Goal: Task Accomplishment & Management: Use online tool/utility

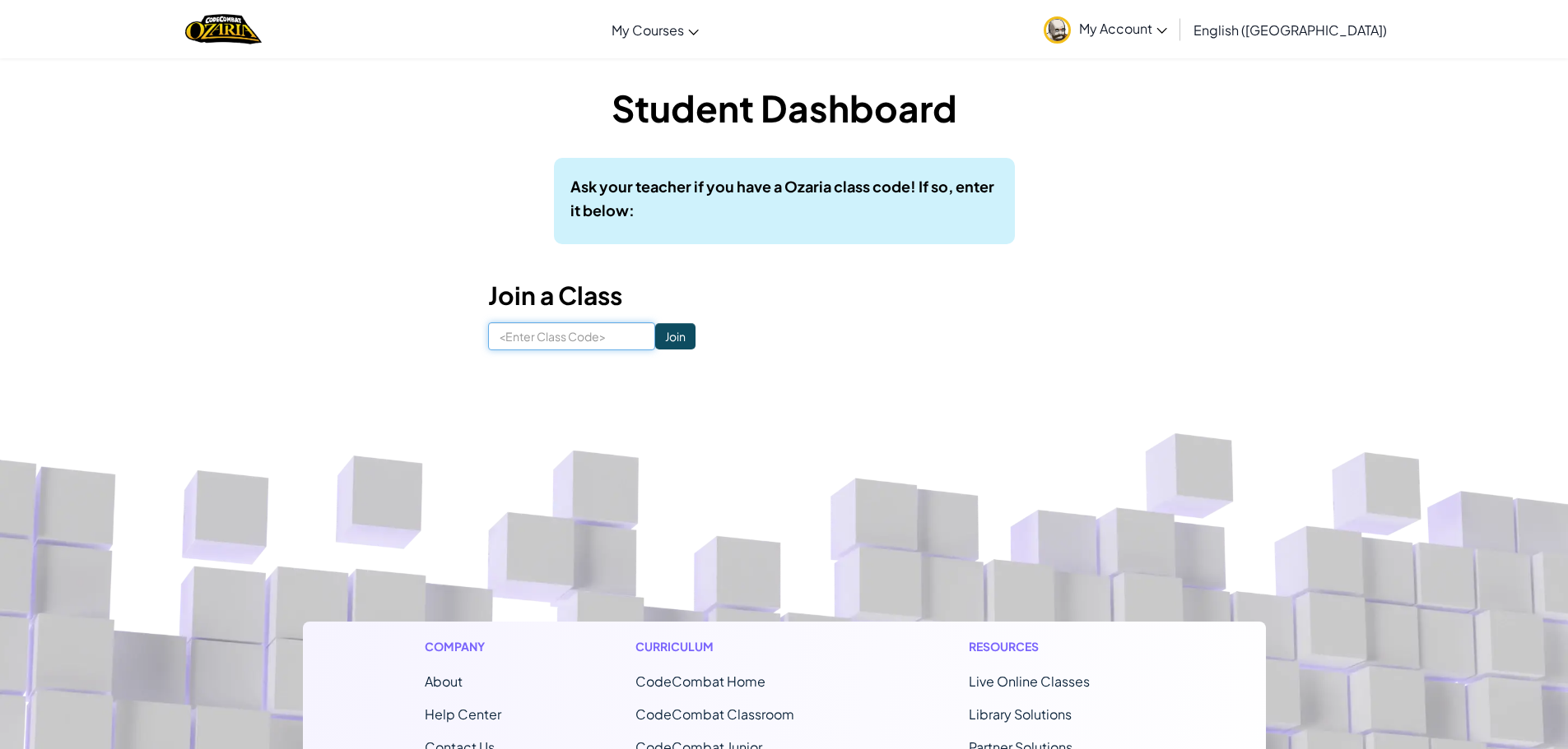
click at [513, 339] on input at bounding box center [571, 336] width 167 height 28
type input "Freetruesell"
click at [656, 340] on input "Join" at bounding box center [676, 336] width 41 height 27
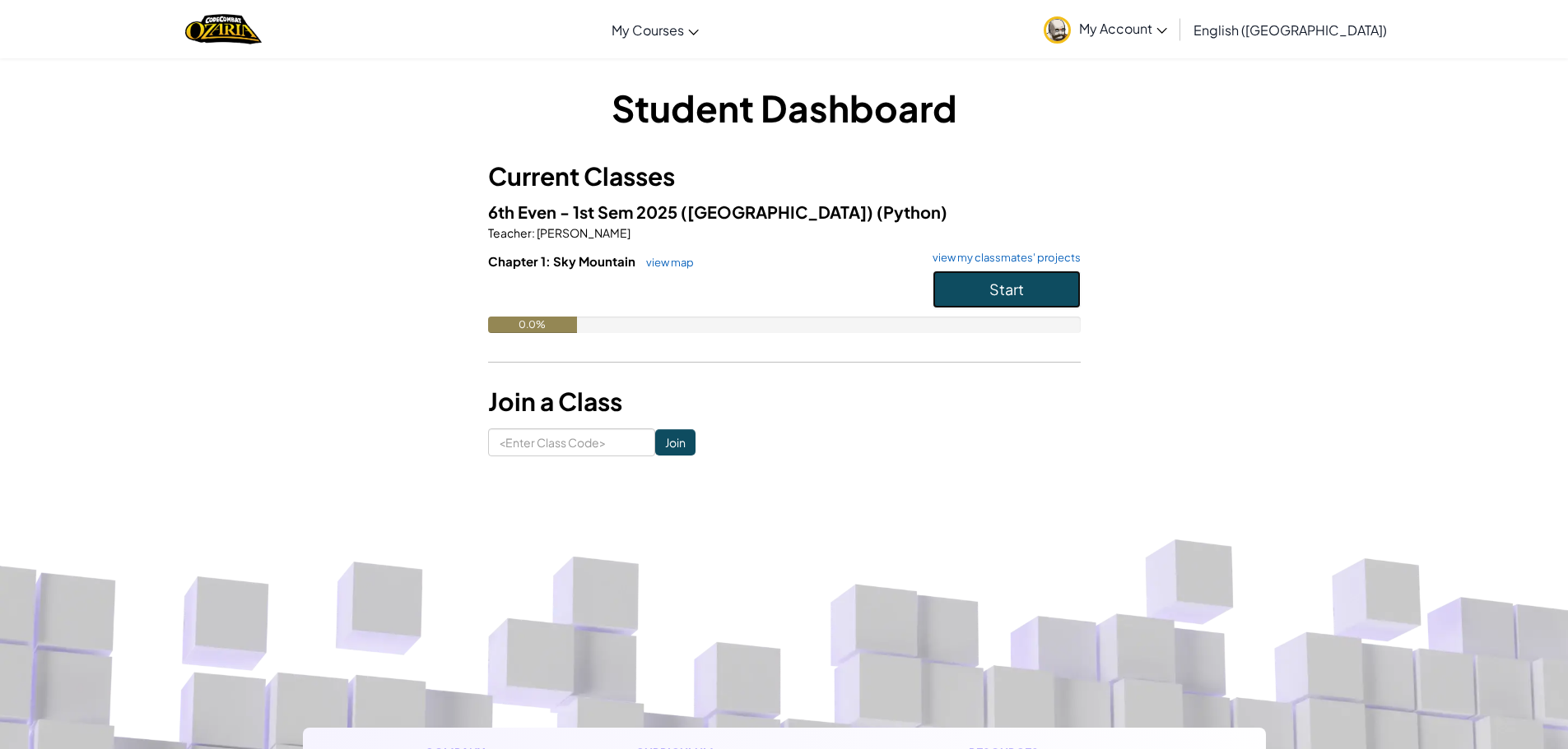
click at [1014, 284] on span "Start" at bounding box center [1006, 289] width 35 height 19
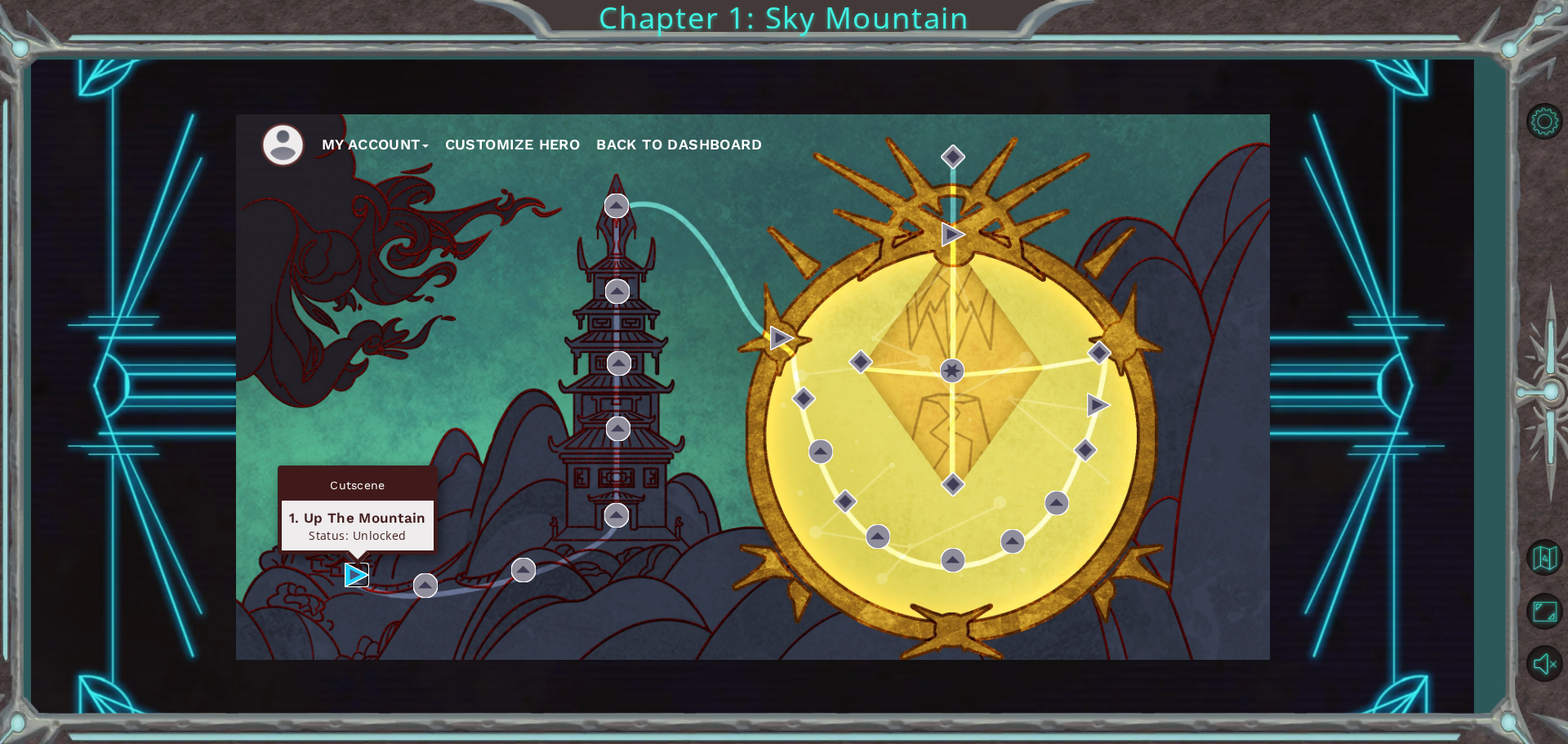
click at [358, 566] on img at bounding box center [356, 575] width 25 height 25
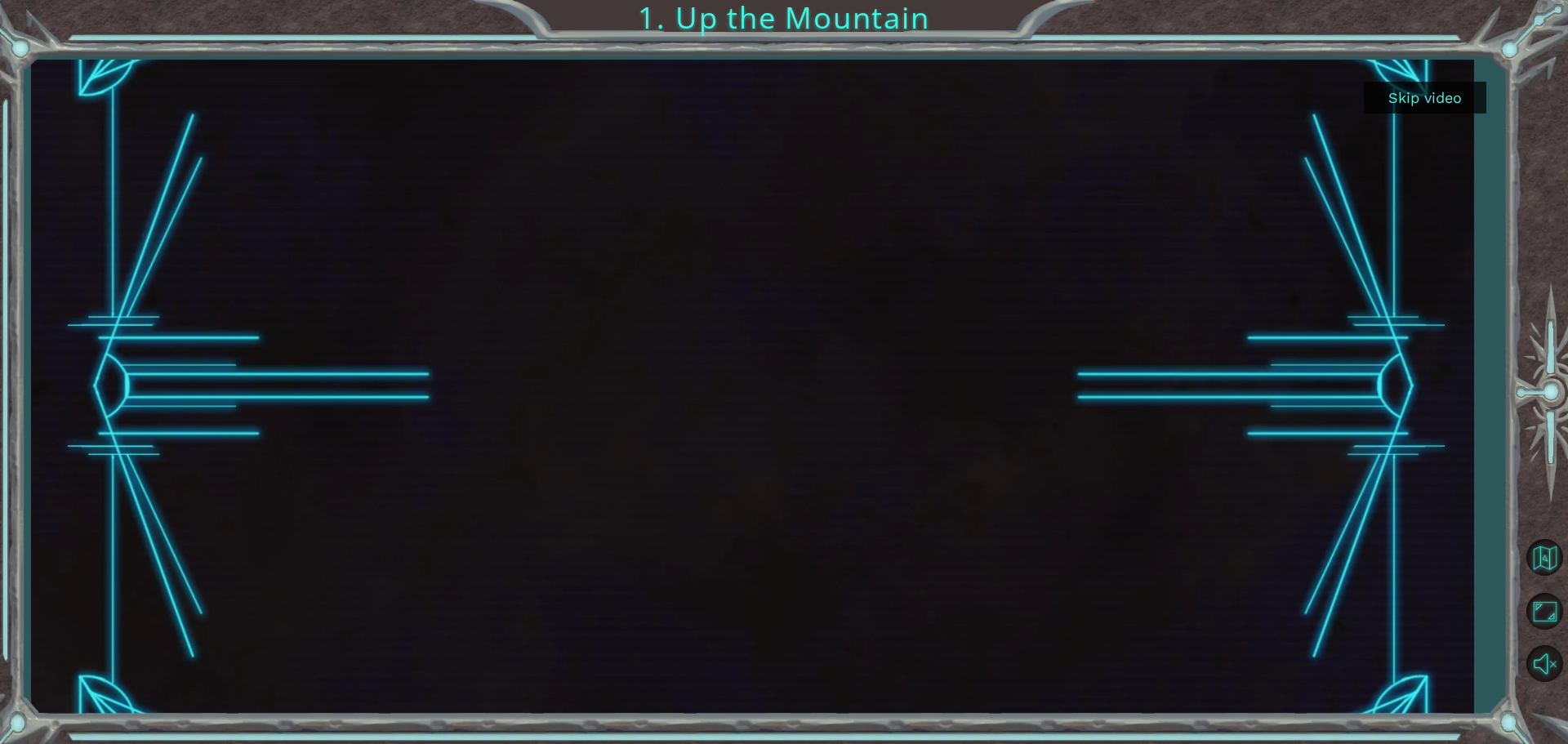
click at [1313, 393] on div at bounding box center [753, 387] width 1164 height 655
click at [1383, 90] on button "Skip video" at bounding box center [1425, 97] width 122 height 32
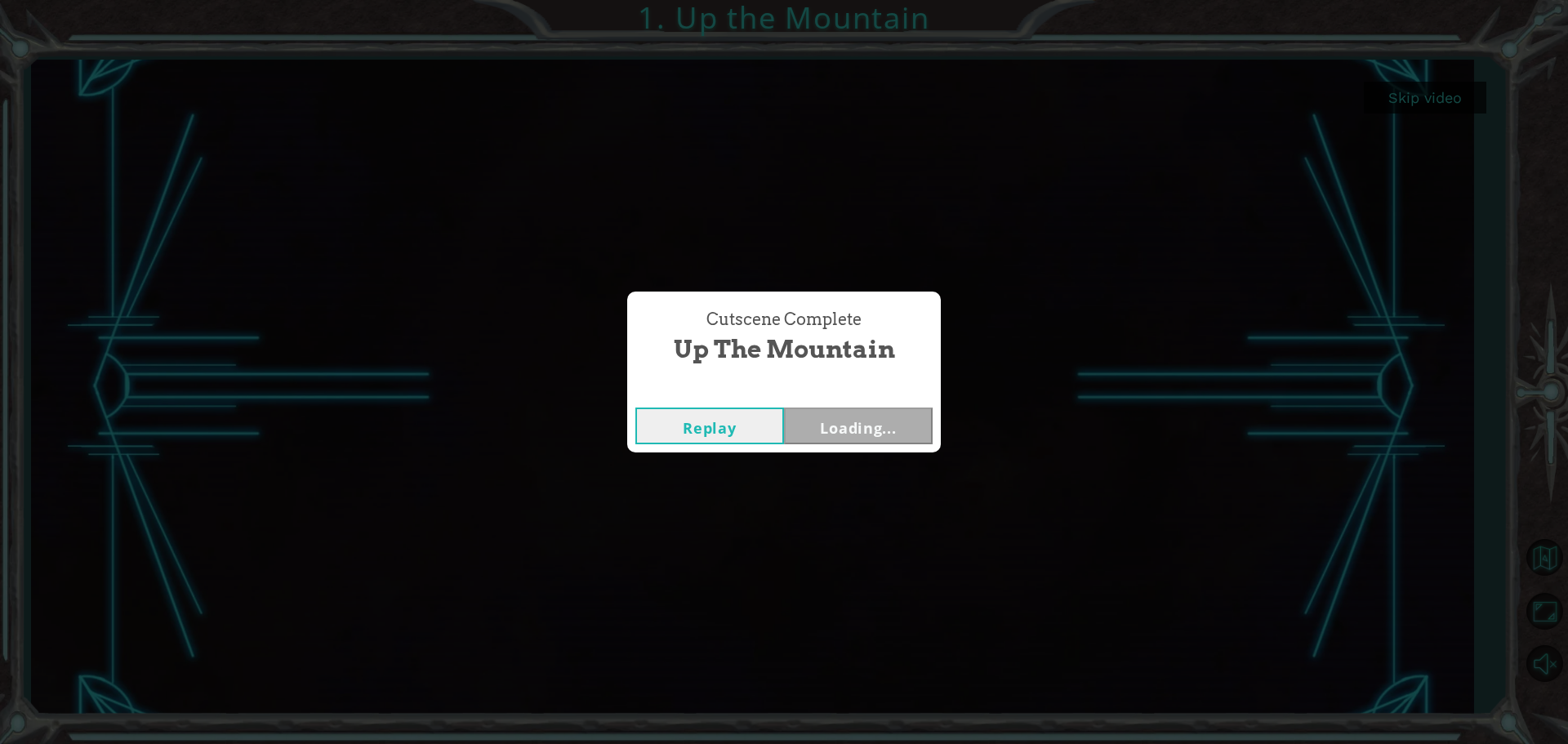
click at [1404, 87] on div "Cutscene Complete Up the Mountain Replay Loading..." at bounding box center [784, 372] width 1568 height 744
click at [825, 441] on button "Next" at bounding box center [858, 426] width 149 height 37
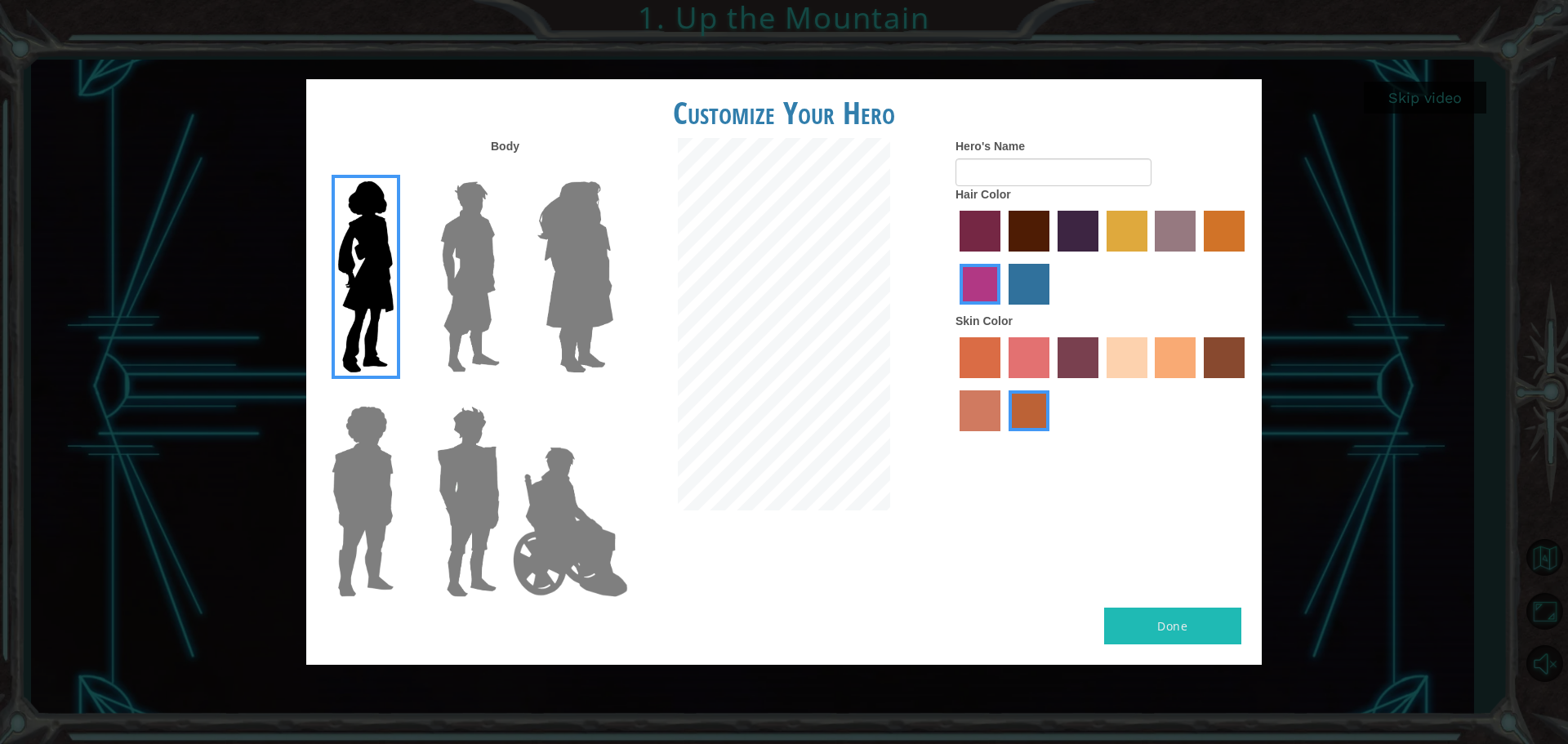
click at [493, 262] on img at bounding box center [471, 276] width 73 height 204
click at [506, 171] on input "Hero Lars" at bounding box center [506, 171] width 0 height 0
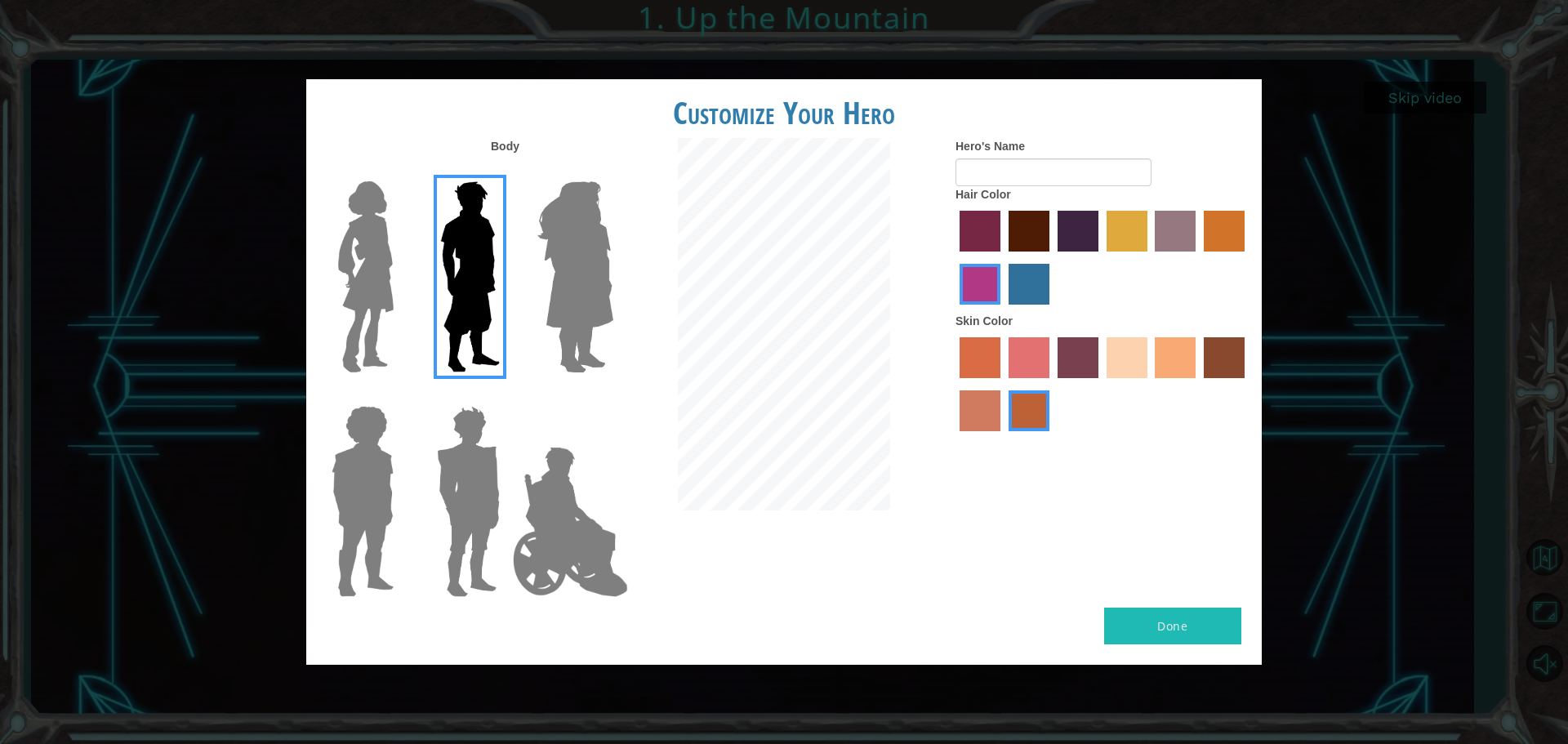
click at [586, 276] on img at bounding box center [575, 276] width 89 height 204
click at [612, 171] on input "Hero Amethyst" at bounding box center [612, 171] width 0 height 0
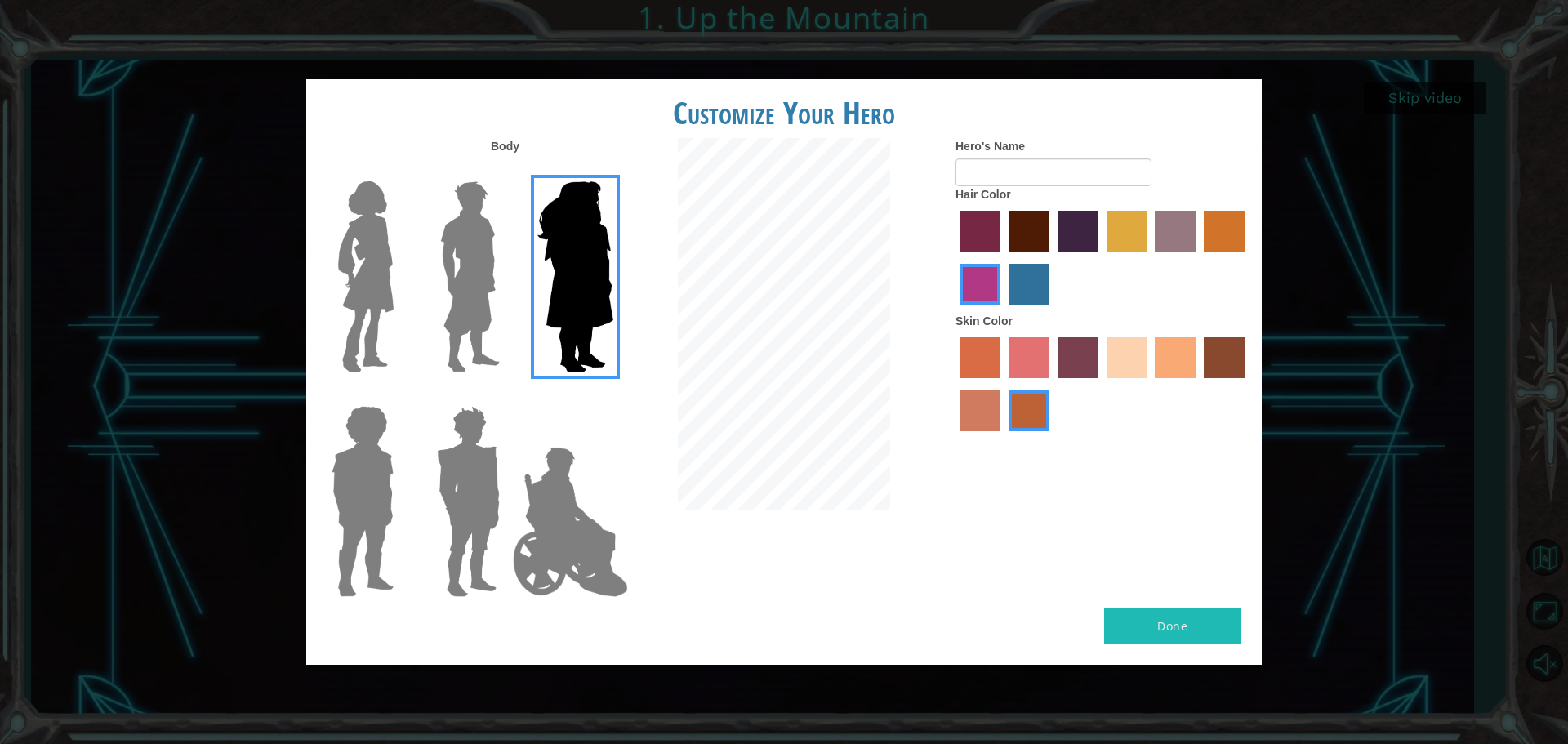
click at [345, 466] on img at bounding box center [363, 501] width 75 height 204
click at [400, 396] on input "Hero Steven" at bounding box center [400, 396] width 0 height 0
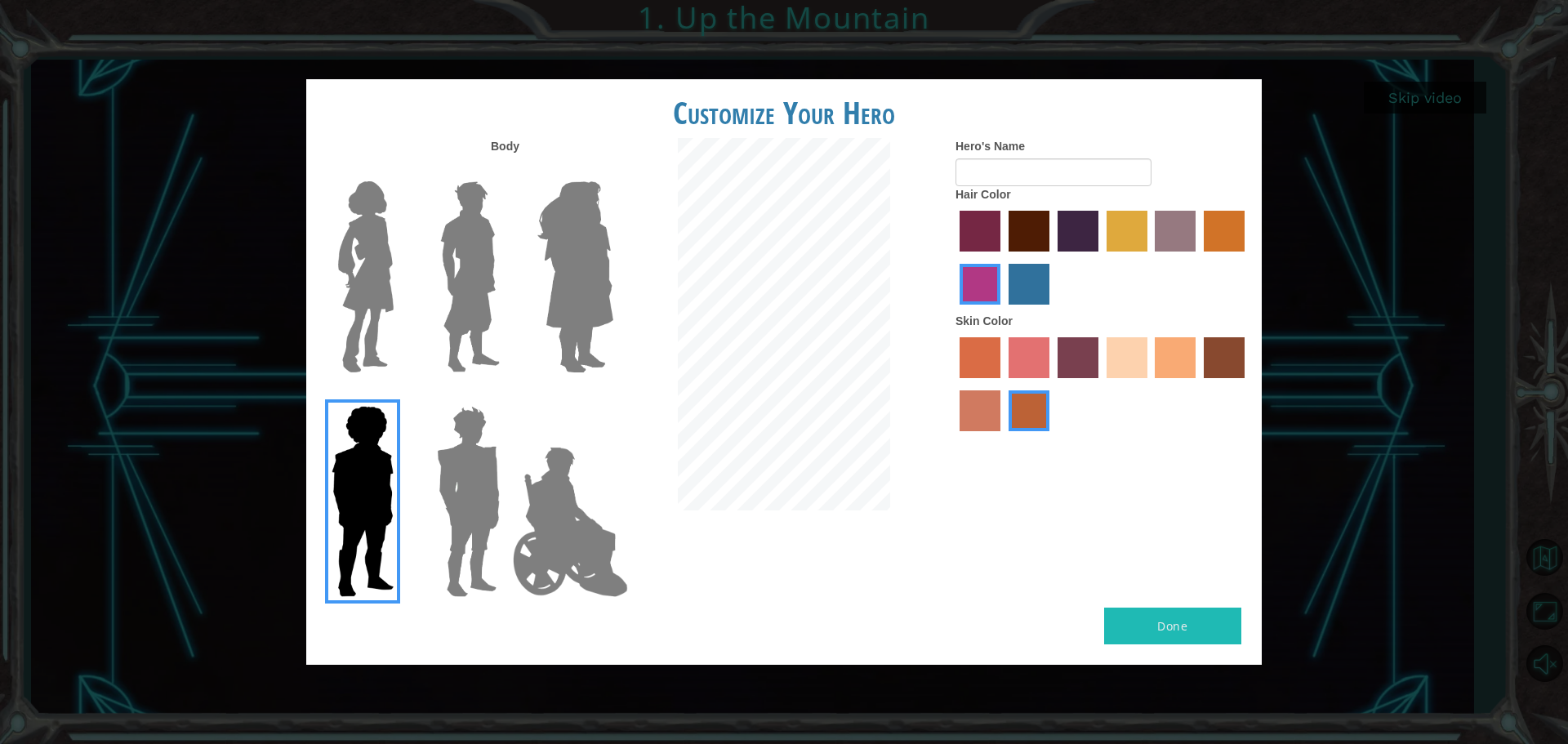
click at [474, 463] on img at bounding box center [468, 501] width 76 height 204
click at [506, 396] on input "Hero Garnet" at bounding box center [506, 396] width 0 height 0
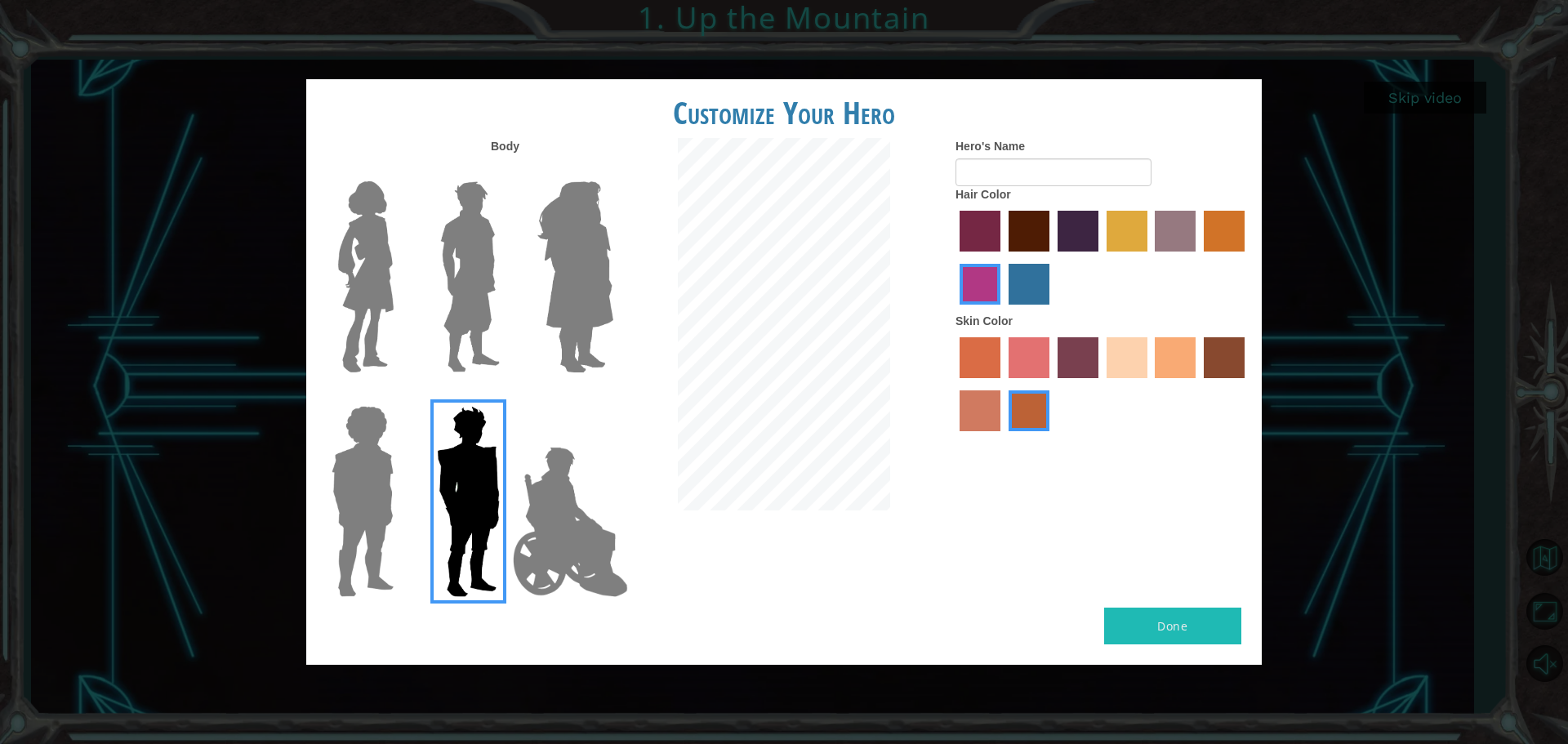
click at [559, 481] on img at bounding box center [570, 522] width 128 height 164
click at [612, 396] on input "Hero Jamie" at bounding box center [612, 396] width 0 height 0
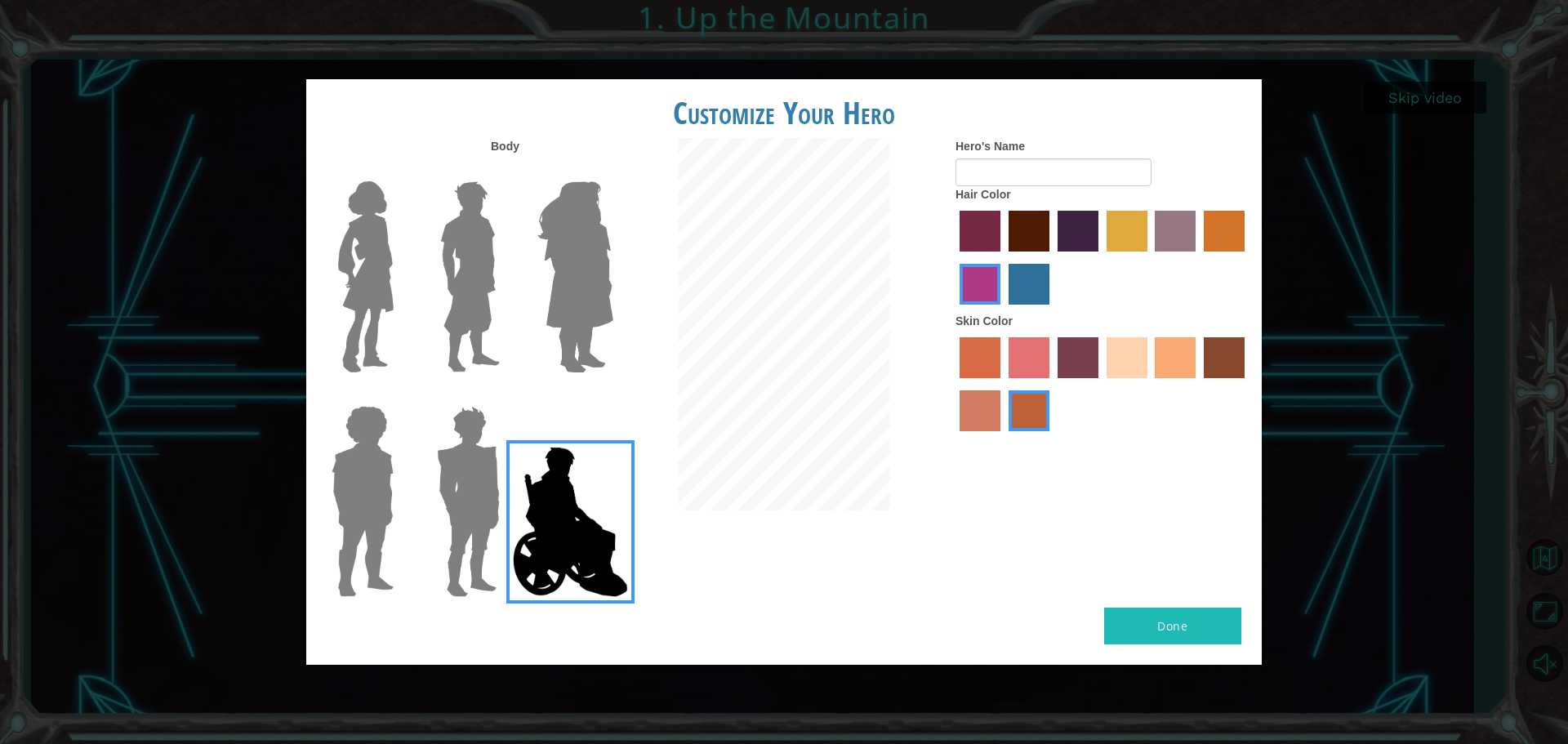
click at [440, 484] on img at bounding box center [468, 501] width 76 height 204
click at [506, 396] on input "Hero Garnet" at bounding box center [506, 396] width 0 height 0
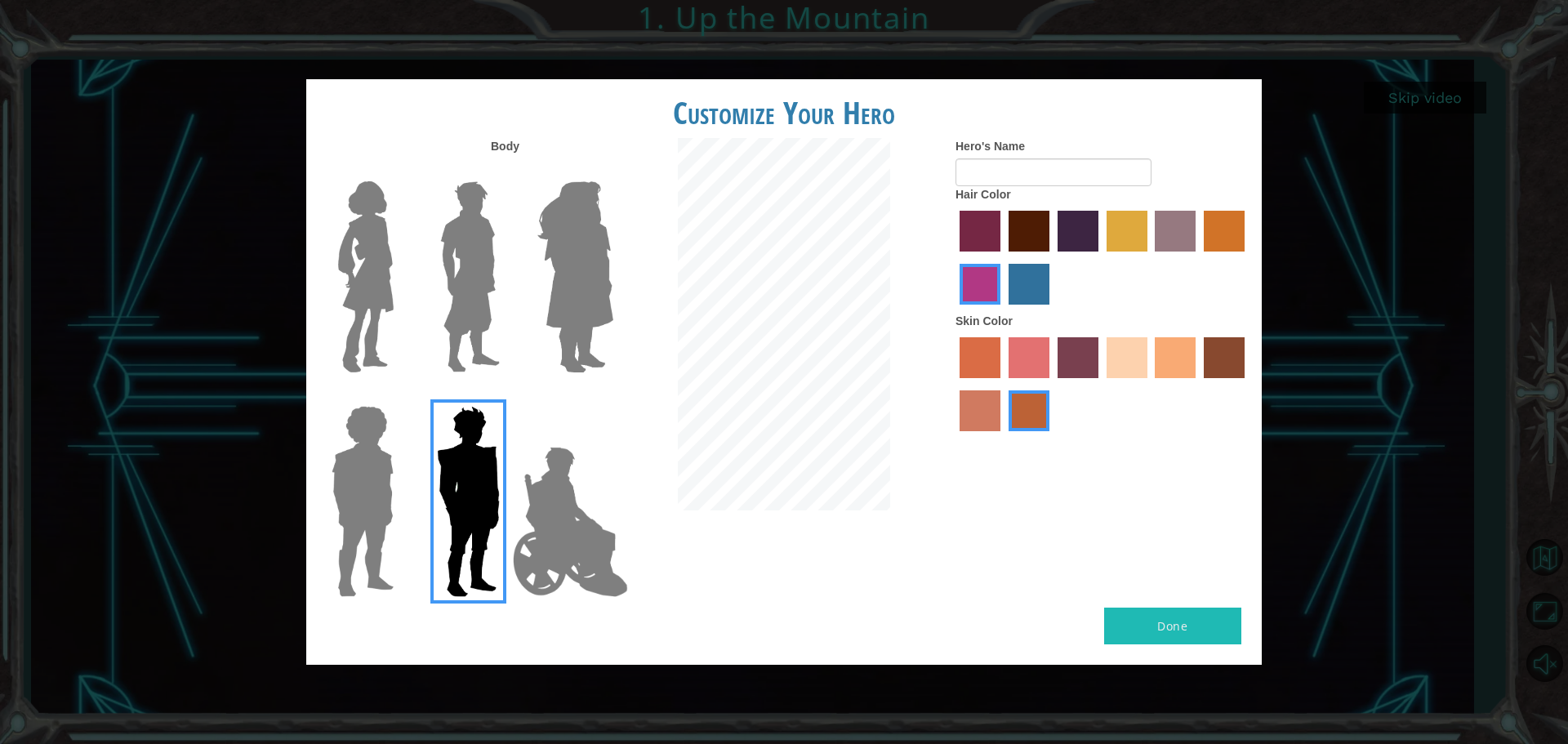
click at [1198, 639] on button "Done" at bounding box center [1173, 626] width 137 height 37
type input "brysen"
click at [1189, 617] on button "Done" at bounding box center [1173, 626] width 137 height 37
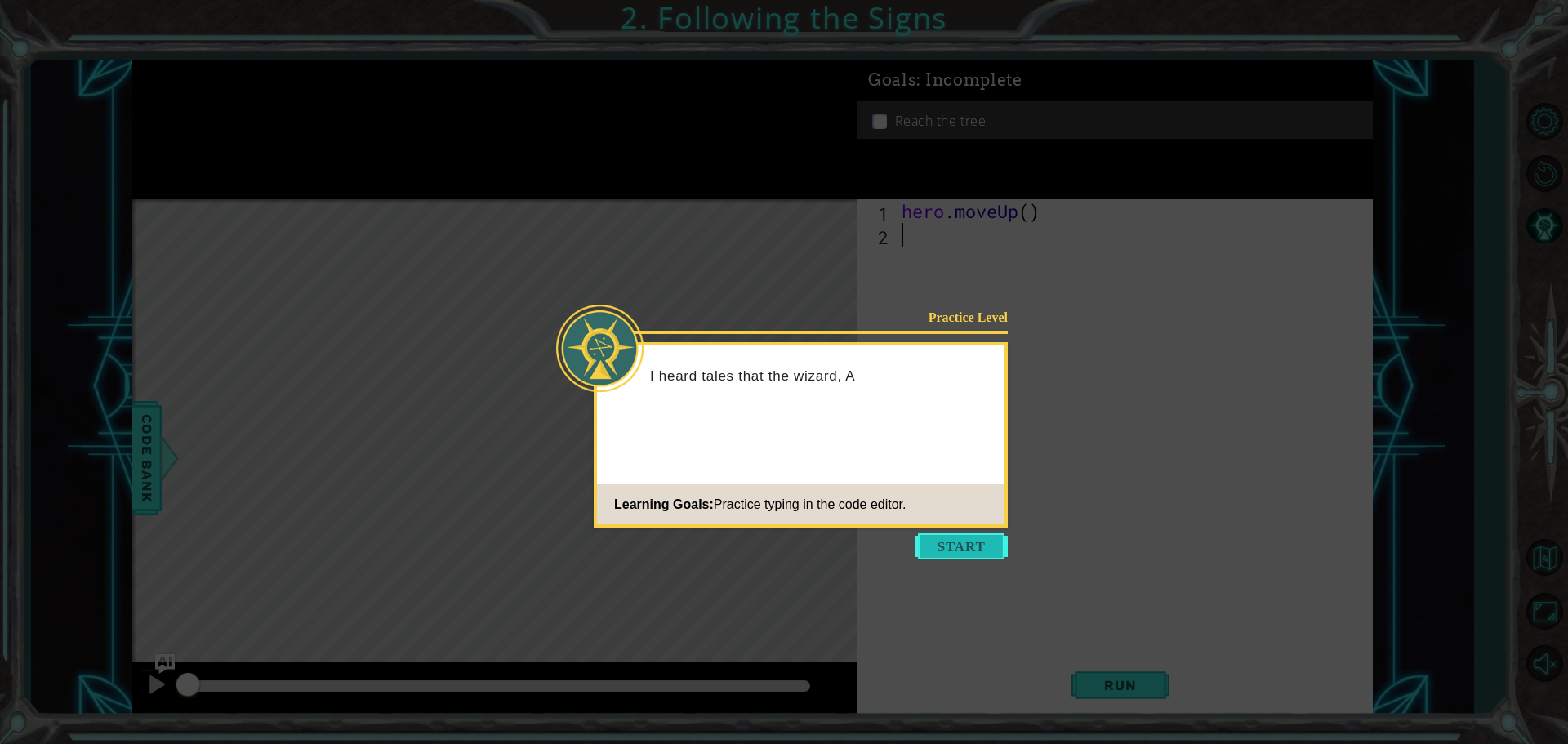
click at [970, 551] on button "Start" at bounding box center [961, 547] width 93 height 27
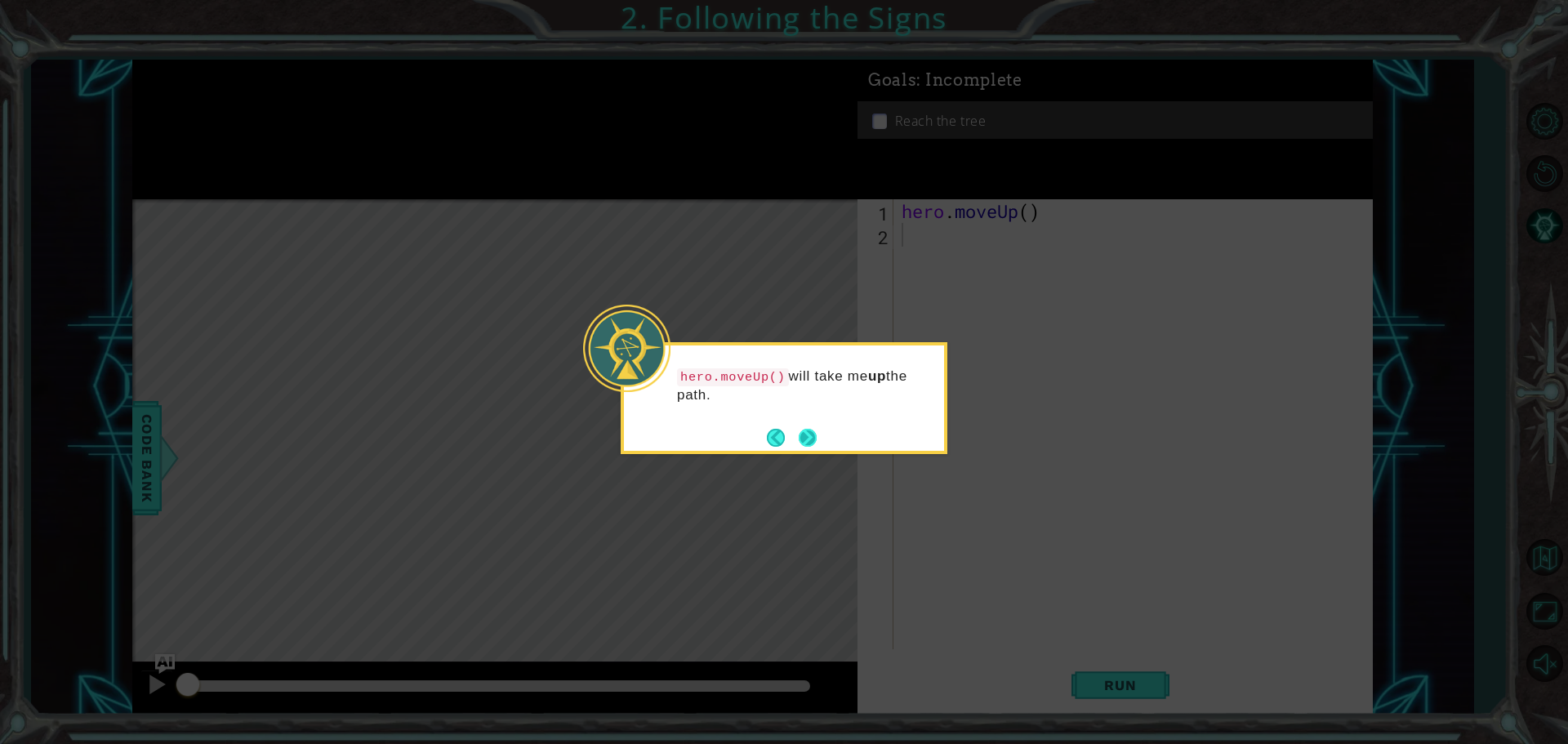
click at [812, 435] on button "Next" at bounding box center [808, 438] width 18 height 18
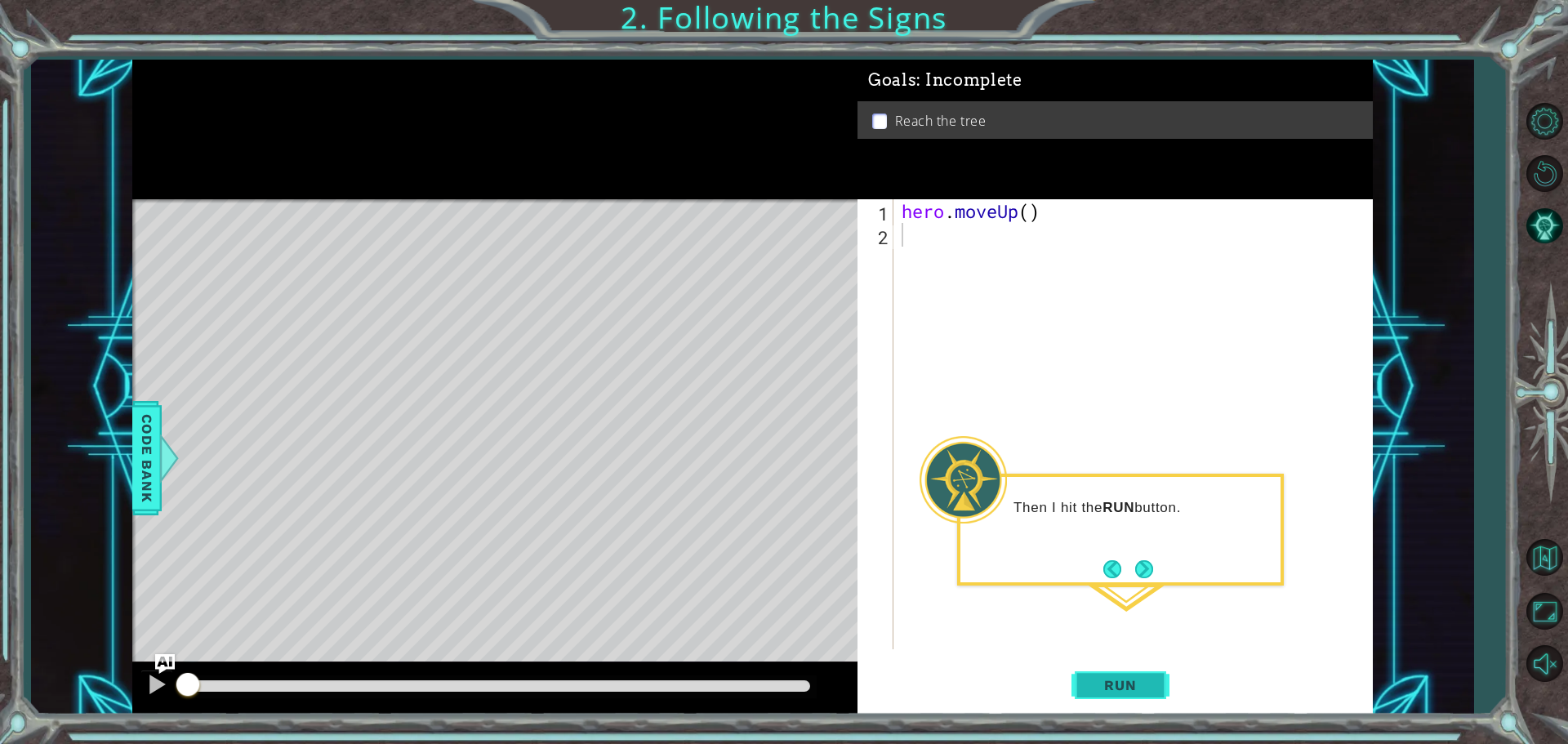
click at [1085, 689] on button "Run" at bounding box center [1120, 685] width 98 height 51
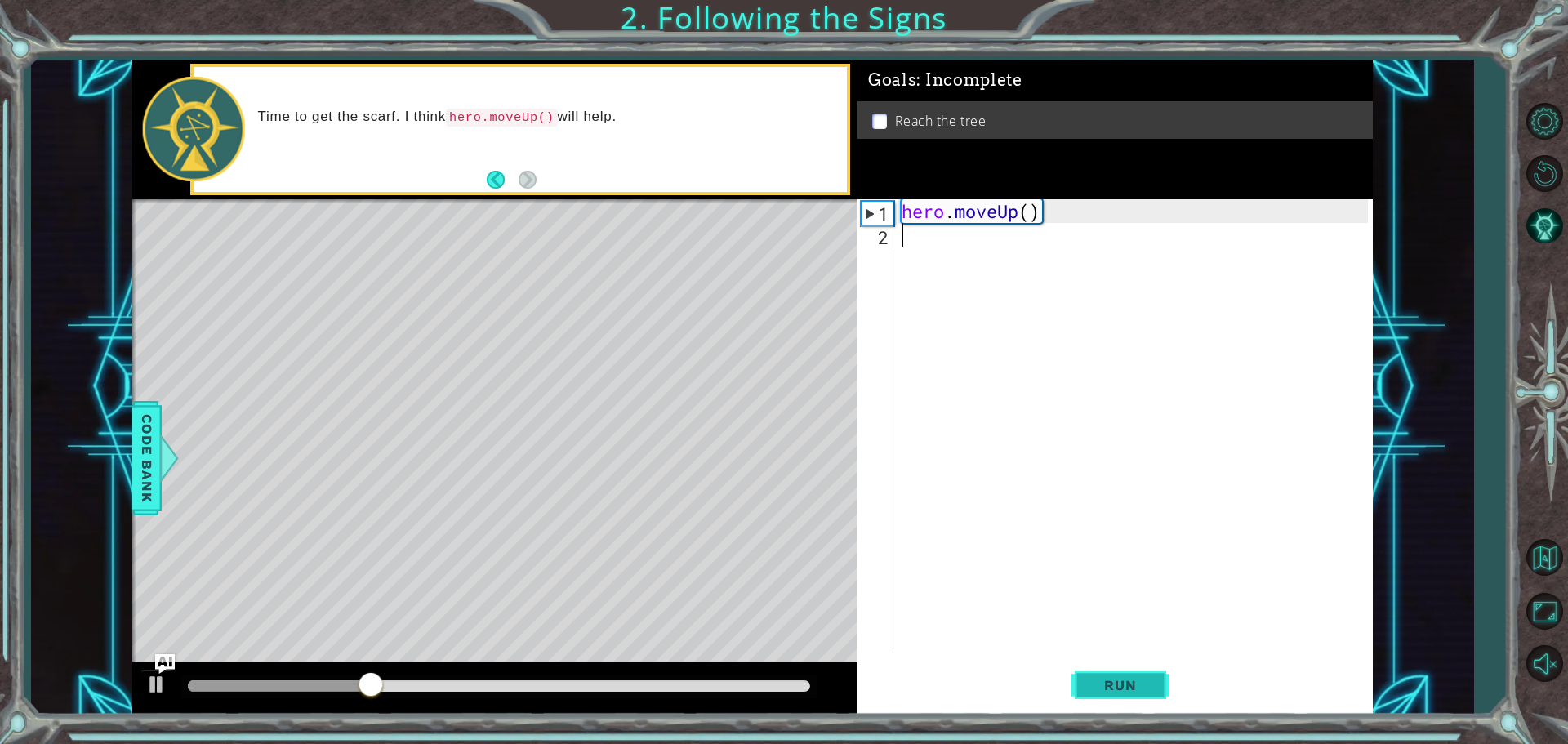
click at [1110, 674] on button "Run" at bounding box center [1120, 685] width 98 height 51
click at [1112, 677] on span "Run" at bounding box center [1120, 686] width 65 height 16
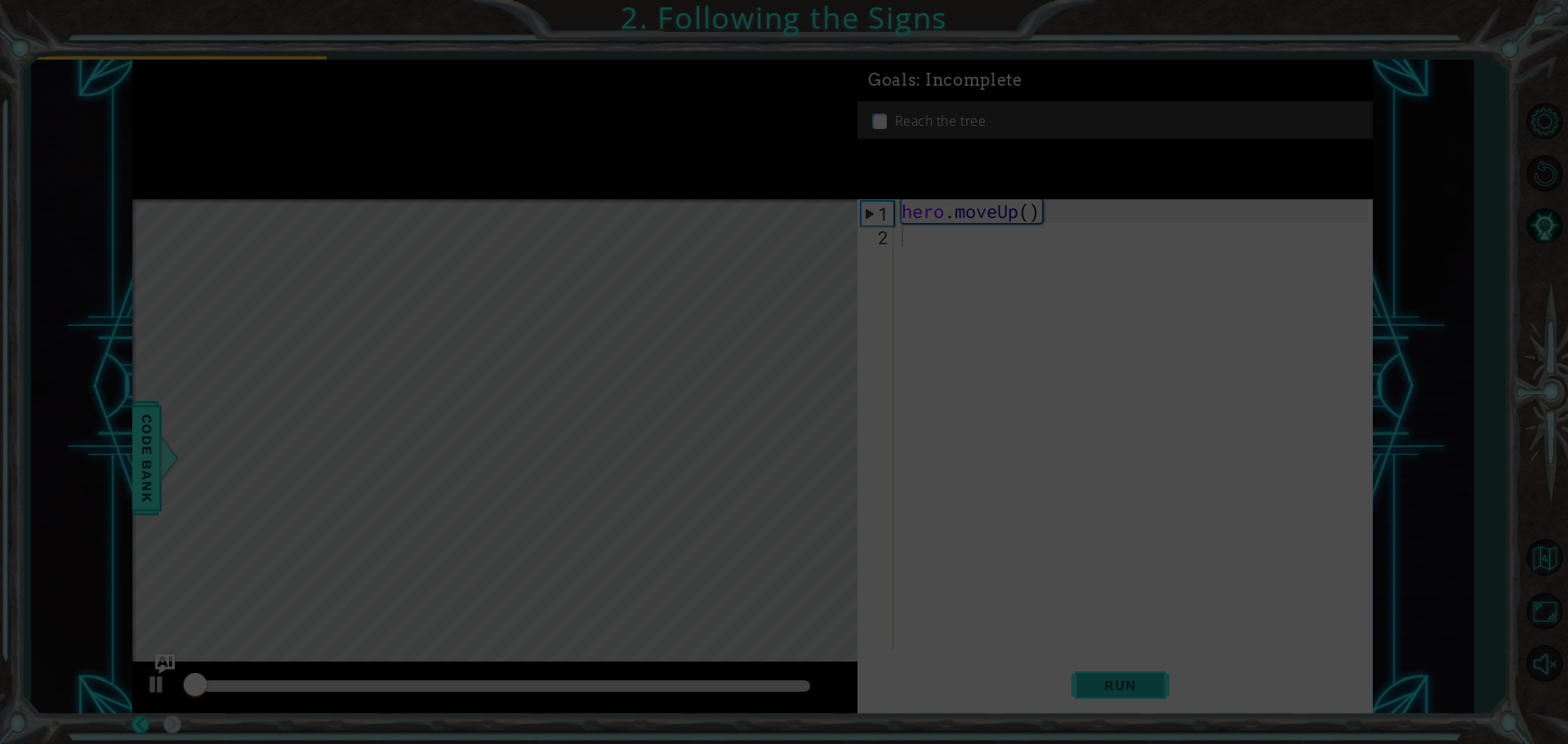
click at [1140, 665] on button "Run" at bounding box center [1120, 685] width 98 height 51
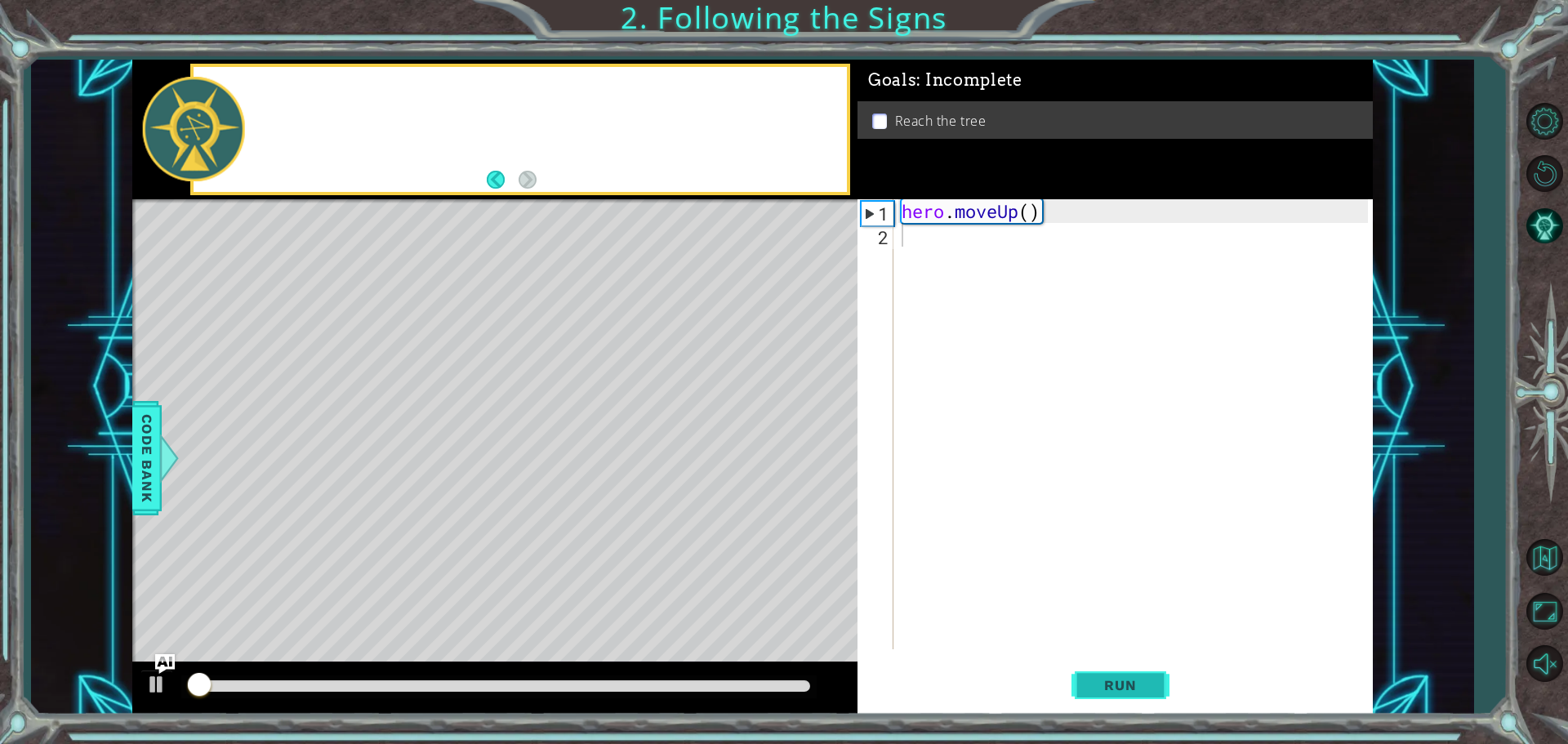
click at [1140, 665] on button "Run" at bounding box center [1120, 685] width 98 height 51
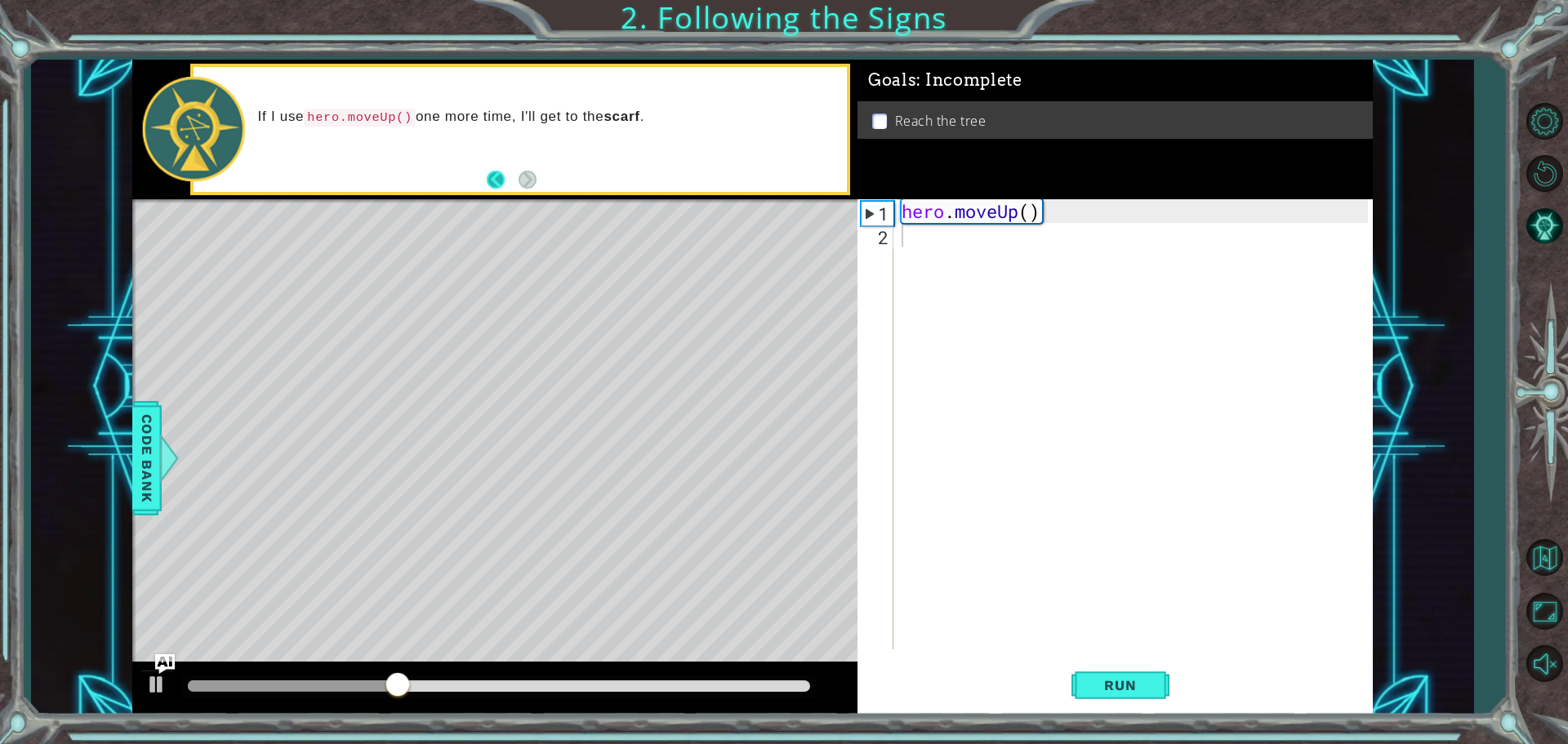
click at [493, 172] on button "Back" at bounding box center [503, 180] width 32 height 18
click at [944, 215] on div "hero . moveUp ( )" at bounding box center [1137, 448] width 478 height 497
type textarea "hero.moveUp()"
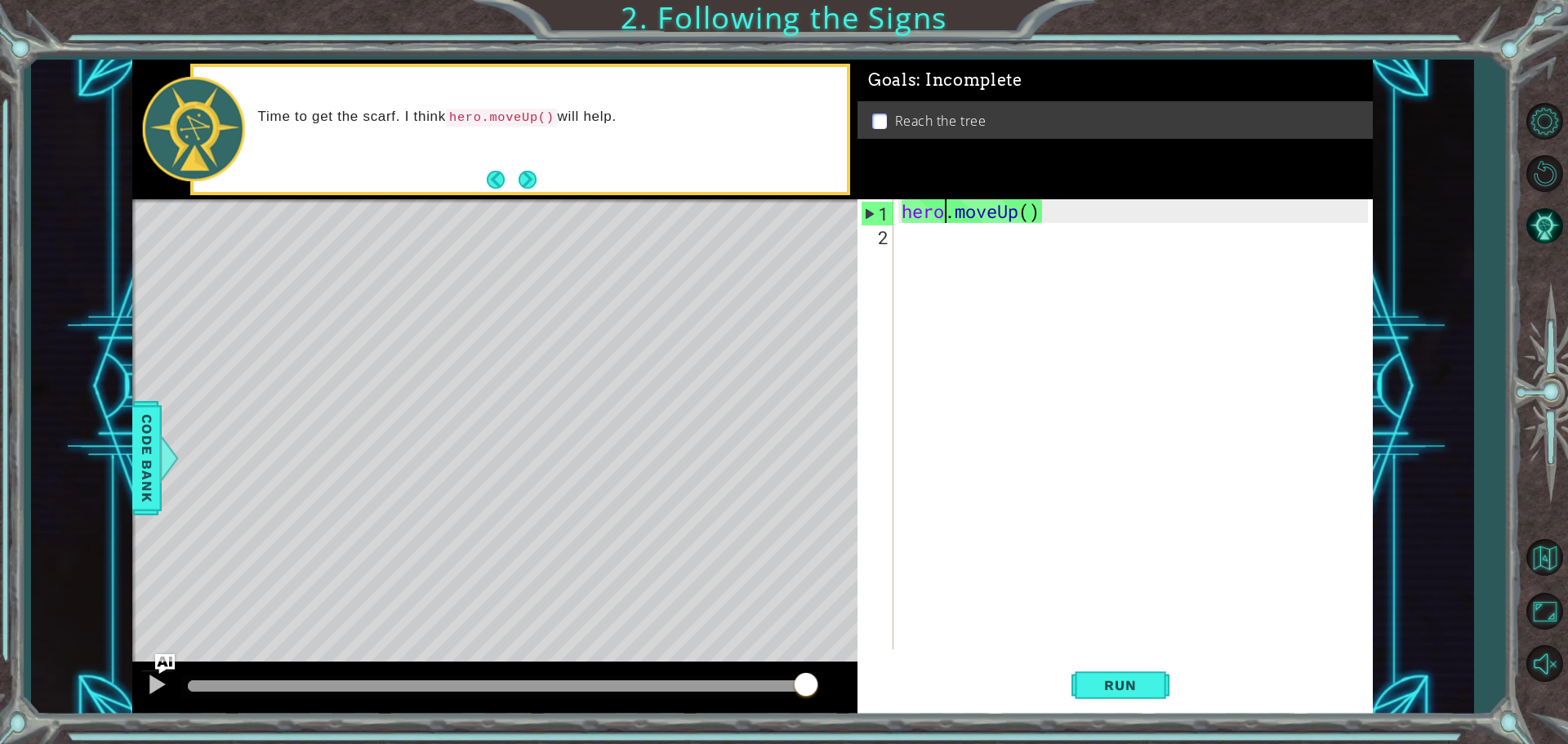
click at [896, 238] on div "hero.moveUp() 1 2 hero . moveUp ( ) ההההההההההההההההההההההההההההההההההההההההההה…" at bounding box center [1113, 424] width 511 height 451
click at [1050, 233] on div "hero . moveUp ( )" at bounding box center [1137, 448] width 478 height 497
click at [1115, 689] on span "Run" at bounding box center [1120, 686] width 65 height 16
click at [1150, 689] on span "Run" at bounding box center [1120, 686] width 65 height 16
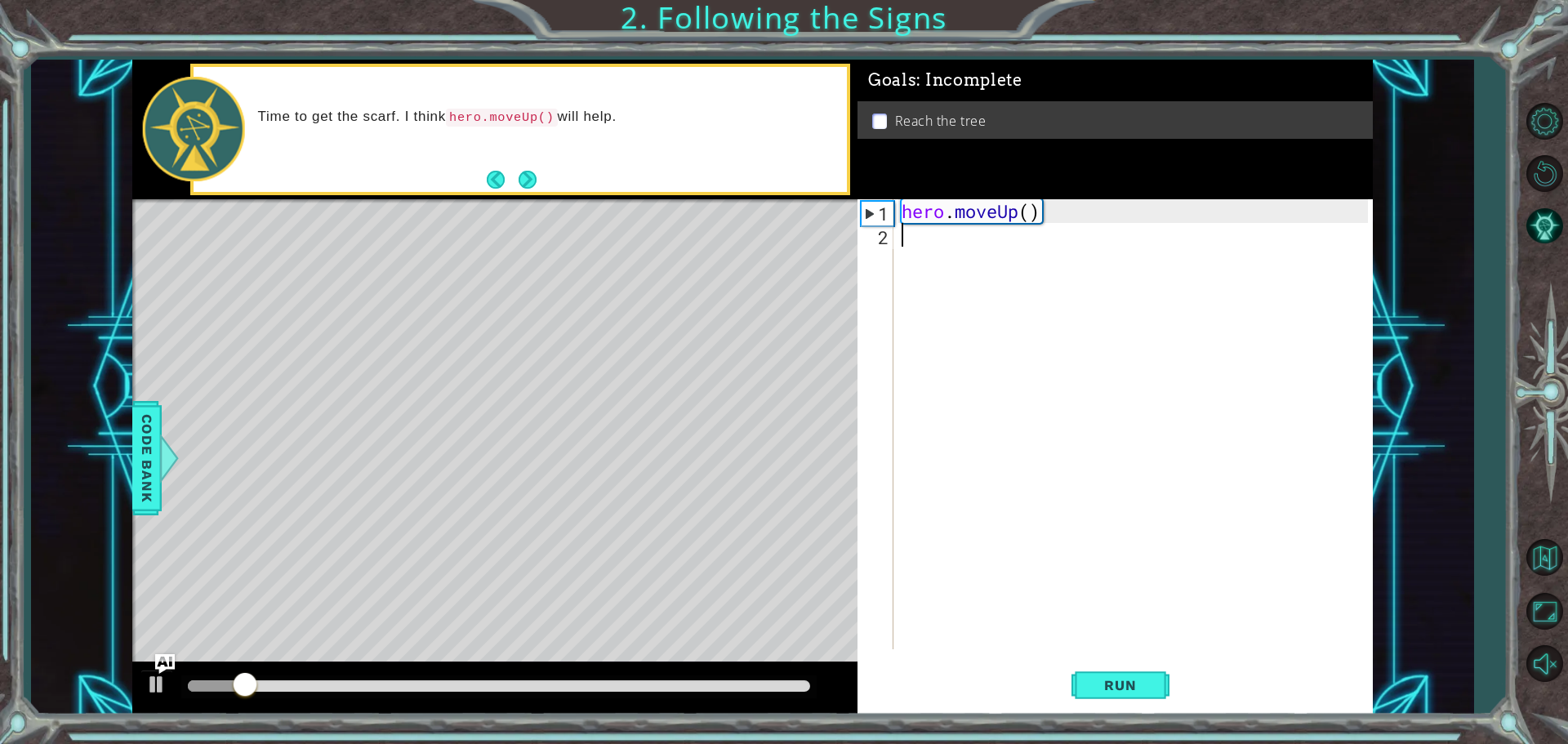
click at [1084, 227] on div "hero . moveUp ( )" at bounding box center [1137, 448] width 478 height 497
click at [1062, 212] on div "hero . moveUp ( )" at bounding box center [1137, 448] width 478 height 497
type textarea "hero.moveUp()"
click at [1111, 684] on span "Run" at bounding box center [1120, 686] width 65 height 16
click at [529, 175] on button "Next" at bounding box center [528, 180] width 18 height 18
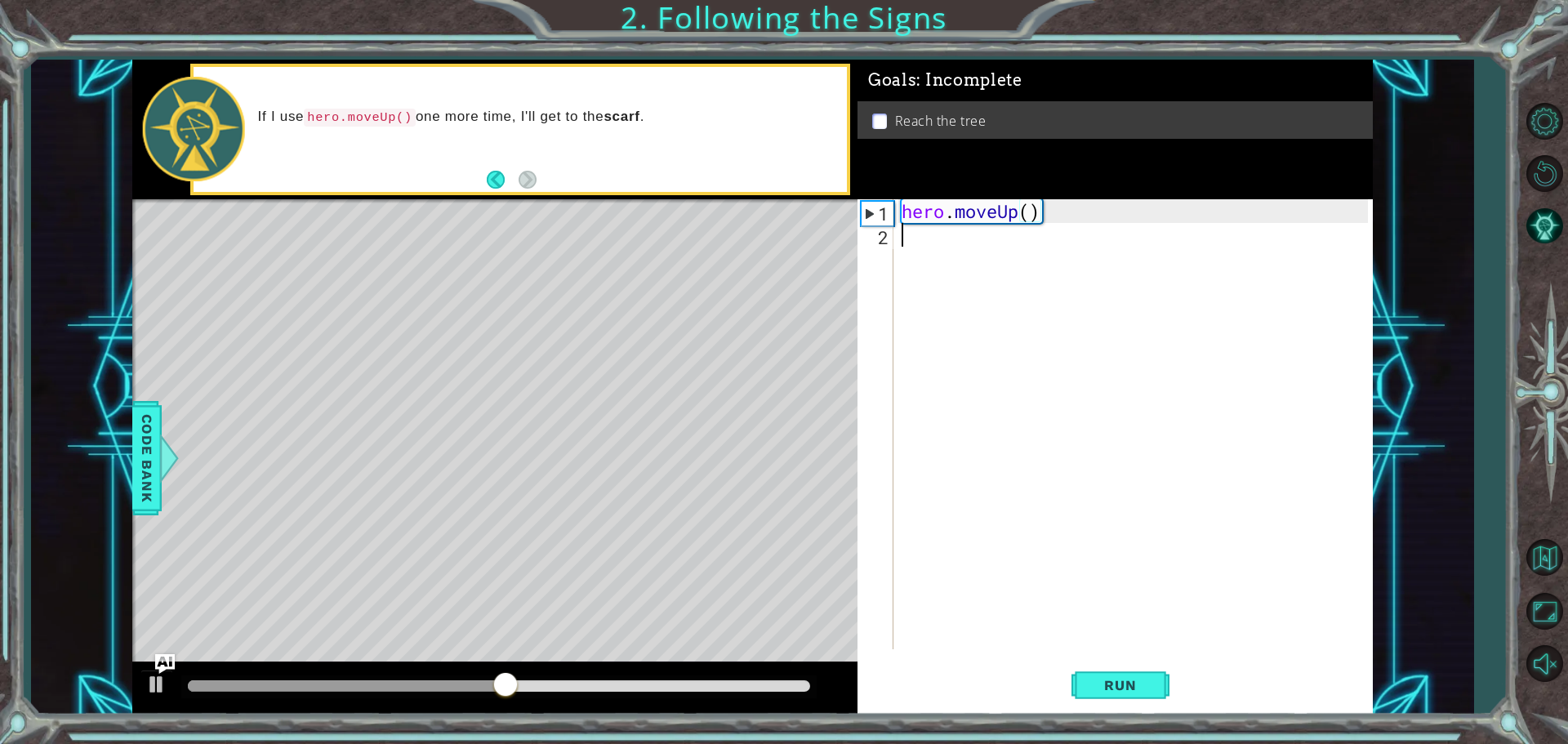
click at [908, 238] on div "hero . moveUp ( )" at bounding box center [1137, 448] width 478 height 497
type textarea "hero"
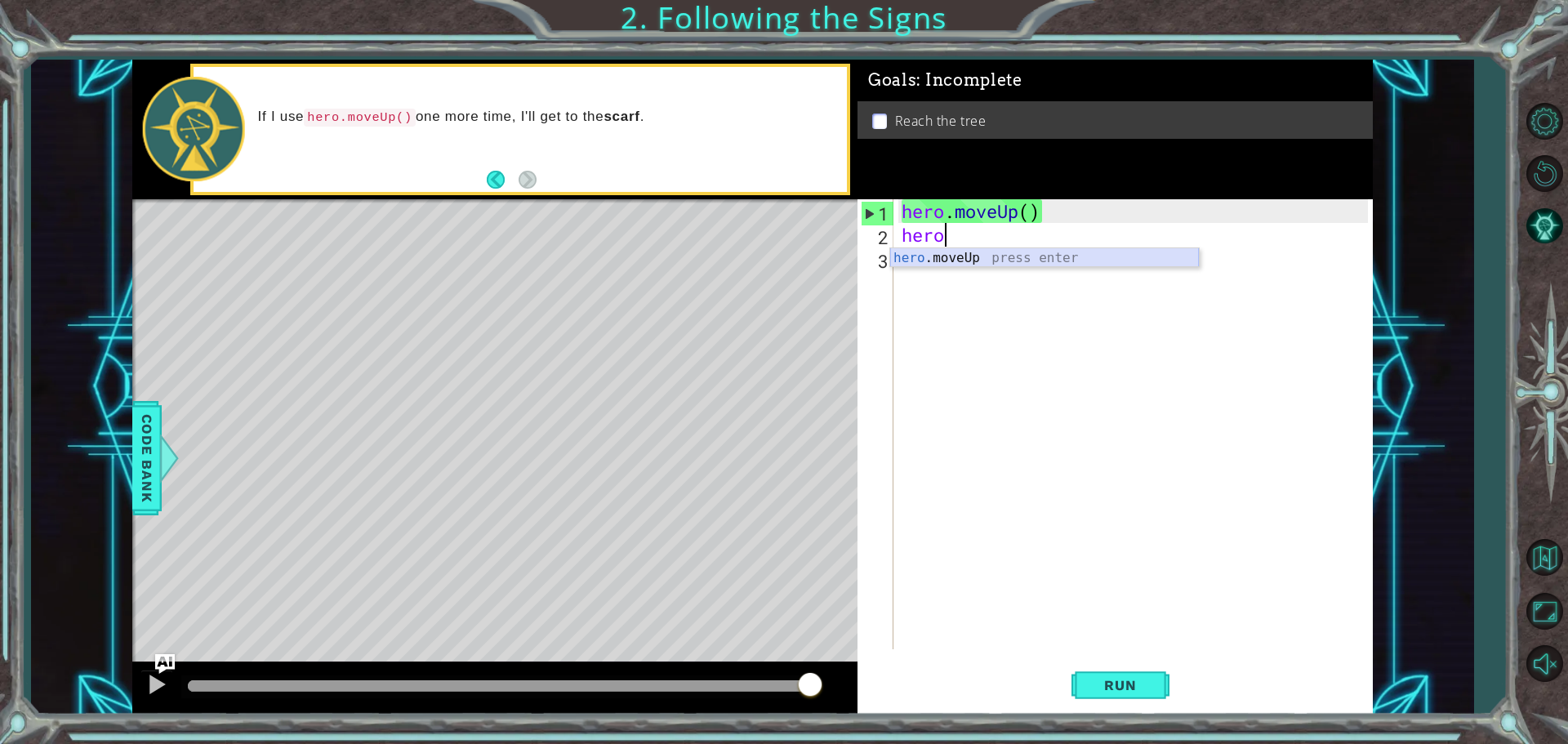
click at [933, 261] on div "hero .moveUp press enter" at bounding box center [1044, 278] width 309 height 58
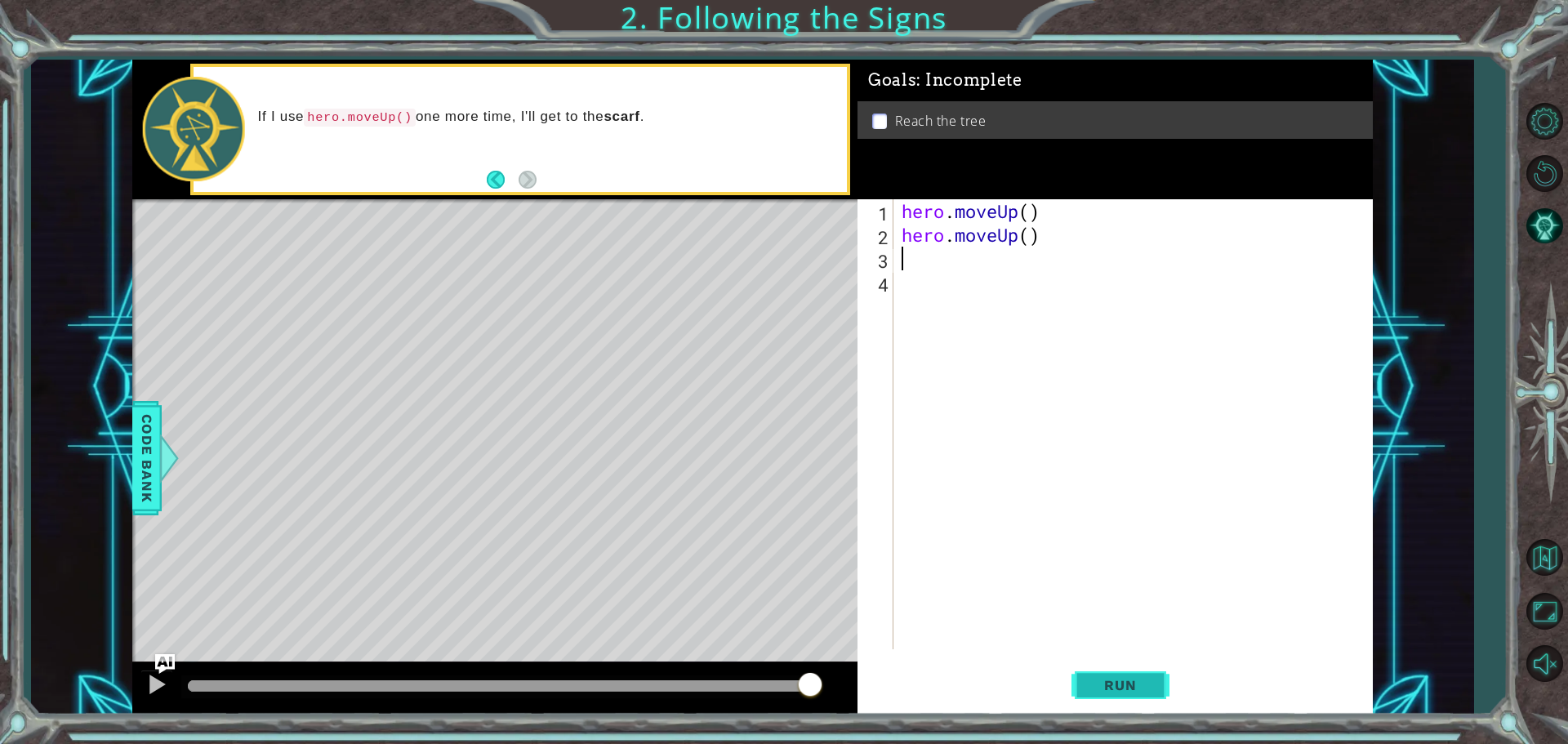
click at [1088, 688] on span "Run" at bounding box center [1120, 686] width 65 height 16
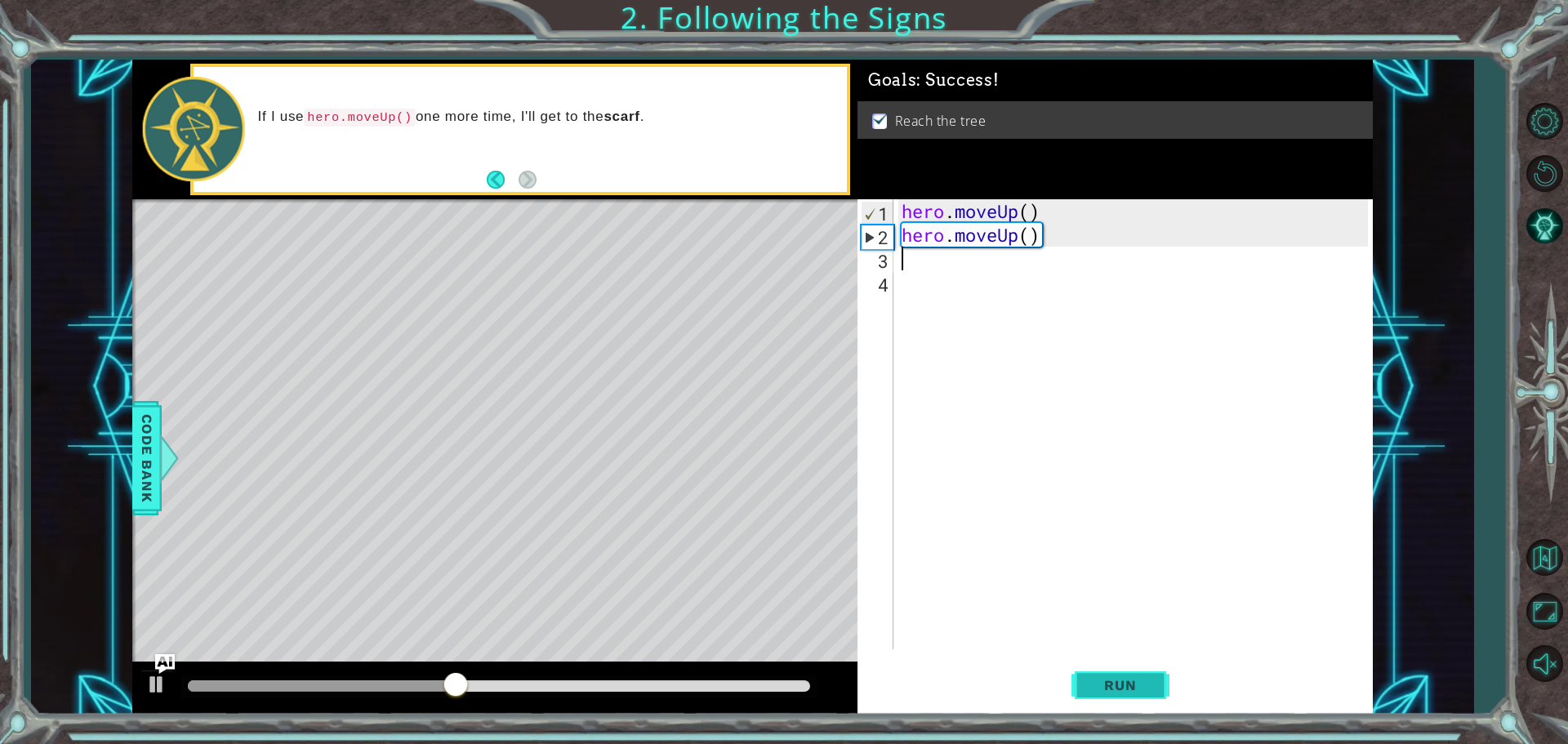
click at [1089, 689] on span "Run" at bounding box center [1120, 686] width 65 height 16
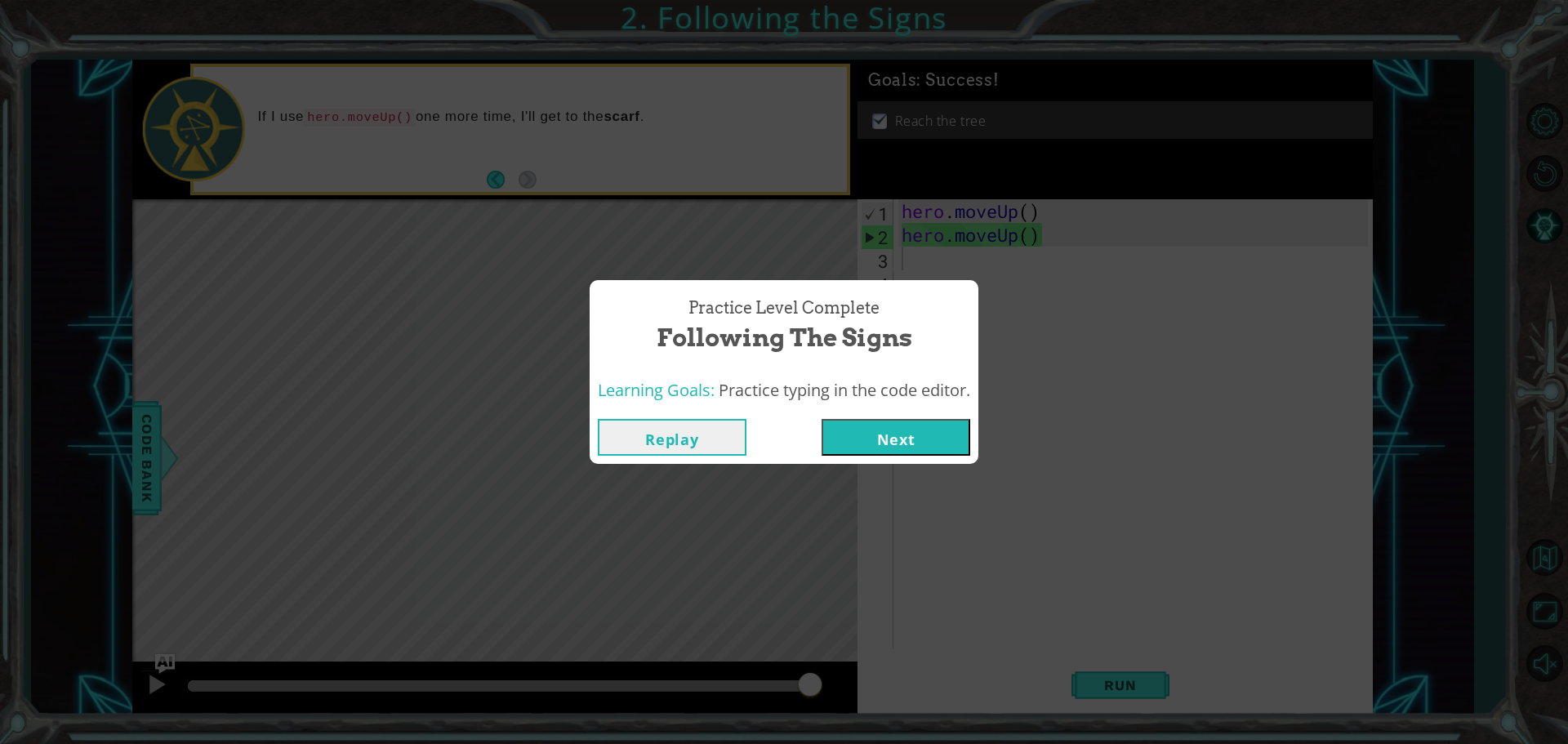
click at [854, 425] on button "Next" at bounding box center [895, 438] width 149 height 37
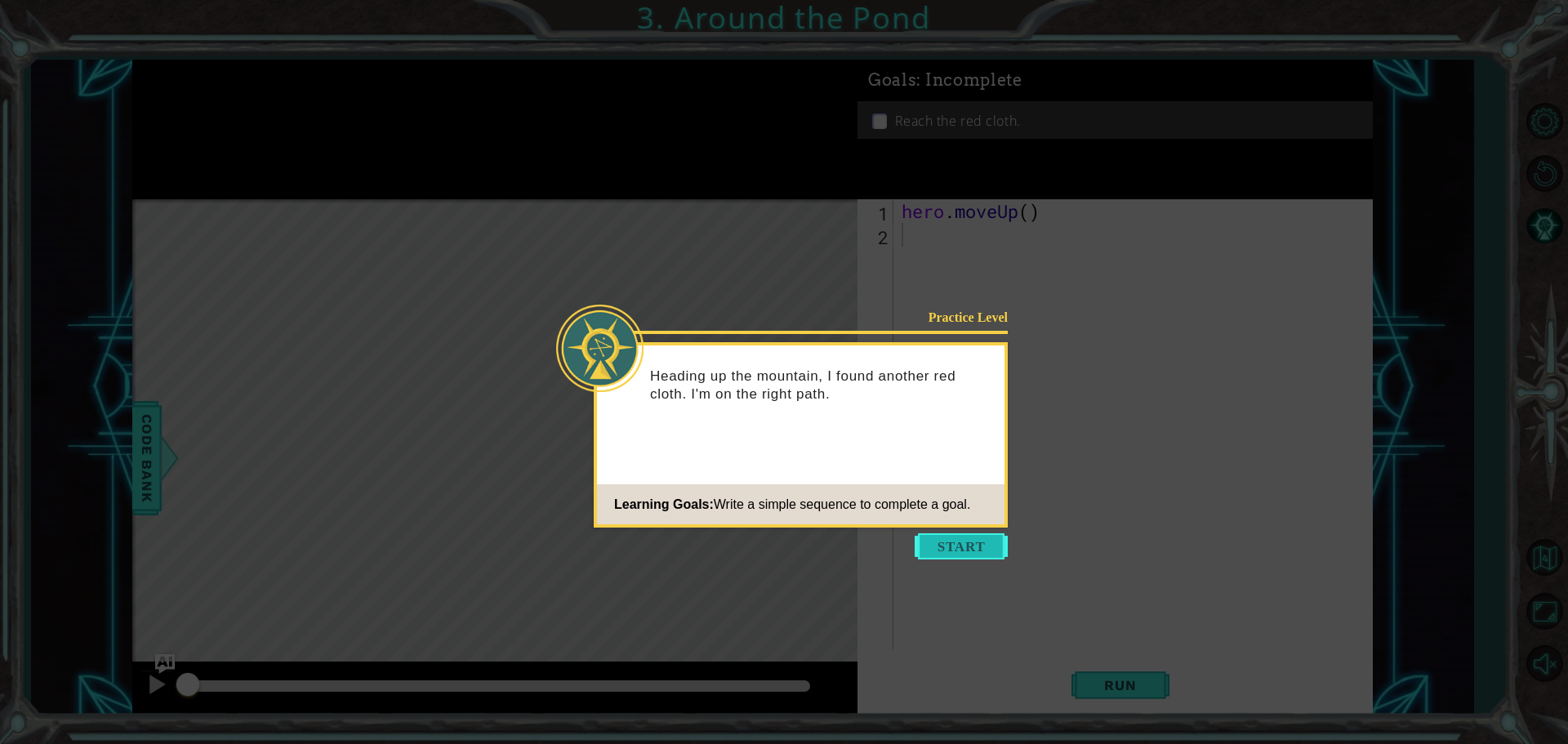
click at [951, 548] on button "Start" at bounding box center [961, 547] width 93 height 27
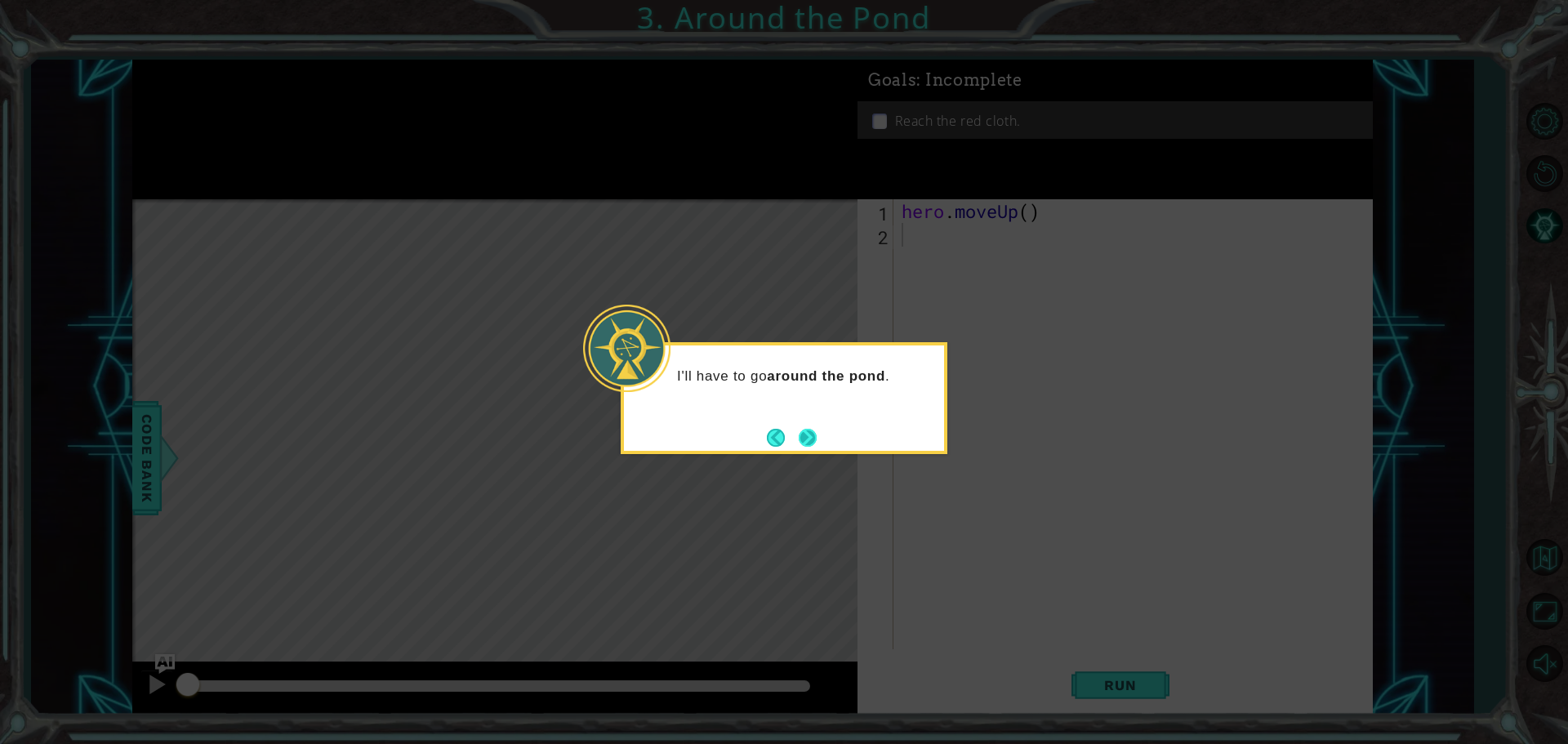
click at [809, 442] on button "Next" at bounding box center [808, 438] width 18 height 18
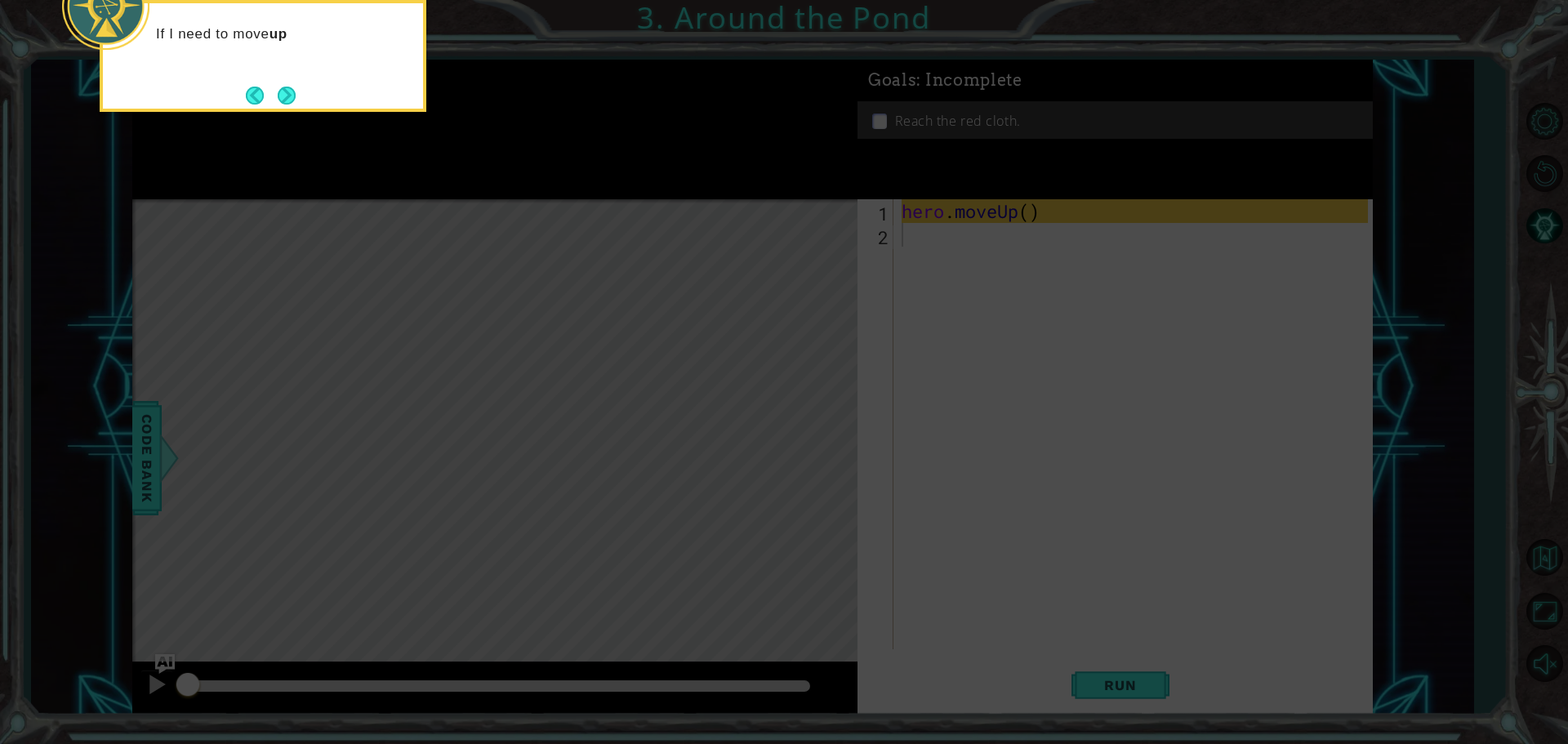
click at [812, 456] on icon at bounding box center [784, 112] width 1568 height 1266
click at [1120, 692] on icon at bounding box center [784, 112] width 1568 height 1266
click at [281, 89] on button "Next" at bounding box center [287, 96] width 18 height 18
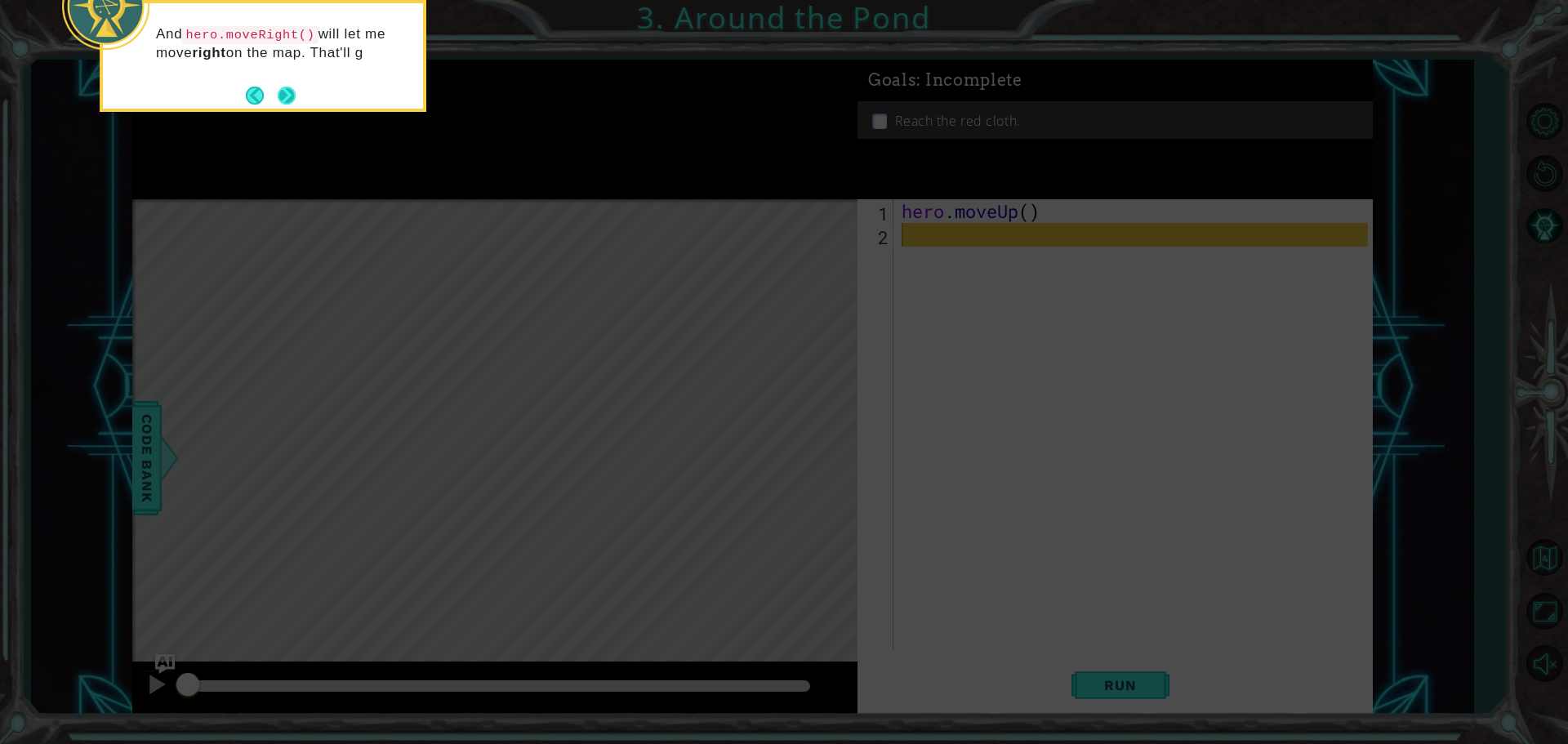
click at [281, 87] on button "Next" at bounding box center [287, 96] width 18 height 18
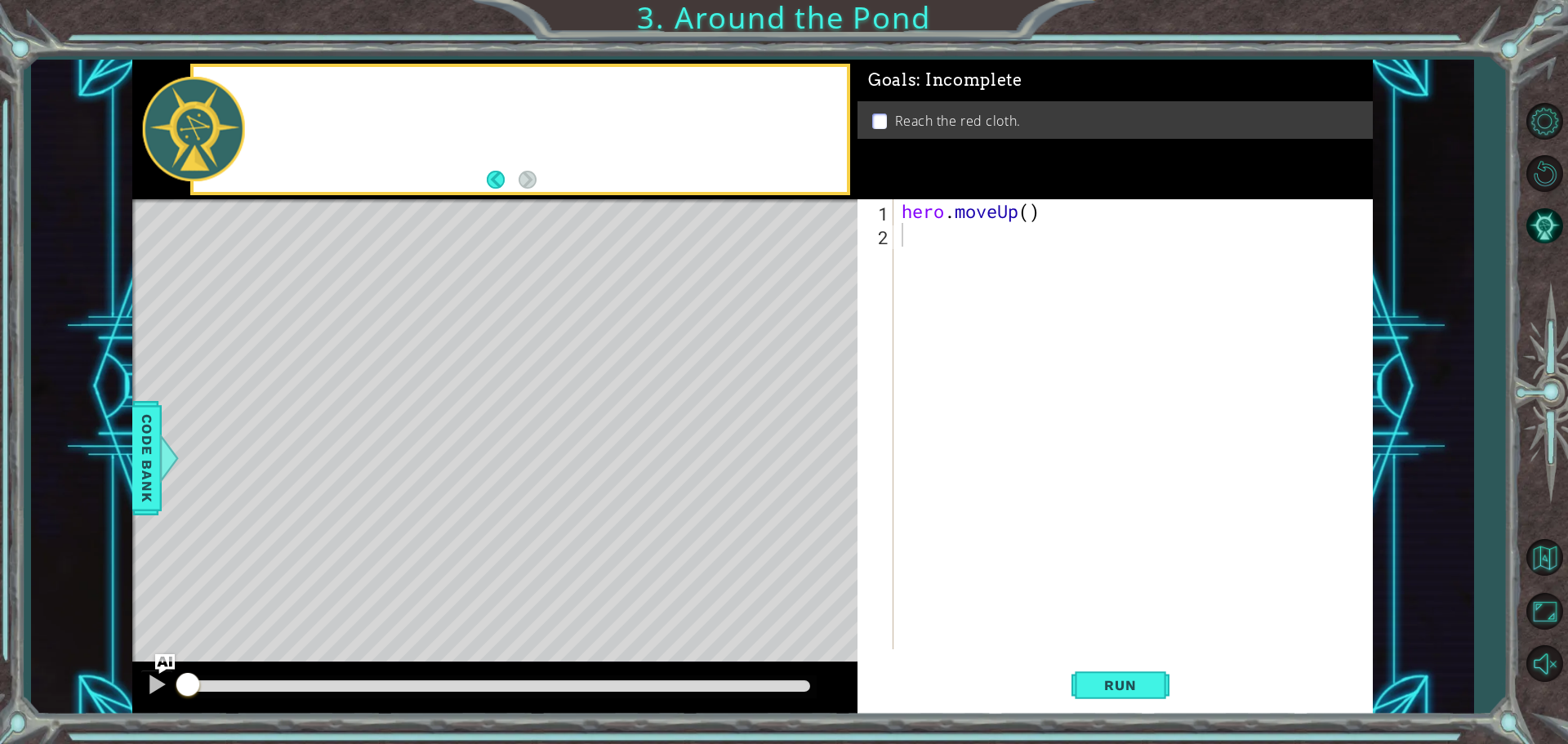
click at [281, 86] on div at bounding box center [520, 129] width 653 height 125
click at [1102, 664] on button "Run" at bounding box center [1120, 685] width 98 height 51
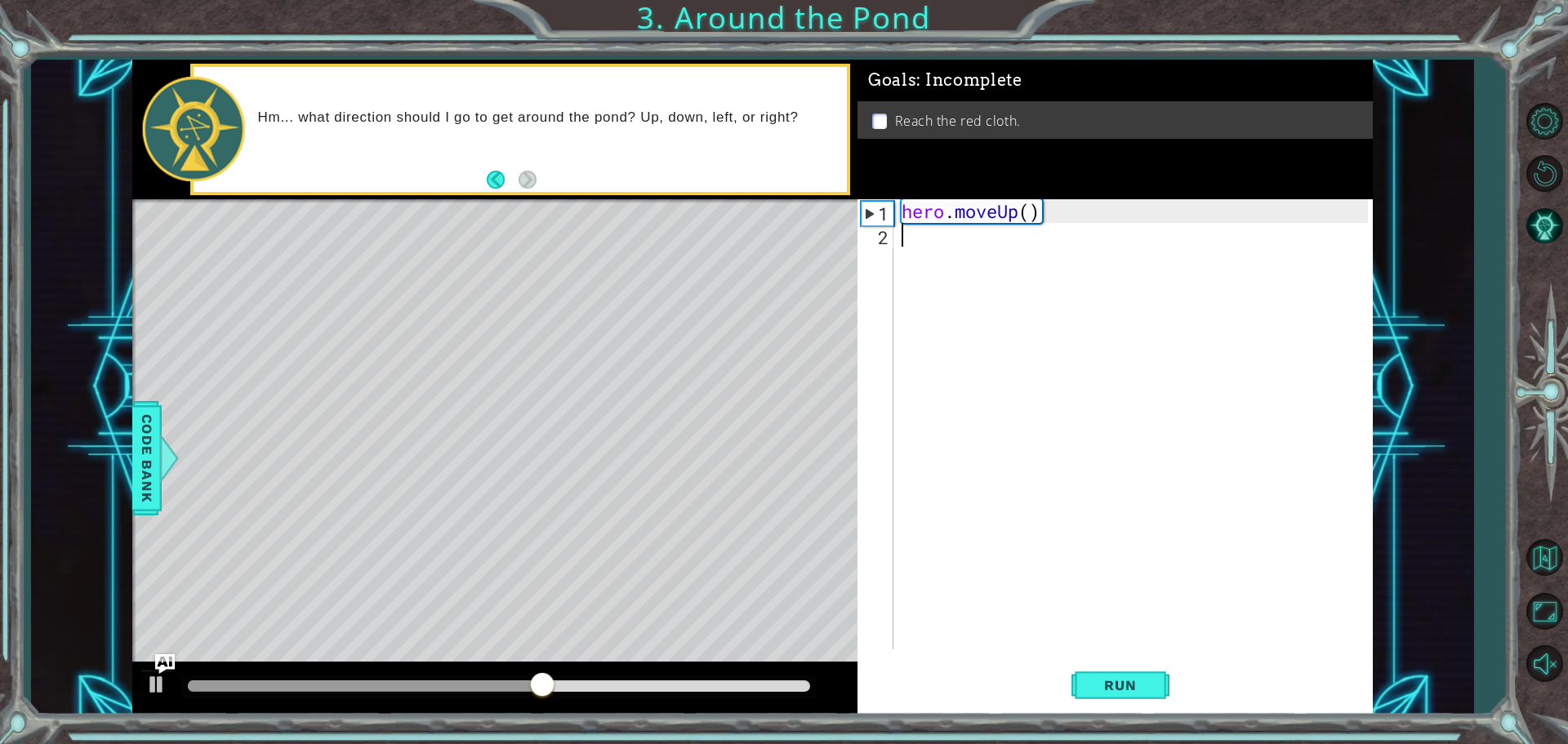
type textarea "h"
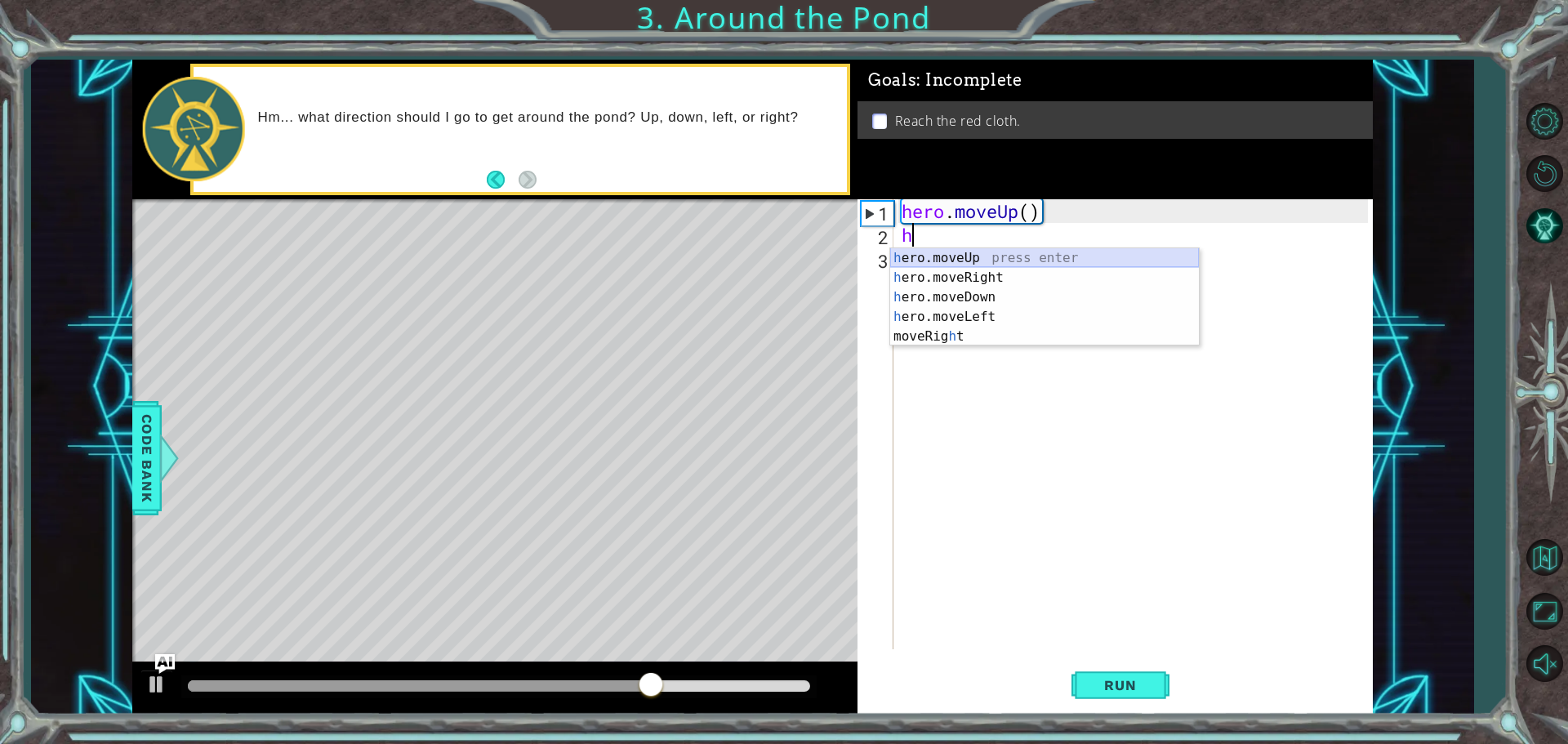
click at [944, 256] on div "h ero.moveUp press enter h ero.moveRight press enter h ero.moveDown press enter…" at bounding box center [1044, 317] width 309 height 137
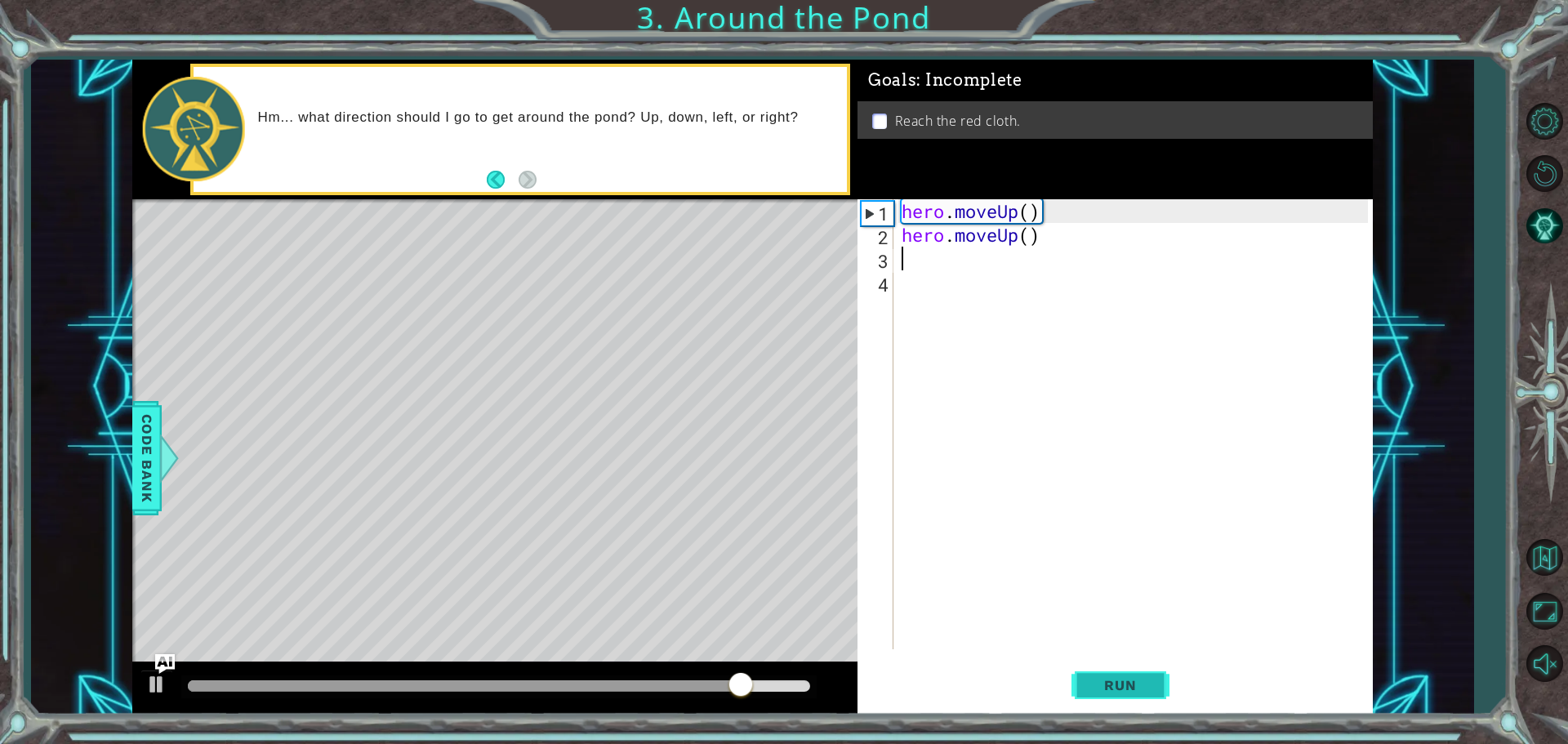
click at [1114, 676] on button "Run" at bounding box center [1120, 685] width 98 height 51
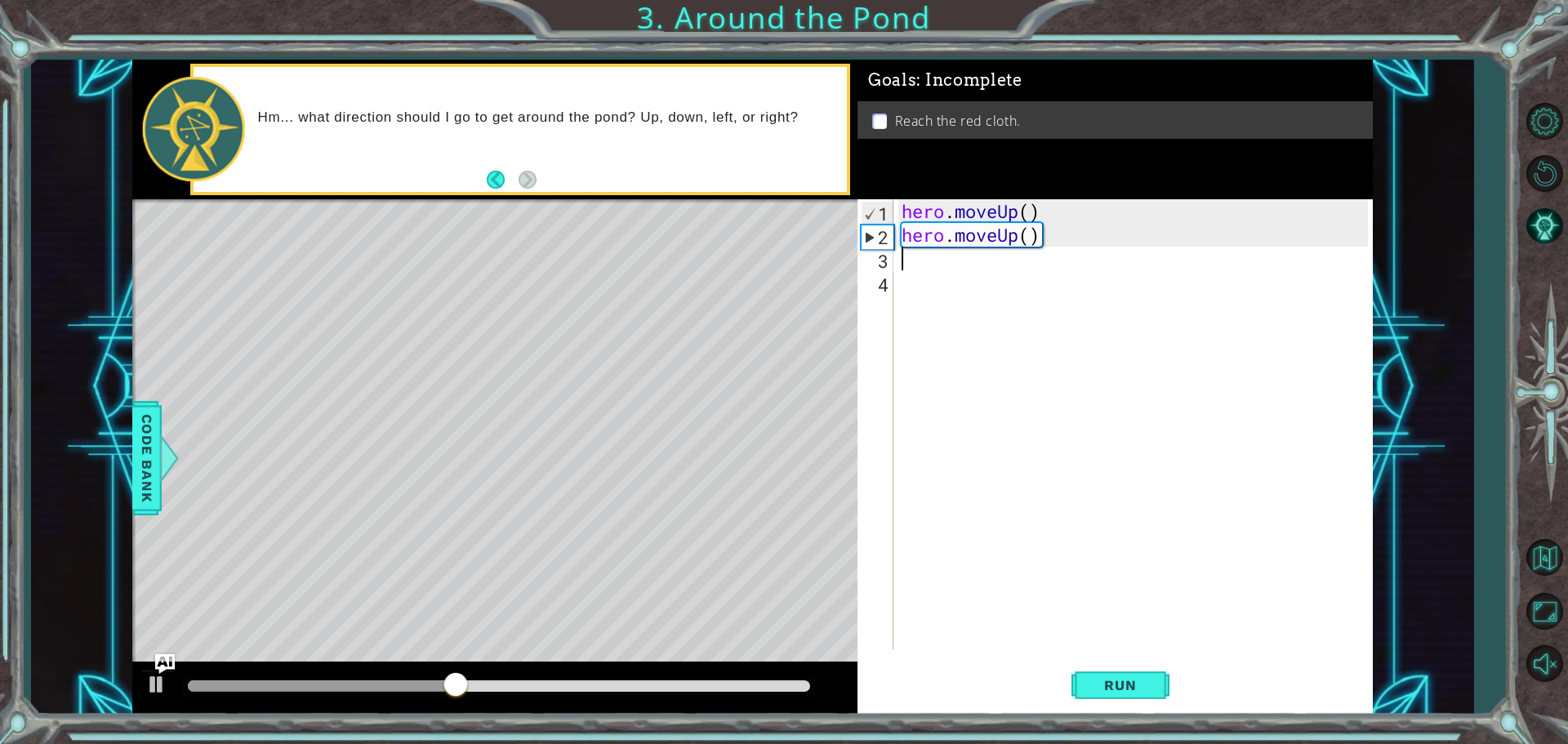
type textarea "h"
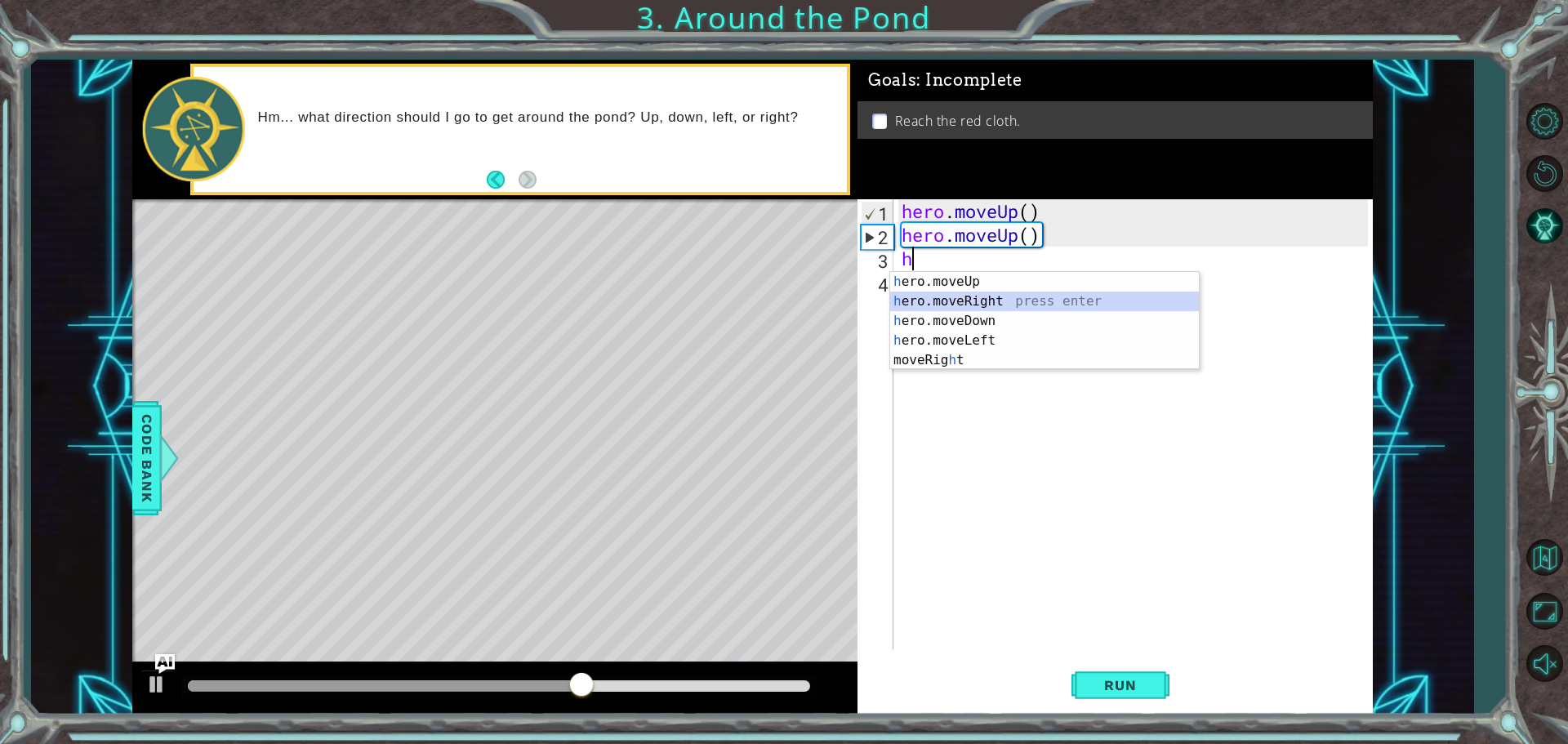
click at [959, 292] on div "h ero.moveUp press enter h ero.moveRight press enter h ero.moveDown press enter…" at bounding box center [1044, 341] width 309 height 137
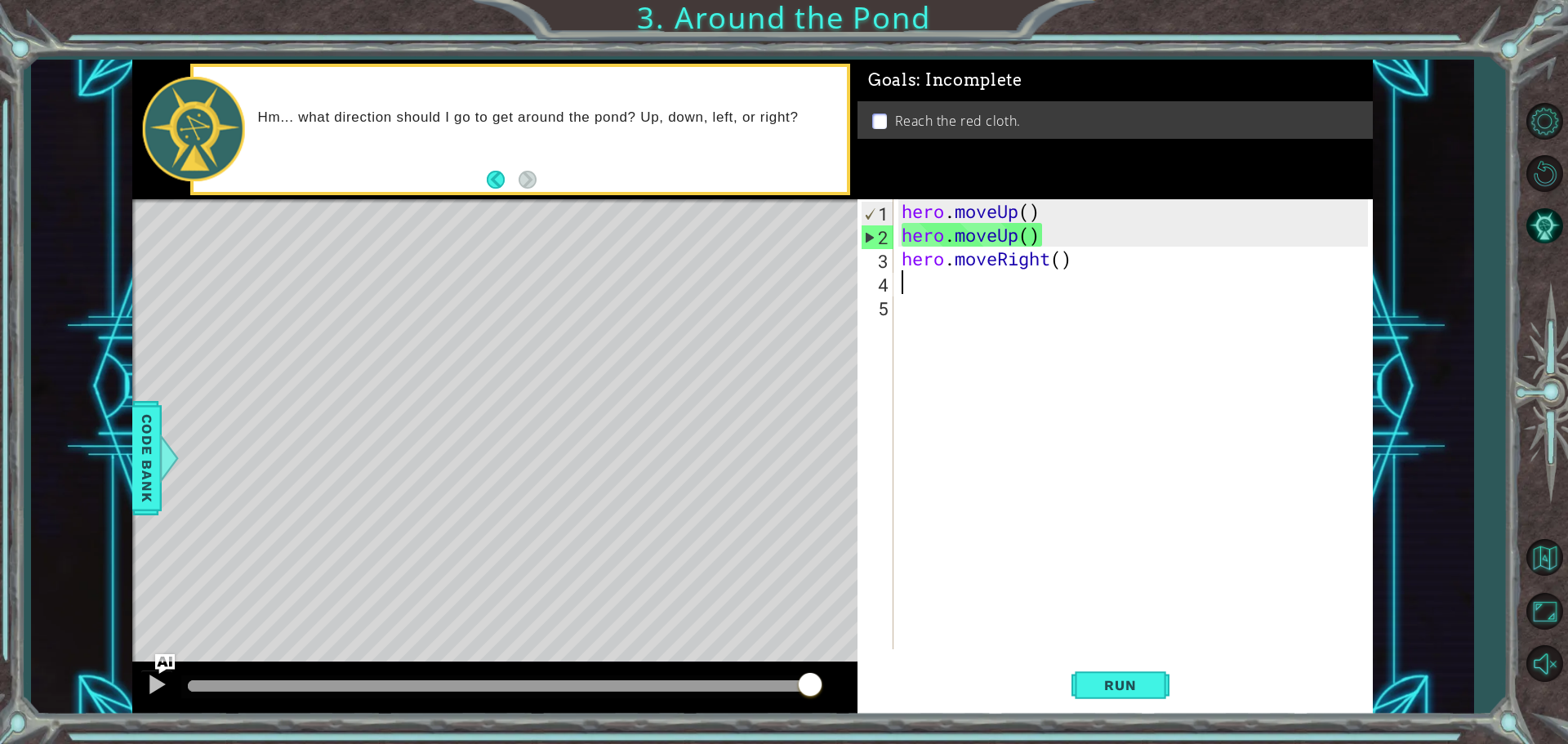
type textarea "h"
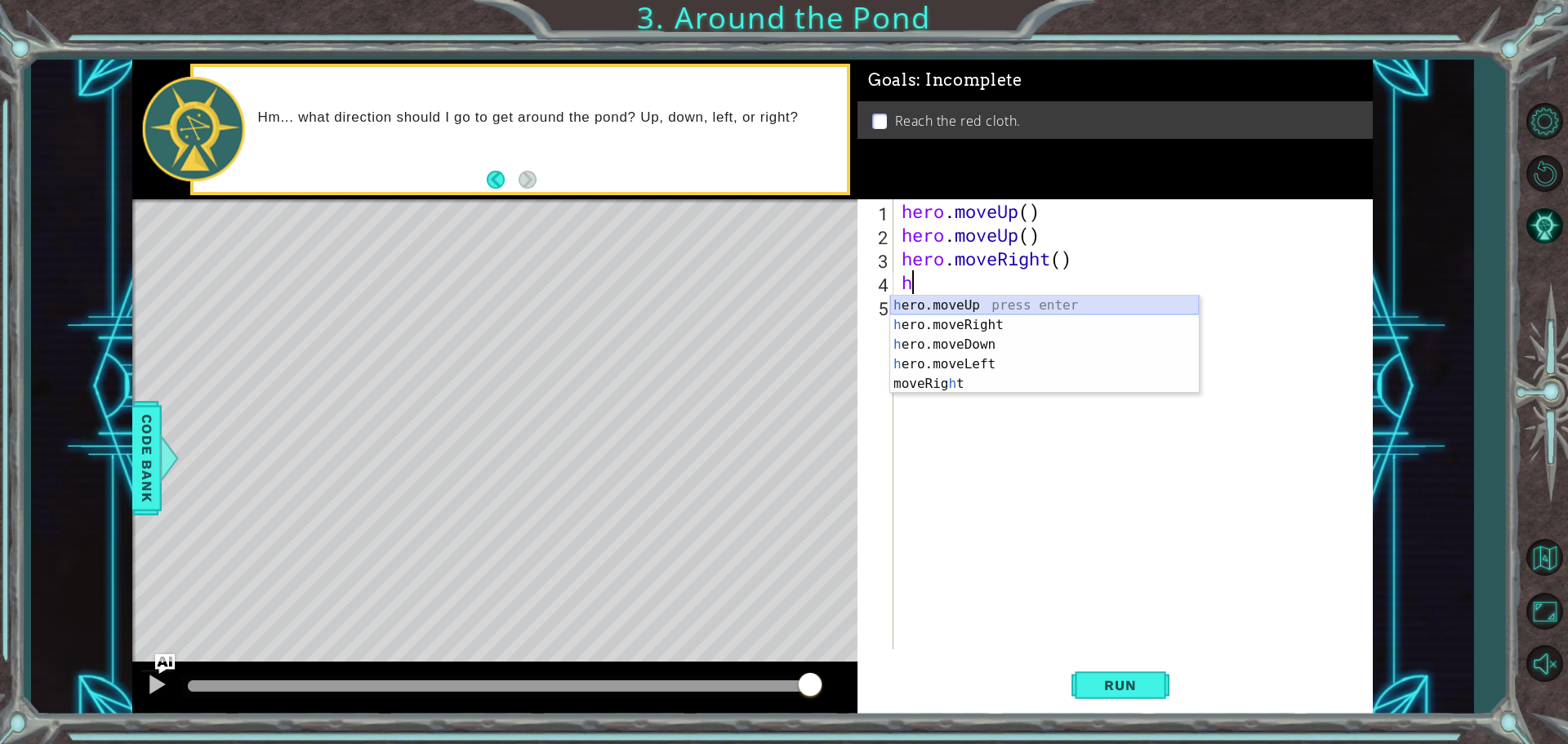
click at [937, 305] on div "h ero.moveUp press enter h ero.moveRight press enter h ero.moveDown press enter…" at bounding box center [1044, 365] width 309 height 137
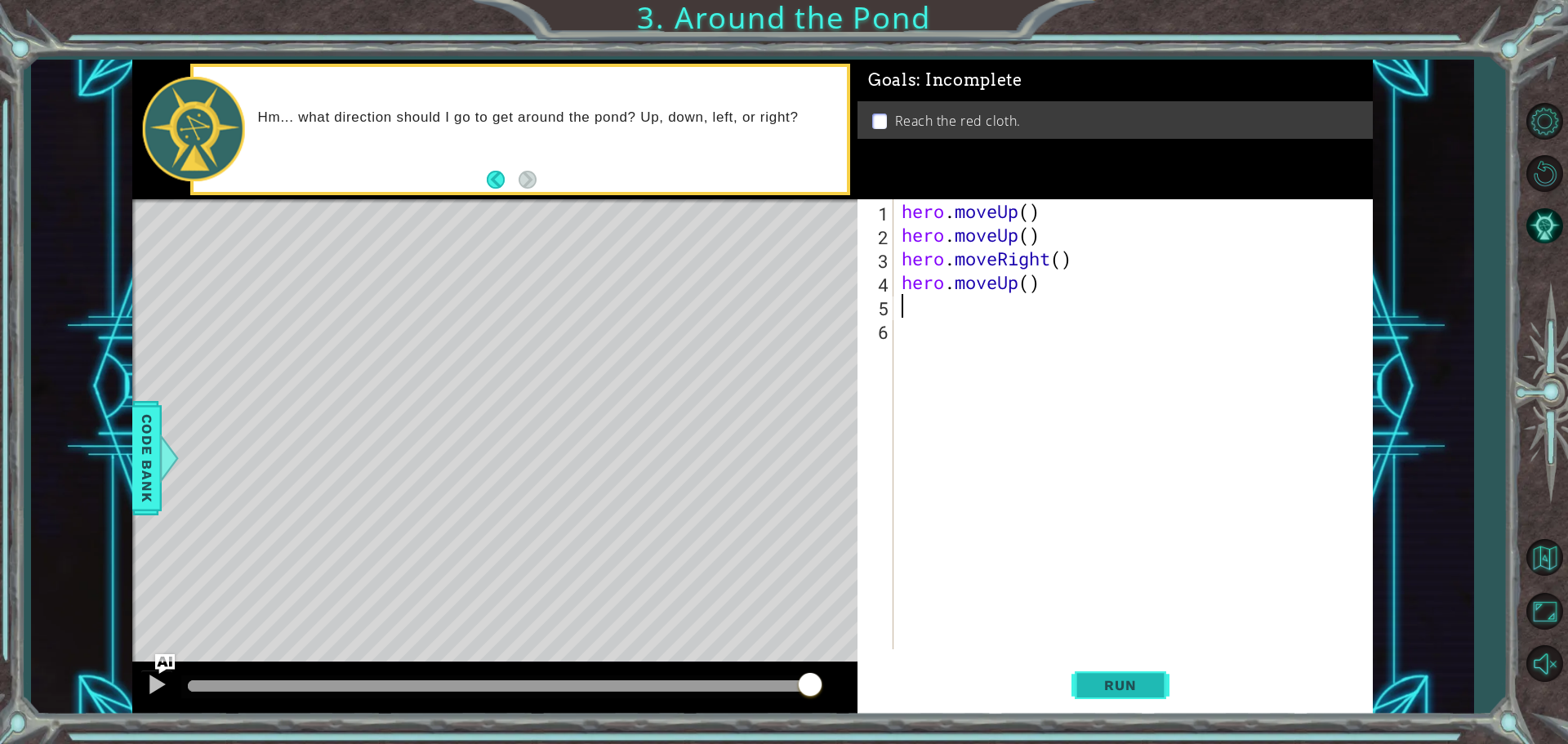
click at [1087, 675] on button "Run" at bounding box center [1120, 685] width 98 height 51
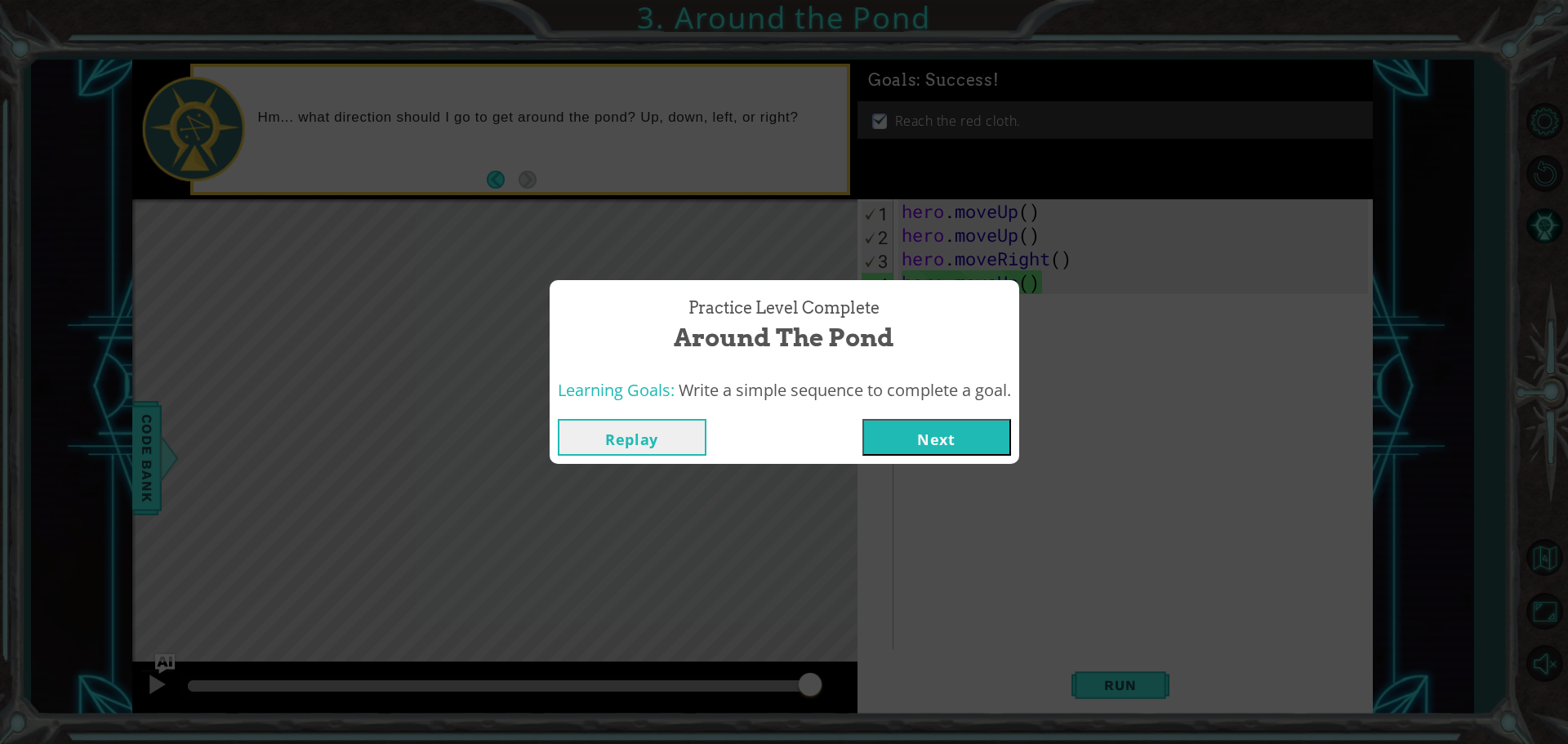
click at [1001, 436] on button "Next" at bounding box center [937, 438] width 149 height 37
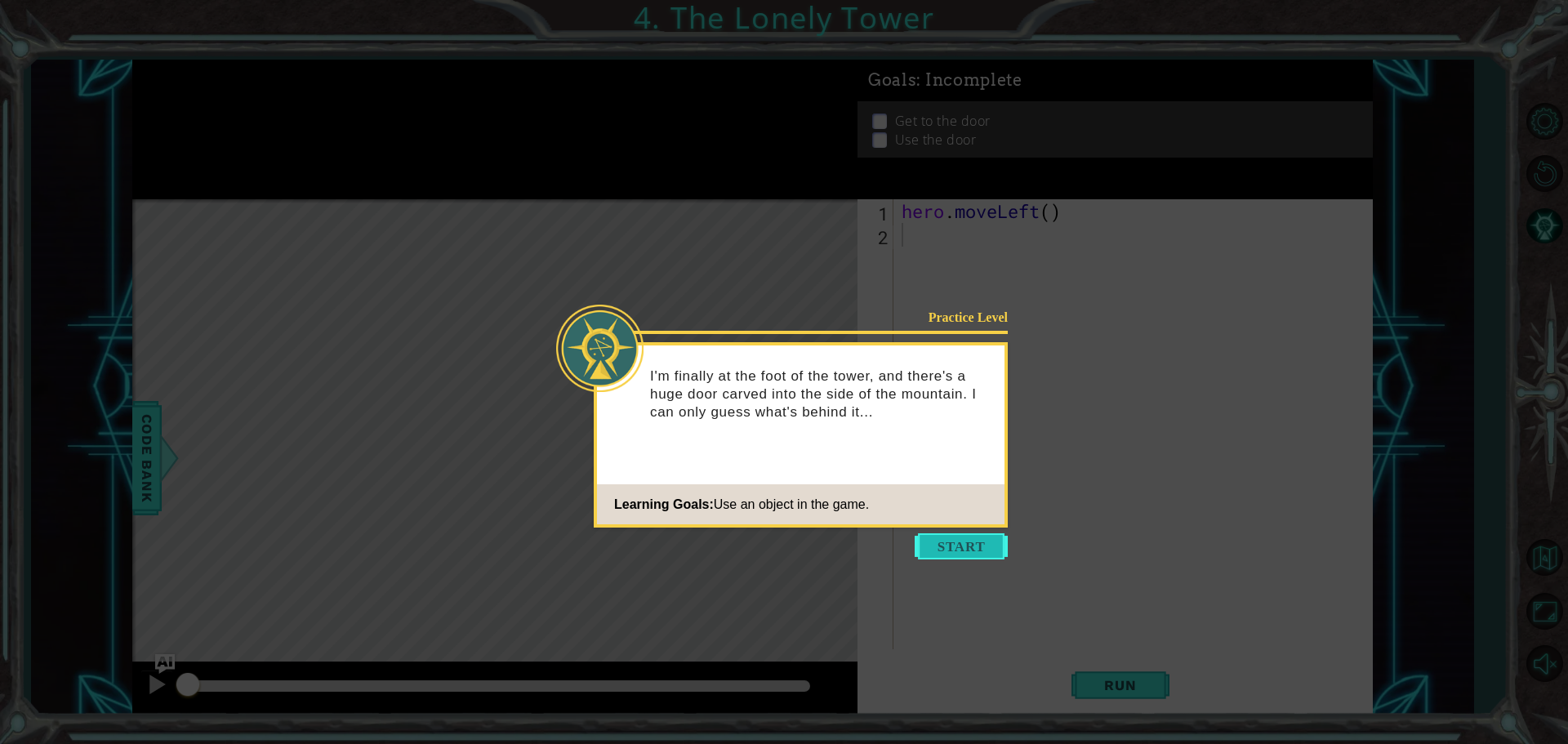
click at [969, 539] on button "Start" at bounding box center [961, 547] width 93 height 27
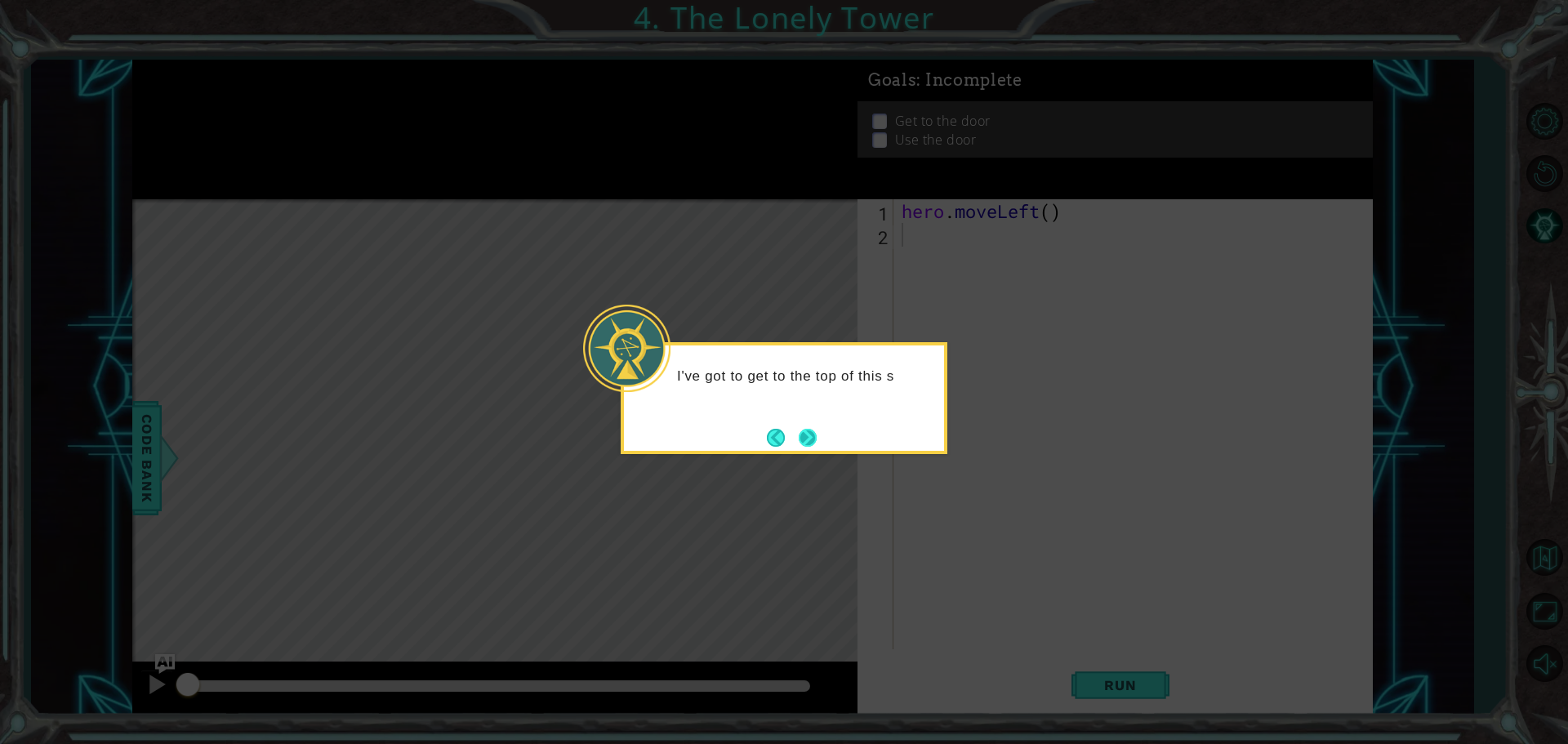
click at [817, 436] on button "Next" at bounding box center [808, 438] width 18 height 18
click at [808, 440] on button "Next" at bounding box center [808, 438] width 18 height 18
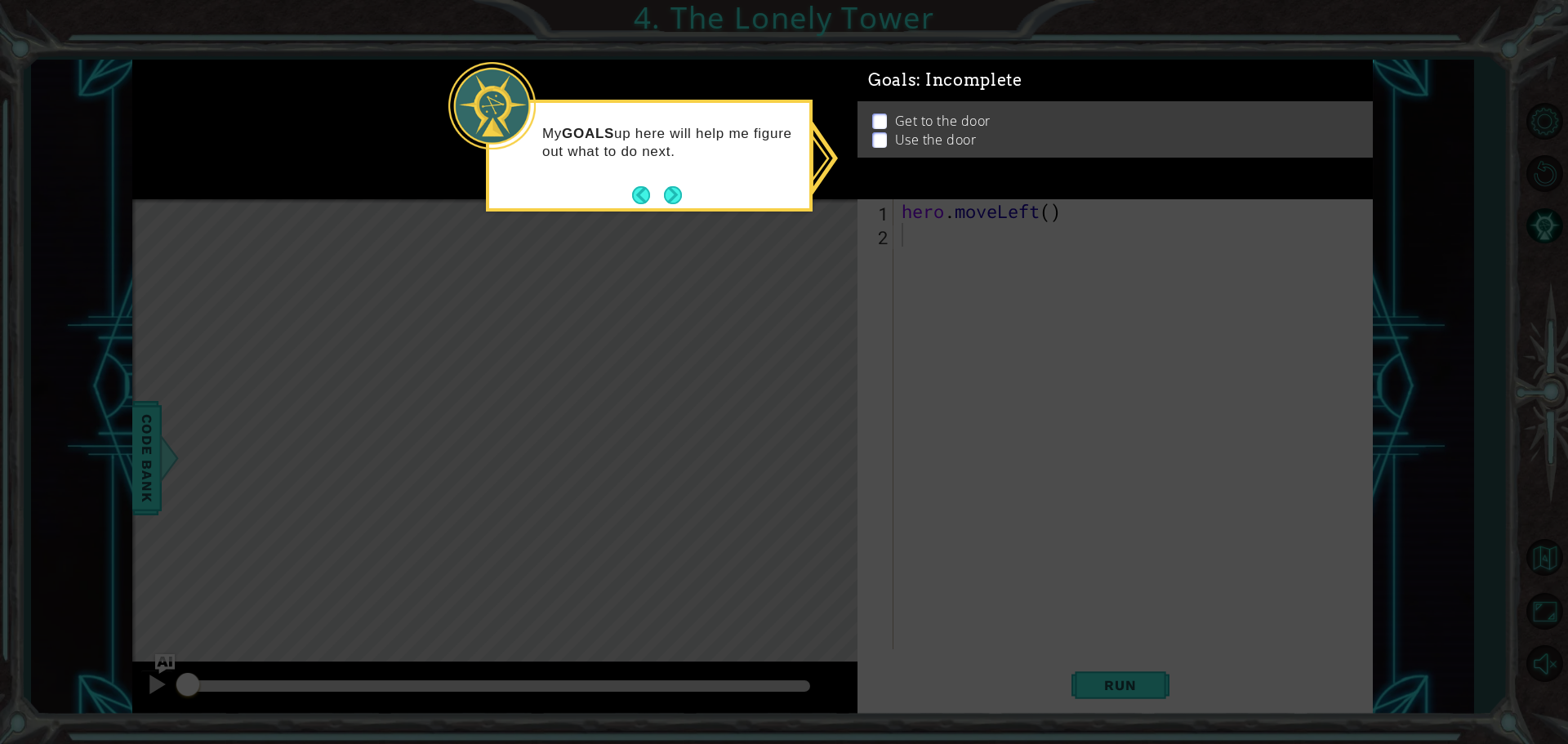
click at [880, 114] on p at bounding box center [880, 122] width 15 height 16
click at [874, 113] on p at bounding box center [880, 121] width 15 height 16
click at [879, 138] on ul "Get to the door Use the door" at bounding box center [1116, 130] width 495 height 37
click at [675, 197] on button "Next" at bounding box center [673, 194] width 26 height 27
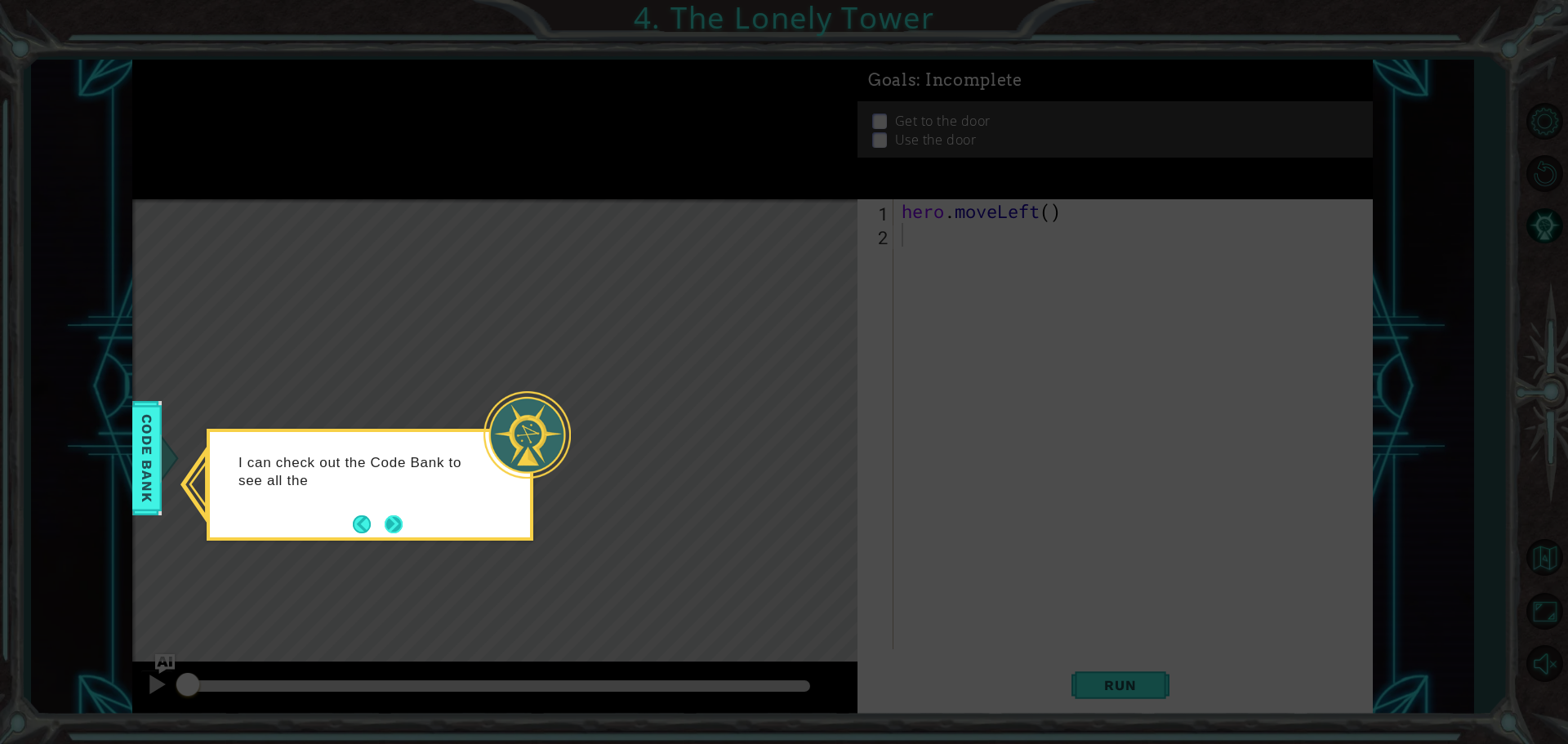
click at [382, 513] on footer at bounding box center [377, 524] width 50 height 25
click at [403, 505] on div "I can check out the Code Bank to see all the actions I can do." at bounding box center [370, 480] width 320 height 82
click at [402, 508] on div "I can check out the Code Bank to see all the actions I can do." at bounding box center [370, 480] width 320 height 82
click at [398, 518] on button "Next" at bounding box center [394, 525] width 18 height 18
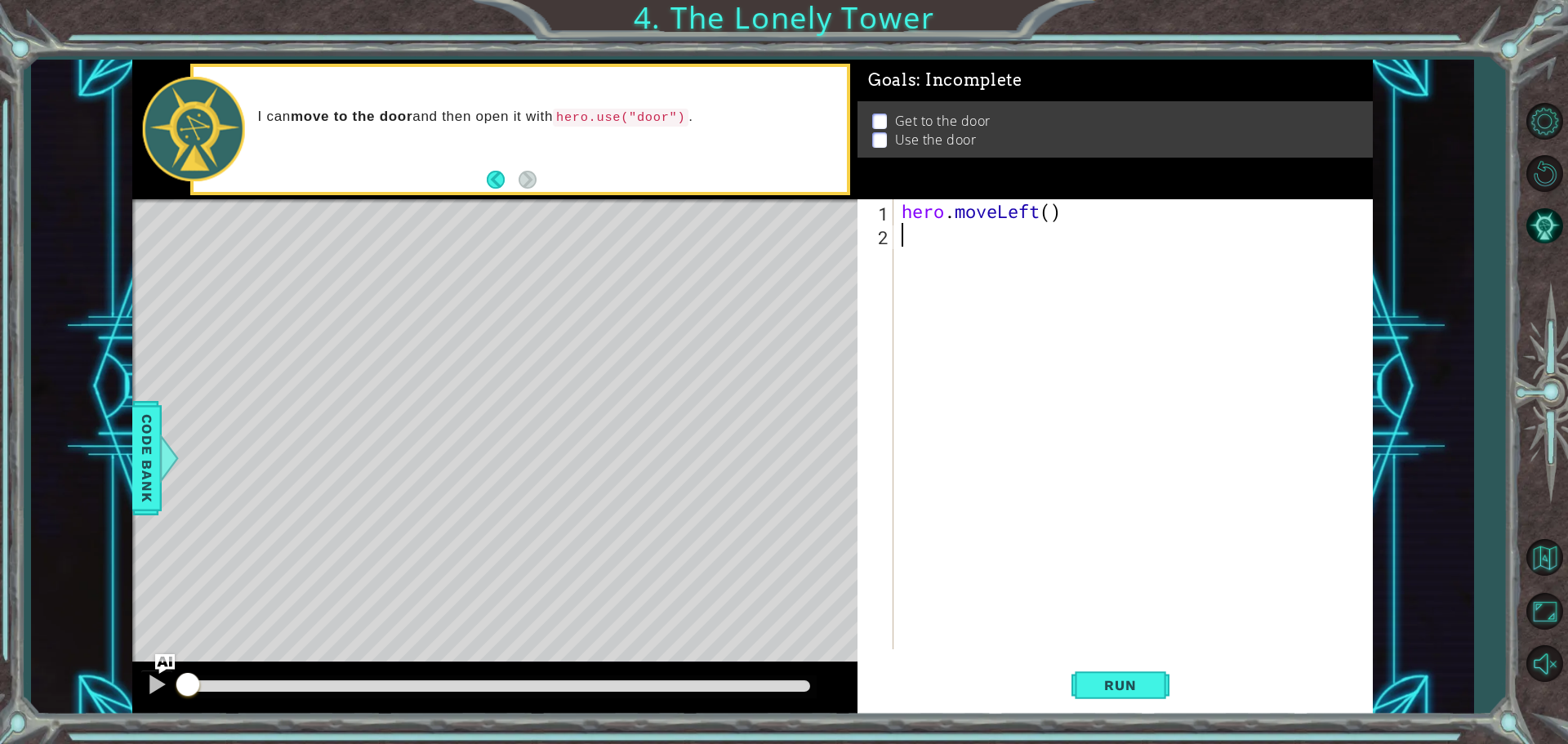
type textarea "h"
click at [1097, 686] on span "Run" at bounding box center [1120, 686] width 65 height 16
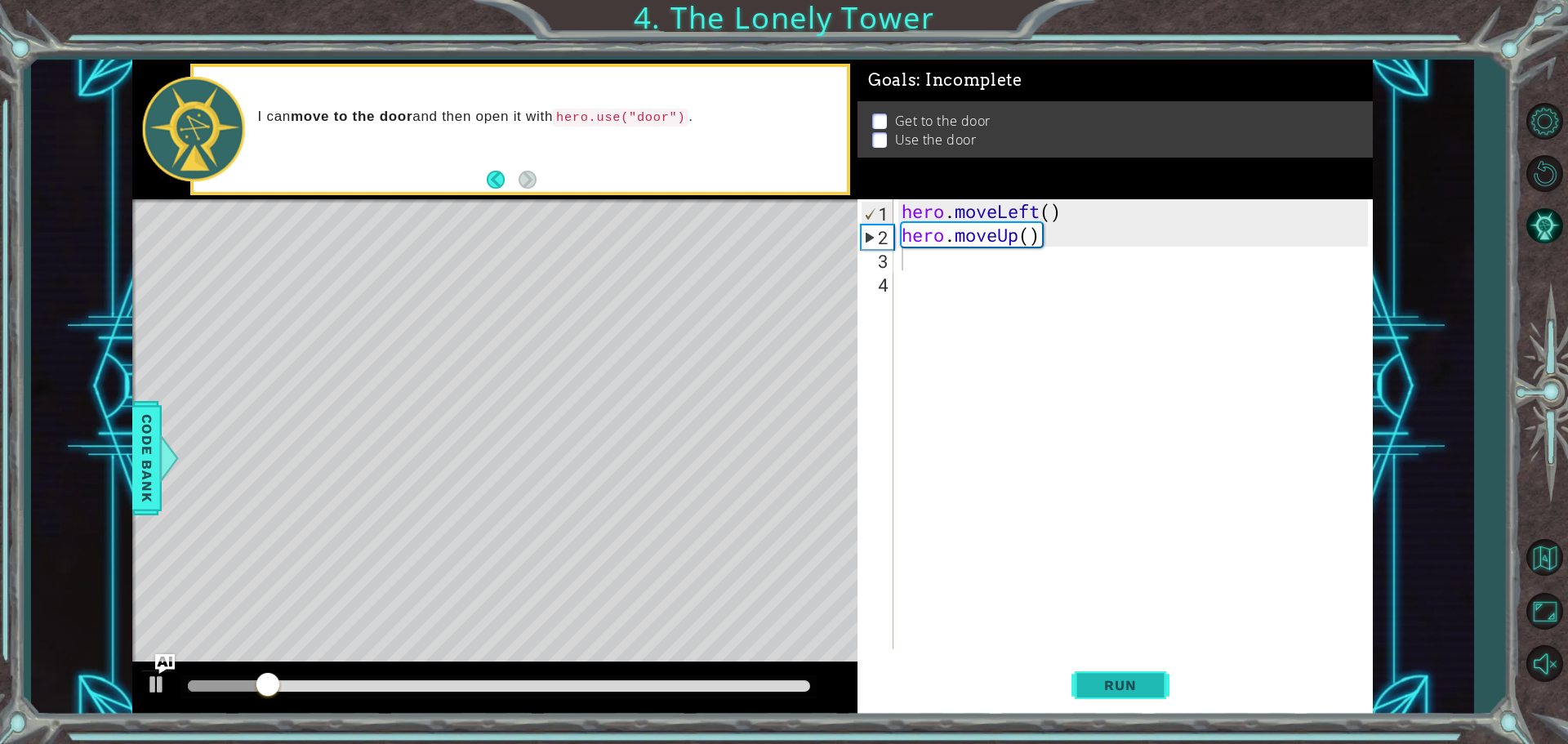
click at [1074, 684] on button "Run" at bounding box center [1120, 685] width 98 height 51
type textarea "h"
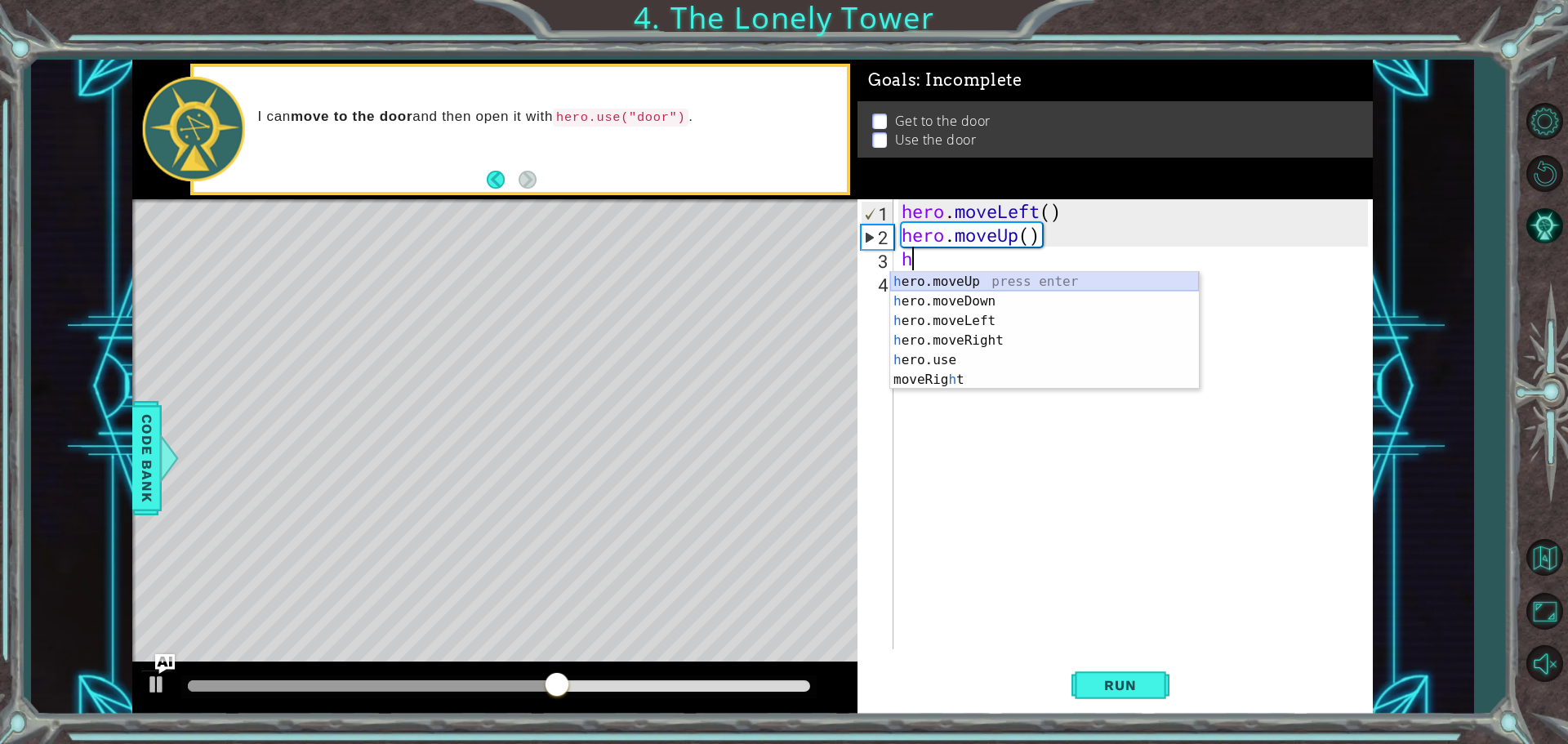
click at [969, 279] on div "h ero.moveUp press enter h ero.moveDown press enter h ero.moveLeft press enter …" at bounding box center [1044, 351] width 309 height 157
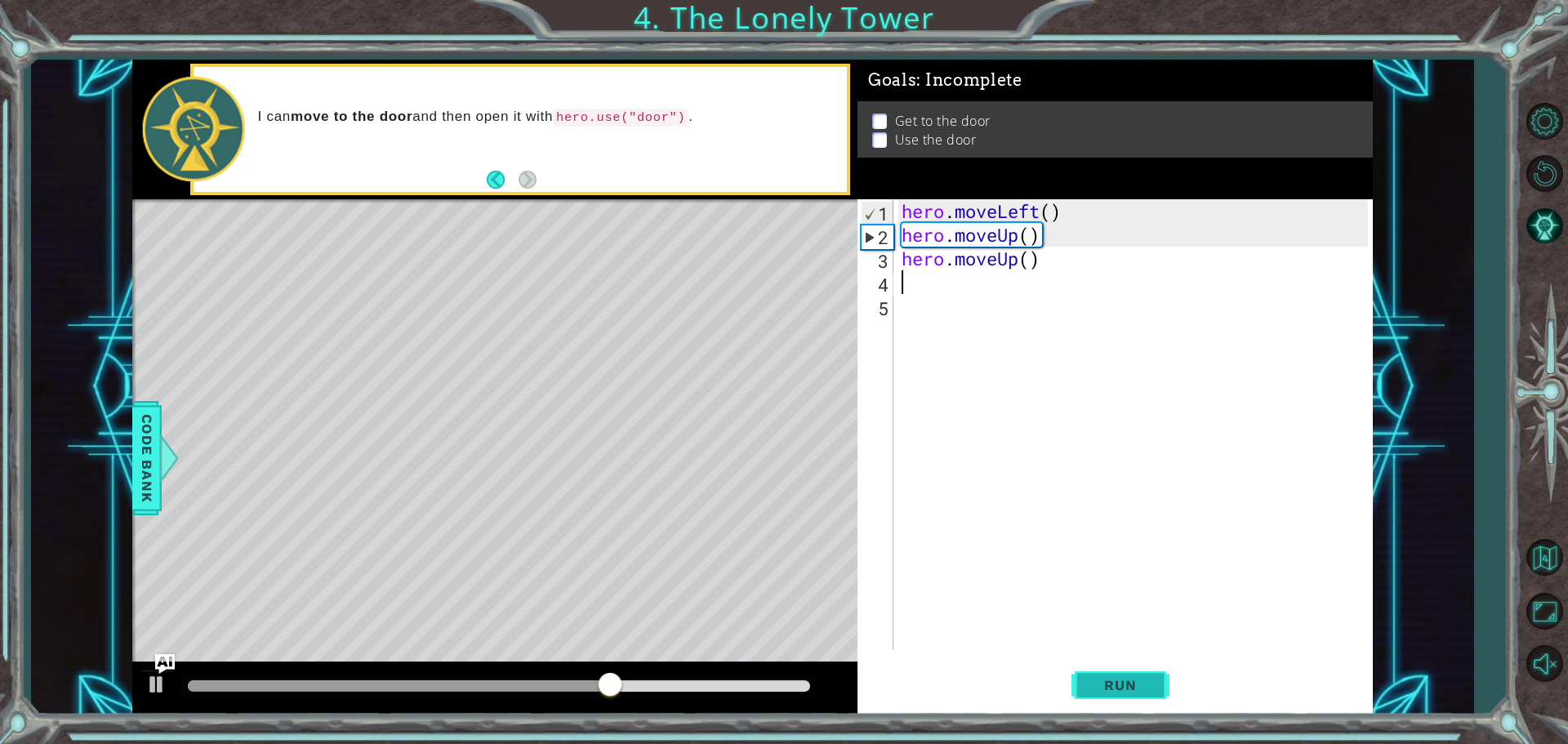
click at [1111, 680] on span "Run" at bounding box center [1120, 686] width 65 height 16
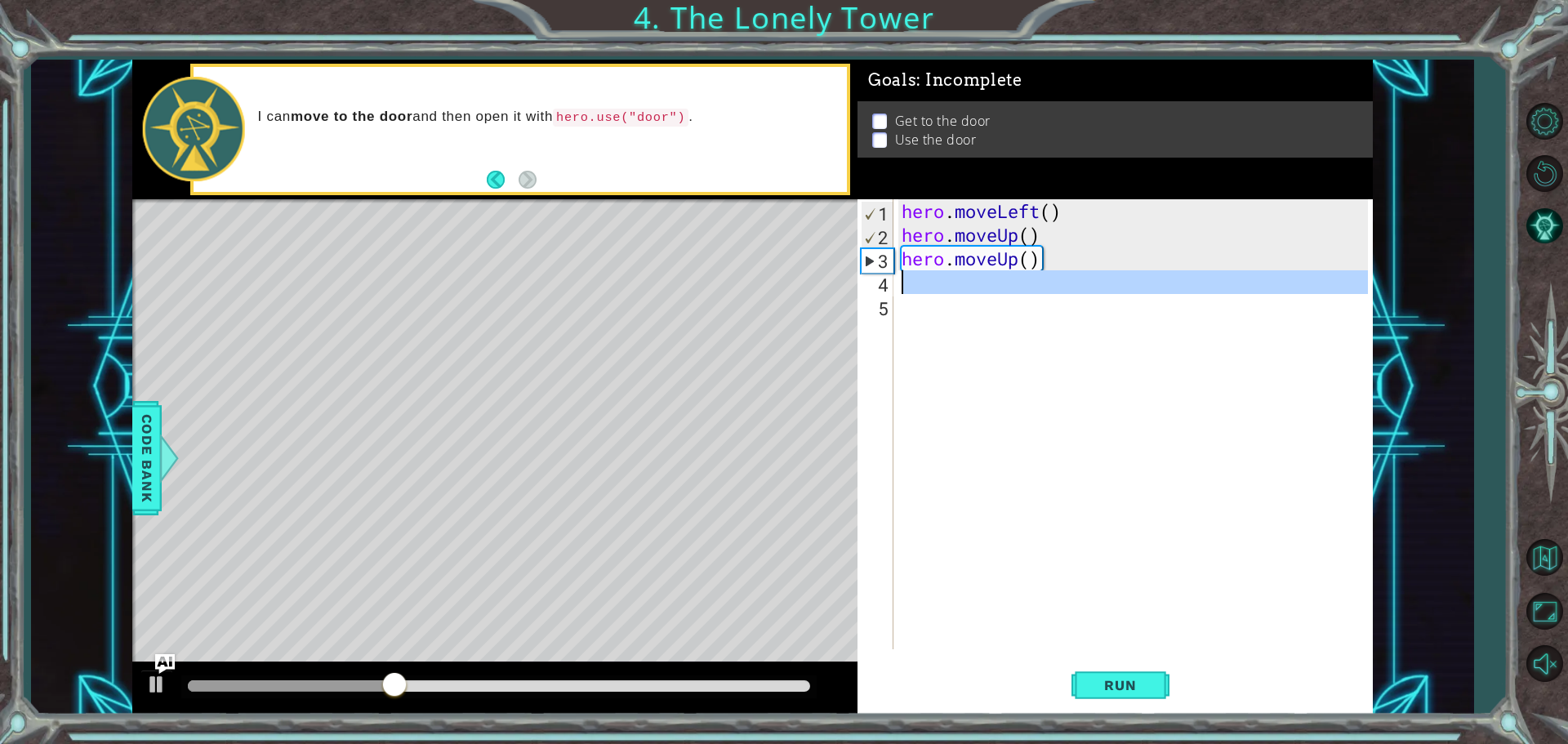
click at [885, 278] on div "4" at bounding box center [877, 285] width 33 height 24
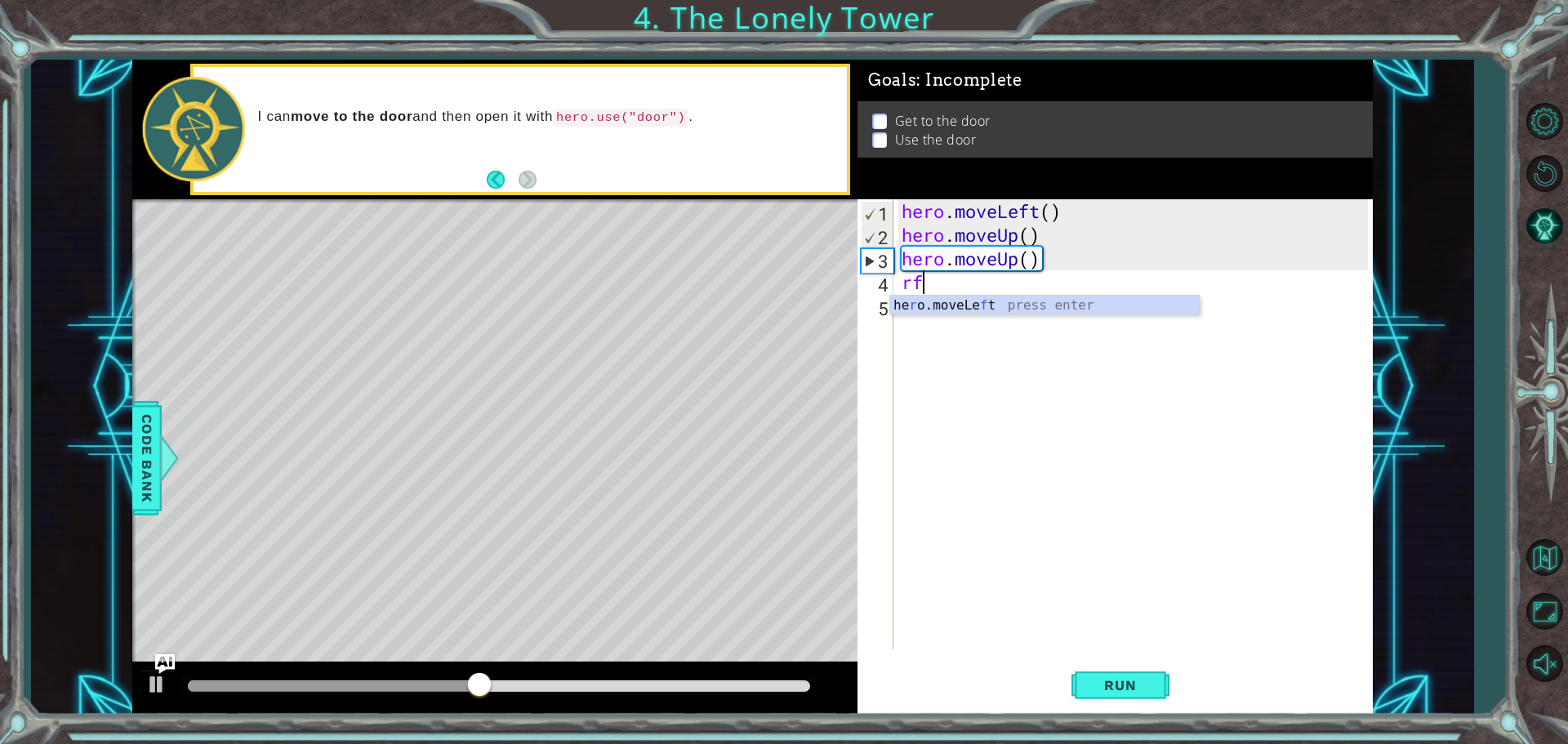
type textarea "r"
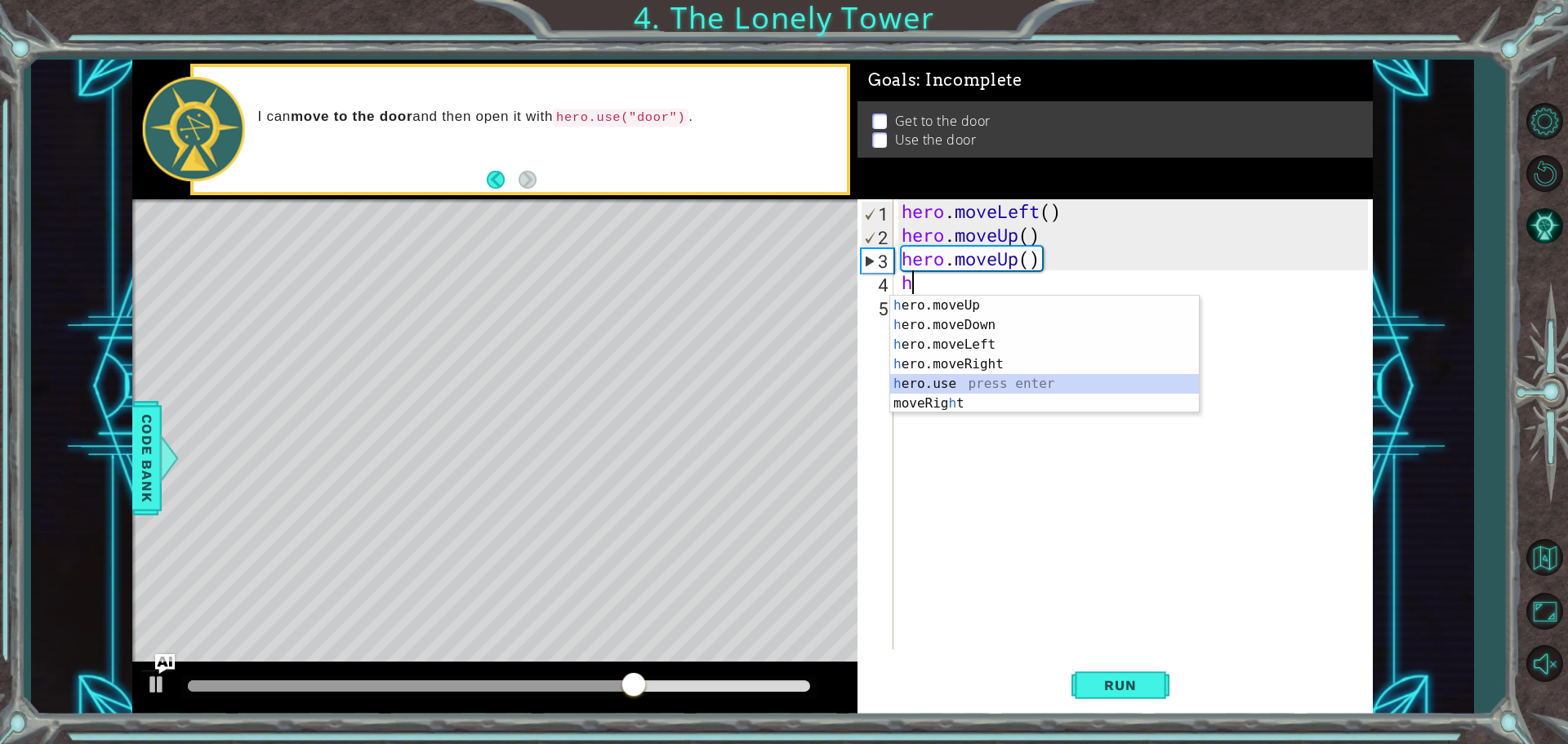
click at [928, 380] on div "h ero.moveUp press enter h ero.moveDown press enter h ero.moveLeft press enter …" at bounding box center [1044, 375] width 309 height 157
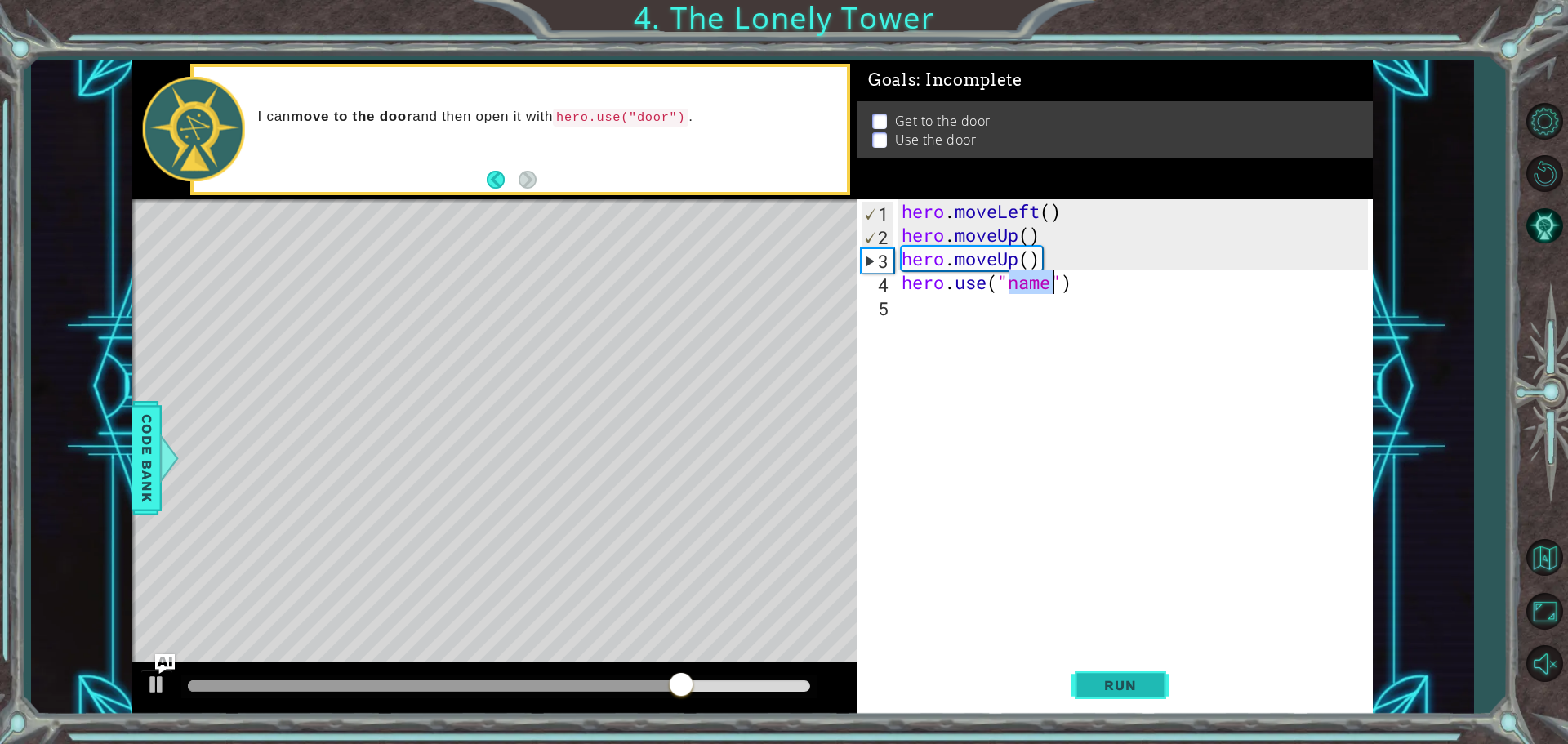
click at [1117, 686] on span "Run" at bounding box center [1120, 686] width 65 height 16
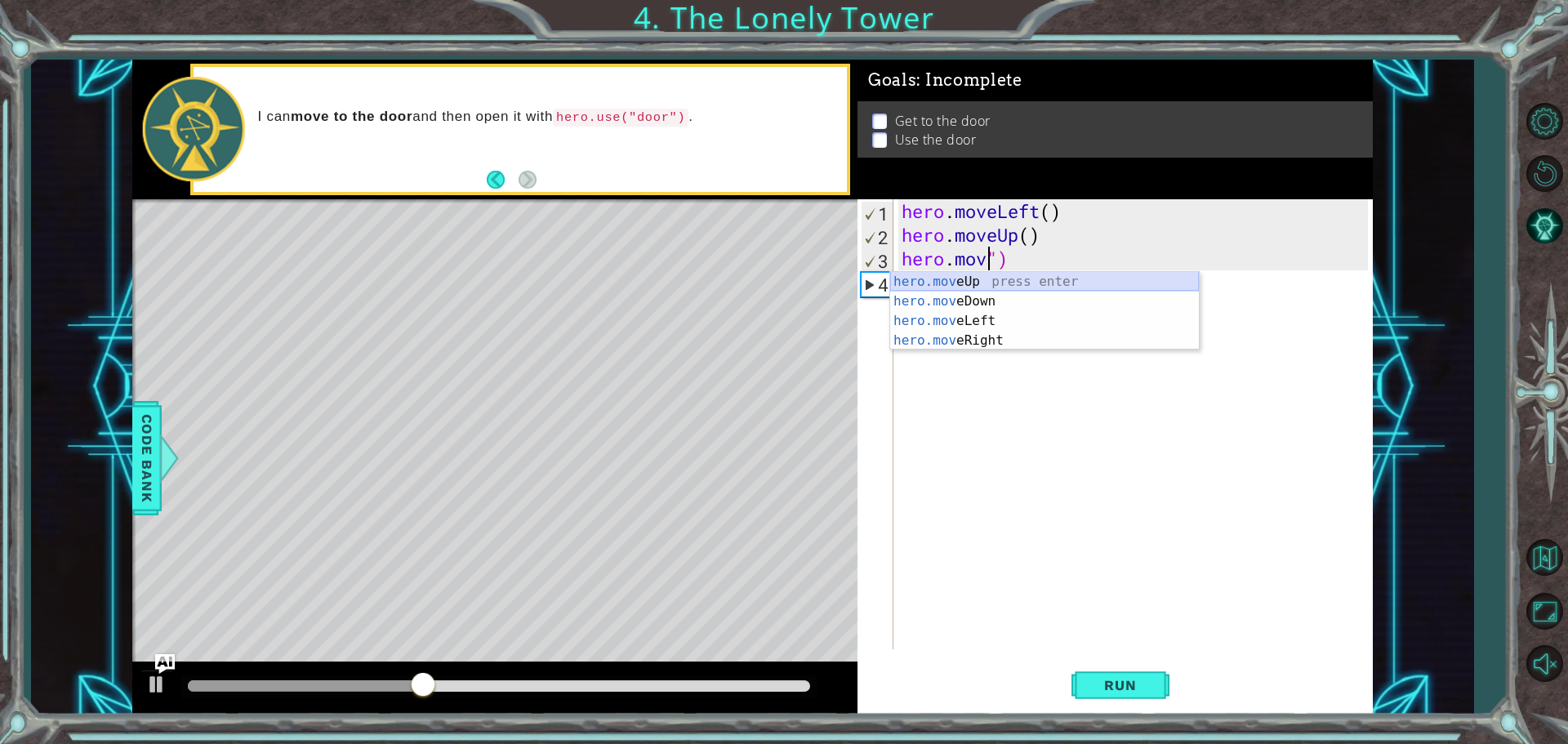
click at [983, 278] on div "hero.mov eUp press enter hero.mov eDown press enter hero.mov eLeft press enter …" at bounding box center [1044, 331] width 309 height 118
type textarea "hero.moveUp()")"
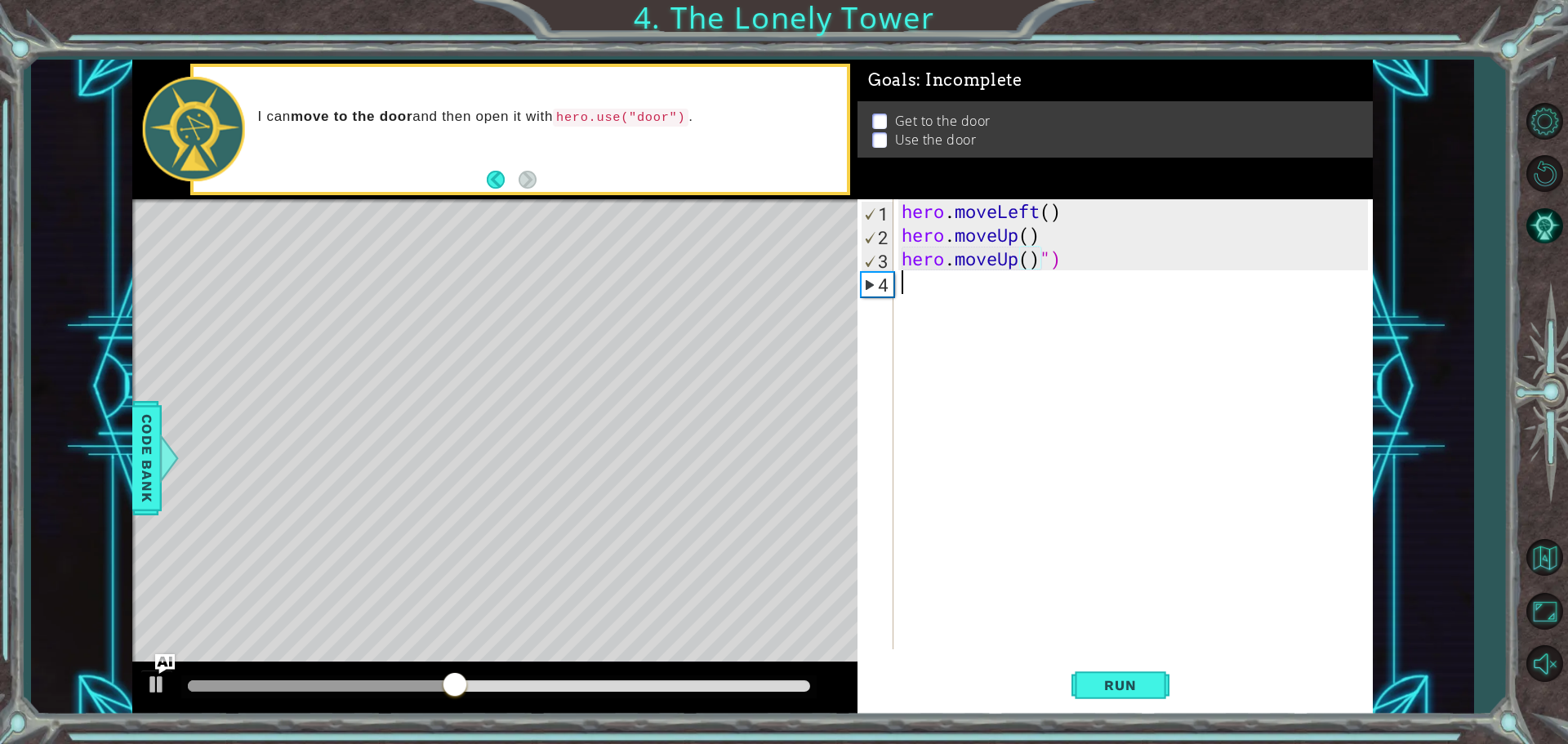
click at [981, 282] on div "hero . moveLeft ( ) hero . moveUp ( ) hero . moveUp ( ) ")" at bounding box center [1137, 448] width 478 height 497
type textarea "h"
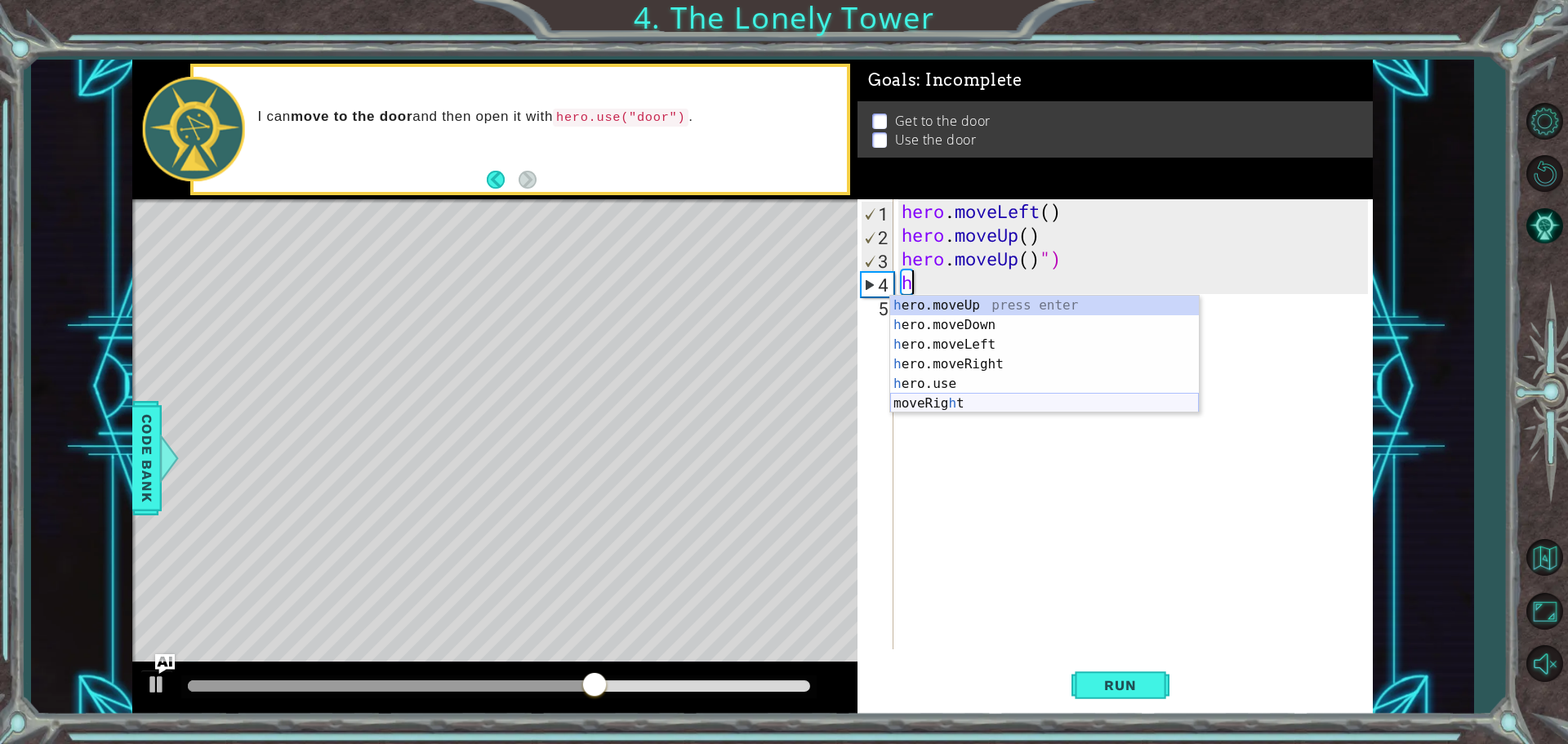
click at [920, 400] on div "h ero.moveUp press enter h ero.moveDown press enter h ero.moveLeft press enter …" at bounding box center [1044, 375] width 309 height 157
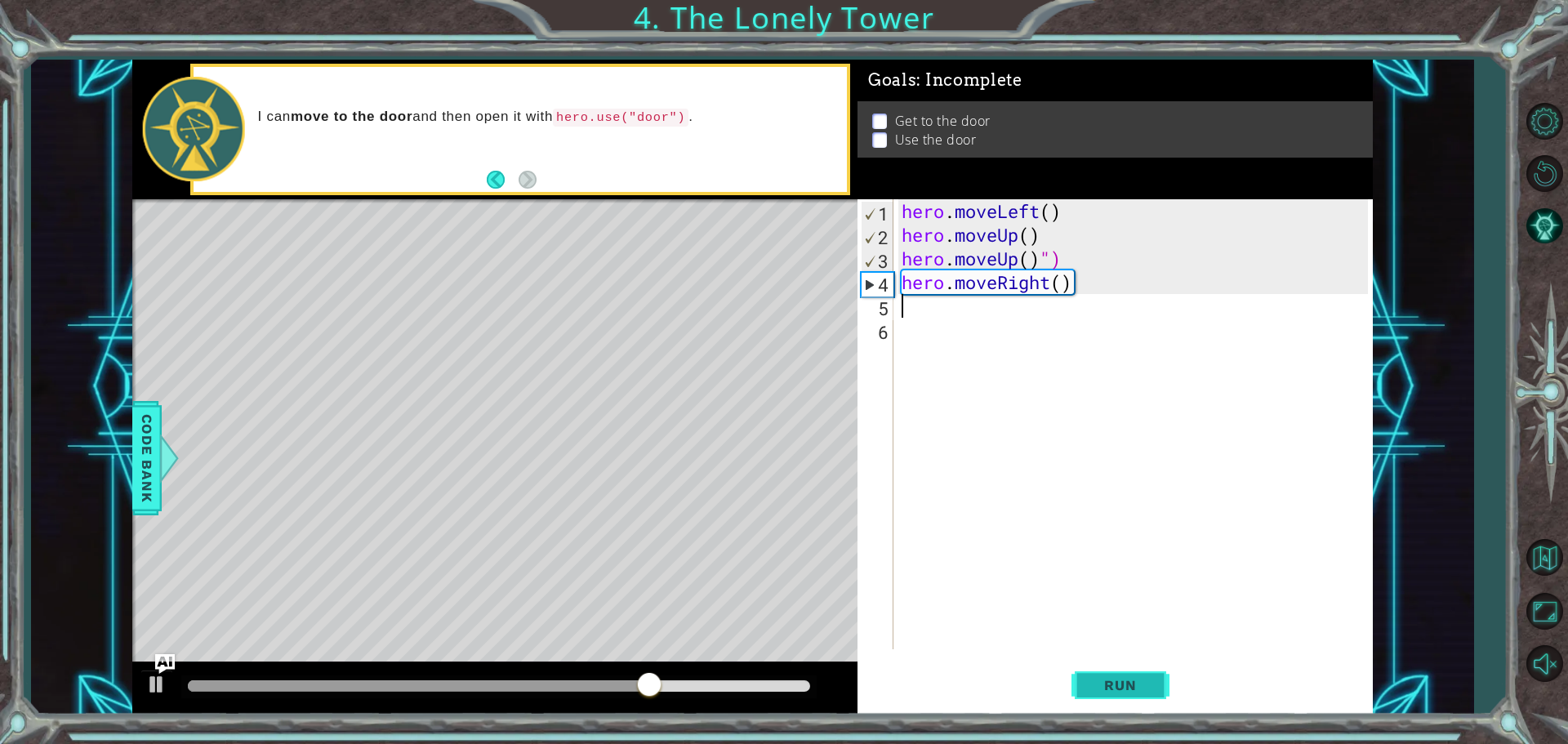
click at [1086, 689] on button "Run" at bounding box center [1120, 685] width 98 height 51
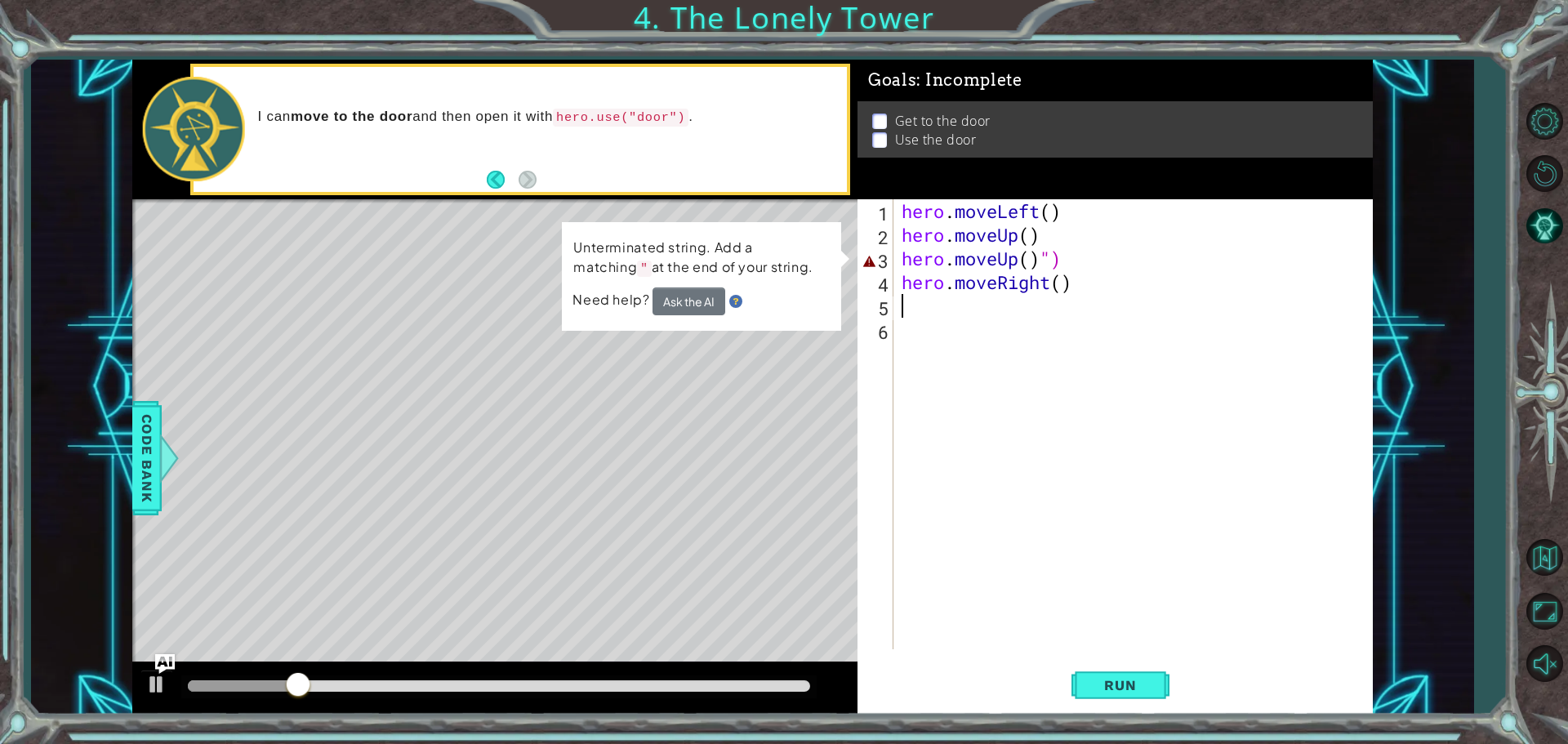
click at [1063, 262] on div "hero . moveLeft ( ) hero . moveUp ( ) hero . moveUp ( ) ") hero . moveRight ( )" at bounding box center [1137, 448] width 478 height 497
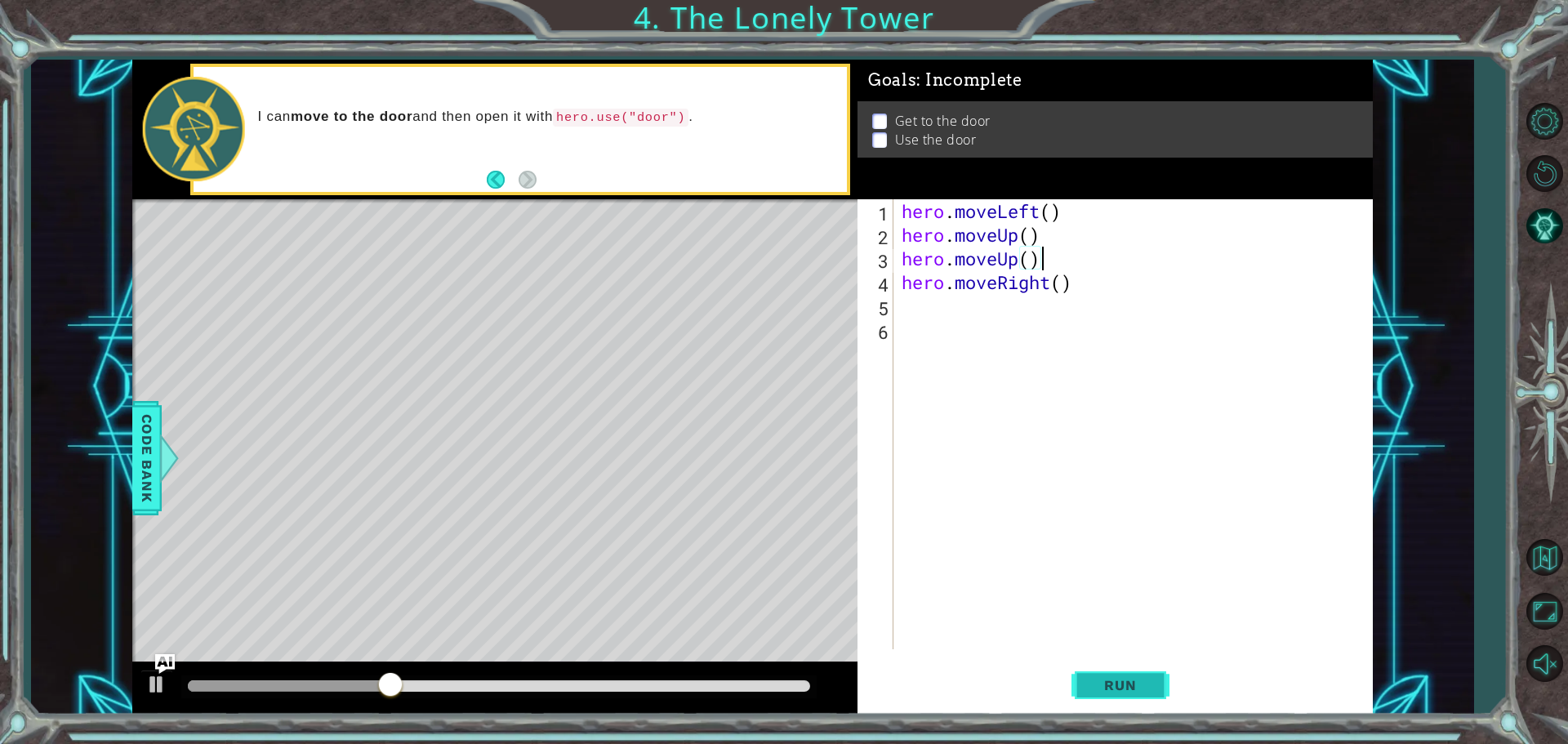
click at [1115, 690] on span "Run" at bounding box center [1120, 686] width 65 height 16
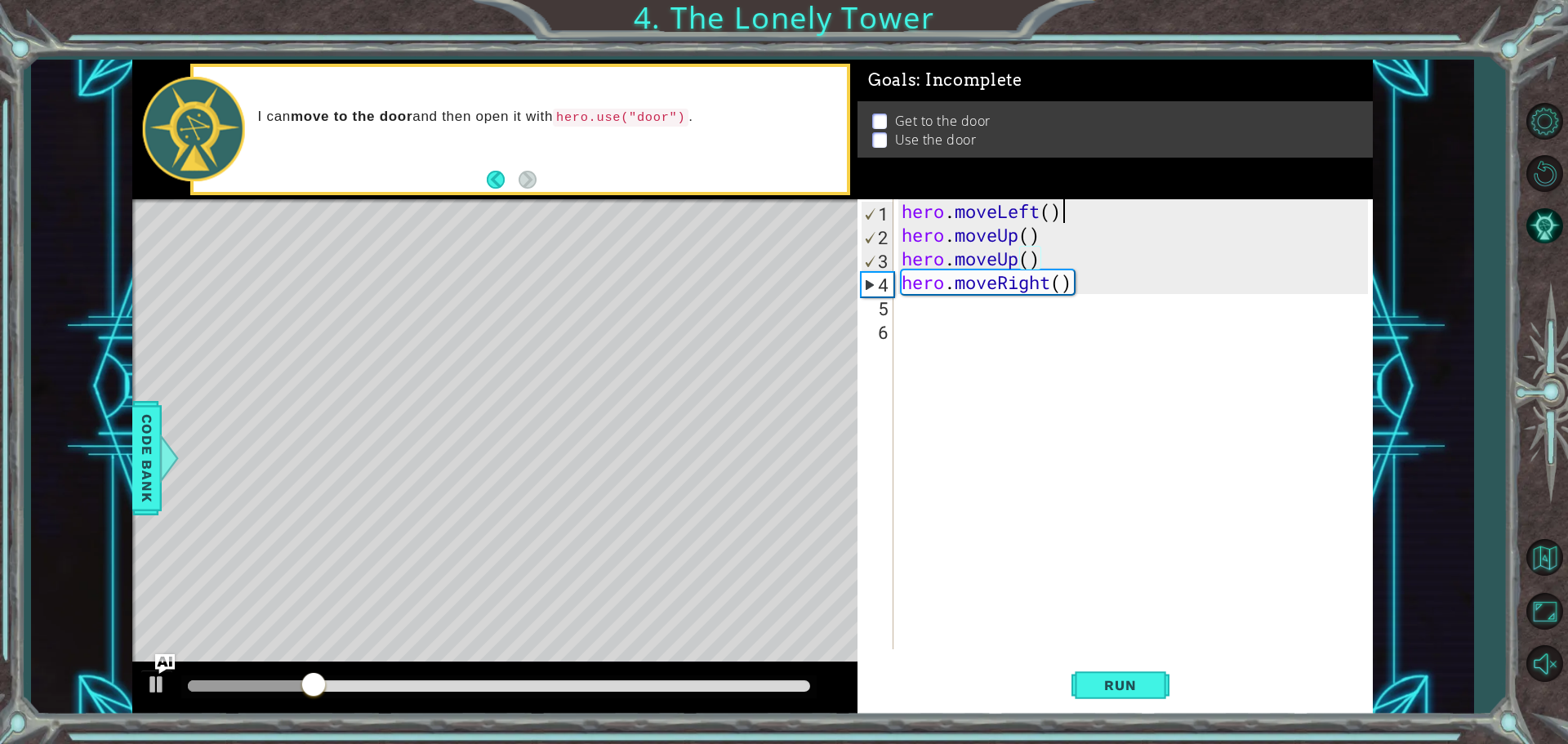
click at [1107, 222] on div "hero . moveLeft ( ) hero . moveUp ( ) hero . moveUp ( ) hero . moveRight ( )" at bounding box center [1137, 448] width 478 height 497
type textarea "hero.moveLeft()"
click at [1119, 675] on button "Run" at bounding box center [1120, 685] width 98 height 51
click at [909, 308] on div "hero . moveLeft ( ) hero . moveUp ( ) hero . moveUp ( ) hero . moveRight ( )" at bounding box center [1137, 448] width 478 height 497
click at [1082, 278] on div "hero . moveLeft ( ) hero . moveUp ( ) hero . moveUp ( ) hero . moveRight ( )" at bounding box center [1137, 448] width 478 height 497
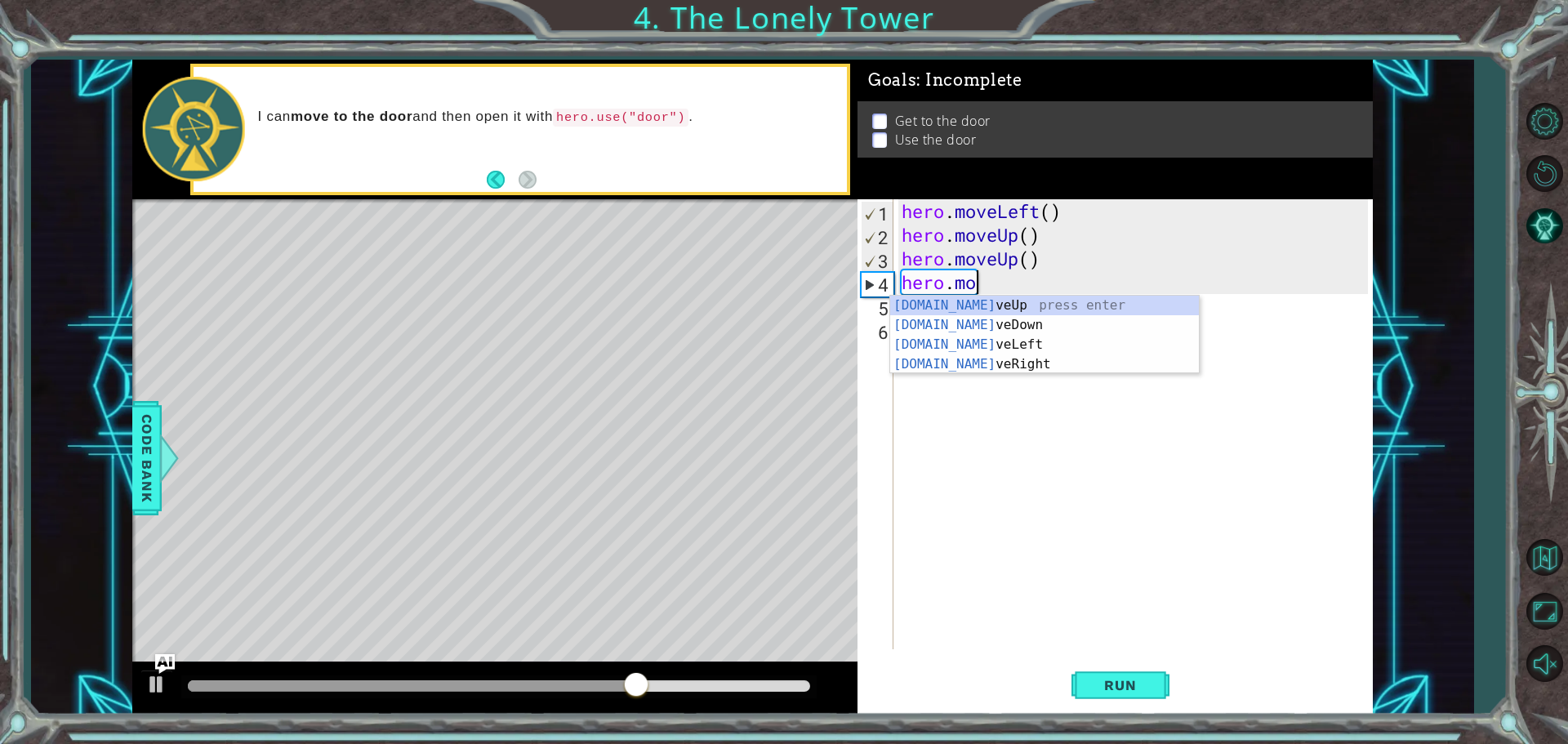
type textarea "h"
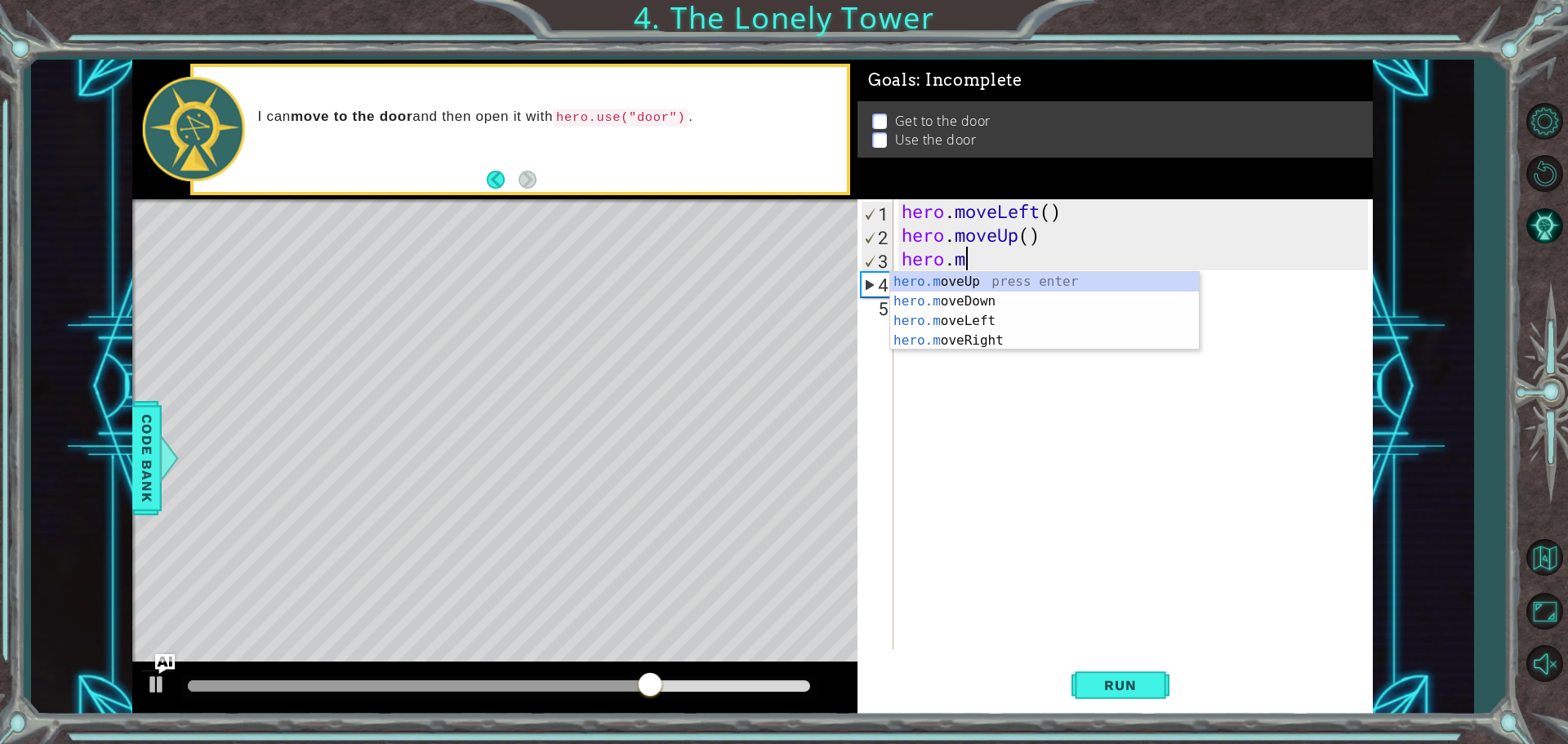
type textarea "h"
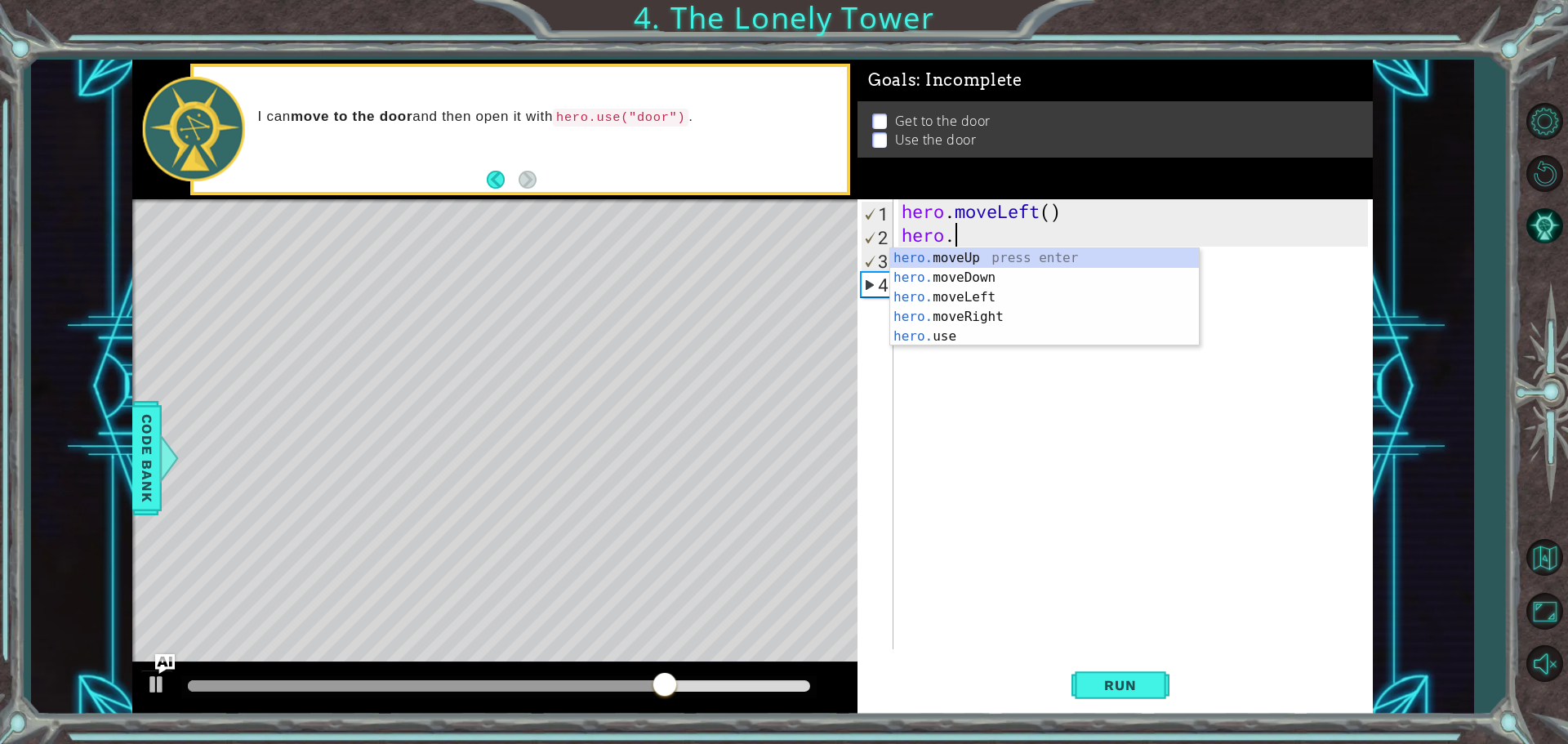
type textarea "h"
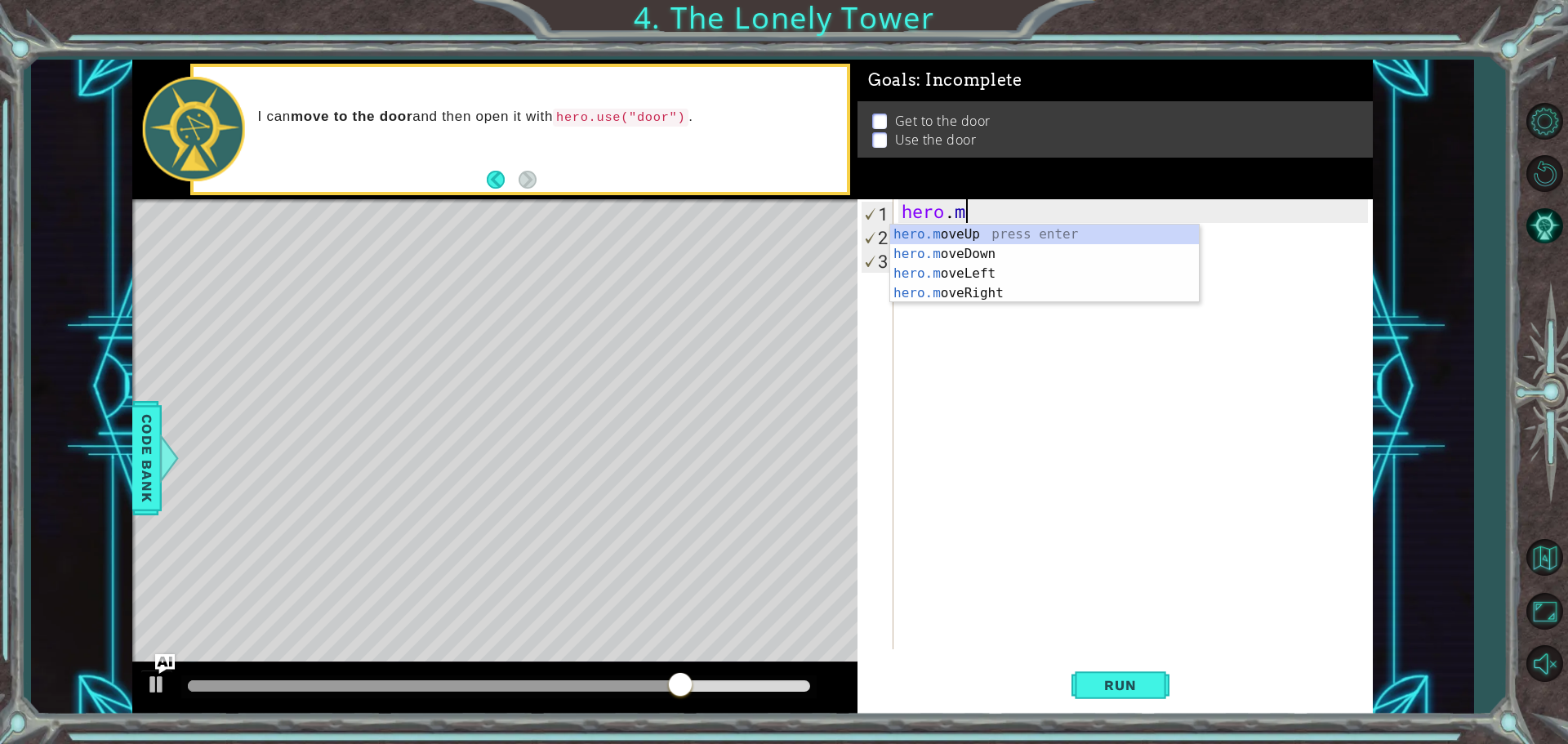
type textarea "h"
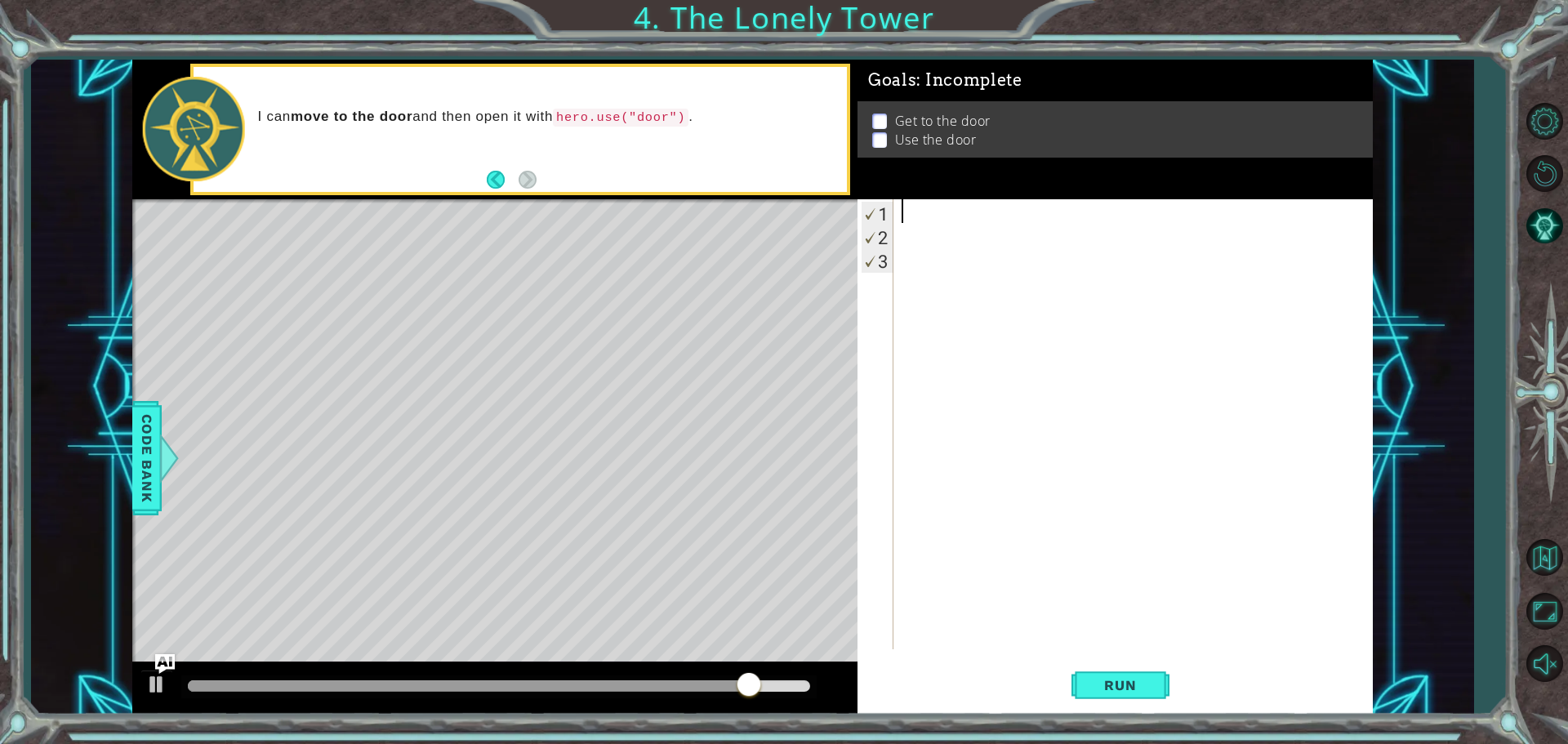
type textarea "h"
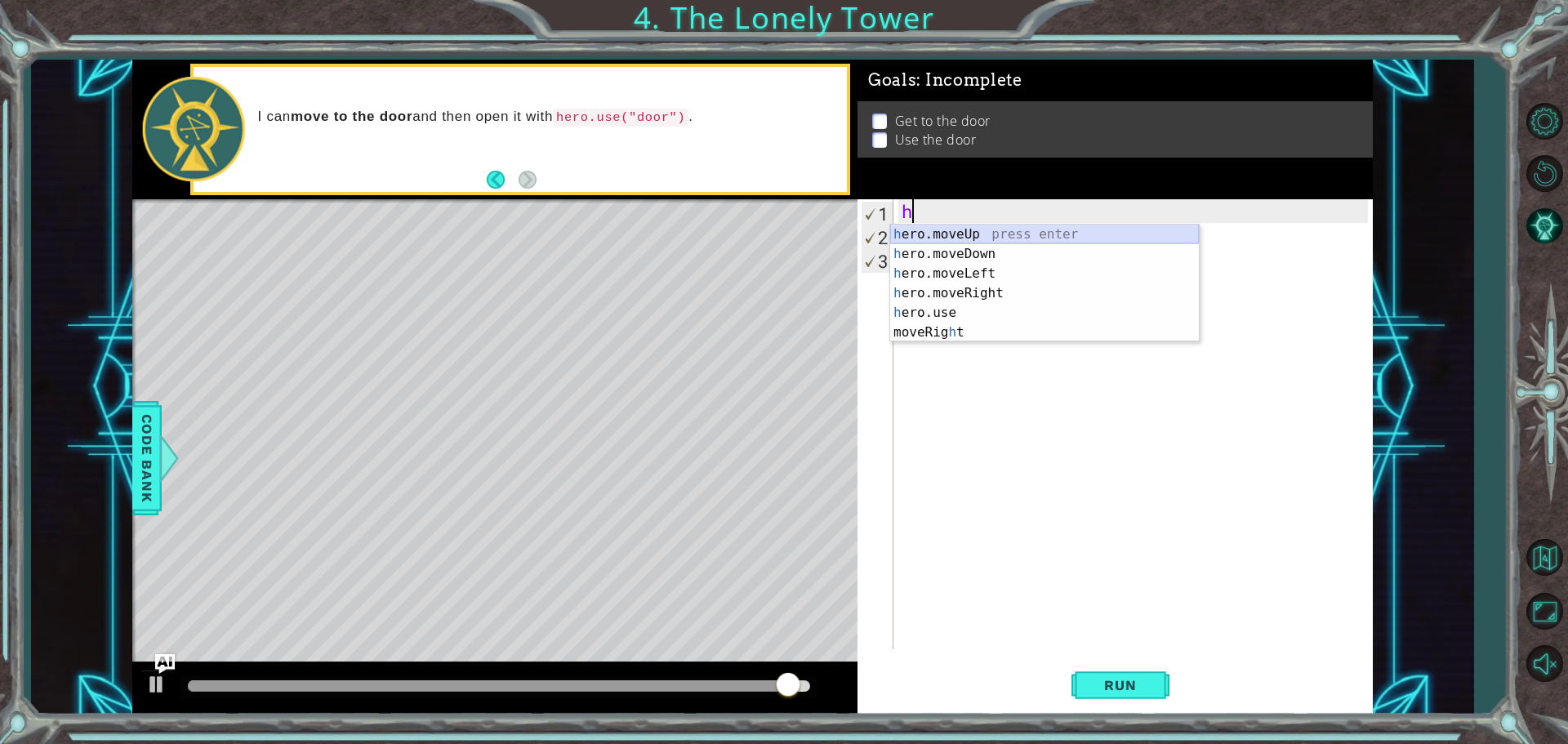
click at [950, 230] on div "h ero.moveUp press enter h ero.moveDown press enter h ero.moveLeft press enter …" at bounding box center [1044, 303] width 309 height 157
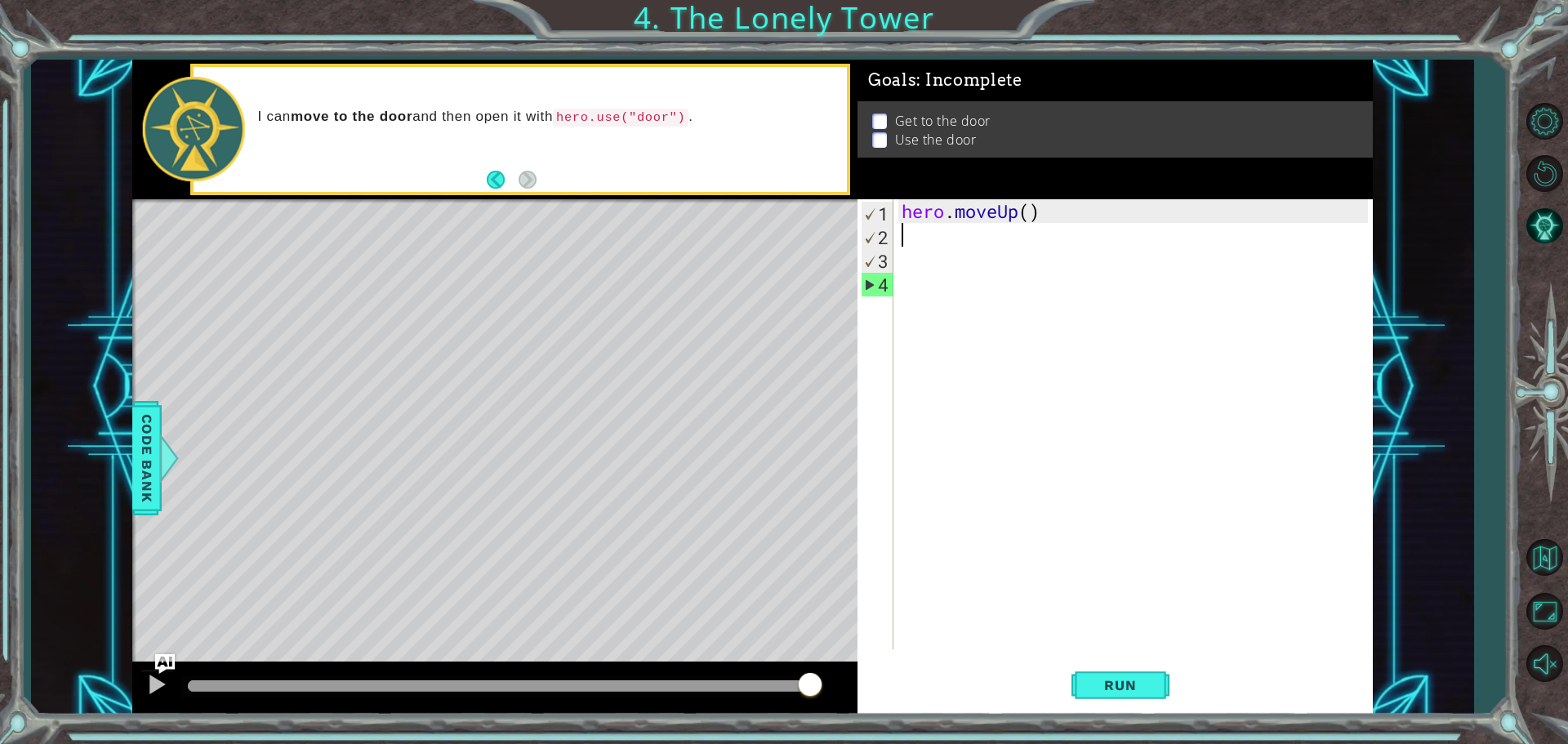
type textarea "h"
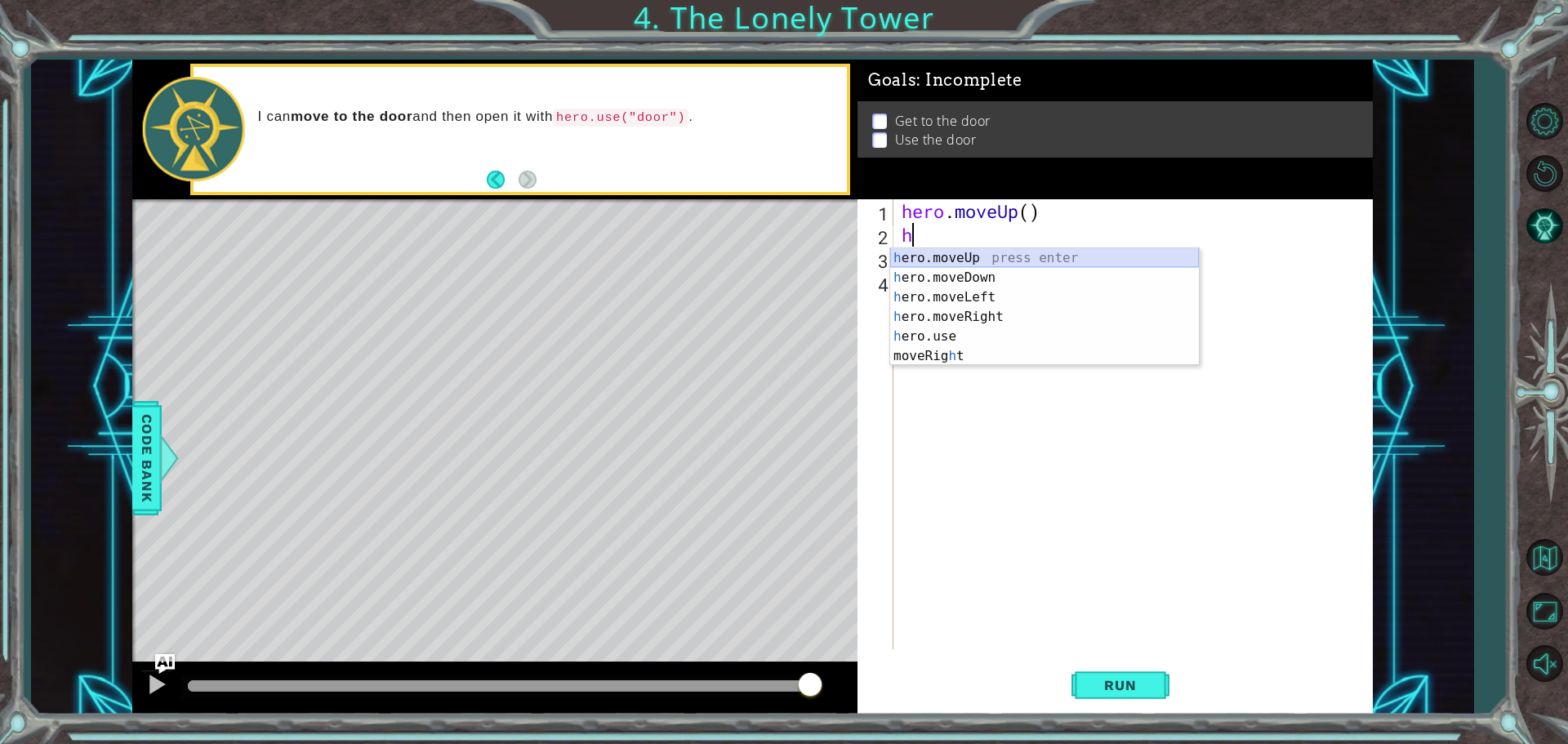
click at [964, 260] on div "h ero.moveUp press enter h ero.moveDown press enter h ero.moveLeft press enter …" at bounding box center [1044, 327] width 309 height 157
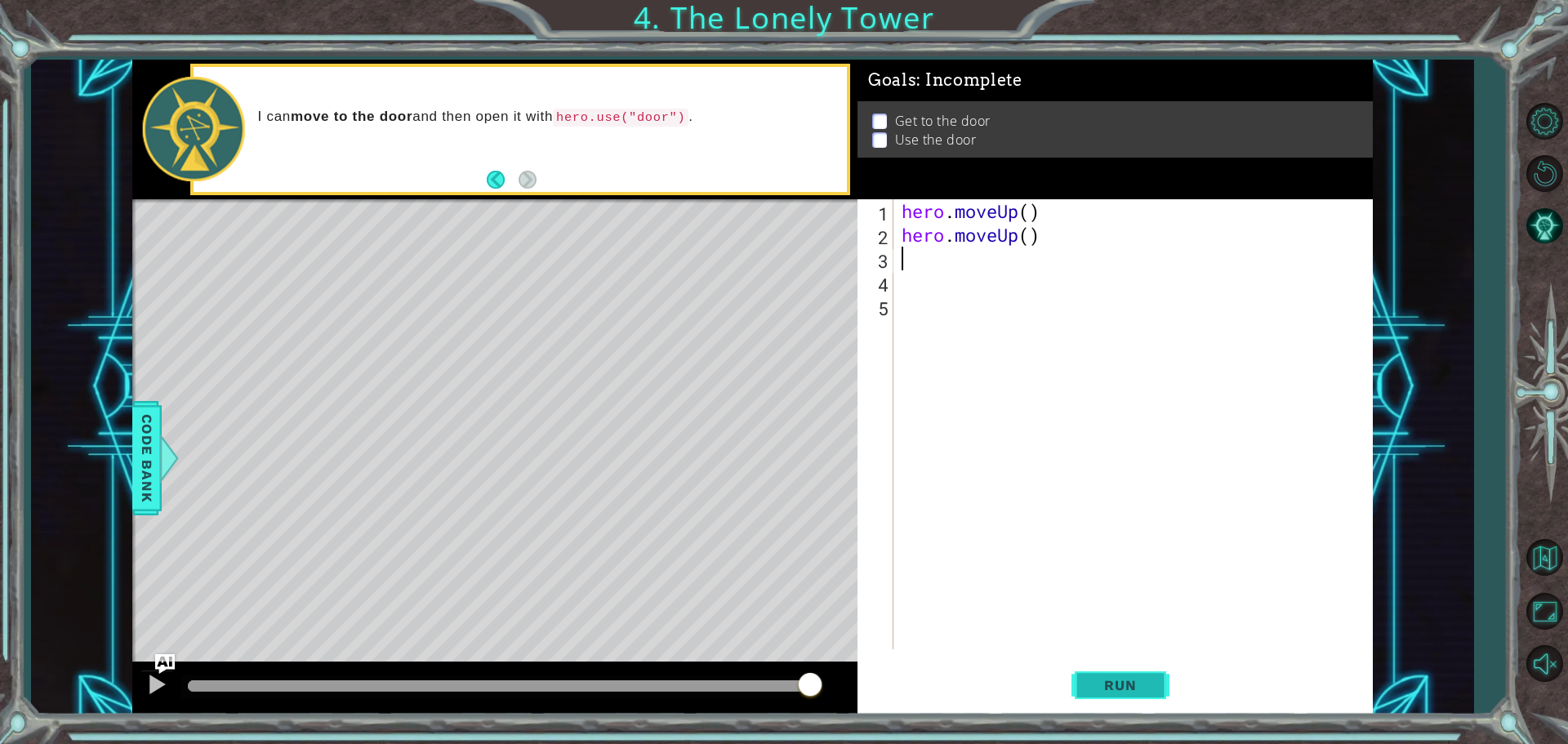
click at [1096, 694] on button "Run" at bounding box center [1120, 685] width 98 height 51
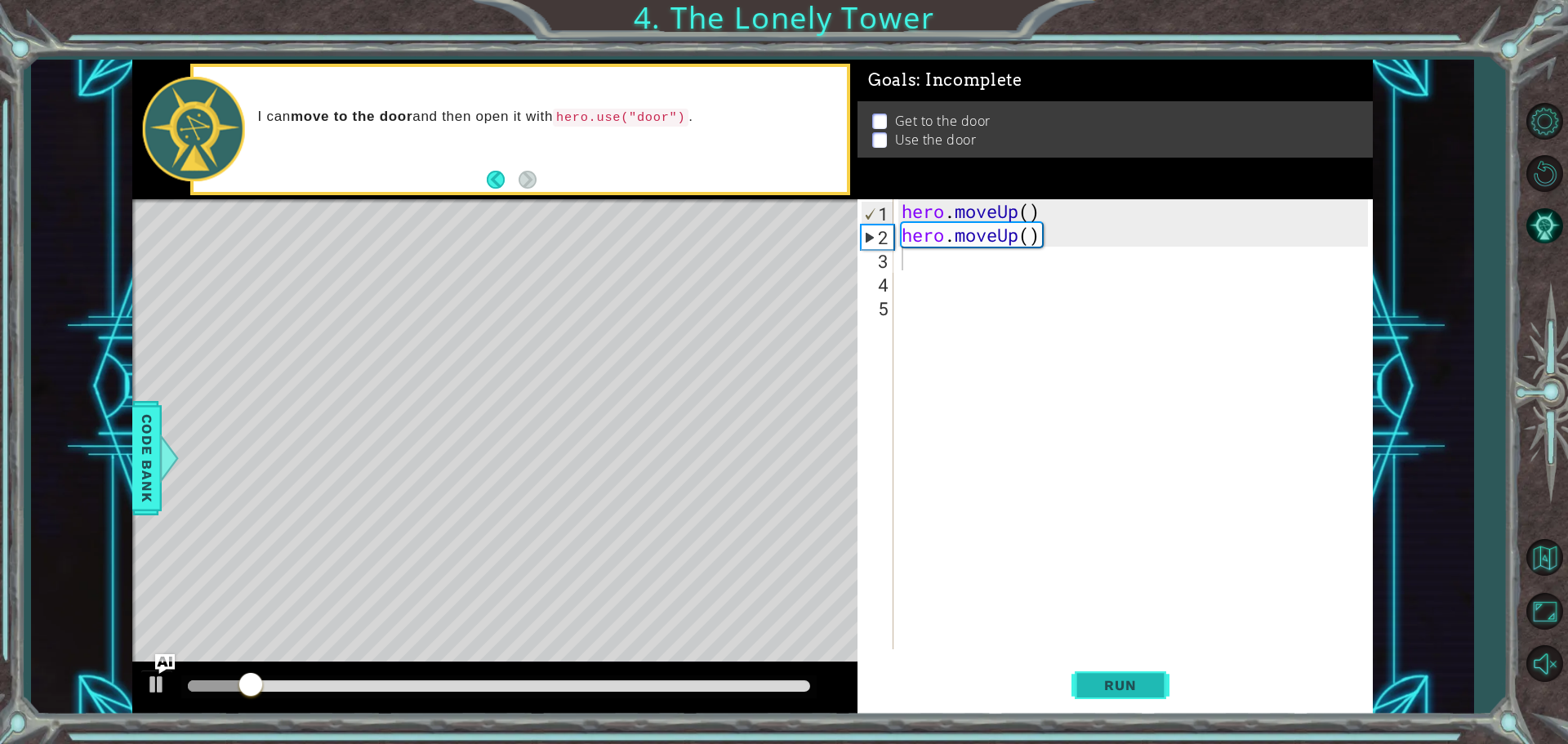
click at [1109, 694] on button "Run" at bounding box center [1120, 685] width 98 height 51
click at [1103, 674] on button "Run" at bounding box center [1120, 685] width 98 height 51
click at [1128, 685] on span "Run" at bounding box center [1120, 686] width 65 height 16
click at [1094, 674] on button "Run" at bounding box center [1120, 685] width 98 height 51
type textarea "h"
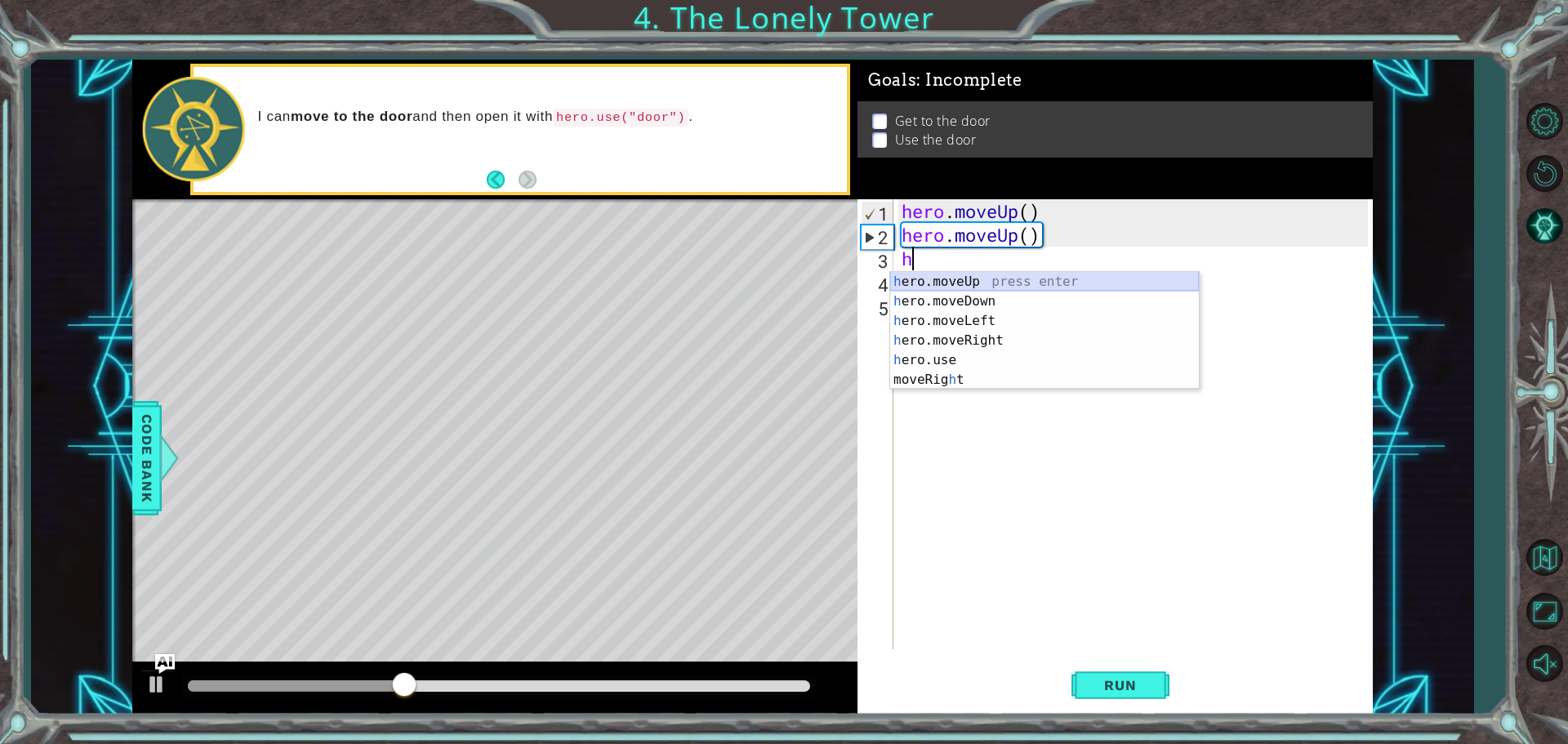
click at [924, 276] on div "h ero.moveUp press enter h ero.moveDown press enter h ero.moveLeft press enter …" at bounding box center [1044, 351] width 309 height 157
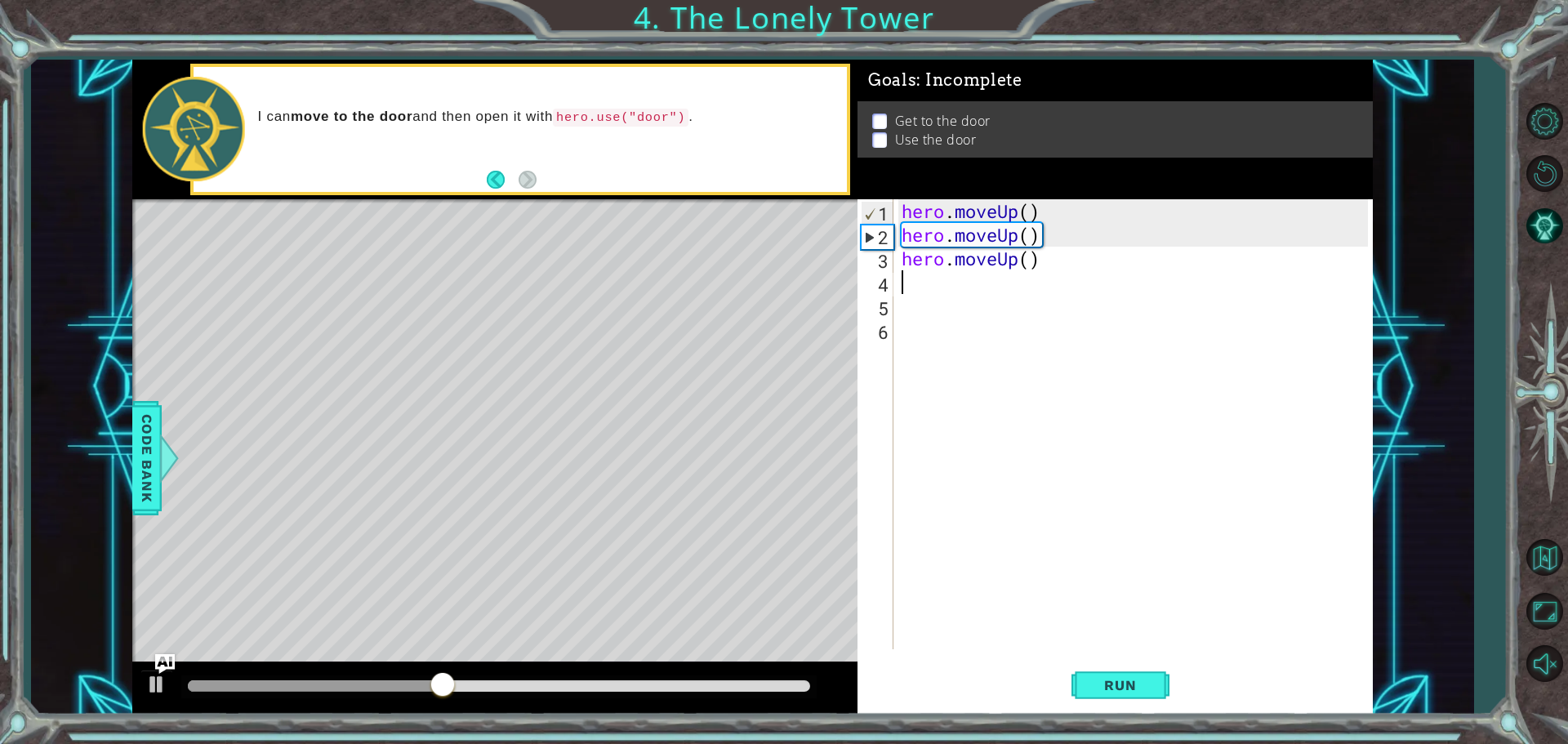
type textarea "h"
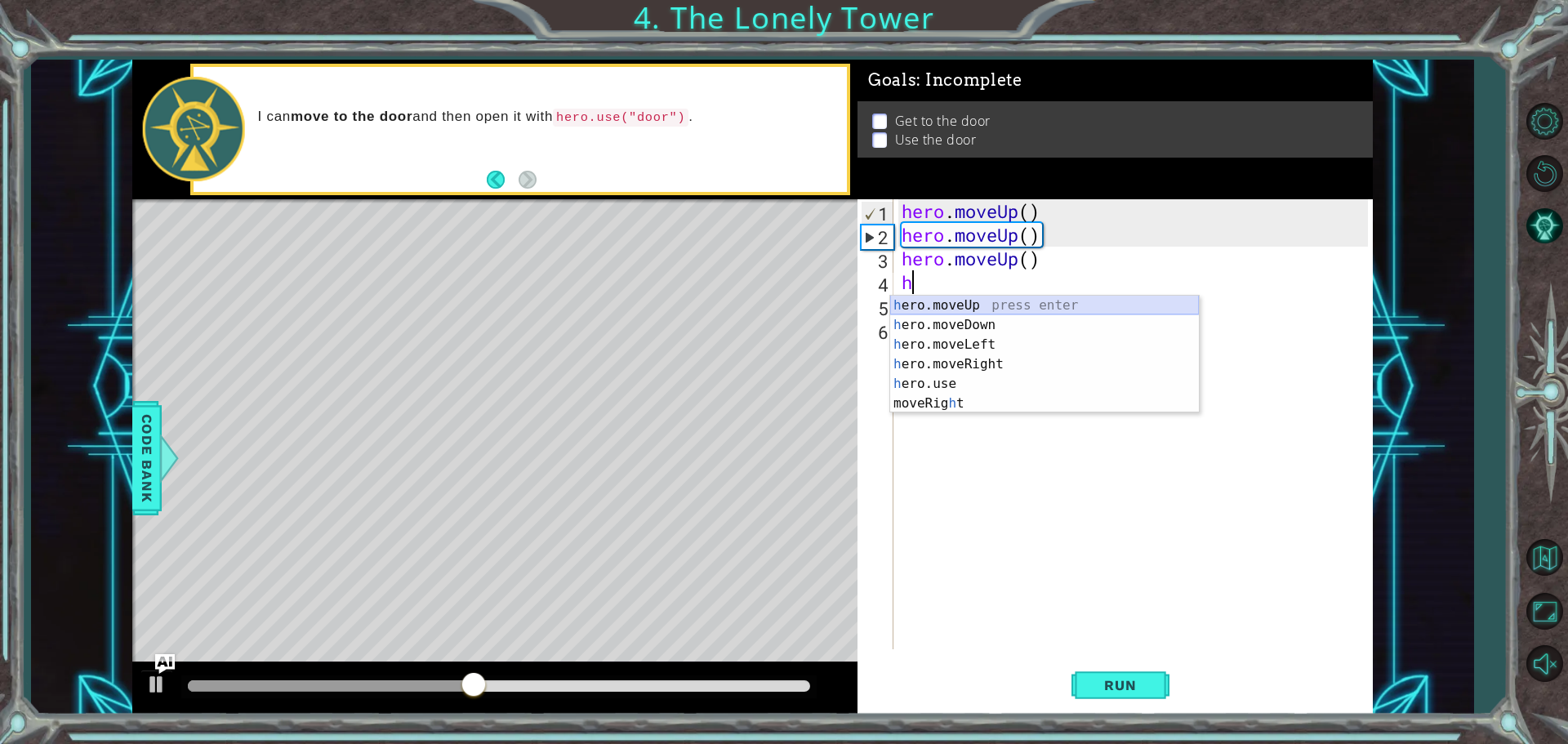
click at [935, 305] on div "h ero.moveUp press enter h ero.moveDown press enter h ero.moveLeft press enter …" at bounding box center [1044, 375] width 309 height 157
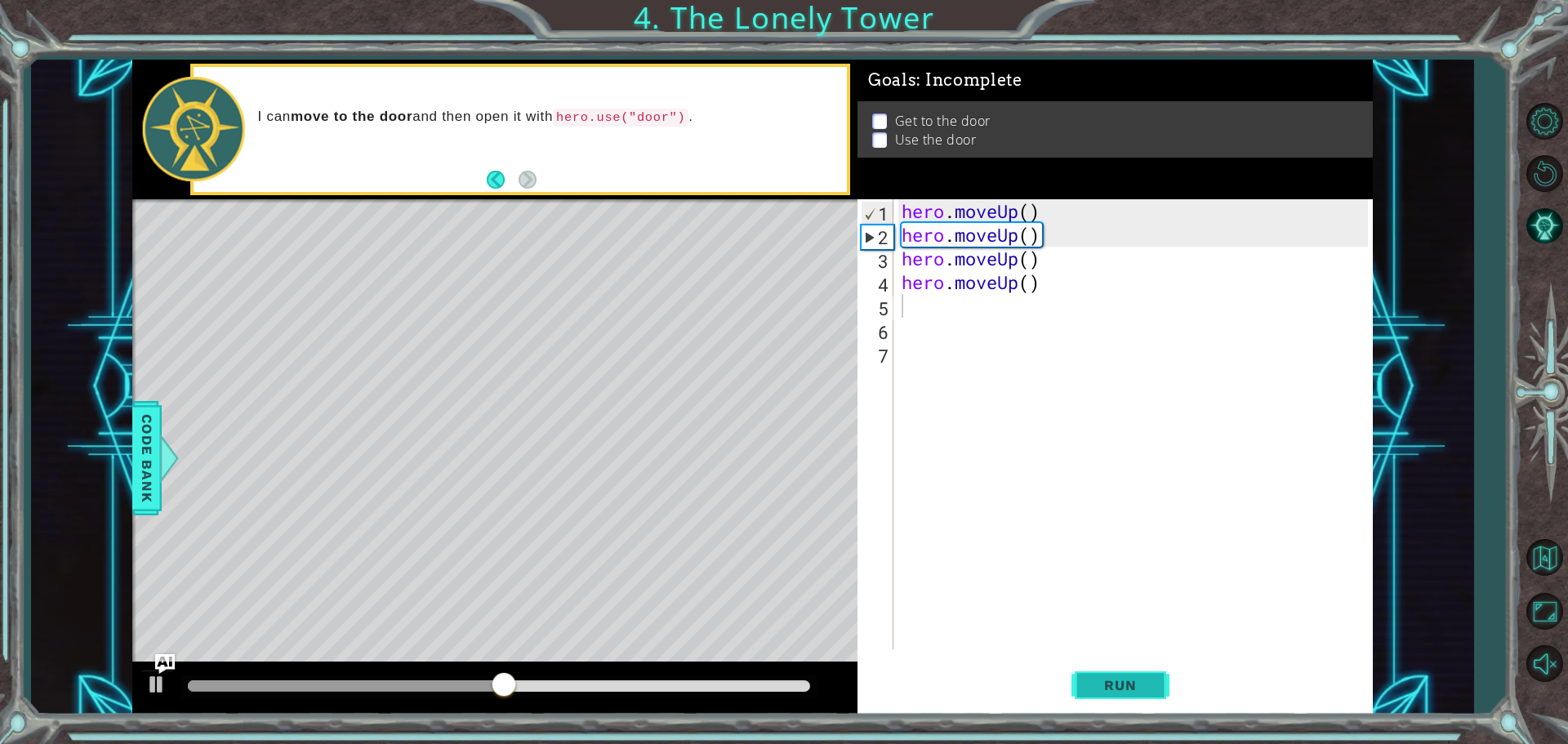
click at [1116, 686] on span "Run" at bounding box center [1120, 686] width 65 height 16
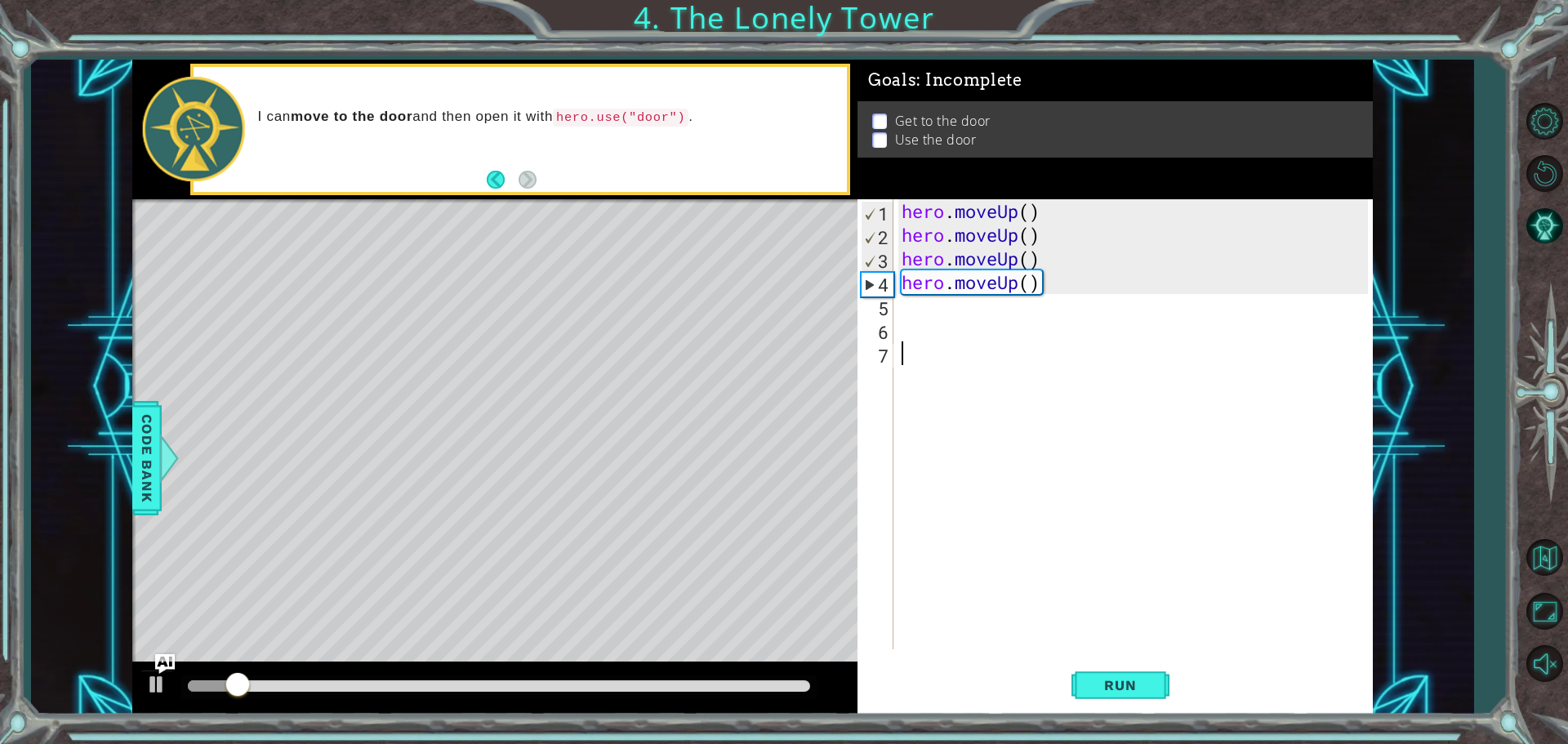
click at [1104, 643] on div "hero . moveUp ( ) hero . moveUp ( ) hero . moveUp ( ) hero . moveUp ( )" at bounding box center [1137, 448] width 478 height 497
click at [1095, 694] on button "Run" at bounding box center [1120, 685] width 98 height 51
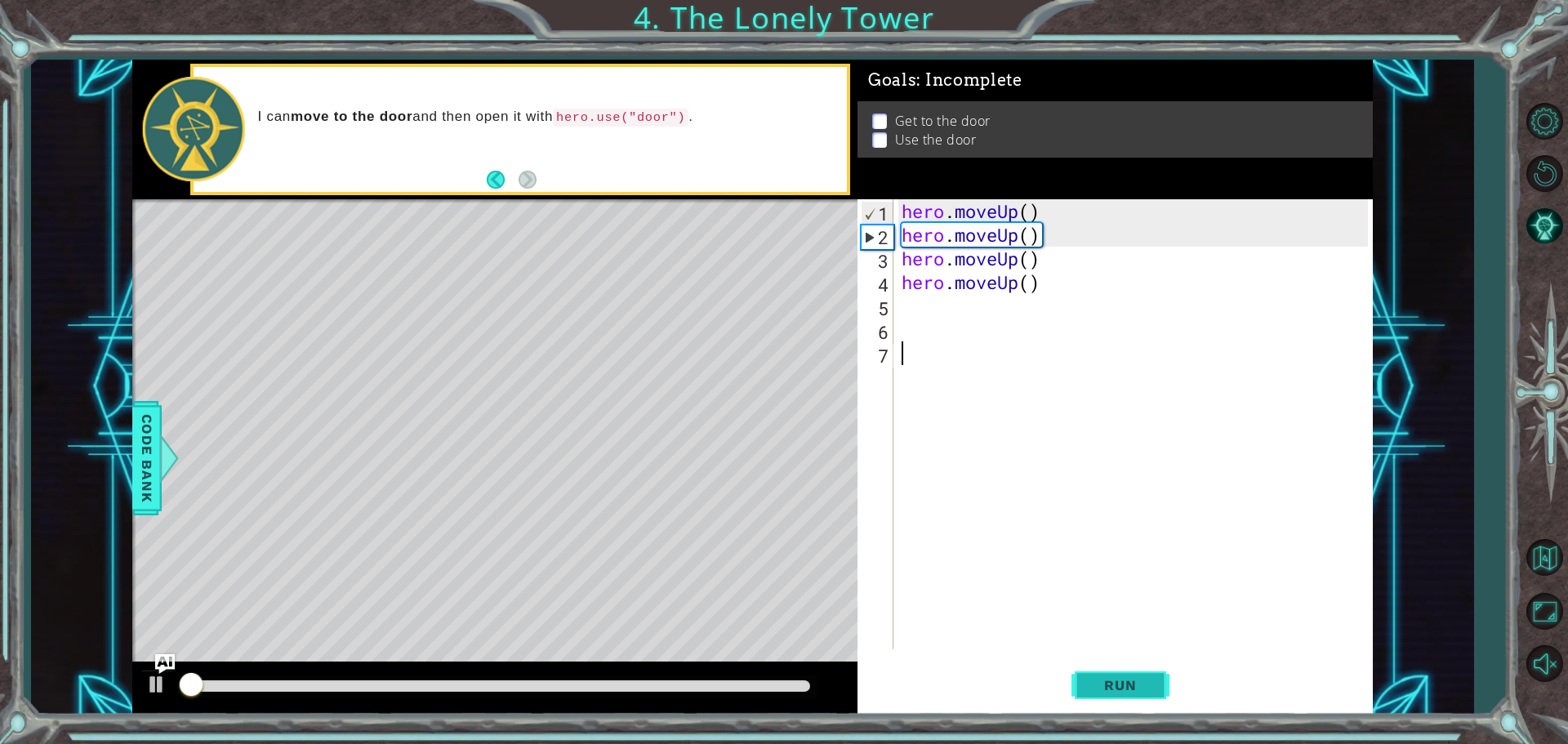
click at [1095, 694] on button "Run" at bounding box center [1120, 685] width 98 height 51
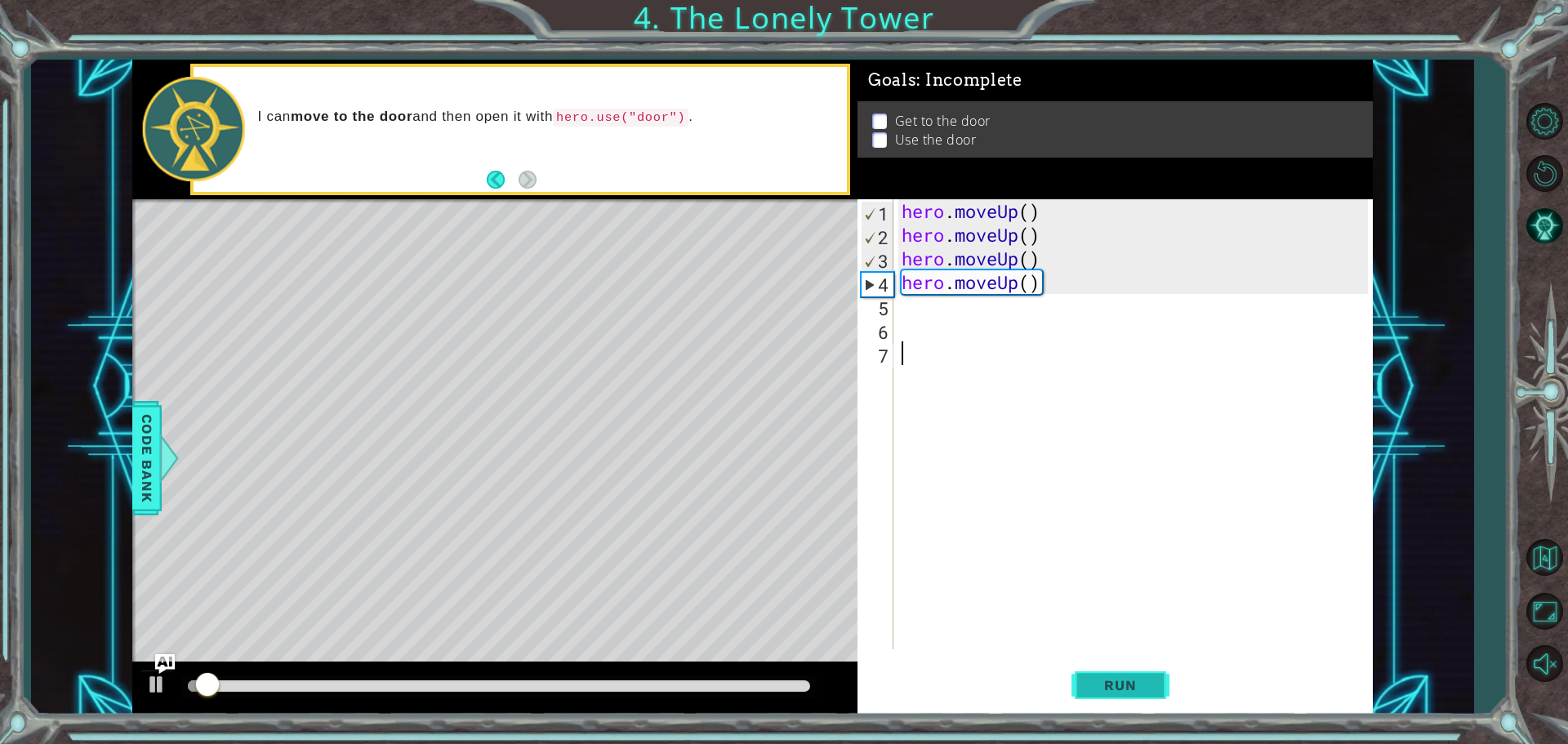
click at [1118, 705] on button "Run" at bounding box center [1120, 685] width 98 height 51
click at [1127, 711] on button "Run" at bounding box center [1120, 685] width 98 height 51
click at [1132, 713] on div "1 2 3 4 5 6 7 hero . moveUp ( ) hero . moveUp ( ) hero . moveUp ( ) hero . move…" at bounding box center [1116, 457] width 515 height 515
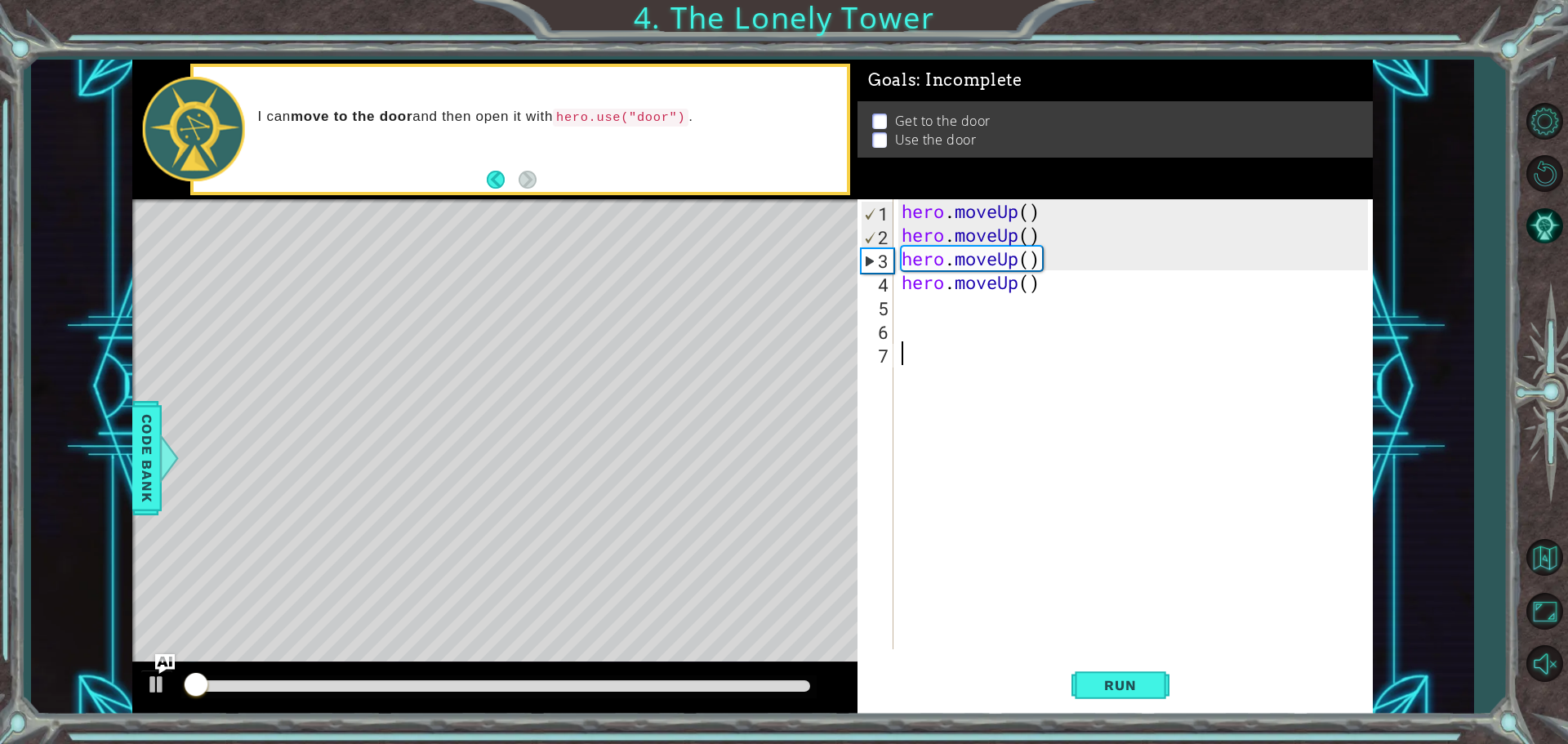
click at [1141, 717] on div "1 ההההההההההההההההההההההההההההההההההההההההההההההההההההההההההההההההההההההההההההה…" at bounding box center [784, 372] width 1568 height 744
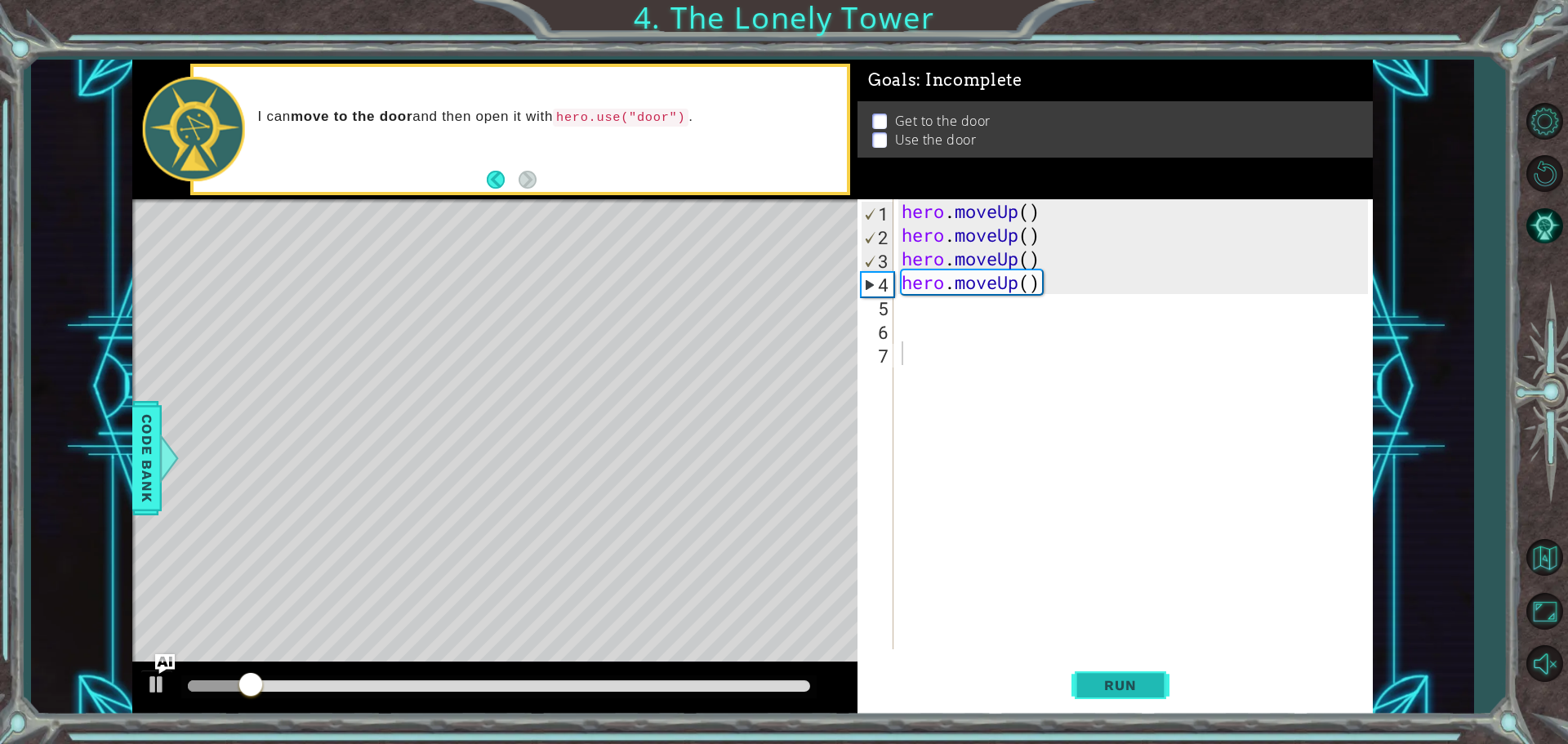
click at [1106, 690] on span "Run" at bounding box center [1120, 686] width 65 height 16
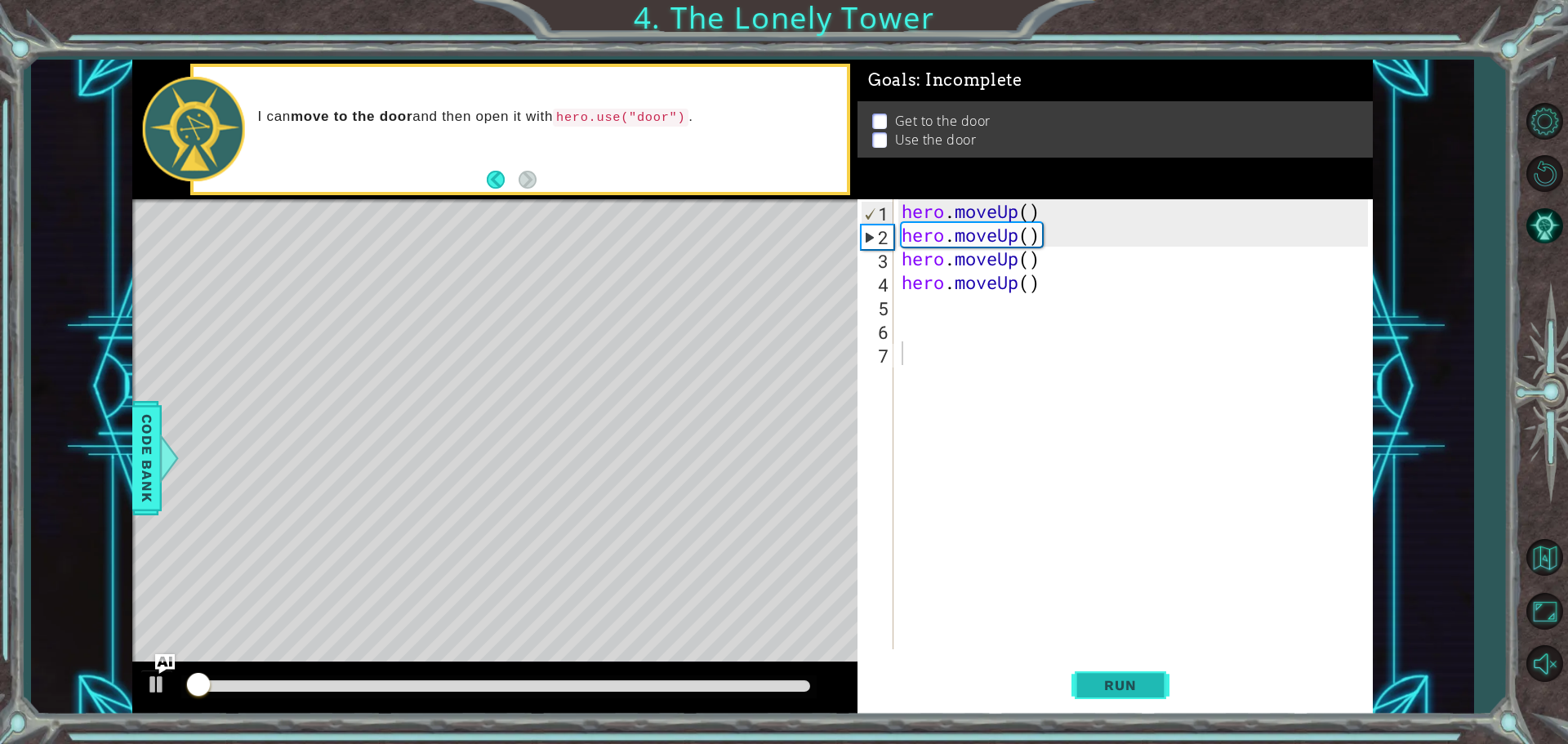
click at [1106, 690] on span "Run" at bounding box center [1120, 686] width 65 height 16
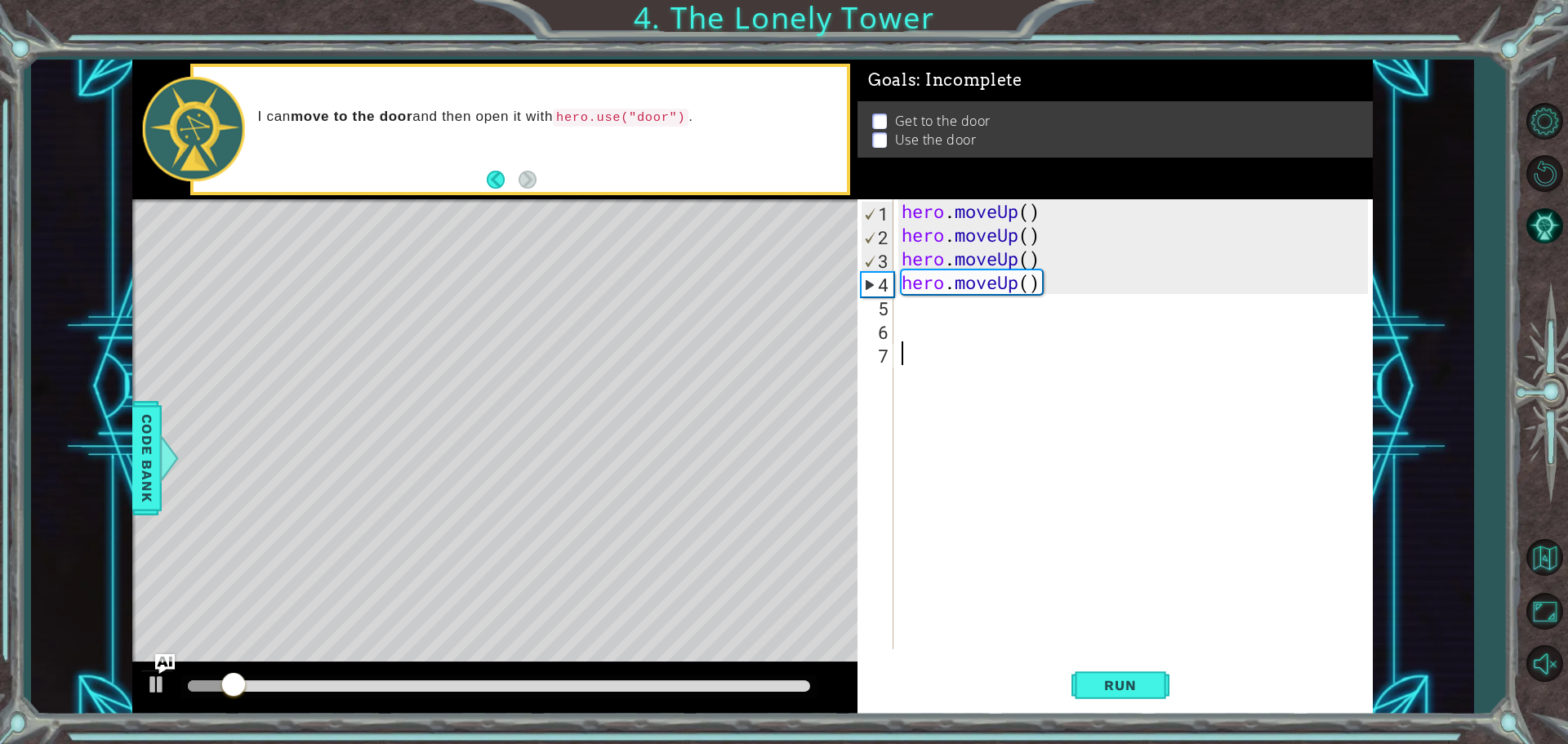
click at [1053, 215] on div "hero . moveUp ( ) hero . moveUp ( ) hero . moveUp ( ) hero . moveUp ( )" at bounding box center [1137, 448] width 478 height 497
click at [1045, 280] on div "hero . moveUp ( ) hero . moveUp ( ) hero . moveUp ( ) hero . moveUp ( )" at bounding box center [1137, 448] width 478 height 497
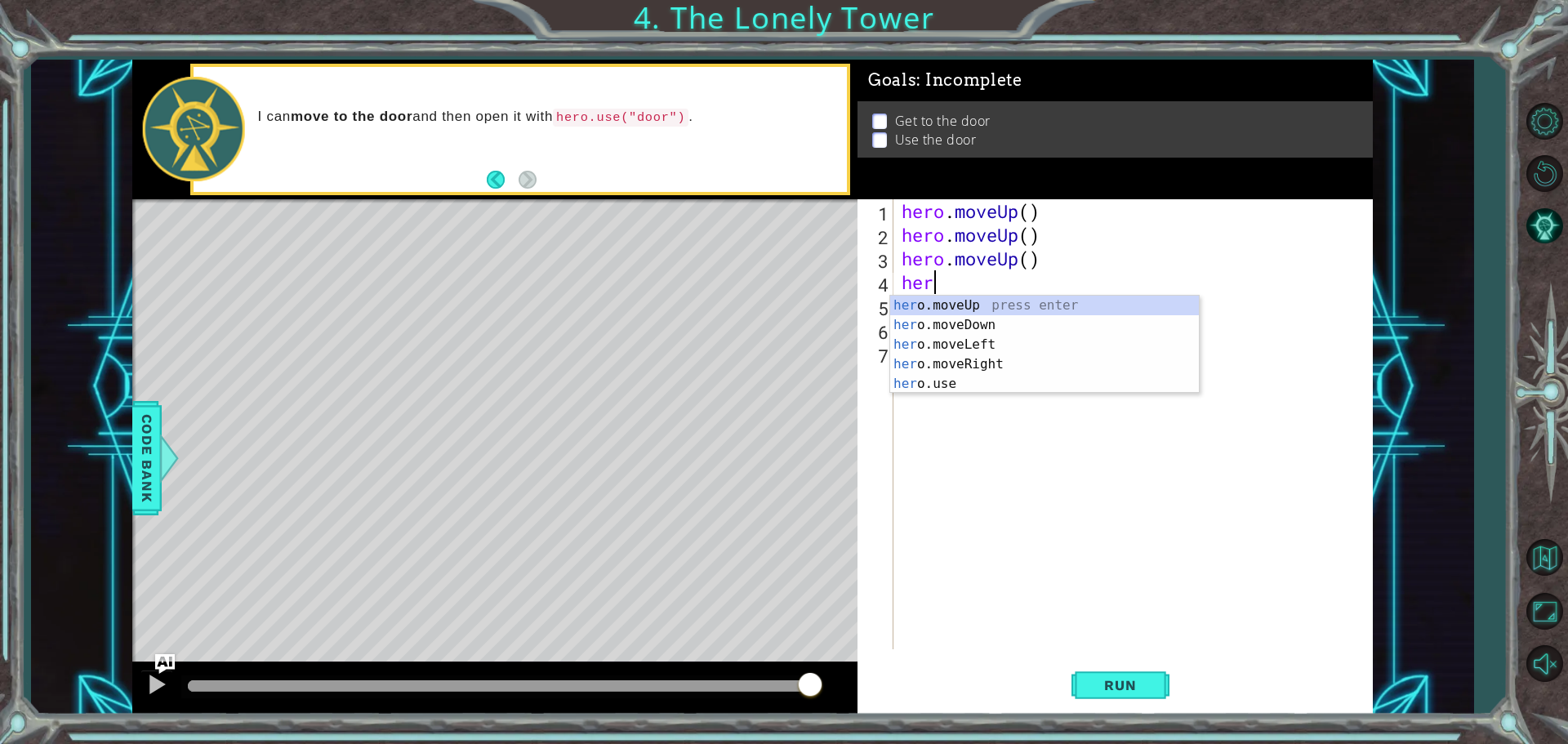
type textarea "h"
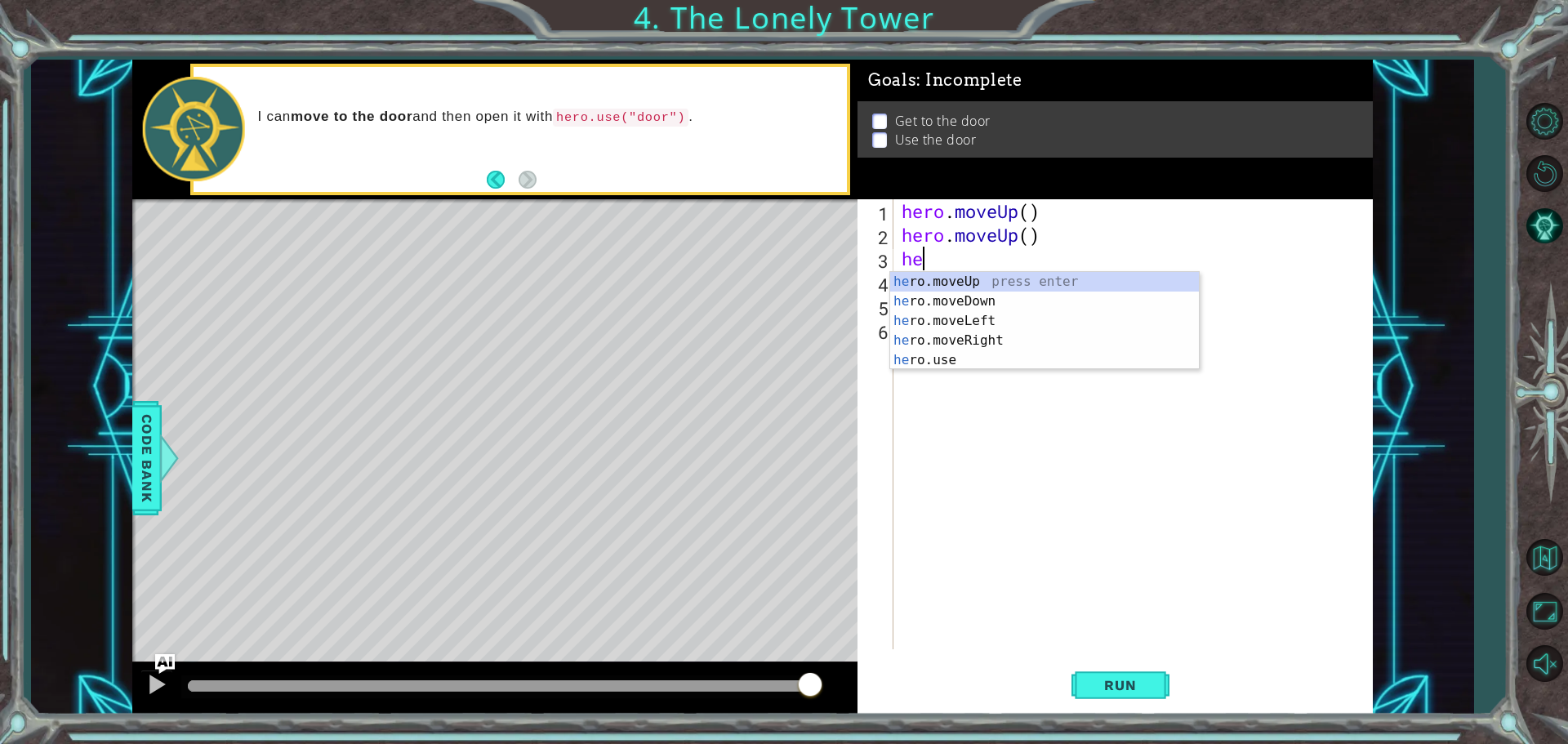
type textarea "h"
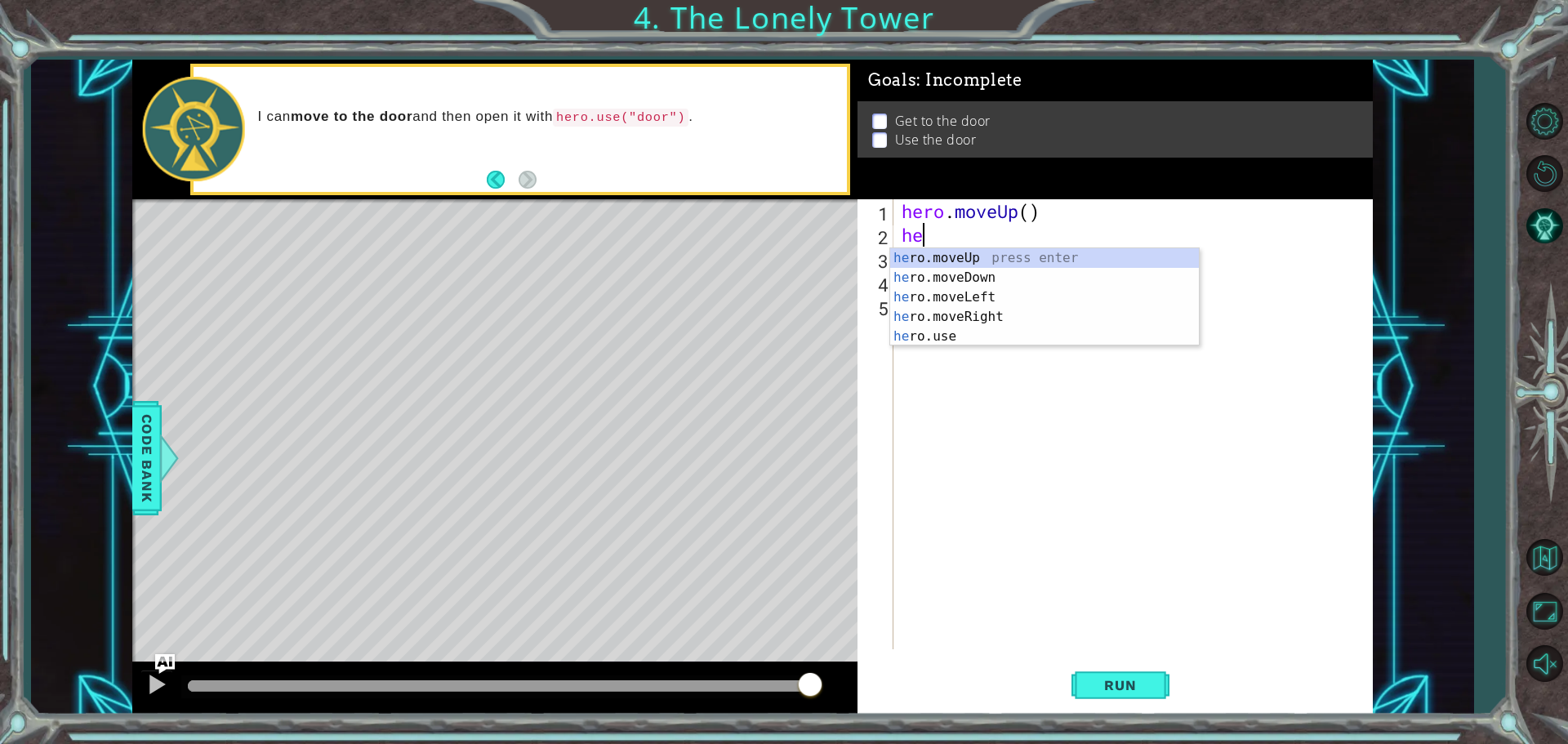
type textarea "h"
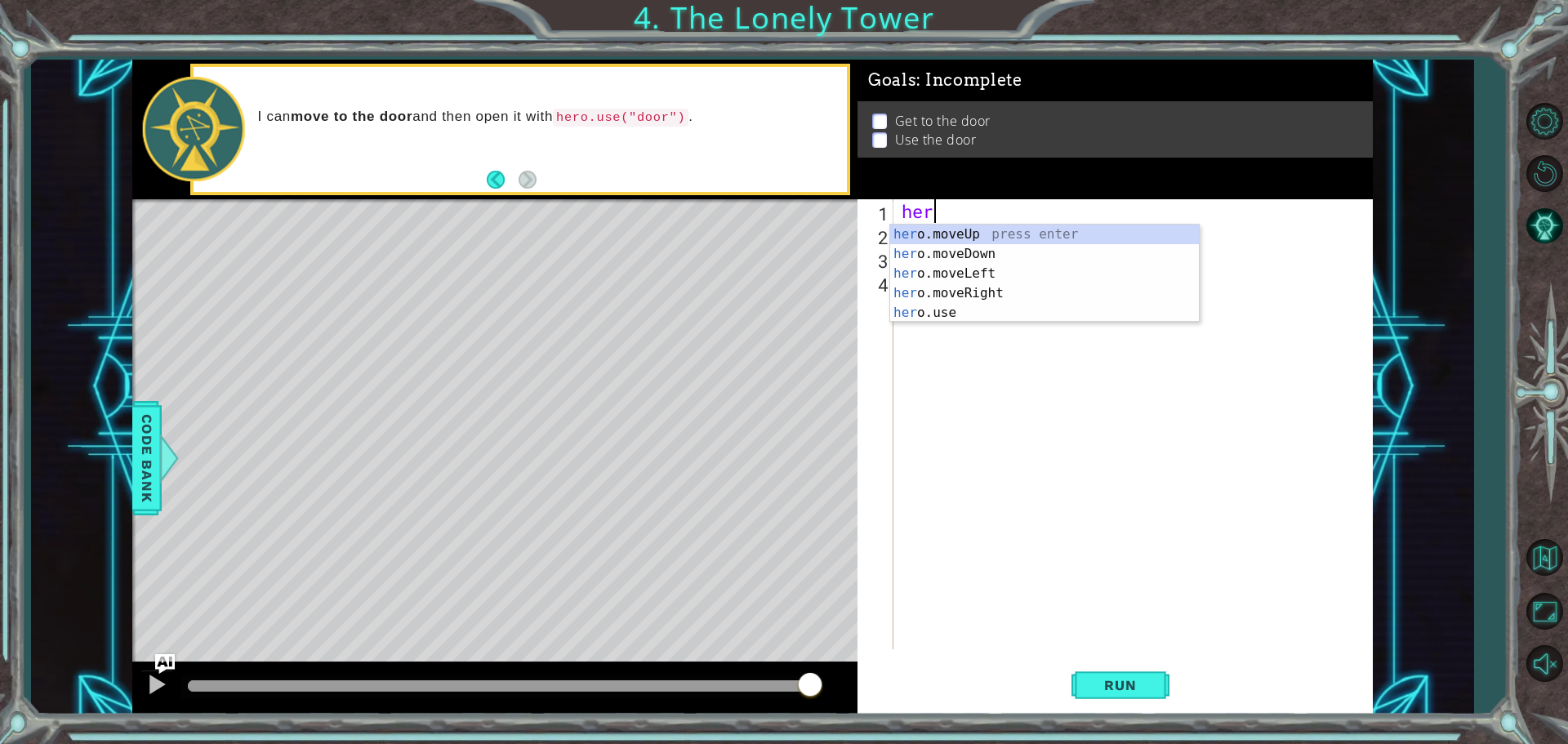
type textarea "h"
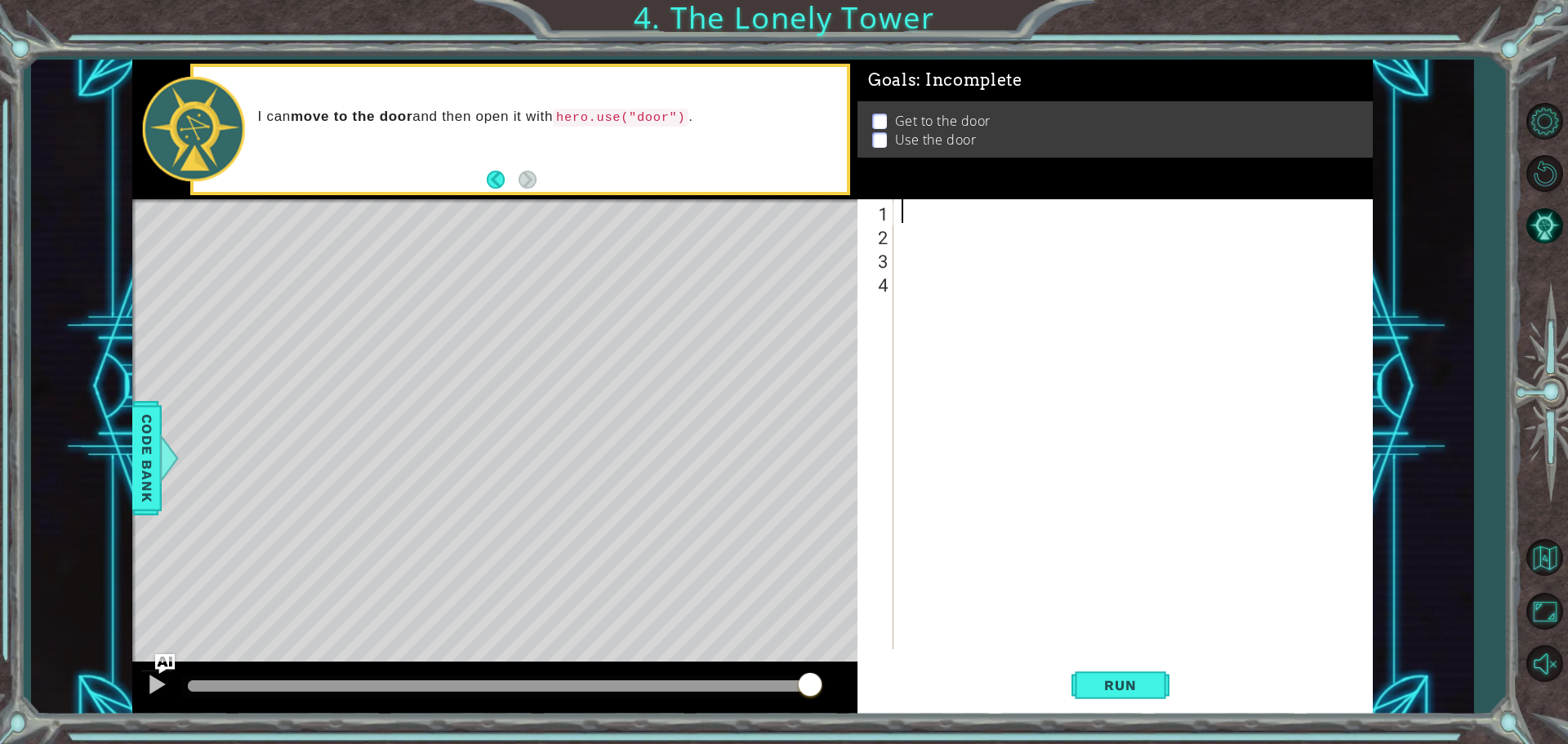
type textarea "h"
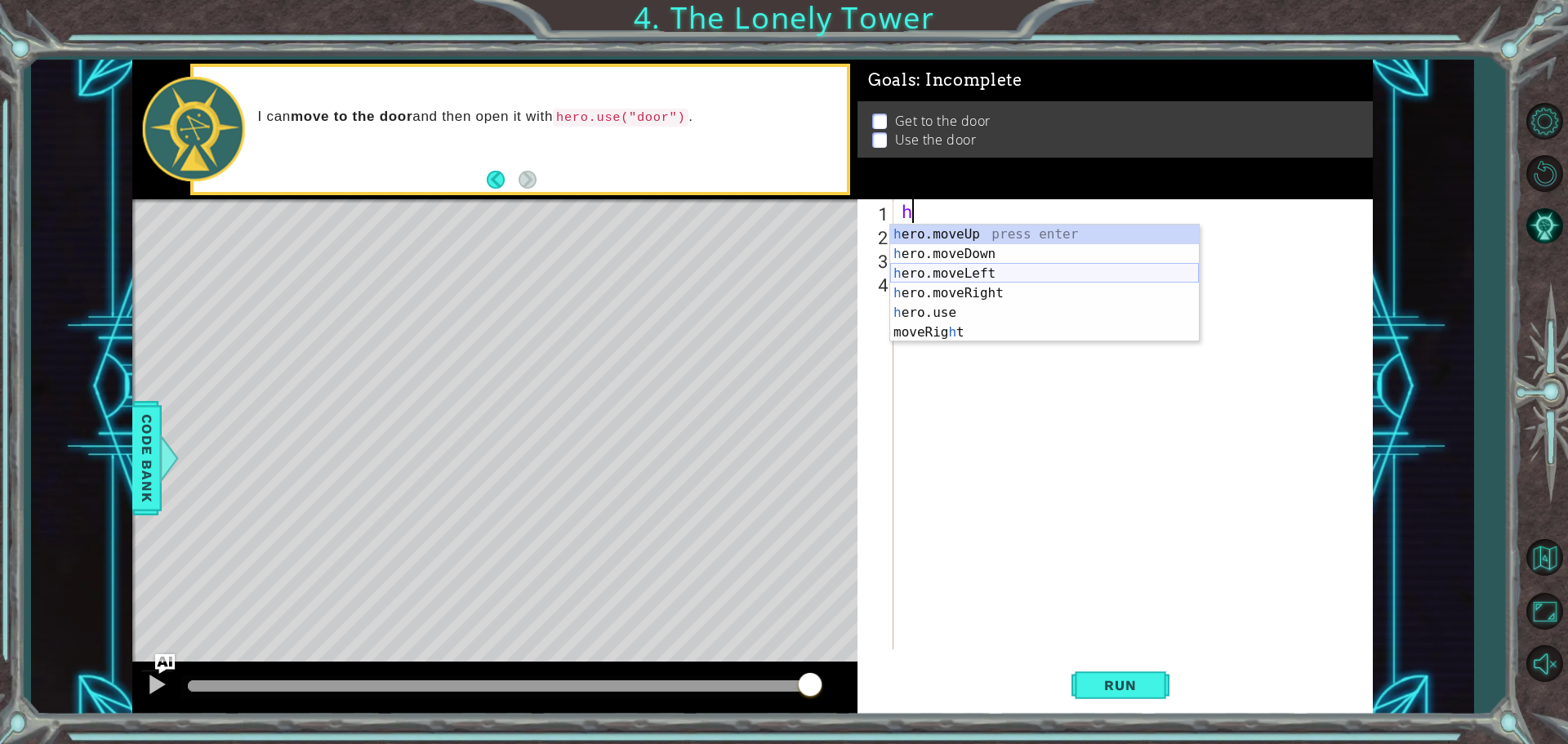
click at [969, 267] on div "h ero.moveUp press enter h ero.moveDown press enter h ero.moveLeft press enter …" at bounding box center [1044, 303] width 309 height 157
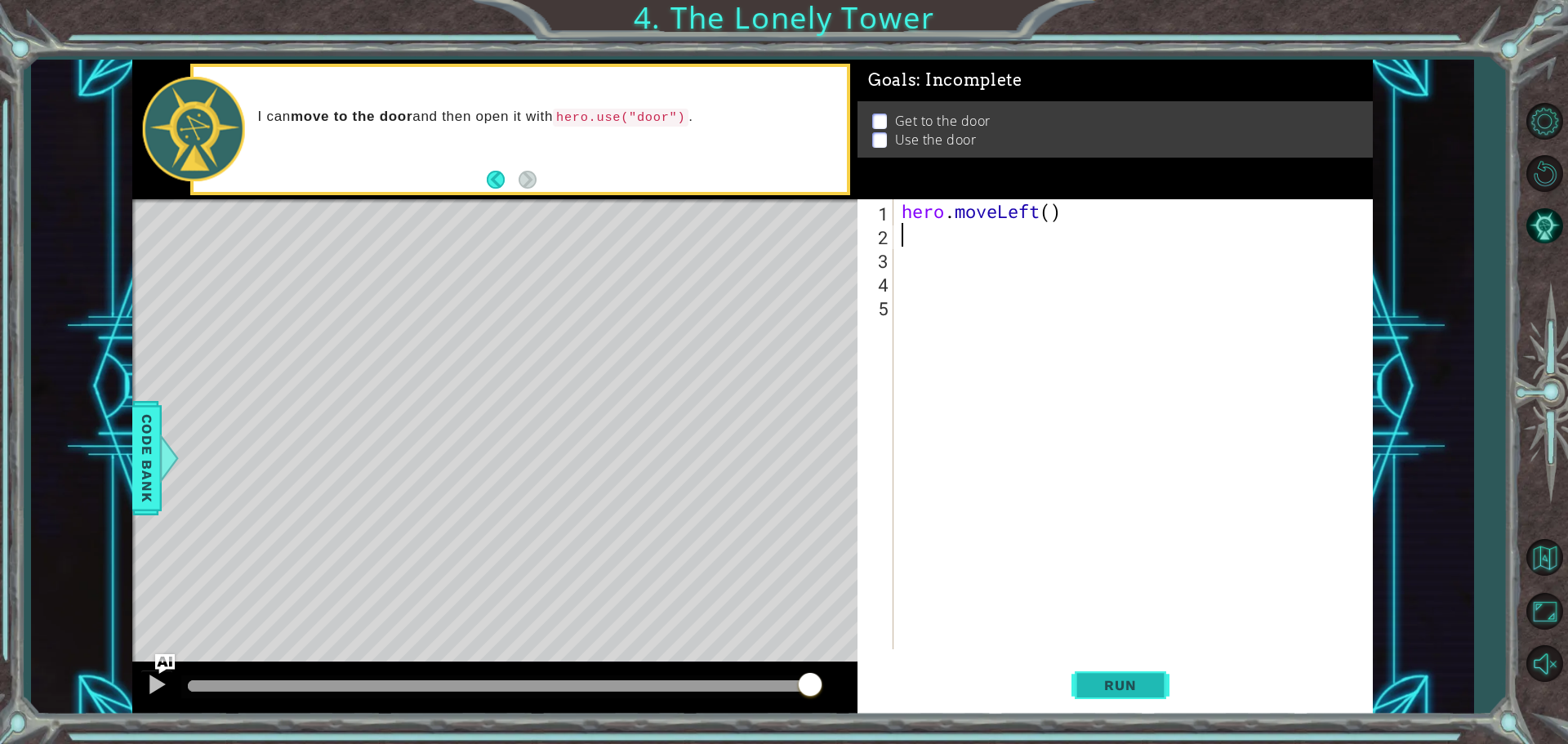
click at [1099, 695] on button "Run" at bounding box center [1120, 685] width 98 height 51
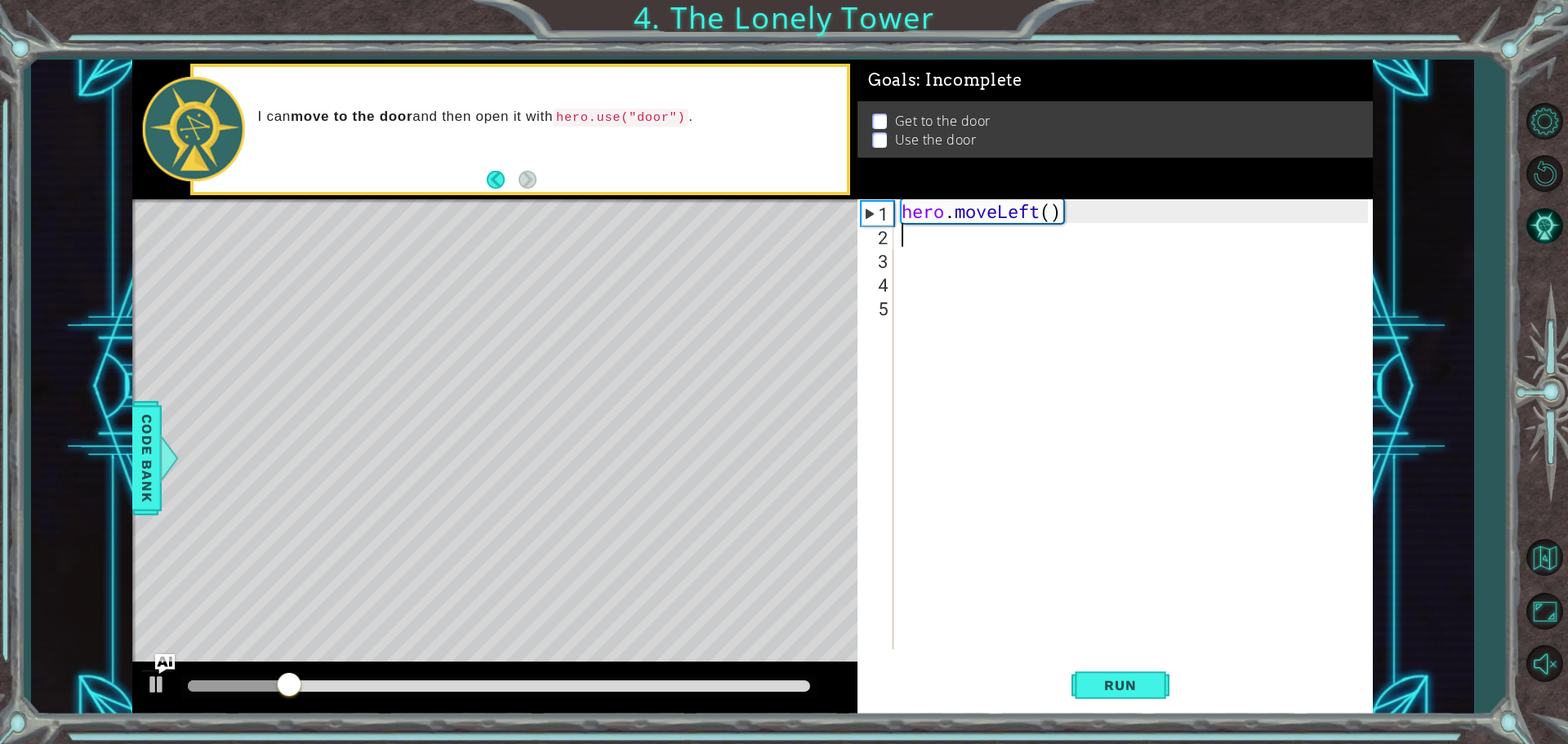
type textarea "h"
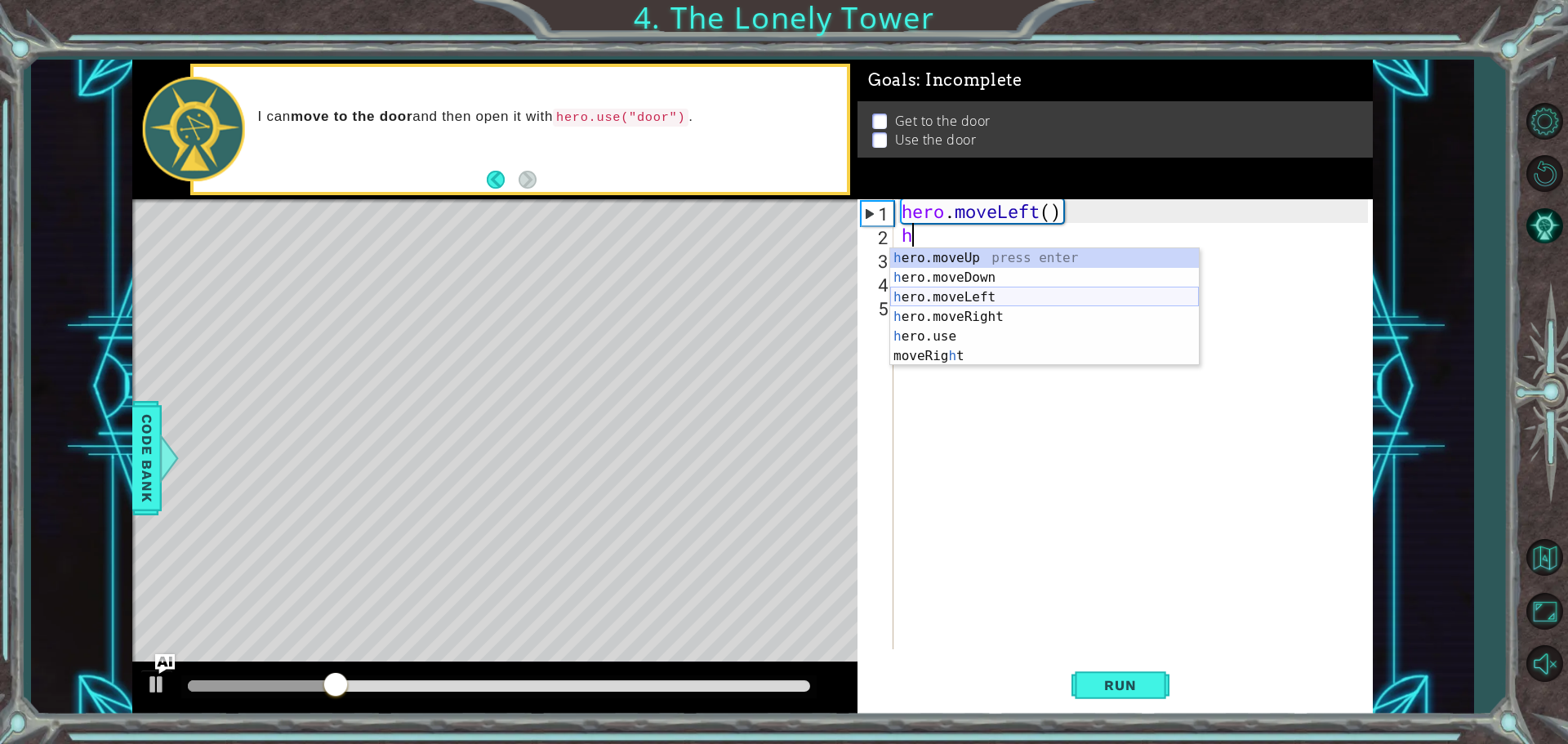
click at [969, 296] on div "h ero.moveUp press enter h ero.moveDown press enter h ero.moveLeft press enter …" at bounding box center [1044, 327] width 309 height 157
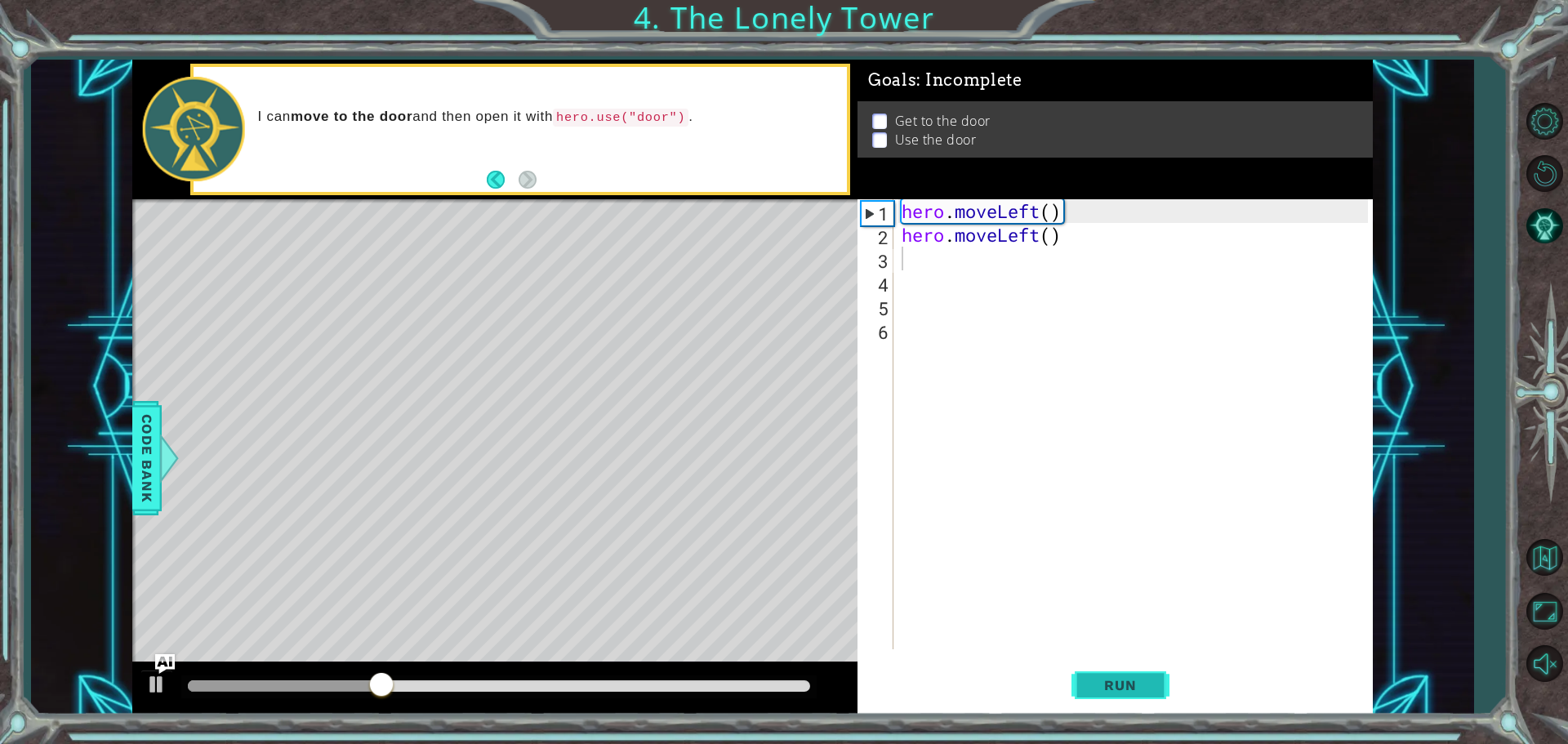
click at [1139, 670] on button "Run" at bounding box center [1120, 685] width 98 height 51
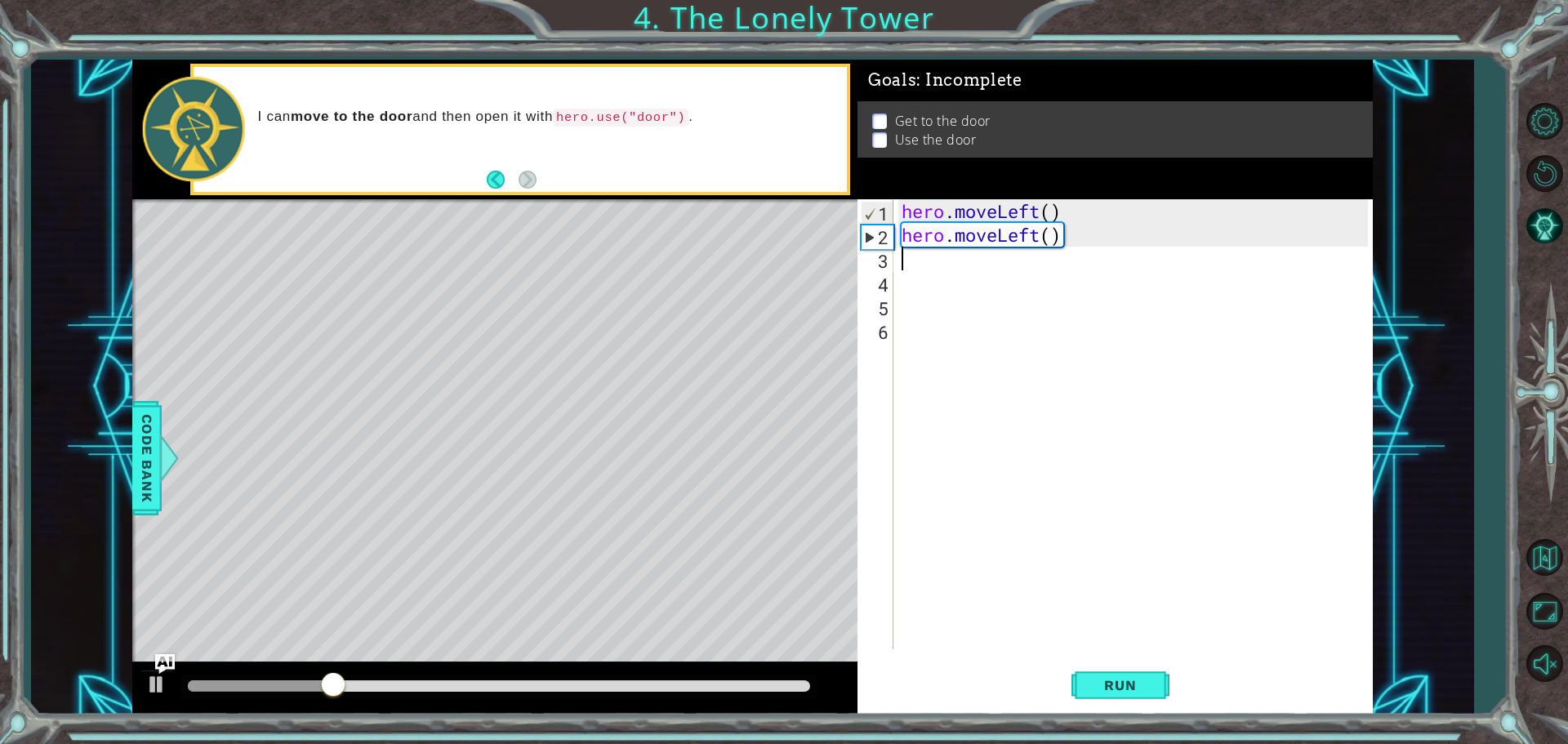
type textarea "h"
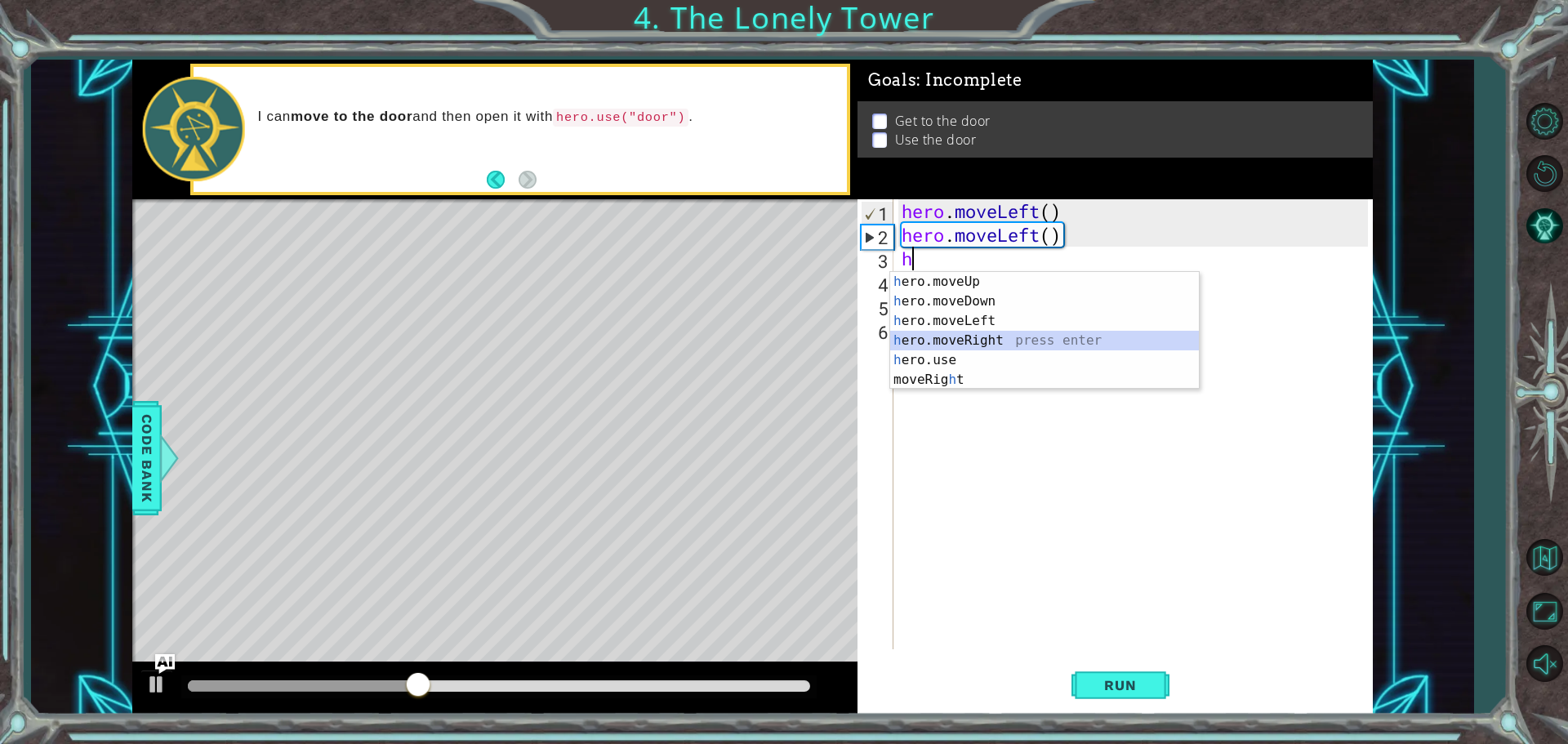
click at [1004, 335] on div "h ero.moveUp press enter h ero.moveDown press enter h ero.moveLeft press enter …" at bounding box center [1044, 351] width 309 height 157
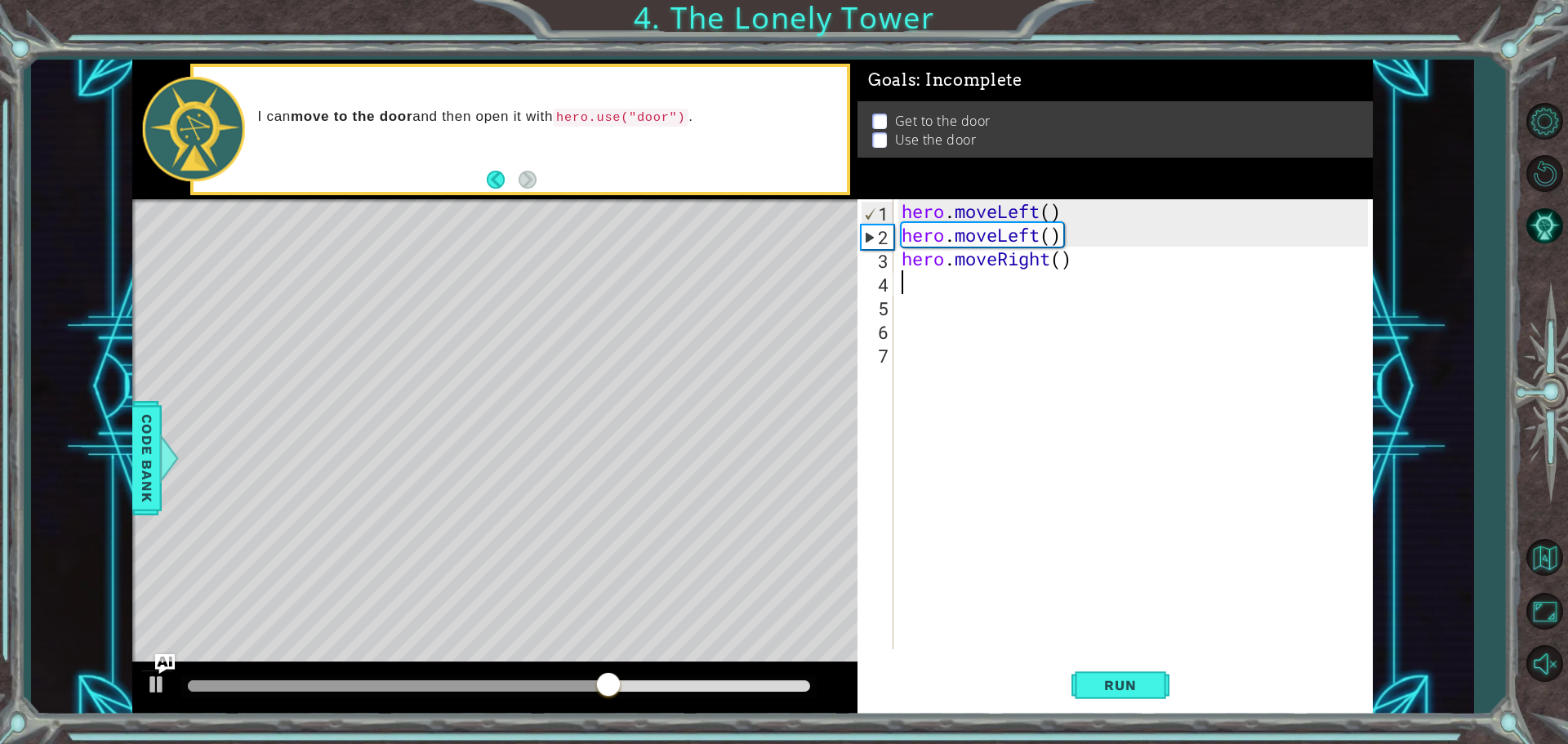
type textarea "h"
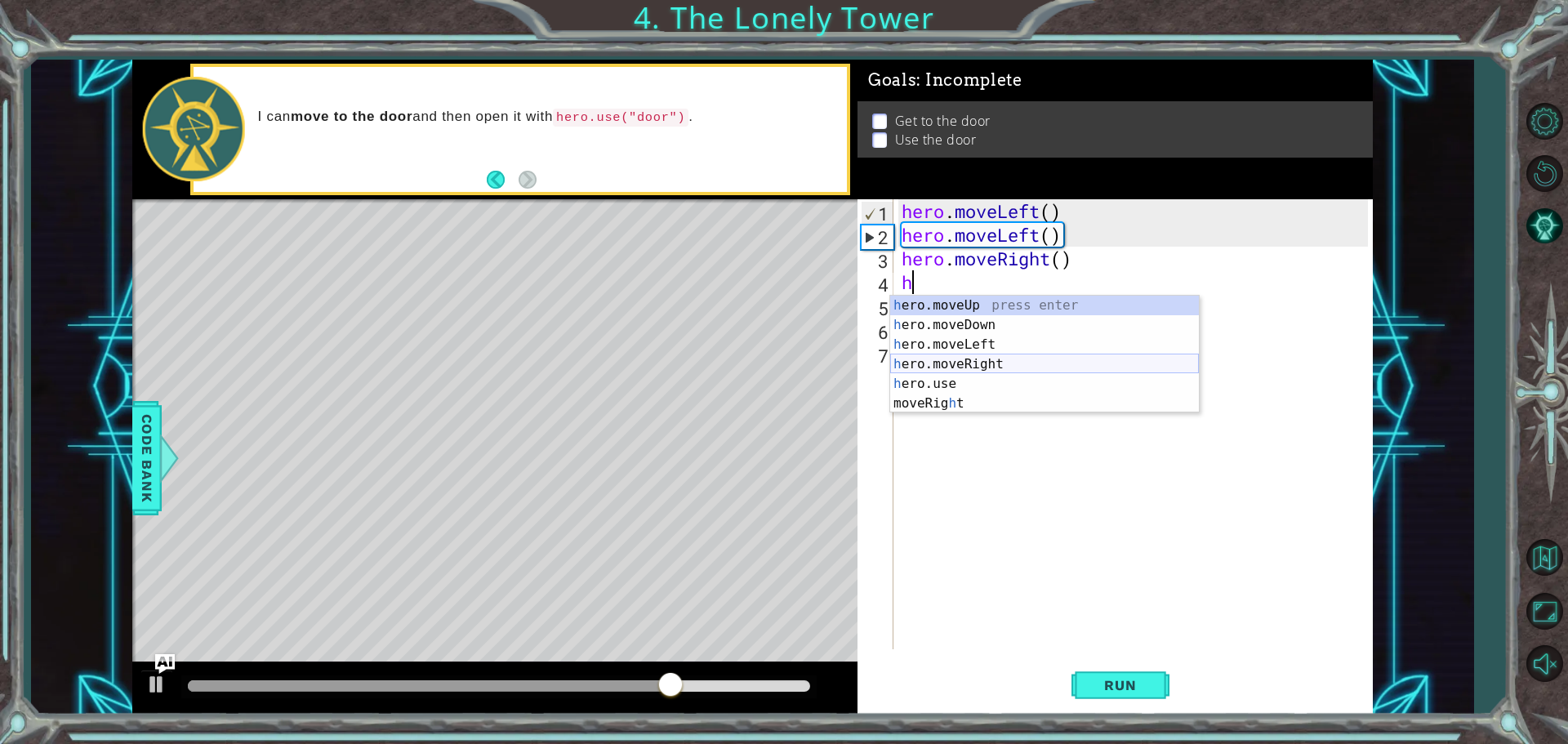
click at [925, 360] on div "h ero.moveUp press enter h ero.moveDown press enter h ero.moveLeft press enter …" at bounding box center [1044, 375] width 309 height 157
click at [925, 360] on div "hero . moveLeft ( ) hero . moveLeft ( ) hero . moveRight ( ) h" at bounding box center [1137, 448] width 478 height 497
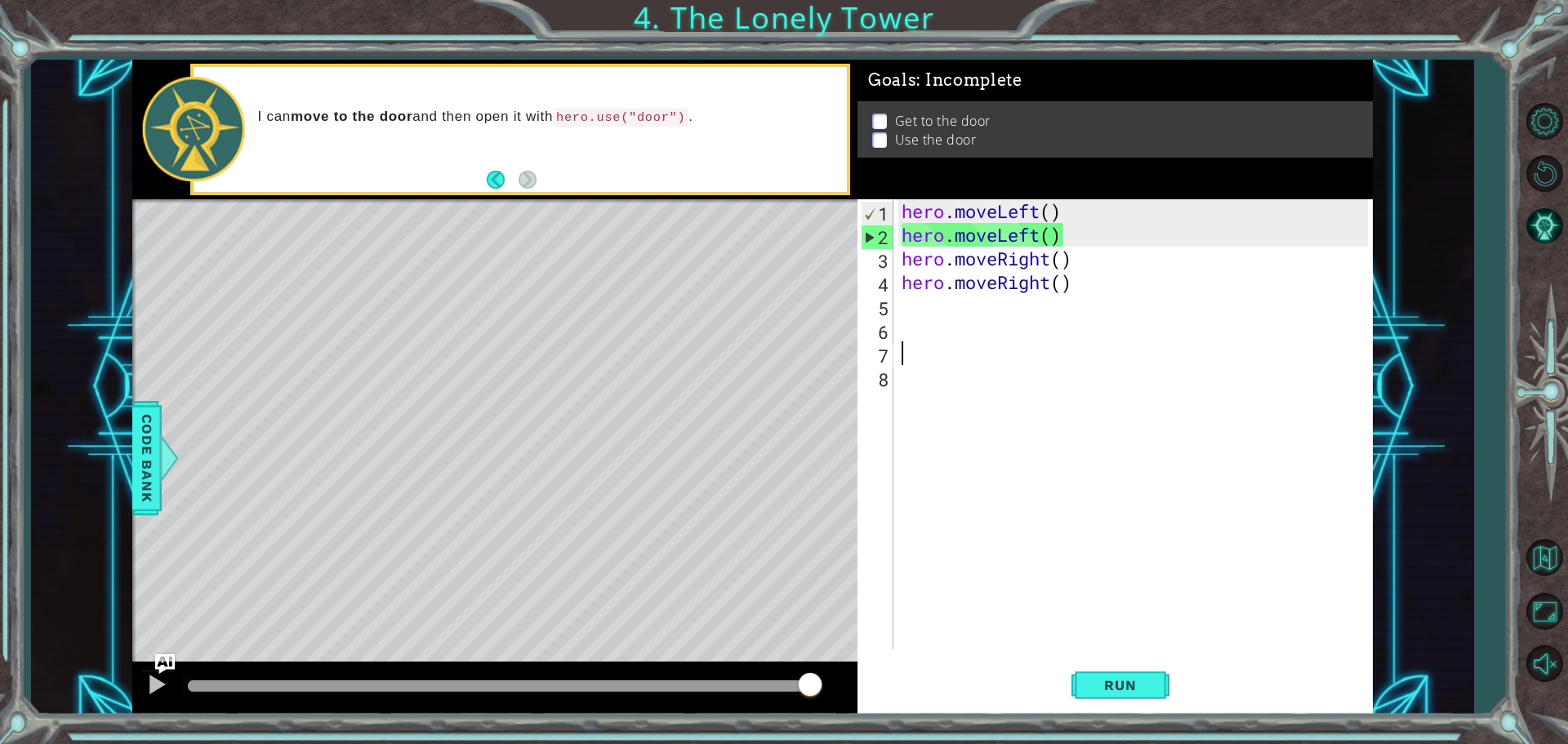
click at [947, 303] on div "hero . moveLeft ( ) hero . moveLeft ( ) hero . moveRight ( ) hero . moveRight (…" at bounding box center [1137, 448] width 478 height 497
type textarea "k"
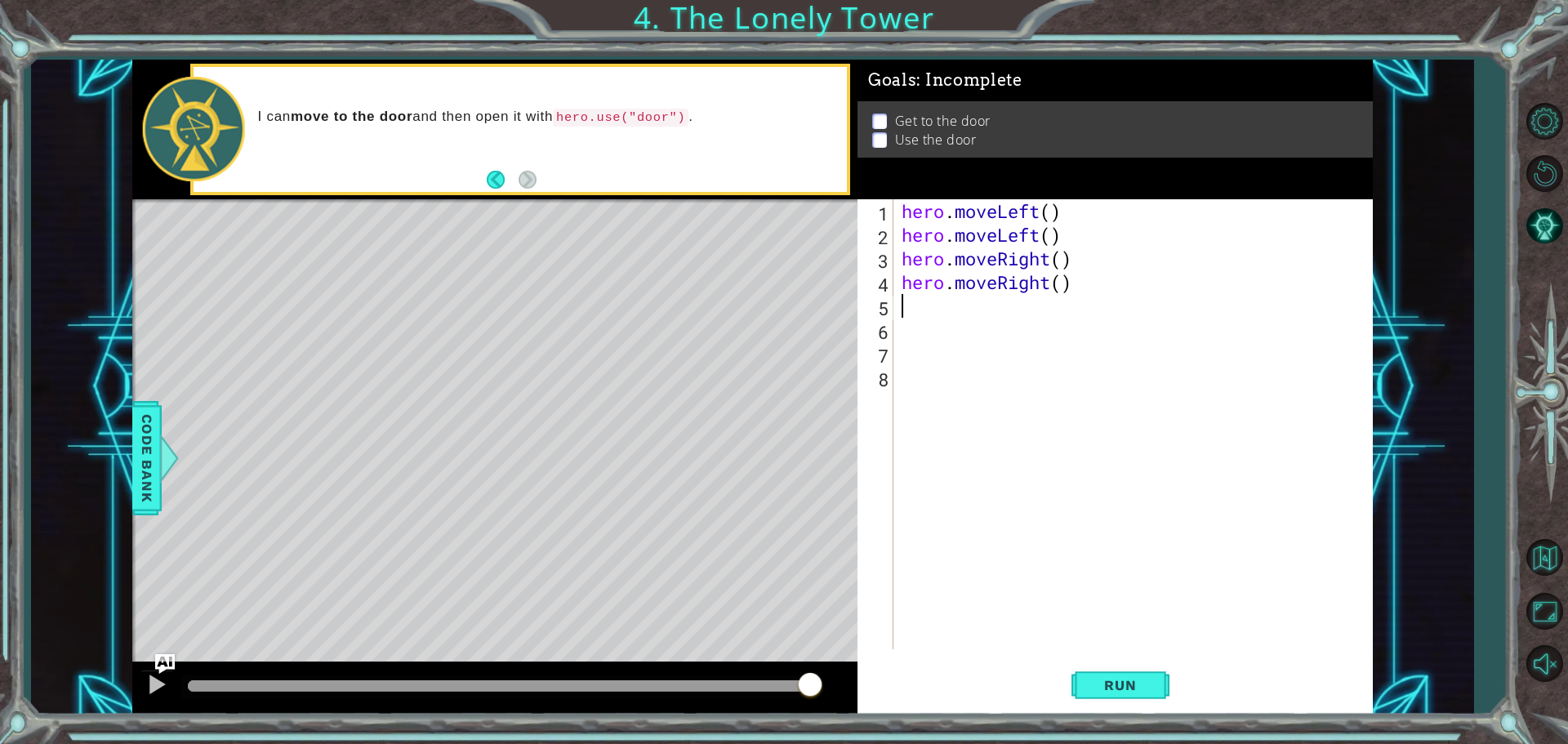
type textarea "h"
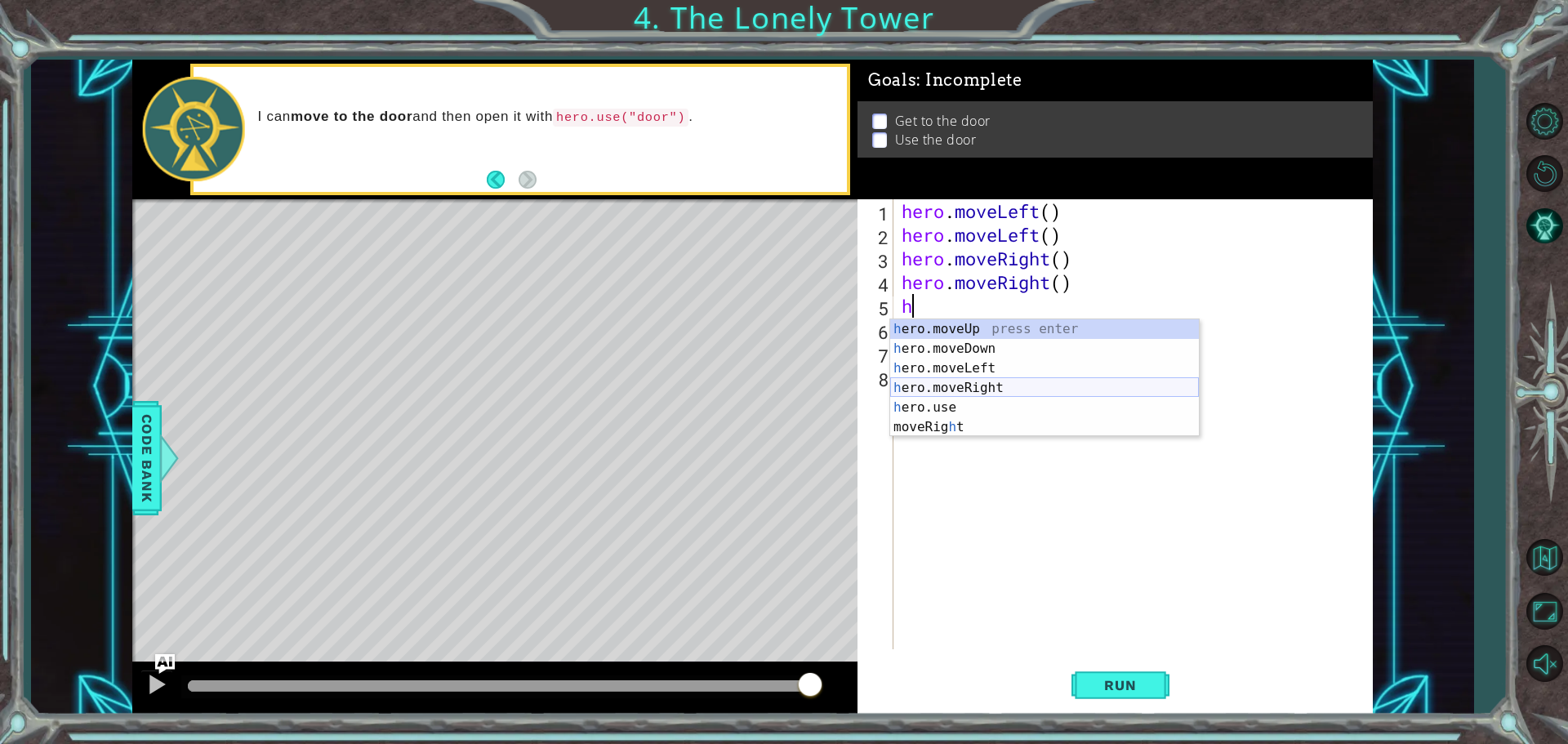
click at [970, 389] on div "h ero.moveUp press enter h ero.moveDown press enter h ero.moveLeft press enter …" at bounding box center [1044, 399] width 309 height 157
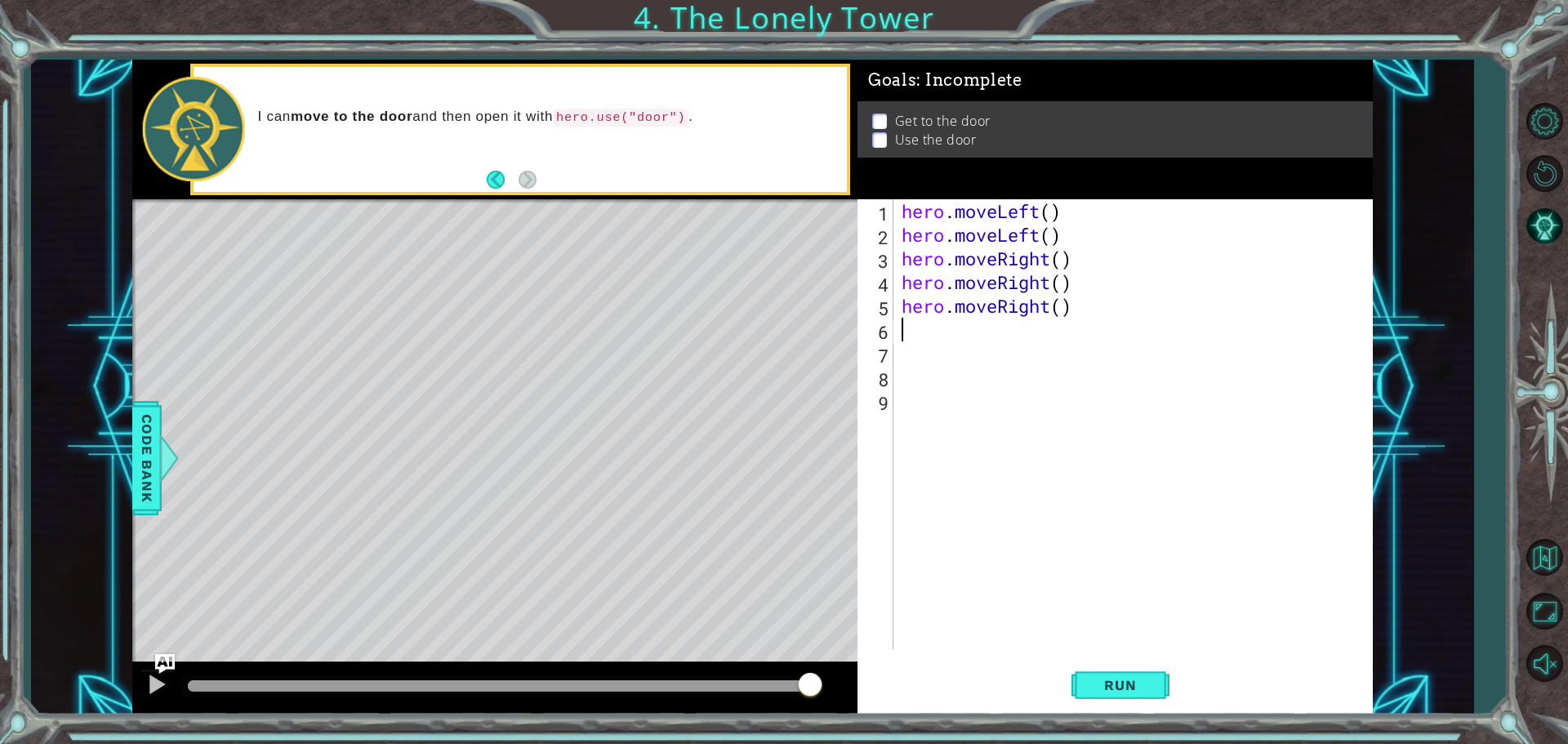
type textarea "h"
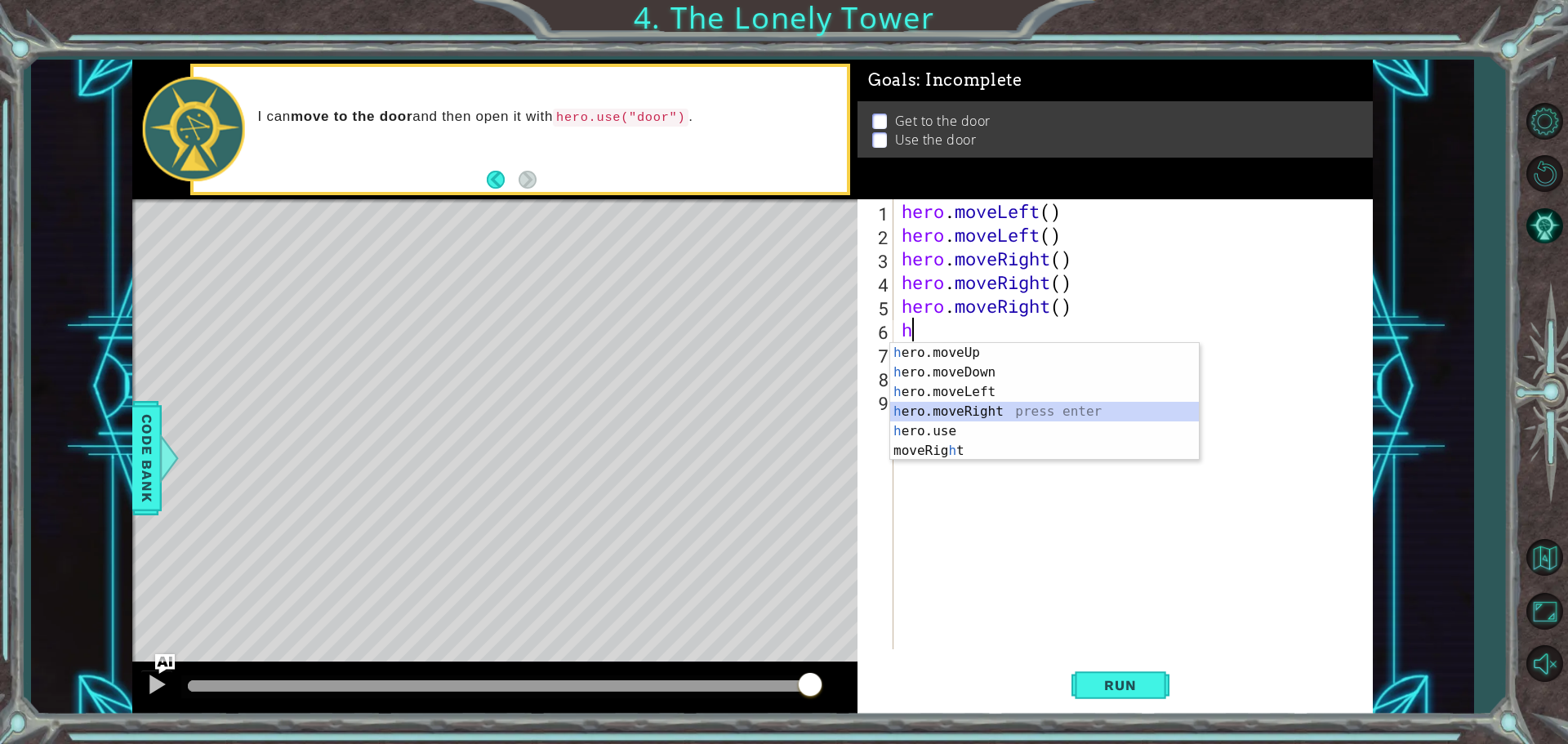
click at [950, 409] on div "h ero.moveUp press enter h ero.moveDown press enter h ero.moveLeft press enter …" at bounding box center [1044, 421] width 309 height 157
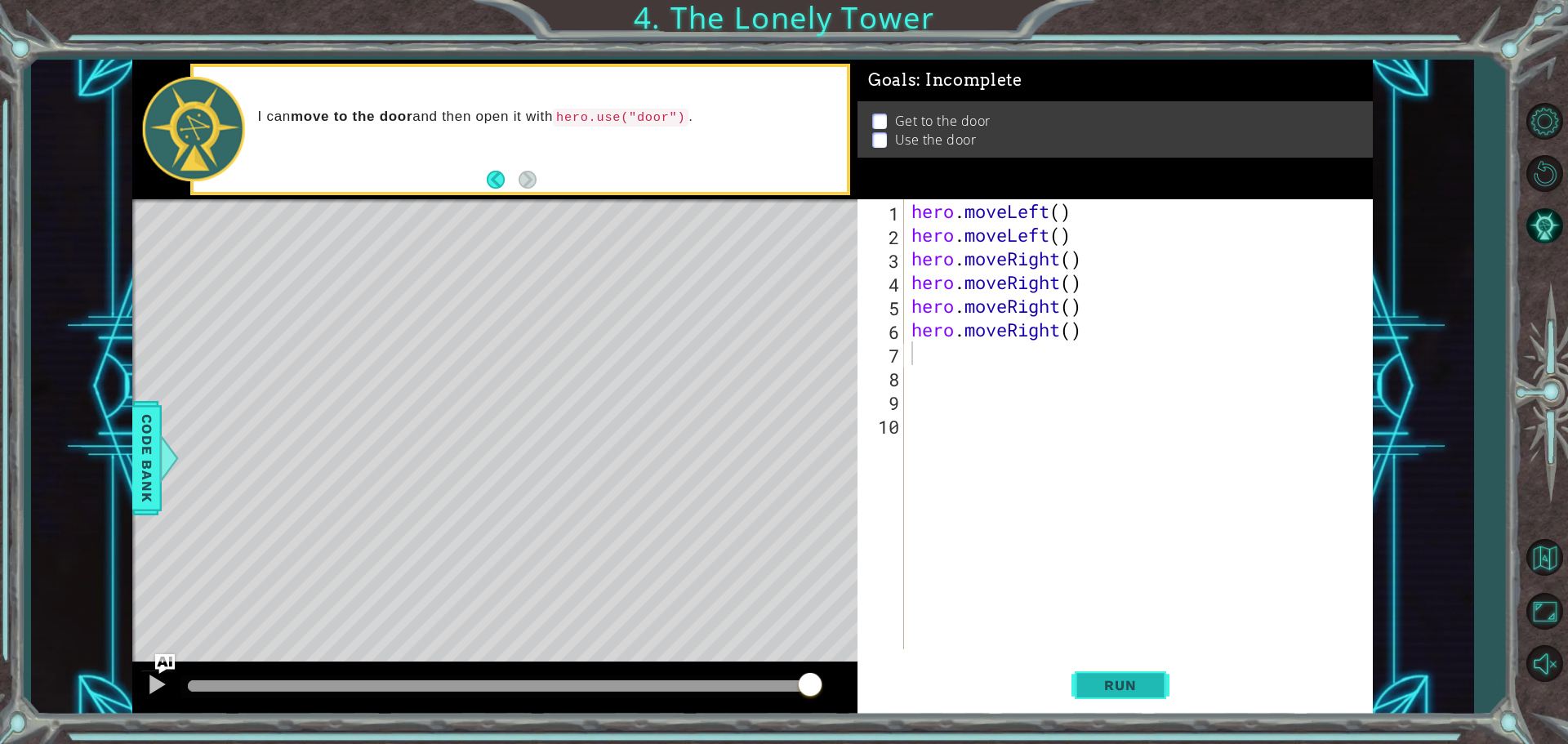
click at [1094, 684] on span "Run" at bounding box center [1120, 686] width 65 height 16
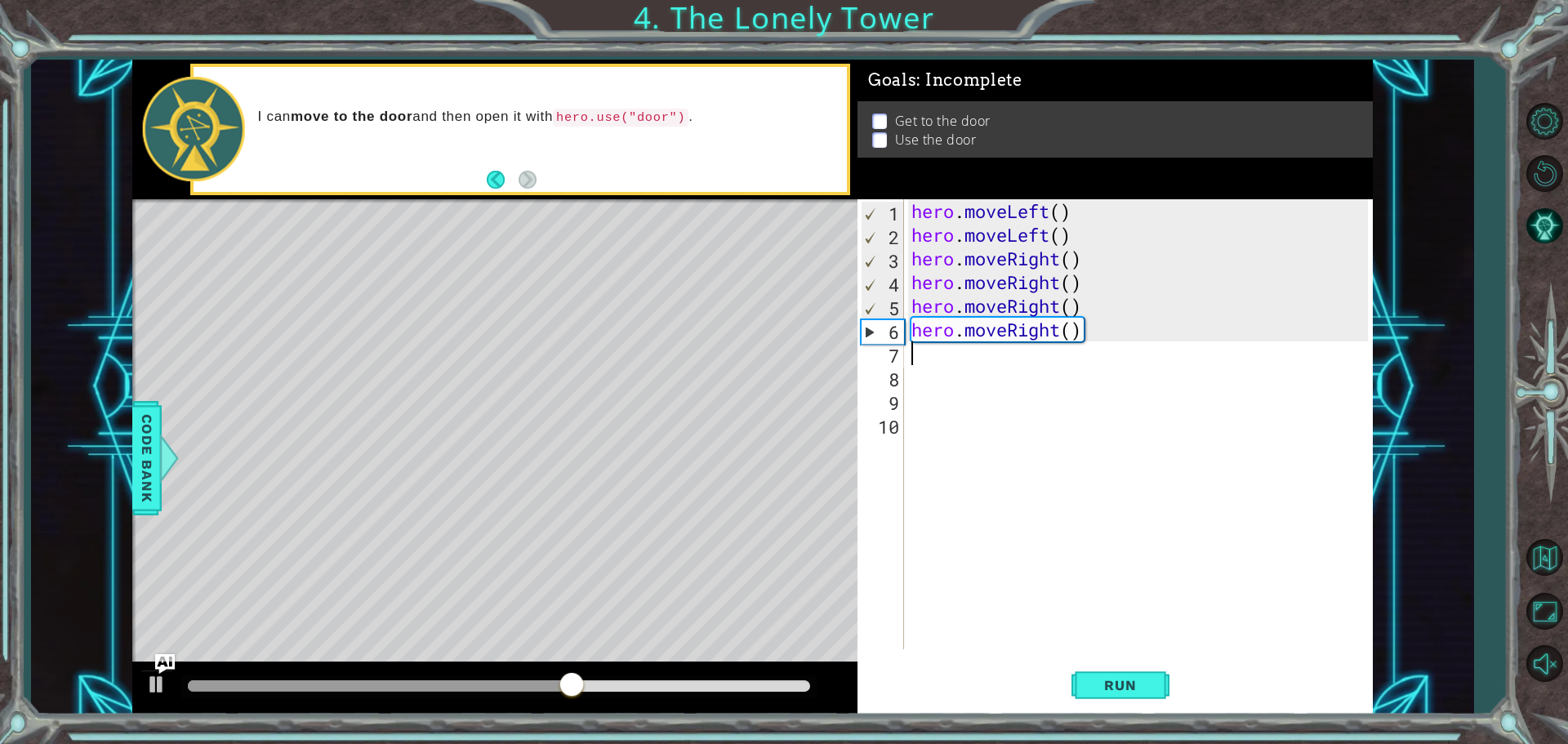
click at [1098, 269] on div "hero . moveLeft ( ) hero . moveLeft ( ) hero . moveRight ( ) hero . moveRight (…" at bounding box center [1142, 448] width 468 height 497
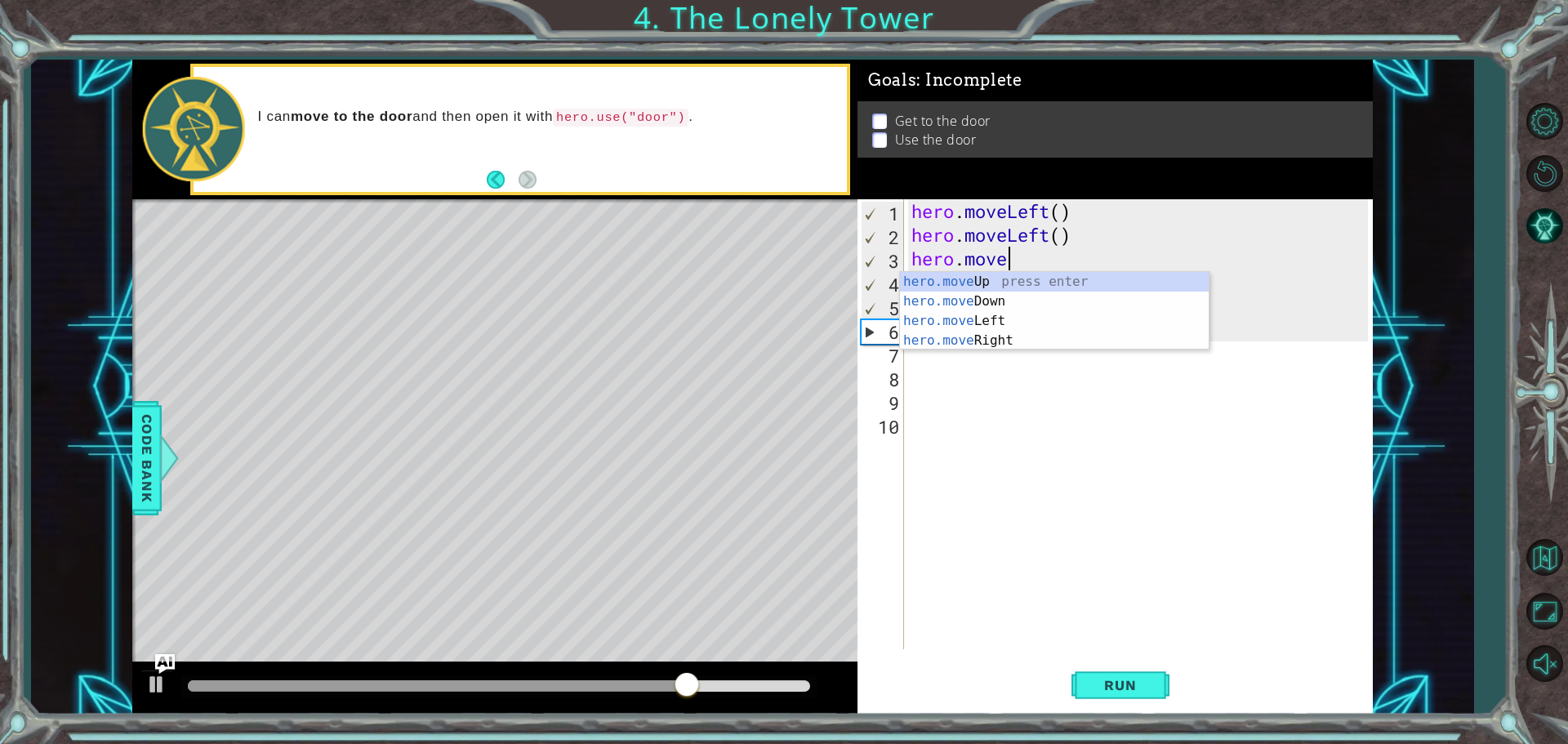
type textarea "hero.mo"
click at [954, 277] on div "hero.mo veUp press enter hero.mo veDown press enter hero.mo veLeft press enter …" at bounding box center [1054, 331] width 309 height 118
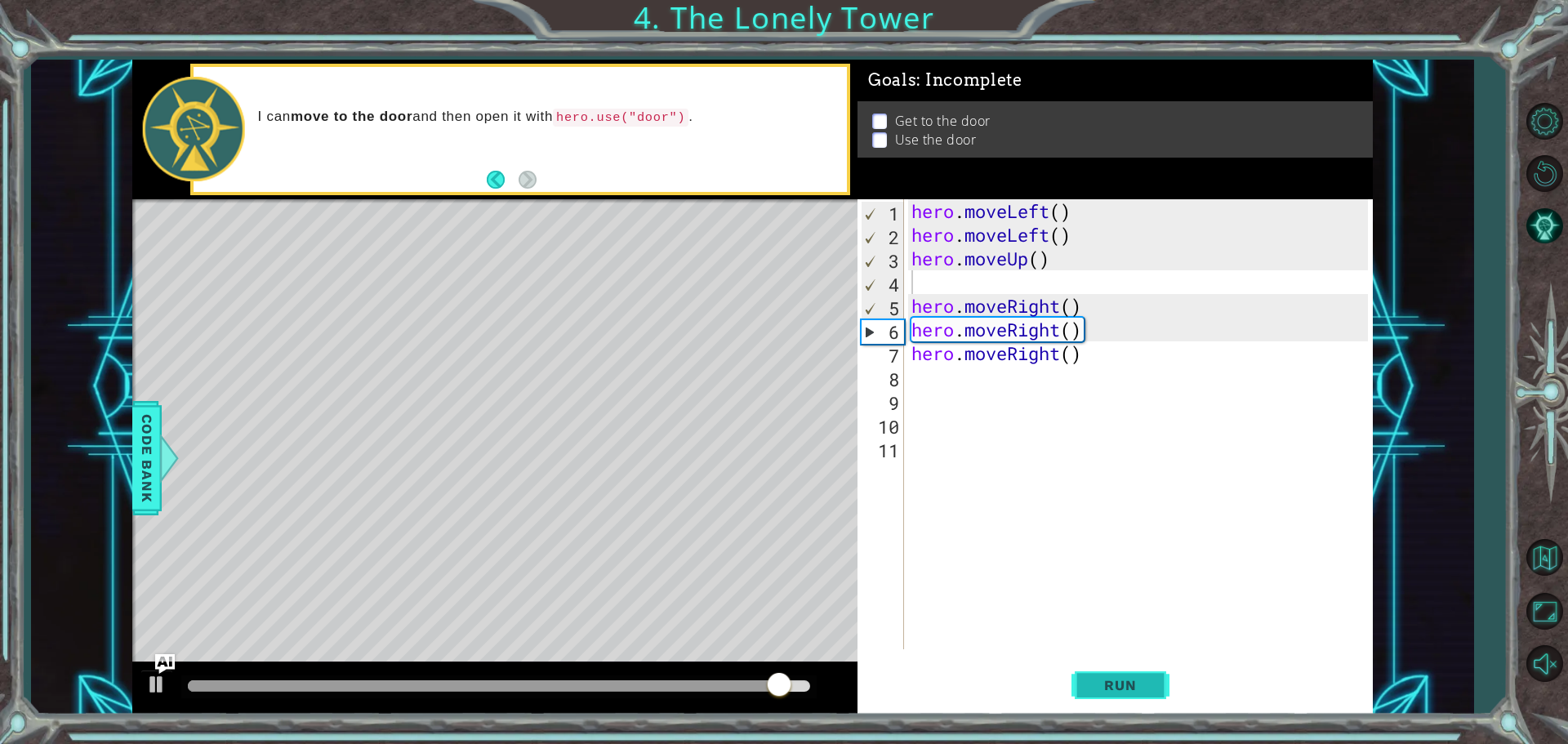
click at [1125, 671] on button "Run" at bounding box center [1120, 685] width 98 height 51
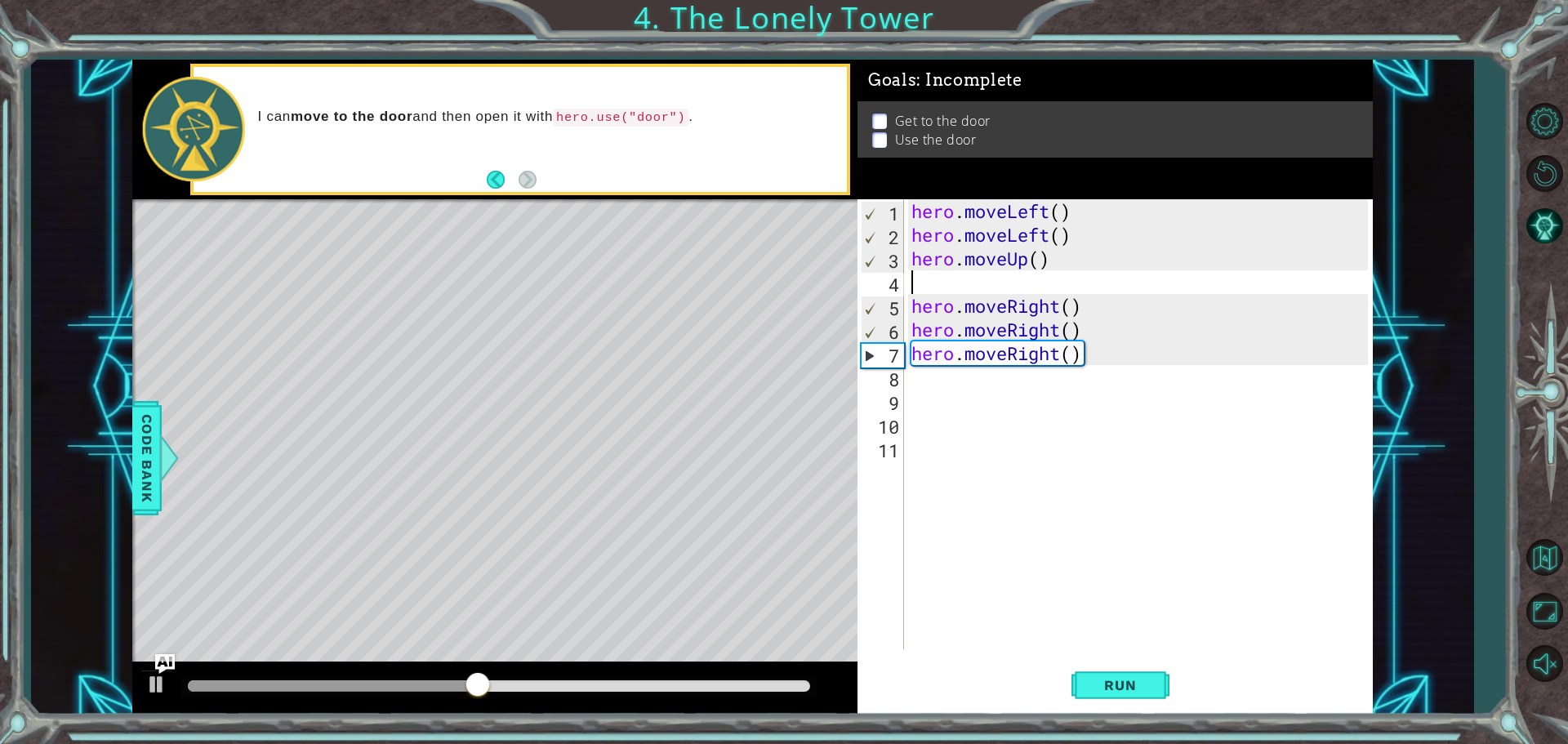
type textarea "h"
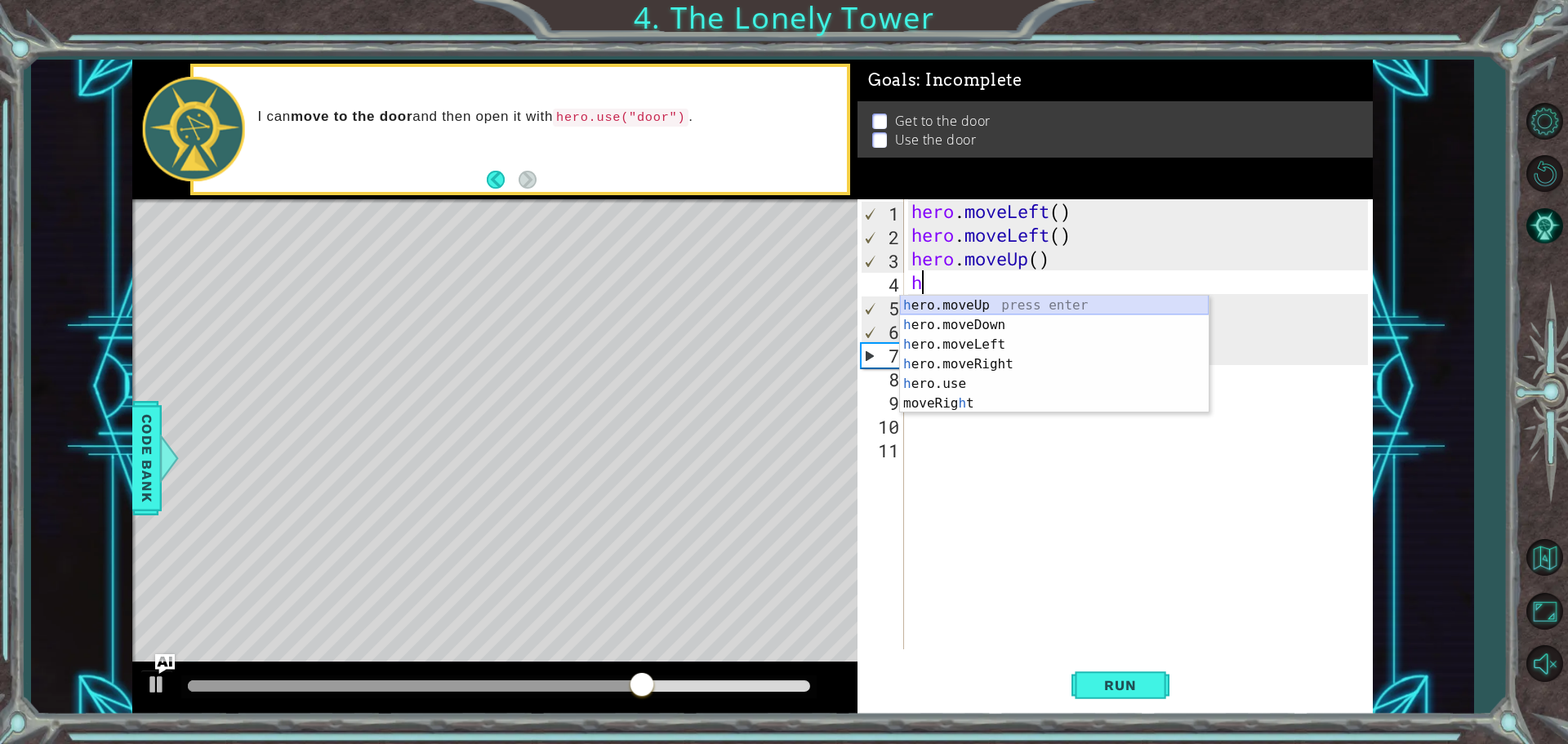
click at [956, 299] on div "h ero.moveUp press enter h ero.moveDown press enter h ero.moveLeft press enter …" at bounding box center [1054, 375] width 309 height 157
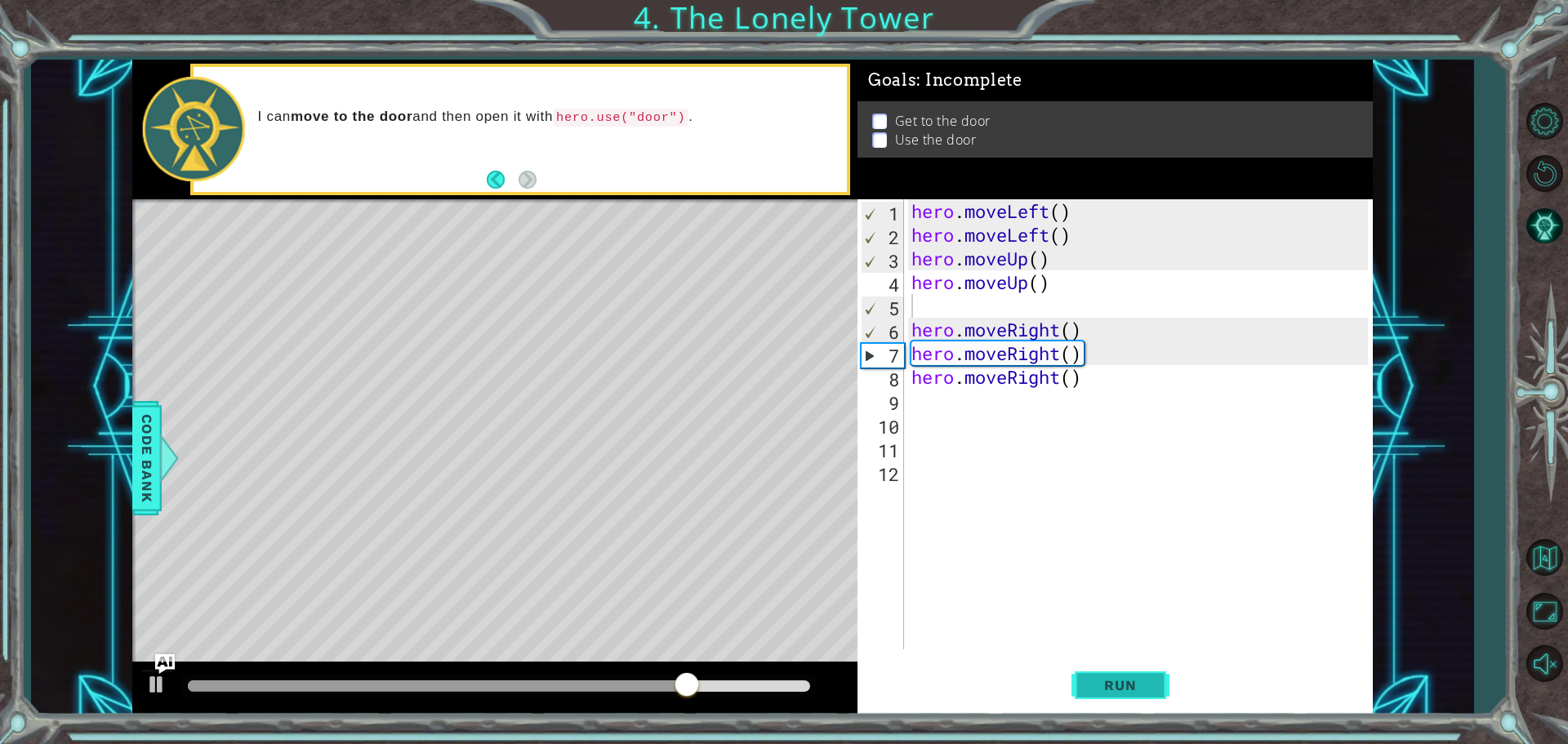
click at [1125, 695] on button "Run" at bounding box center [1120, 685] width 98 height 51
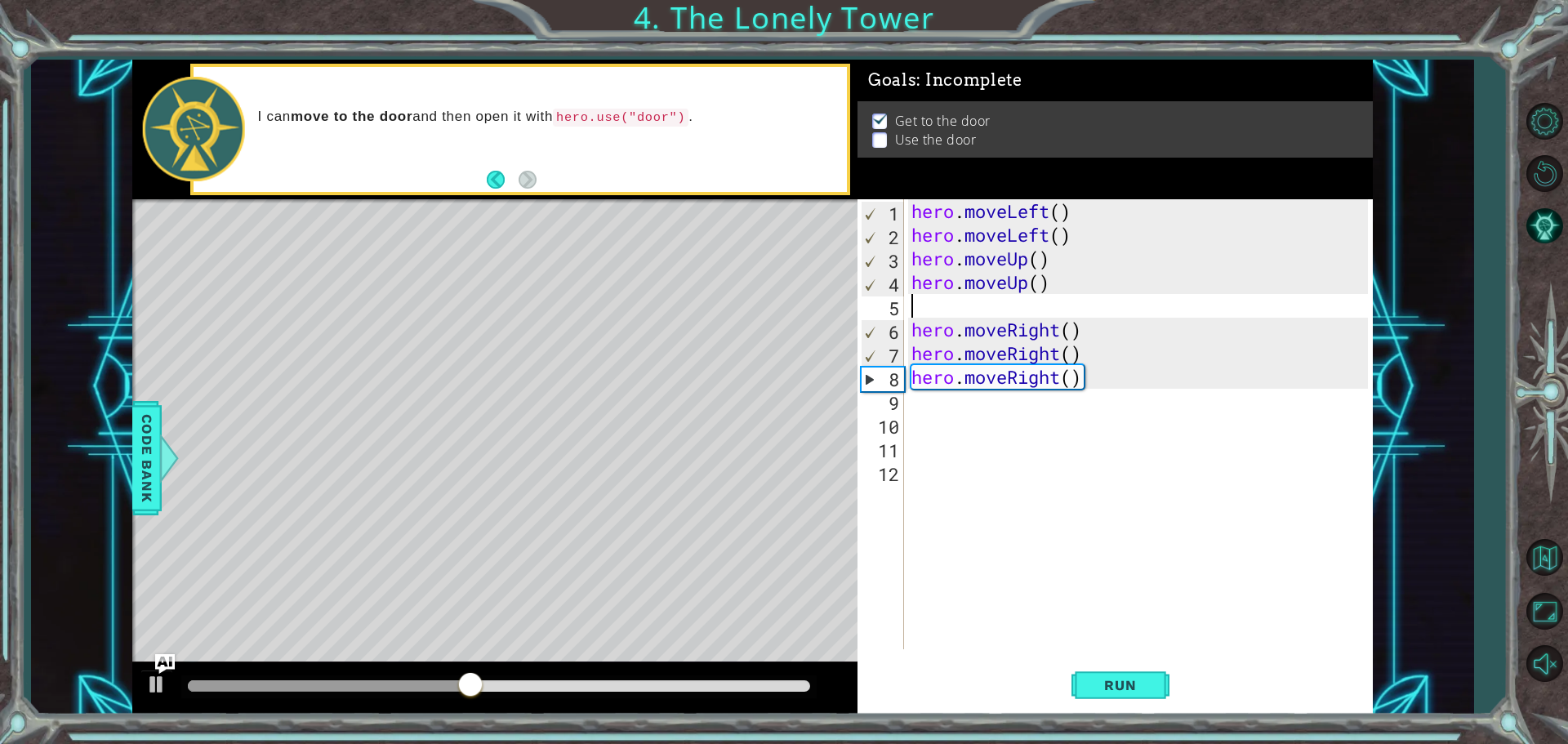
click at [1086, 380] on div "hero . moveLeft ( ) hero . moveLeft ( ) hero . moveUp ( ) hero . moveUp ( ) her…" at bounding box center [1142, 448] width 468 height 497
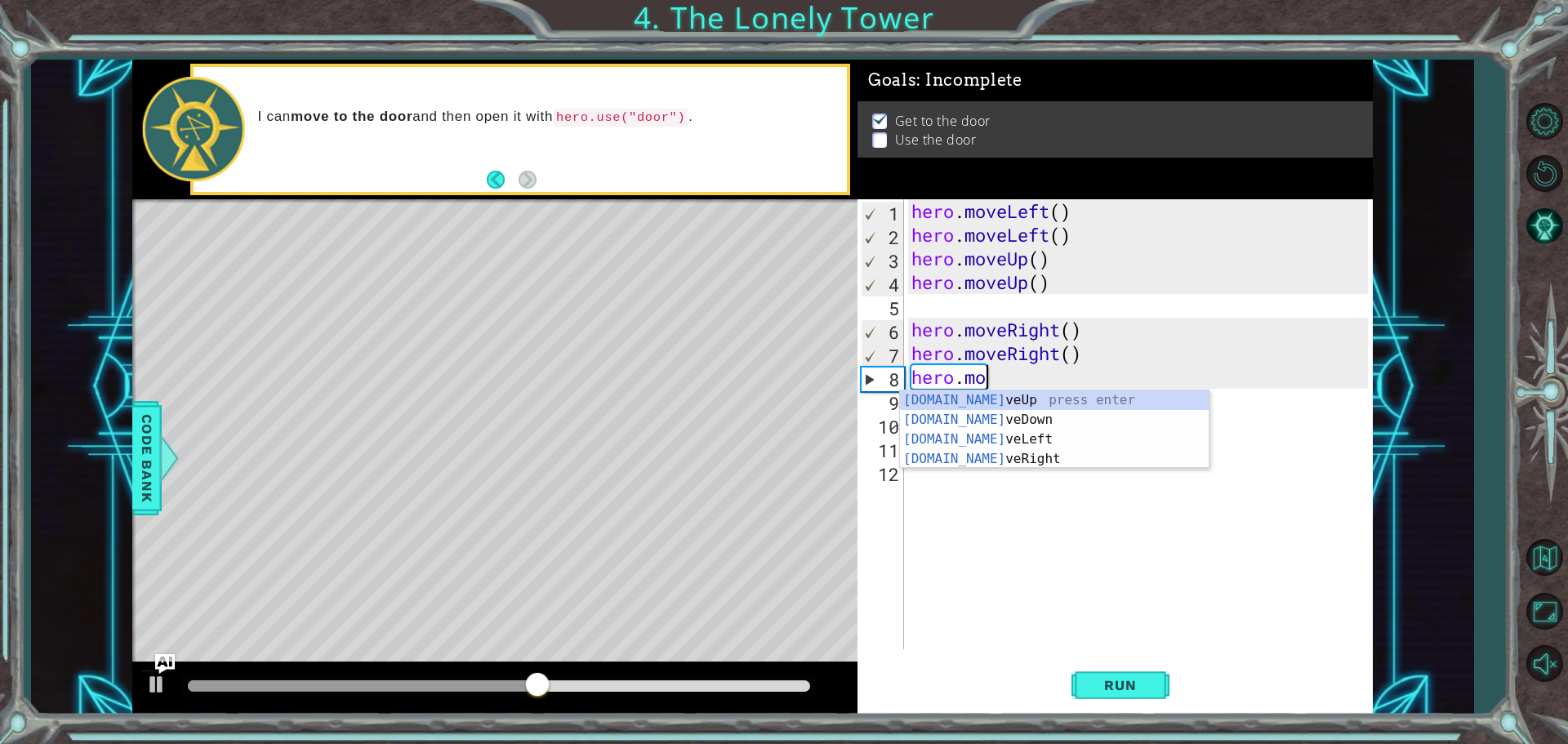
type textarea "h"
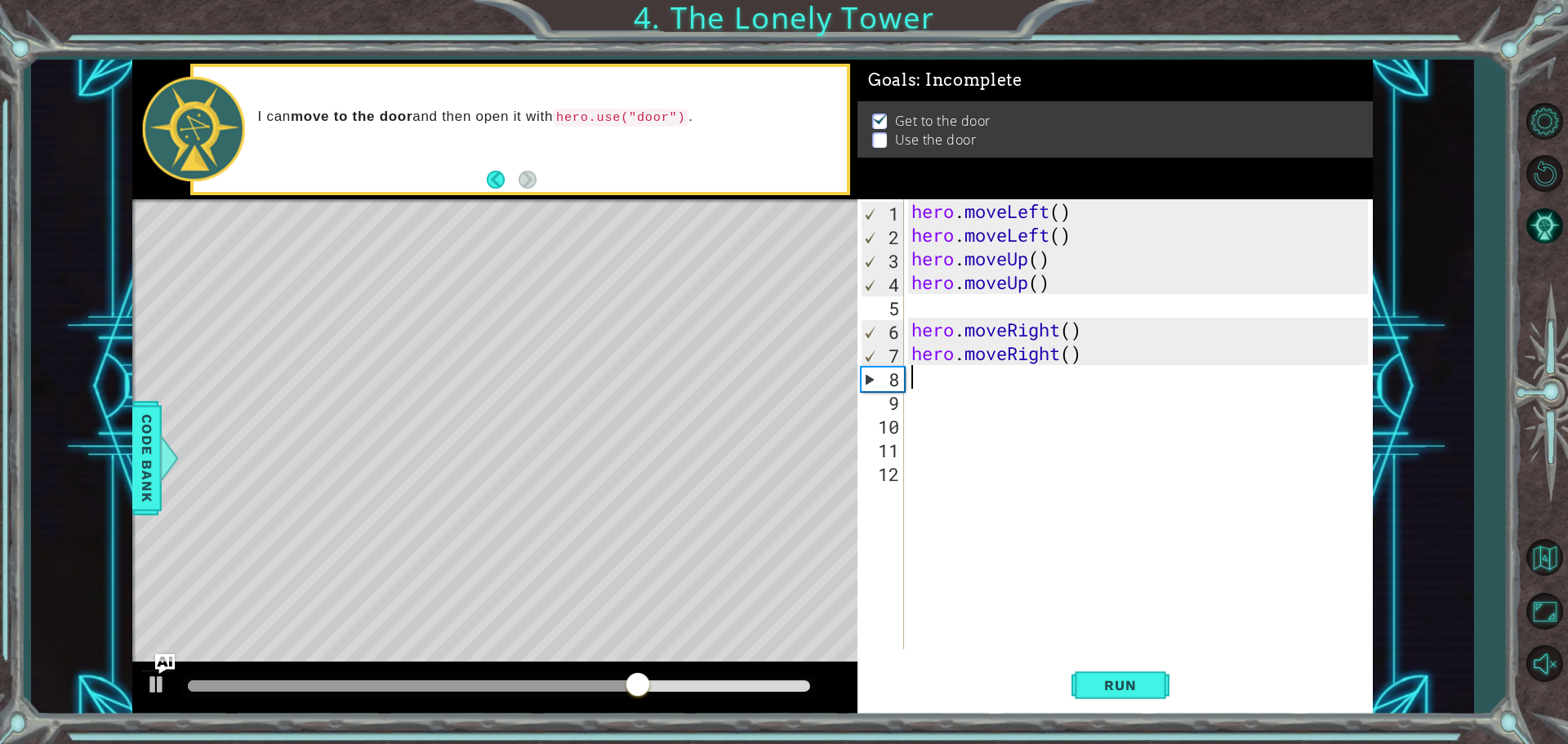
type textarea "h"
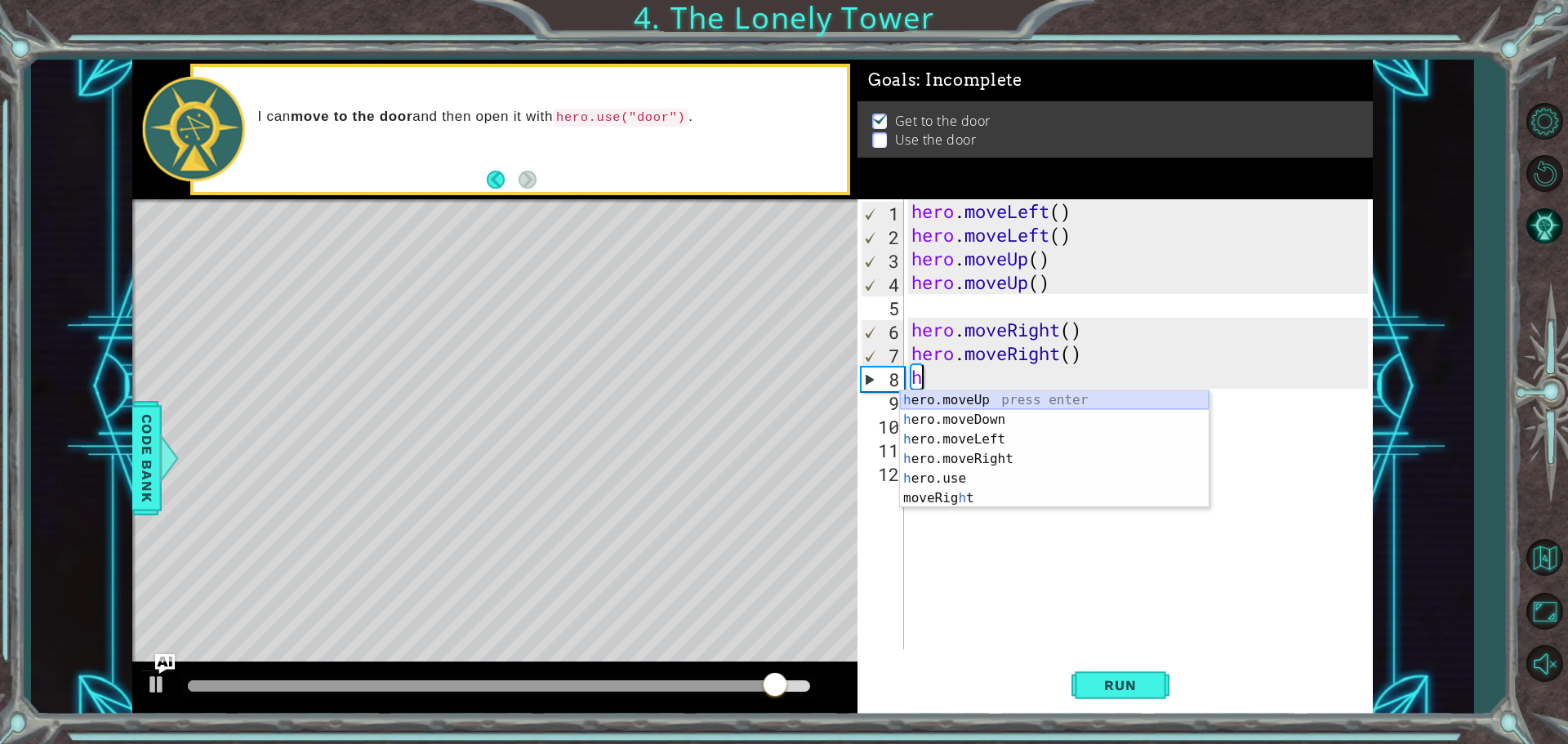
click at [984, 399] on div "h ero.moveUp press enter h ero.moveDown press enter h ero.moveLeft press enter …" at bounding box center [1054, 469] width 309 height 157
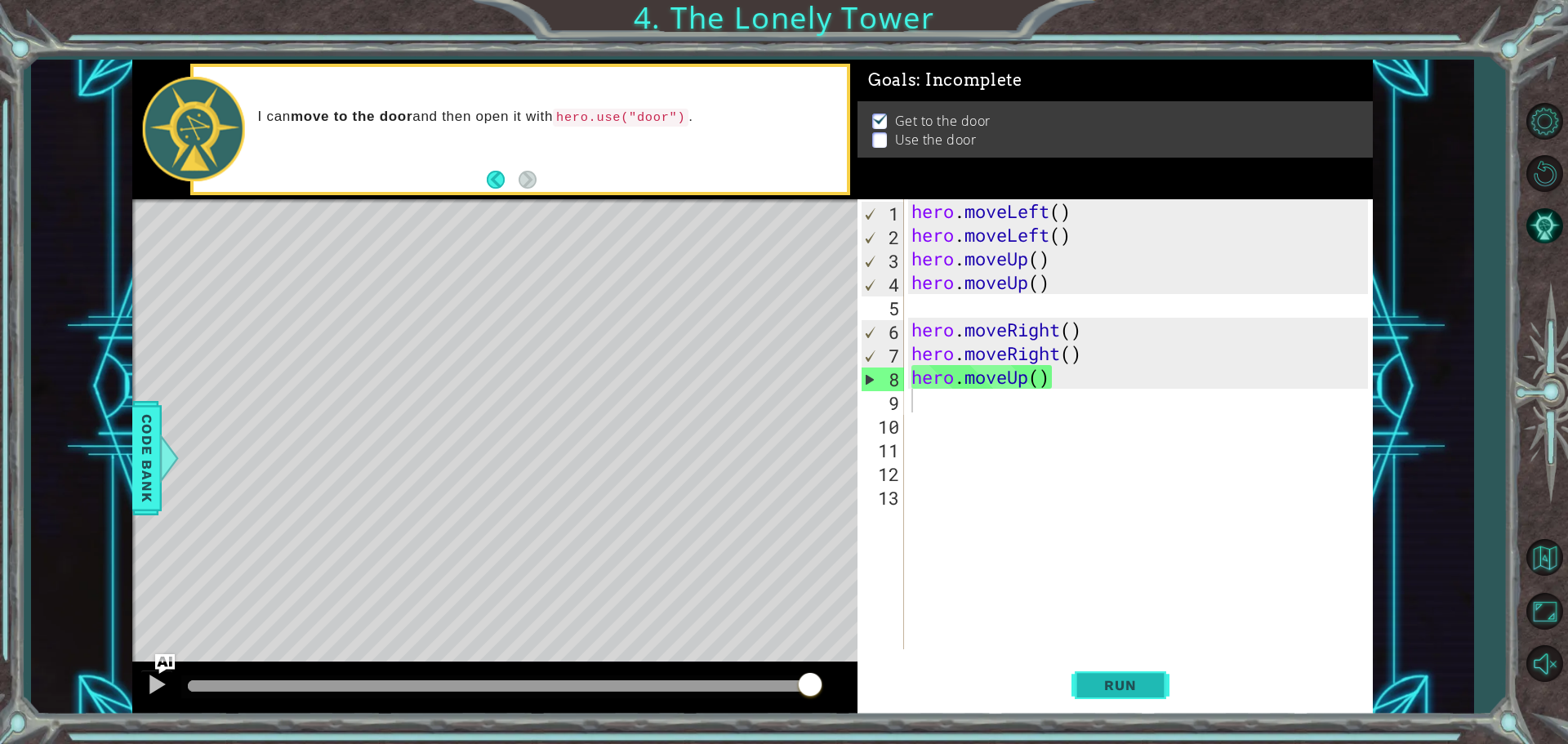
click at [1120, 695] on button "Run" at bounding box center [1120, 685] width 98 height 51
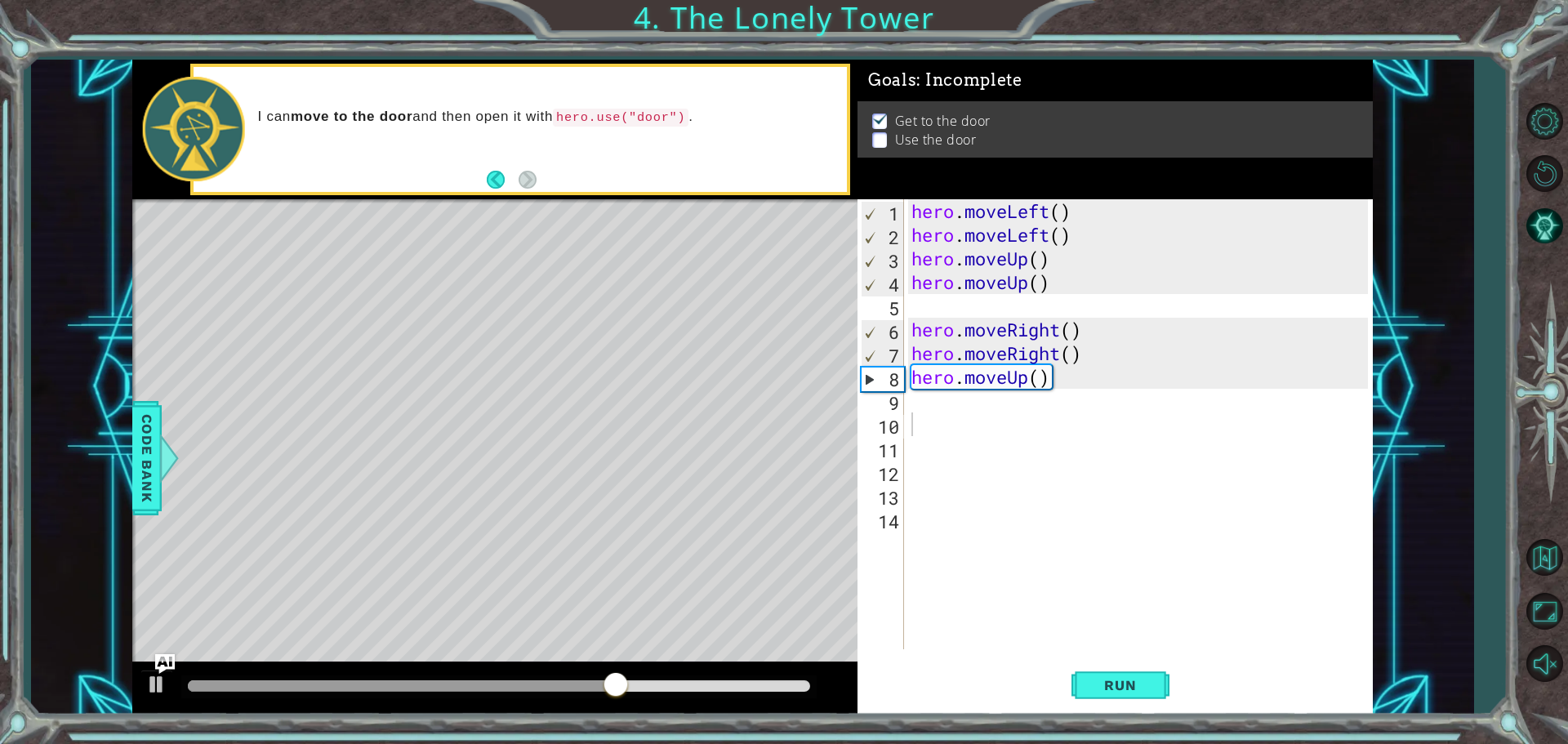
click at [1065, 674] on div "Run" at bounding box center [1120, 685] width 515 height 51
click at [1119, 688] on span "Run" at bounding box center [1120, 686] width 65 height 16
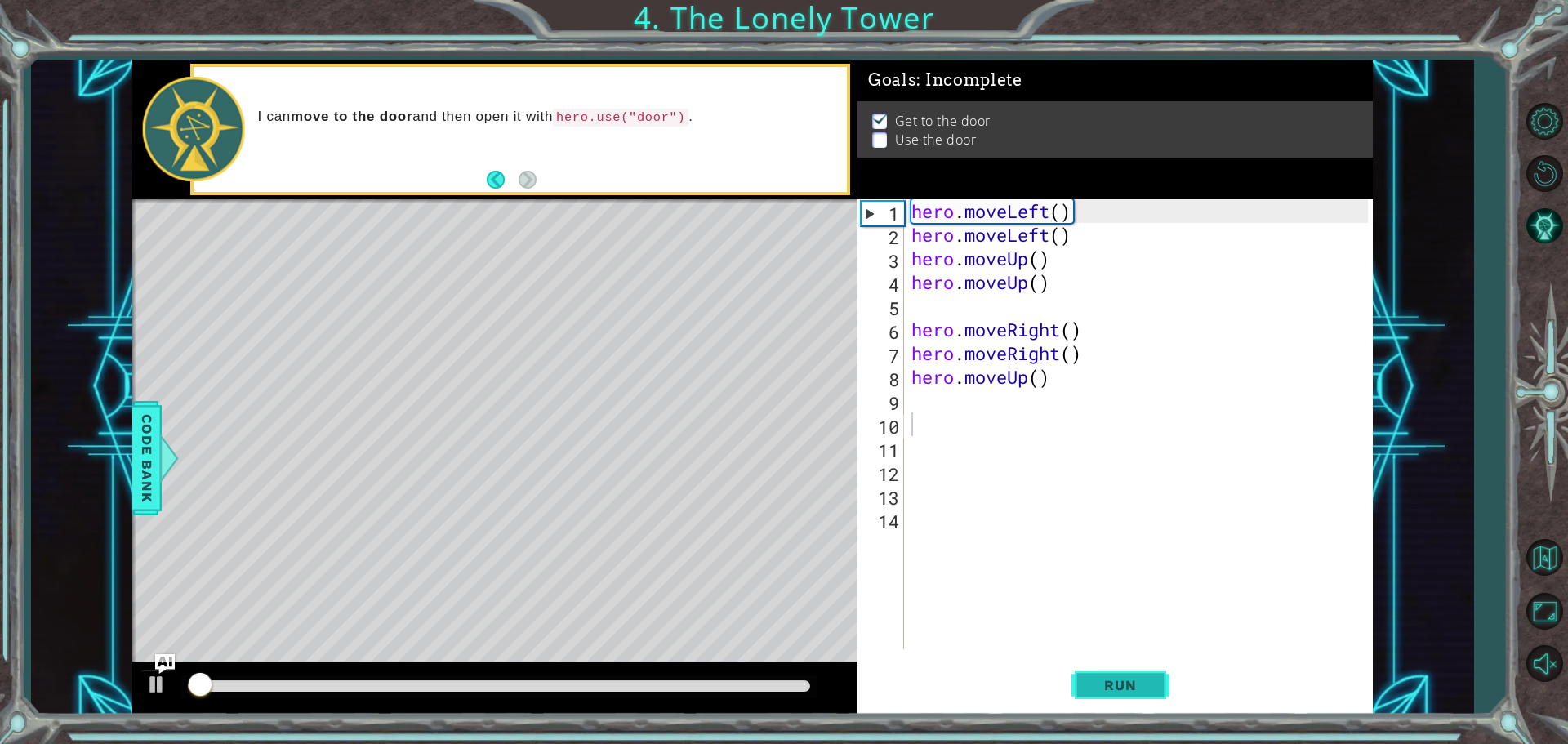
click at [1119, 688] on span "Run" at bounding box center [1120, 686] width 65 height 16
click at [1120, 688] on span "Run" at bounding box center [1120, 686] width 65 height 16
click at [1119, 688] on span "Run" at bounding box center [1120, 686] width 65 height 16
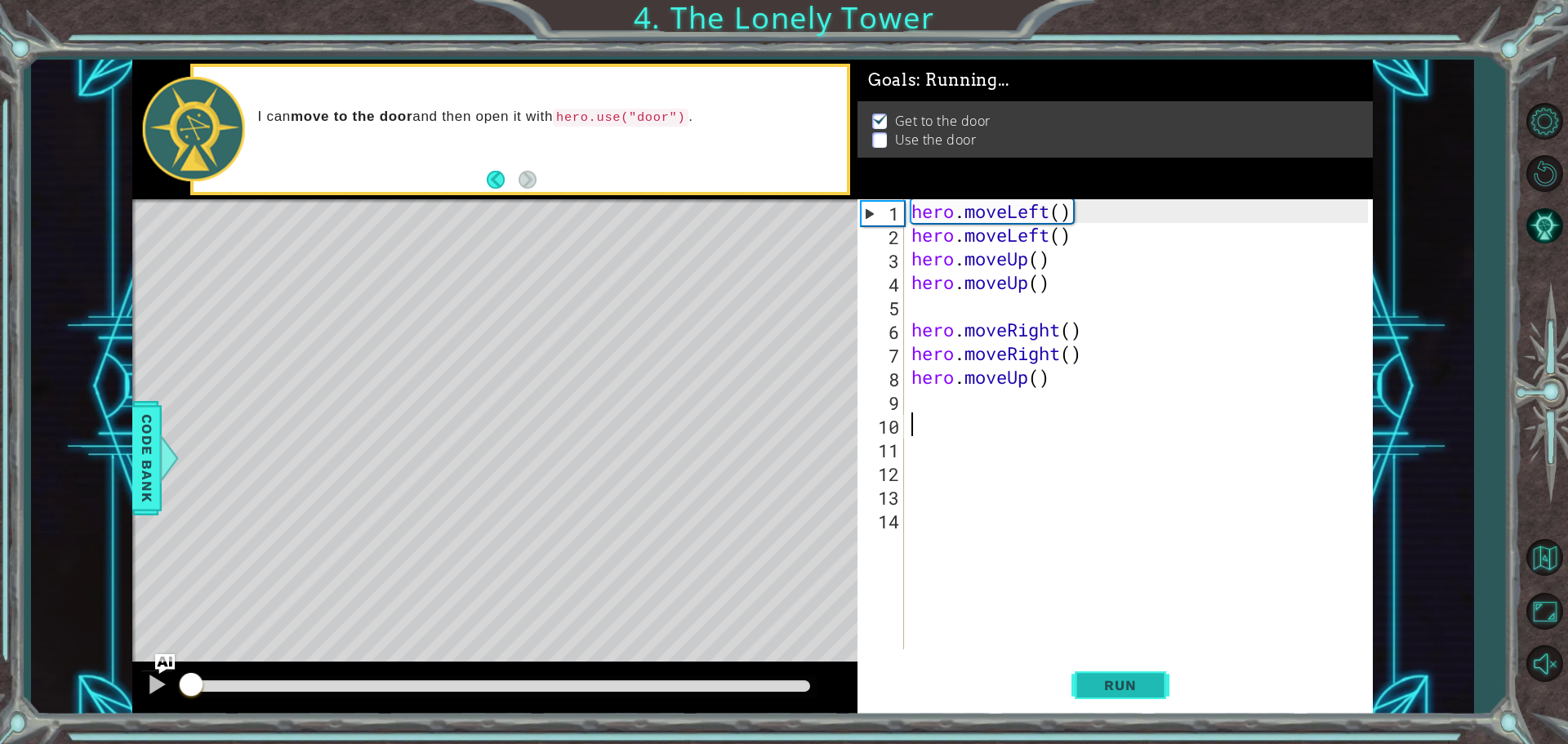
click at [1118, 686] on span "Run" at bounding box center [1120, 686] width 65 height 16
click at [1118, 682] on span "Run" at bounding box center [1120, 686] width 65 height 16
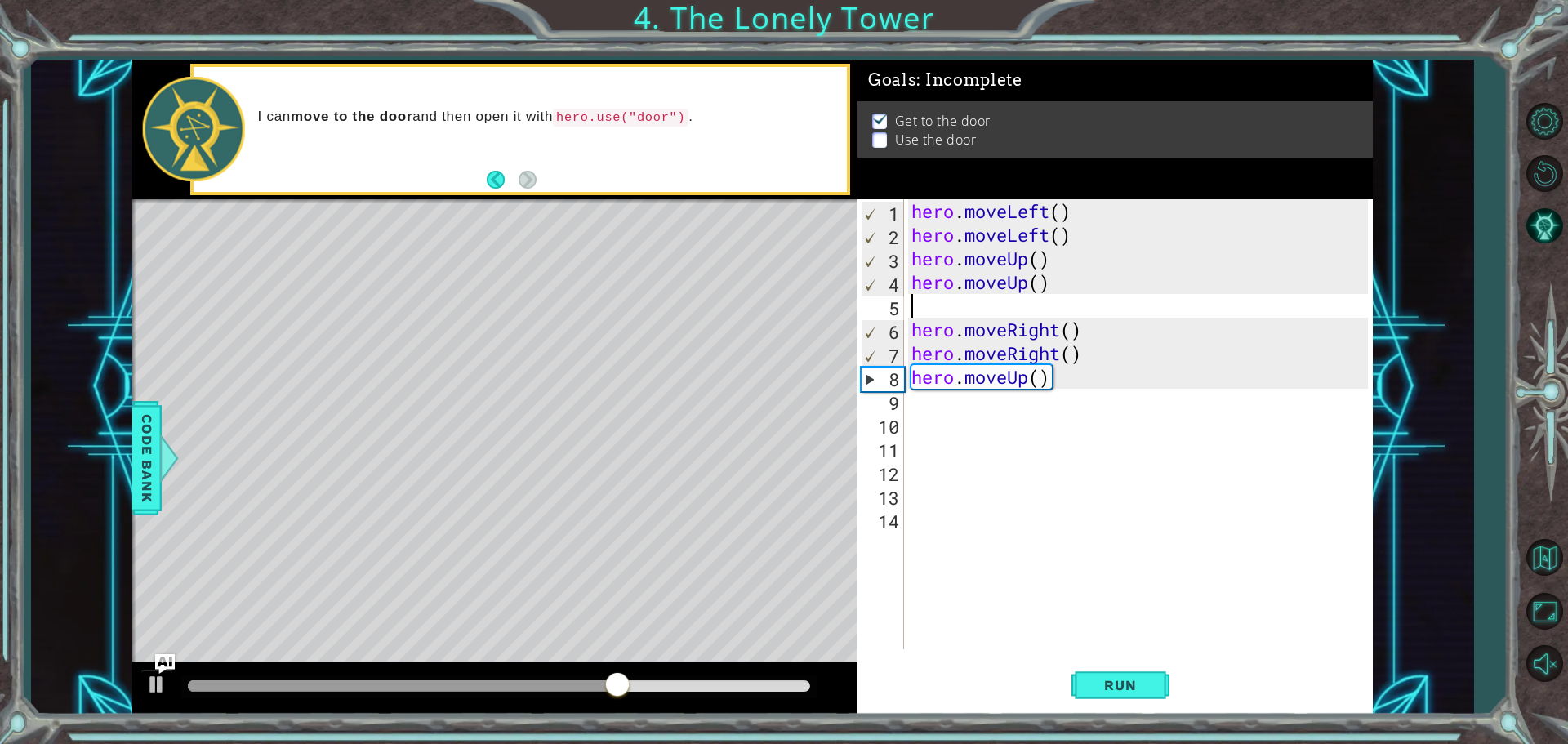
click at [935, 311] on div "hero . moveLeft ( ) hero . moveLeft ( ) hero . moveUp ( ) hero . moveUp ( ) her…" at bounding box center [1142, 448] width 468 height 497
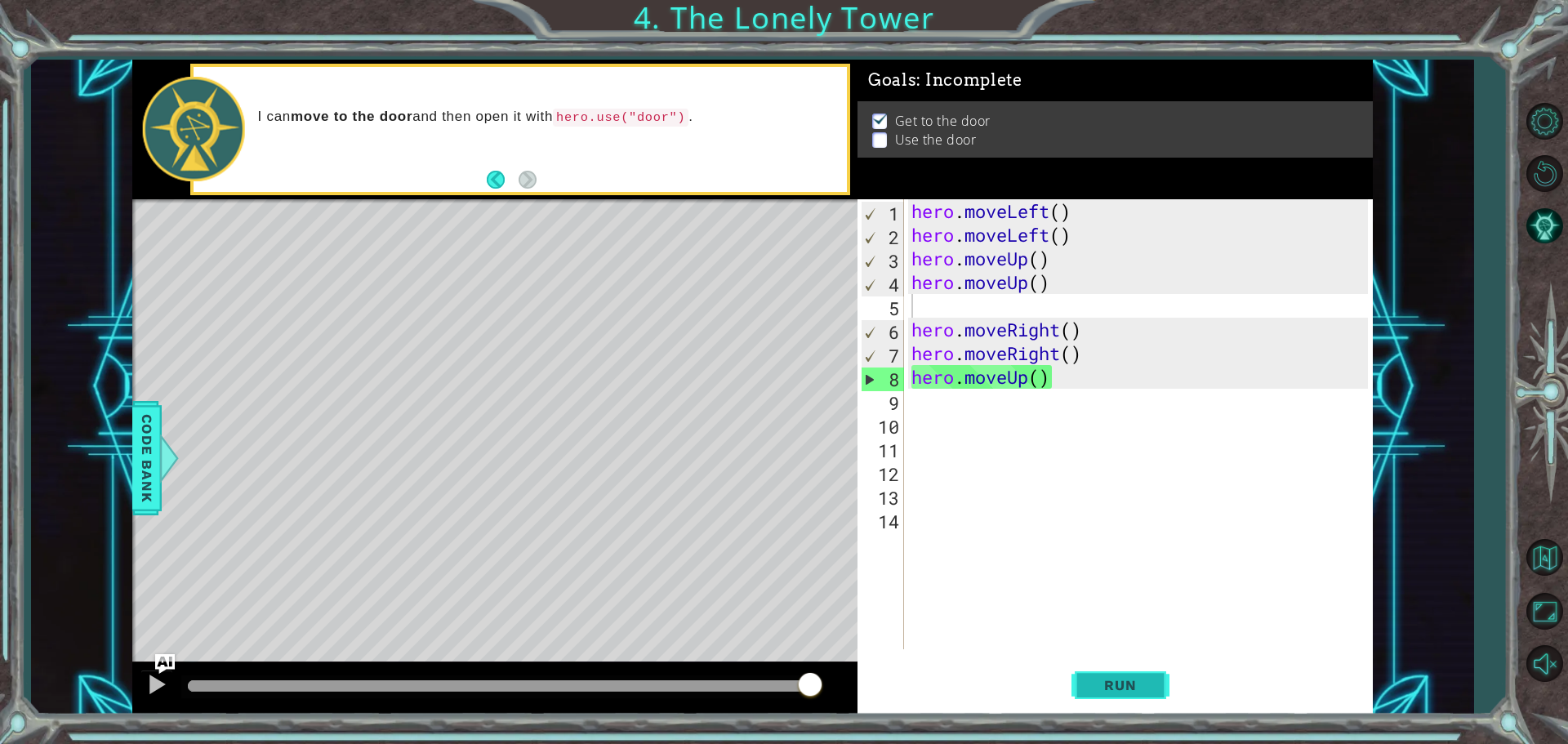
click at [1122, 697] on button "Run" at bounding box center [1120, 685] width 98 height 51
click at [912, 402] on div "hero . moveLeft ( ) hero . moveLeft ( ) hero . moveUp ( ) hero . moveUp ( ) her…" at bounding box center [1142, 448] width 468 height 497
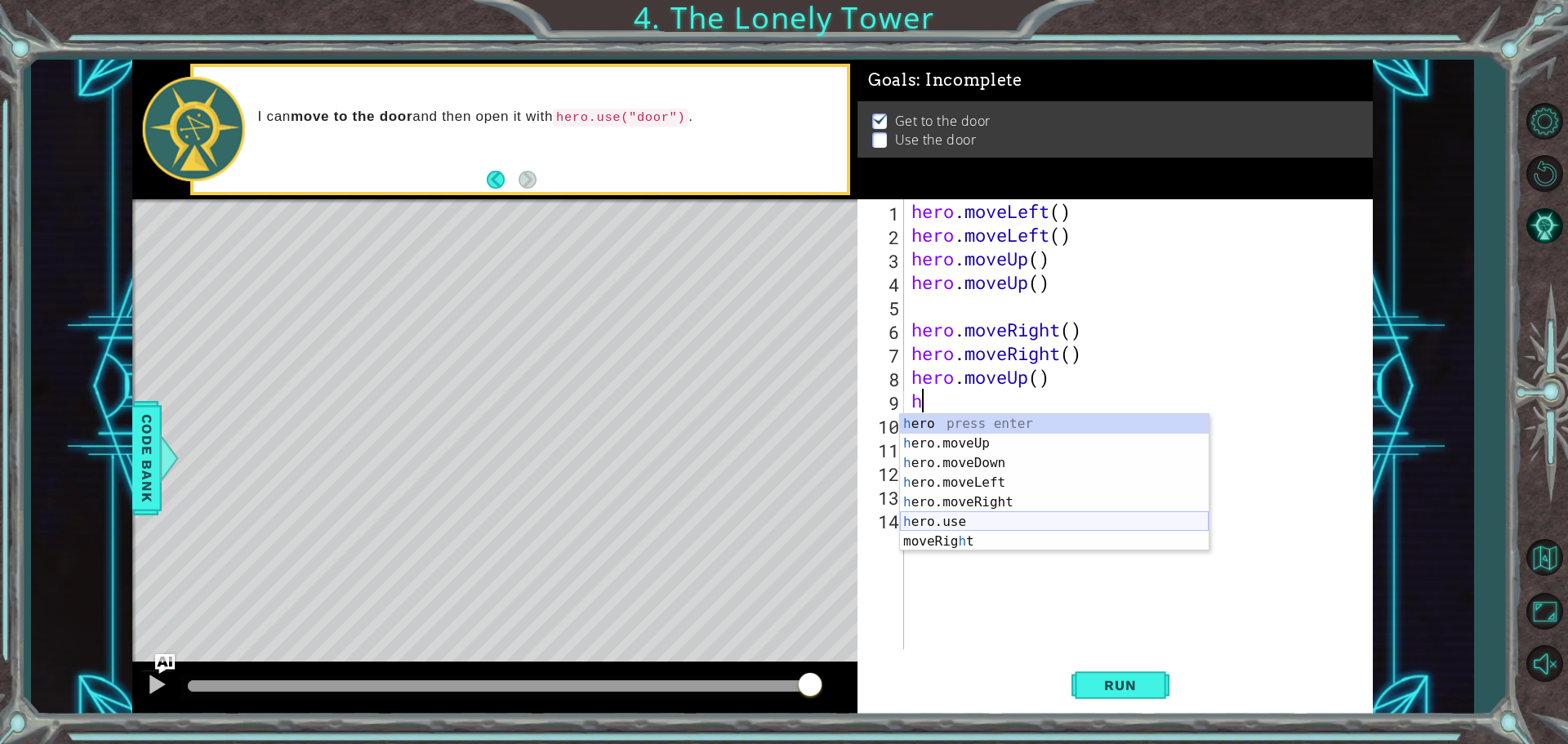
click at [954, 517] on div "h ero press enter h ero.moveUp press enter h ero.moveDown press enter h ero.mov…" at bounding box center [1054, 502] width 309 height 176
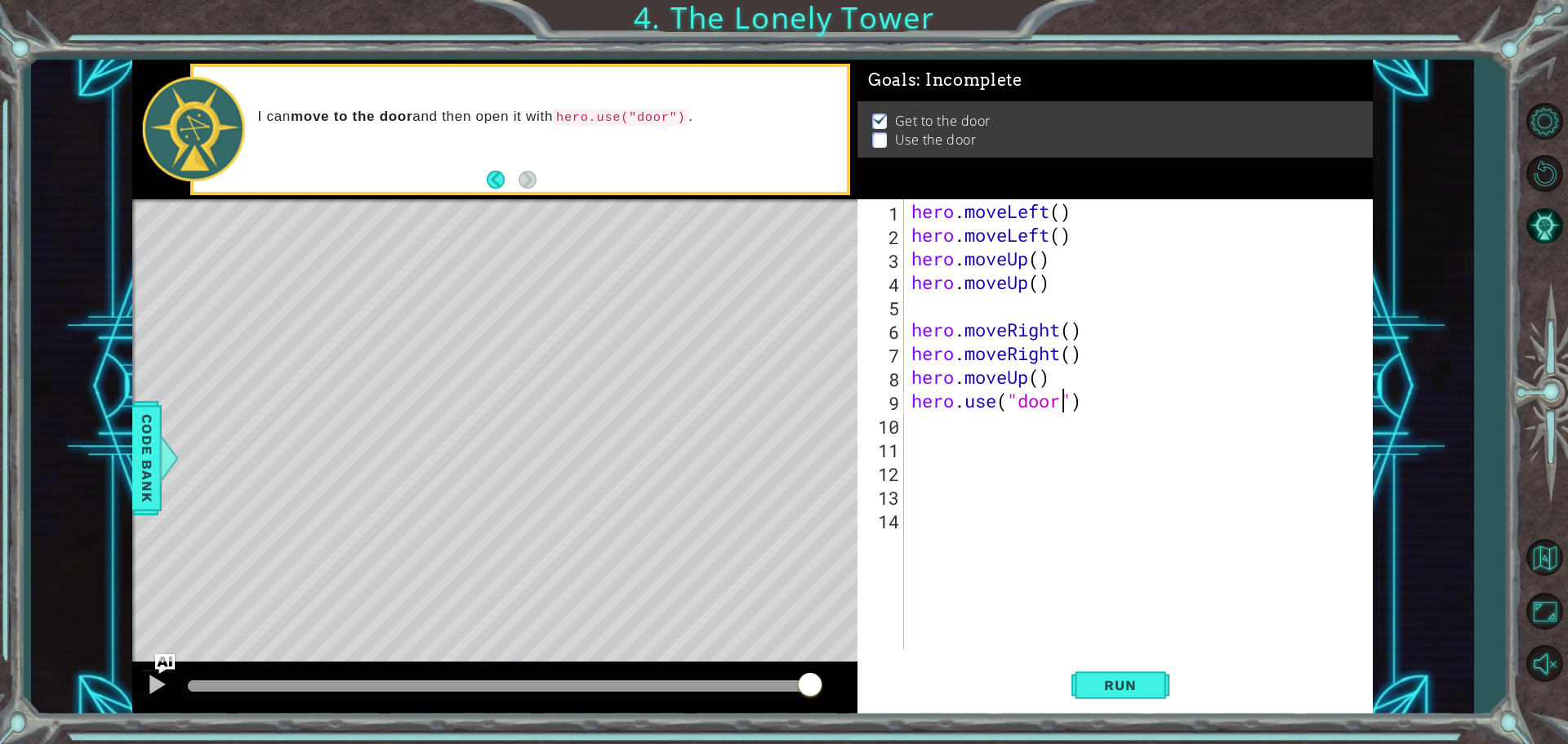
scroll to position [0, 6]
click at [1112, 664] on button "Run" at bounding box center [1120, 685] width 98 height 51
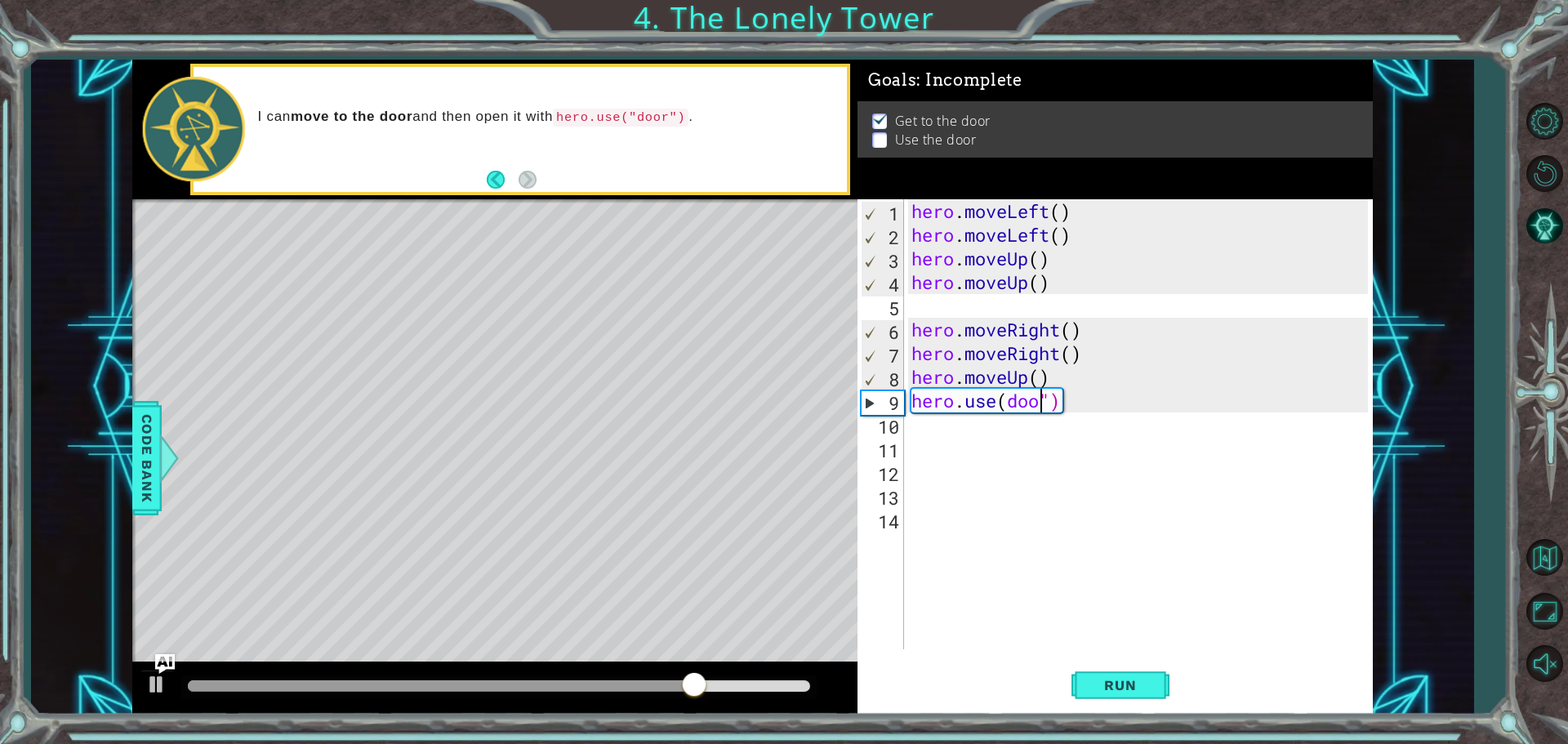
scroll to position [0, 5]
click at [1085, 670] on button "Run" at bounding box center [1120, 685] width 98 height 51
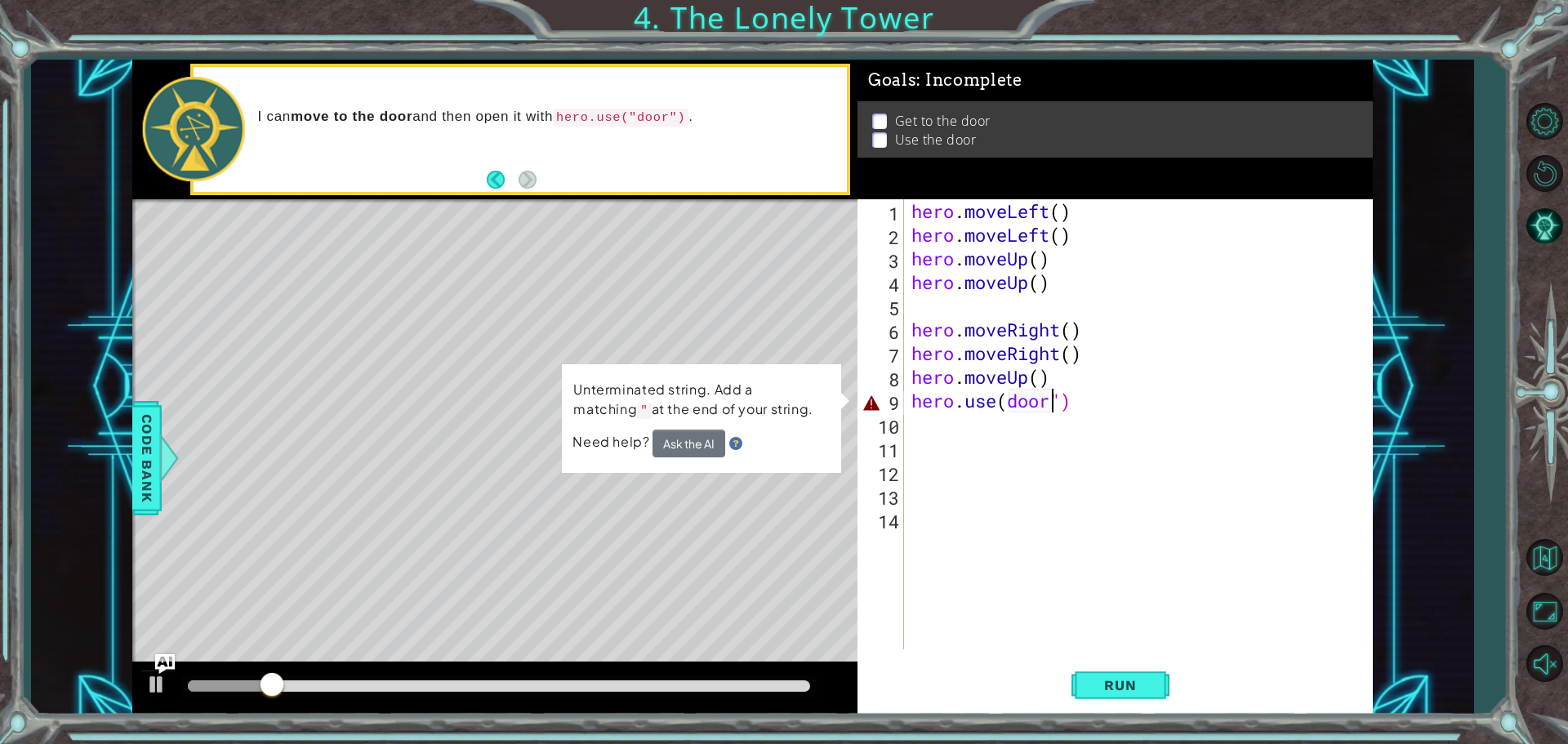
click at [1081, 206] on div "hero . moveLeft ( ) hero . moveLeft ( ) hero . moveUp ( ) hero . moveUp ( ) her…" at bounding box center [1142, 448] width 468 height 497
click at [1134, 682] on span "Run" at bounding box center [1120, 686] width 65 height 16
click at [1354, 389] on div "hero . moveLeft ( ) hero . moveLeft ( ) hero . moveUp ( ) hero . moveUp ( ) her…" at bounding box center [1142, 448] width 468 height 497
click at [1408, 378] on div "1 ההההההההההההההההההההההההההההההההההההההההההההההההההההההההההההההההההההההההההההה…" at bounding box center [752, 387] width 1443 height 655
click at [1105, 674] on button "Run" at bounding box center [1120, 685] width 98 height 51
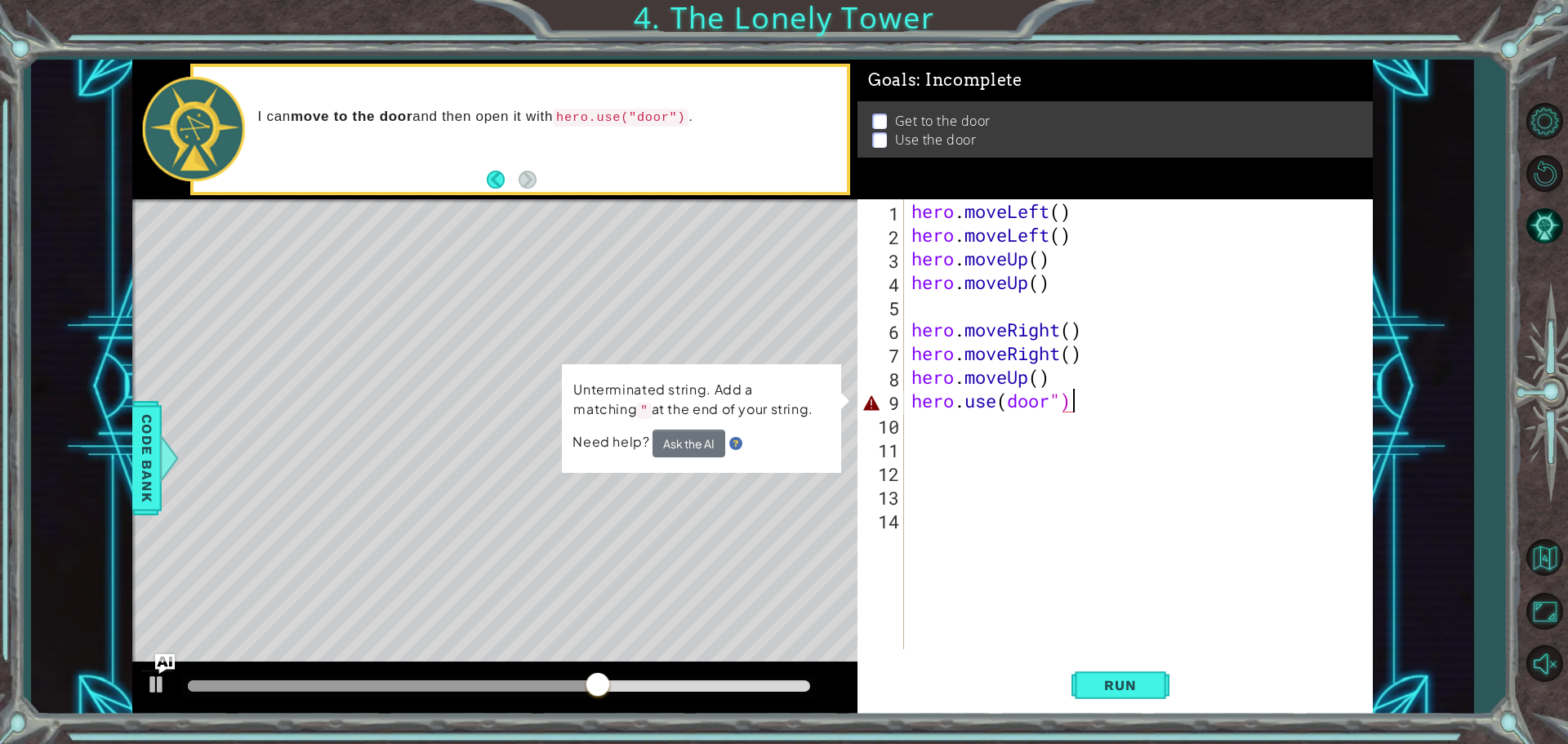
click at [1049, 404] on div "hero . moveLeft ( ) hero . moveLeft ( ) hero . moveUp ( ) hero . moveUp ( ) her…" at bounding box center [1142, 448] width 468 height 497
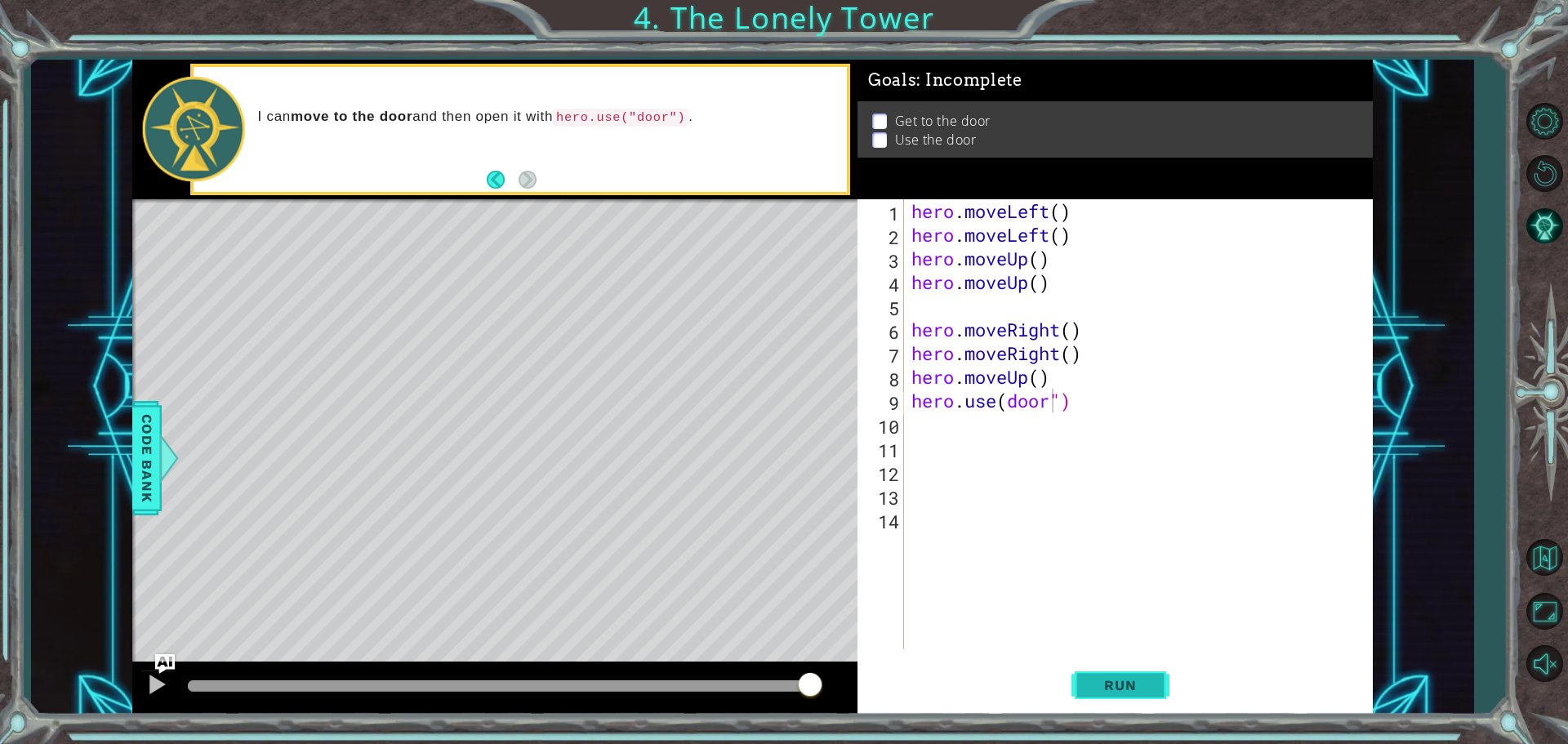
click at [1077, 690] on button "Run" at bounding box center [1120, 685] width 98 height 51
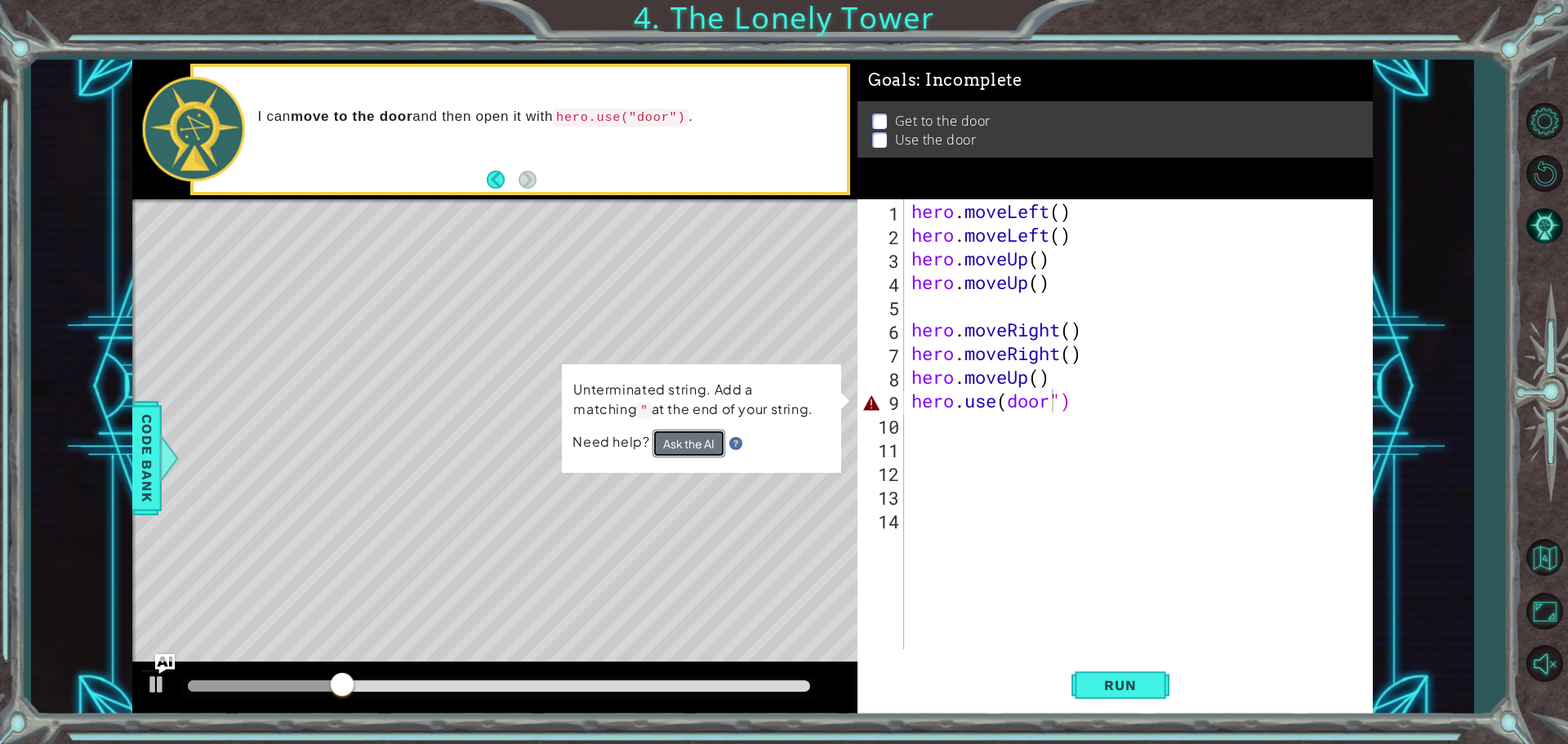
click at [686, 433] on button "Ask the AI" at bounding box center [689, 443] width 73 height 27
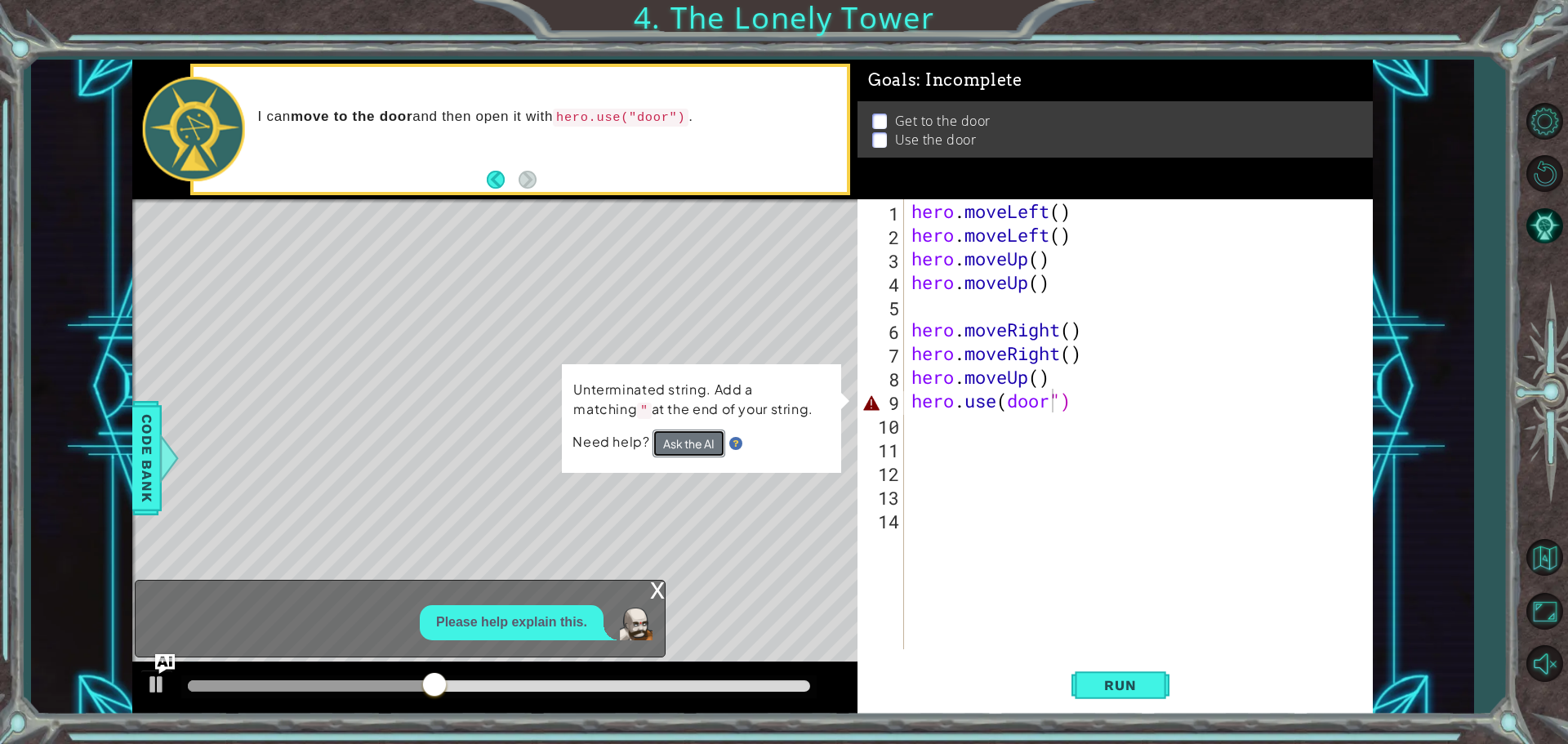
click at [695, 452] on button "Ask the AI" at bounding box center [689, 443] width 73 height 27
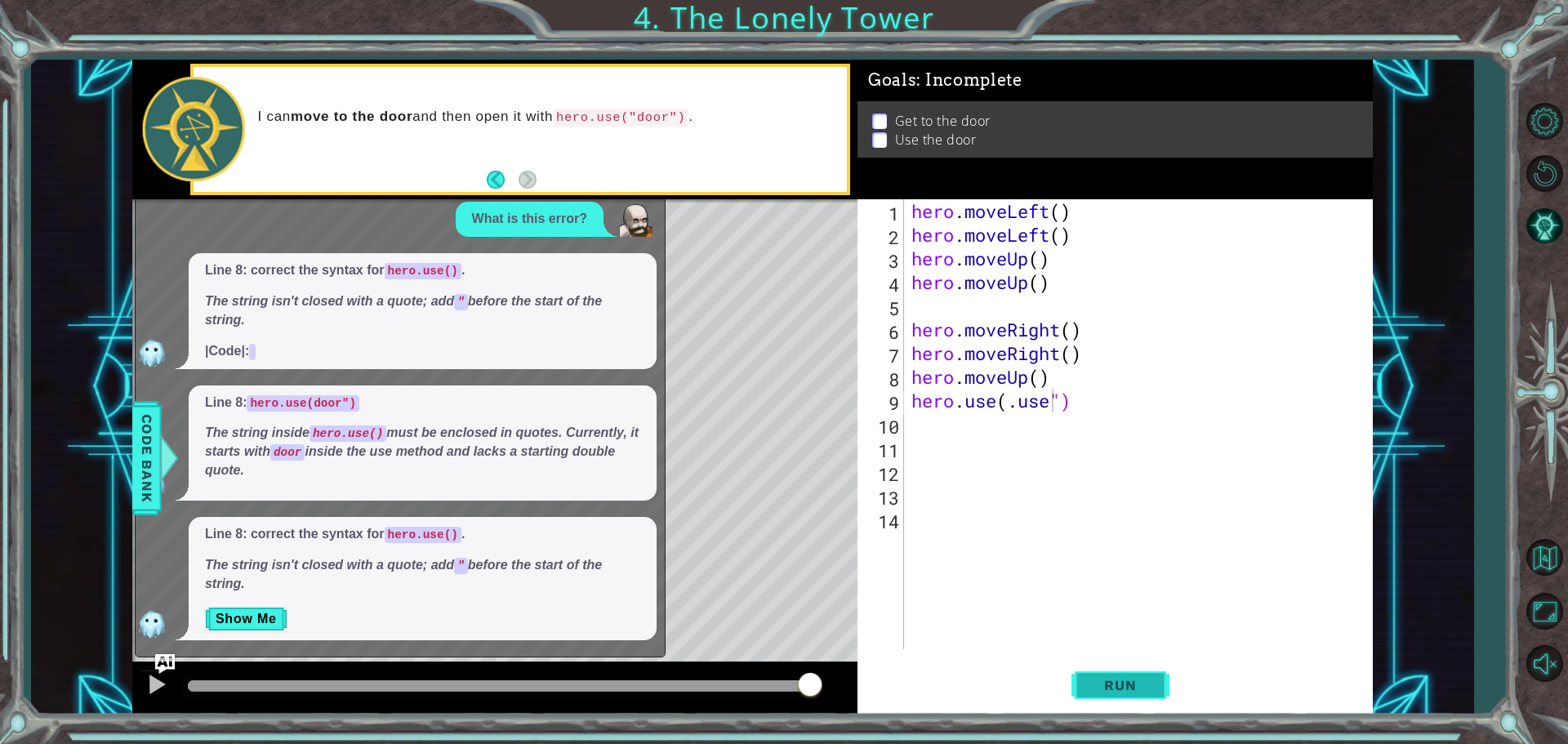
click at [1102, 691] on span "Run" at bounding box center [1120, 686] width 65 height 16
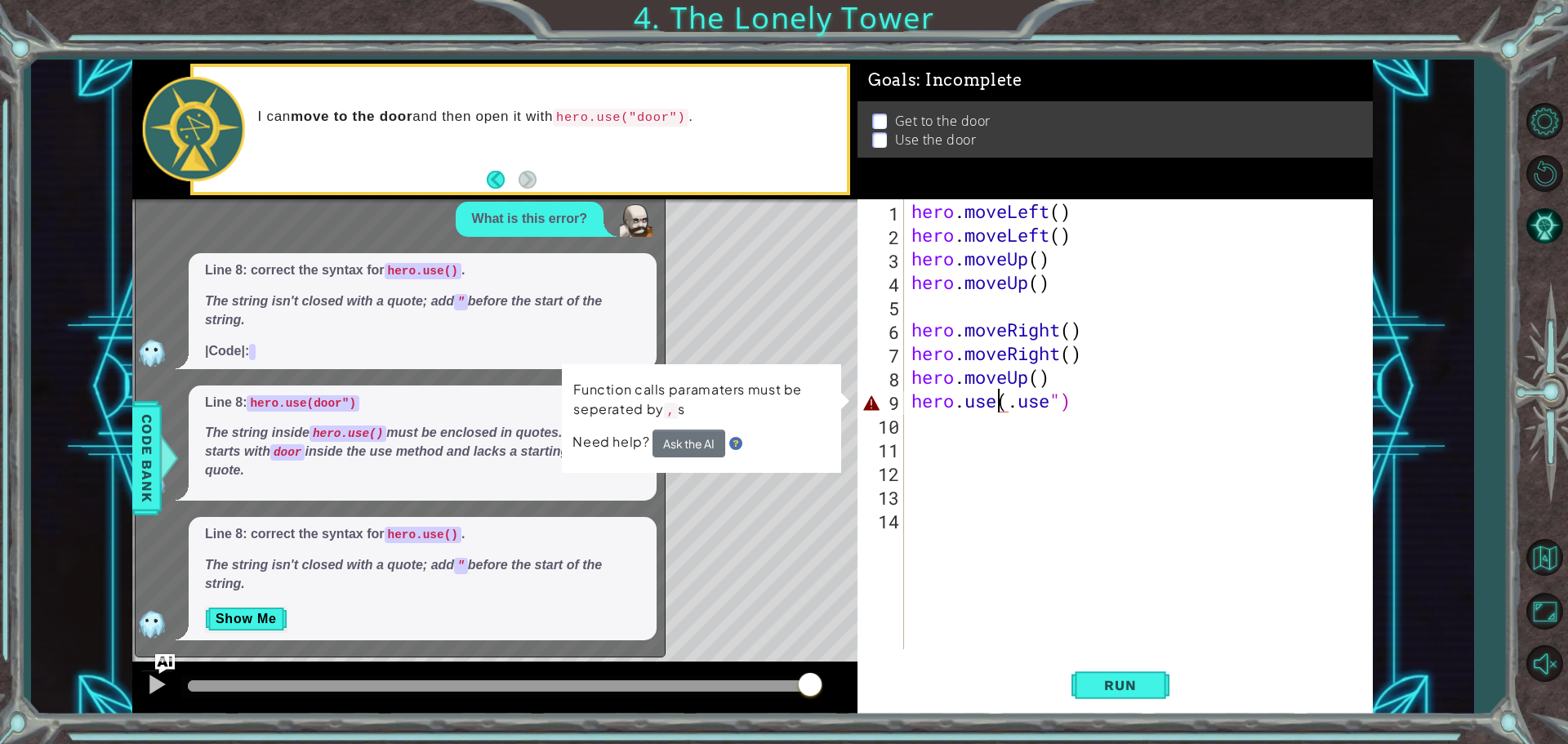
click at [999, 403] on div "hero . moveLeft ( ) hero . moveLeft ( ) hero . moveUp ( ) hero . moveUp ( ) her…" at bounding box center [1142, 448] width 468 height 497
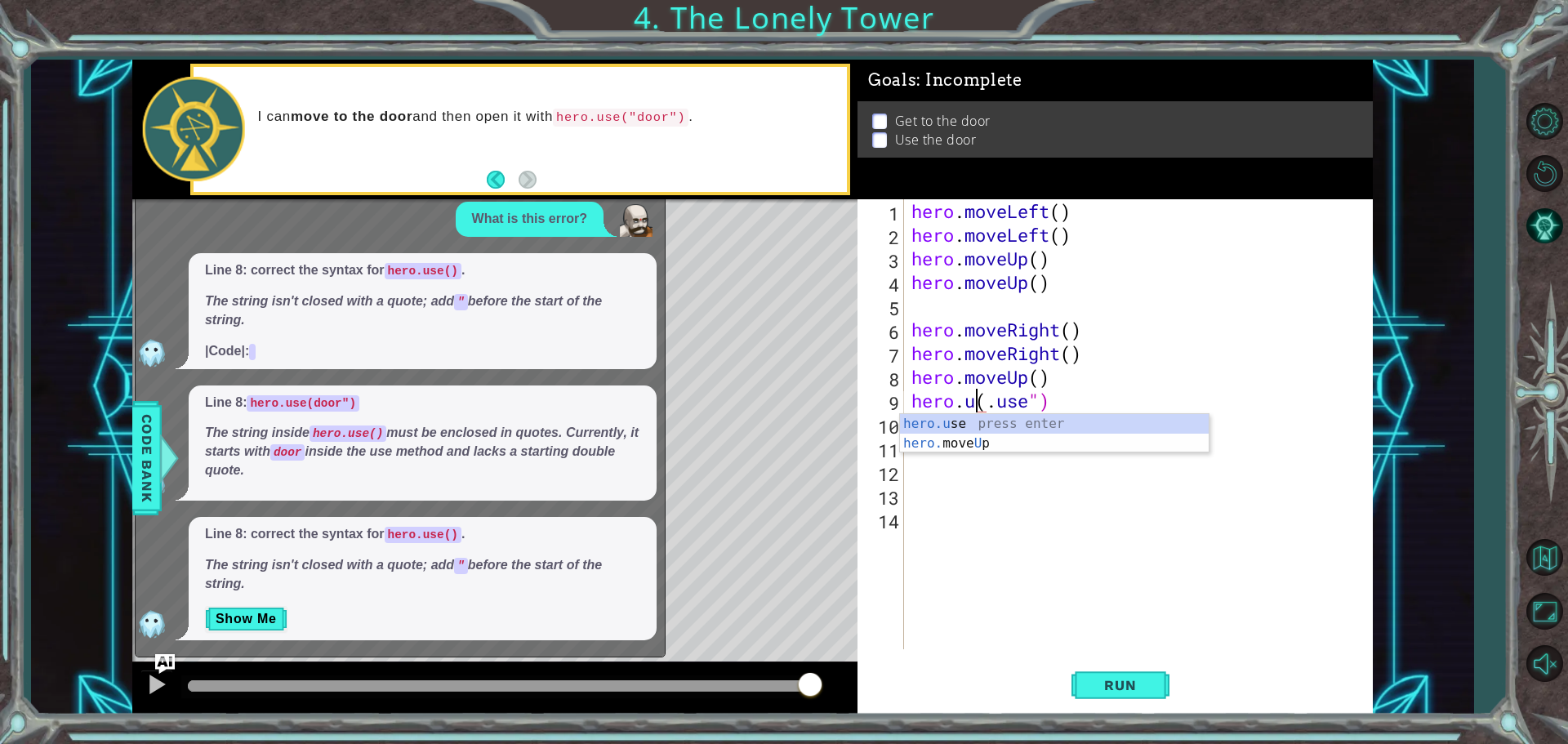
scroll to position [0, 5]
click at [982, 401] on div "hero . moveLeft ( ) hero . moveLeft ( ) hero . moveUp ( ) hero . moveUp ( ) her…" at bounding box center [1142, 448] width 468 height 497
click at [1105, 684] on span "Run" at bounding box center [1120, 686] width 65 height 16
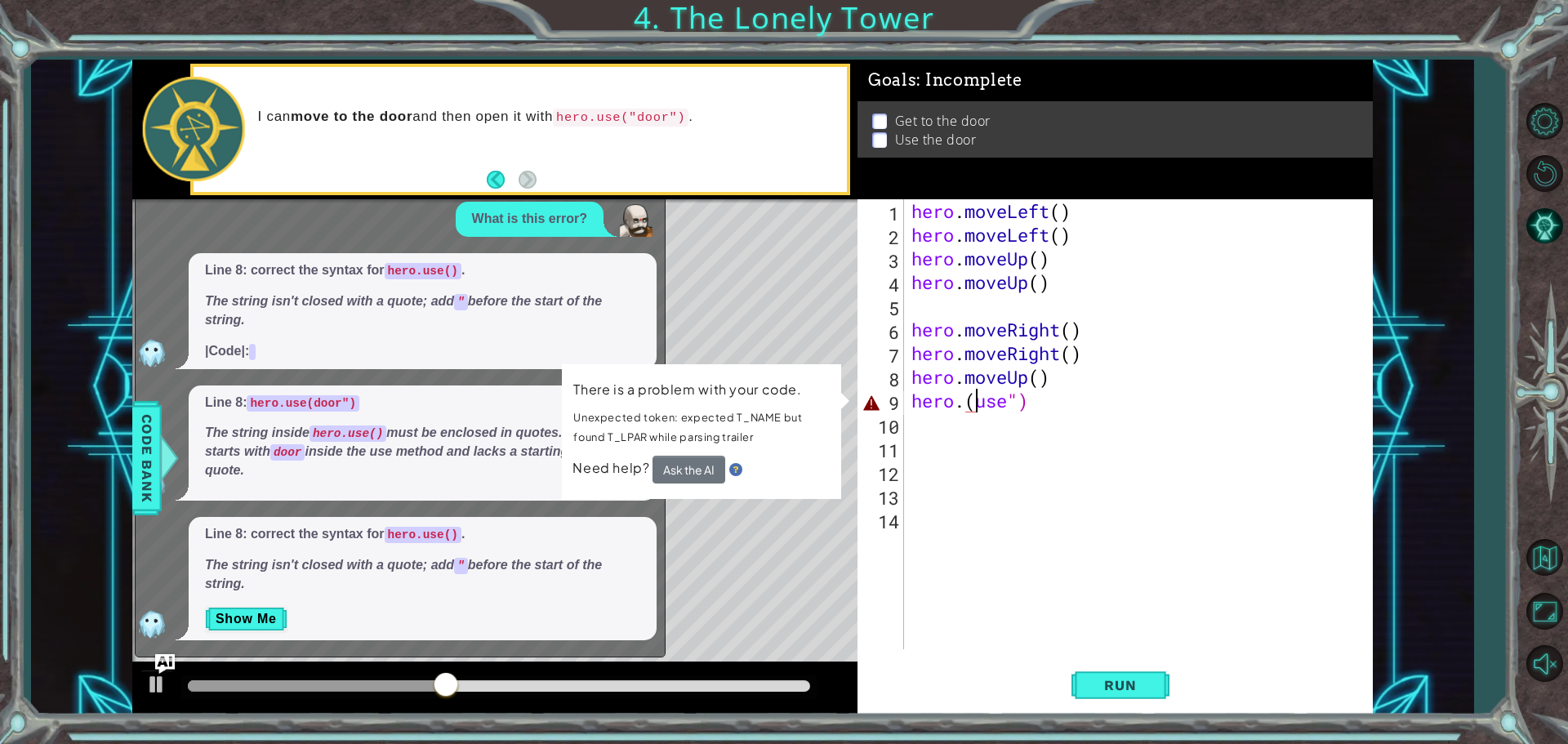
click at [1079, 403] on div "hero . moveLeft ( ) hero . moveLeft ( ) hero . moveUp ( ) hero . moveUp ( ) her…" at bounding box center [1142, 448] width 468 height 497
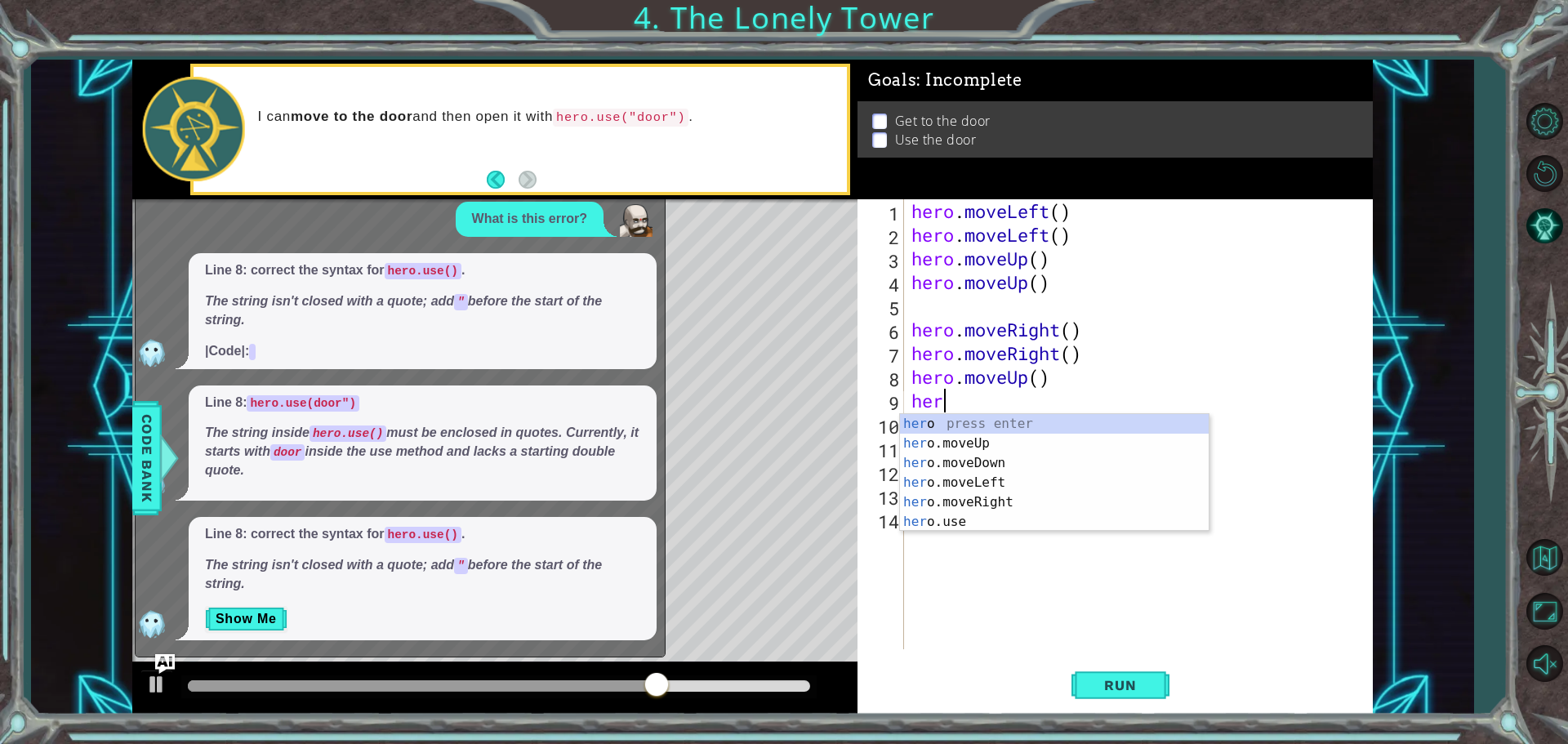
scroll to position [0, 0]
type textarea "h"
click at [951, 512] on div "h ero press enter h ero.moveUp press enter h ero.moveDown press enter h ero.mov…" at bounding box center [1054, 502] width 309 height 176
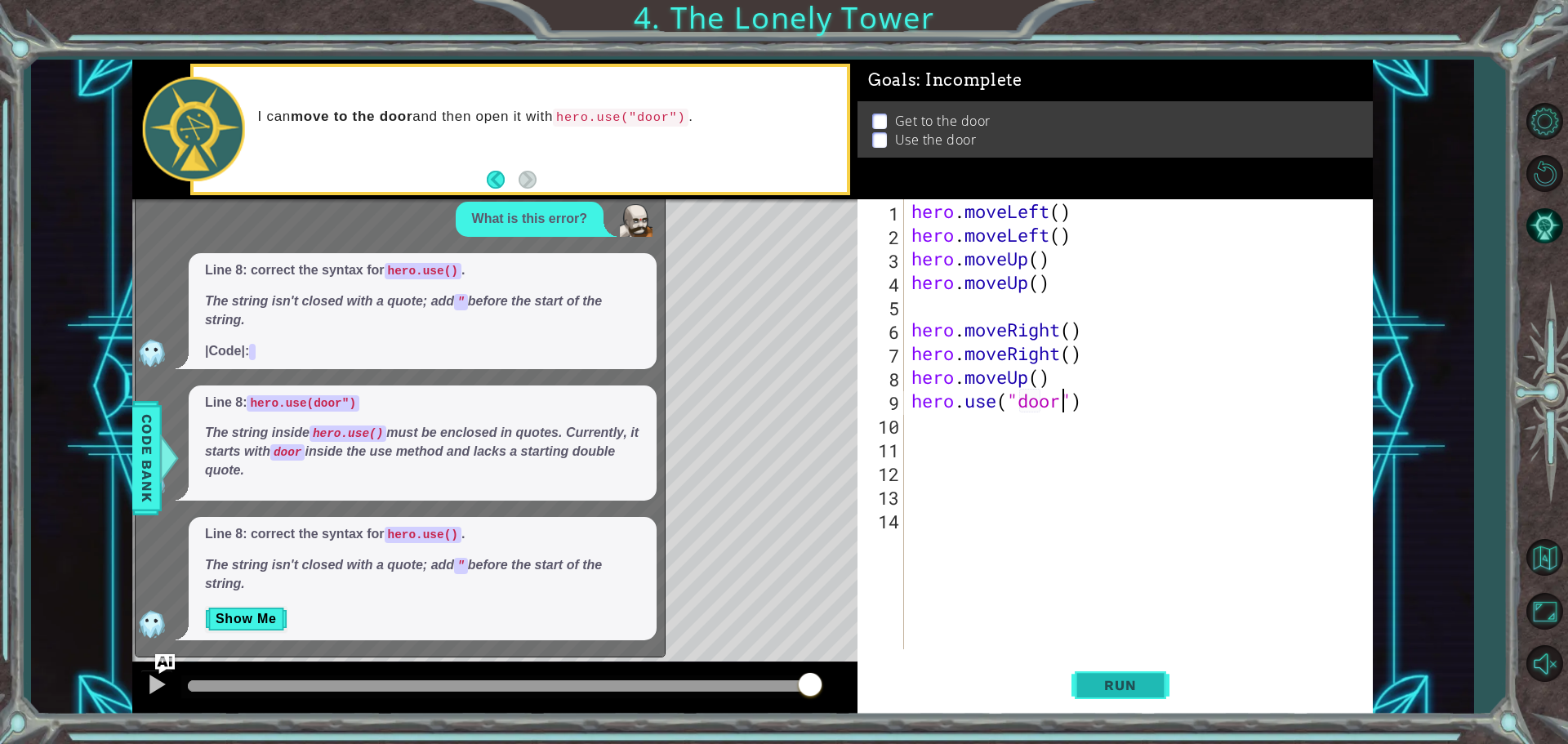
scroll to position [0, 6]
type textarea "hero.use("door")"
click at [1120, 683] on span "Run" at bounding box center [1120, 686] width 65 height 16
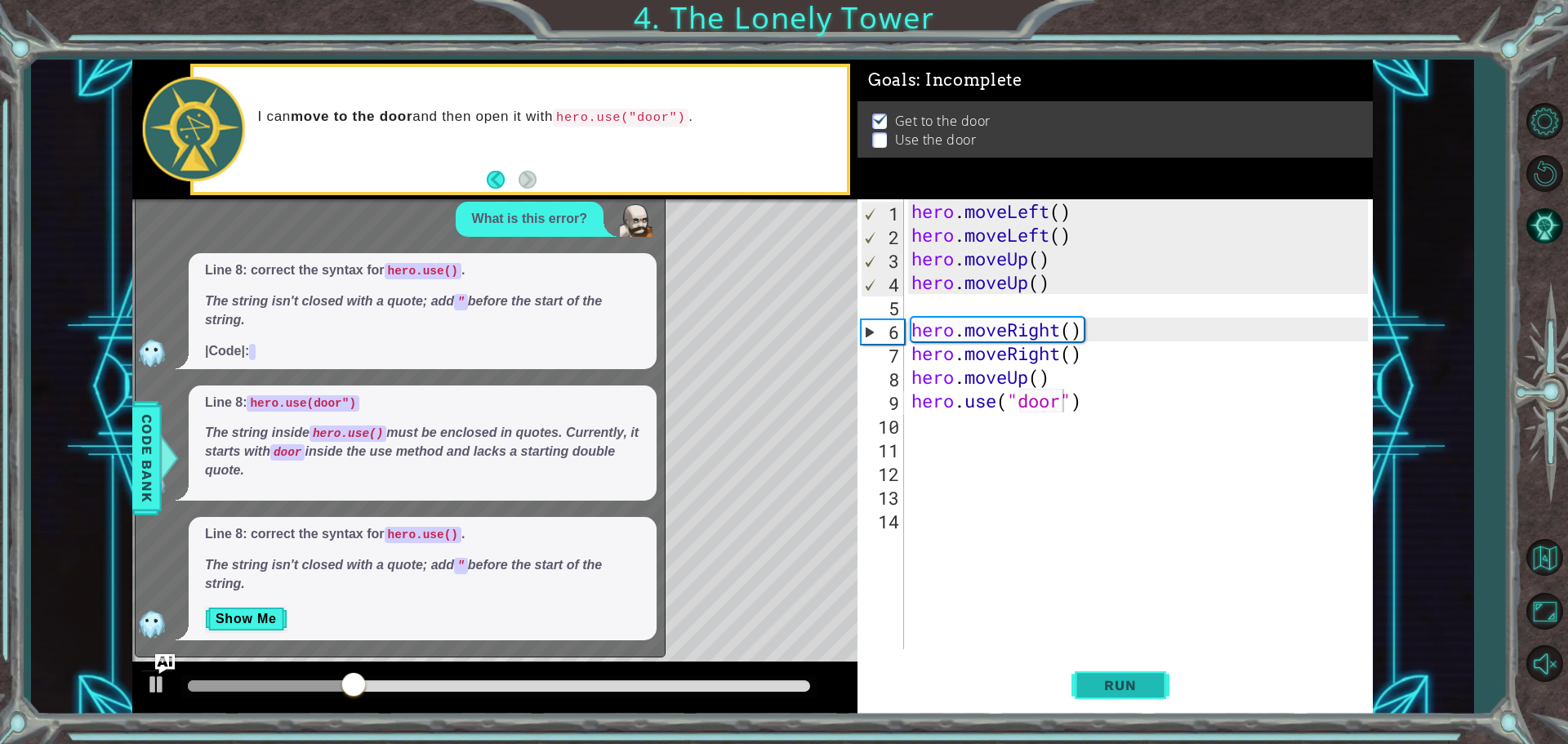
click at [1073, 674] on button "Run" at bounding box center [1120, 685] width 98 height 51
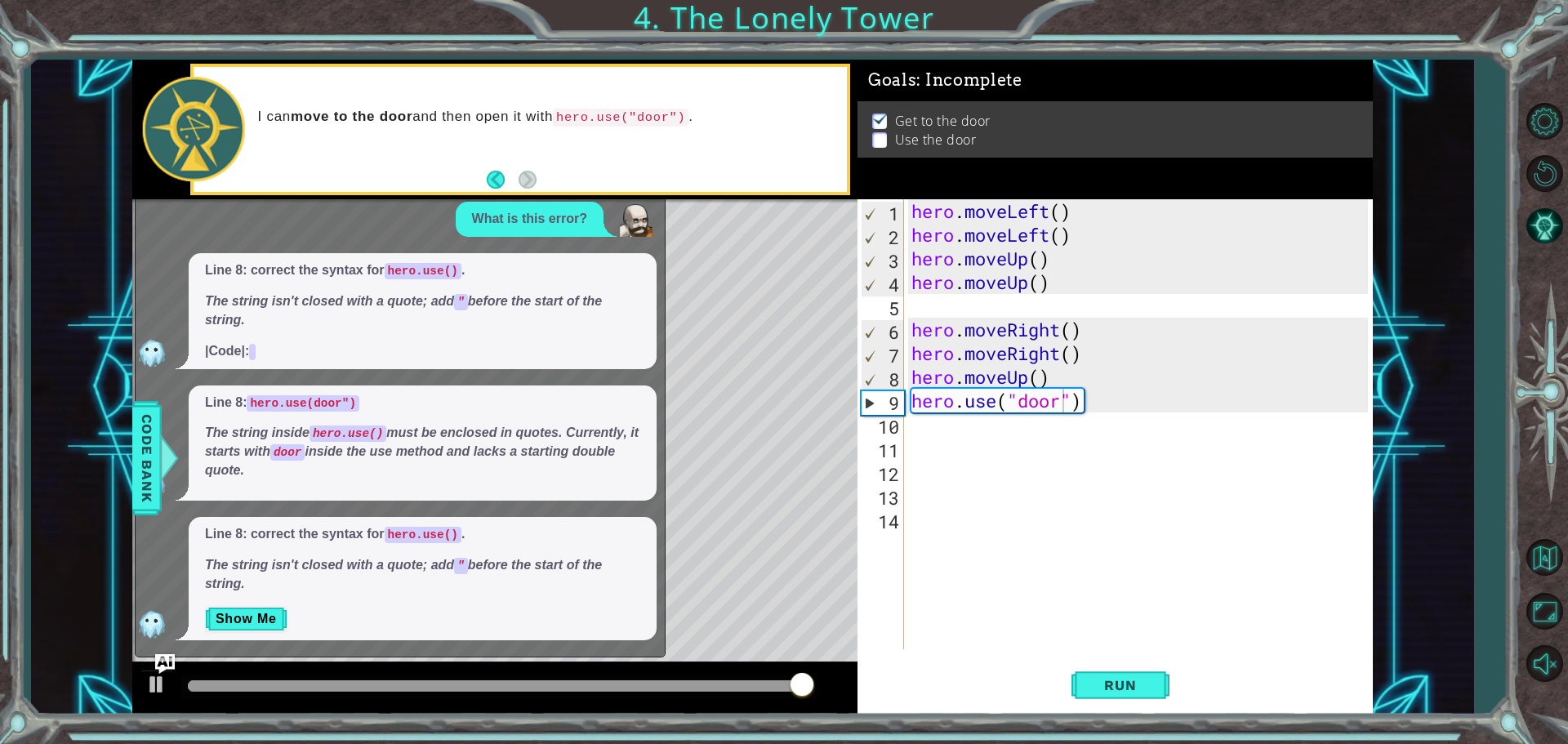
click at [792, 549] on div "Level Map" at bounding box center [510, 440] width 755 height 481
click at [260, 613] on button "Show Me" at bounding box center [246, 619] width 82 height 27
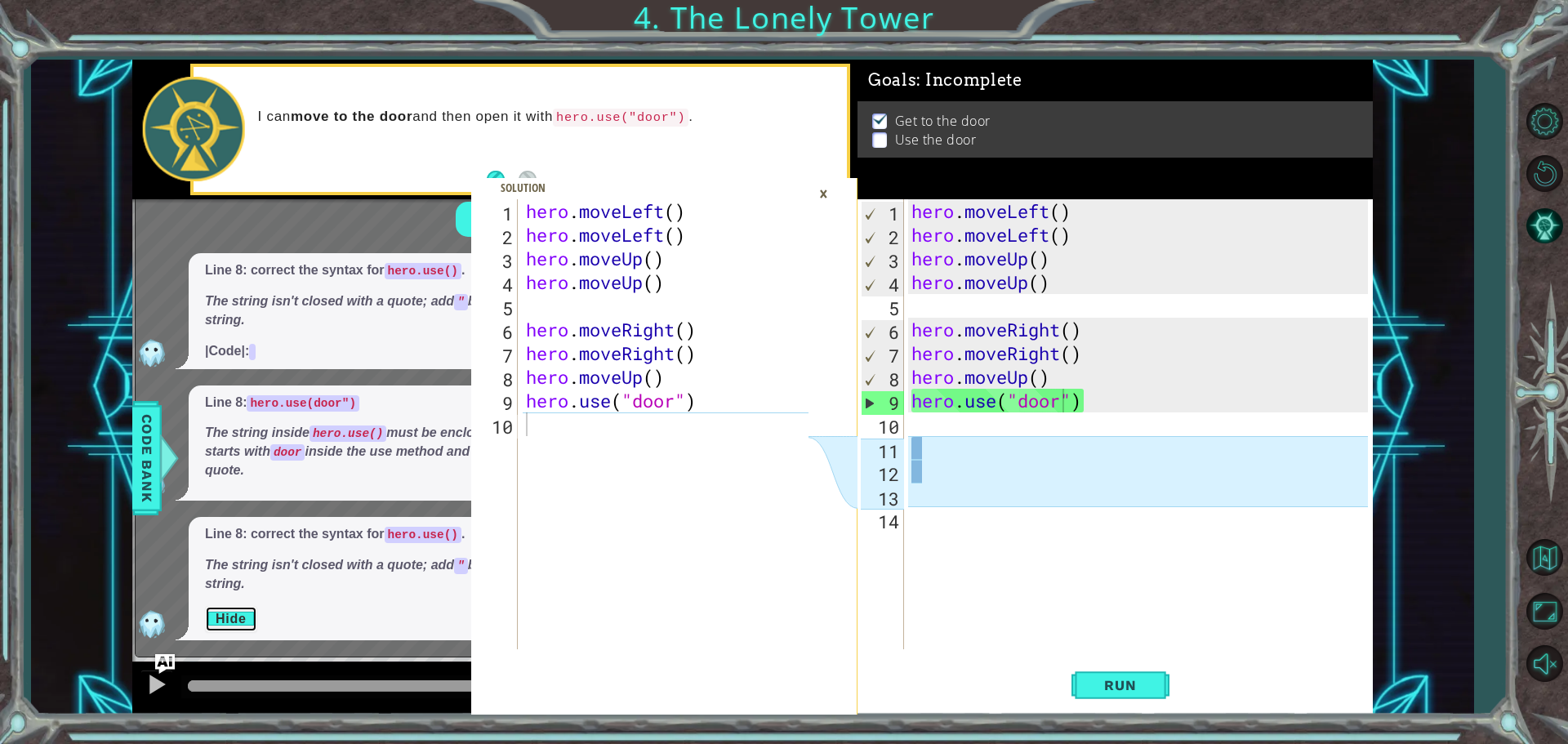
click at [233, 610] on button "Hide" at bounding box center [230, 619] width 52 height 27
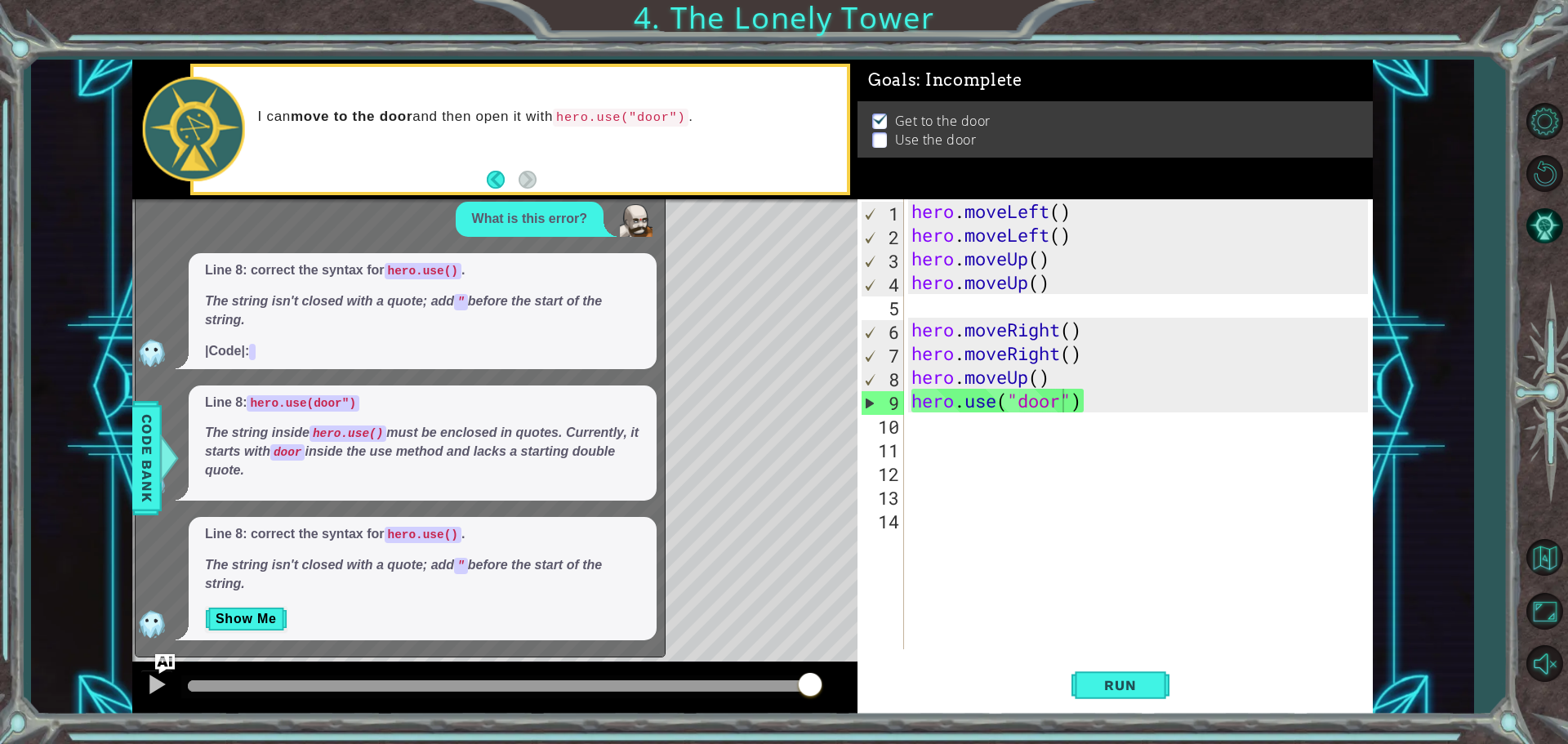
click at [667, 255] on div "Level Map" at bounding box center [510, 440] width 755 height 481
click at [497, 181] on button "Back" at bounding box center [503, 180] width 32 height 18
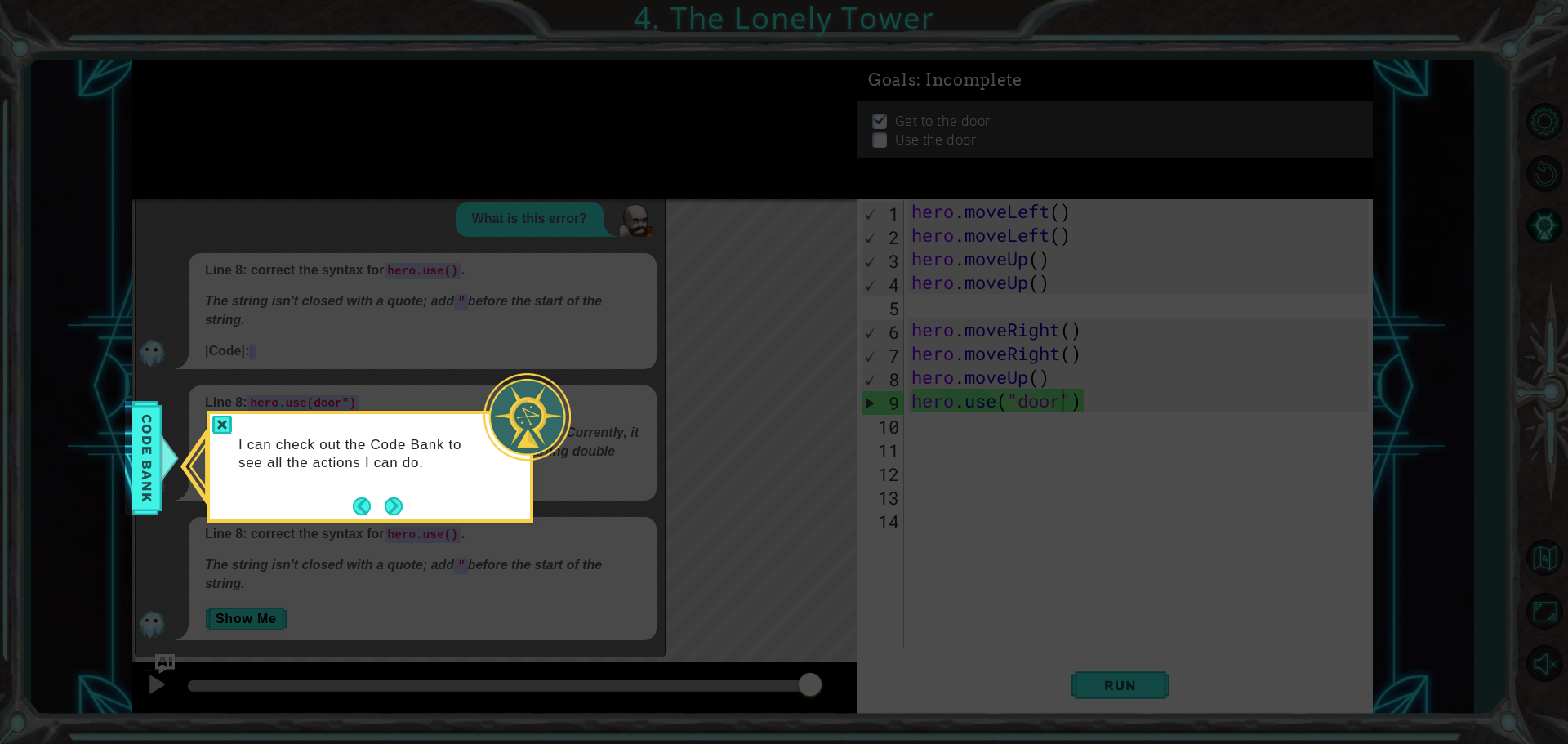
click at [497, 181] on icon at bounding box center [784, 372] width 1568 height 744
click at [403, 507] on button "Next" at bounding box center [394, 506] width 18 height 18
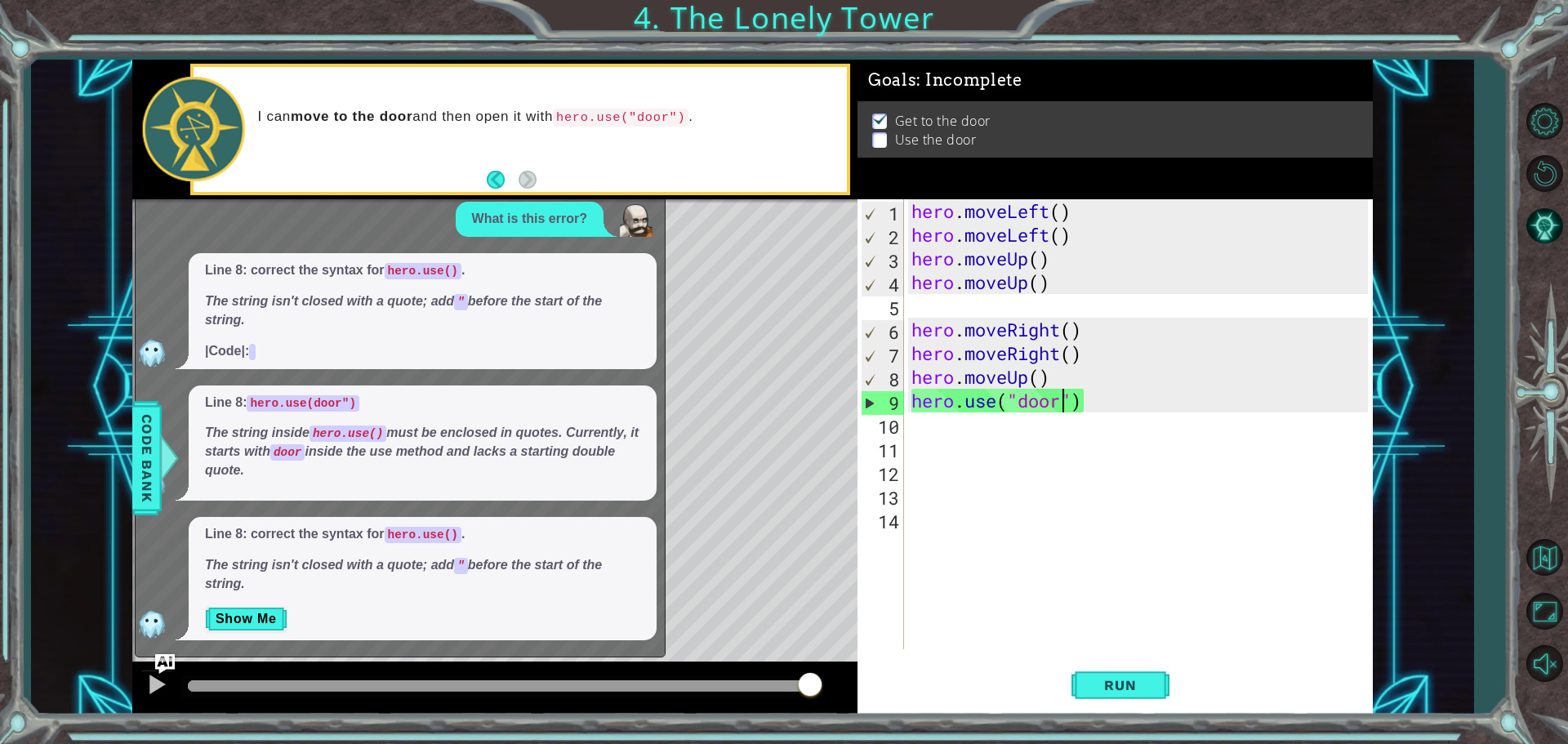
click at [549, 208] on div "What is this error?" at bounding box center [530, 219] width 148 height 35
click at [161, 454] on div at bounding box center [168, 459] width 20 height 49
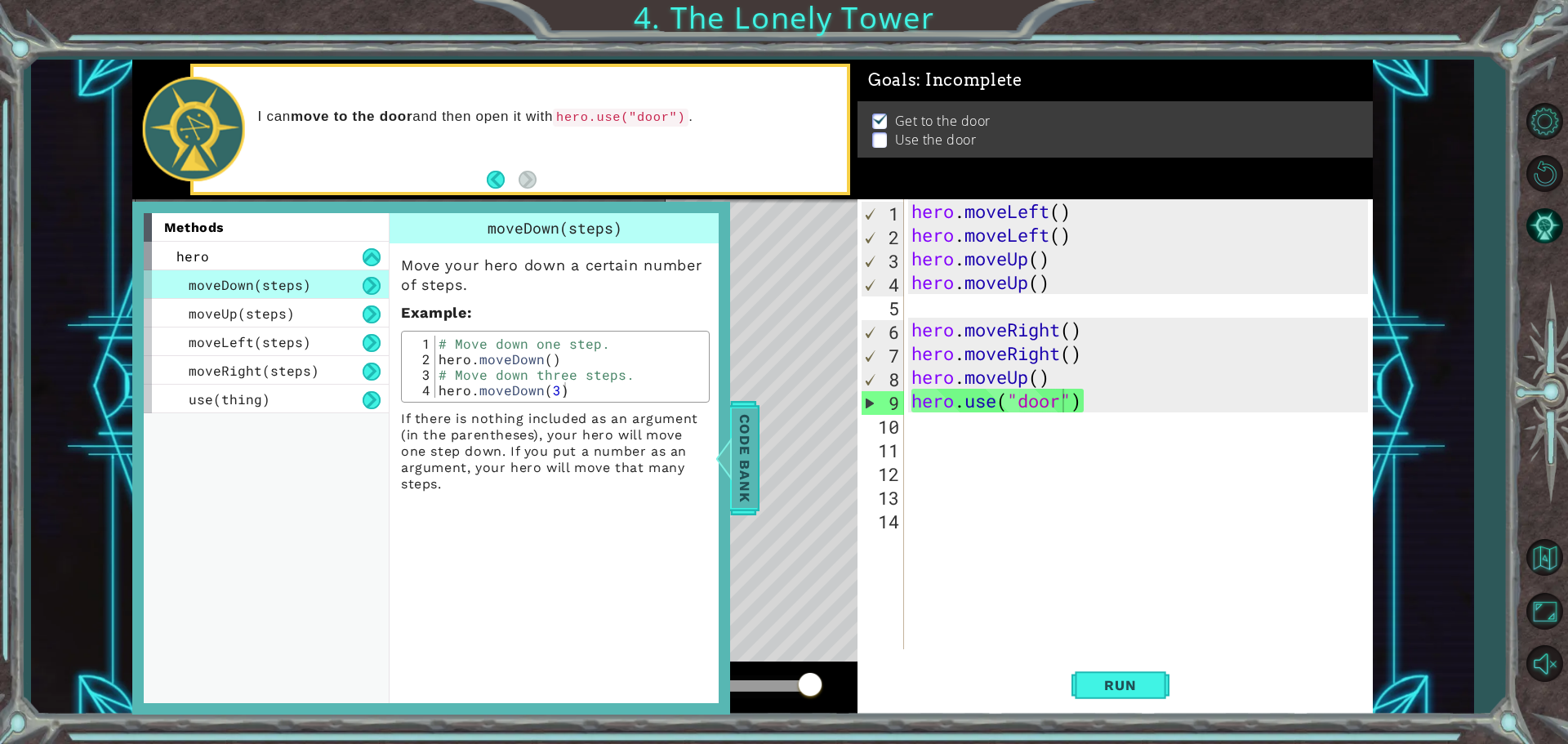
click at [743, 470] on span "Code Bank" at bounding box center [745, 458] width 26 height 100
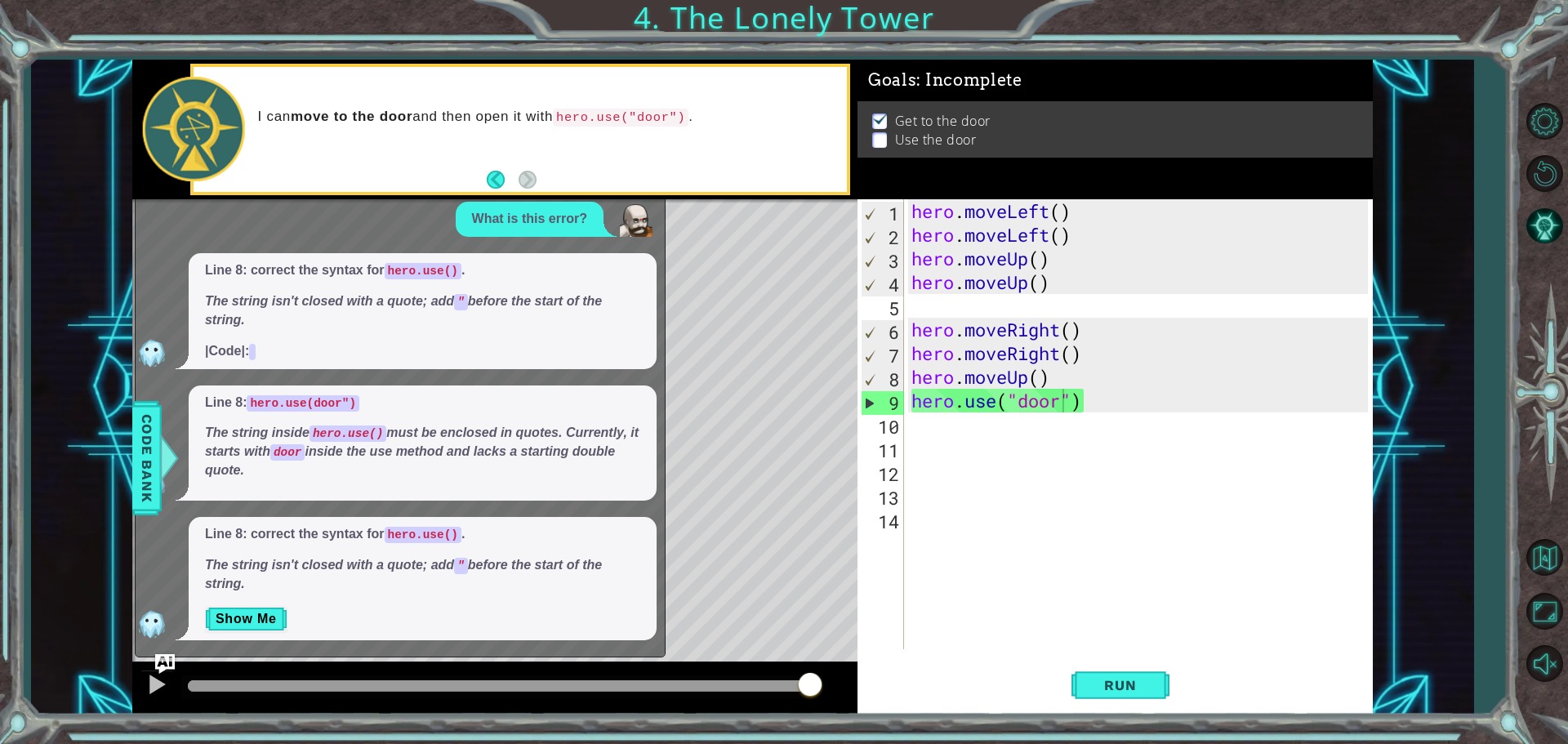
drag, startPoint x: 1393, startPoint y: 446, endPoint x: 1439, endPoint y: 354, distance: 102.9
click at [1439, 354] on div "1 2 3 4 5 6 7 8 9 10 hero . moveLeft ( ) hero . moveLeft ( ) hero . moveUp ( ) …" at bounding box center [752, 387] width 1443 height 655
click at [883, 115] on img at bounding box center [881, 118] width 16 height 13
click at [881, 134] on p at bounding box center [880, 140] width 15 height 16
drag, startPoint x: 1125, startPoint y: 714, endPoint x: 1160, endPoint y: 685, distance: 45.5
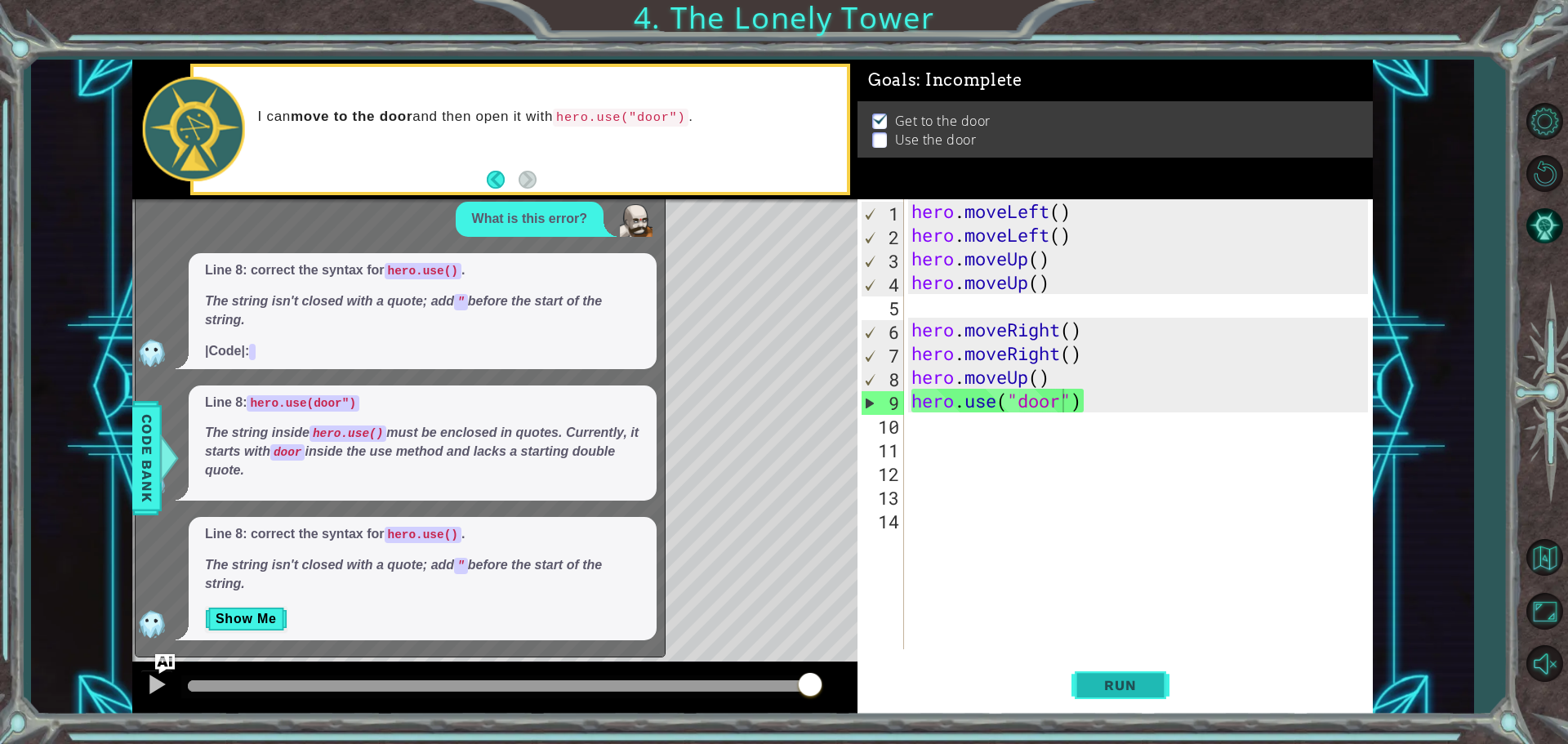
click at [1128, 711] on div "hero.use("door") 1 2 3 4 5 6 7 8 9 10 11 12 13 14 hero . moveLeft ( ) hero . mo…" at bounding box center [1116, 457] width 515 height 515
click at [1160, 685] on button "Run" at bounding box center [1120, 685] width 98 height 51
click at [1128, 406] on div "hero . moveLeft ( ) hero . moveLeft ( ) hero . moveUp ( ) hero . moveUp ( ) her…" at bounding box center [1142, 448] width 468 height 497
click at [1074, 441] on div "hero . moveLeft ( ) hero . moveLeft ( ) hero . moveUp ( ) hero . moveUp ( ) her…" at bounding box center [1142, 448] width 468 height 497
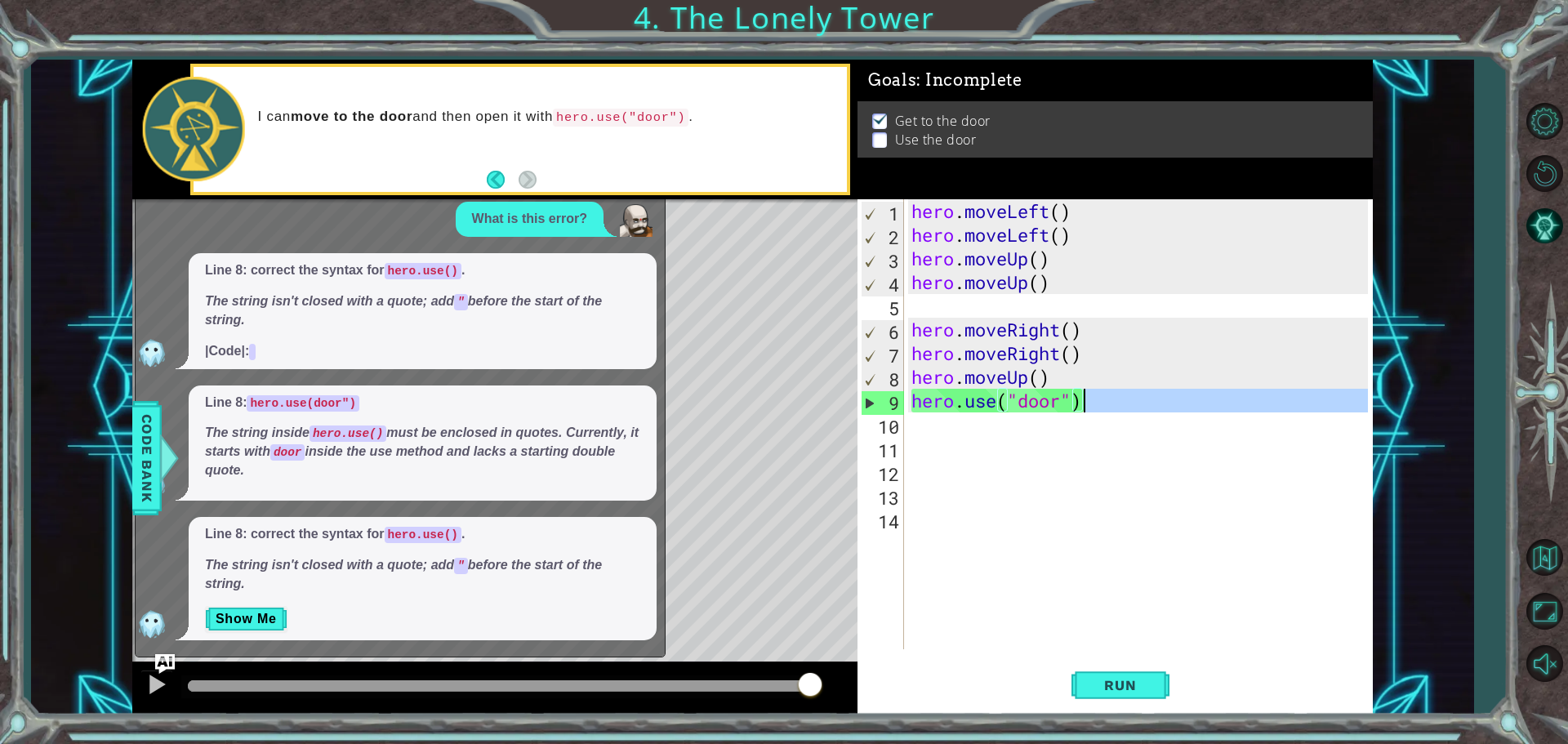
click at [1121, 408] on div "hero . moveLeft ( ) hero . moveLeft ( ) hero . moveUp ( ) hero . moveUp ( ) her…" at bounding box center [1142, 448] width 468 height 497
type textarea "hero.use("door")"
click at [1102, 404] on div "hero . moveLeft ( ) hero . moveLeft ( ) hero . moveUp ( ) hero . moveUp ( ) her…" at bounding box center [1138, 424] width 460 height 451
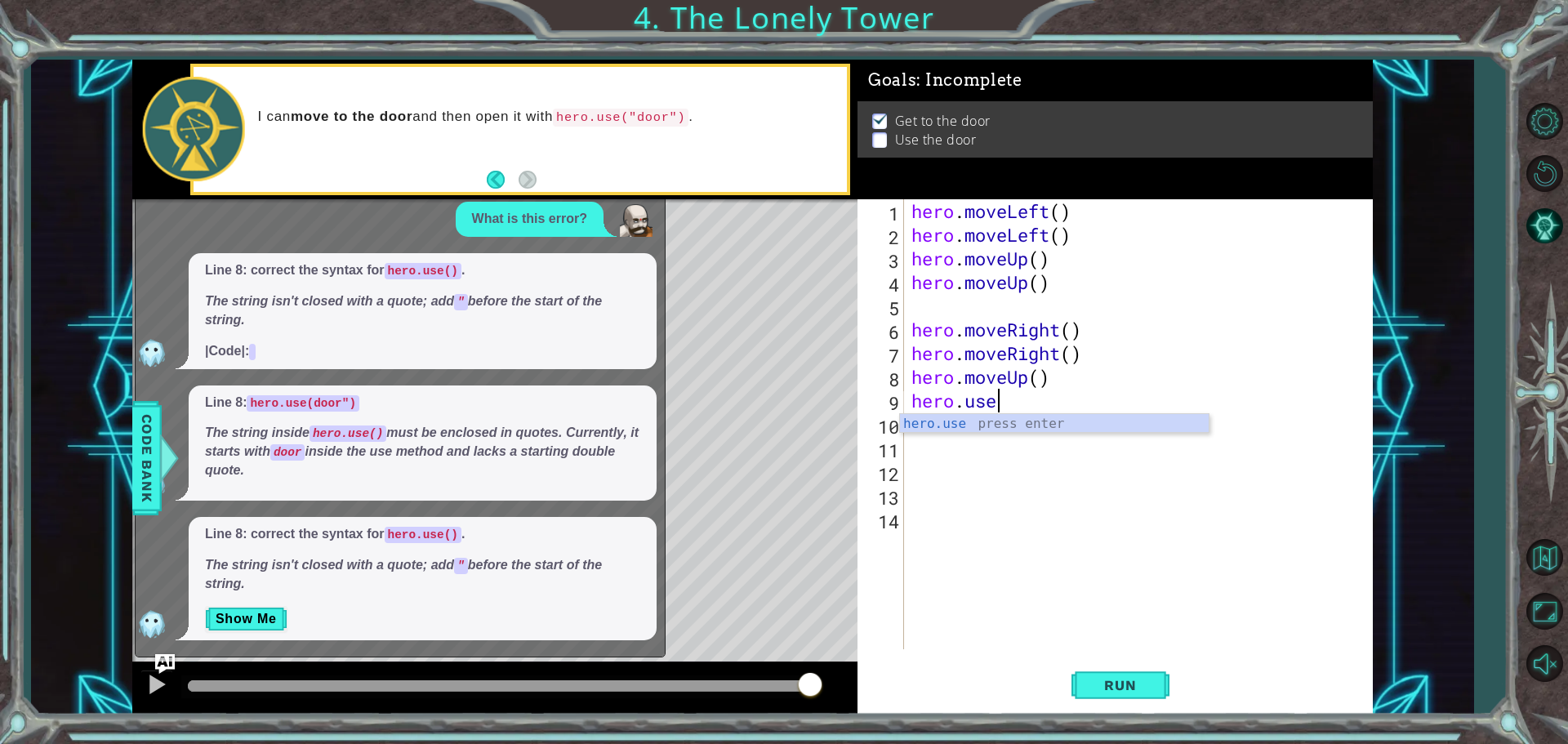
type textarea "h"
type textarea "hero.moveRight("
click at [927, 372] on div "hero . moveLeft ( ) hero . moveLeft ( ) hero . moveUp ( ) hero . moveUp ( ) her…" at bounding box center [1142, 448] width 468 height 497
click at [1075, 352] on div "hero . moveLeft ( ) hero . moveLeft ( ) hero . moveUp ( ) hero . moveUp ( ) her…" at bounding box center [1142, 448] width 468 height 497
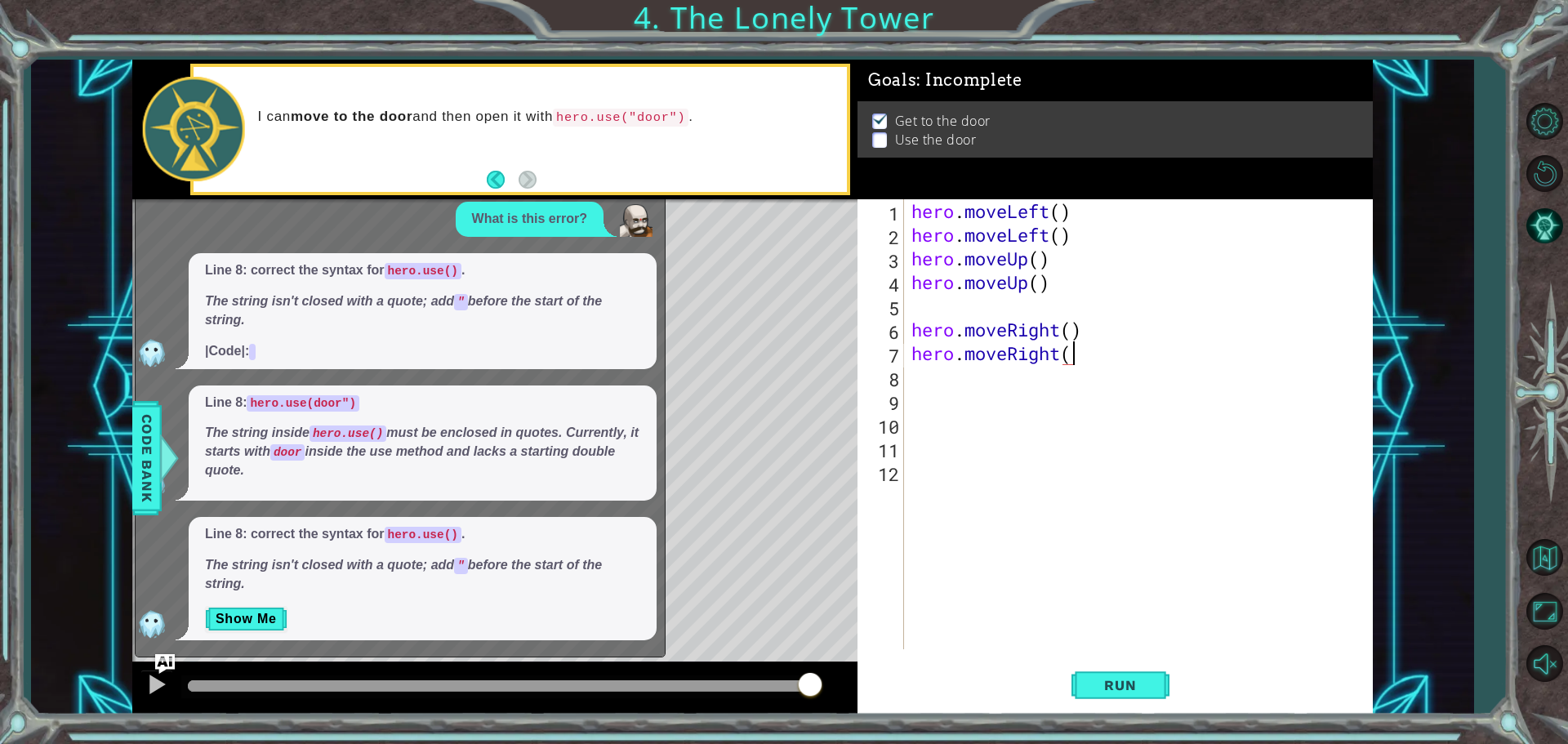
scroll to position [0, 6]
type textarea "hero.moveRight()"
click at [781, 289] on div "Level Map" at bounding box center [510, 440] width 755 height 481
click at [947, 387] on div "hero . moveLeft ( ) hero . moveLeft ( ) hero . moveUp ( ) hero . moveUp ( ) her…" at bounding box center [1142, 448] width 468 height 497
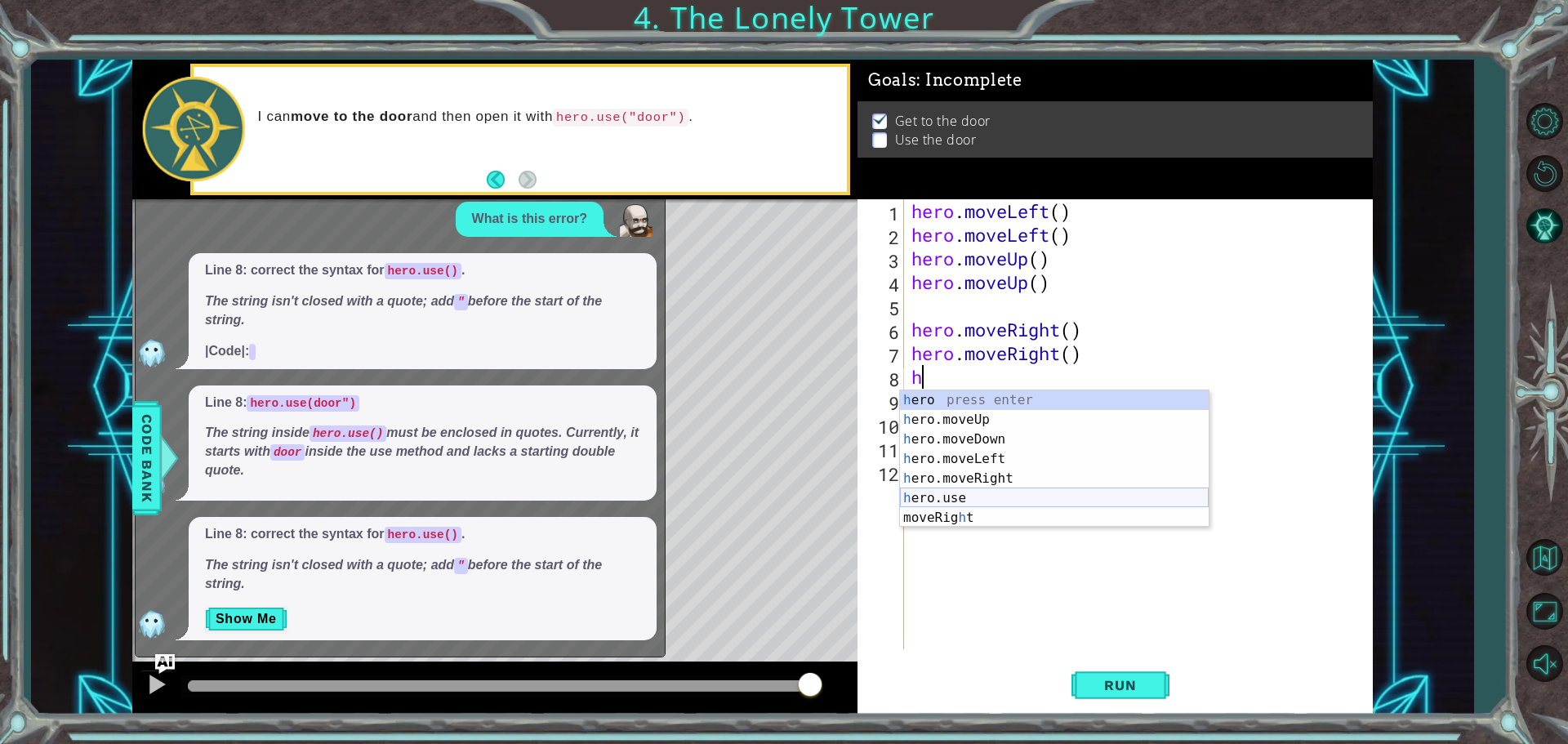
click at [908, 494] on div "h ero press enter h ero.moveUp press enter h ero.moveDown press enter h ero.mov…" at bounding box center [1054, 478] width 309 height 176
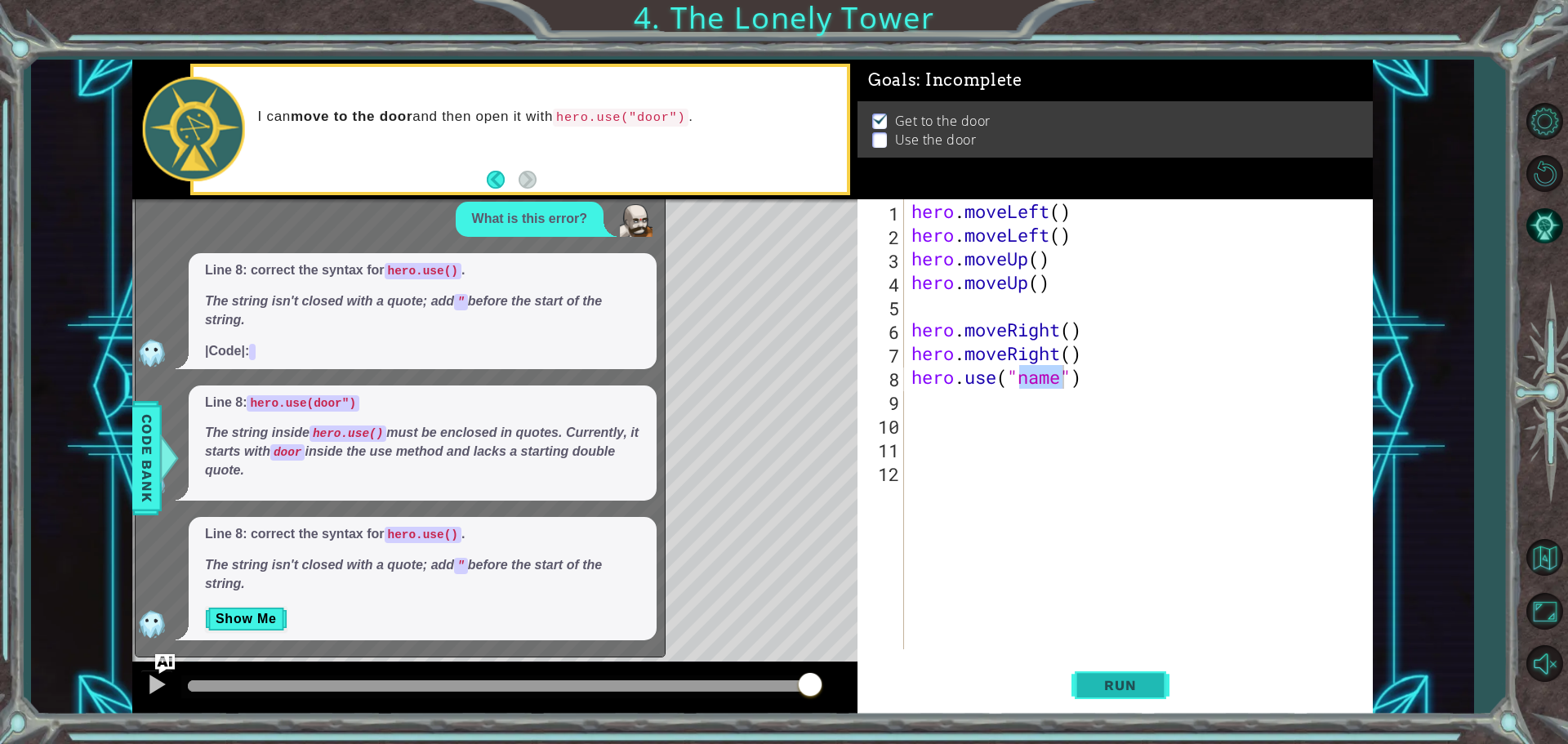
click at [1094, 686] on span "Run" at bounding box center [1120, 686] width 65 height 16
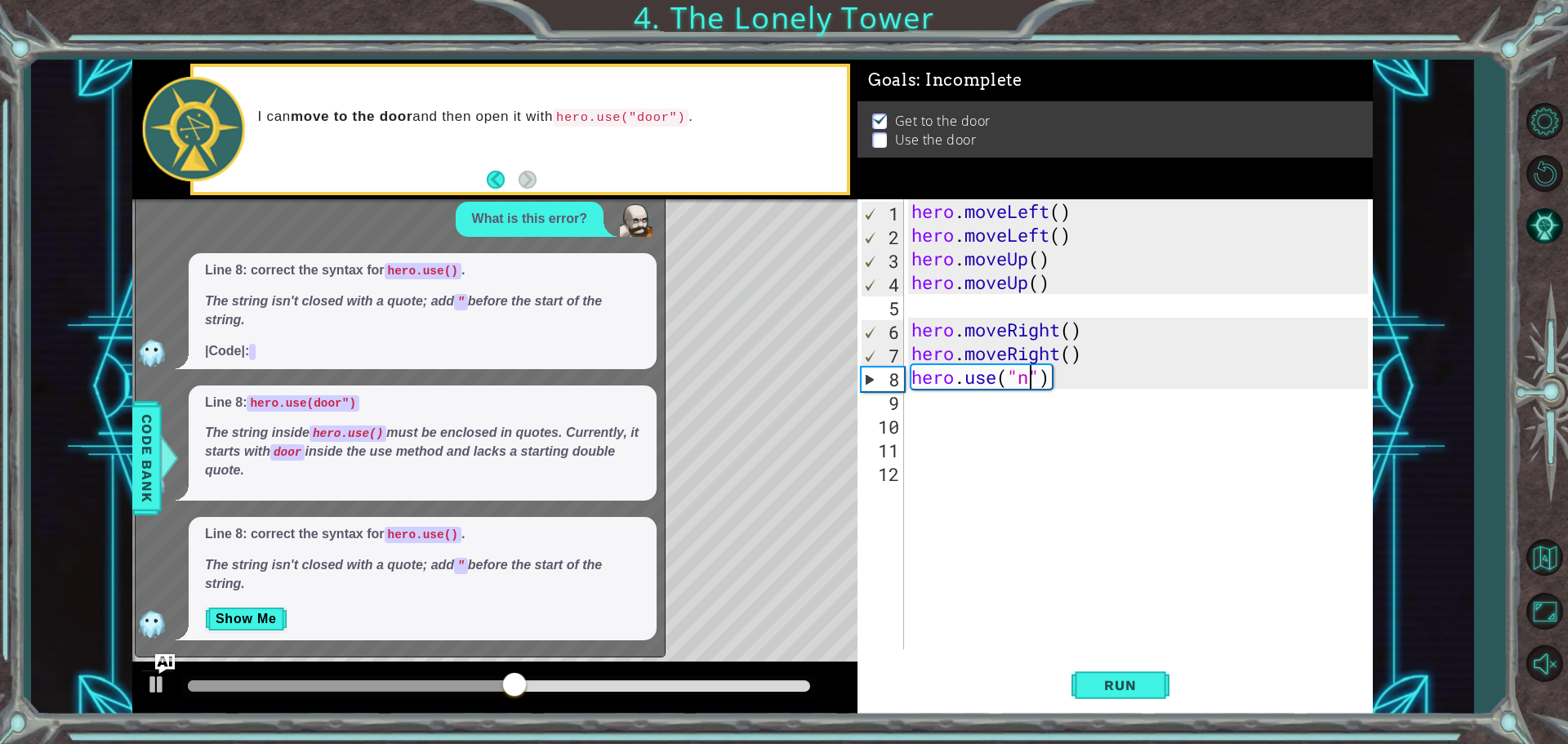
type textarea "hero.use("")"
click at [489, 217] on p "What is this error?" at bounding box center [530, 219] width 115 height 19
drag, startPoint x: 532, startPoint y: 217, endPoint x: 547, endPoint y: 217, distance: 15.0
click at [542, 217] on p "What is this error?" at bounding box center [530, 219] width 115 height 19
click at [250, 356] on code at bounding box center [252, 352] width 6 height 16
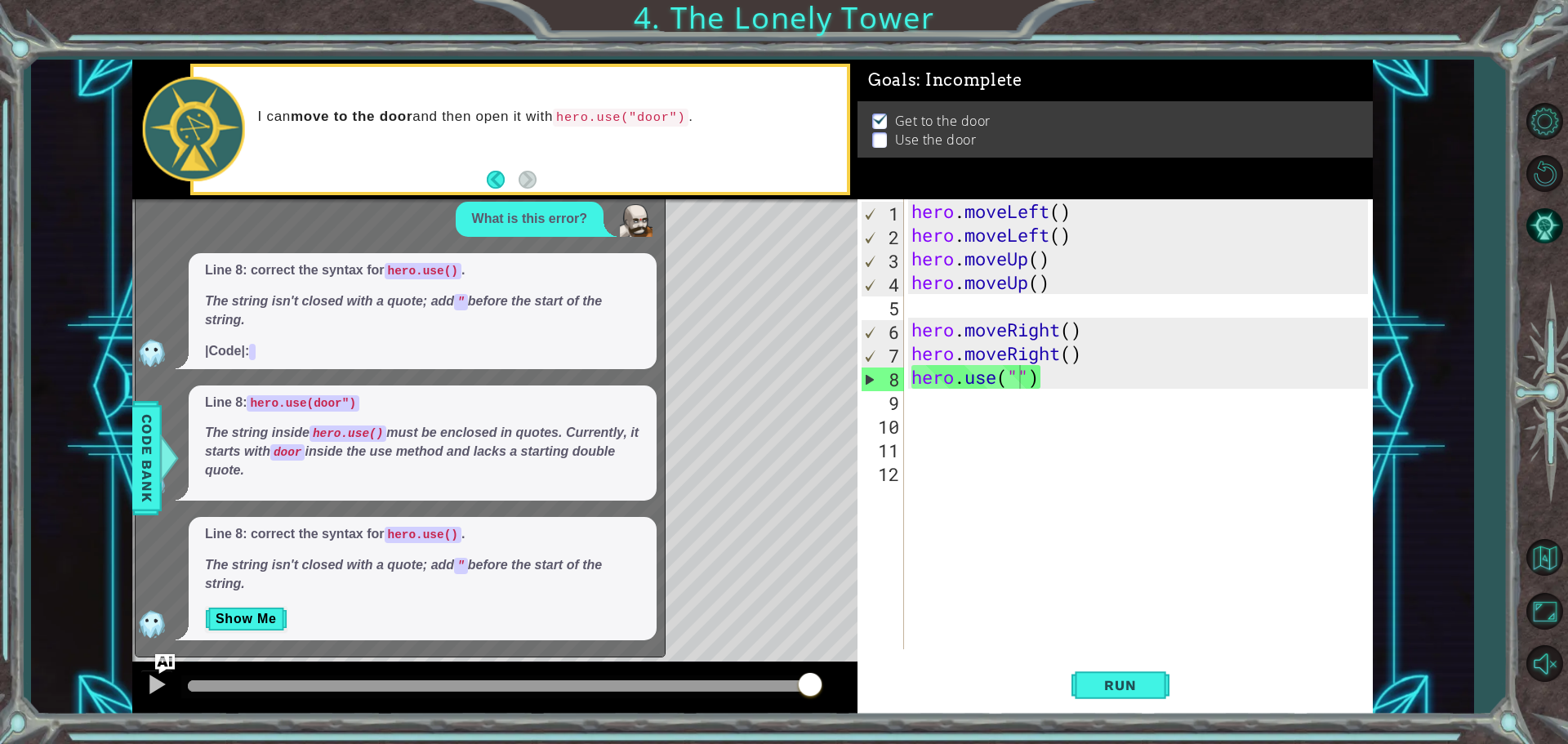
drag, startPoint x: 249, startPoint y: 355, endPoint x: 244, endPoint y: 341, distance: 14.9
click at [249, 352] on code at bounding box center [252, 352] width 6 height 16
click at [243, 341] on span "Line 8: correct the syntax for hero.use() . The string isn't closed with a quot…" at bounding box center [422, 311] width 435 height 99
click at [147, 443] on span "Code Bank" at bounding box center [147, 458] width 26 height 100
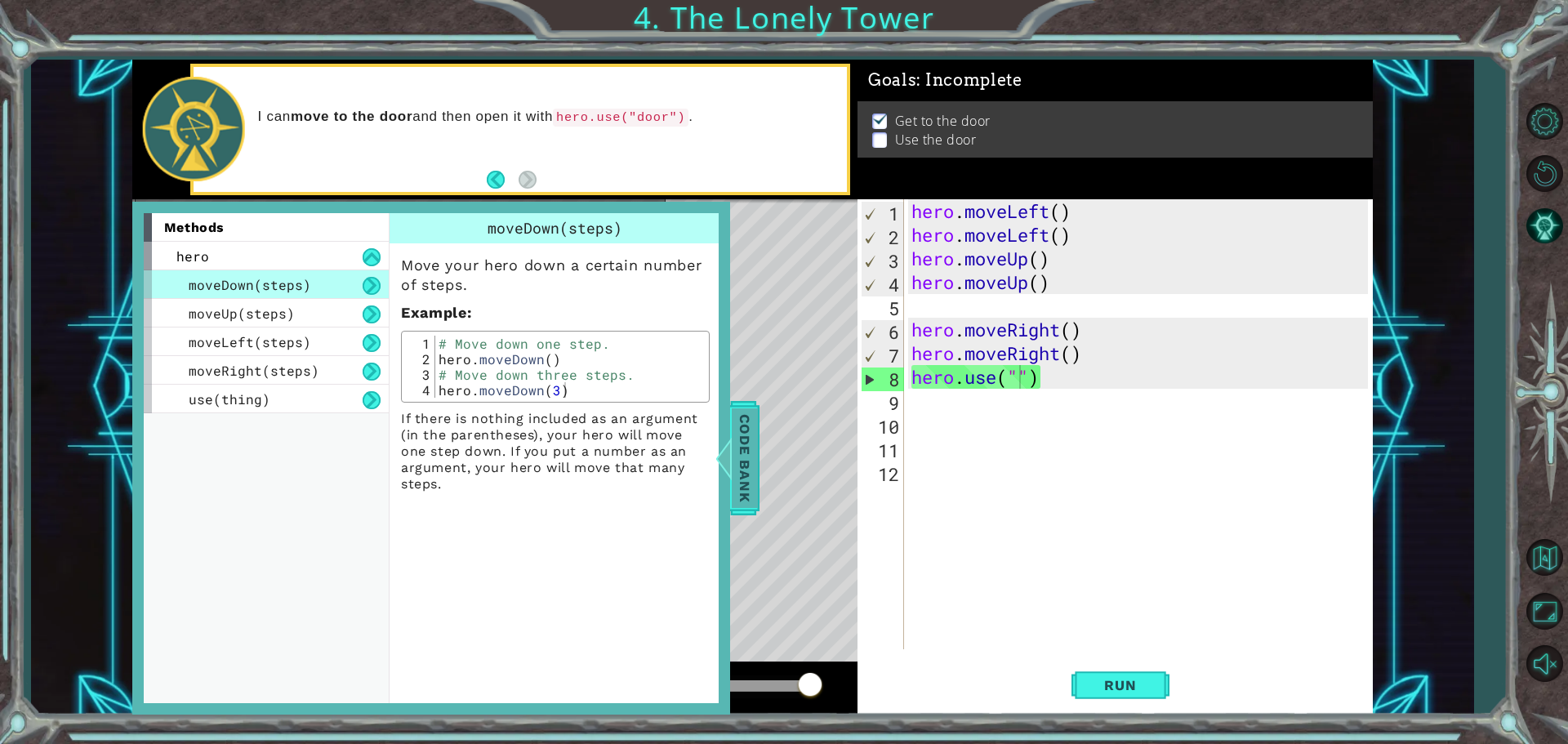
click at [147, 443] on div "methods hero moveDown(steps) moveUp(steps) moveLeft(steps) moveRight(steps) use…" at bounding box center [272, 457] width 258 height 489
click at [756, 481] on span "Code Bank" at bounding box center [745, 458] width 26 height 100
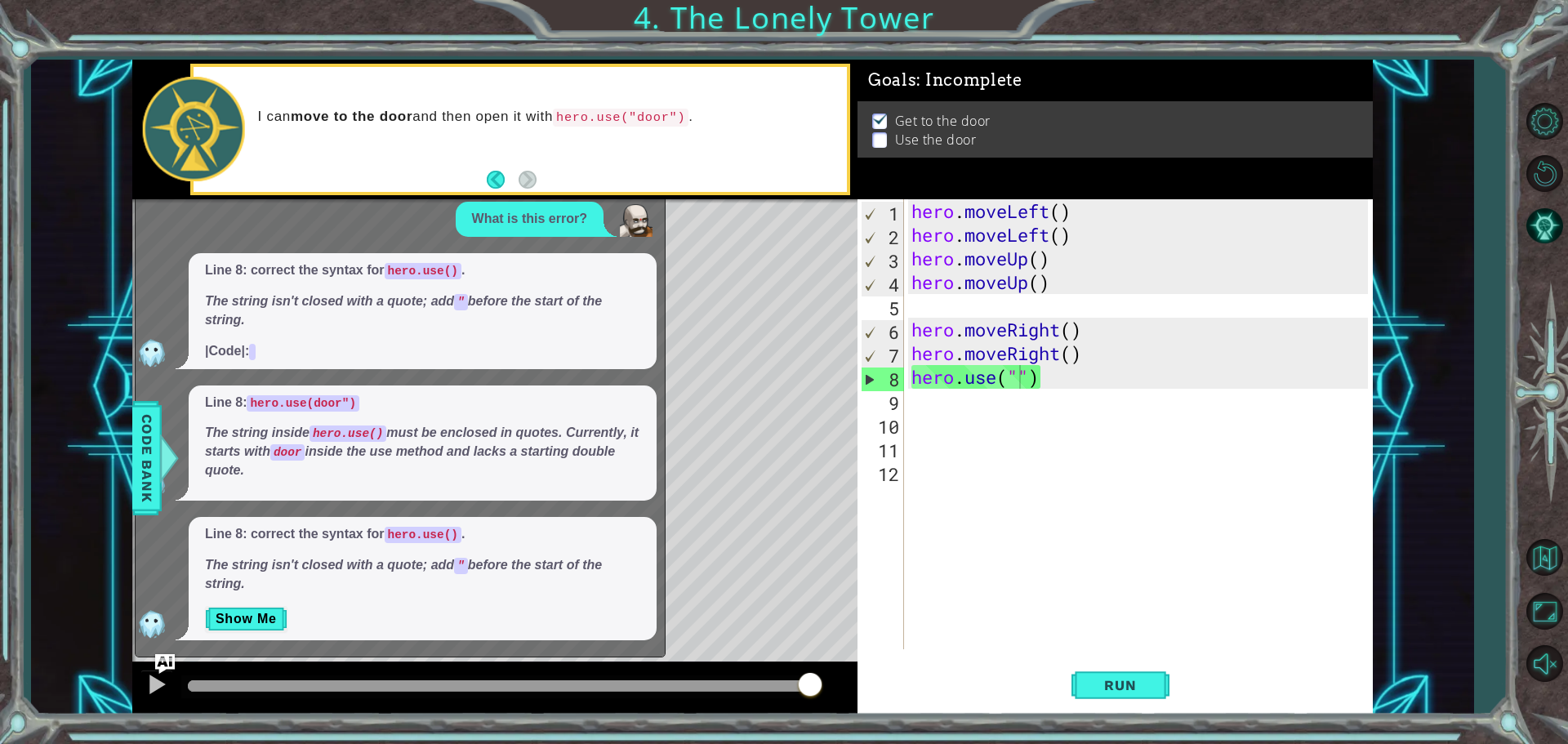
click at [948, 394] on div "hero . moveLeft ( ) hero . moveLeft ( ) hero . moveUp ( ) hero . moveUp ( ) her…" at bounding box center [1142, 448] width 468 height 497
click at [282, 606] on button "Show Me" at bounding box center [246, 619] width 82 height 27
click at [282, 606] on p "Show Me" at bounding box center [422, 619] width 435 height 27
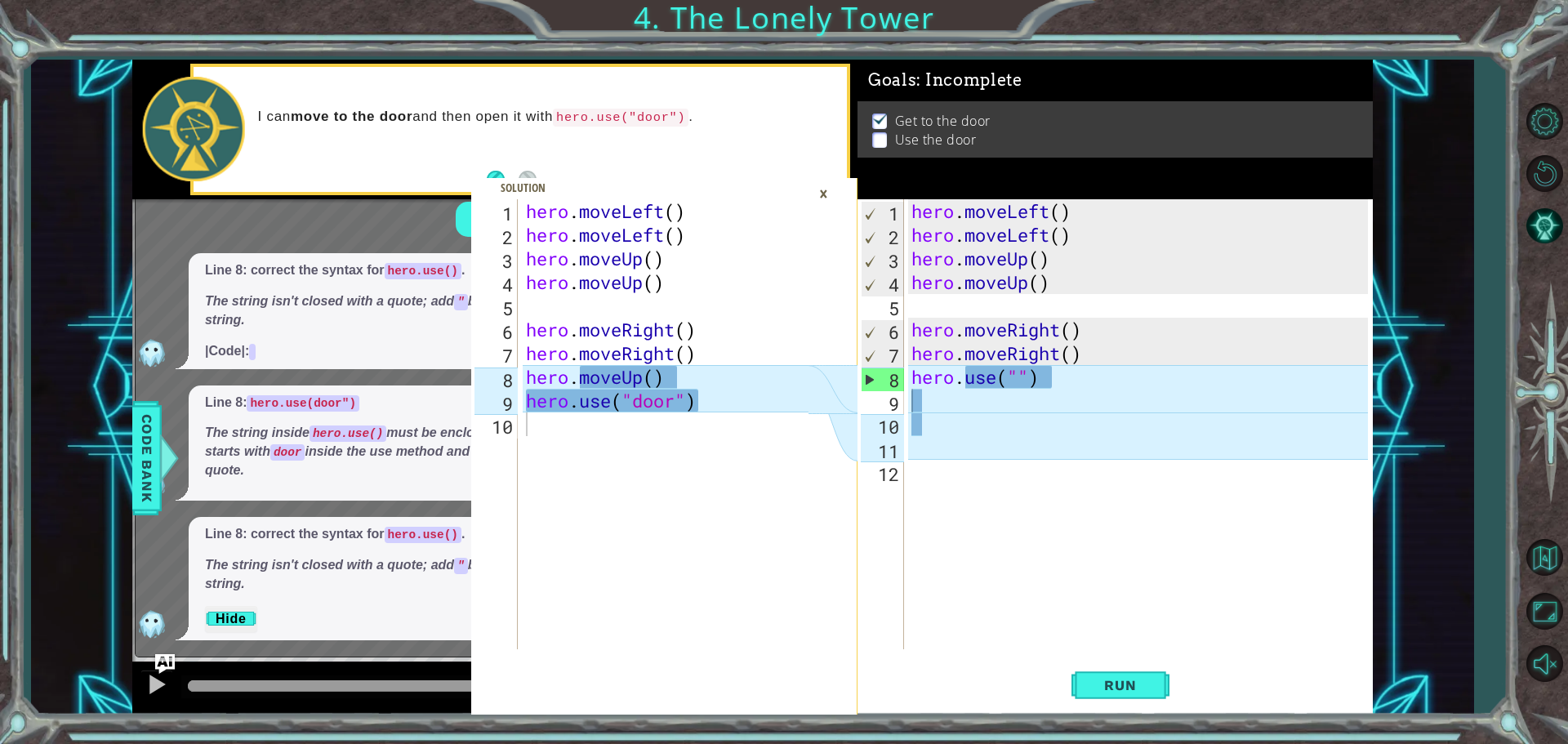
click at [828, 197] on div "×" at bounding box center [824, 194] width 26 height 27
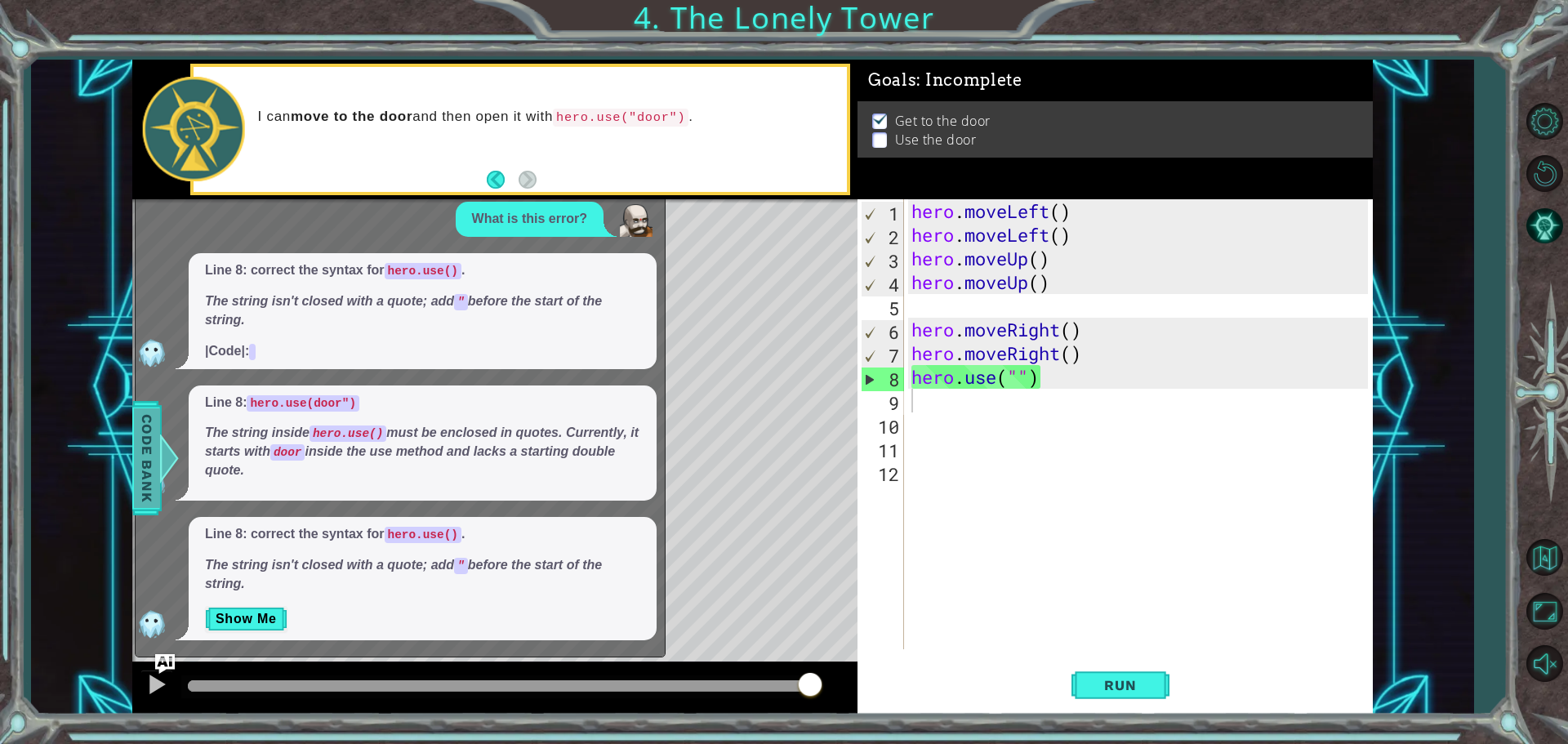
click at [140, 442] on span "Code Bank" at bounding box center [146, 458] width 26 height 100
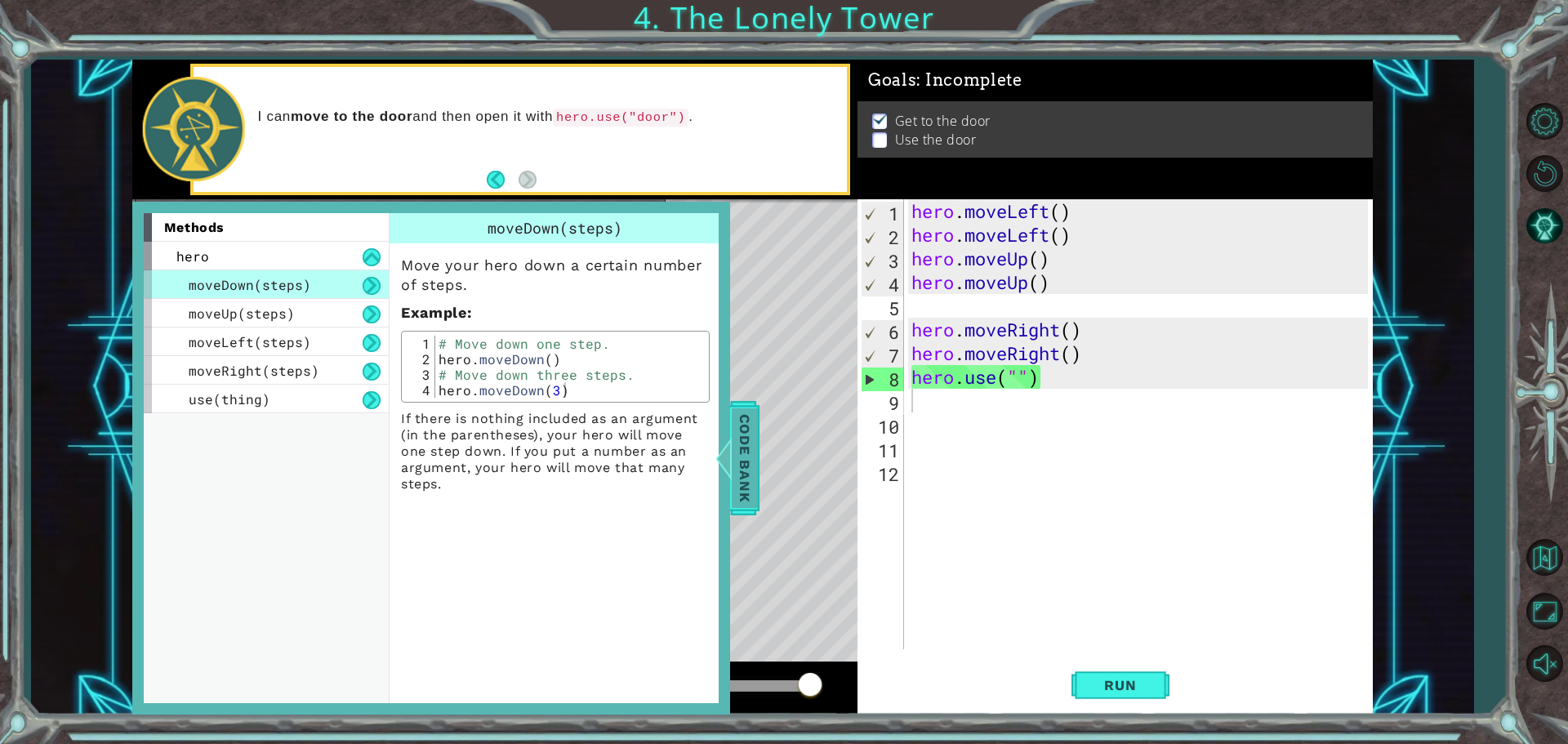
click at [739, 477] on span "Code Bank" at bounding box center [745, 458] width 26 height 100
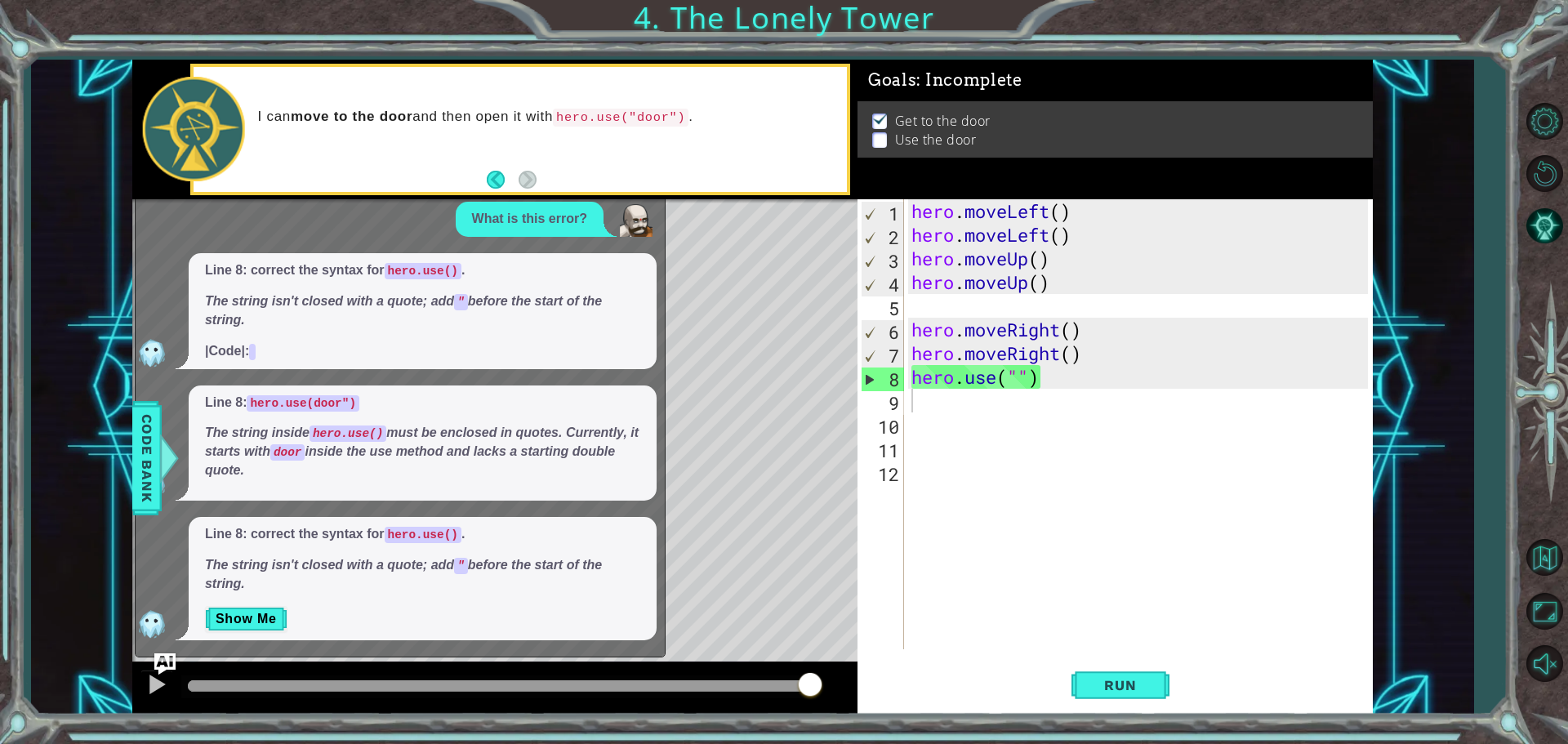
click at [170, 667] on img "Ask AI" at bounding box center [164, 663] width 21 height 21
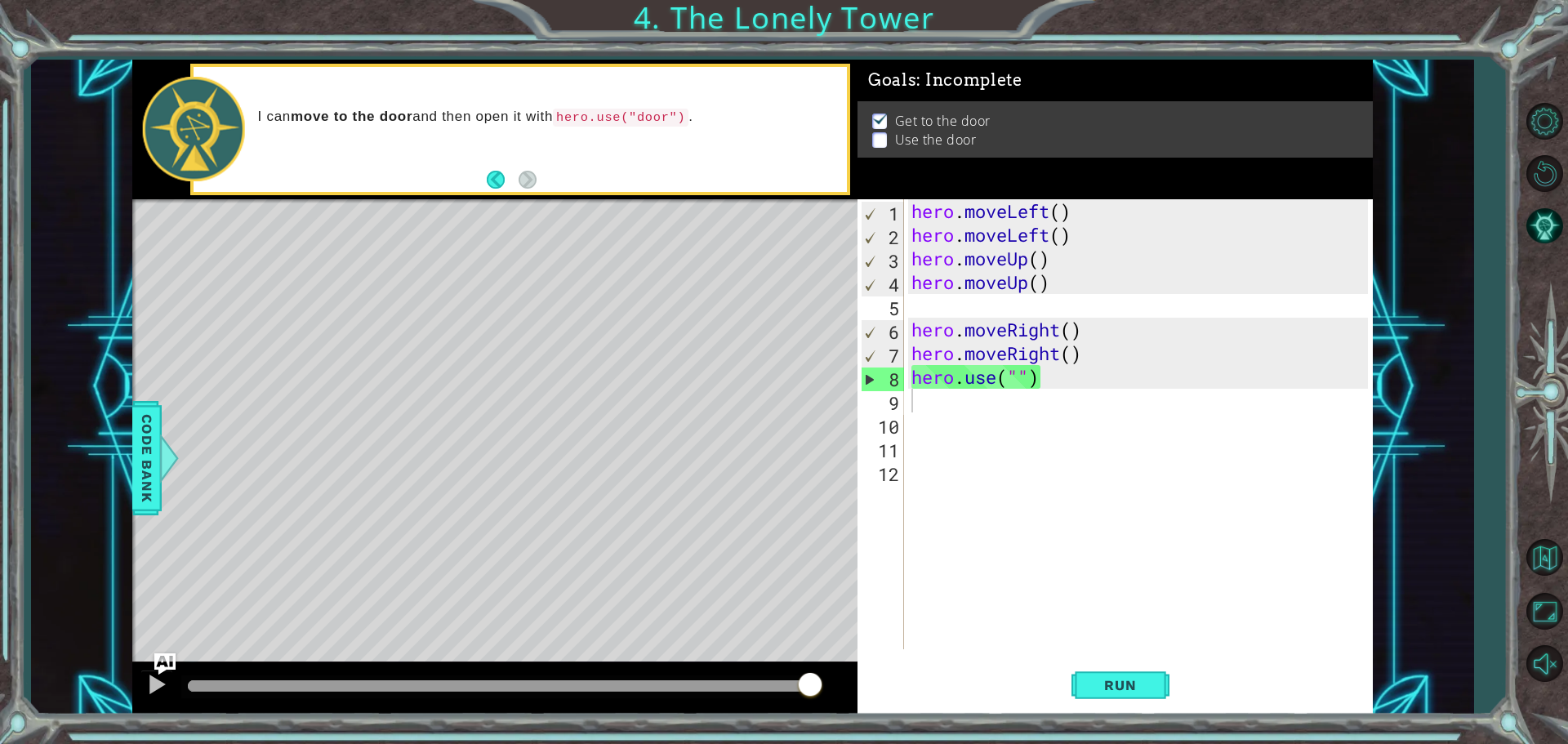
click at [174, 661] on img "Ask AI" at bounding box center [164, 663] width 21 height 21
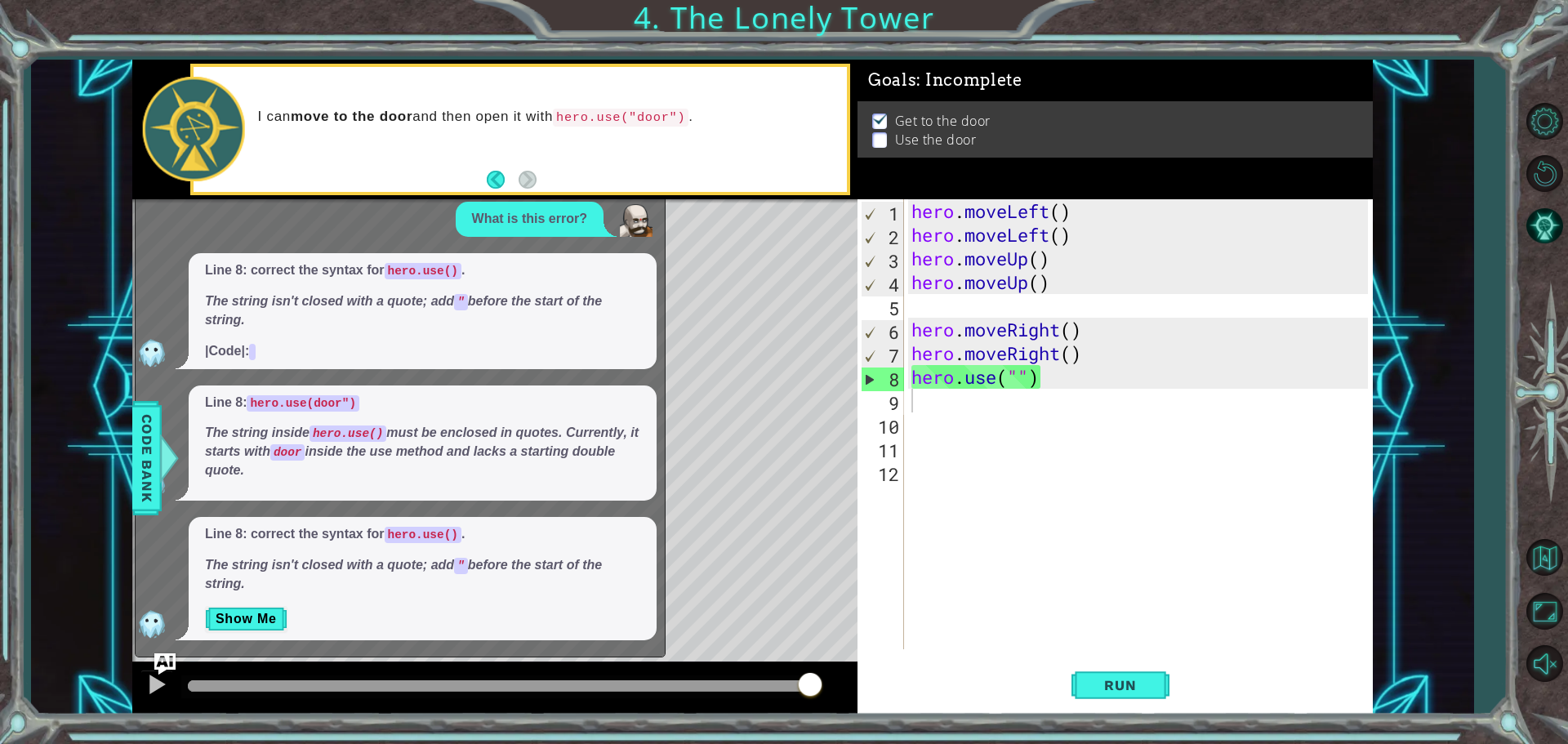
click at [175, 661] on img "Ask AI" at bounding box center [164, 663] width 21 height 21
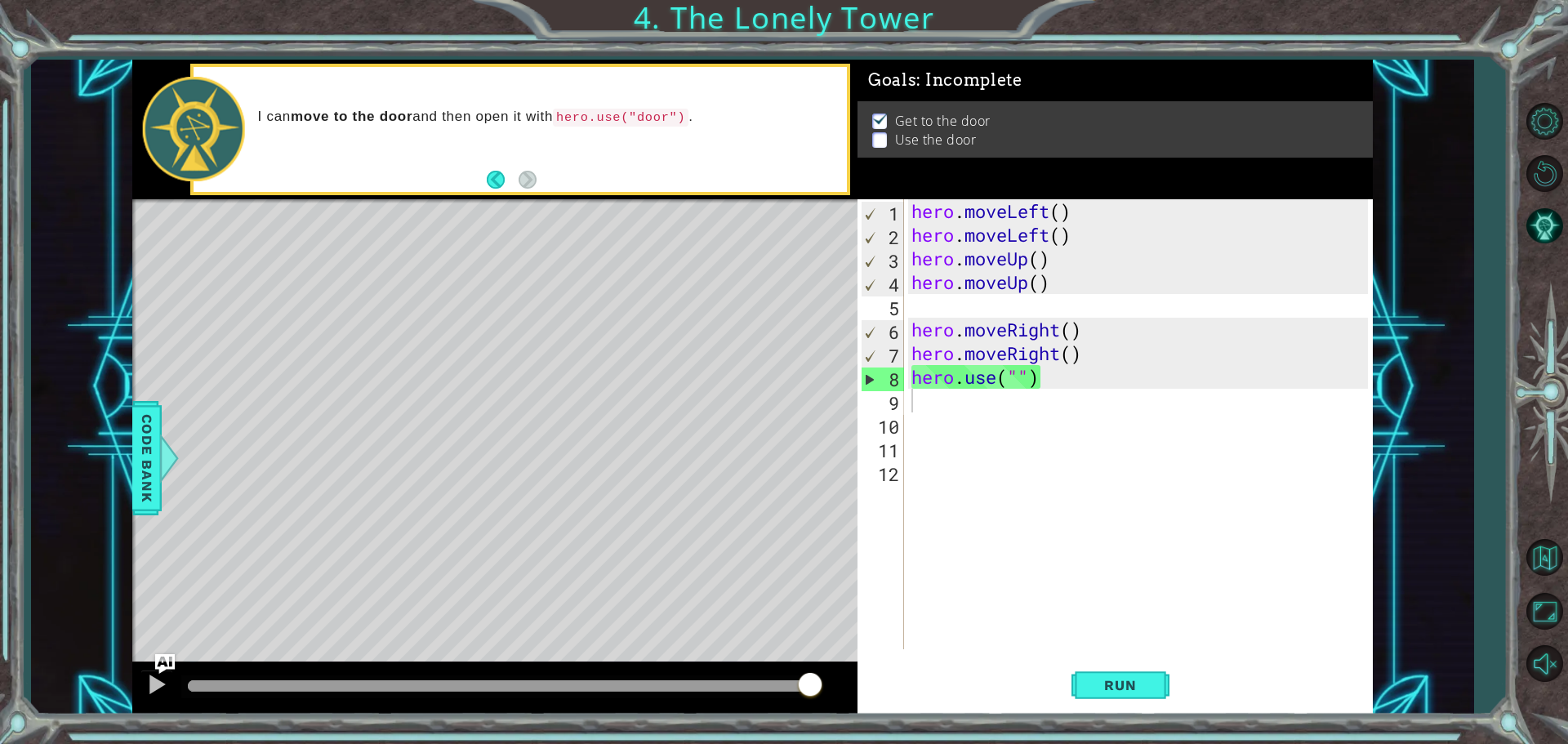
click at [1048, 387] on div "hero . moveLeft ( ) hero . moveLeft ( ) hero . moveUp ( ) hero . moveUp ( ) her…" at bounding box center [1142, 448] width 468 height 497
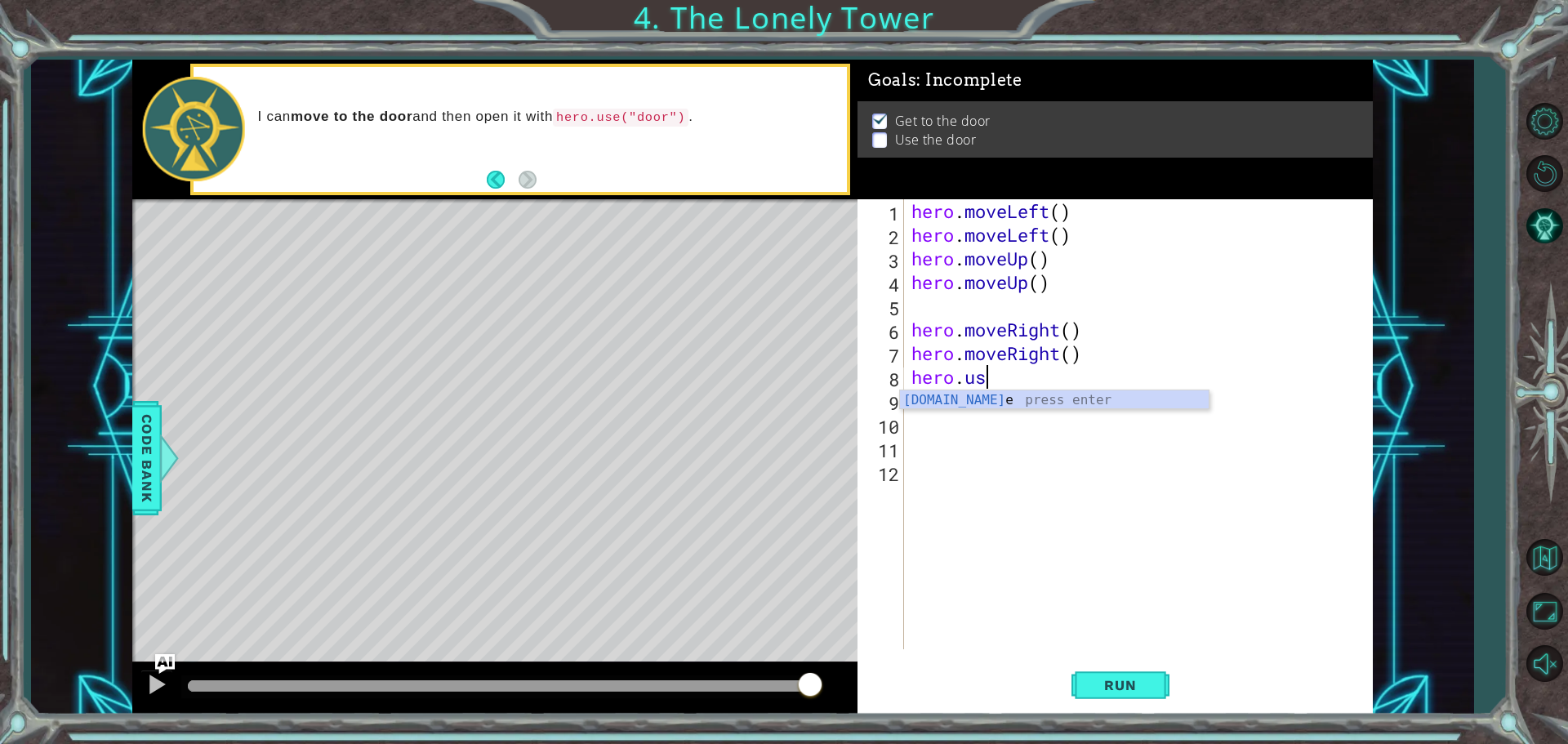
type textarea "h"
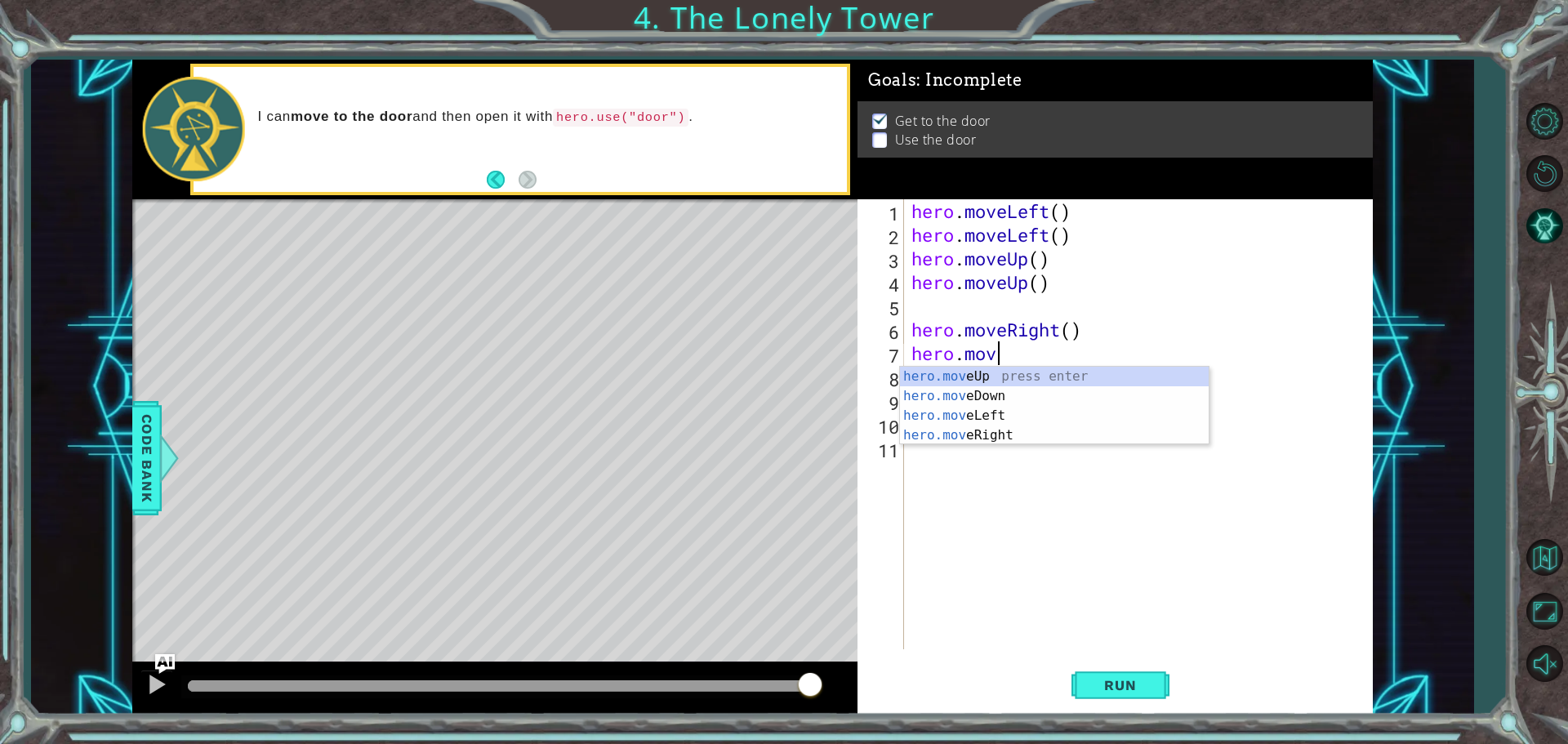
type textarea "h"
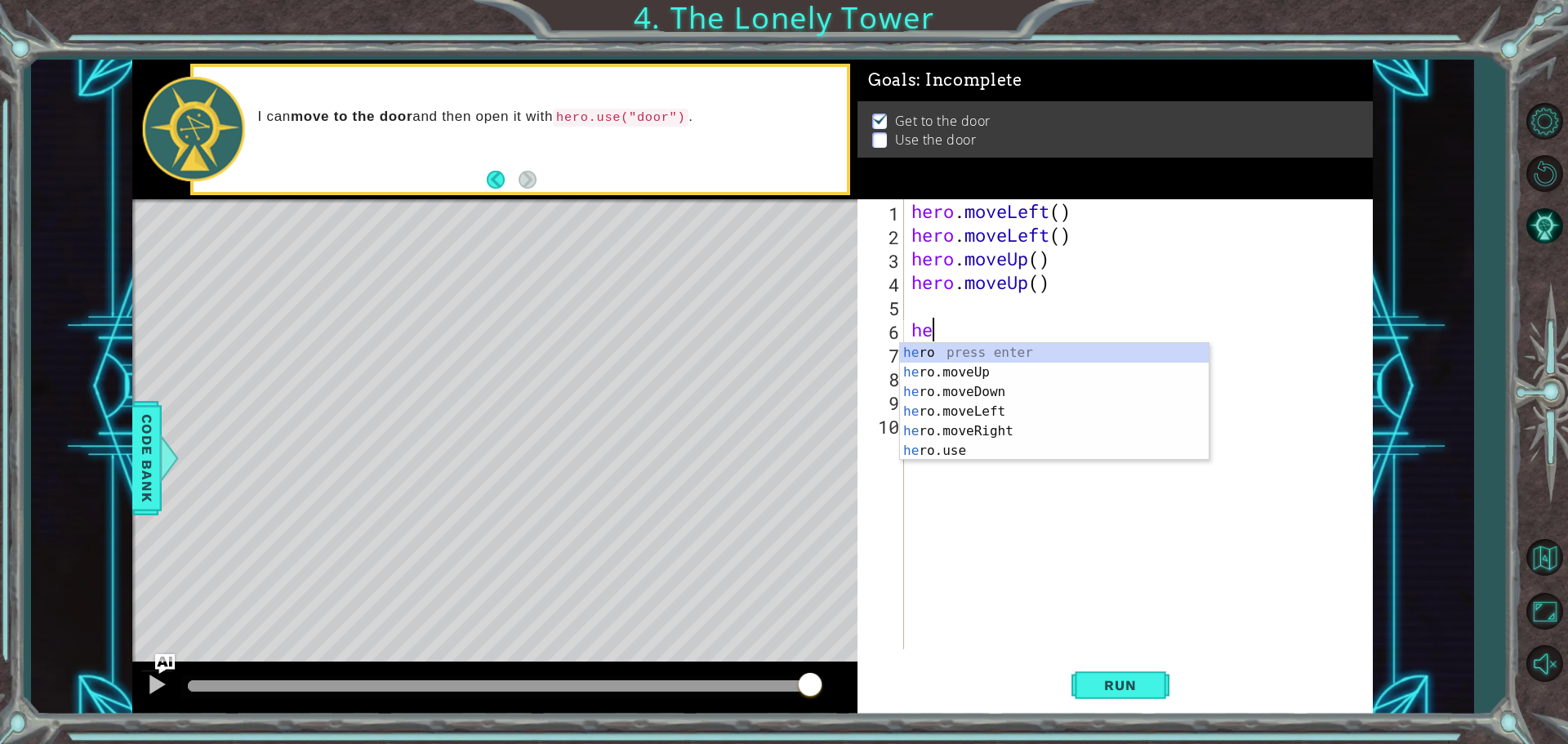
type textarea "h"
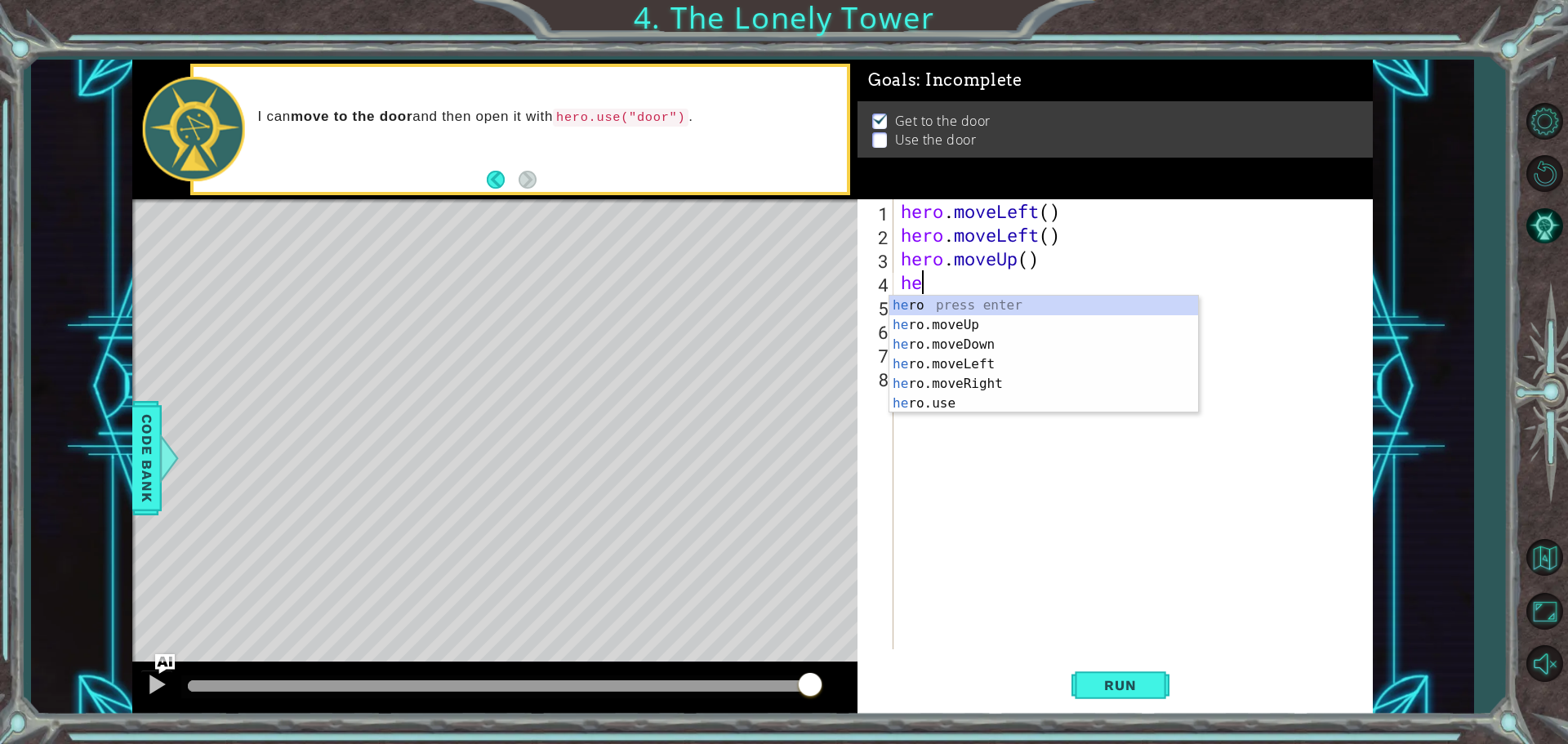
type textarea "h"
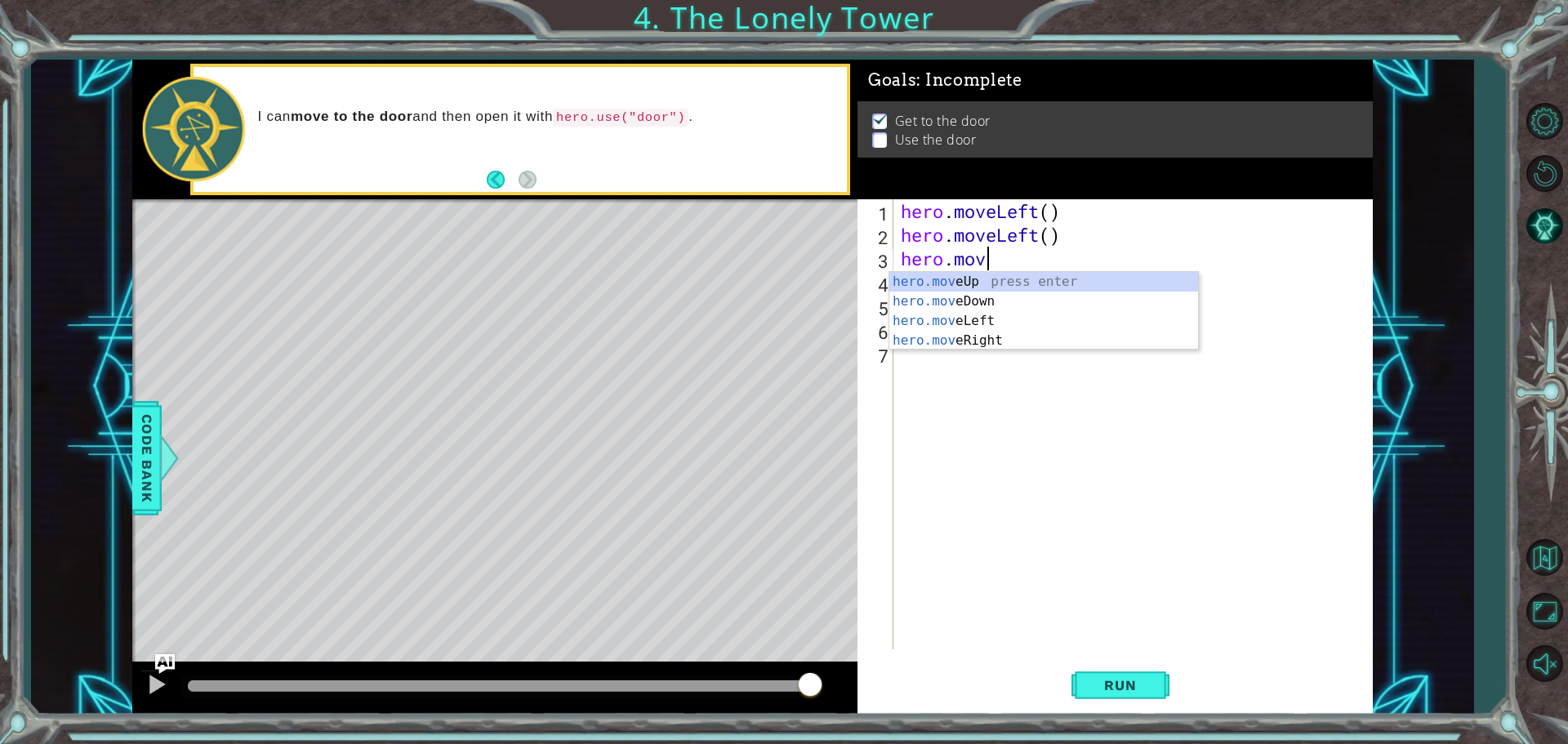
type textarea "h"
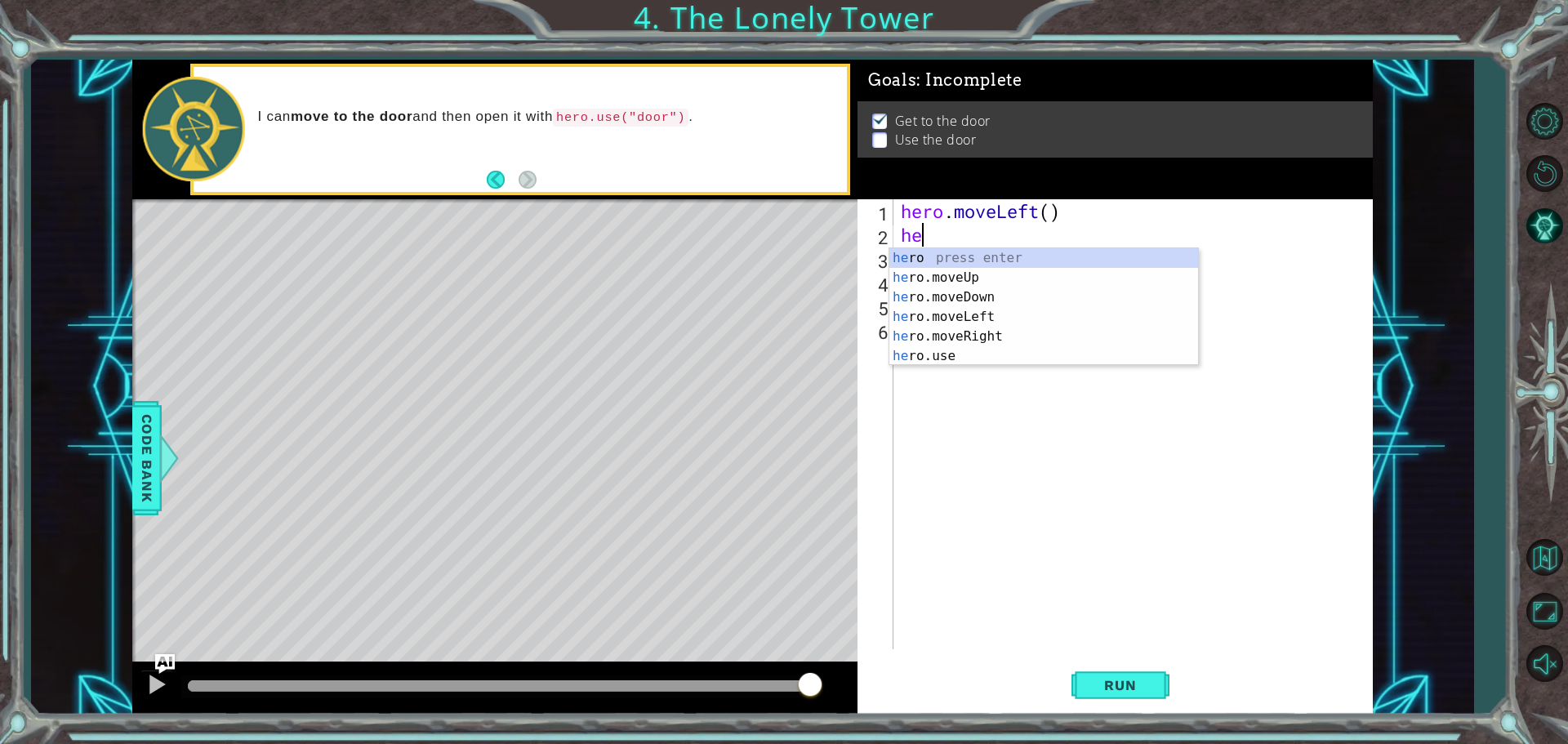
type textarea "h"
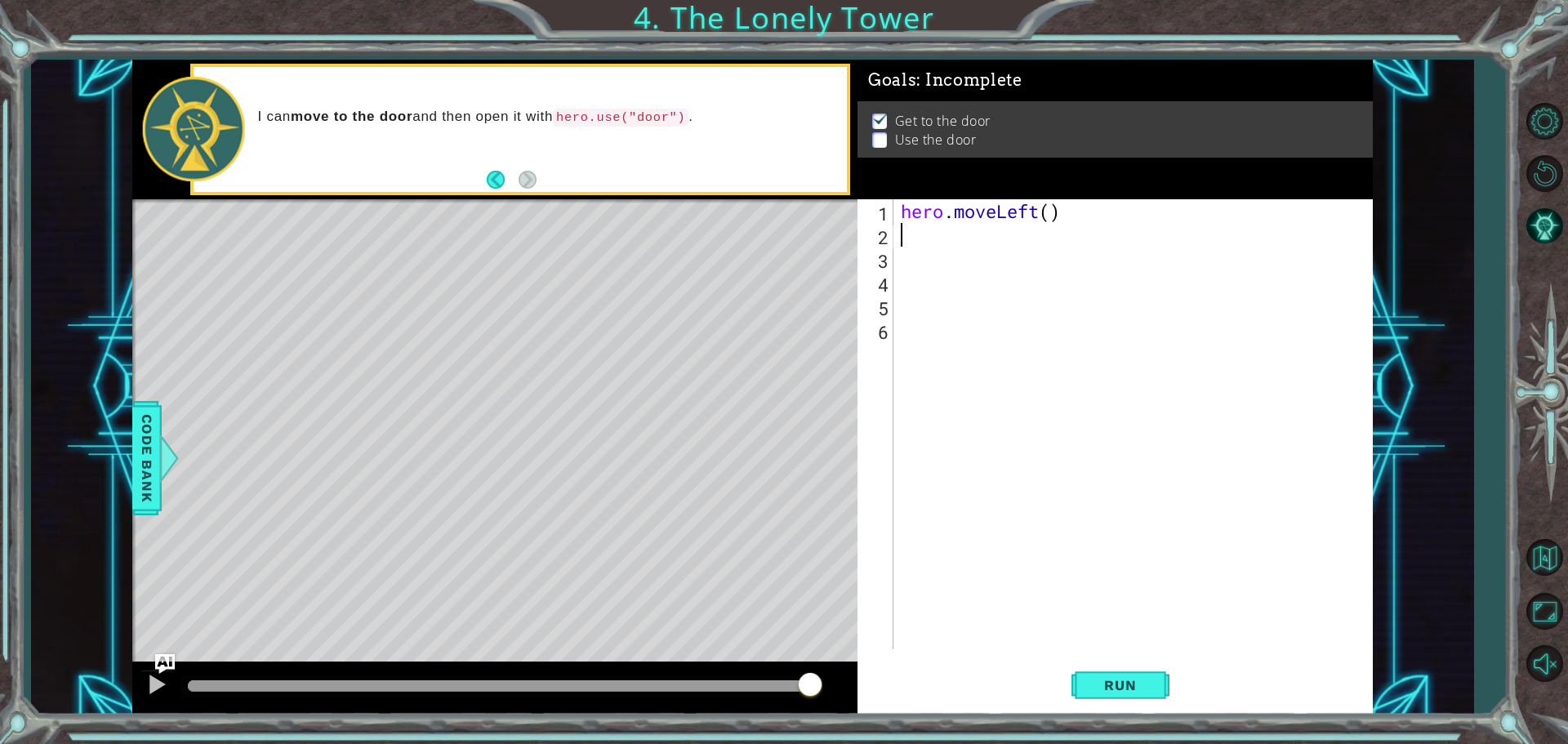
type textarea "h"
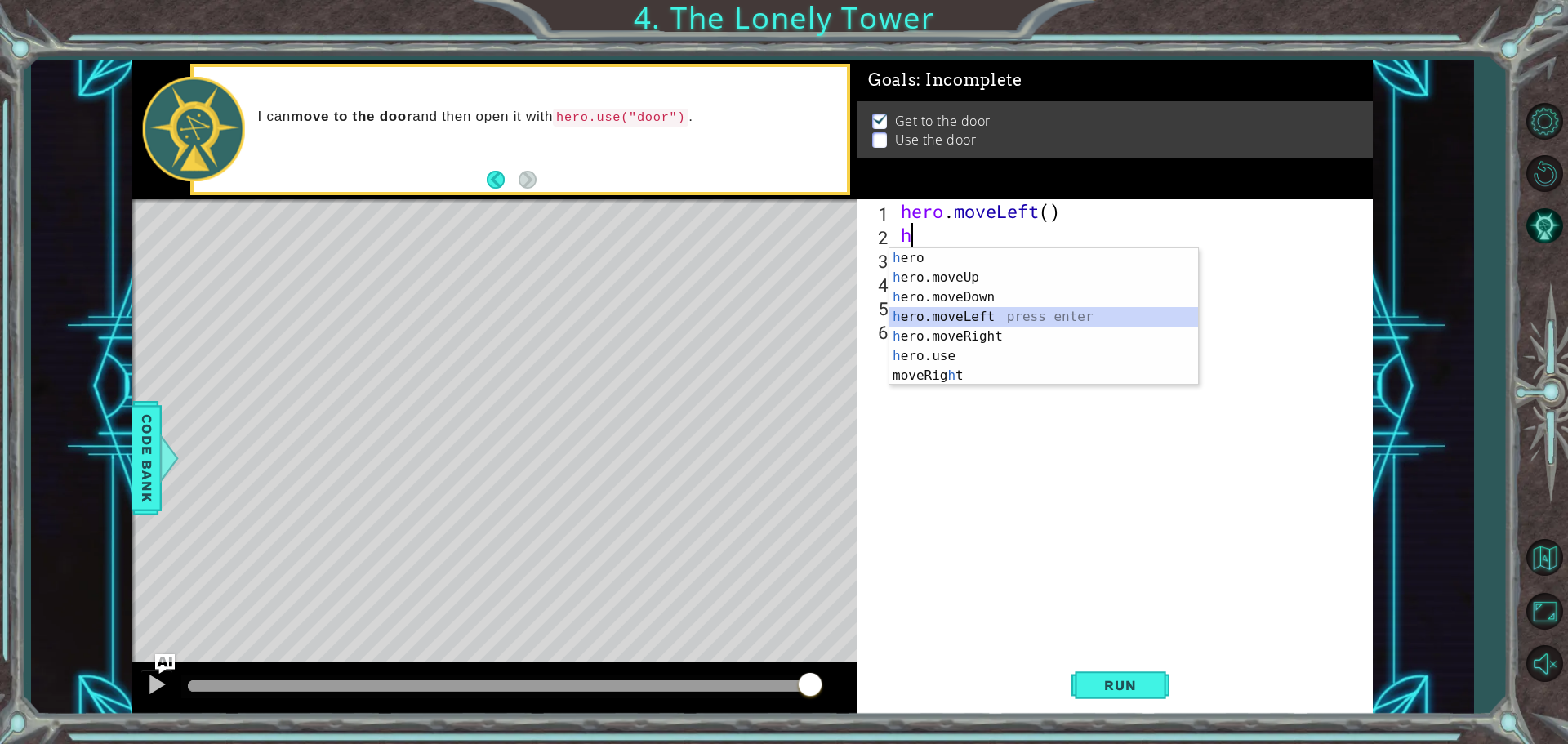
click at [966, 319] on div "h ero press enter h ero.moveUp press enter h ero.moveDown press enter h ero.mov…" at bounding box center [1044, 336] width 309 height 176
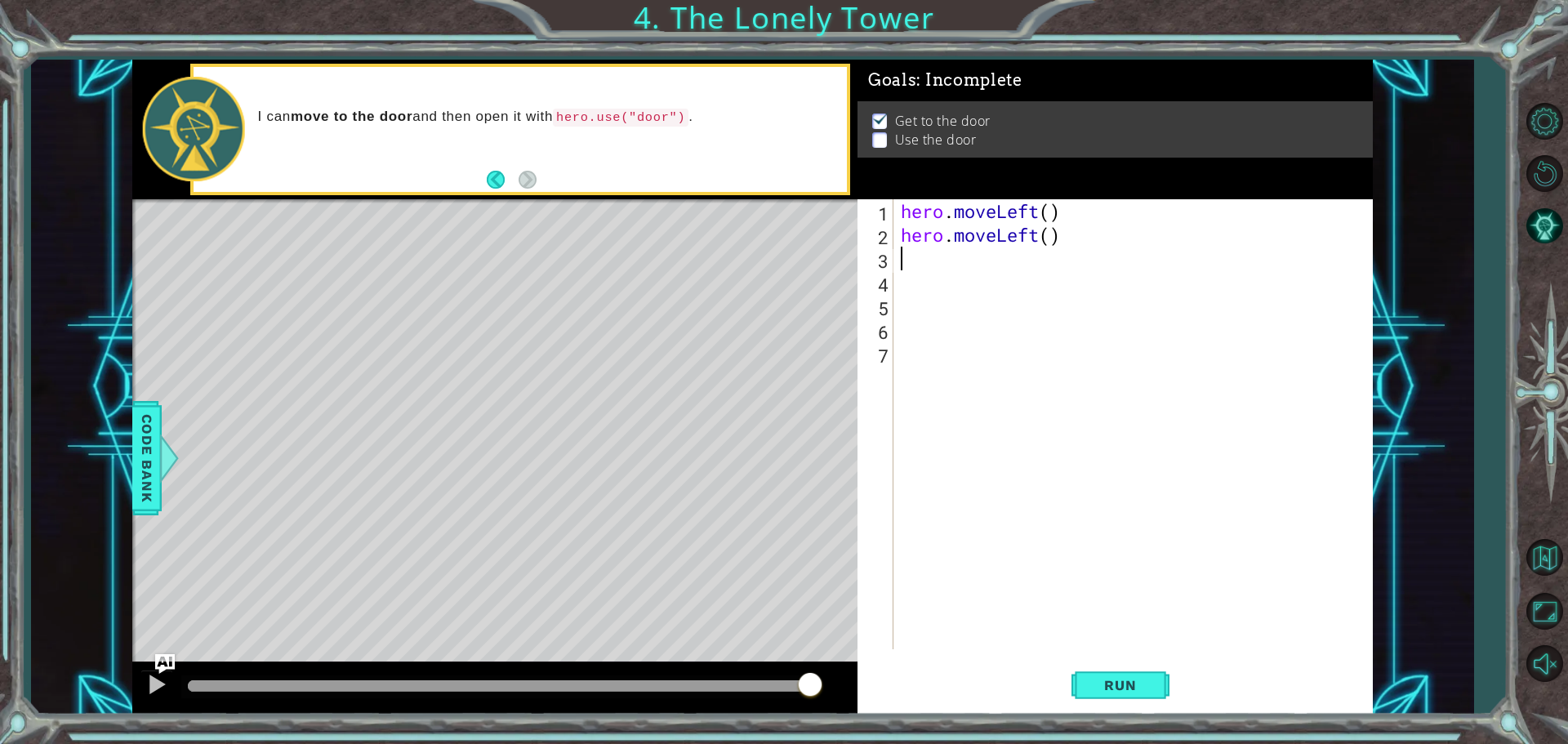
type textarea "h"
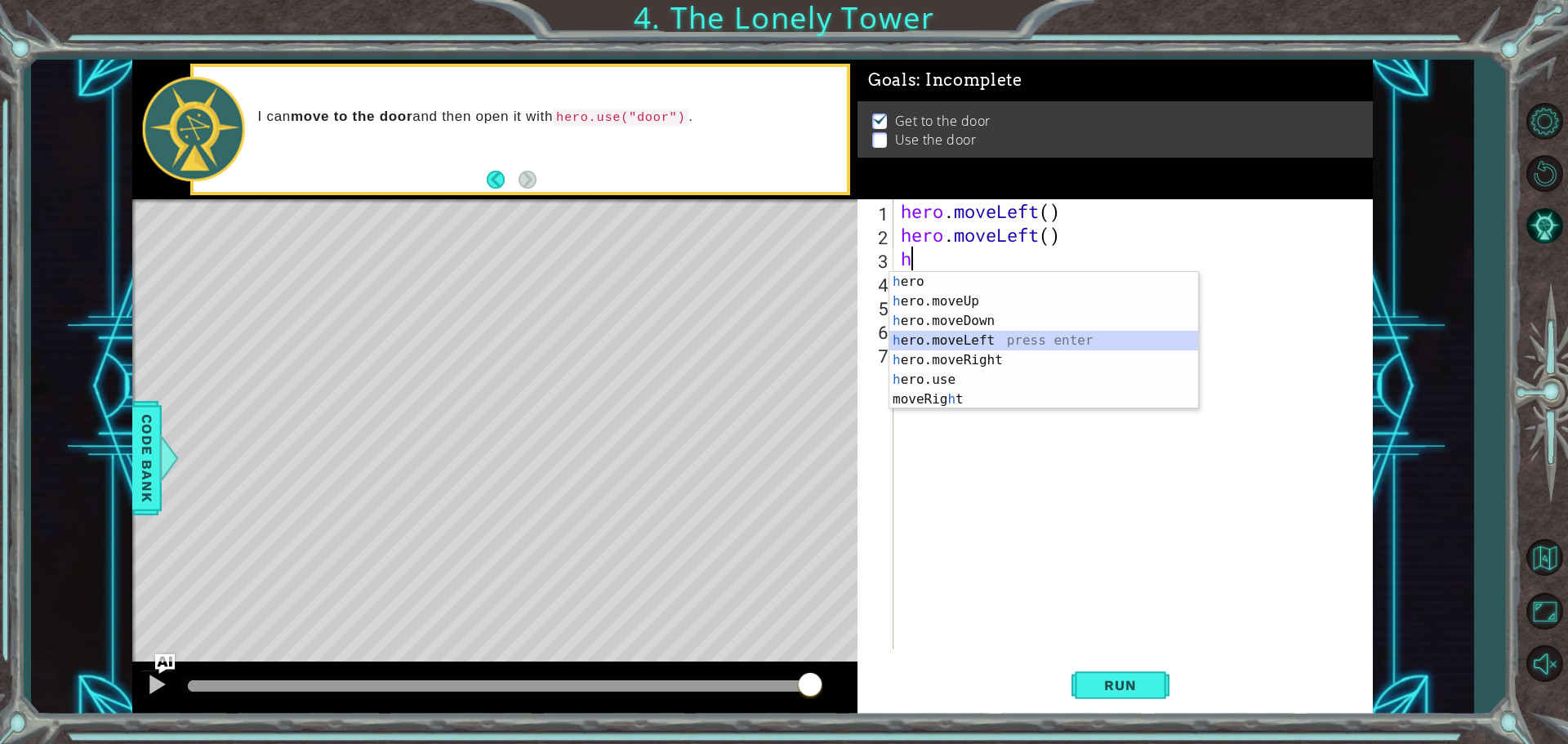
click at [962, 338] on div "h ero press enter h ero.moveUp press enter h ero.moveDown press enter h ero.mov…" at bounding box center [1044, 360] width 309 height 176
click at [962, 338] on div "hero . moveLeft ( ) hero . moveLeft ( ) h" at bounding box center [1137, 448] width 479 height 497
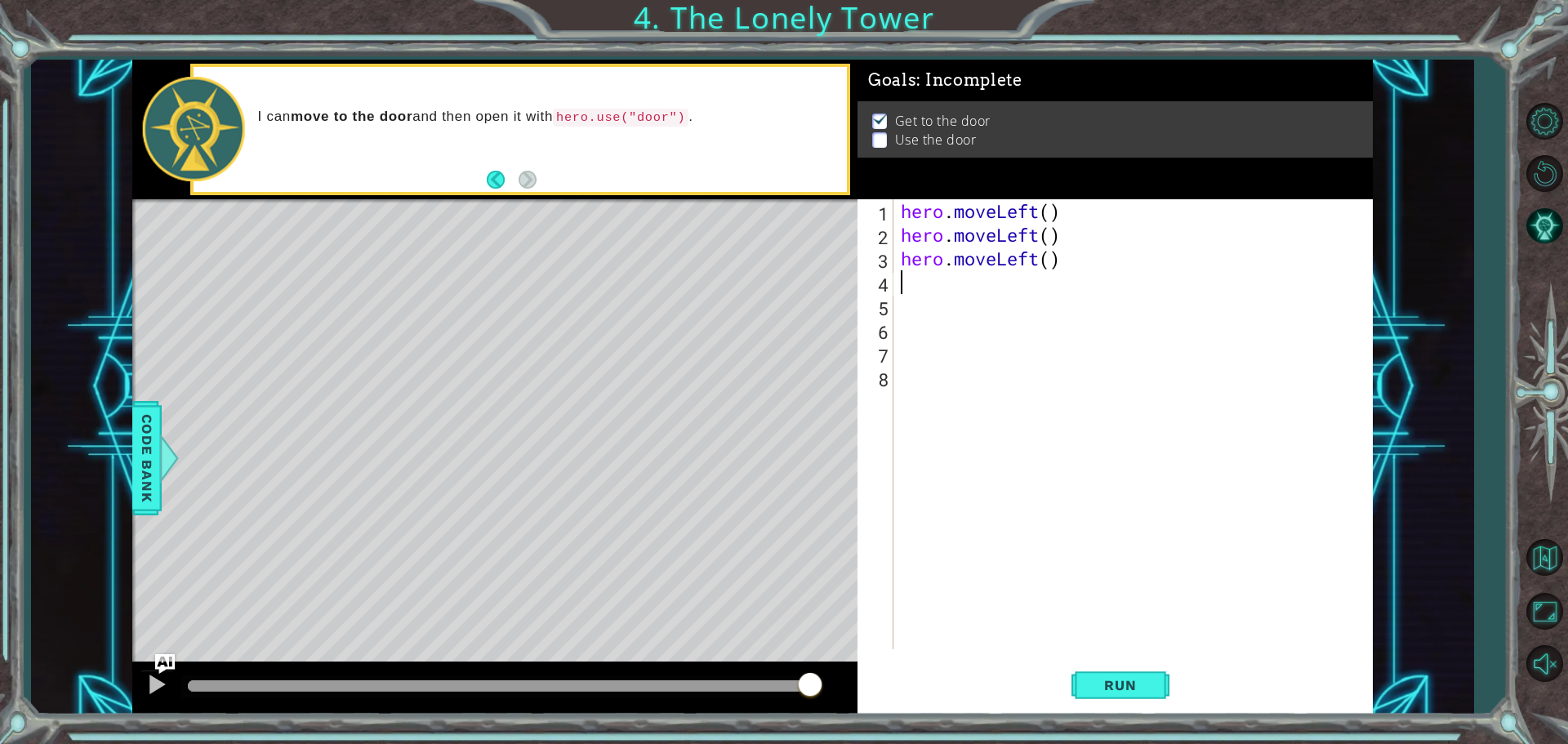
click at [917, 281] on div "hero . moveLeft ( ) hero . moveLeft ( ) hero . moveLeft ( )" at bounding box center [1137, 448] width 479 height 497
type textarea "h"
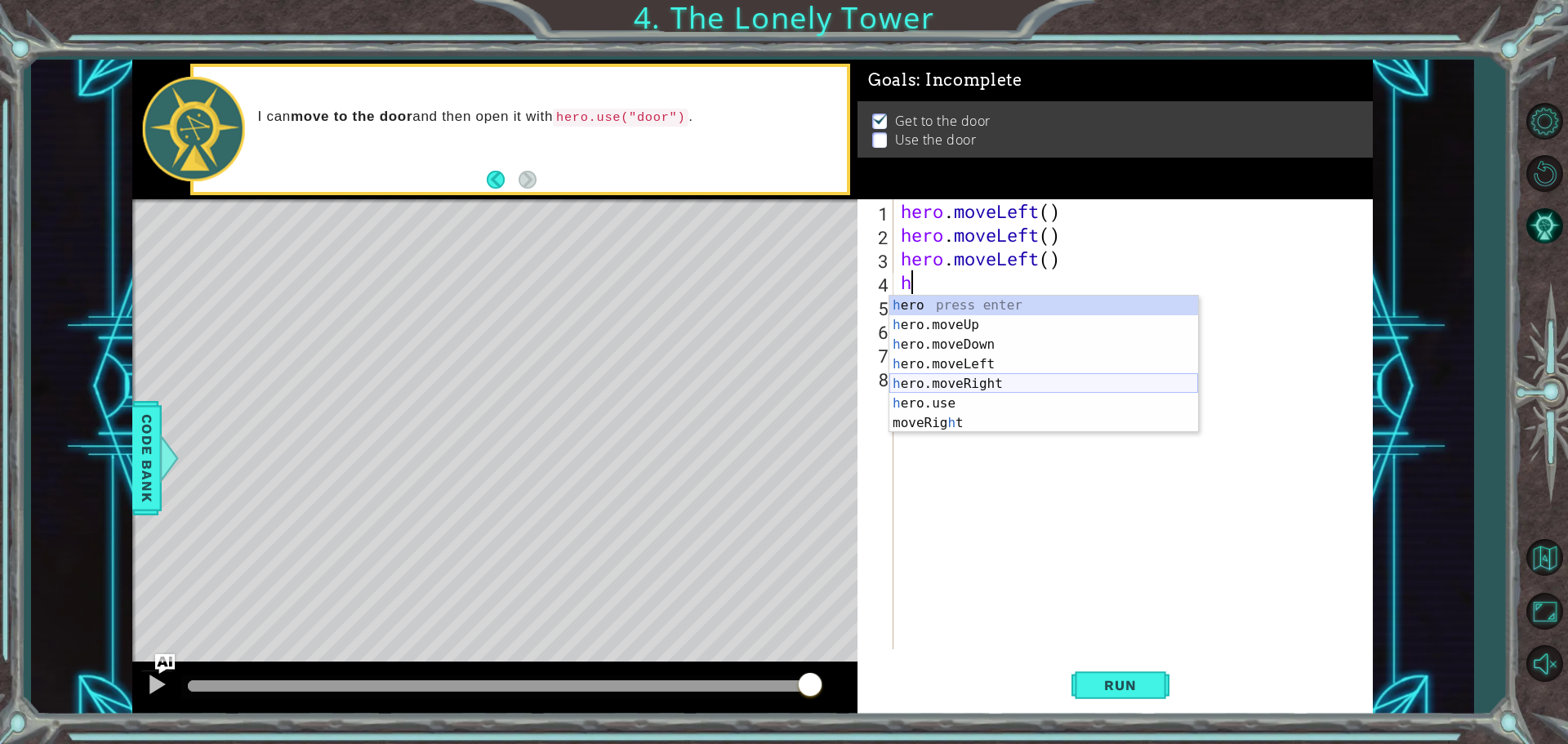
click at [943, 381] on div "h ero press enter h ero.moveUp press enter h ero.moveDown press enter h ero.mov…" at bounding box center [1044, 384] width 309 height 176
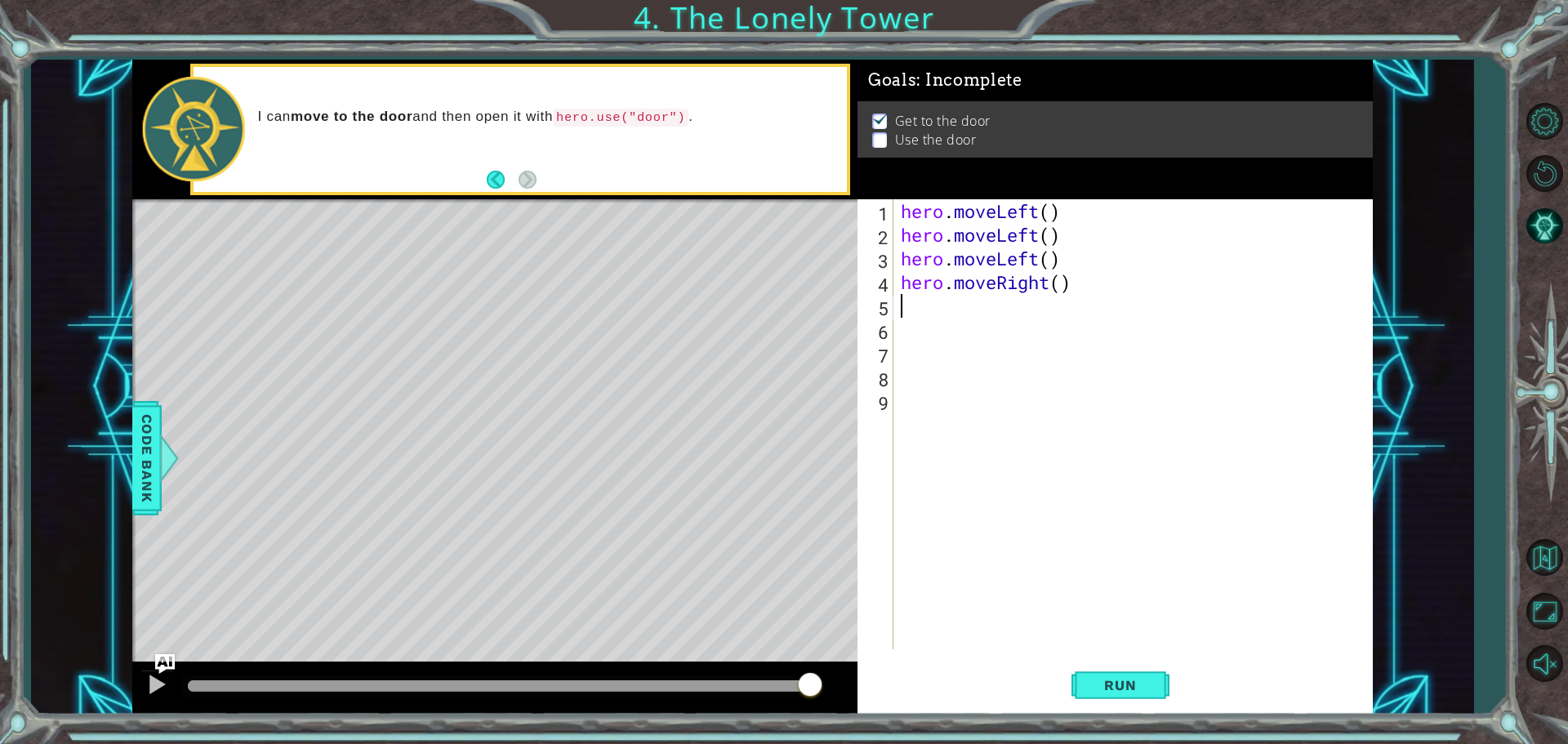
type textarea "h"
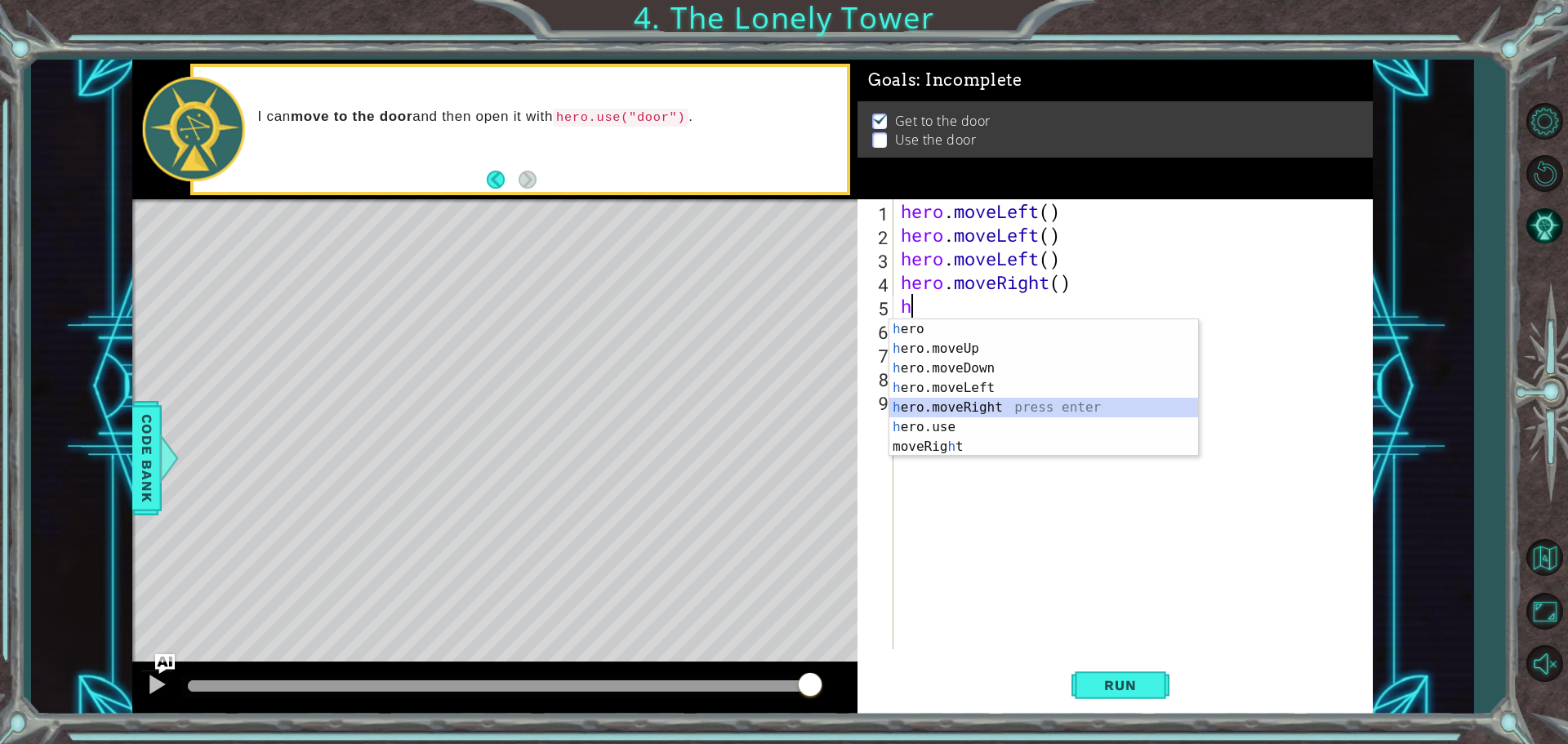
click at [949, 404] on div "h ero press enter h ero.moveUp press enter h ero.moveDown press enter h ero.mov…" at bounding box center [1044, 408] width 309 height 176
click at [949, 404] on div "hero . moveLeft ( ) hero . moveLeft ( ) hero . moveLeft ( ) hero . moveRight ( …" at bounding box center [1137, 448] width 479 height 497
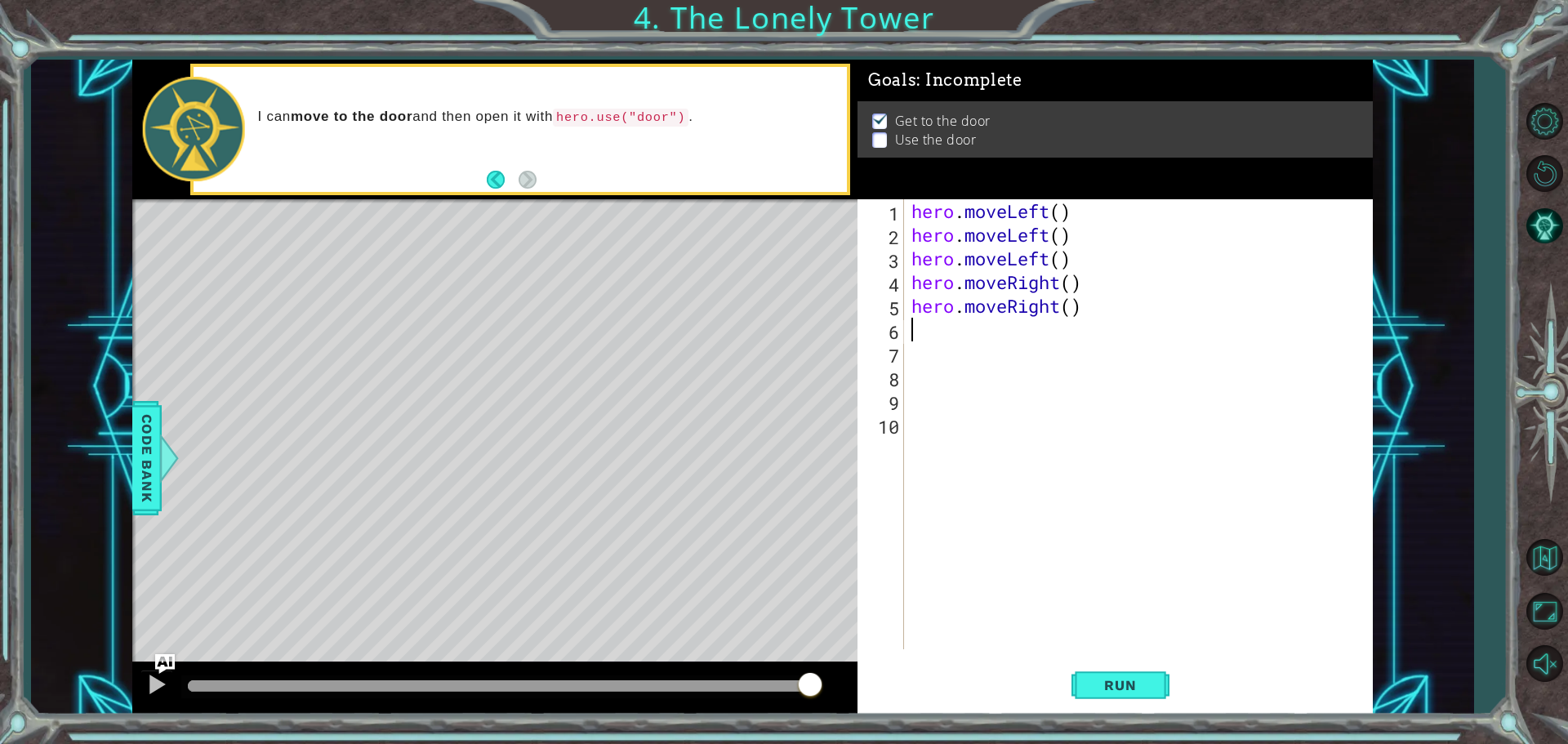
click at [916, 331] on div "hero . moveLeft ( ) hero . moveLeft ( ) hero . moveLeft ( ) hero . moveRight ( …" at bounding box center [1142, 448] width 468 height 497
type textarea "h"
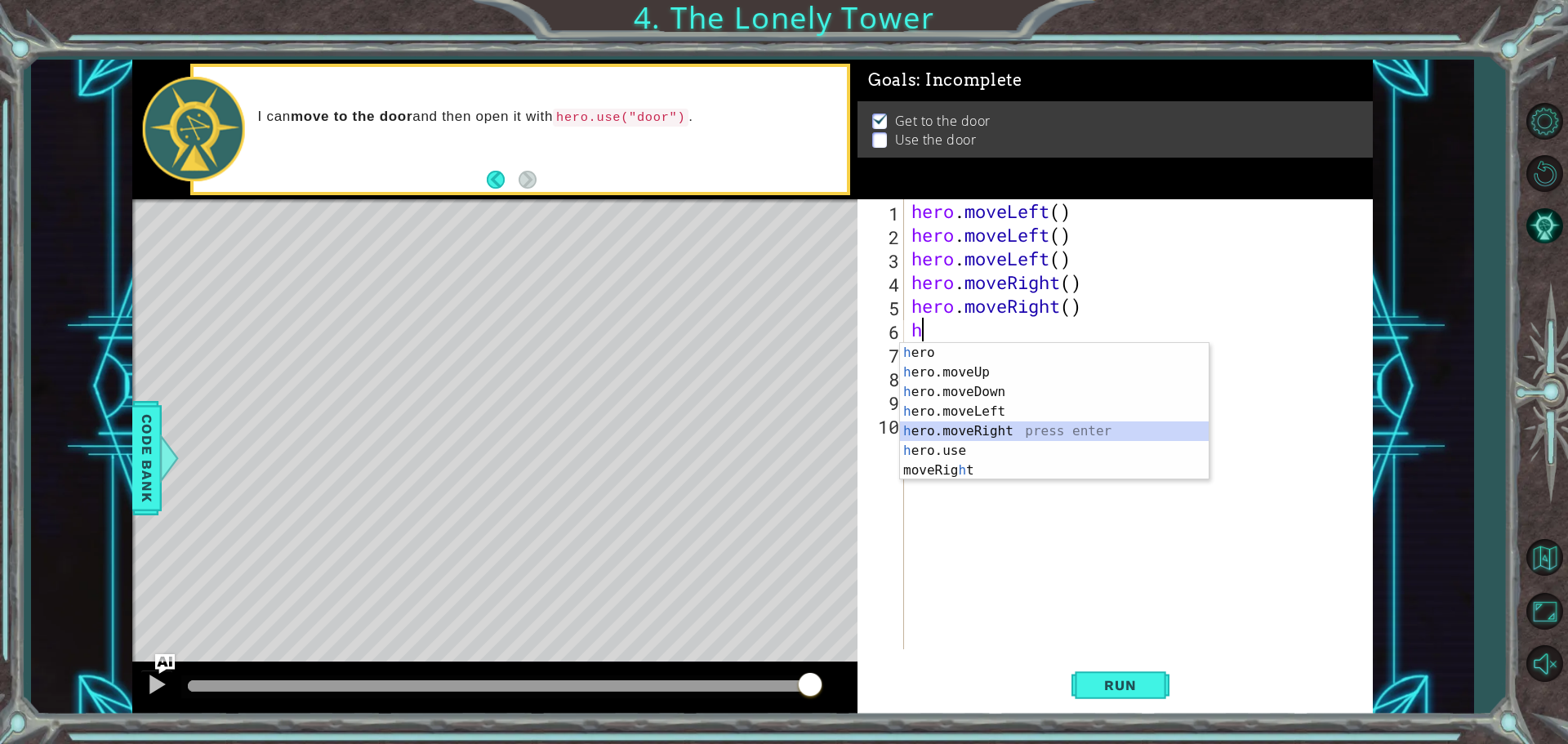
click at [955, 423] on div "h ero press enter h ero.moveUp press enter h ero.moveDown press enter h ero.mov…" at bounding box center [1054, 430] width 309 height 176
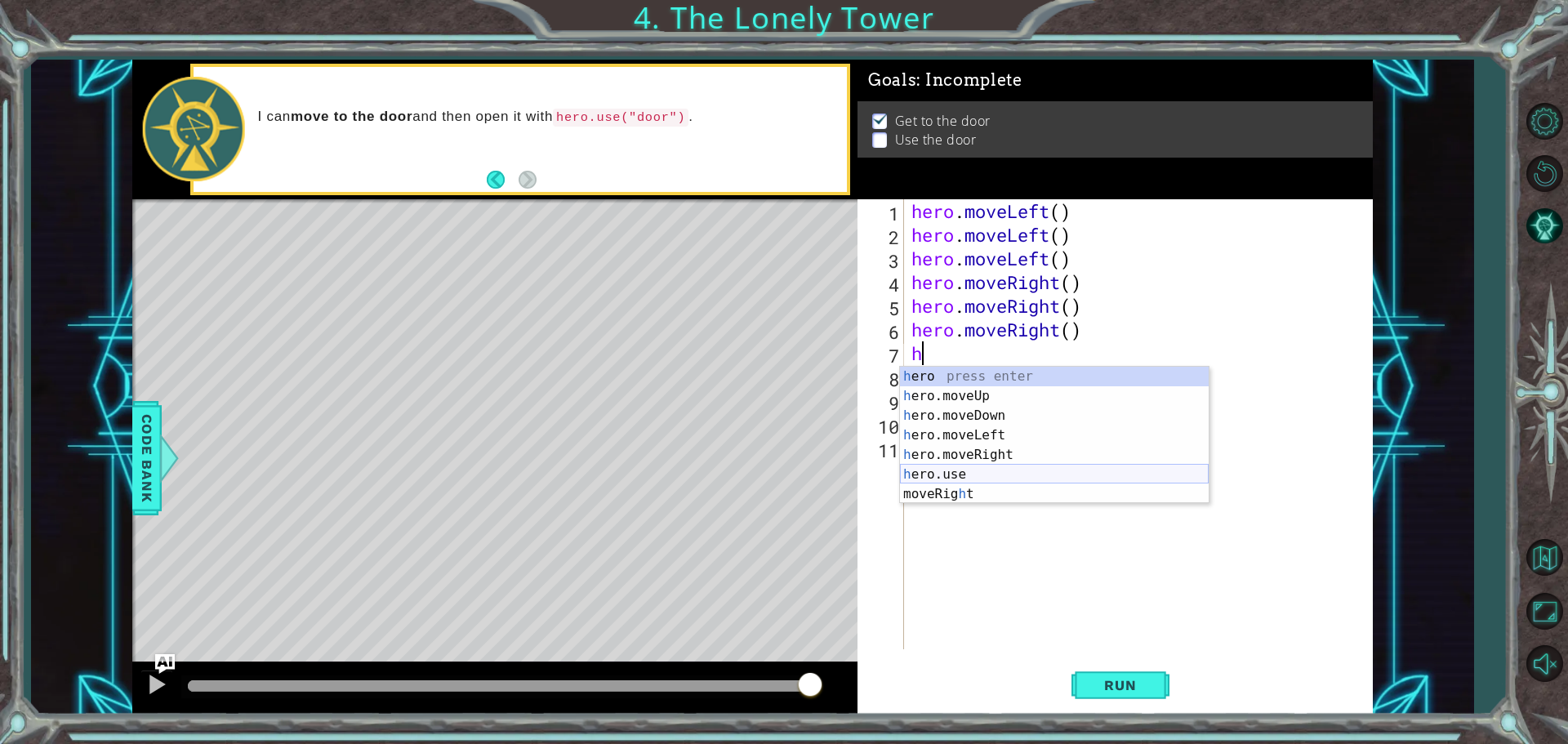
click at [950, 470] on div "h ero press enter h ero.moveUp press enter h ero.moveDown press enter h ero.mov…" at bounding box center [1054, 454] width 309 height 176
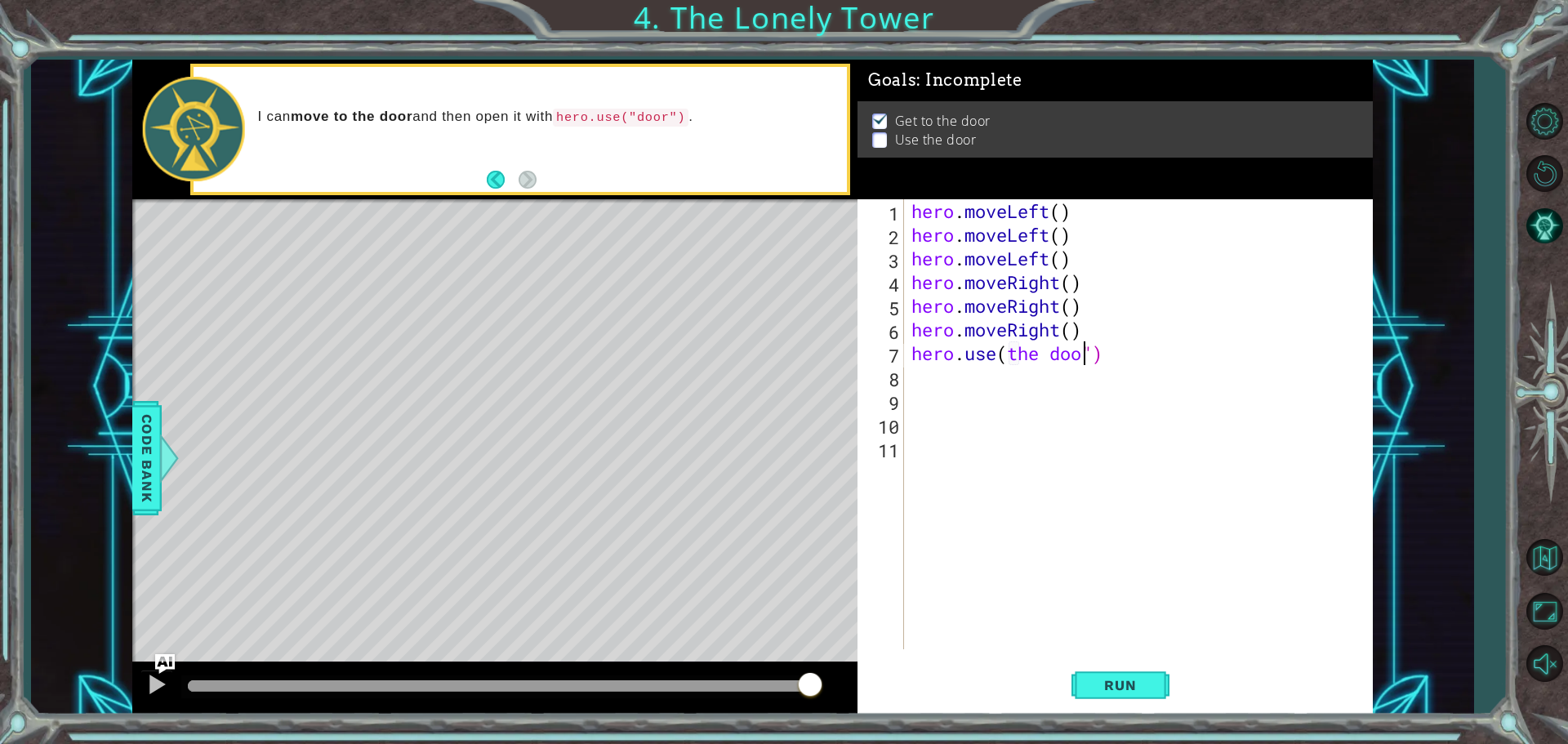
scroll to position [0, 8]
click at [1089, 681] on span "Run" at bounding box center [1120, 686] width 65 height 16
click at [1094, 685] on span "Run" at bounding box center [1120, 686] width 65 height 16
click at [1125, 372] on div "hero. use press enter" at bounding box center [1151, 396] width 309 height 58
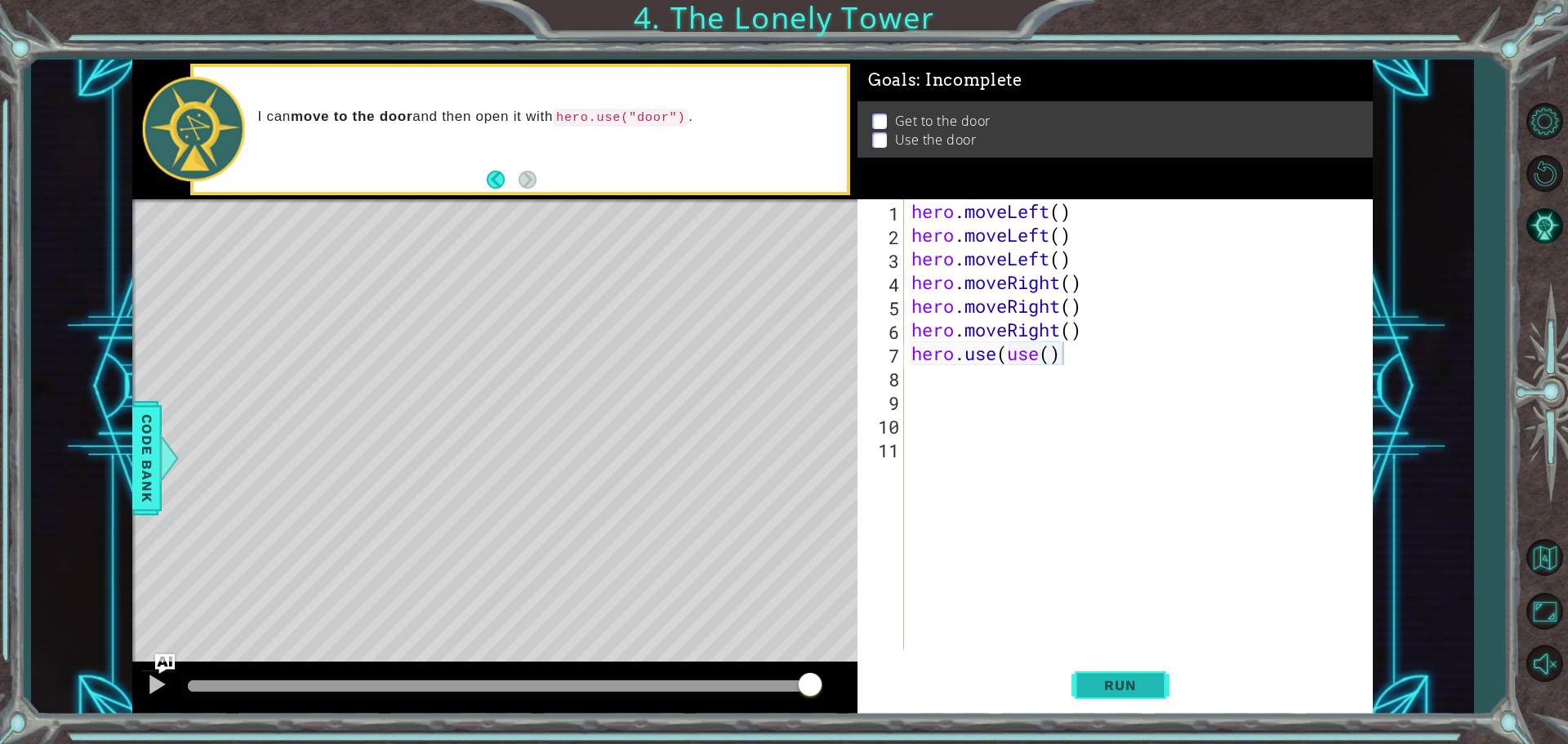
click at [1139, 696] on button "Run" at bounding box center [1120, 685] width 98 height 51
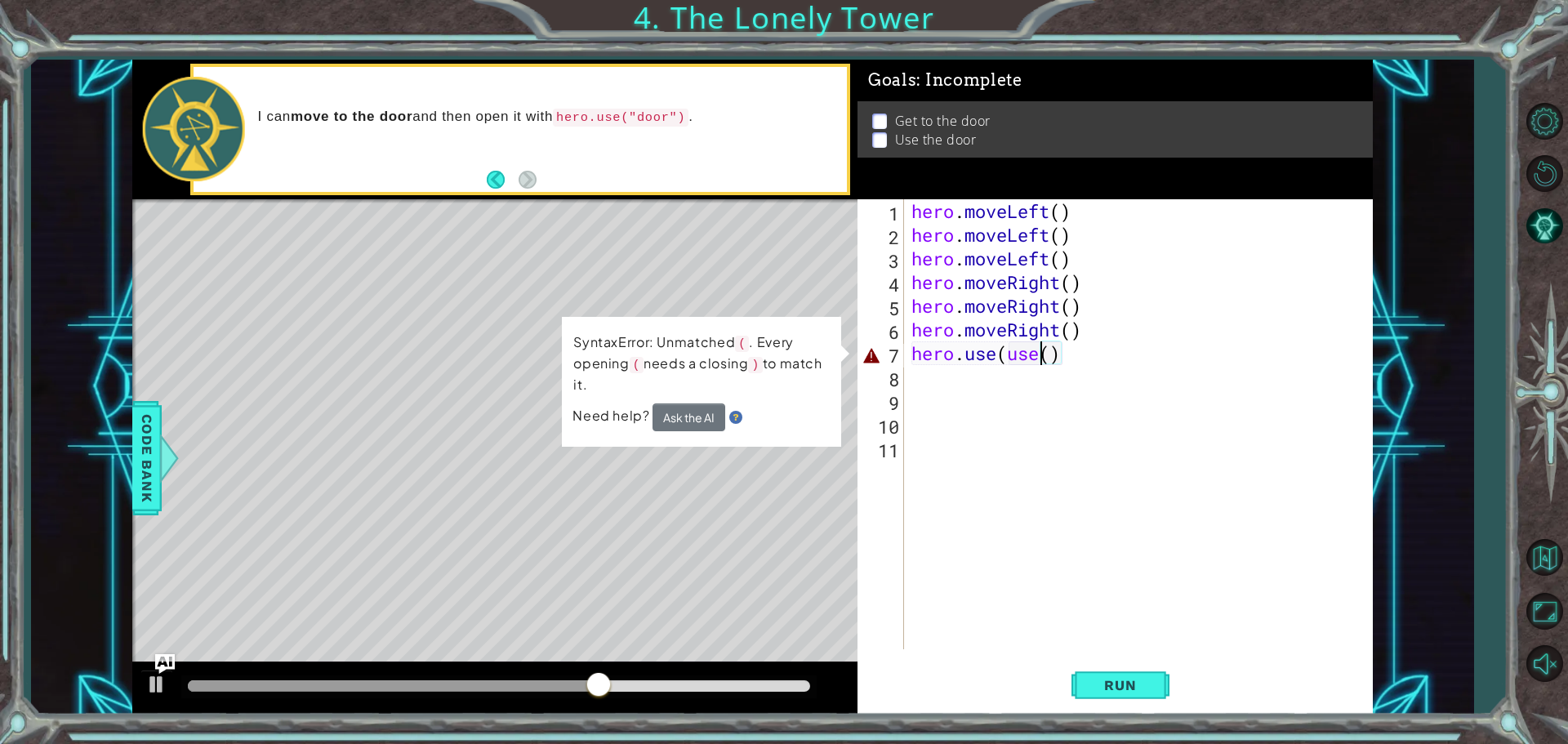
click at [1040, 358] on div "hero . moveLeft ( ) hero . moveLeft ( ) hero . moveLeft ( ) hero . moveRight ( …" at bounding box center [1142, 448] width 468 height 497
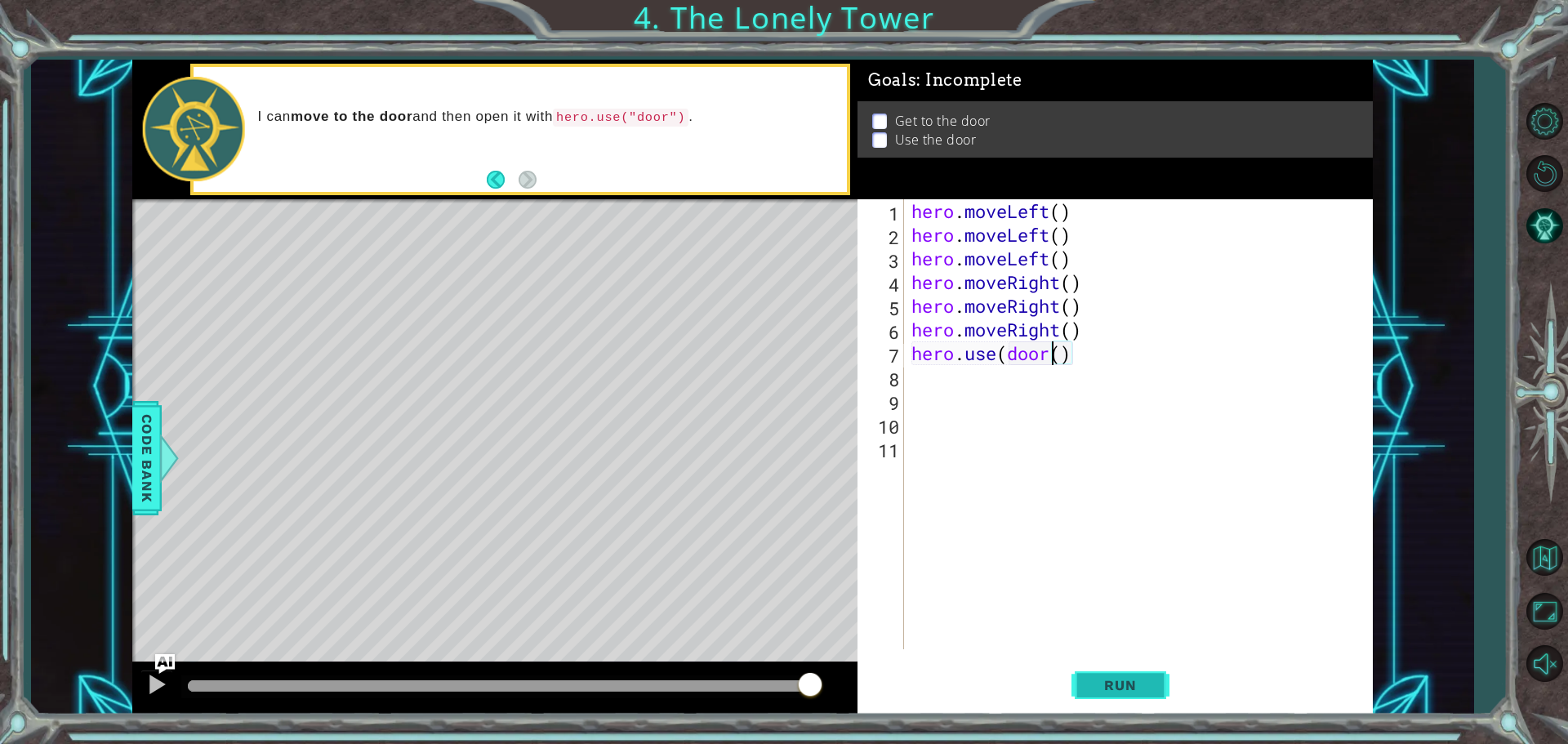
type textarea "hero.use(door()"
click at [1085, 675] on button "Run" at bounding box center [1120, 685] width 98 height 51
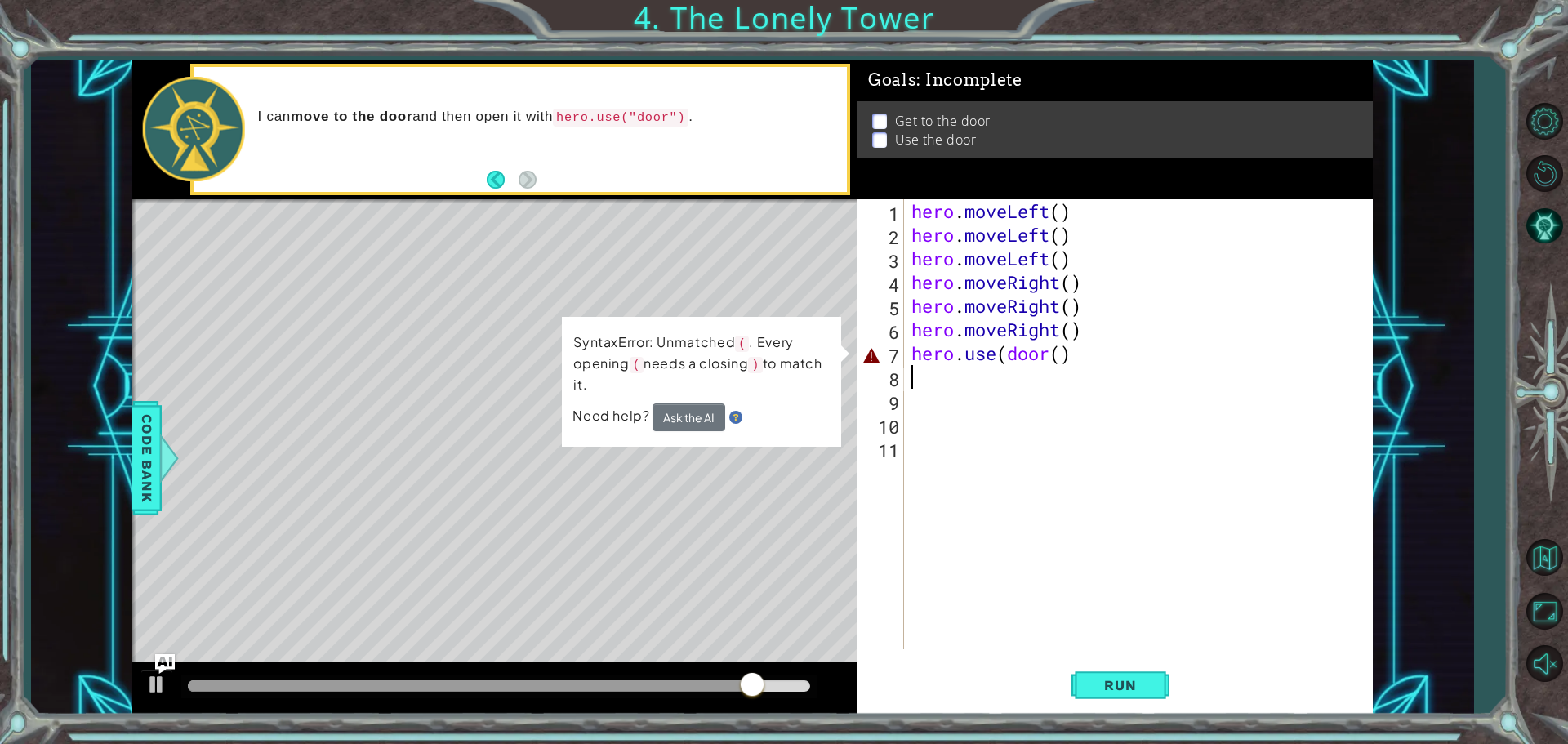
click at [1078, 368] on div "hero . moveLeft ( ) hero . moveLeft ( ) hero . moveLeft ( ) hero . moveRight ( …" at bounding box center [1142, 448] width 468 height 497
click at [1078, 359] on div "hero . moveLeft ( ) hero . moveLeft ( ) hero . moveLeft ( ) hero . moveRight ( …" at bounding box center [1142, 448] width 468 height 497
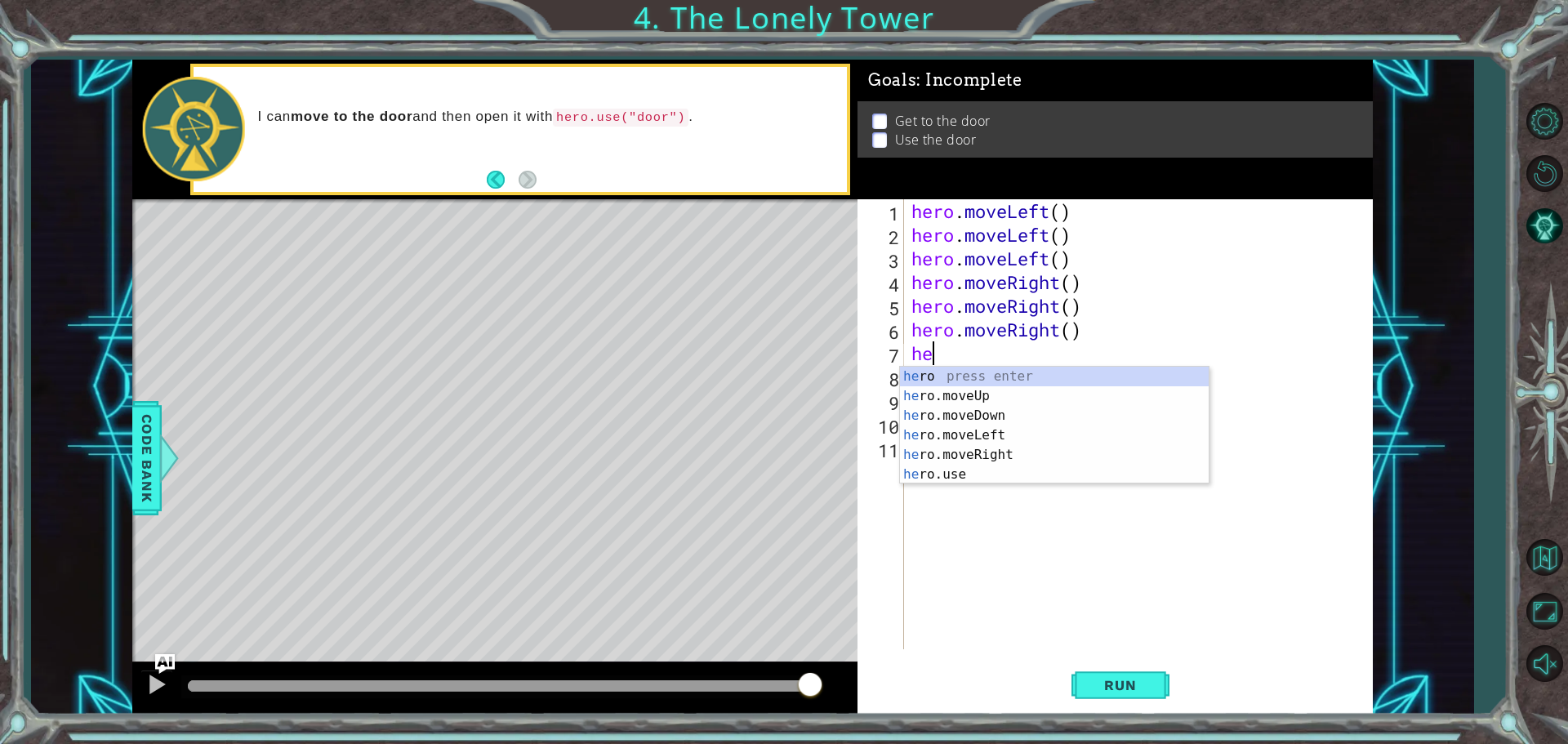
type textarea "h"
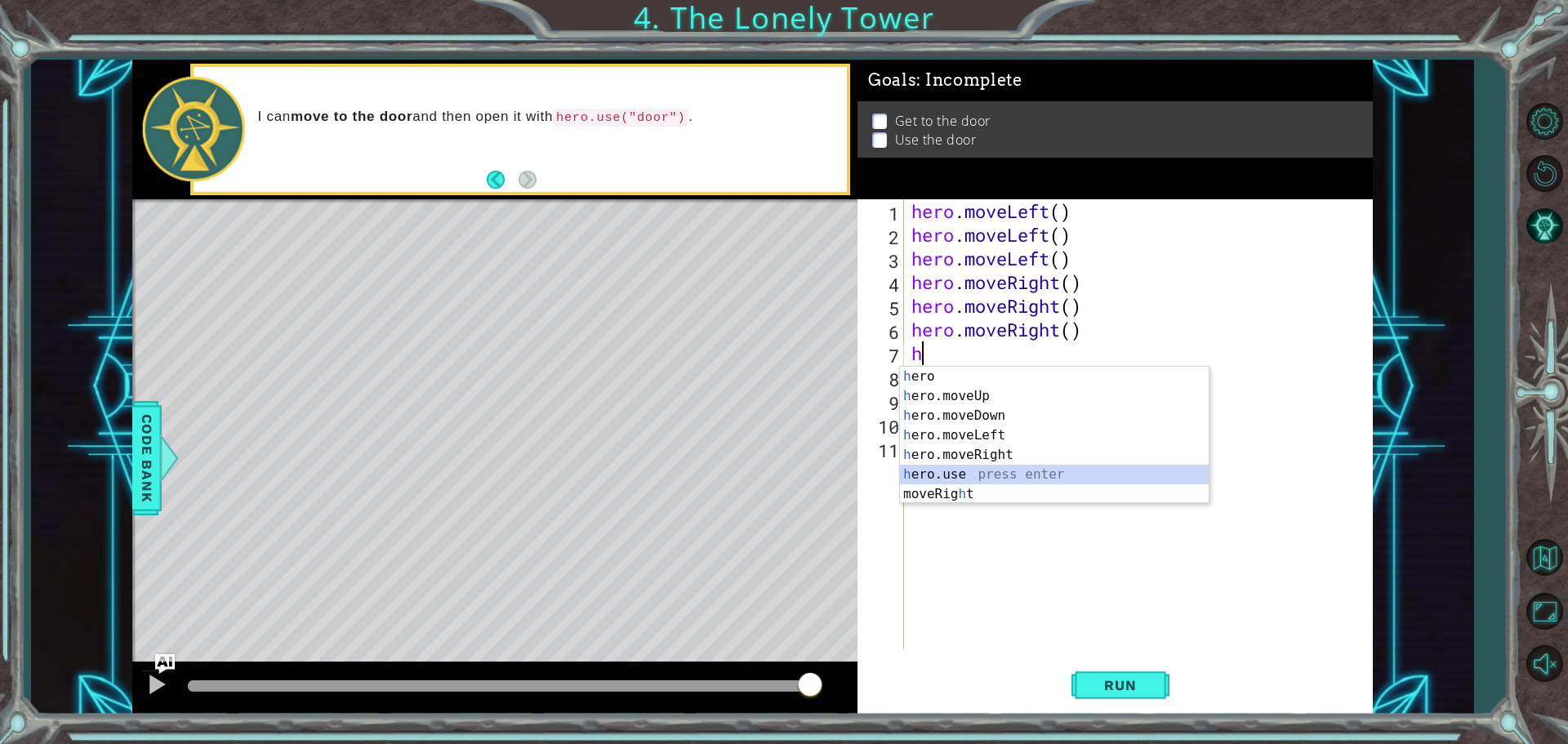
click at [922, 469] on div "h ero press enter h ero.moveUp press enter h ero.moveDown press enter h ero.mov…" at bounding box center [1054, 454] width 309 height 176
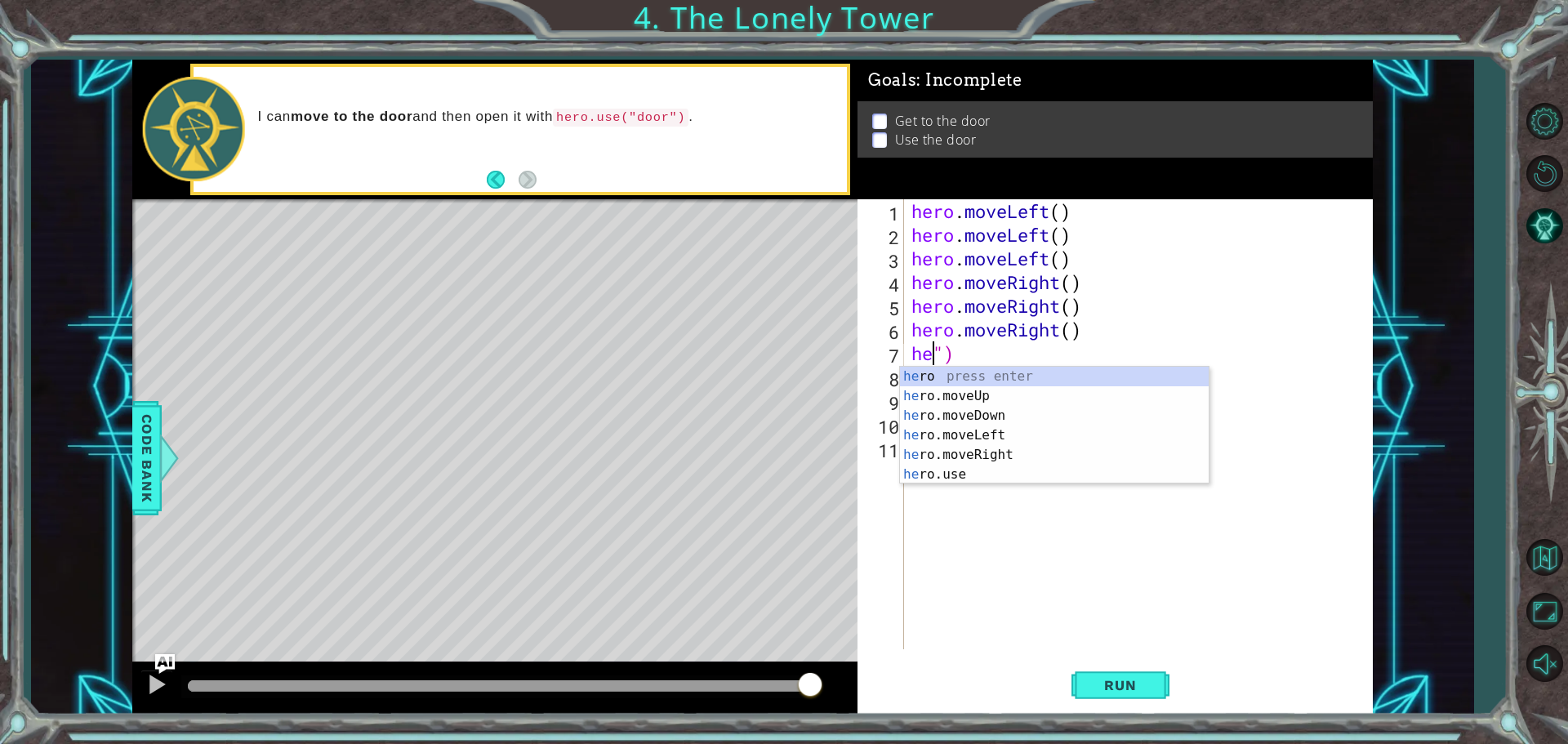
type textarea "")"
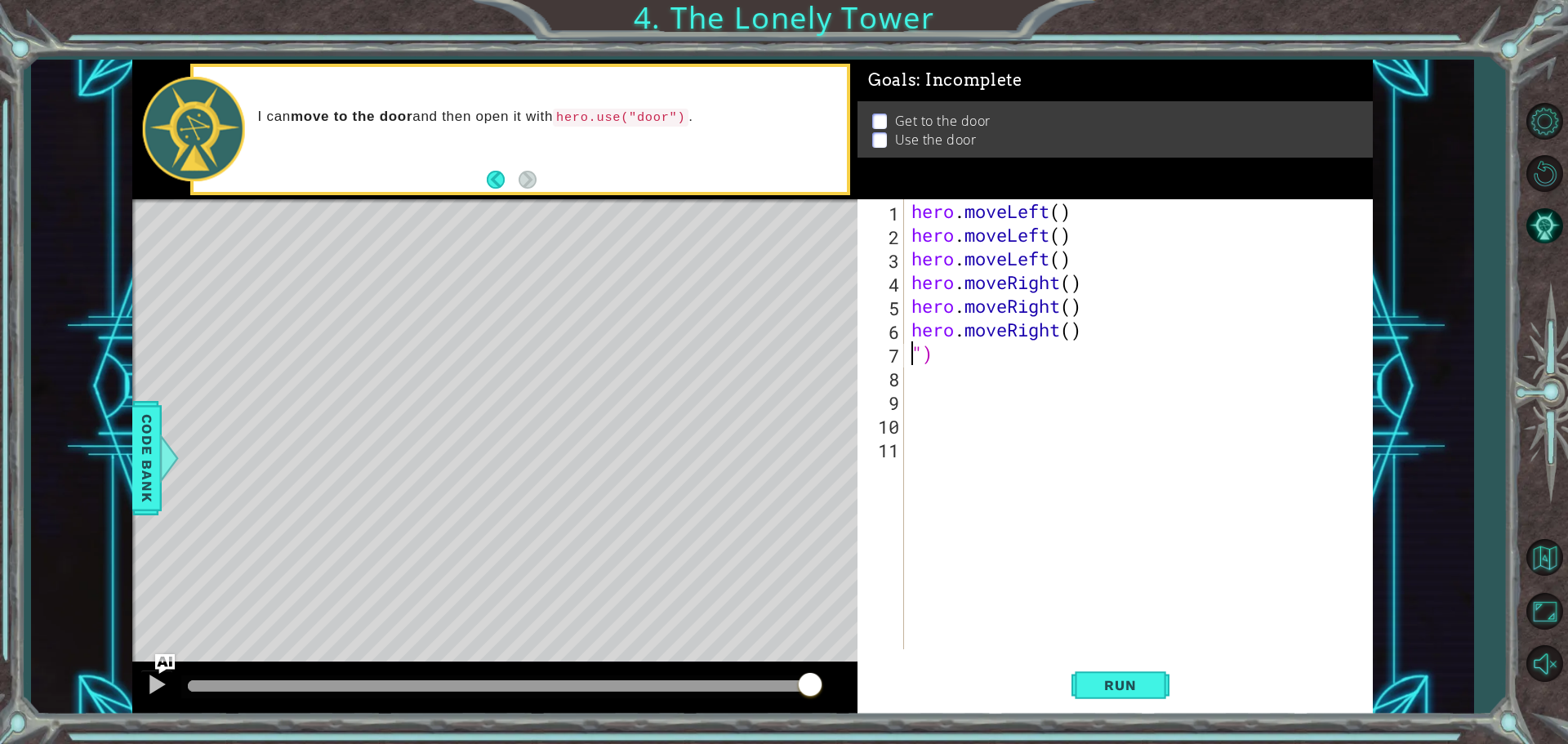
click at [956, 367] on div "hero . moveLeft ( ) hero . moveLeft ( ) hero . moveLeft ( ) hero . moveRight ( …" at bounding box center [1142, 448] width 468 height 497
click at [950, 345] on div "hero . moveLeft ( ) hero . moveLeft ( ) hero . moveLeft ( ) hero . moveRight ( …" at bounding box center [1142, 448] width 468 height 497
type textarea """
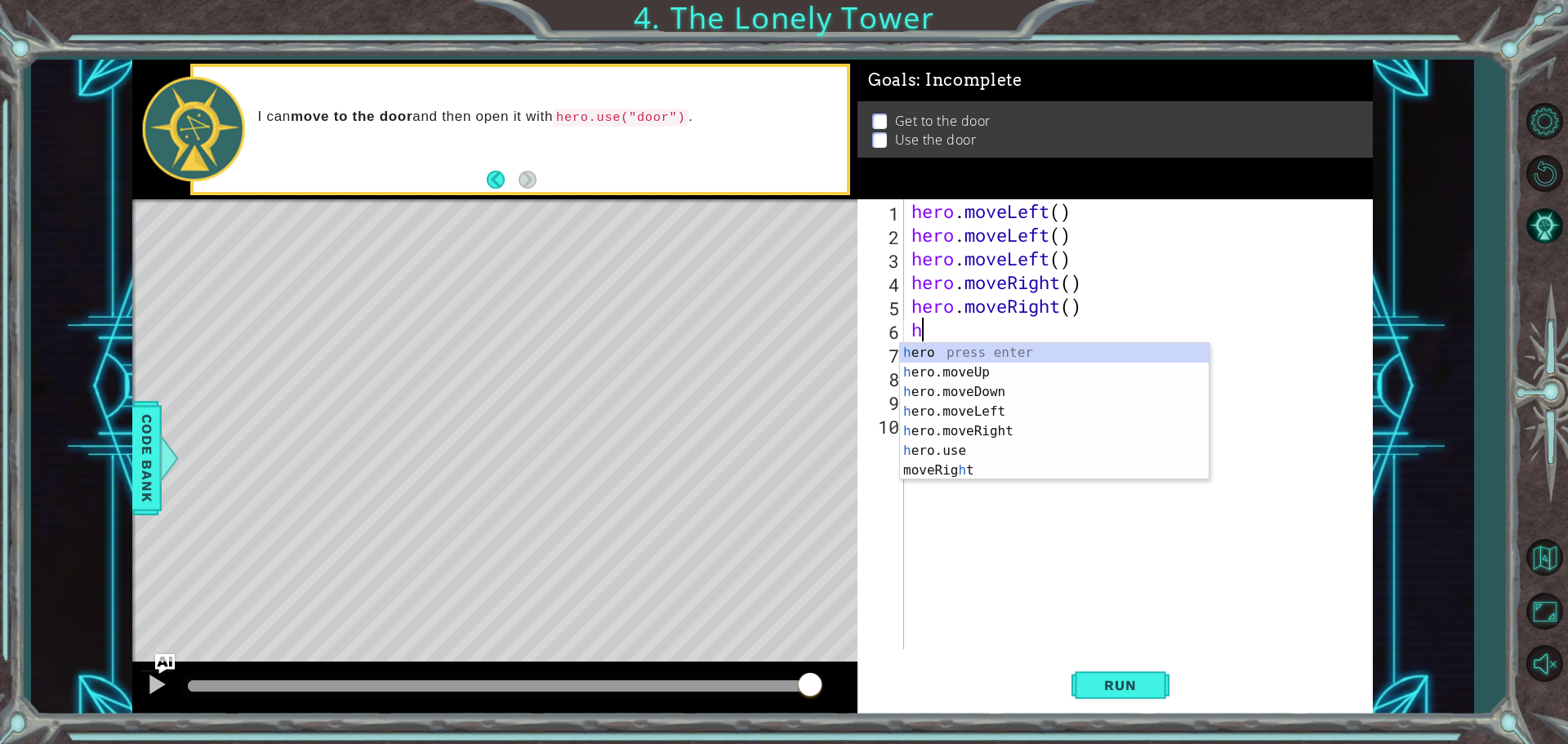
type textarea "h"
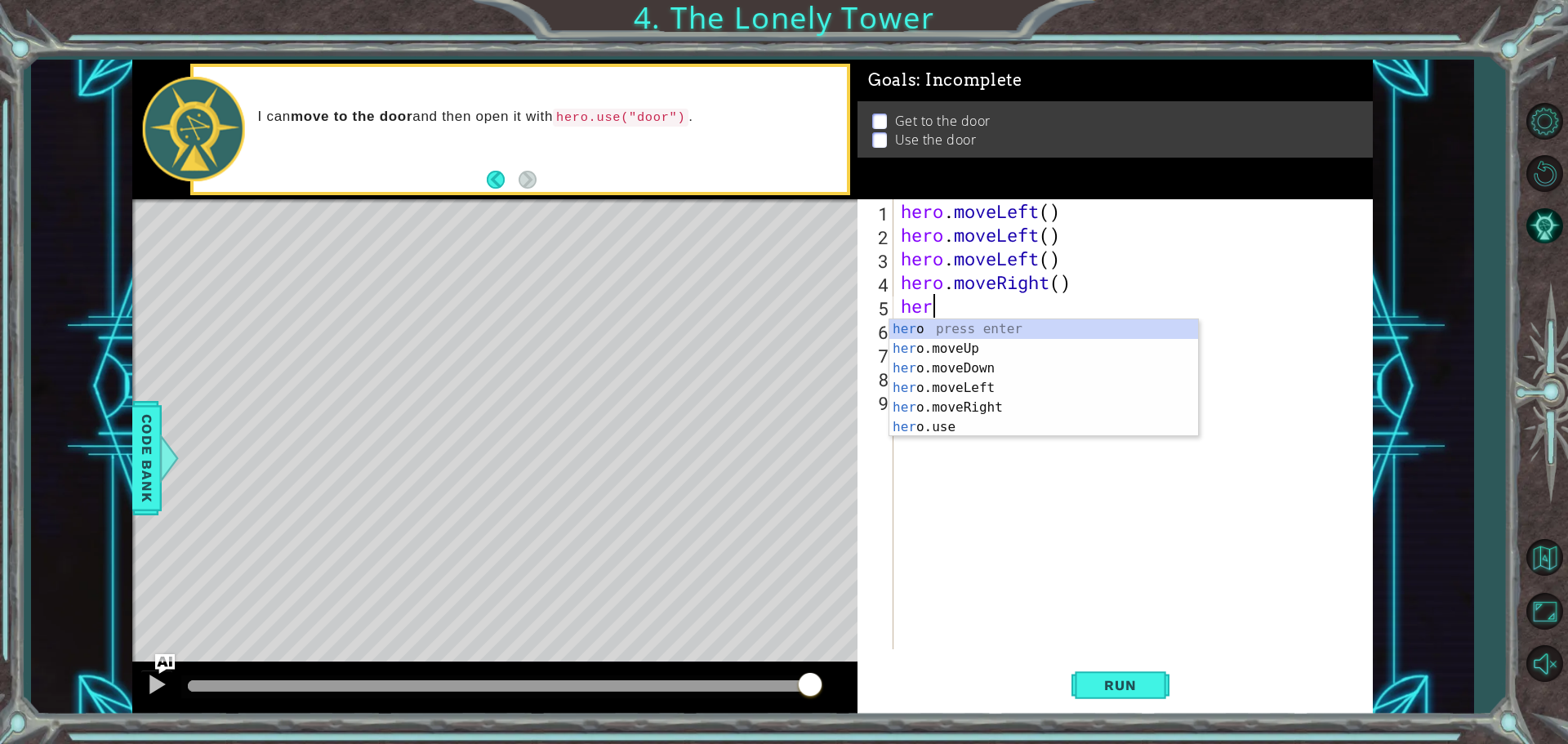
type textarea "h"
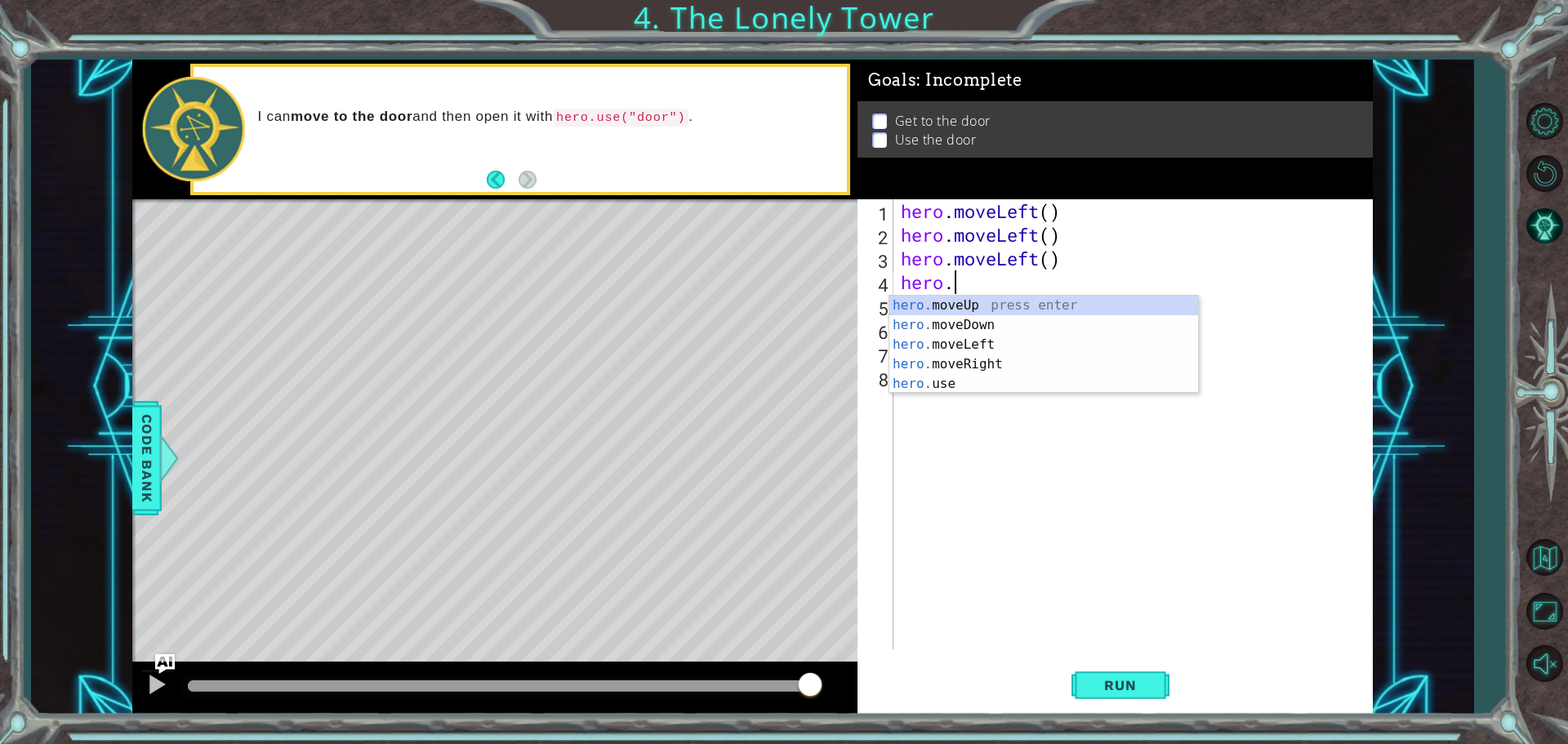
type textarea "h"
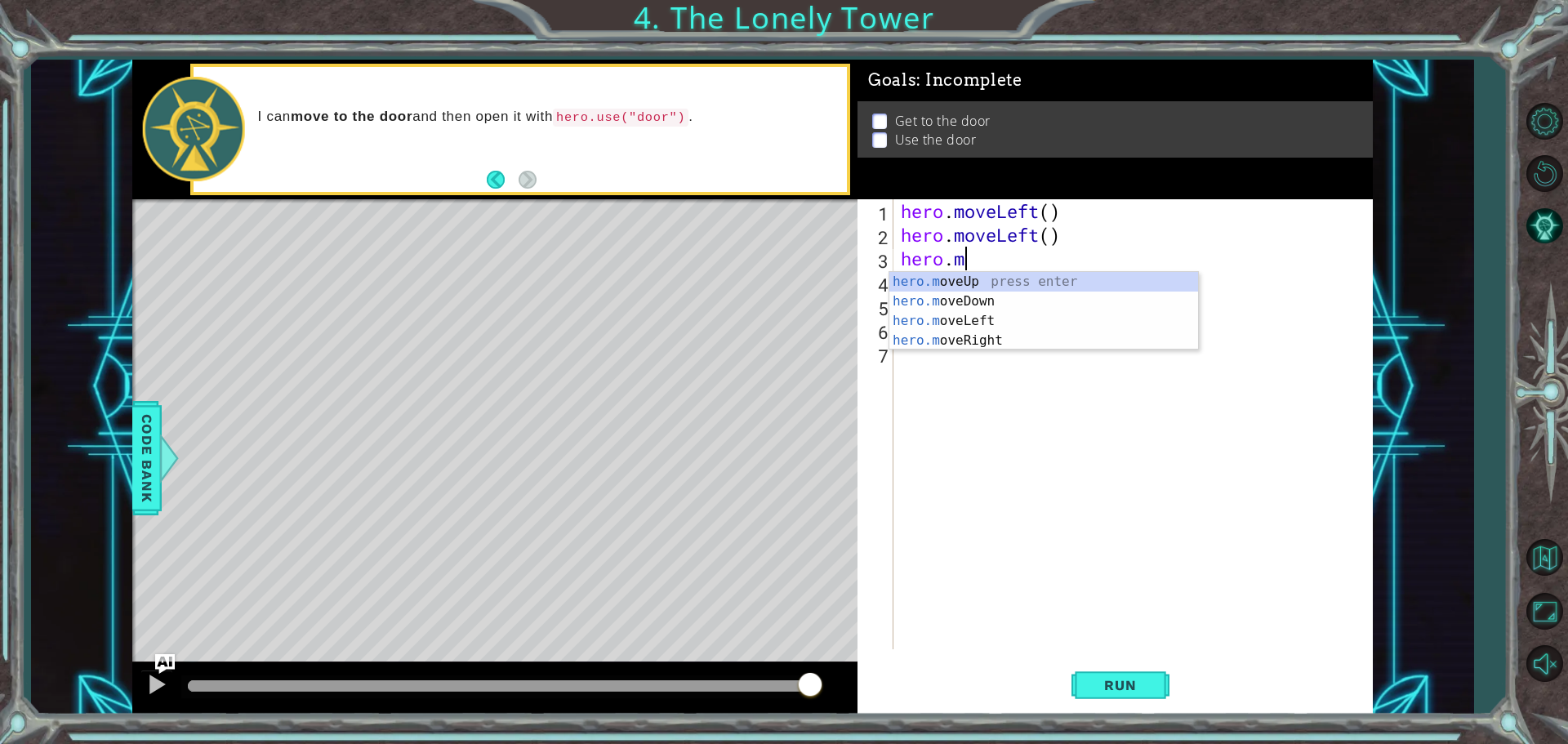
type textarea "h"
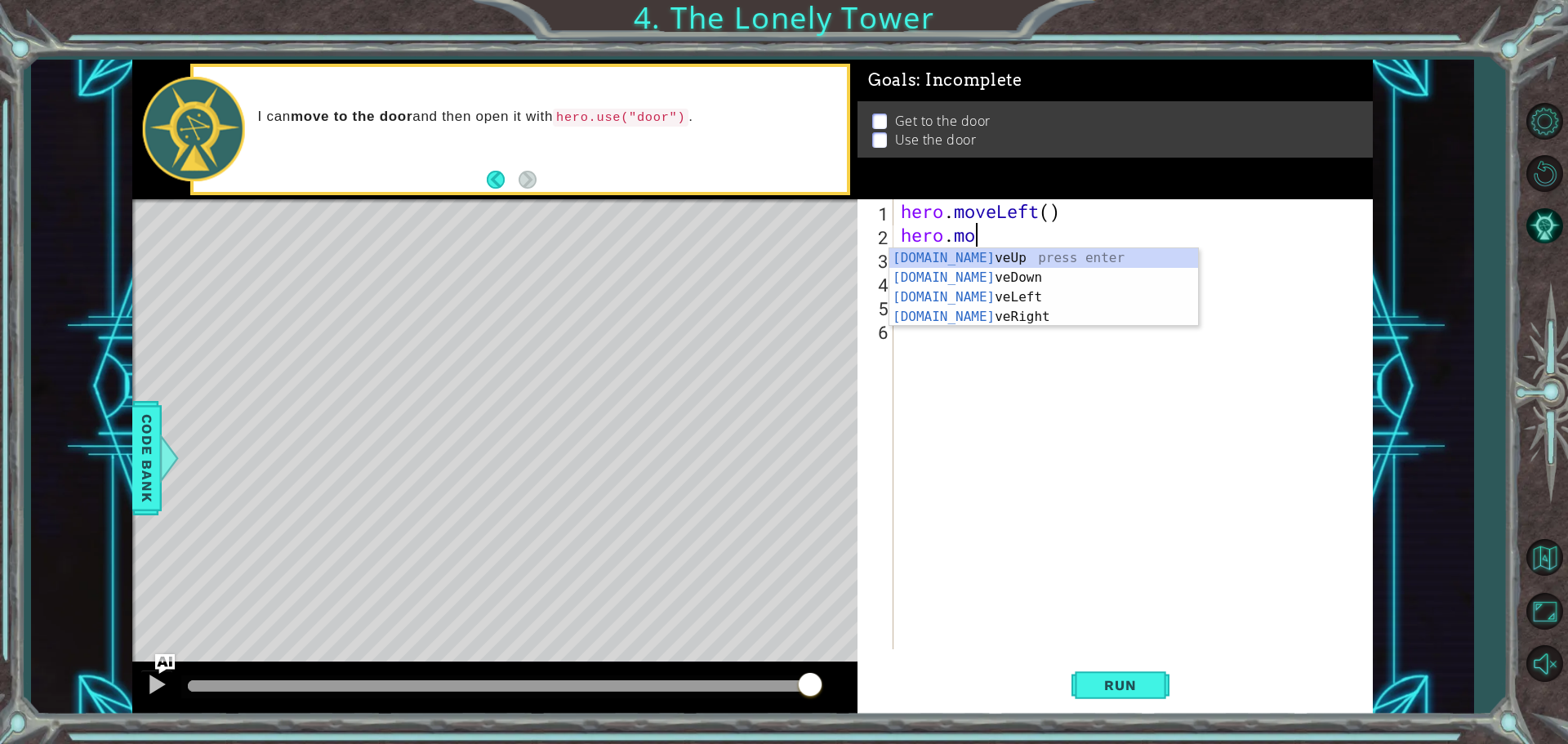
type textarea "h"
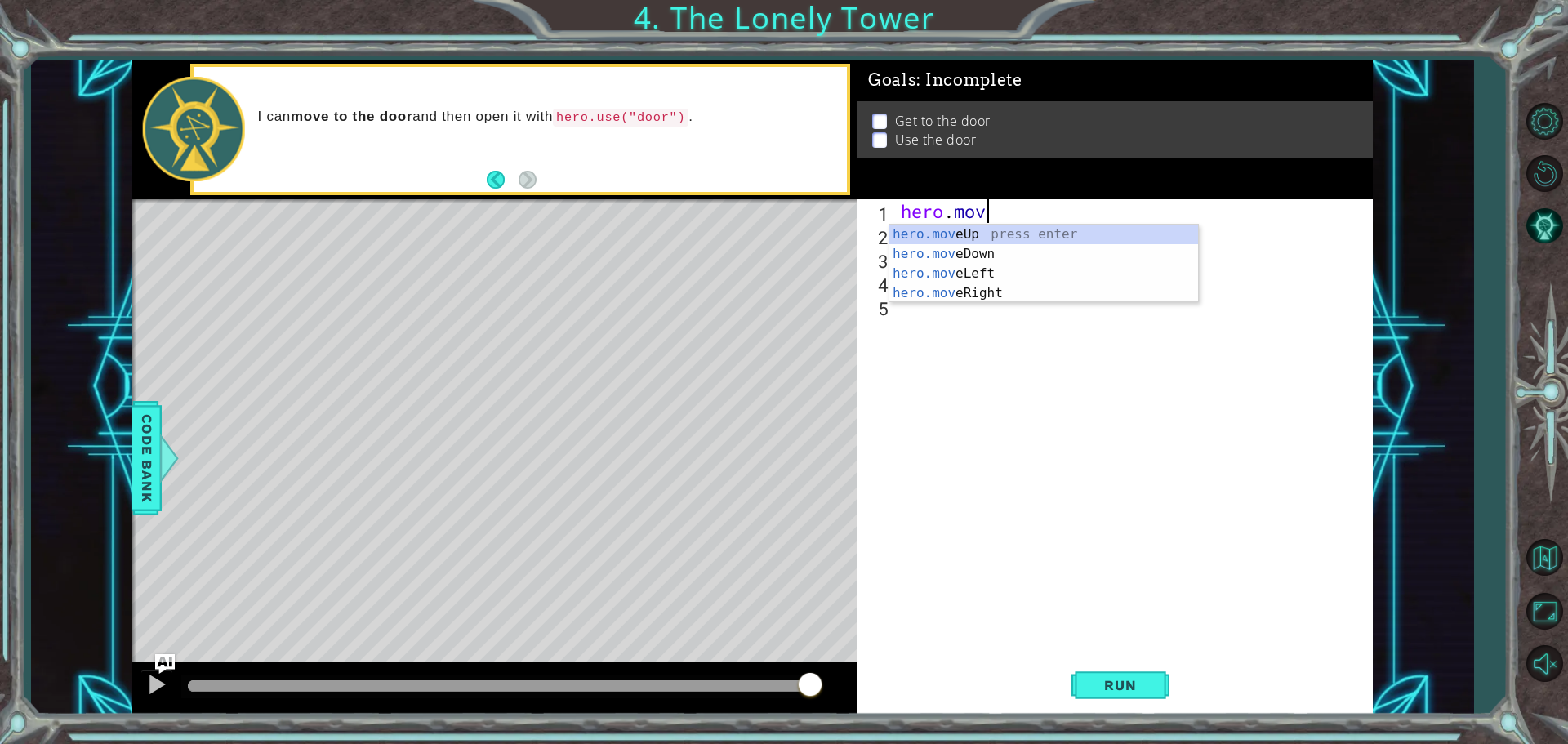
type textarea "h"
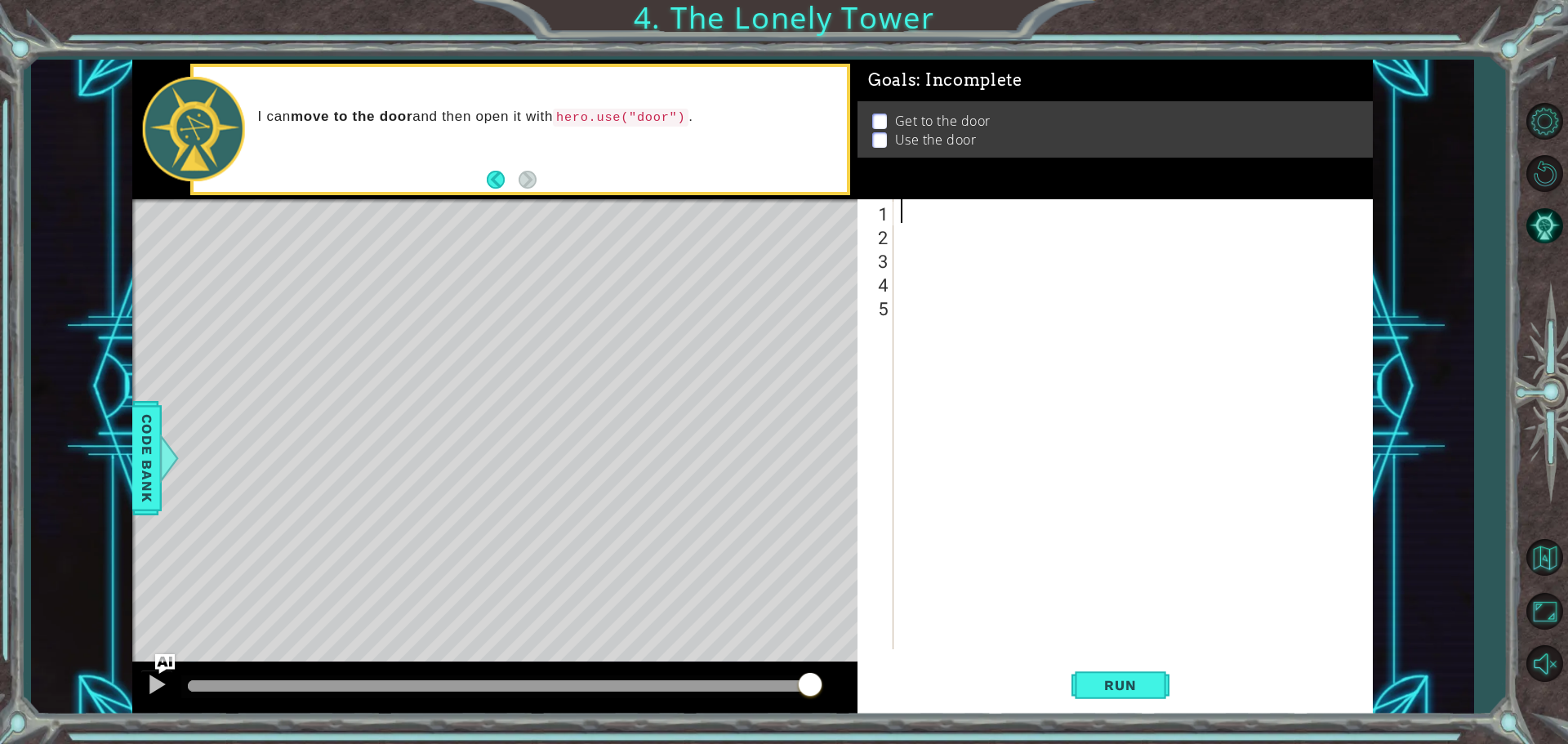
type textarea "h"
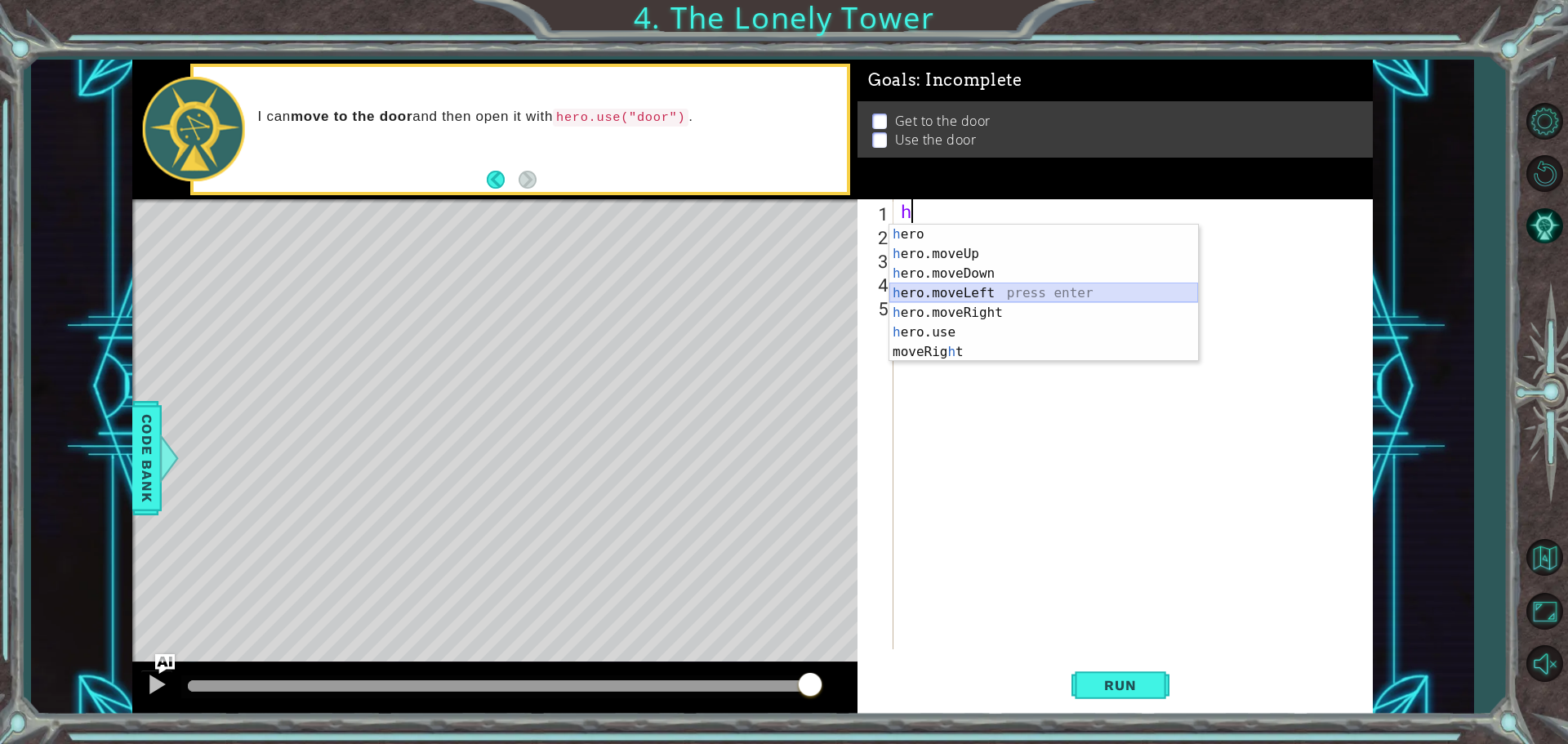
click at [960, 291] on div "h ero press enter h ero.moveUp press enter h ero.moveDown press enter h ero.mov…" at bounding box center [1044, 313] width 309 height 176
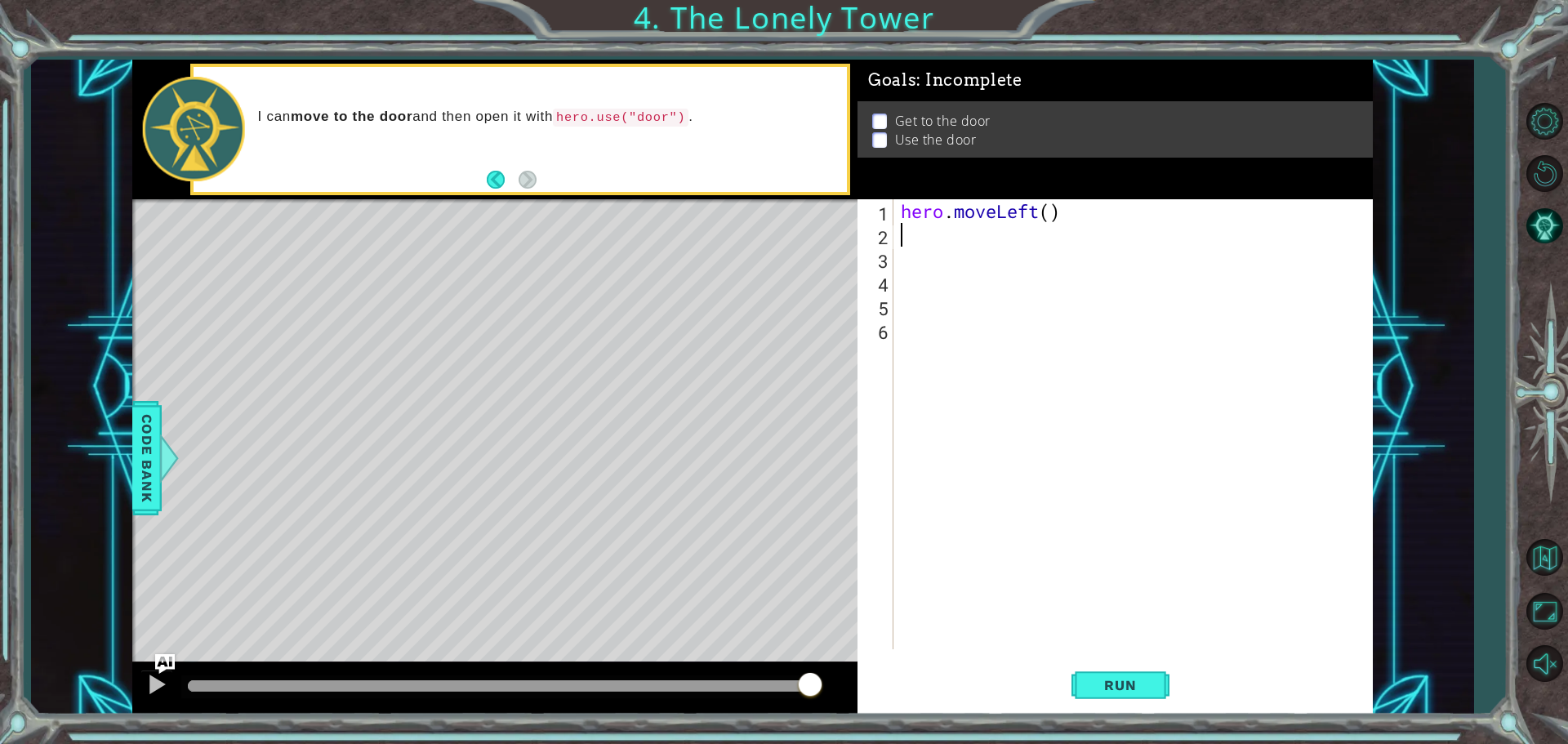
click at [1051, 219] on div "hero . moveLeft ( )" at bounding box center [1137, 448] width 479 height 497
type textarea "hero.moveLeft(2)"
click at [1038, 241] on div "hero . moveLeft ( 2 )" at bounding box center [1137, 448] width 479 height 497
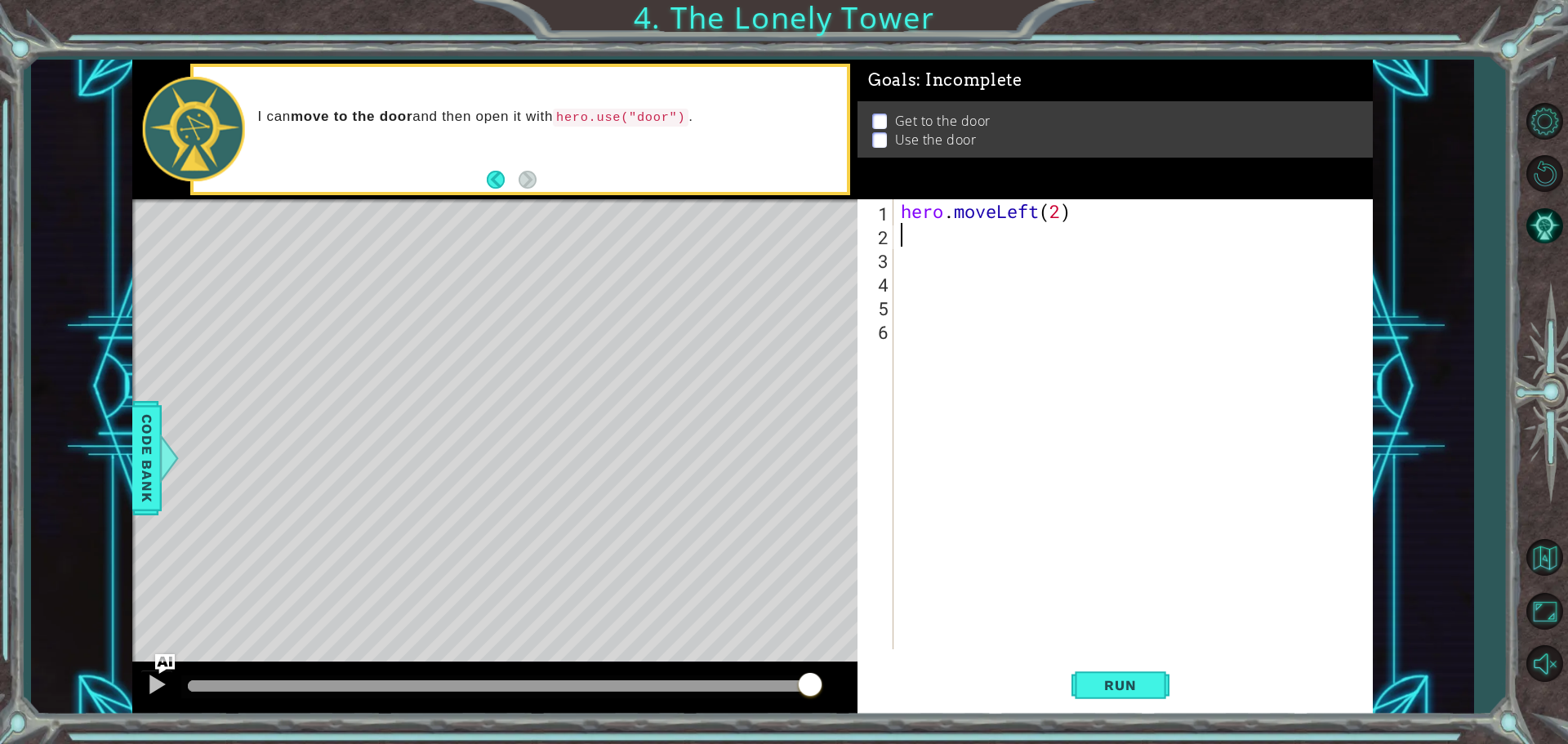
type textarea "h"
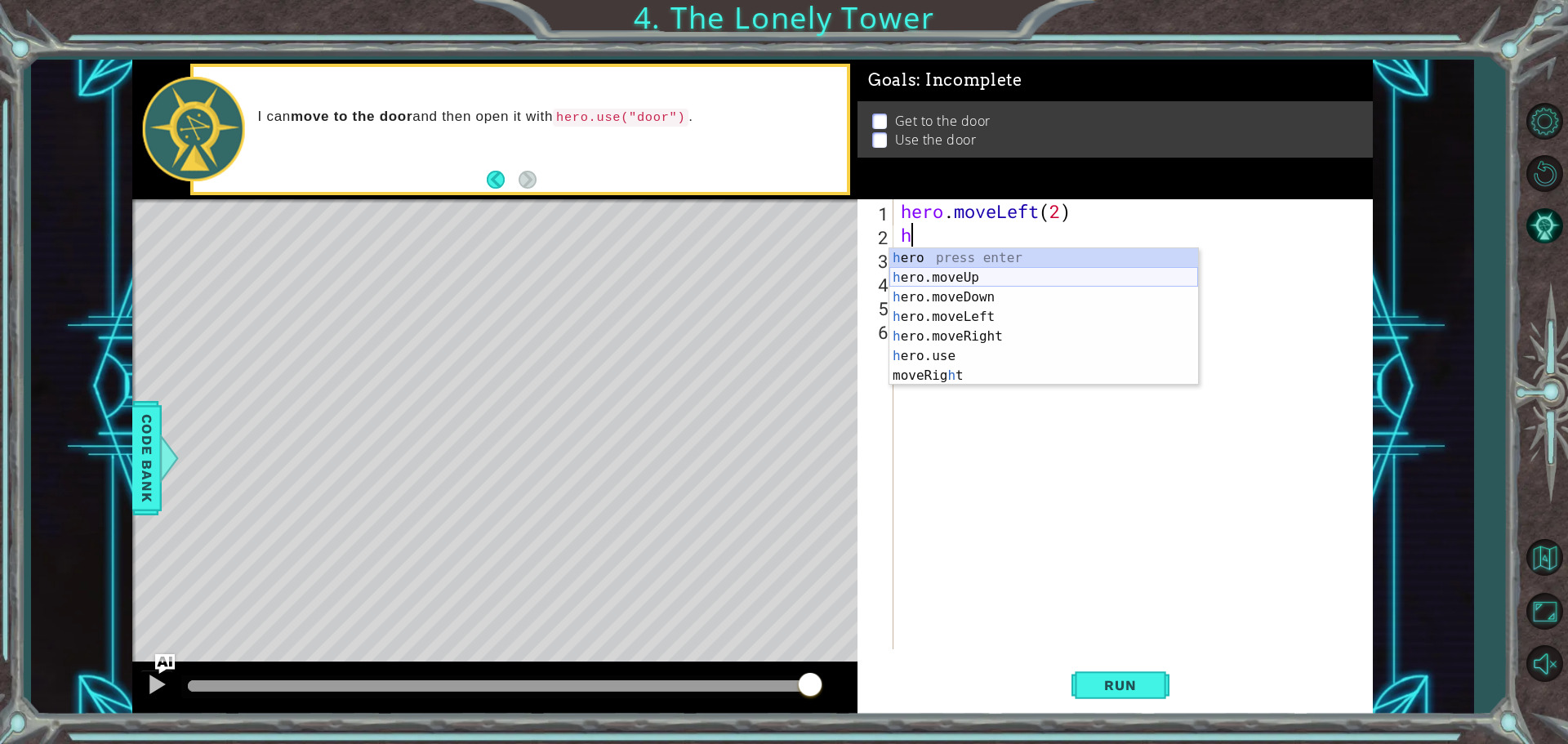
click at [984, 280] on div "h ero press enter h ero.moveUp press enter h ero.moveDown press enter h ero.mov…" at bounding box center [1044, 336] width 309 height 176
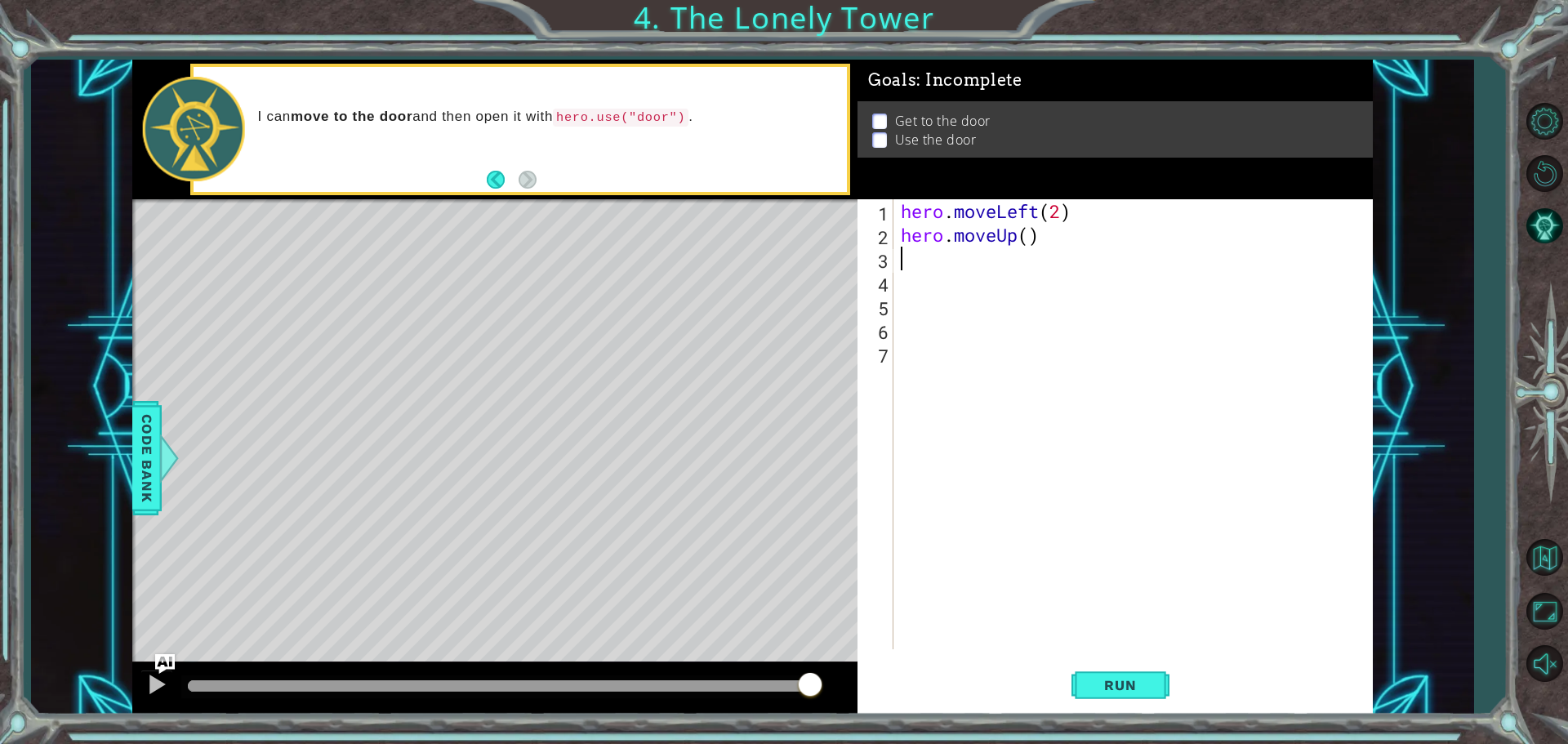
click at [1028, 235] on div "hero . moveLeft ( 2 ) hero . moveUp ( )" at bounding box center [1137, 448] width 479 height 497
type textarea "hero.moveUp(2)"
click at [1017, 250] on div "hero . moveLeft ( 2 ) hero . moveUp ( 2 )" at bounding box center [1137, 448] width 479 height 497
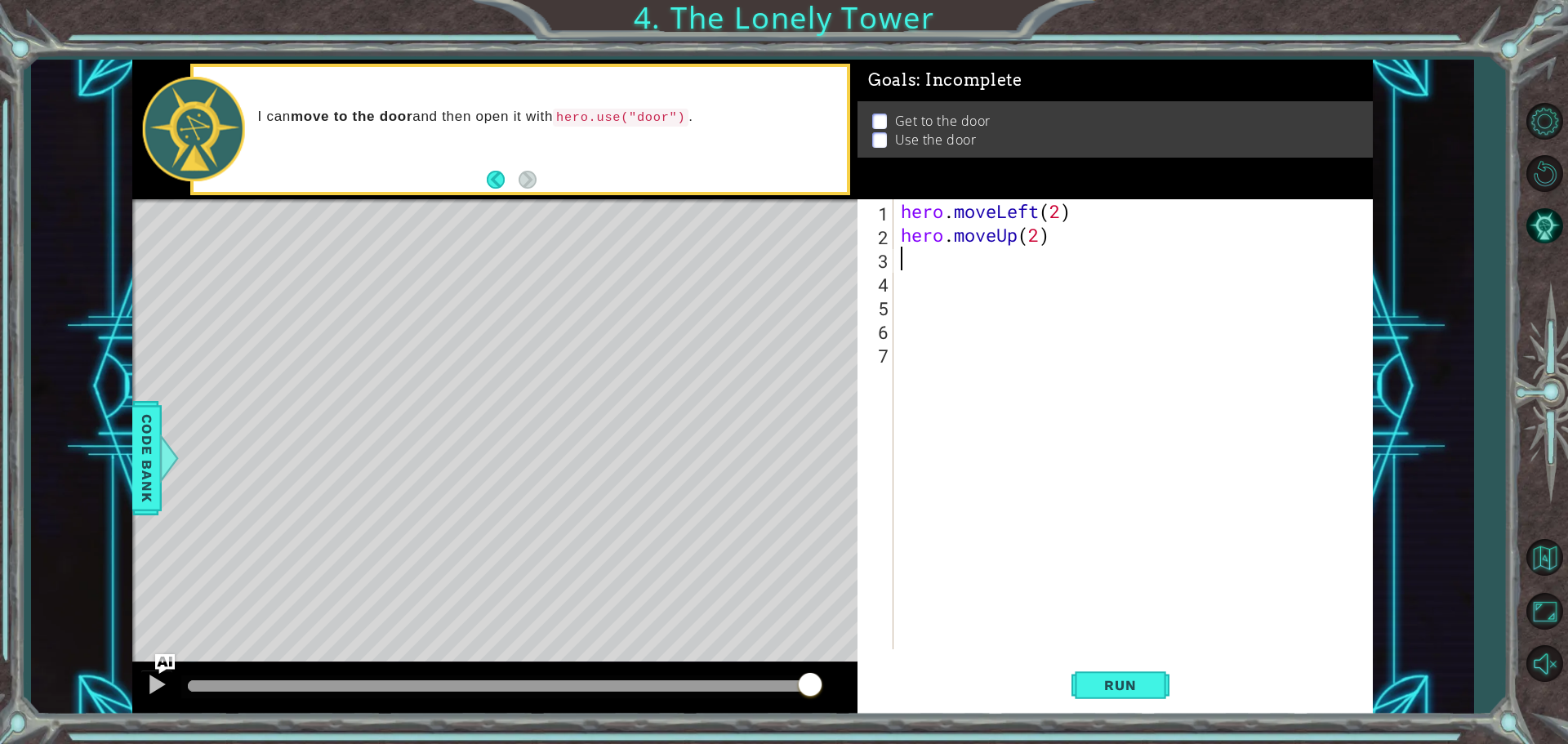
type textarea "h"
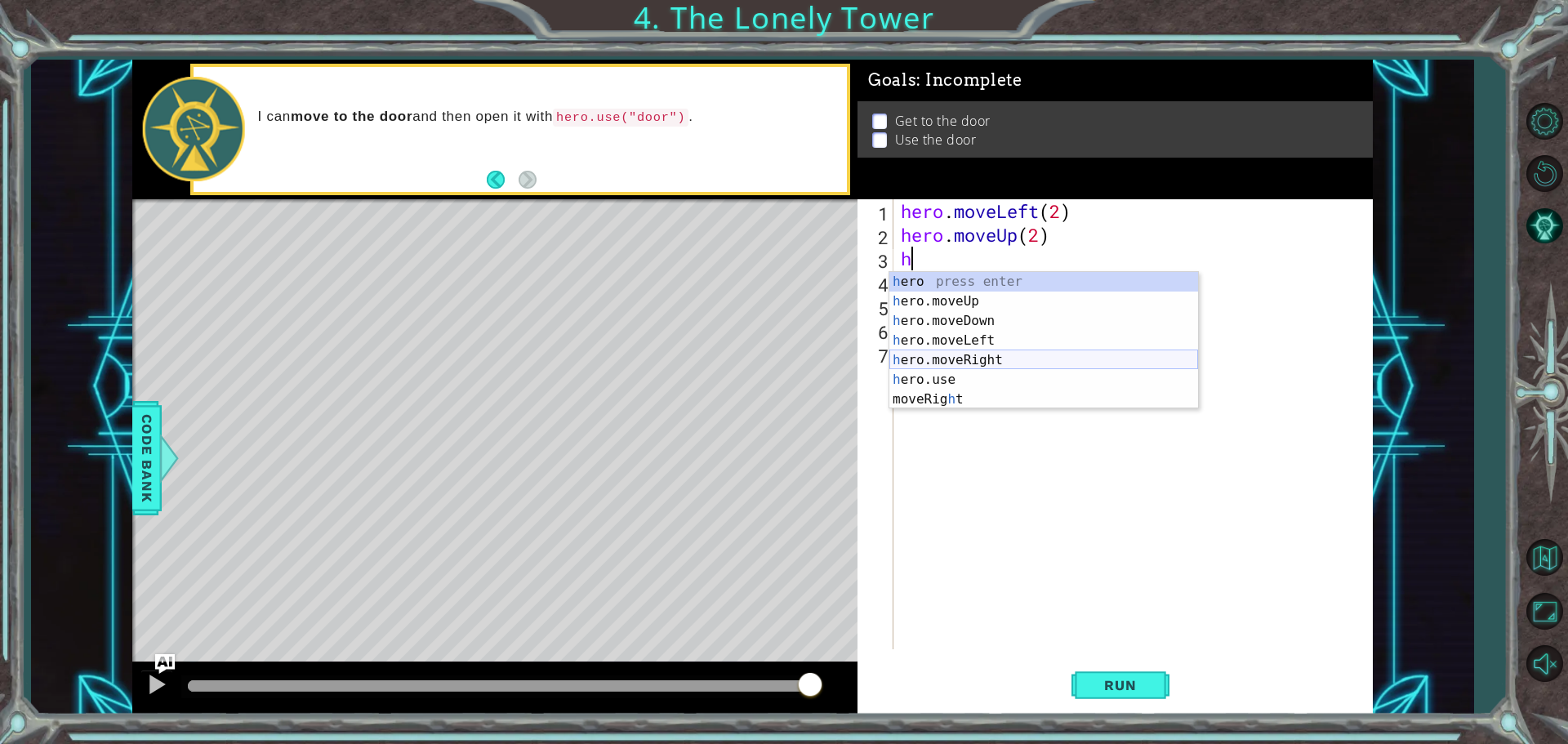
click at [990, 352] on div "h ero press enter h ero.moveUp press enter h ero.moveDown press enter h ero.mov…" at bounding box center [1044, 360] width 309 height 176
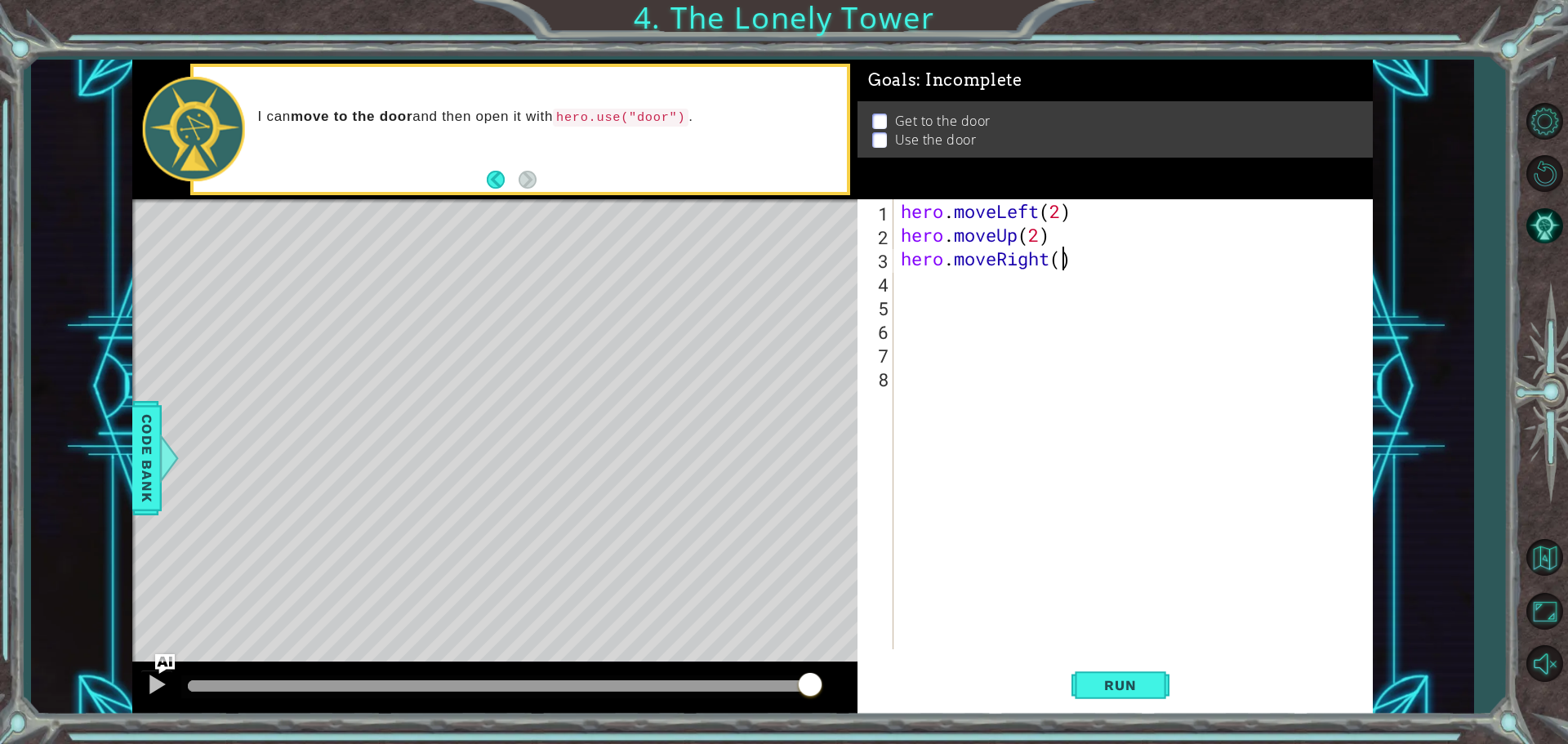
click at [1058, 260] on div "hero . moveLeft ( 2 ) hero . moveUp ( 2 ) hero . moveRight ( )" at bounding box center [1137, 448] width 479 height 497
type textarea "hero.moveRight(2)"
click at [1029, 300] on div "hero . moveLeft ( 2 ) hero . moveUp ( 2 ) hero . moveRight ( 2 )" at bounding box center [1137, 448] width 479 height 497
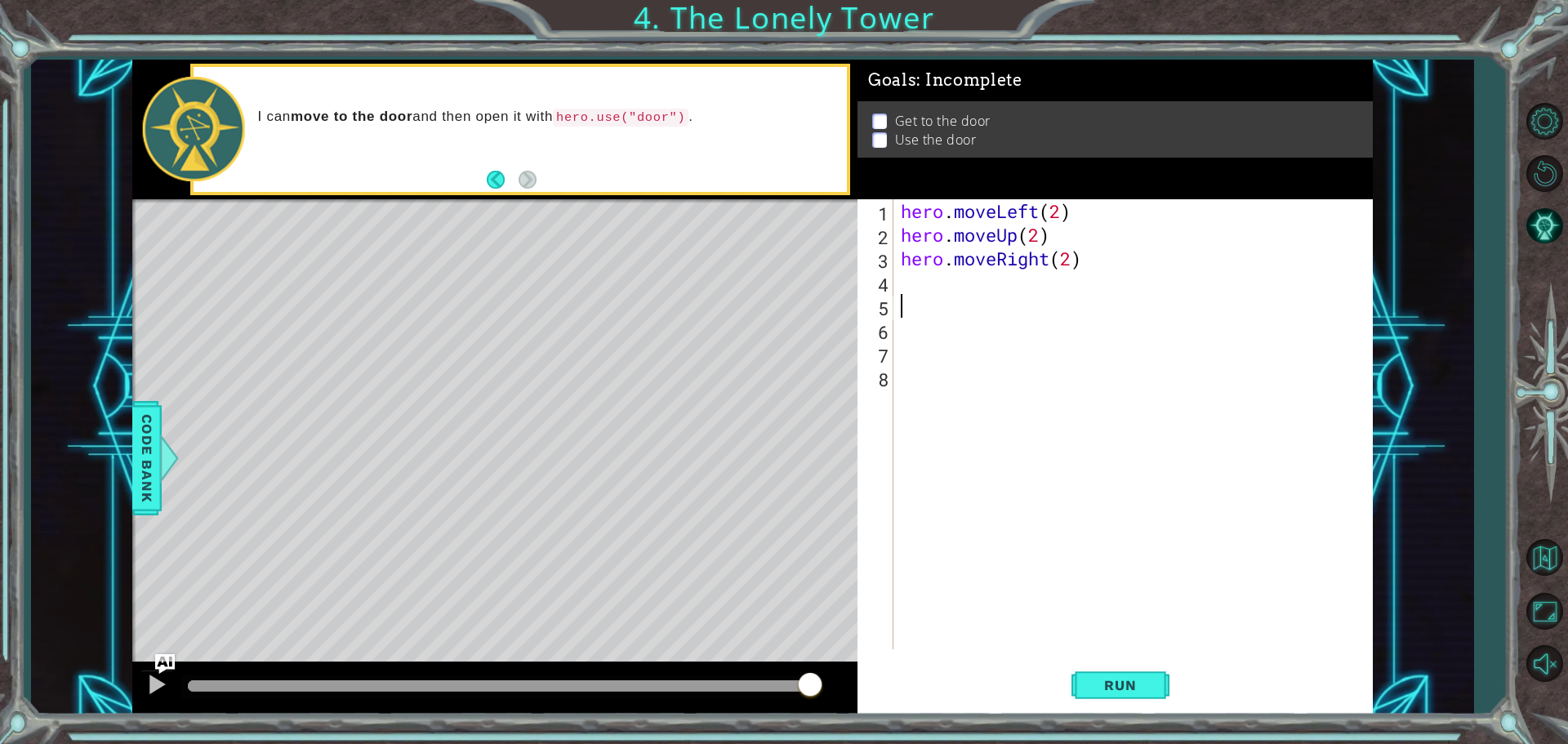
drag, startPoint x: 1023, startPoint y: 295, endPoint x: 1020, endPoint y: 288, distance: 7.6
click at [1022, 291] on div "hero . moveLeft ( 2 ) hero . moveUp ( 2 ) hero . moveRight ( 2 )" at bounding box center [1137, 448] width 479 height 497
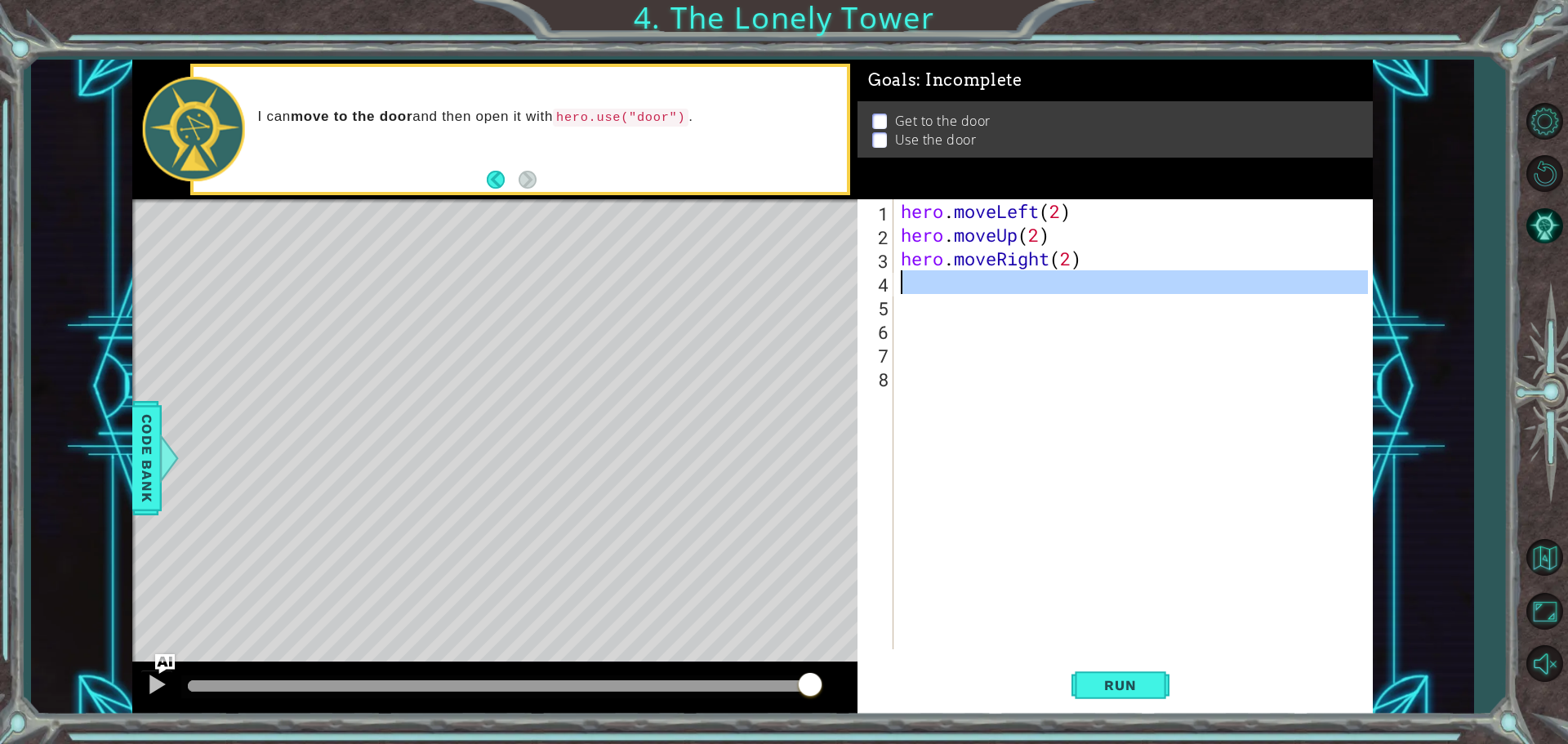
click at [1016, 281] on div "hero . moveLeft ( 2 ) hero . moveUp ( 2 ) hero . moveRight ( 2 )" at bounding box center [1132, 424] width 471 height 451
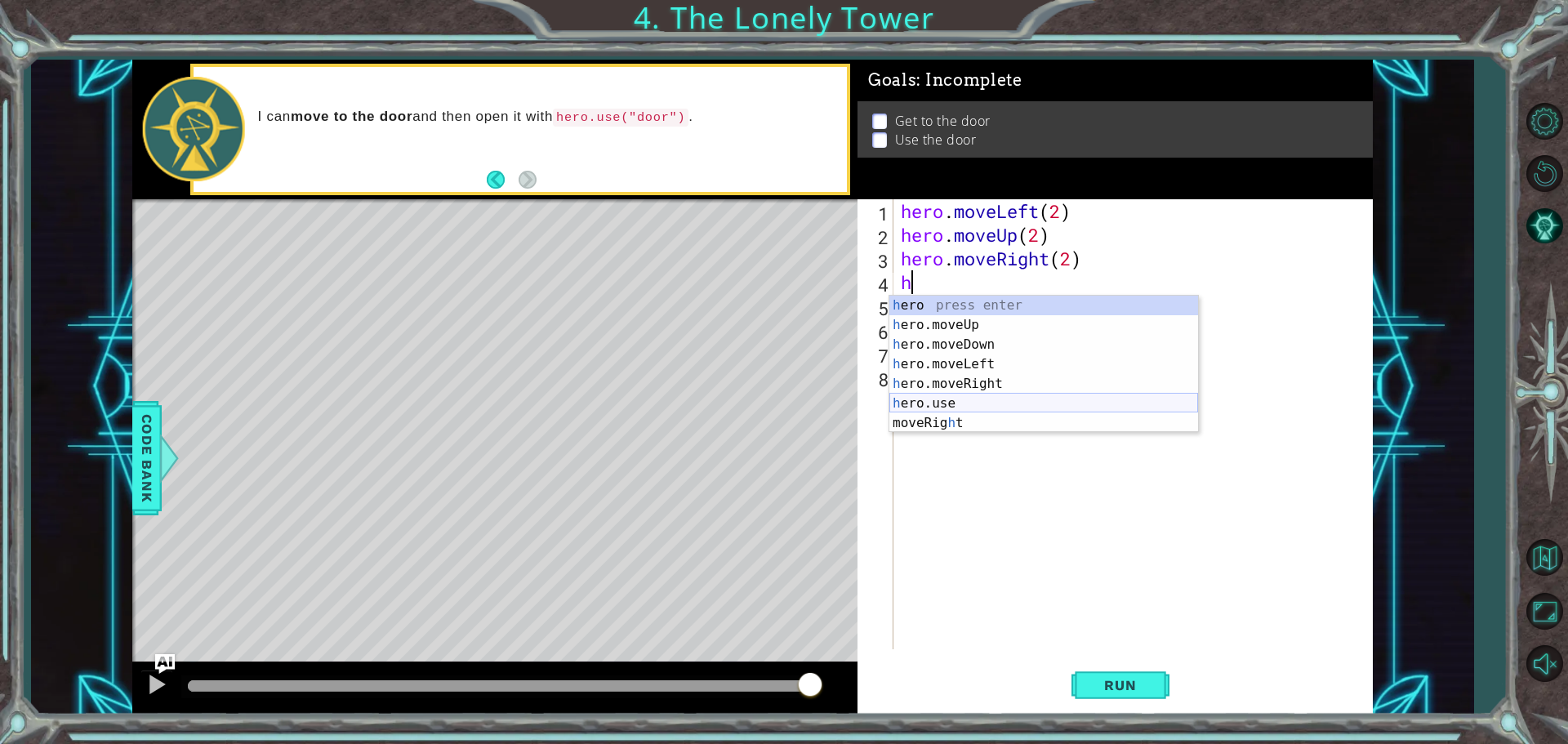
click at [979, 401] on div "h ero press enter h ero.moveUp press enter h ero.moveDown press enter h ero.mov…" at bounding box center [1044, 384] width 309 height 176
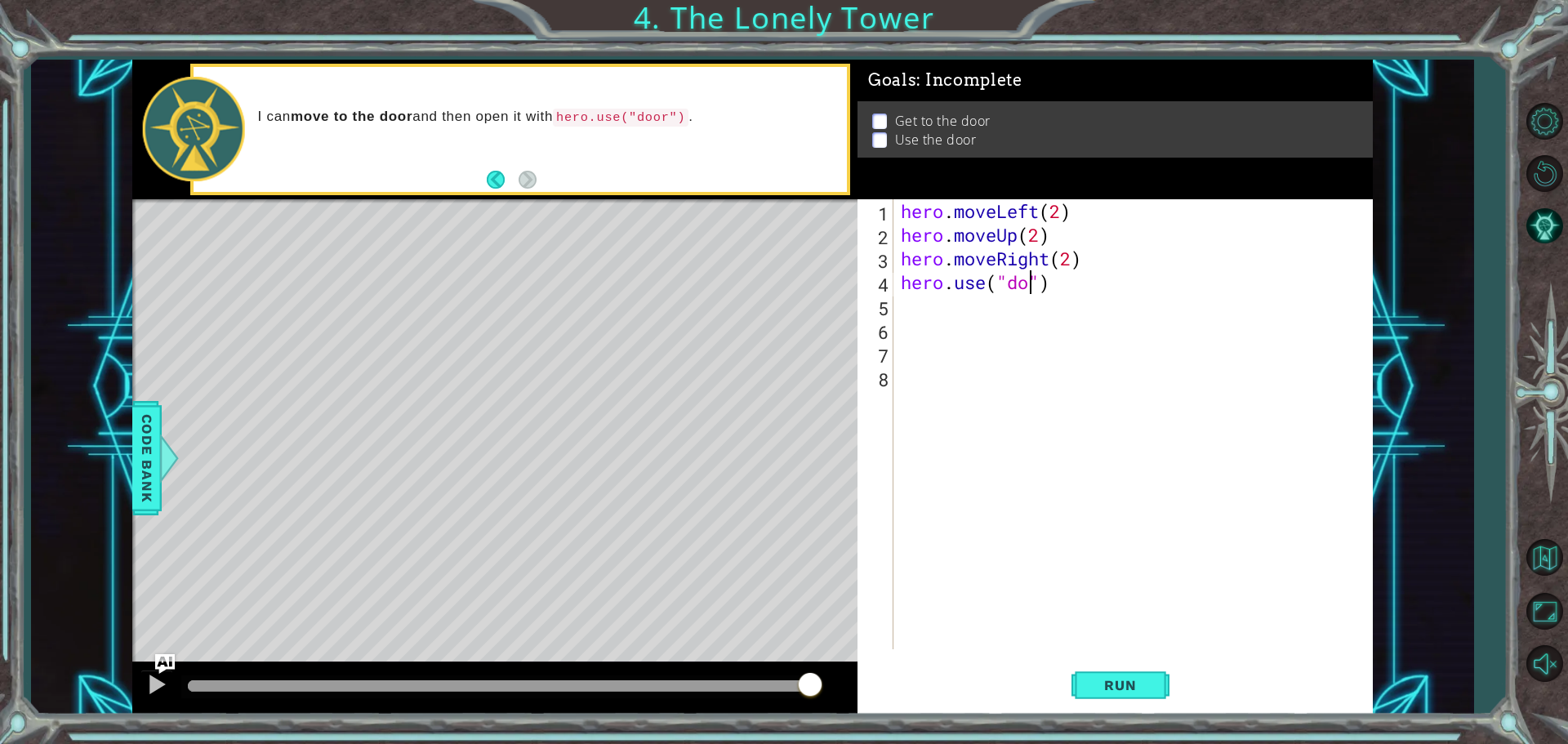
type textarea "hero.use("door")"
click at [1091, 664] on button "Run" at bounding box center [1120, 685] width 98 height 51
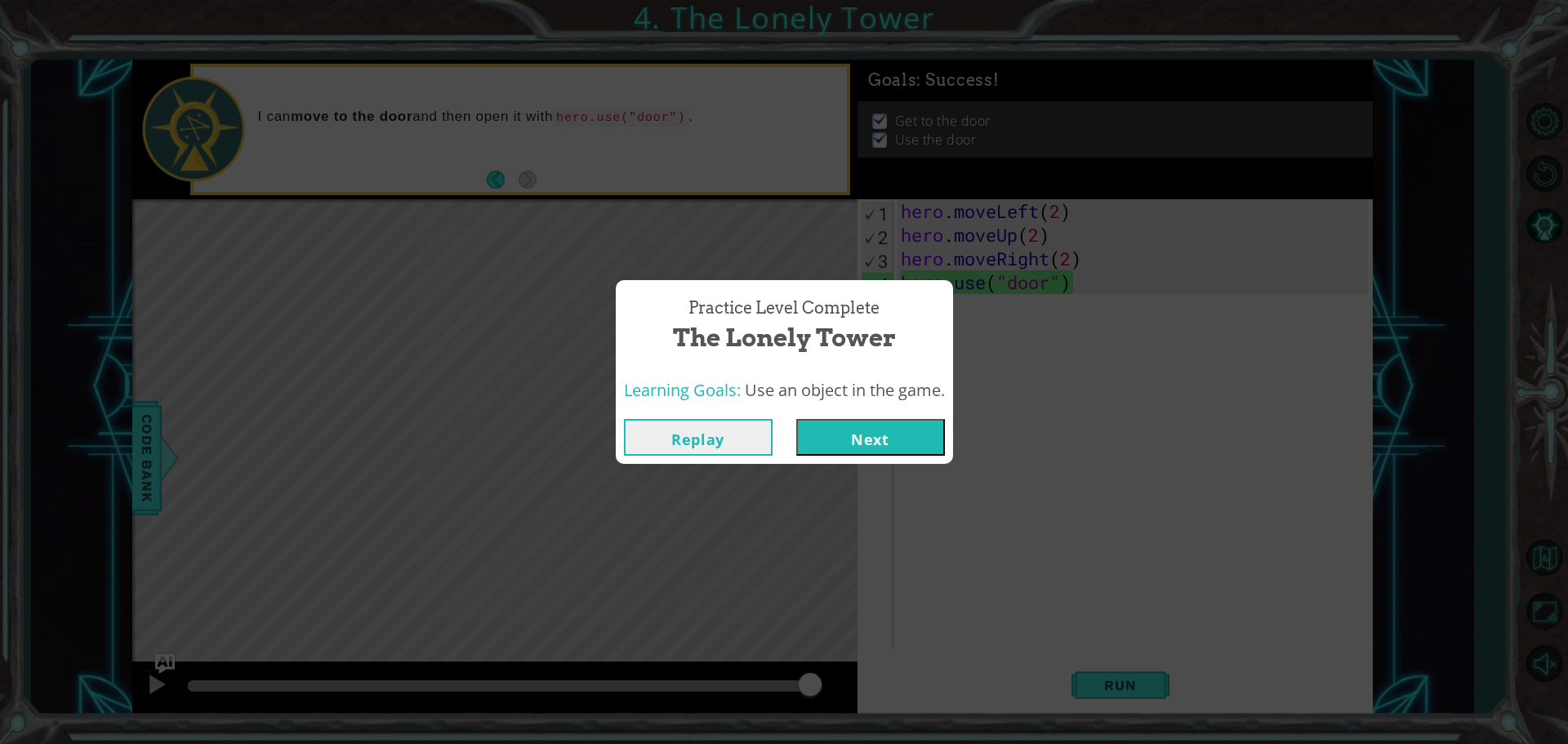
click at [878, 435] on button "Next" at bounding box center [871, 438] width 149 height 37
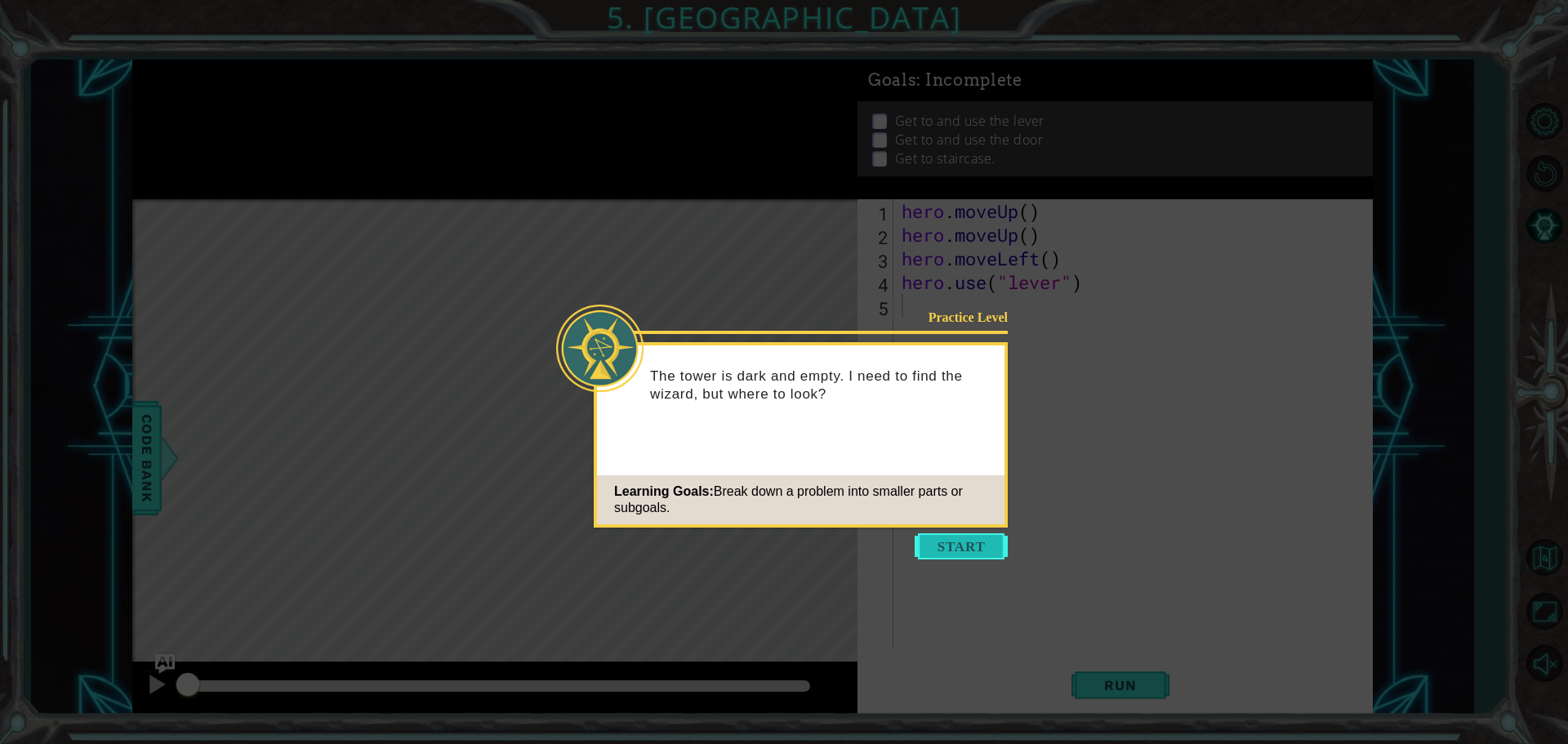
click at [950, 553] on button "Start" at bounding box center [961, 547] width 93 height 27
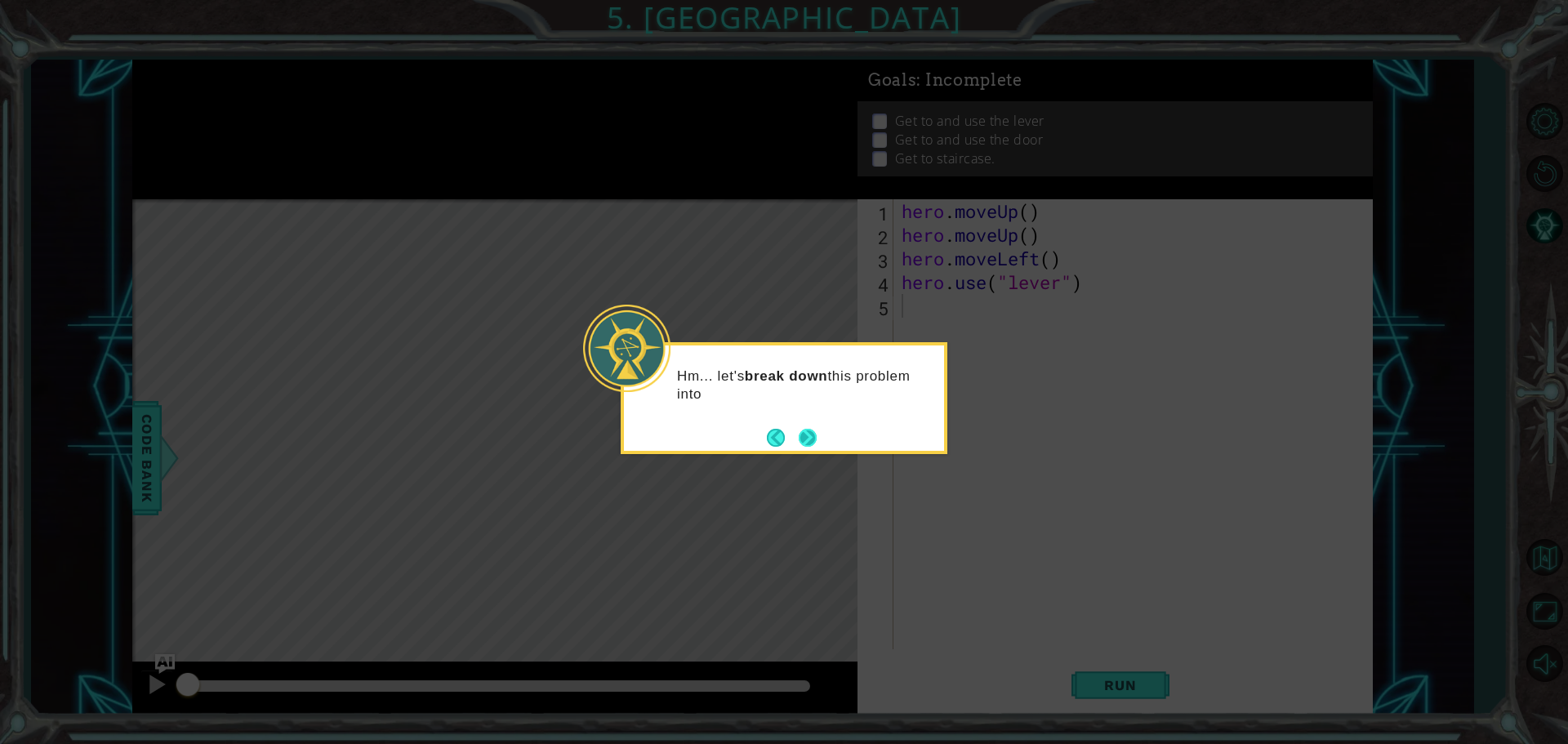
click at [799, 444] on button "Next" at bounding box center [808, 438] width 18 height 18
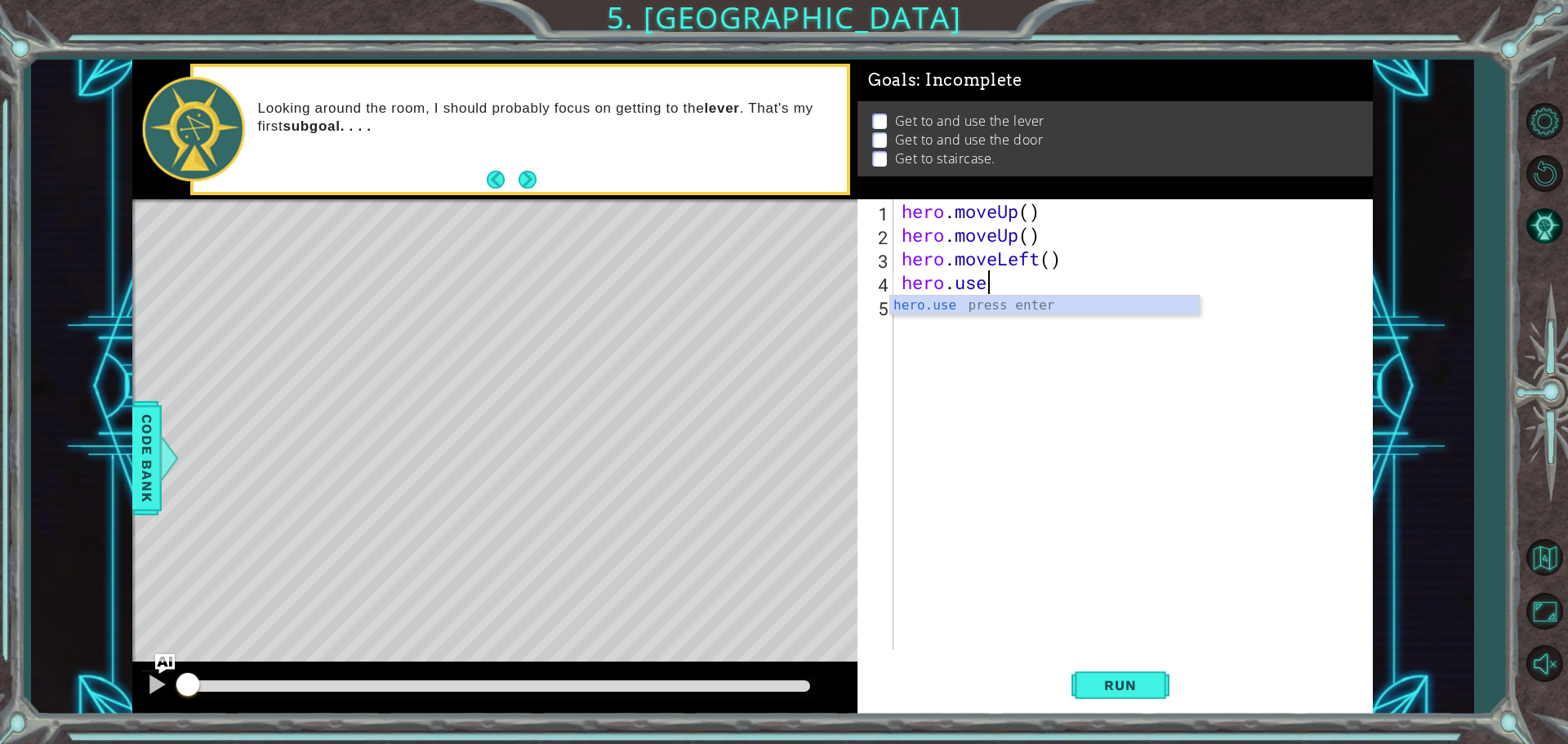
type textarea "h"
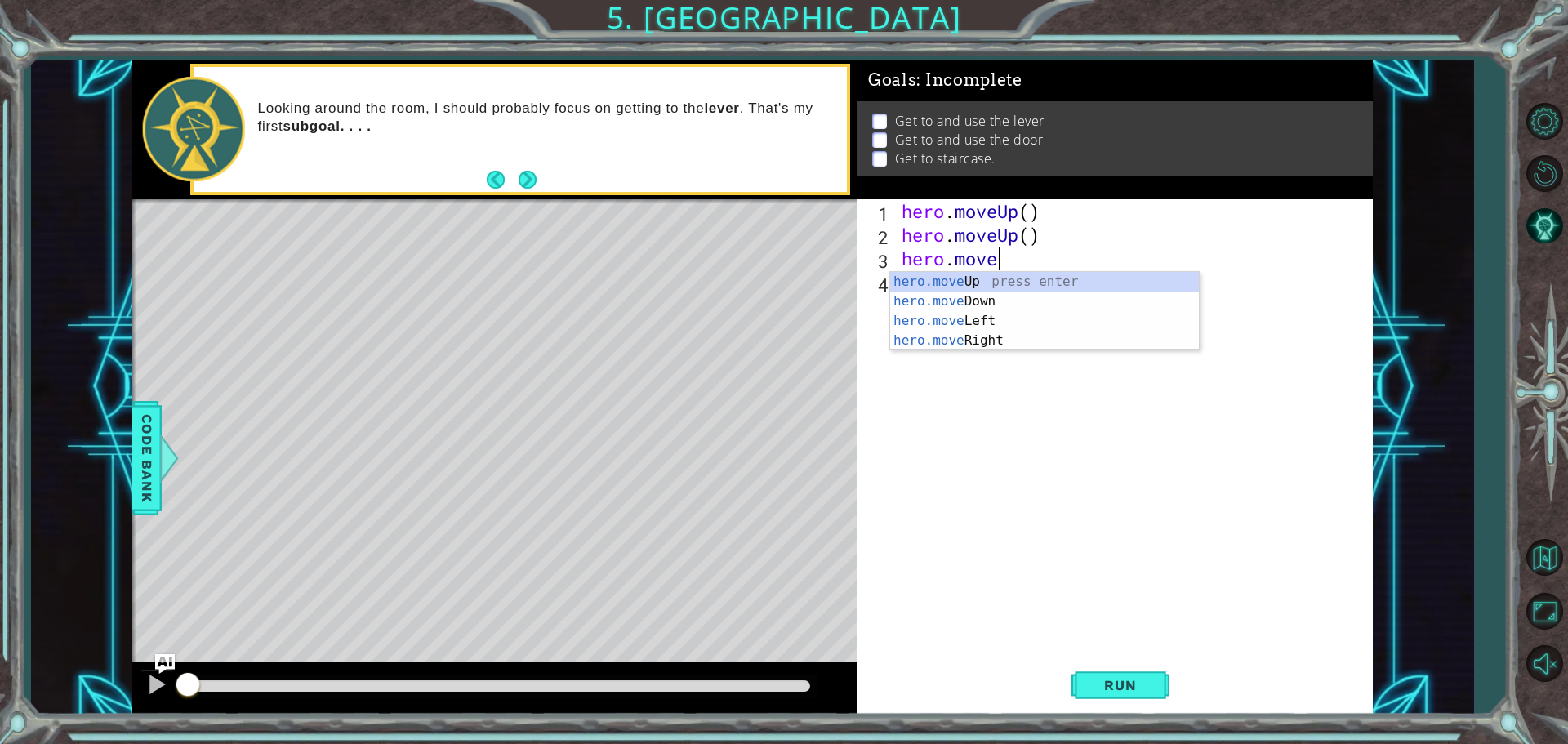
type textarea "h"
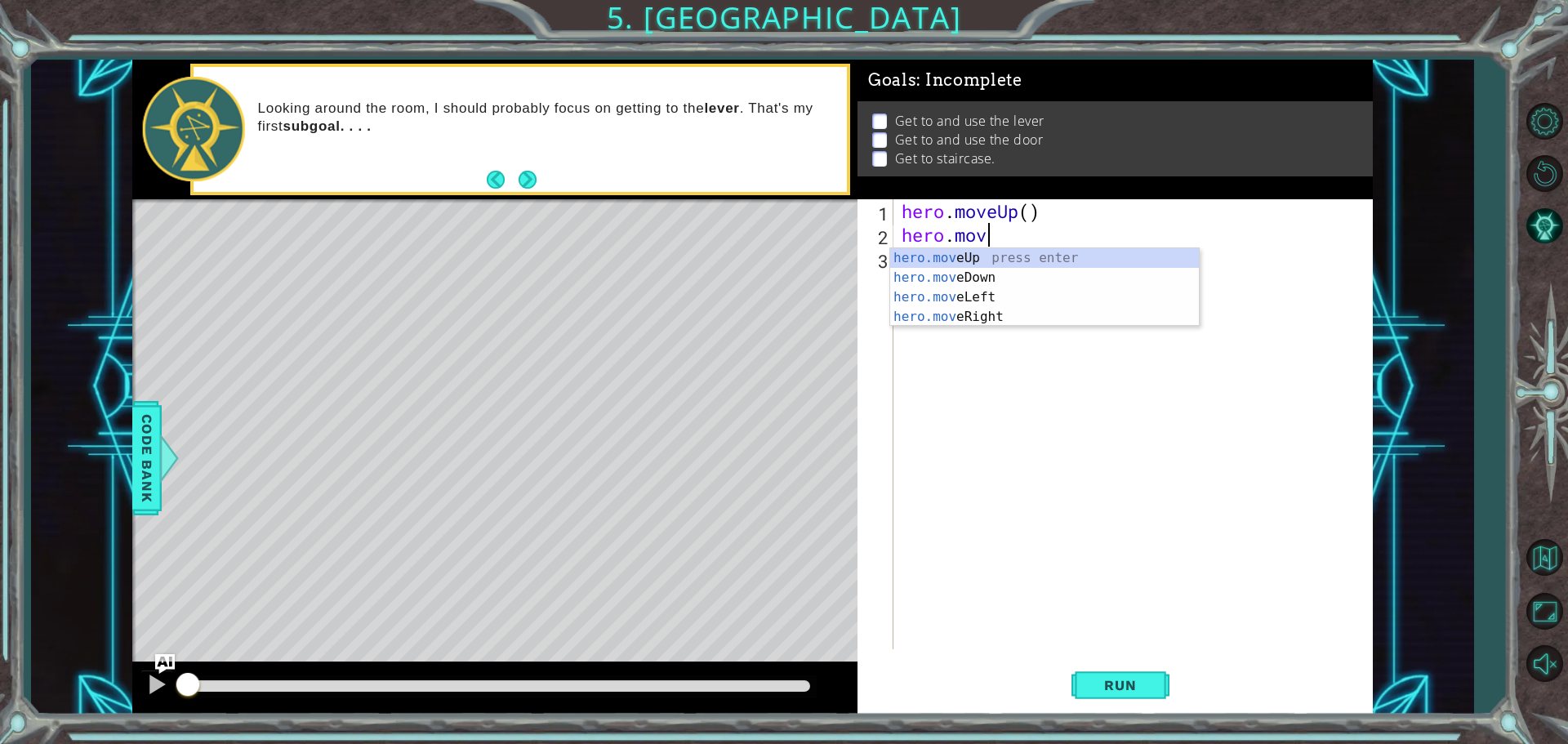
type textarea "her"
click at [905, 252] on div "her o.moveUp press enter her o.moveDown press enter her o.moveLeft press enter …" at bounding box center [1044, 327] width 309 height 157
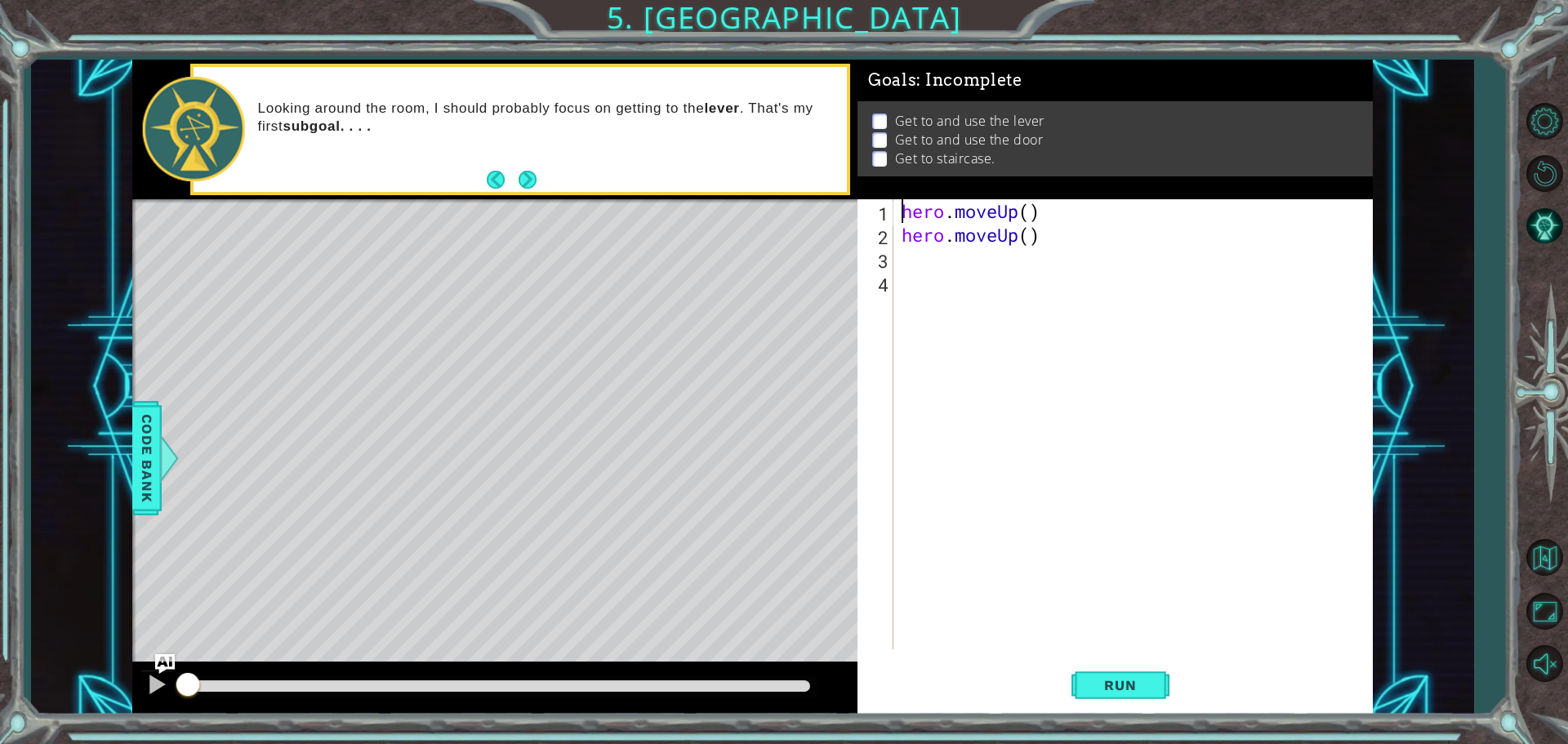
click at [911, 258] on div "hero . moveUp ( ) hero . moveUp ( )" at bounding box center [1137, 448] width 478 height 497
type textarea "hero.moveUp()"
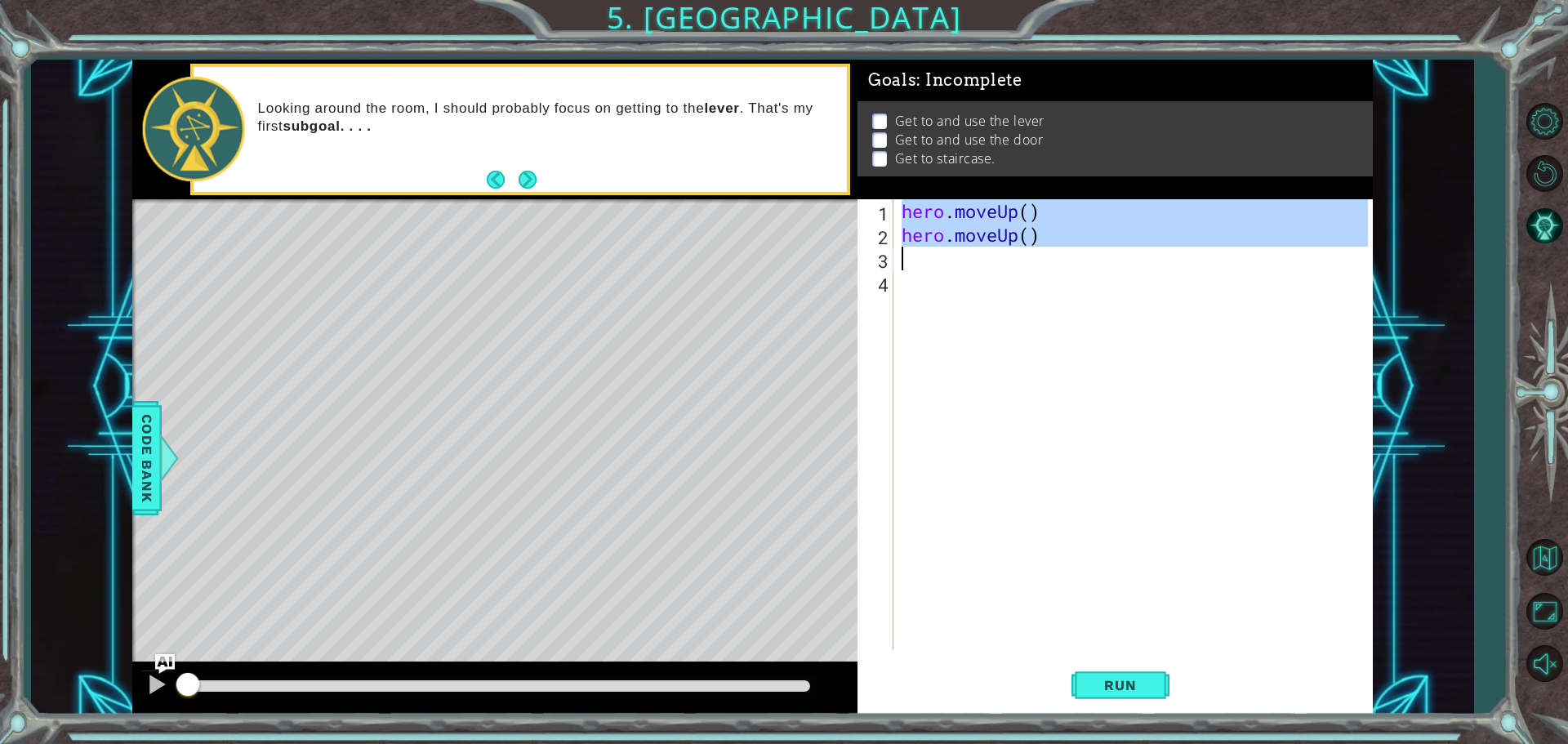
click at [911, 258] on div "hero . moveUp ( ) hero . moveUp ( )" at bounding box center [1133, 424] width 470 height 451
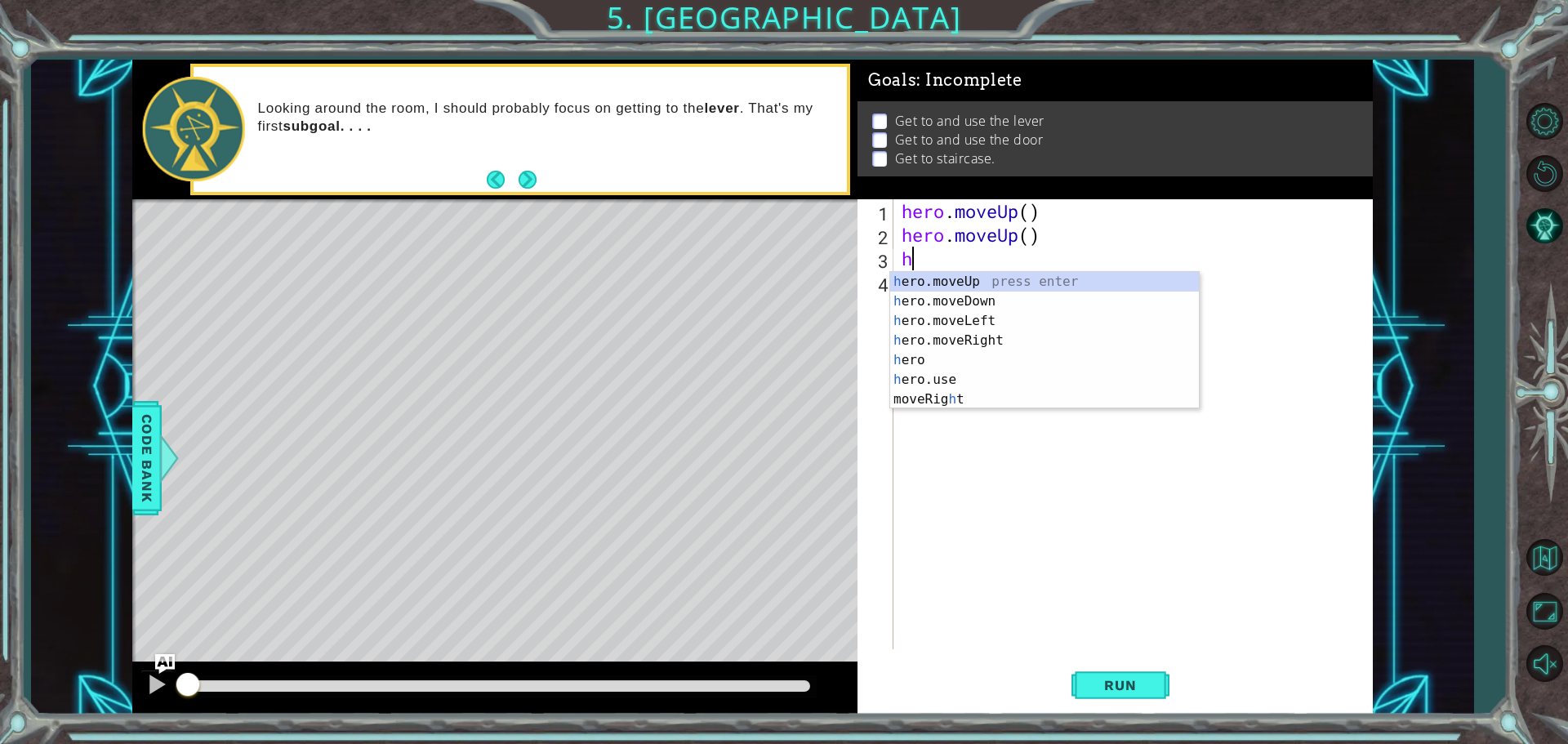
click at [948, 271] on body "1 ההההההההההההההההההההההההההההההההההההההההההההההההההההההההההההההההההההההההההההה…" at bounding box center [784, 372] width 1568 height 744
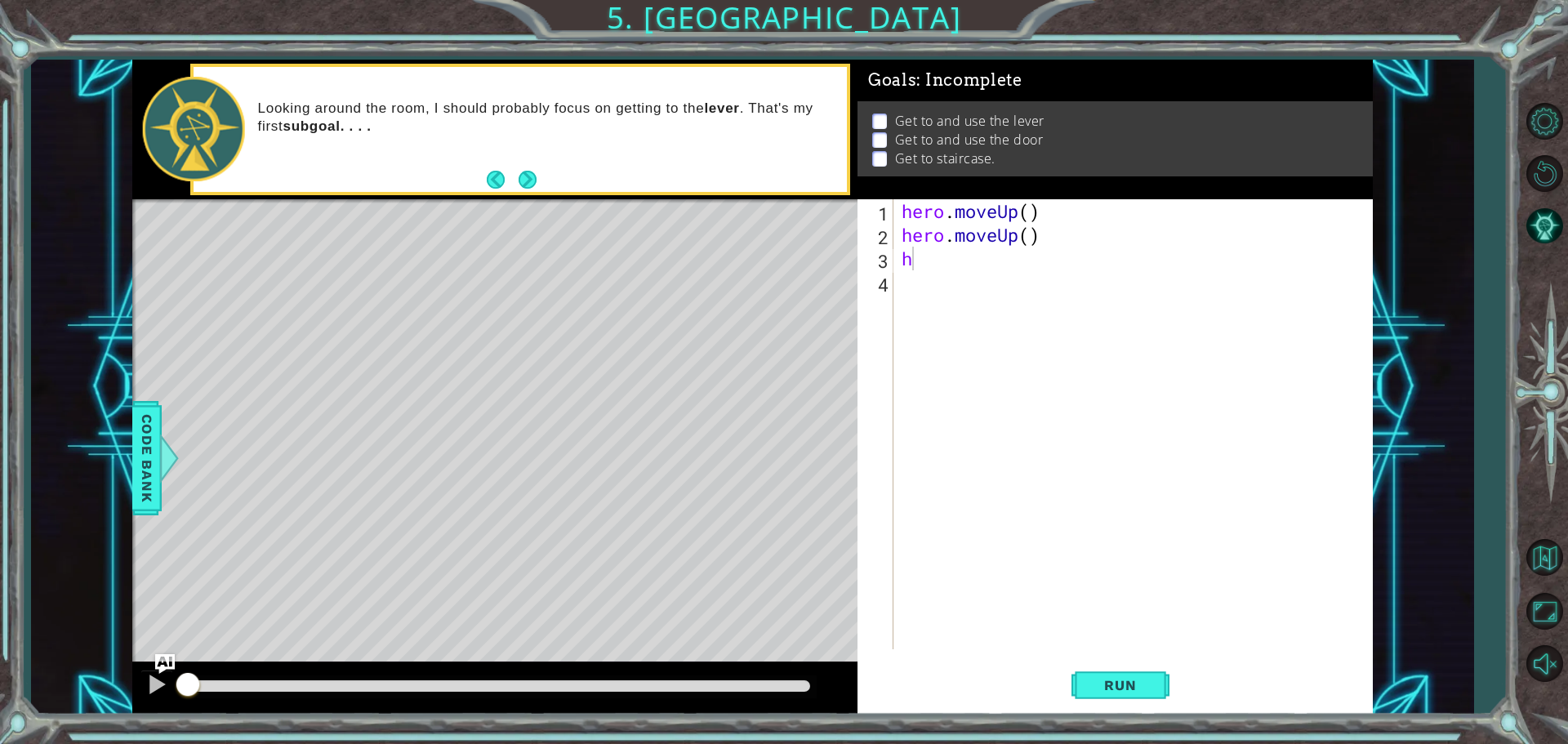
click at [944, 260] on div "hero . moveUp ( ) hero . moveUp ( ) h" at bounding box center [1137, 448] width 478 height 497
type textarea "h"
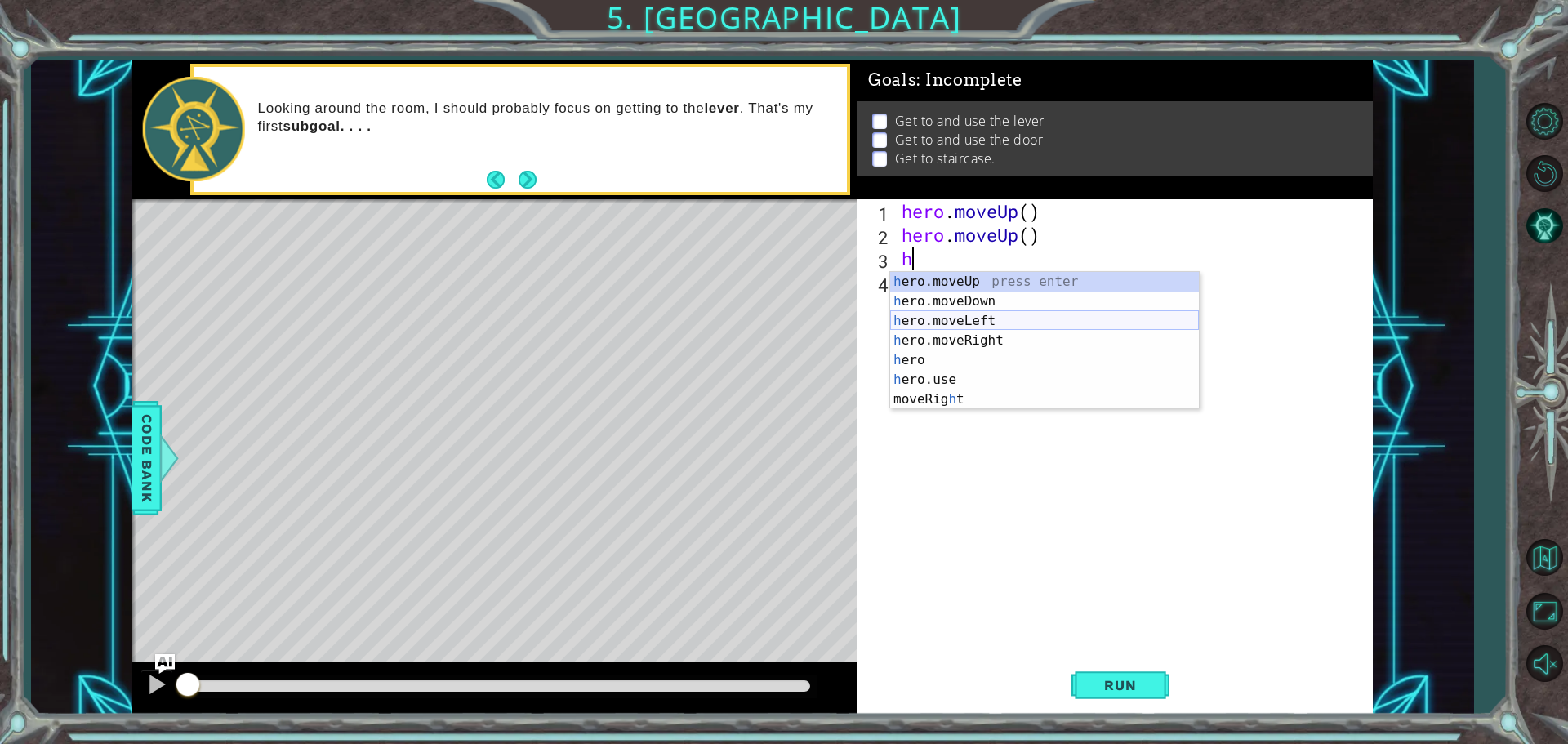
click at [946, 324] on div "h ero.moveUp press enter h ero.moveDown press enter h ero.moveLeft press enter …" at bounding box center [1044, 360] width 309 height 176
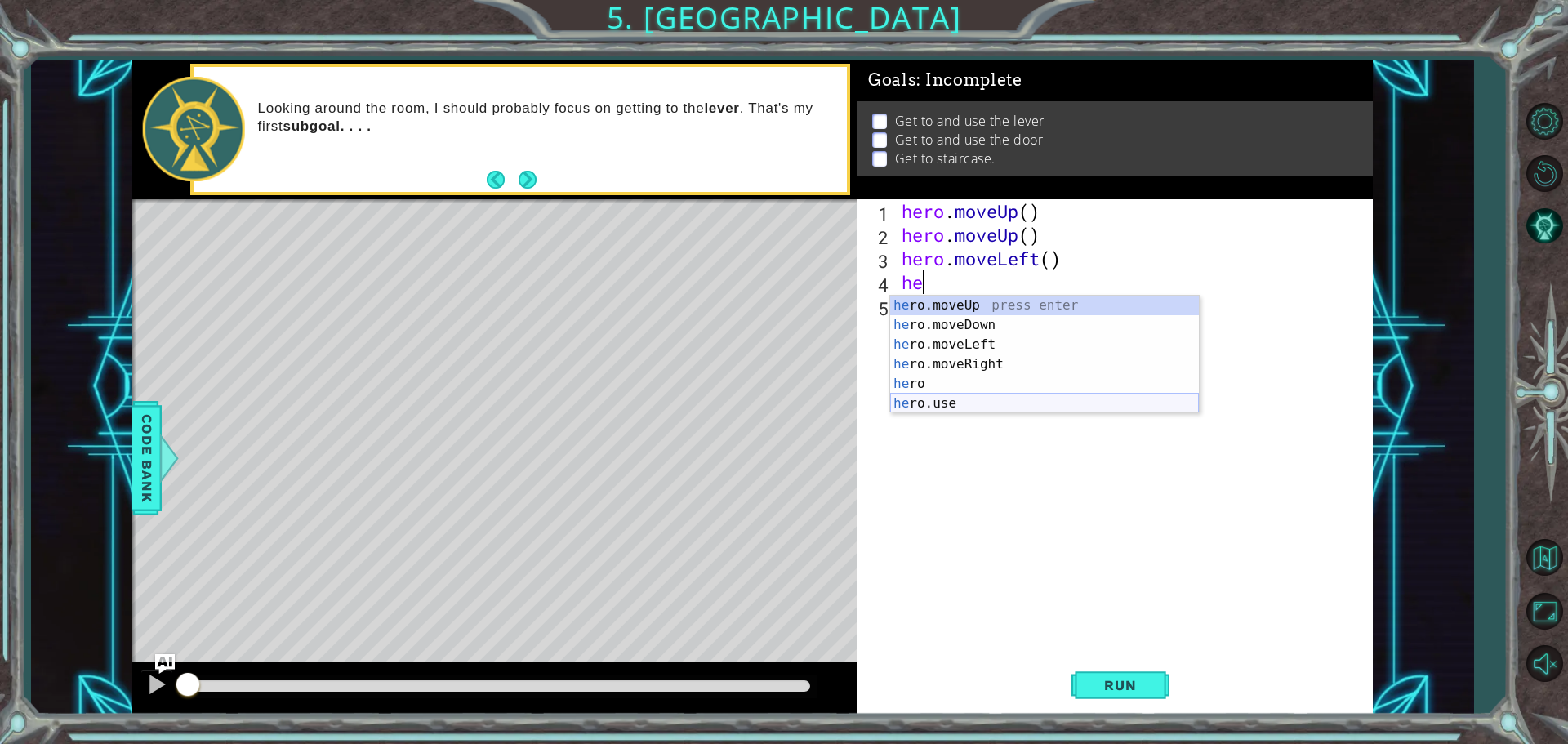
click at [960, 399] on div "he ro.moveUp press enter he ro.moveDown press enter he ro.moveLeft press enter …" at bounding box center [1044, 375] width 309 height 157
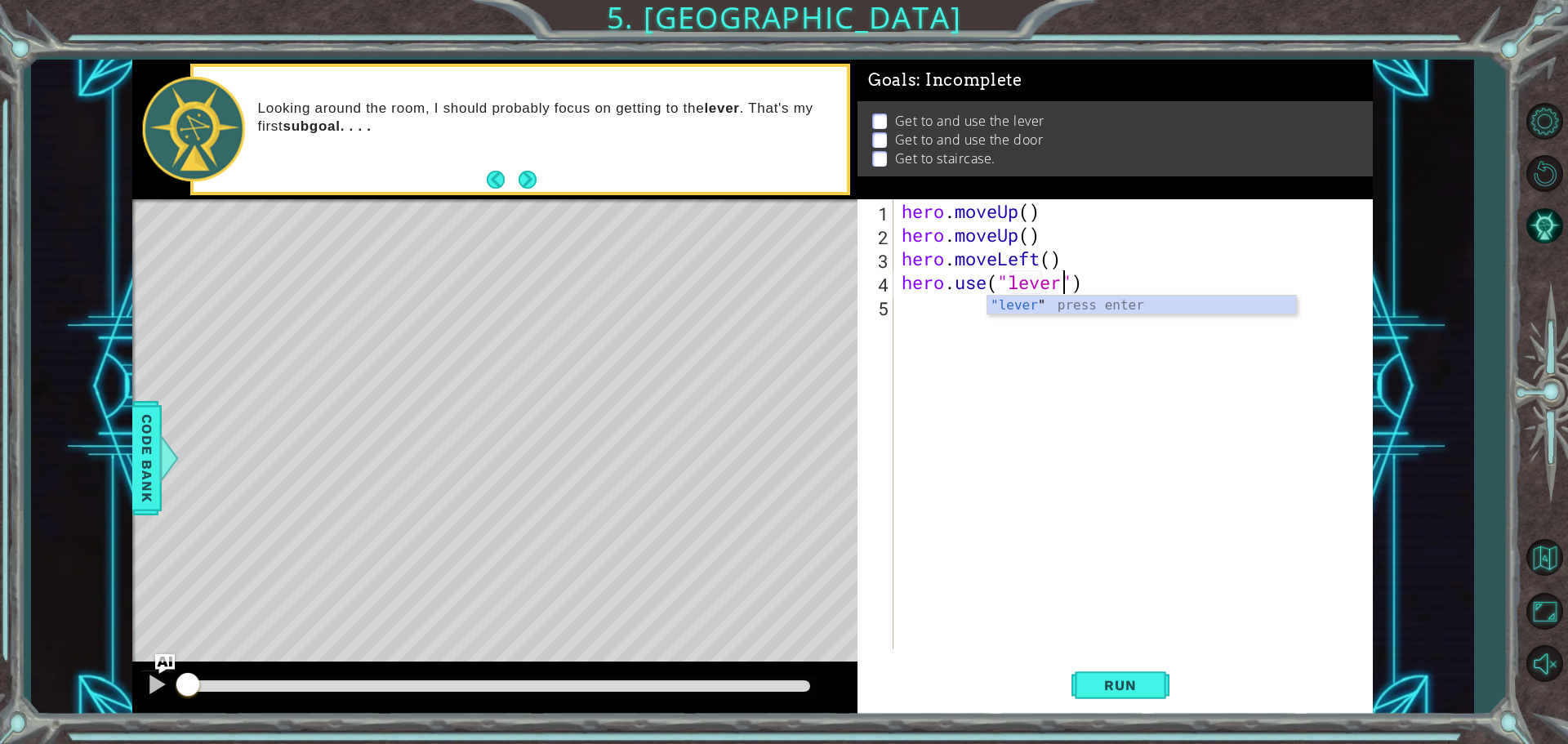
scroll to position [0, 7]
click at [1035, 212] on div "hero . moveUp ( ) hero . moveUp ( ) hero . moveLeft ( ) hero . use ( "lever" )" at bounding box center [1137, 448] width 478 height 497
click at [1027, 239] on div "hero . moveUp ( 1 ) hero . moveUp ( ) hero . moveLeft ( ) hero . use ( "lever" )" at bounding box center [1137, 448] width 478 height 497
click at [1049, 258] on div "hero . moveUp ( 1 ) hero . moveUp ( 1 ) hero . moveLeft ( ) hero . use ( "lever…" at bounding box center [1137, 448] width 478 height 497
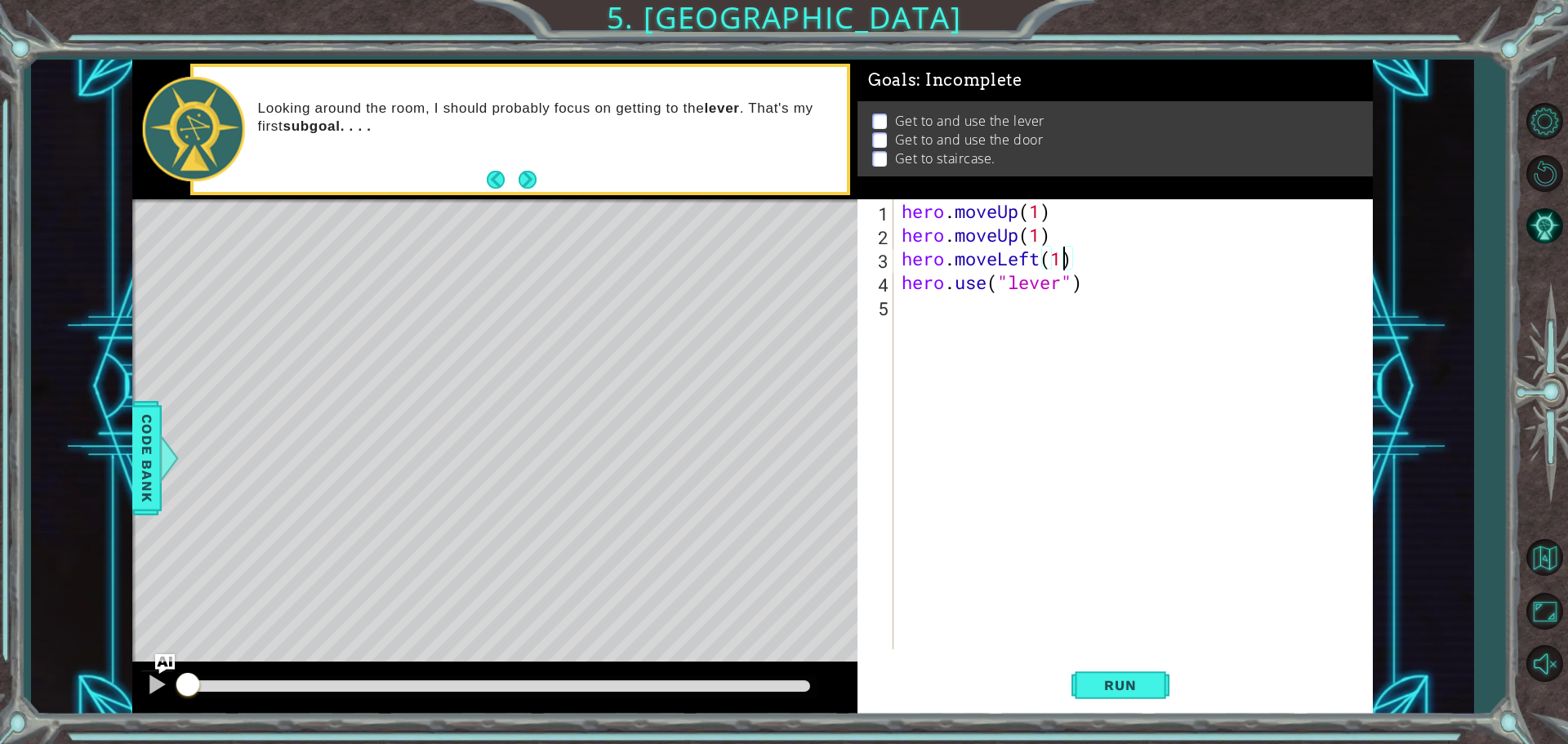
scroll to position [0, 6]
type textarea "hero.moveLeft(1)"
click at [1123, 680] on span "Run" at bounding box center [1120, 686] width 65 height 16
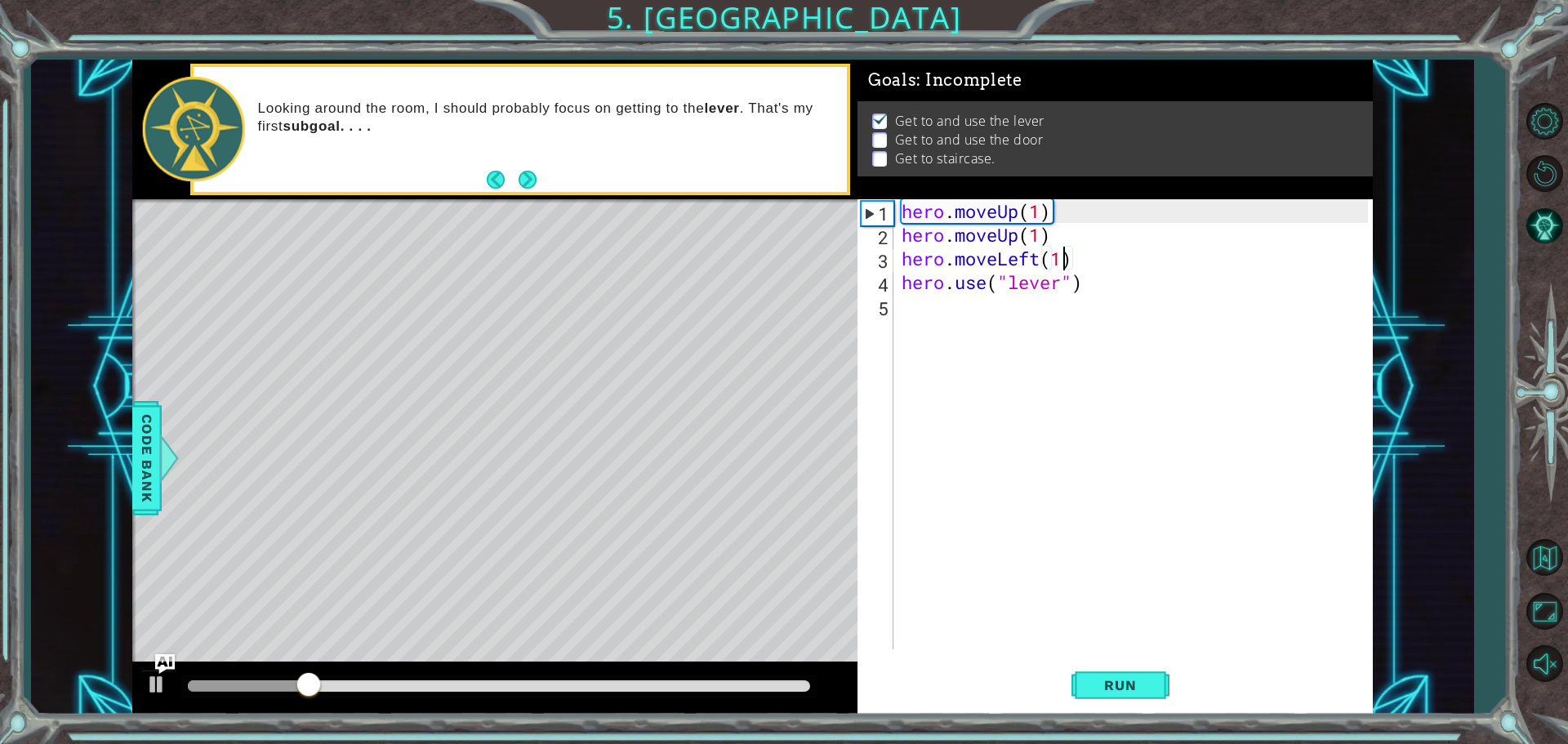
click at [977, 311] on div "hero . moveUp ( 1 ) hero . moveUp ( 1 ) hero . moveLeft ( 1 ) hero . use ( "lev…" at bounding box center [1137, 448] width 478 height 497
type textarea "h"
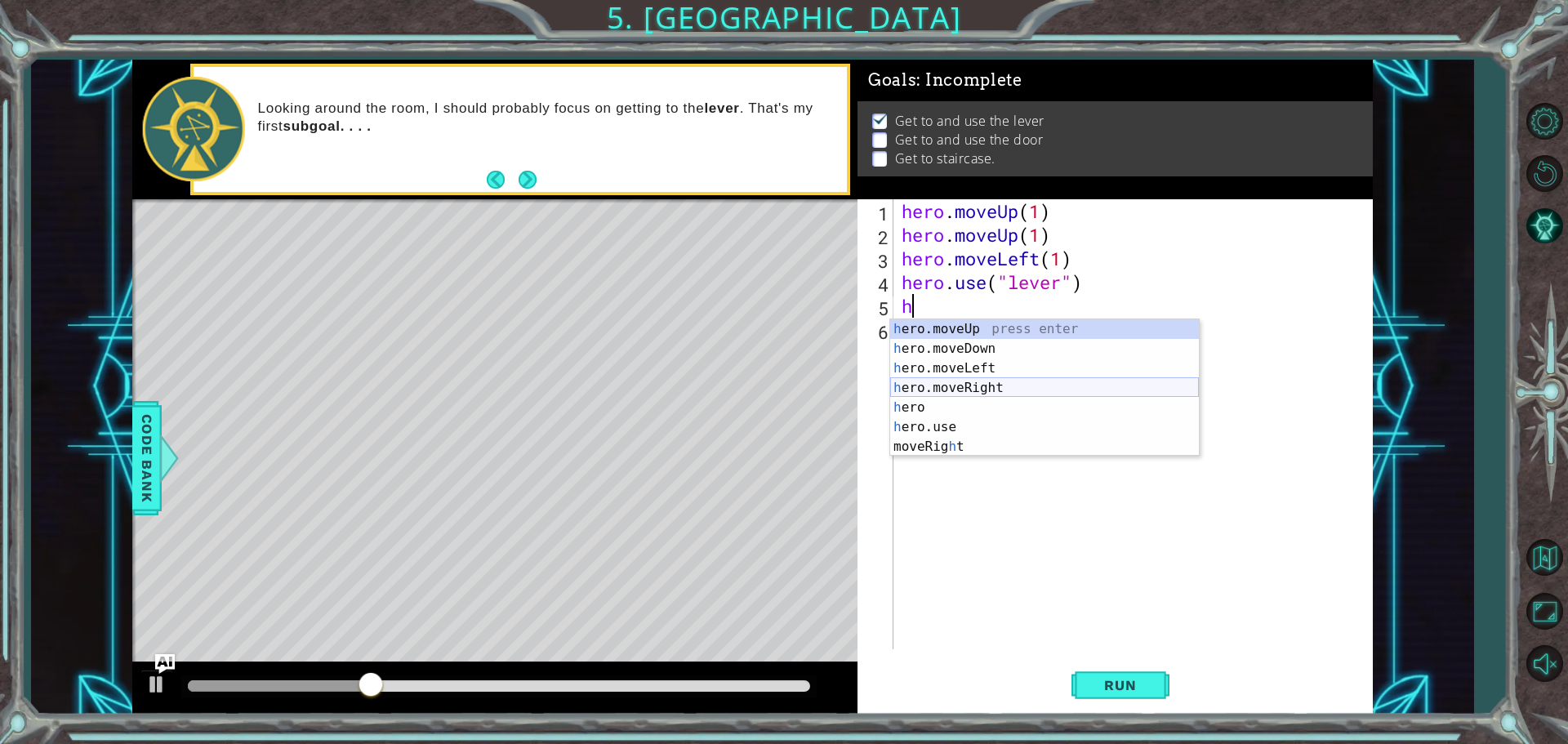
click at [982, 386] on div "h ero.moveUp press enter h ero.moveDown press enter h ero.moveLeft press enter …" at bounding box center [1044, 408] width 309 height 176
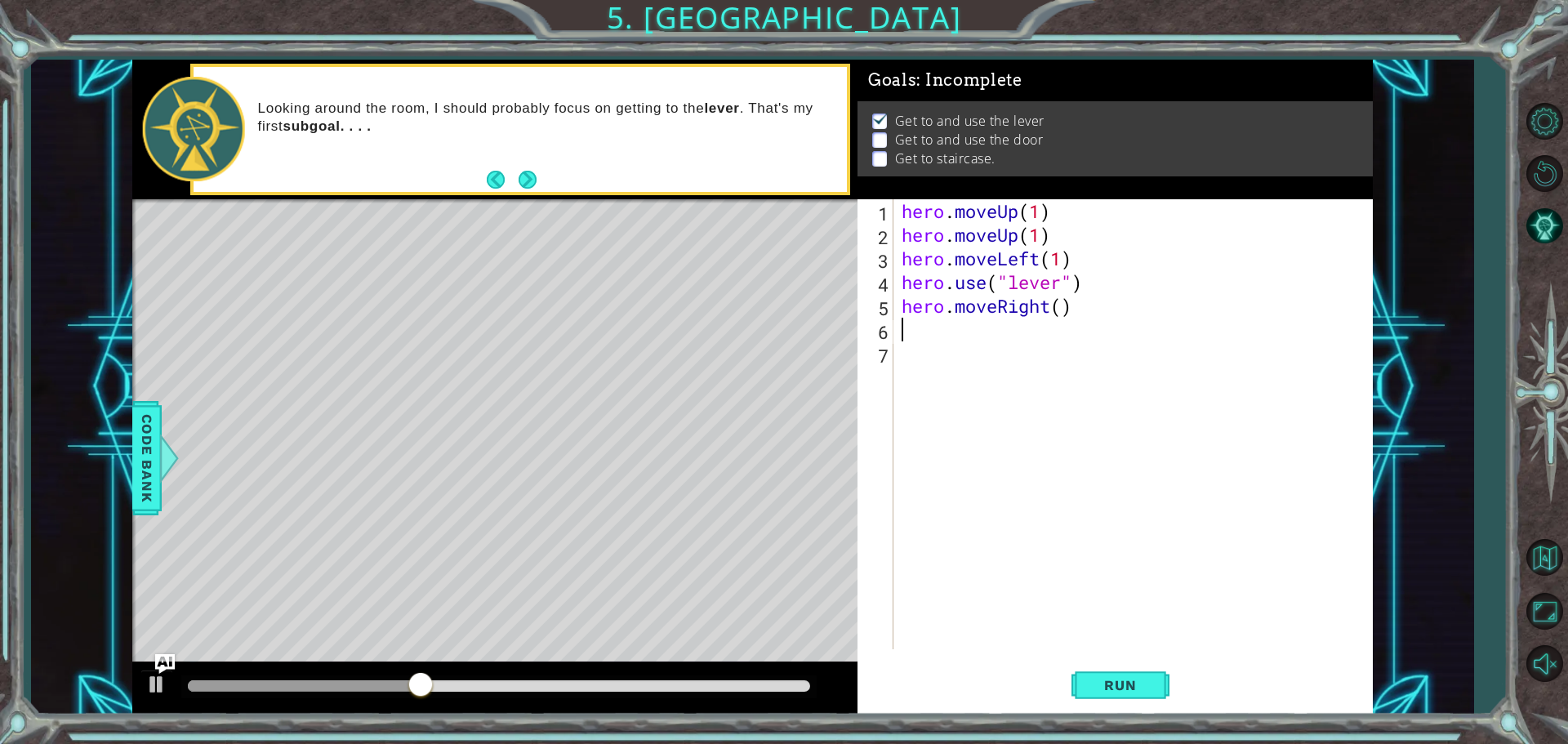
click at [1058, 311] on div "hero . moveUp ( 1 ) hero . moveUp ( 1 ) hero . moveLeft ( 1 ) hero . use ( "lev…" at bounding box center [1137, 448] width 478 height 497
click at [1058, 309] on div "hero . moveUp ( 1 ) hero . moveUp ( 1 ) hero . moveLeft ( 1 ) hero . use ( "lev…" at bounding box center [1137, 448] width 478 height 497
type textarea "hero.moveRight(3)"
click at [1145, 668] on button "Run" at bounding box center [1120, 685] width 98 height 51
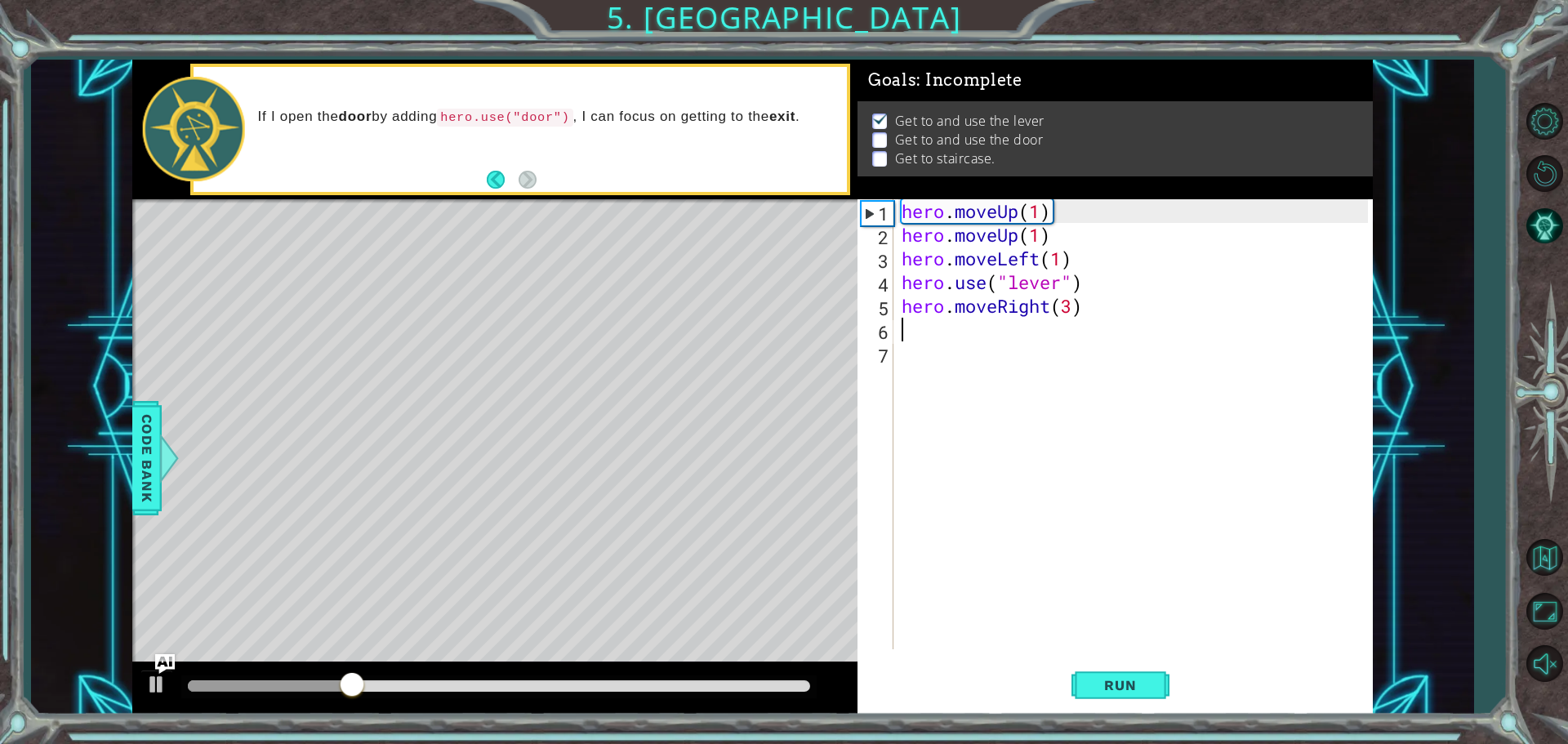
drag, startPoint x: 1007, startPoint y: 339, endPoint x: 1030, endPoint y: 338, distance: 23.0
click at [1005, 340] on div "hero . moveUp ( 1 ) hero . moveUp ( 1 ) hero . moveLeft ( 1 ) hero . use ( "lev…" at bounding box center [1137, 448] width 478 height 497
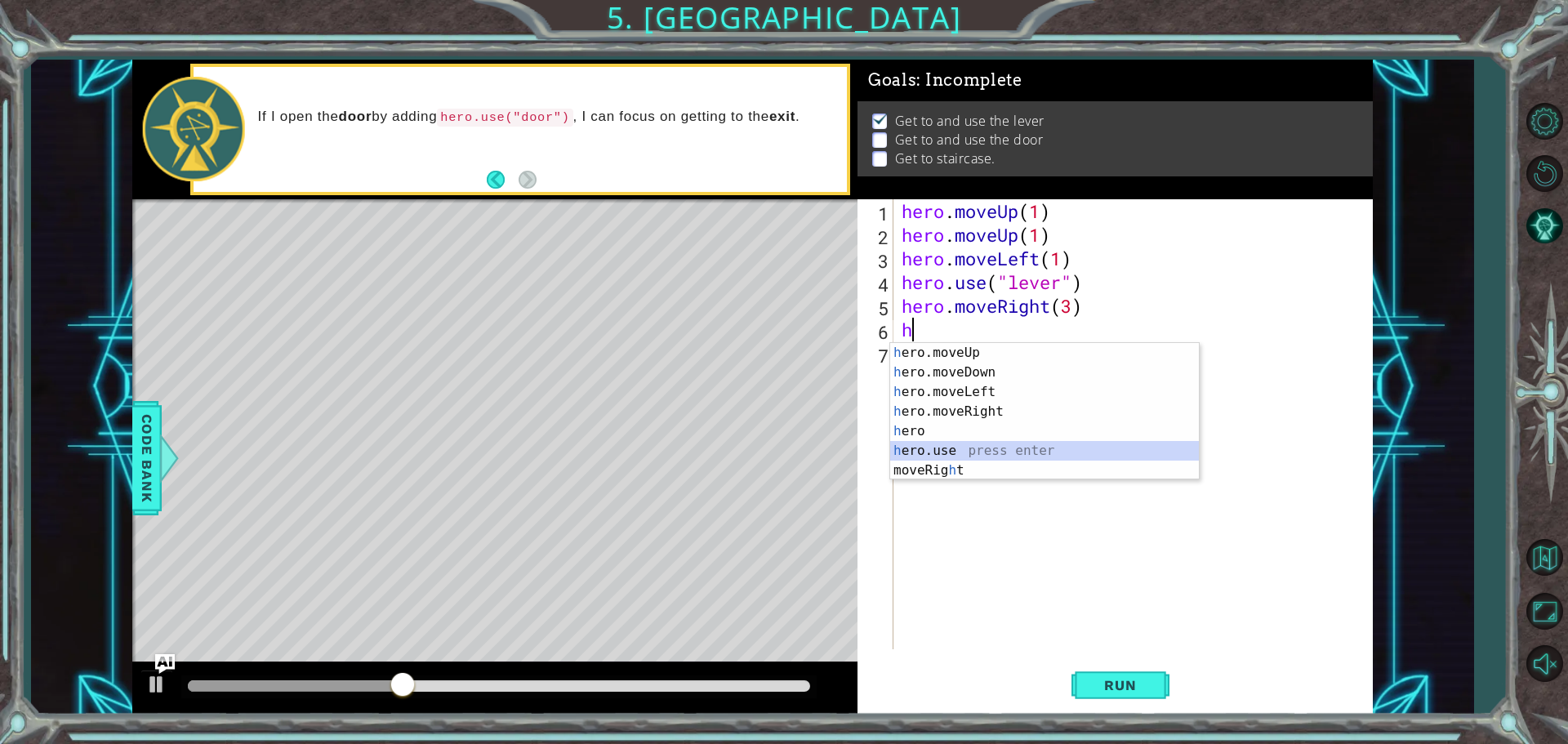
click at [964, 446] on div "h ero.moveUp press enter h ero.moveDown press enter h ero.moveLeft press enter …" at bounding box center [1044, 430] width 309 height 176
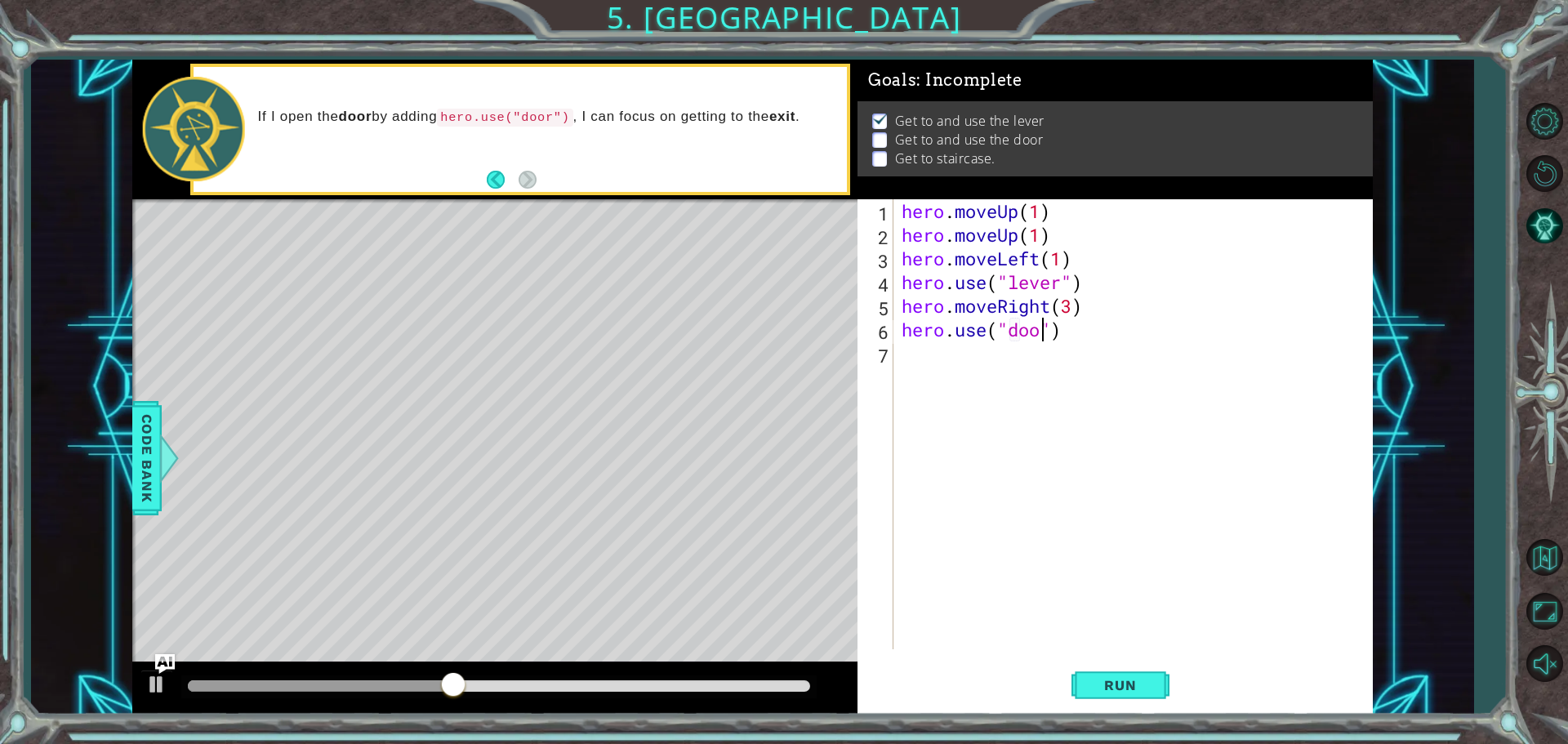
type textarea "hero.use("door")"
click at [959, 344] on div "hero . moveUp ( 1 ) hero . moveUp ( 1 ) hero . moveLeft ( 1 ) hero . use ( "lev…" at bounding box center [1137, 448] width 478 height 497
type textarea "j"
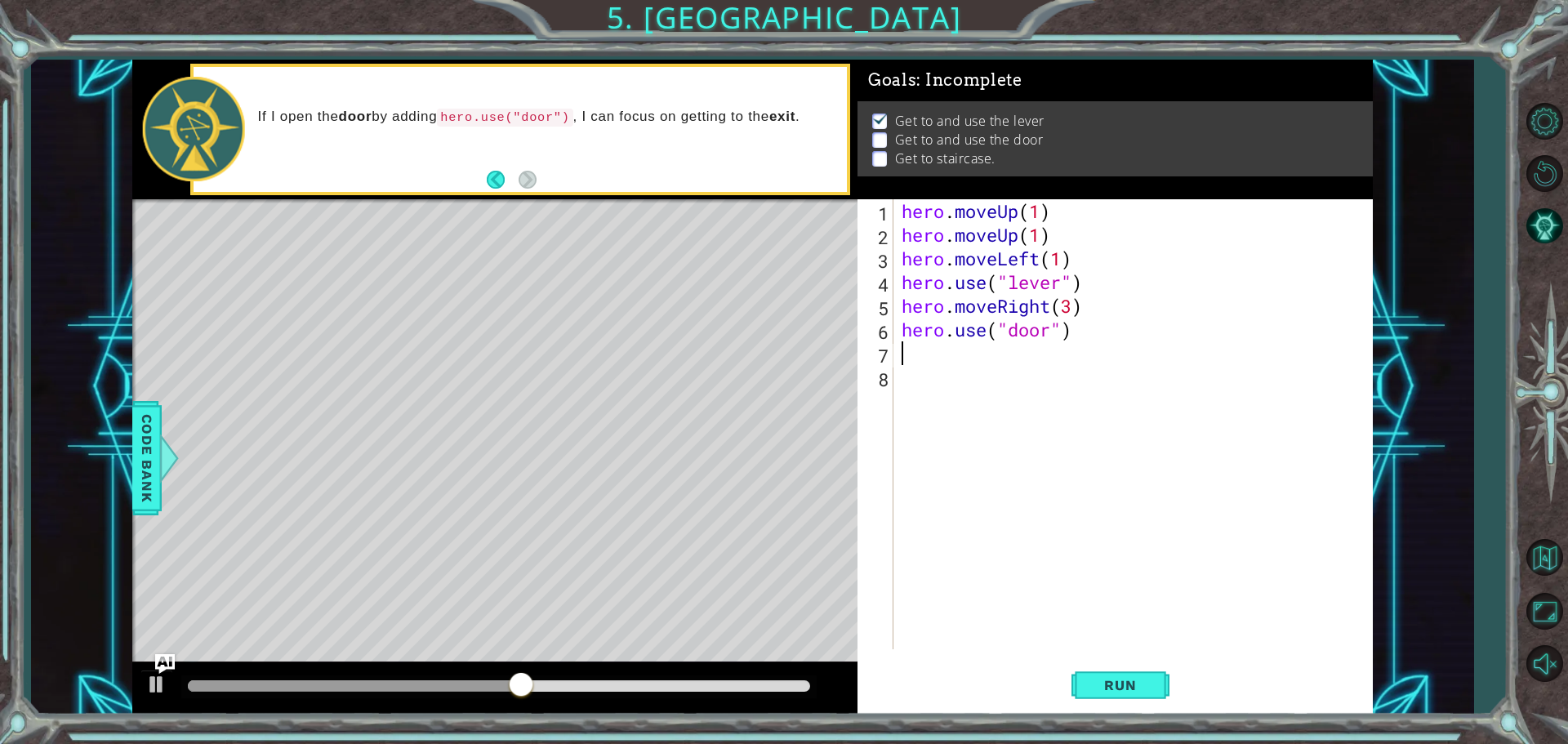
type textarea "h"
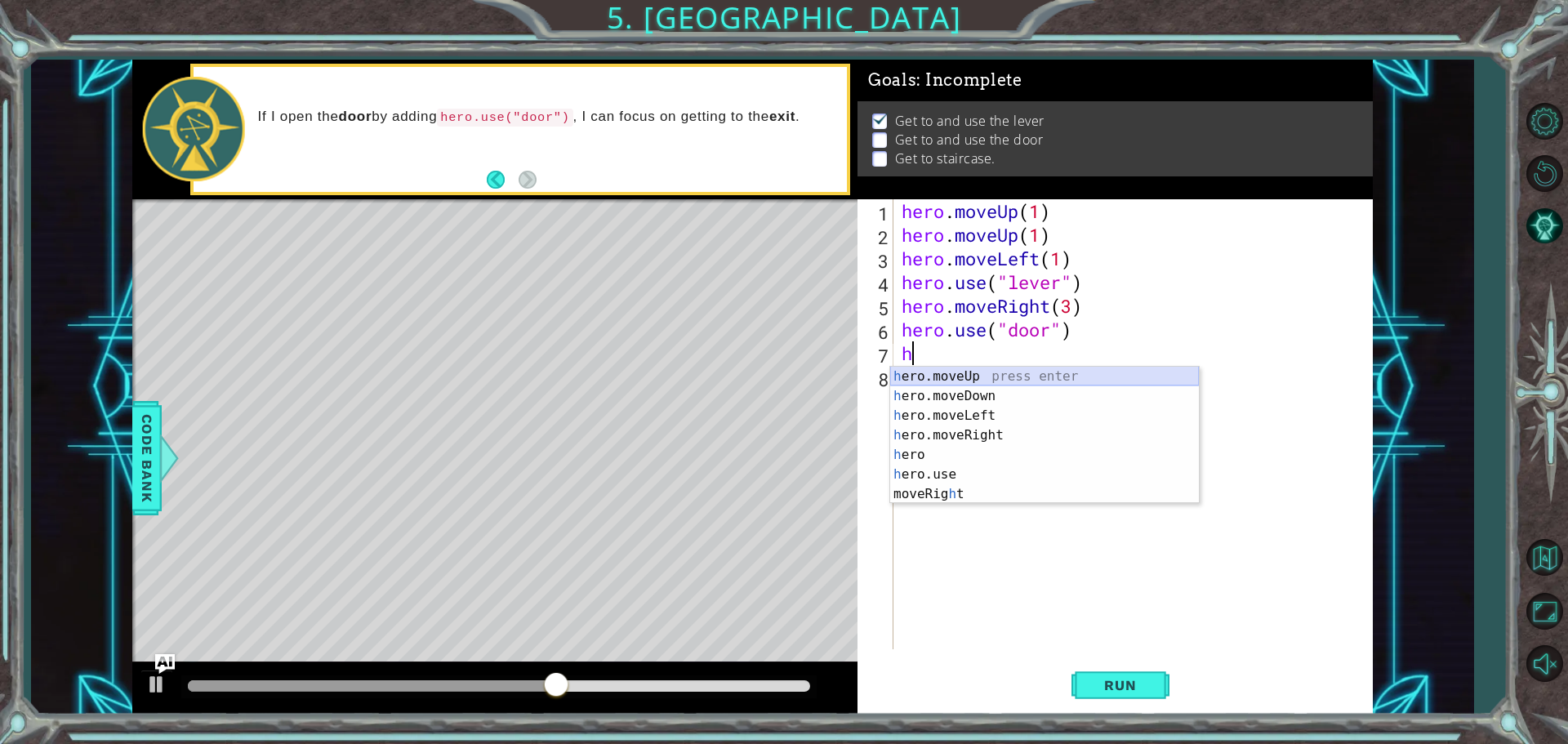
click at [988, 381] on div "h ero.moveUp press enter h ero.moveDown press enter h ero.moveLeft press enter …" at bounding box center [1044, 454] width 309 height 176
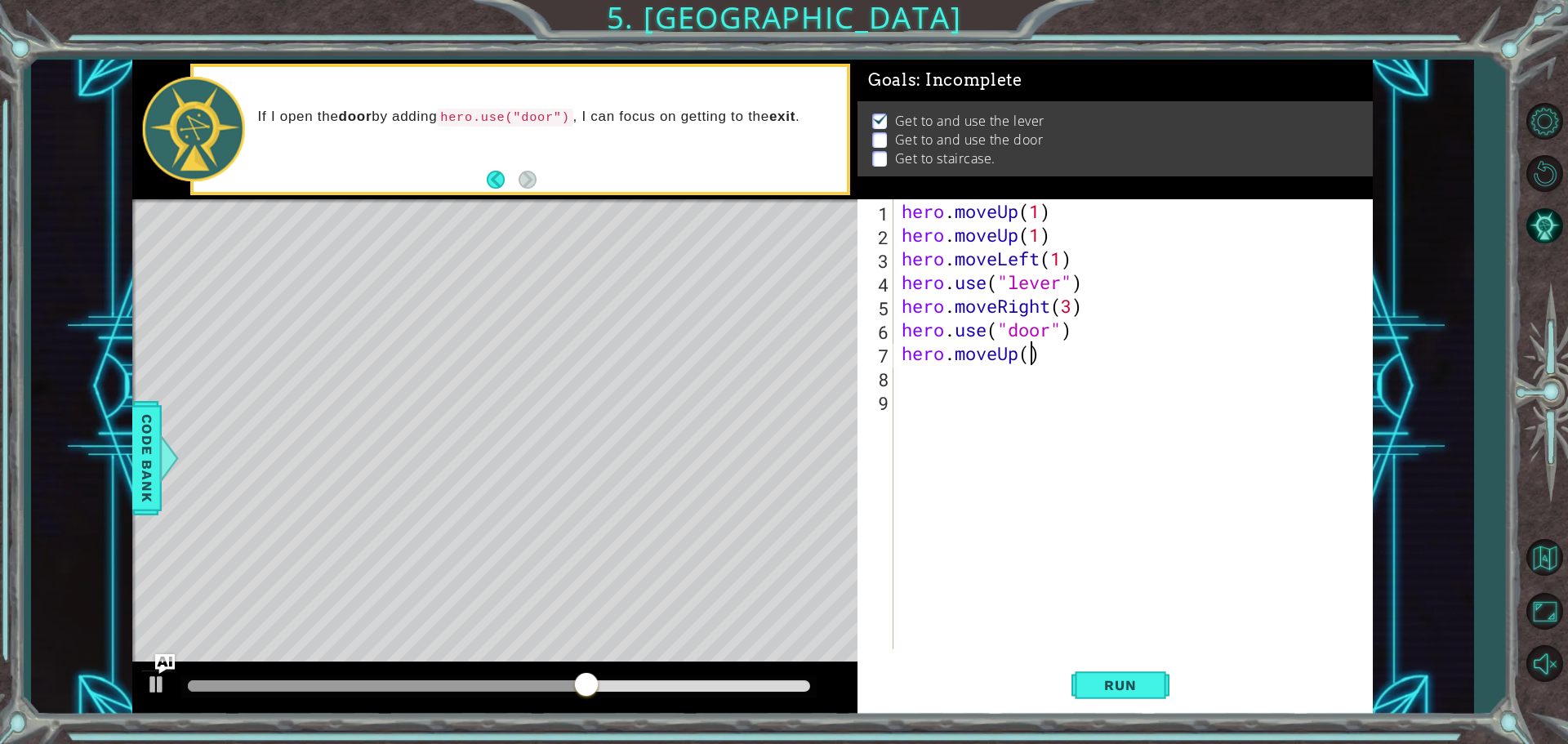
click at [1033, 359] on div "hero . moveUp ( 1 ) hero . moveUp ( 1 ) hero . moveLeft ( 1 ) hero . use ( "lev…" at bounding box center [1137, 448] width 478 height 497
type textarea "hero.moveUp(2)"
click at [932, 374] on div "hero . moveUp ( 1 ) hero . moveUp ( 1 ) hero . moveLeft ( 1 ) hero . use ( "lev…" at bounding box center [1137, 448] width 478 height 497
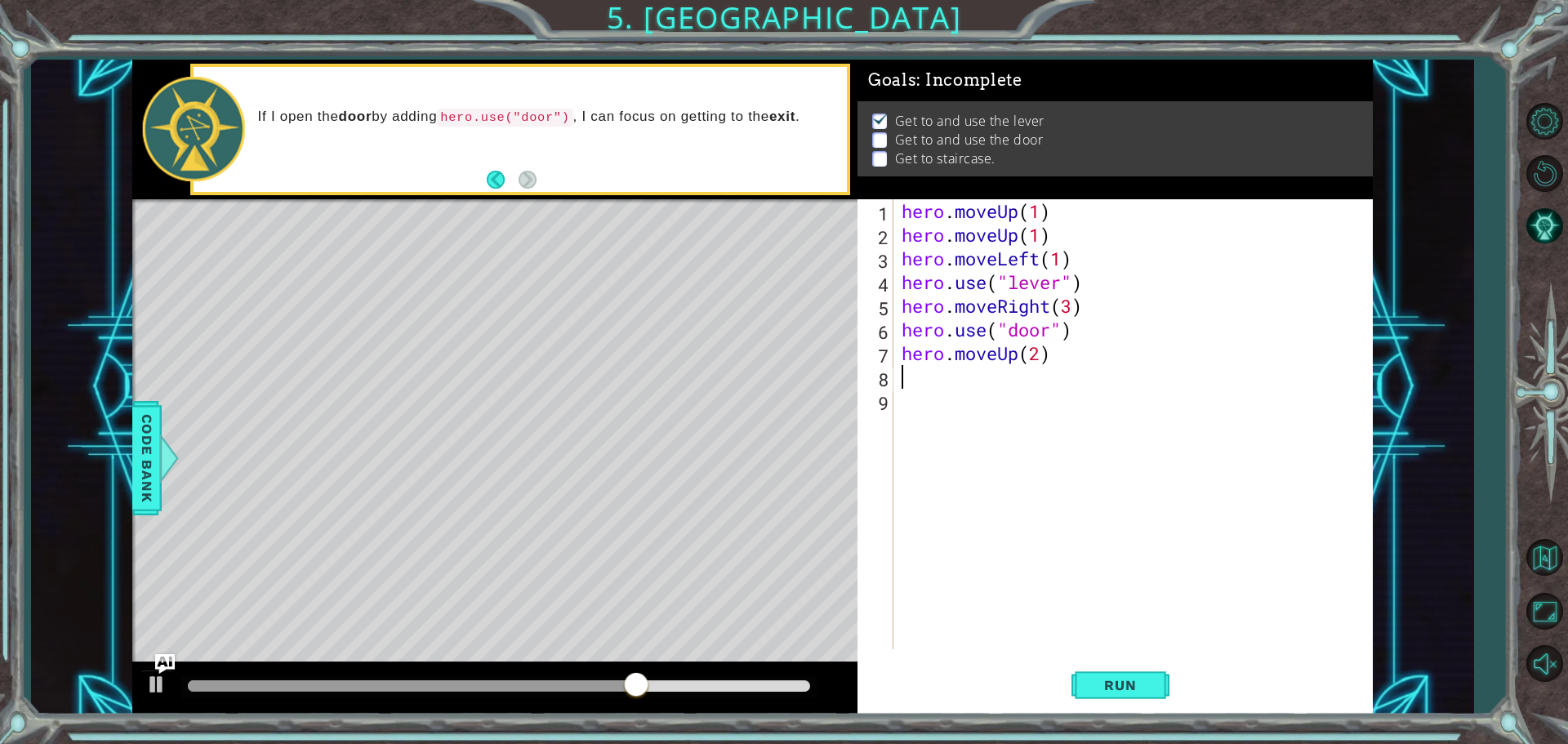
type textarea "h"
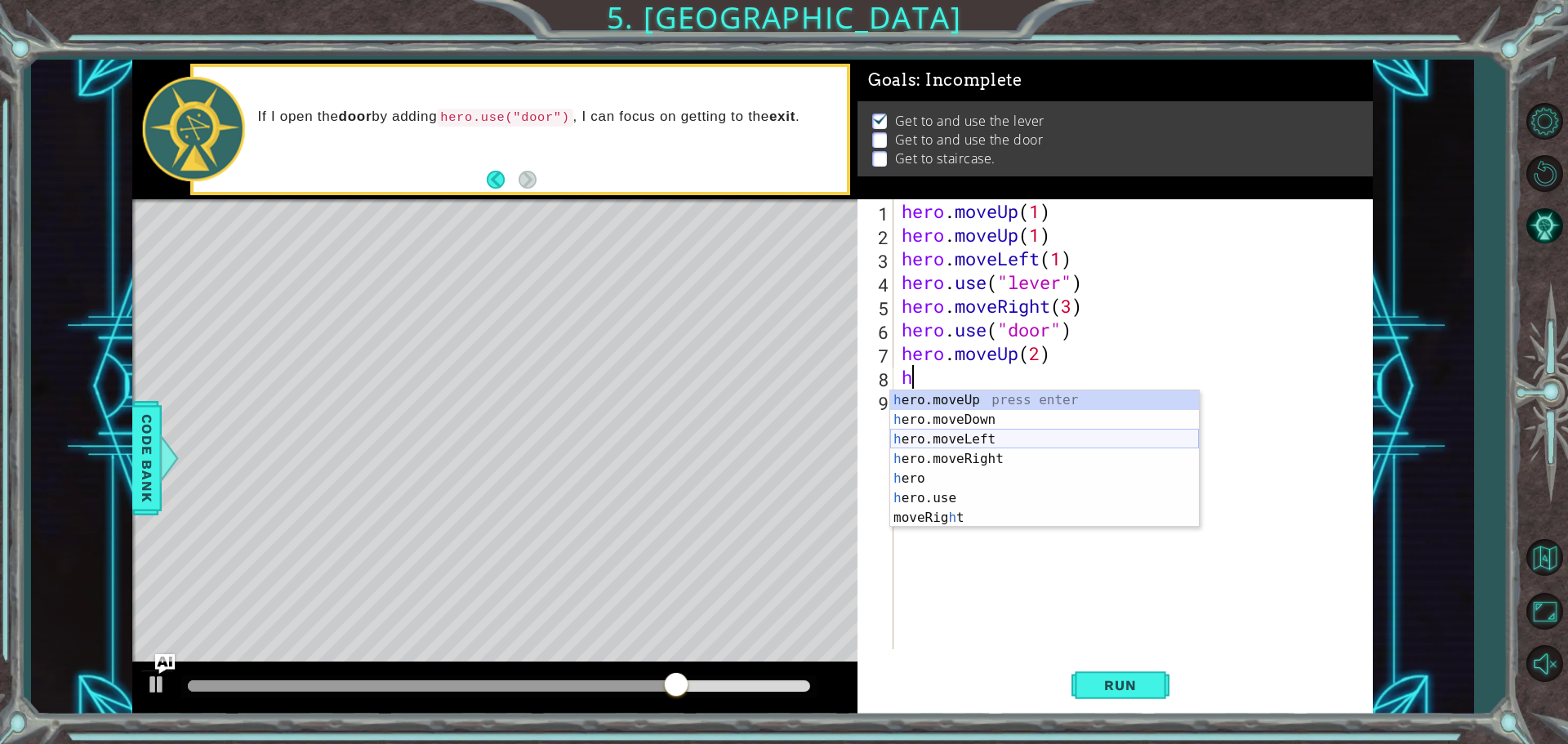
click at [962, 442] on div "h ero.moveUp press enter h ero.moveDown press enter h ero.moveLeft press enter …" at bounding box center [1044, 478] width 309 height 176
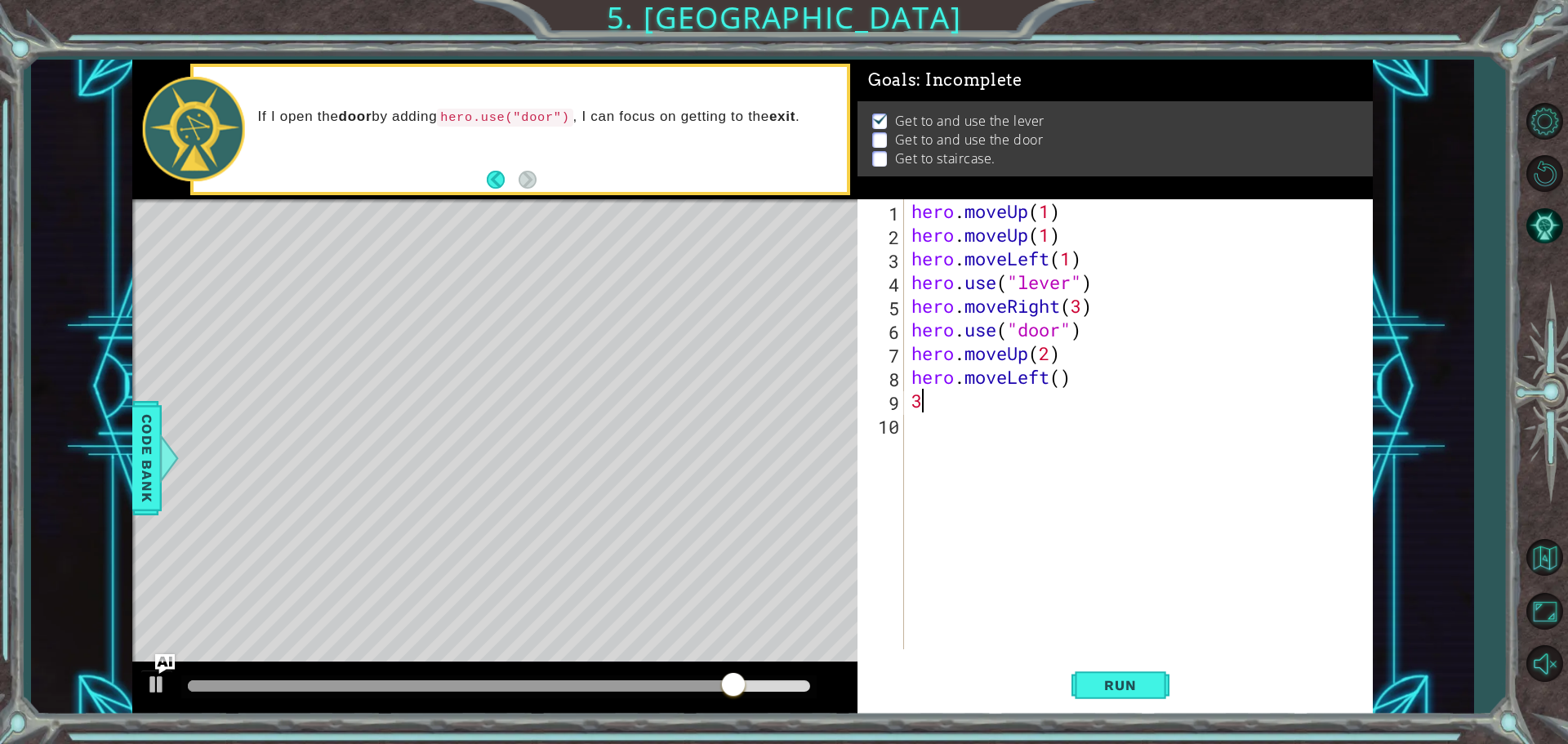
click at [1054, 374] on div "hero . moveUp ( 1 ) hero . moveUp ( 1 ) hero . moveLeft ( 1 ) hero . use ( "lev…" at bounding box center [1142, 448] width 468 height 497
click at [1060, 373] on div "hero . moveUp ( 1 ) hero . moveUp ( 1 ) hero . moveLeft ( 1 ) hero . use ( "lev…" at bounding box center [1142, 448] width 468 height 497
type textarea "hero.moveLeft(3)"
click at [1016, 420] on div "hero . moveUp ( 1 ) hero . moveUp ( 1 ) hero . moveLeft ( 1 ) hero . use ( "lev…" at bounding box center [1142, 448] width 468 height 497
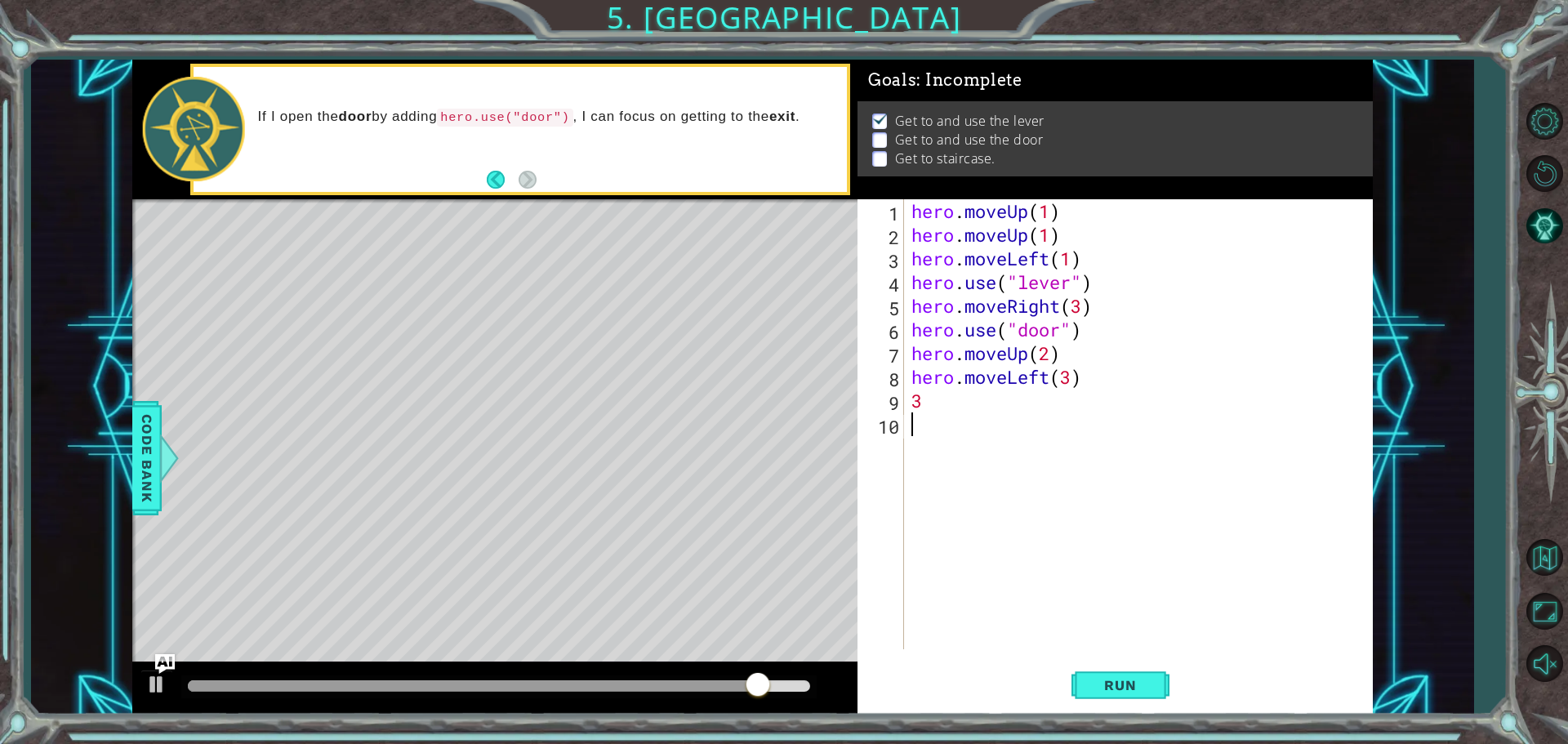
scroll to position [0, 0]
click at [1012, 405] on div "hero . moveUp ( 1 ) hero . moveUp ( 1 ) hero . moveLeft ( 1 ) hero . use ( "lev…" at bounding box center [1142, 448] width 468 height 497
type textarea "3"
type textarea "h"
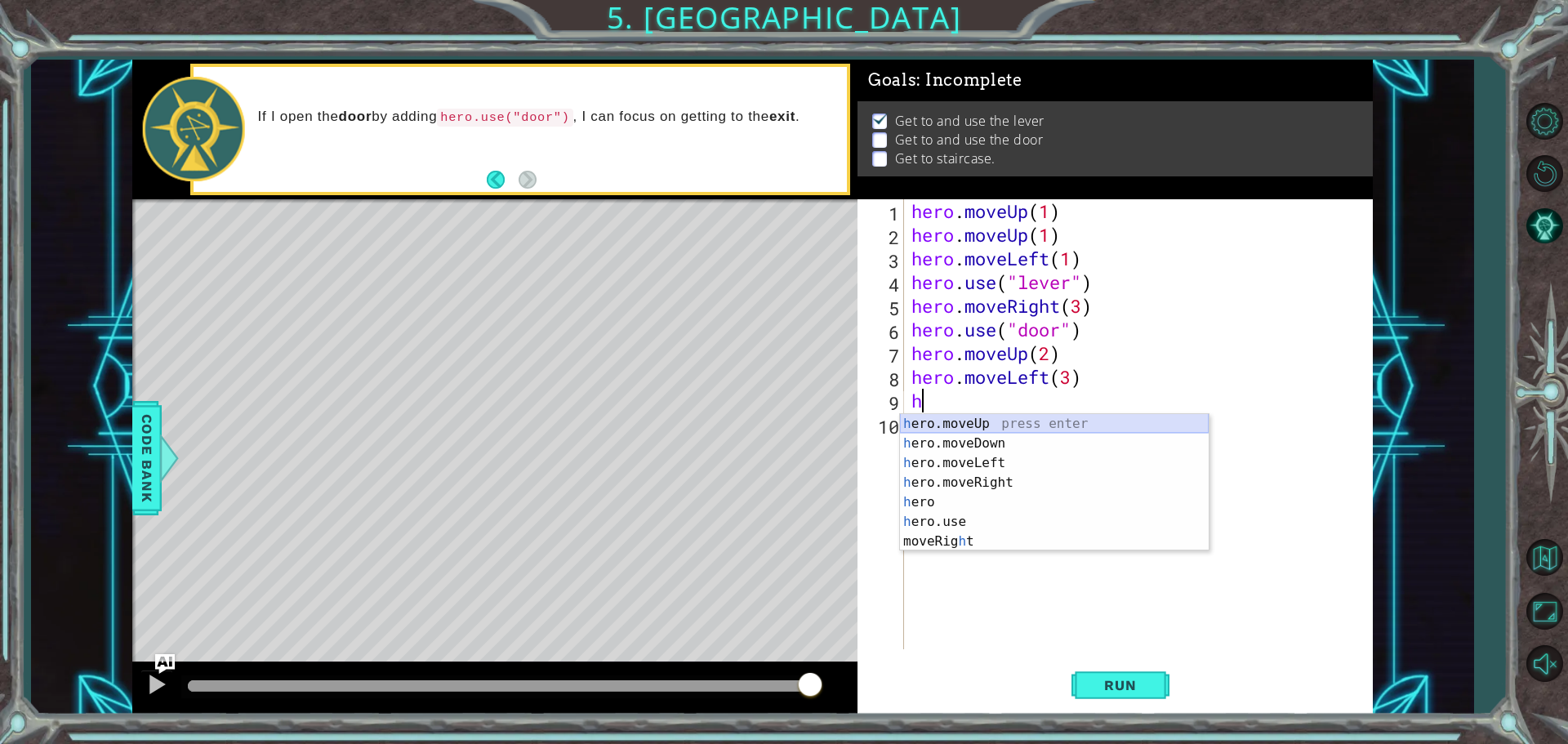
click at [1015, 420] on div "h ero.moveUp press enter h ero.moveDown press enter h ero.moveLeft press enter …" at bounding box center [1054, 502] width 309 height 176
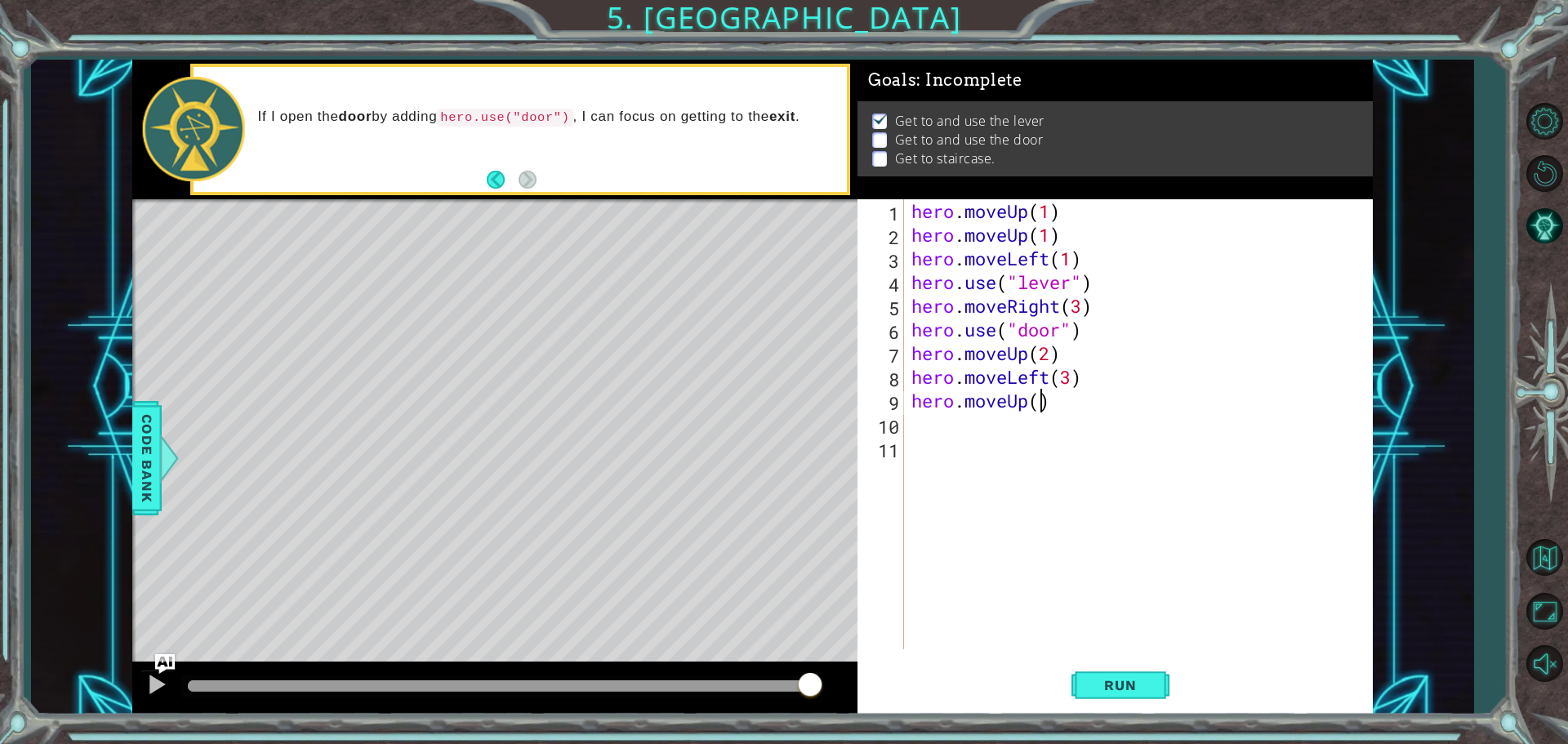
click at [1041, 400] on div "hero . moveUp ( 1 ) hero . moveUp ( 1 ) hero . moveLeft ( 1 ) hero . use ( "lev…" at bounding box center [1142, 448] width 468 height 497
type textarea "hero.moveUp(2)"
click at [1132, 674] on button "Run" at bounding box center [1120, 685] width 98 height 51
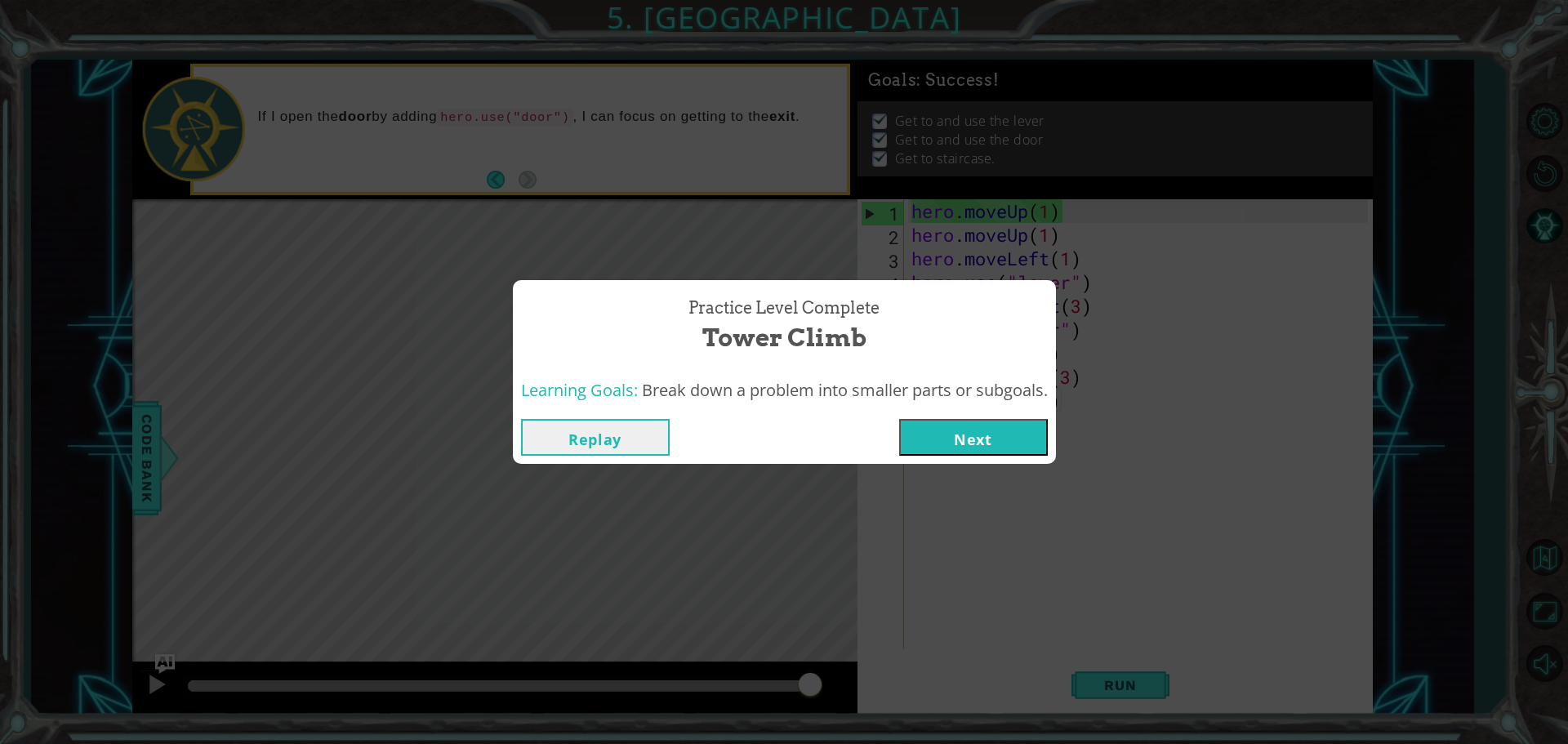
drag, startPoint x: 1049, startPoint y: 447, endPoint x: 1049, endPoint y: 436, distance: 11.0
click at [1048, 436] on button "Next" at bounding box center [973, 438] width 149 height 37
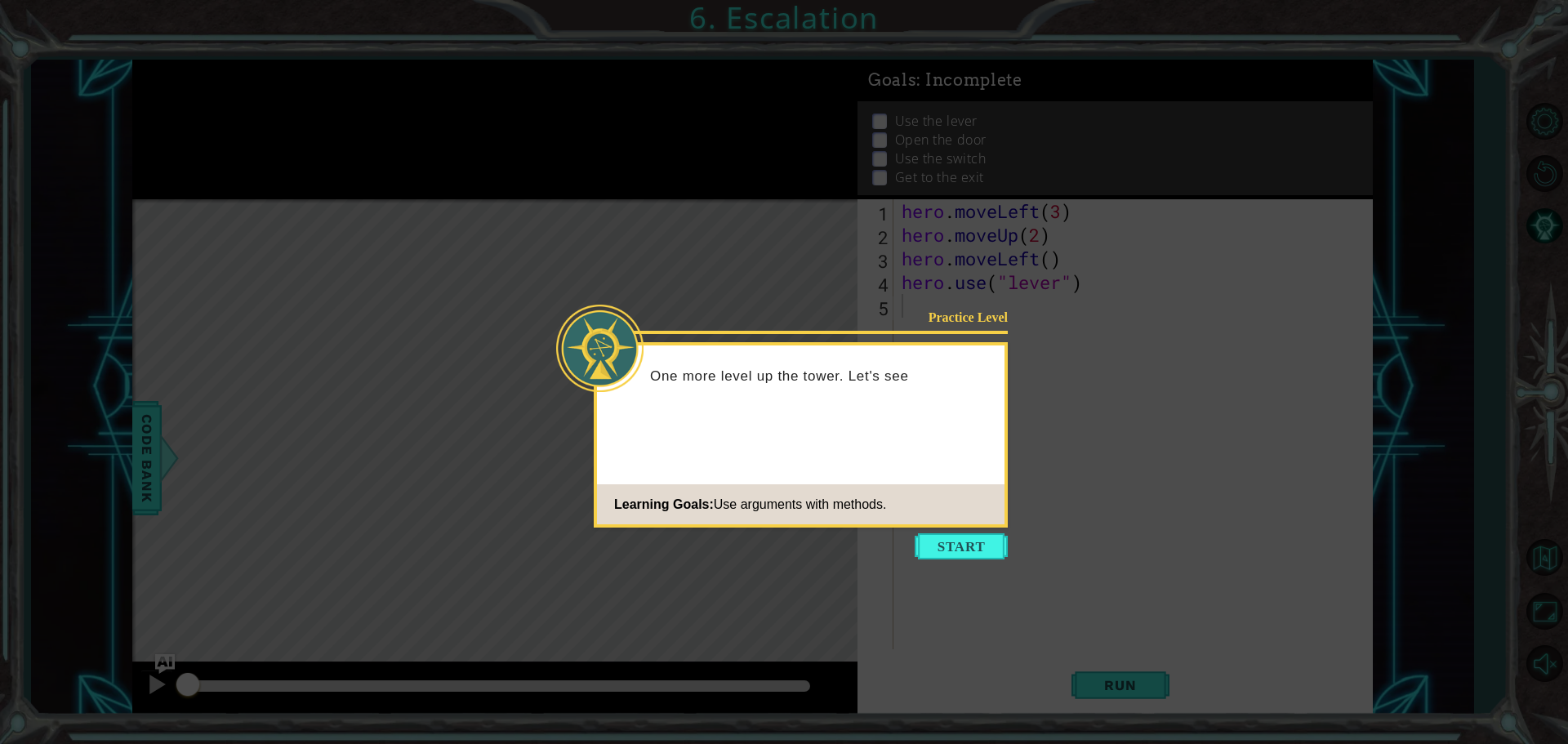
drag, startPoint x: 966, startPoint y: 543, endPoint x: 966, endPoint y: 520, distance: 23.0
click at [963, 541] on button "Start" at bounding box center [961, 547] width 93 height 27
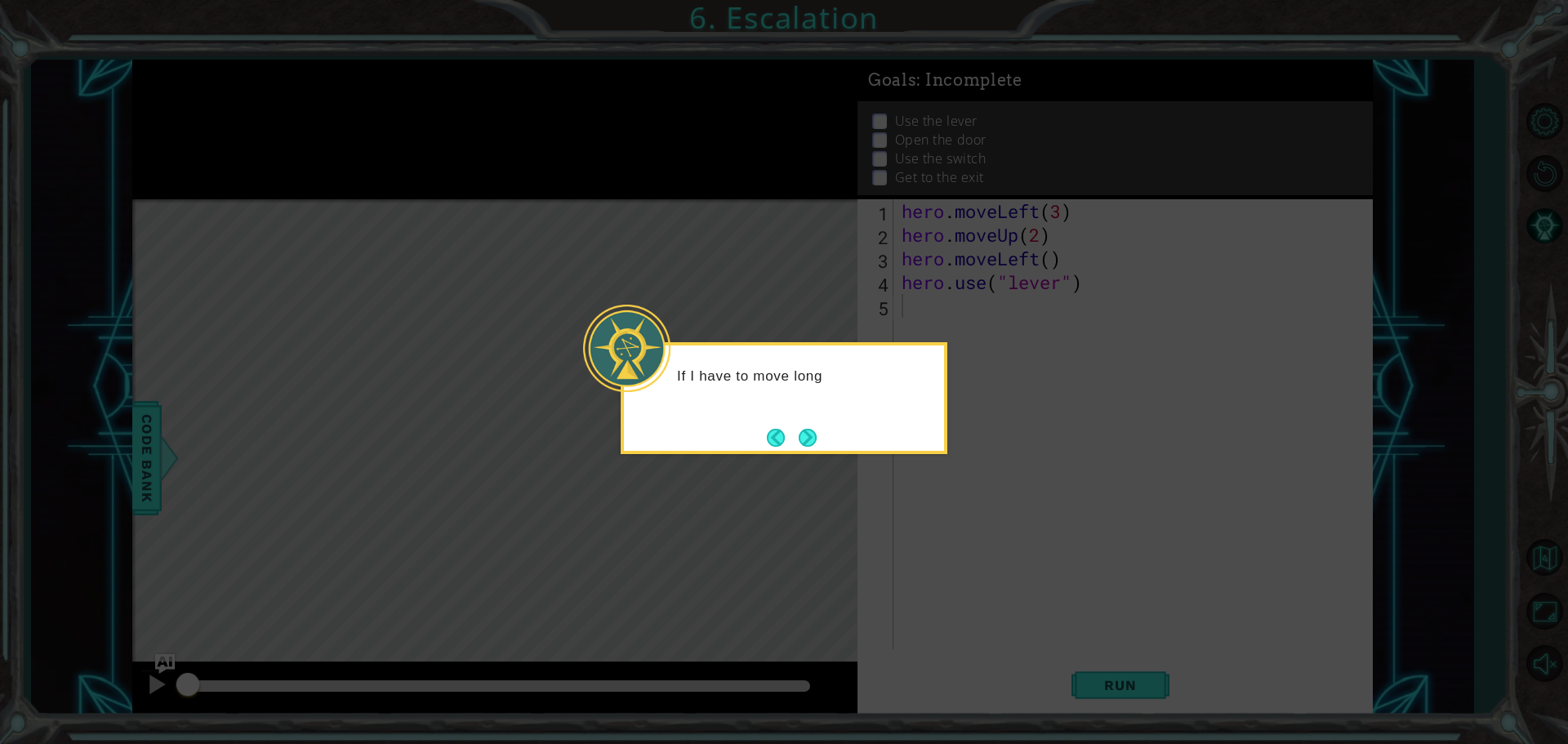
click at [817, 438] on button "Next" at bounding box center [808, 438] width 18 height 18
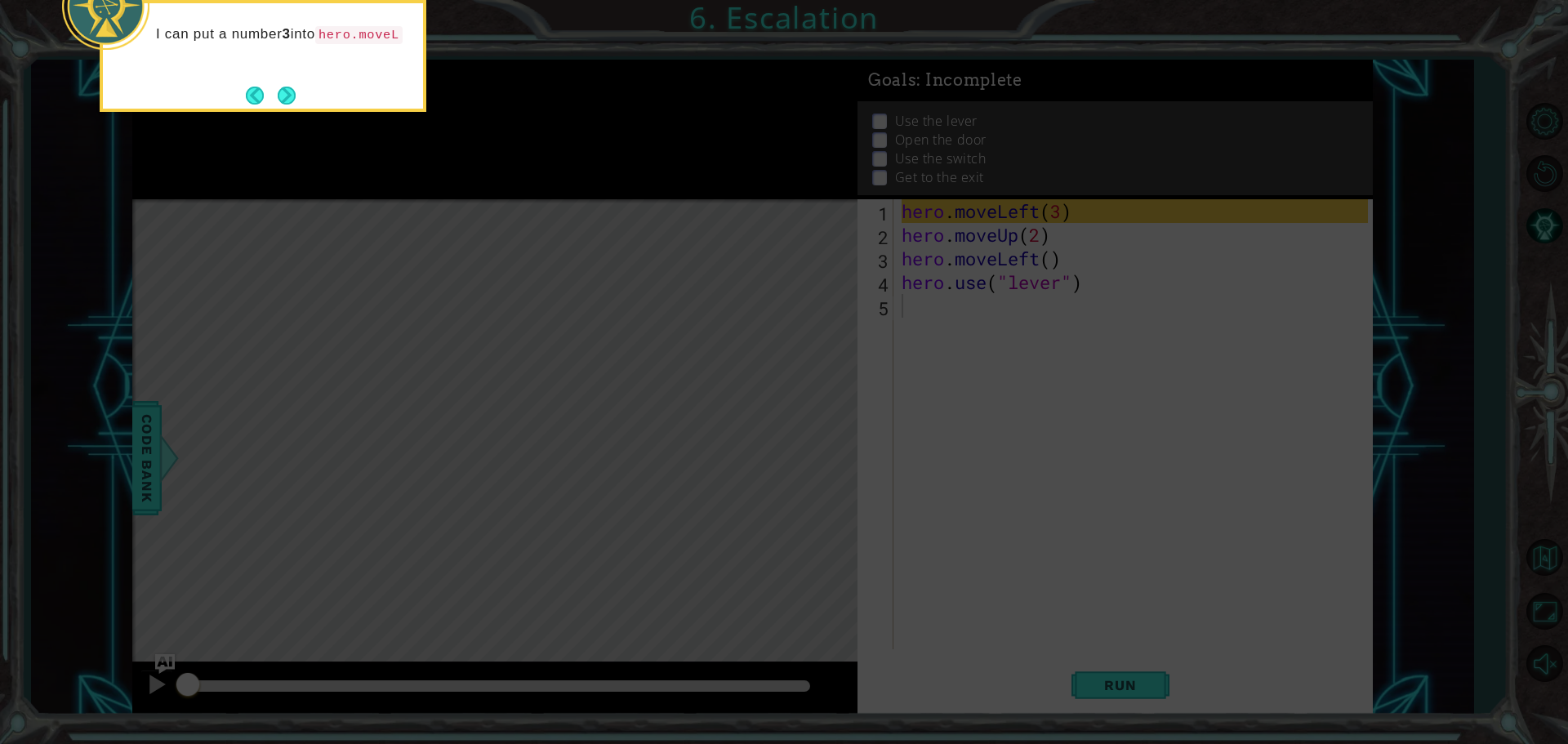
click at [281, 112] on div "I can put a number 3 into hero.moveL" at bounding box center [263, 56] width 327 height 112
click at [284, 104] on button "Next" at bounding box center [287, 96] width 18 height 18
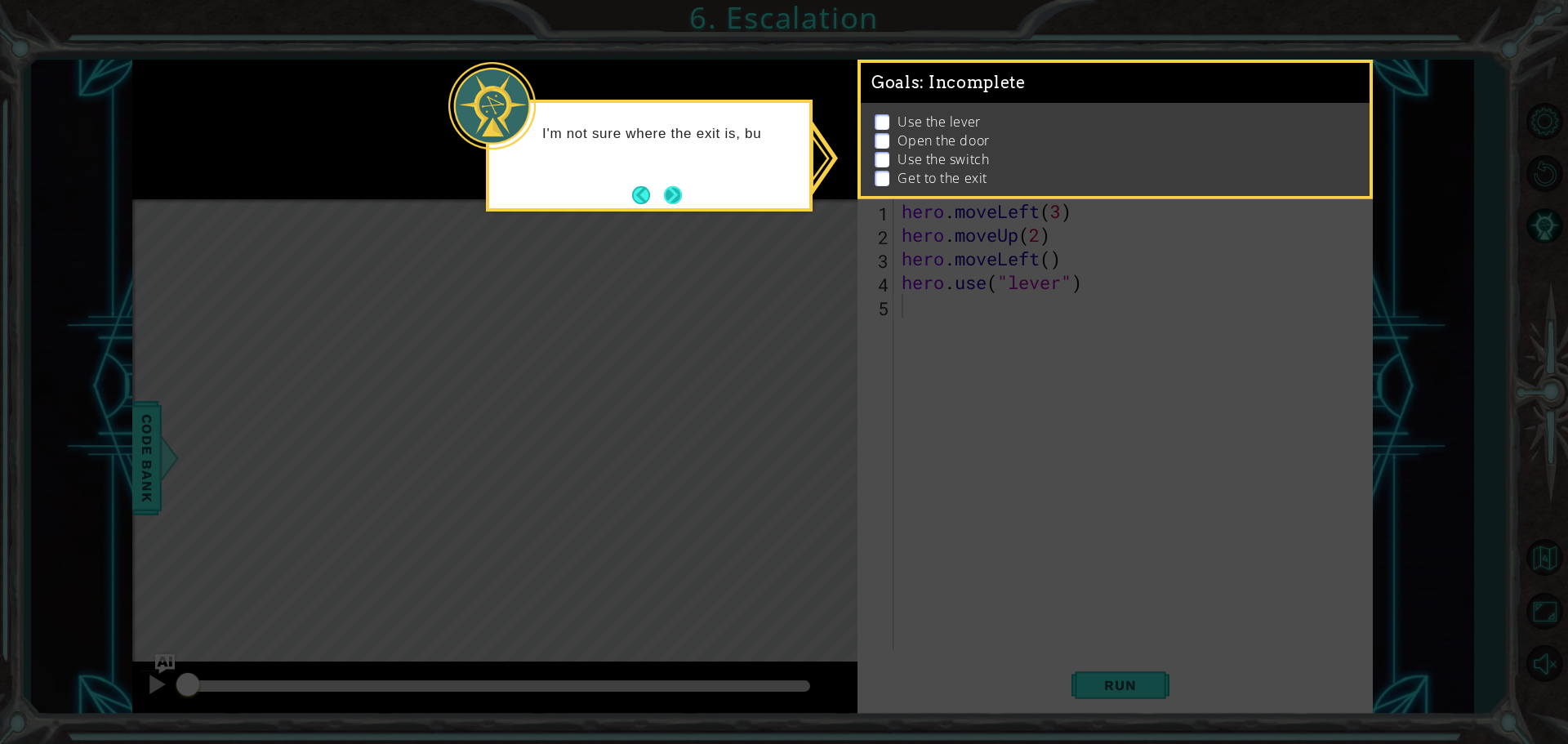
click at [682, 203] on button "Next" at bounding box center [673, 196] width 18 height 18
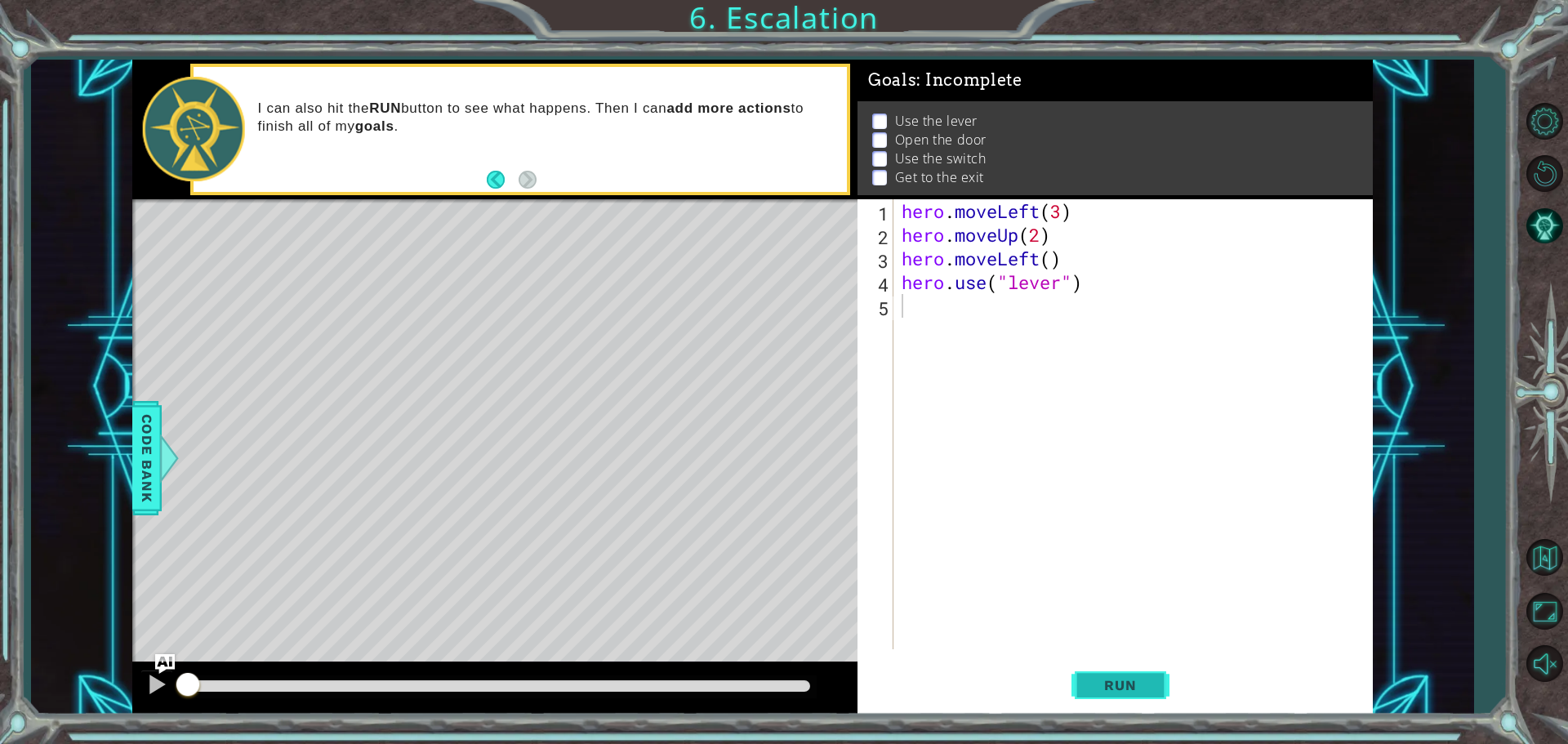
click at [1134, 680] on span "Run" at bounding box center [1120, 686] width 65 height 16
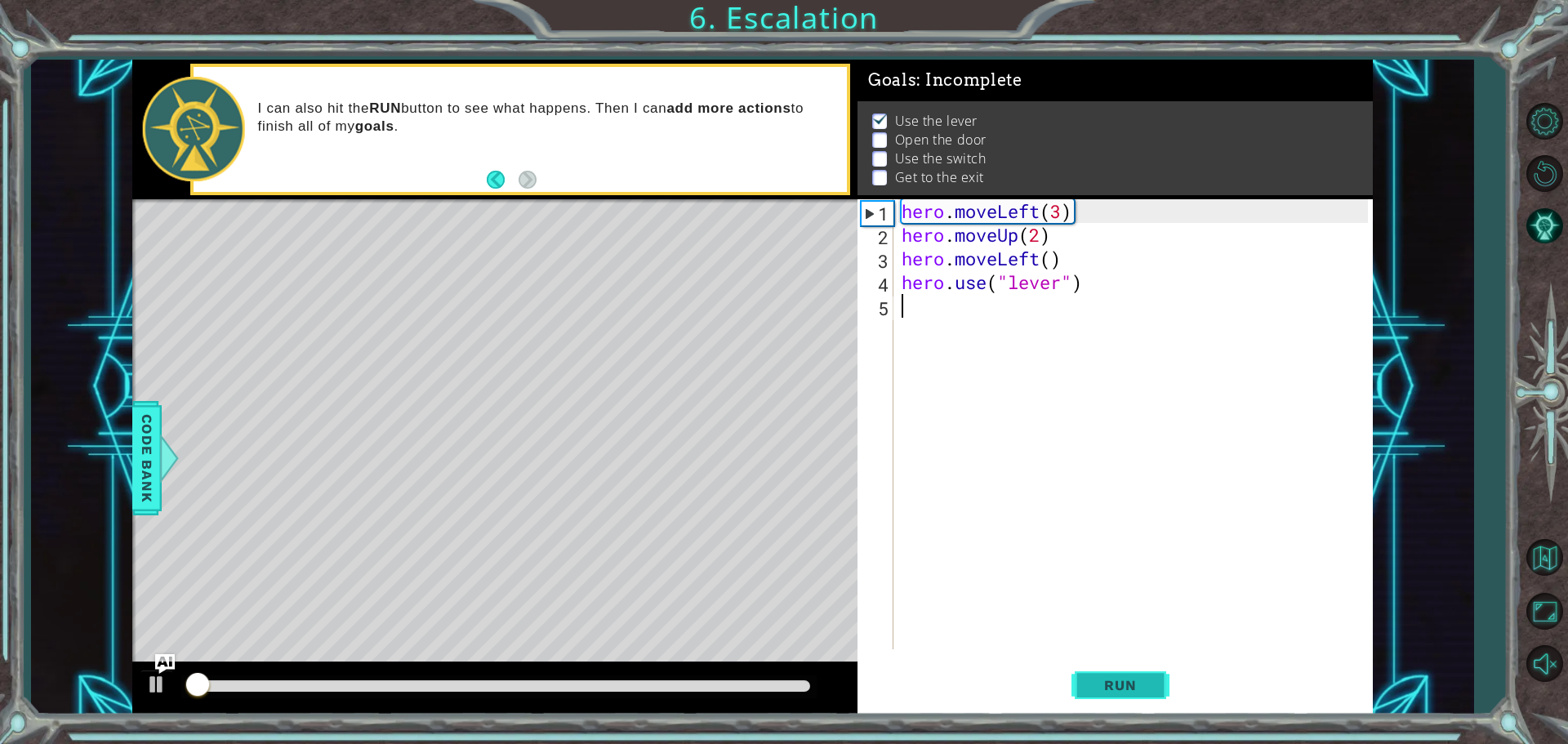
scroll to position [8, 0]
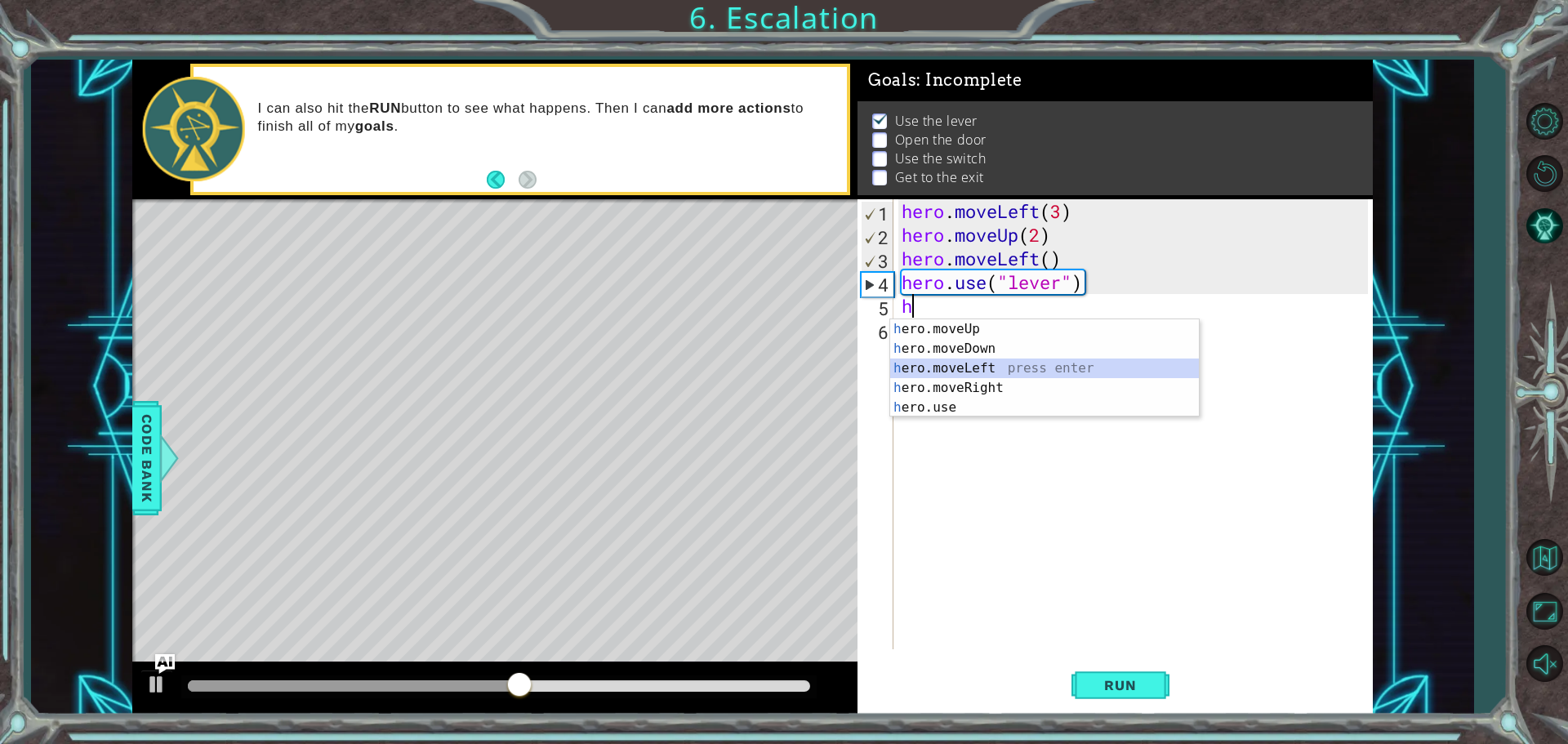
click at [938, 366] on div "h ero.moveUp press enter h ero.moveDown press enter h ero.moveLeft press enter …" at bounding box center [1044, 388] width 309 height 137
type textarea "hero.moveLeft(1)"
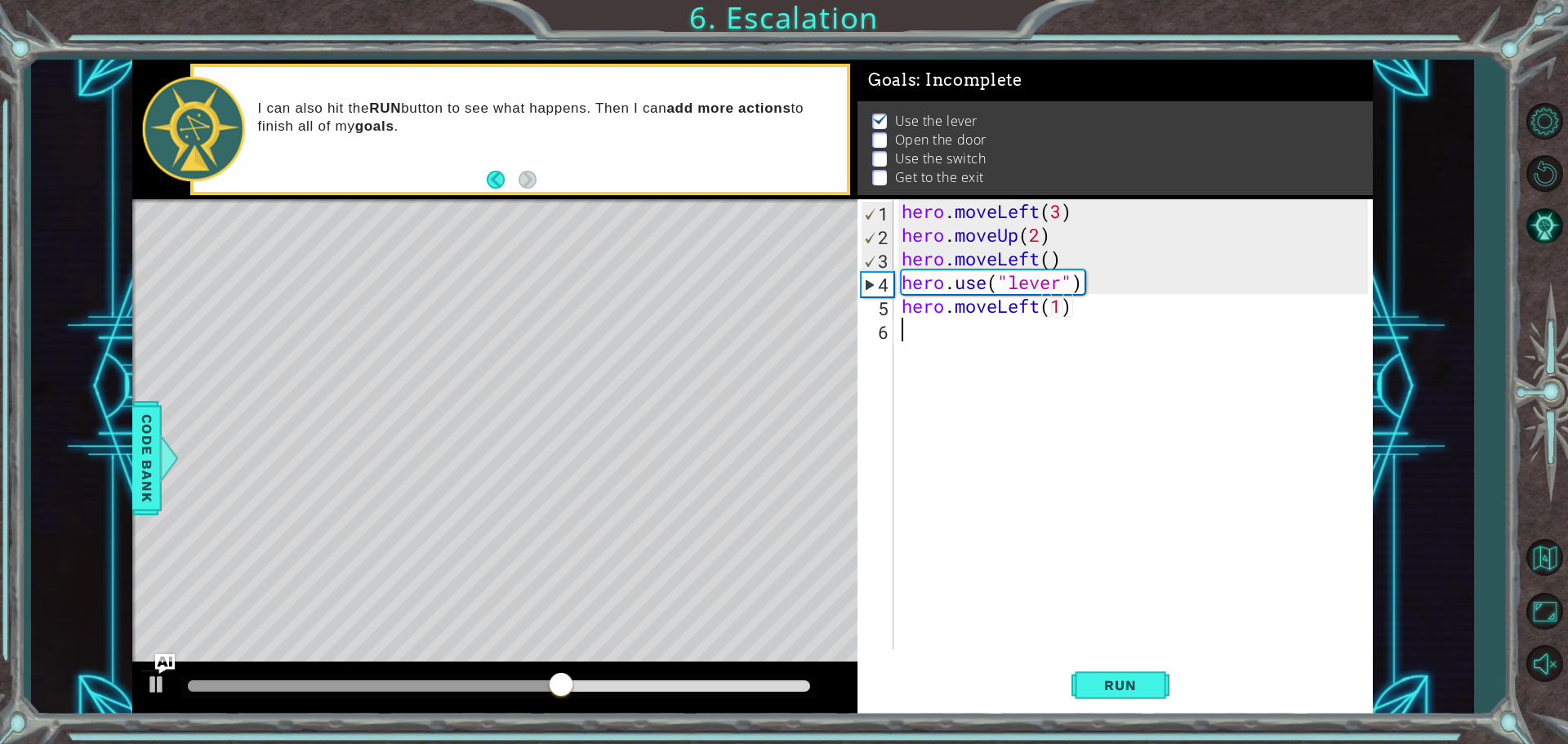
click at [906, 326] on div "hero . moveLeft ( 3 ) hero . moveUp ( 2 ) hero . moveLeft ( ) hero . use ( "lev…" at bounding box center [1137, 448] width 478 height 497
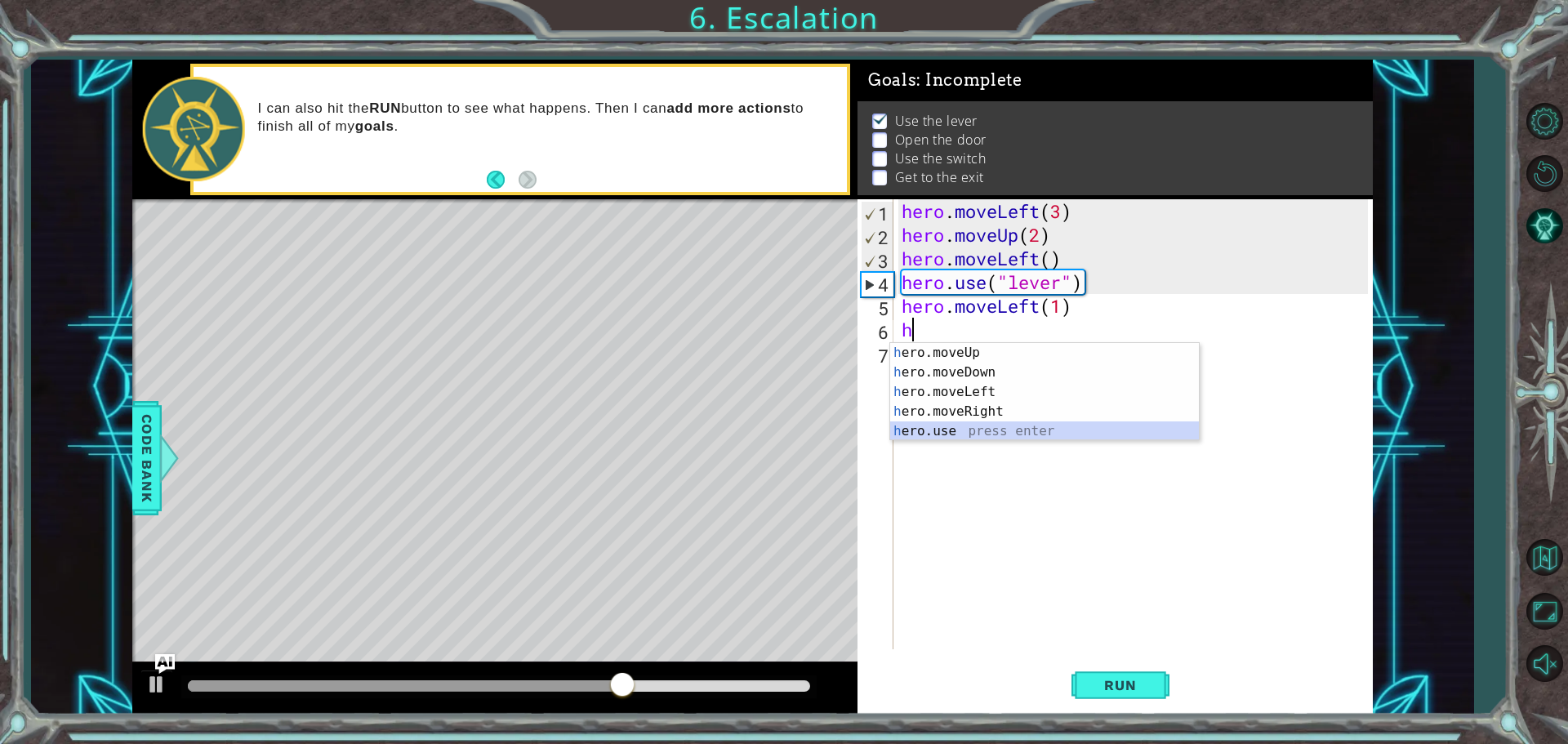
click at [942, 421] on div "h ero.moveUp press enter h ero.moveDown press enter h ero.moveLeft press enter …" at bounding box center [1044, 411] width 309 height 137
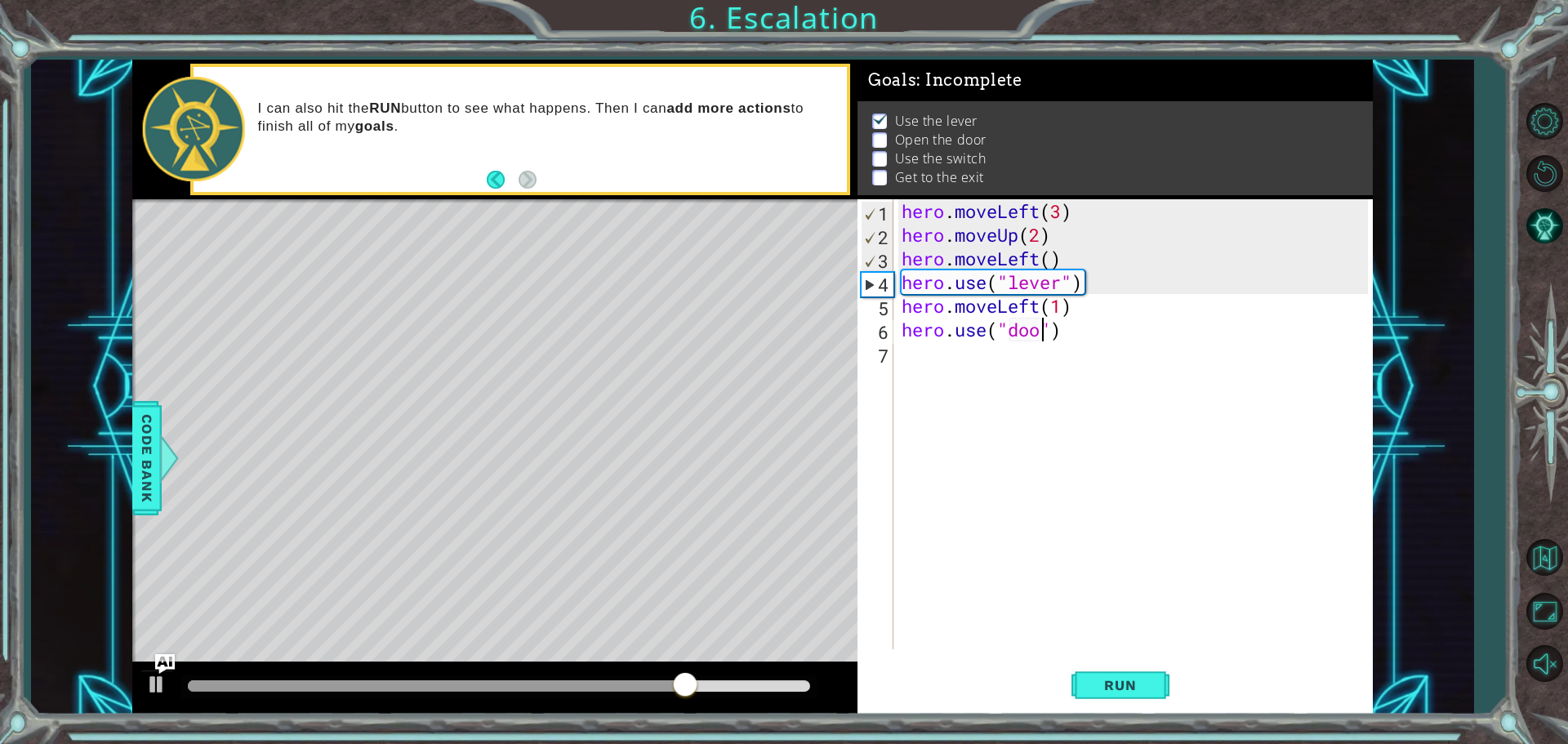
scroll to position [0, 6]
type textarea "hero.use("door")"
click at [1090, 674] on button "Run" at bounding box center [1120, 685] width 98 height 51
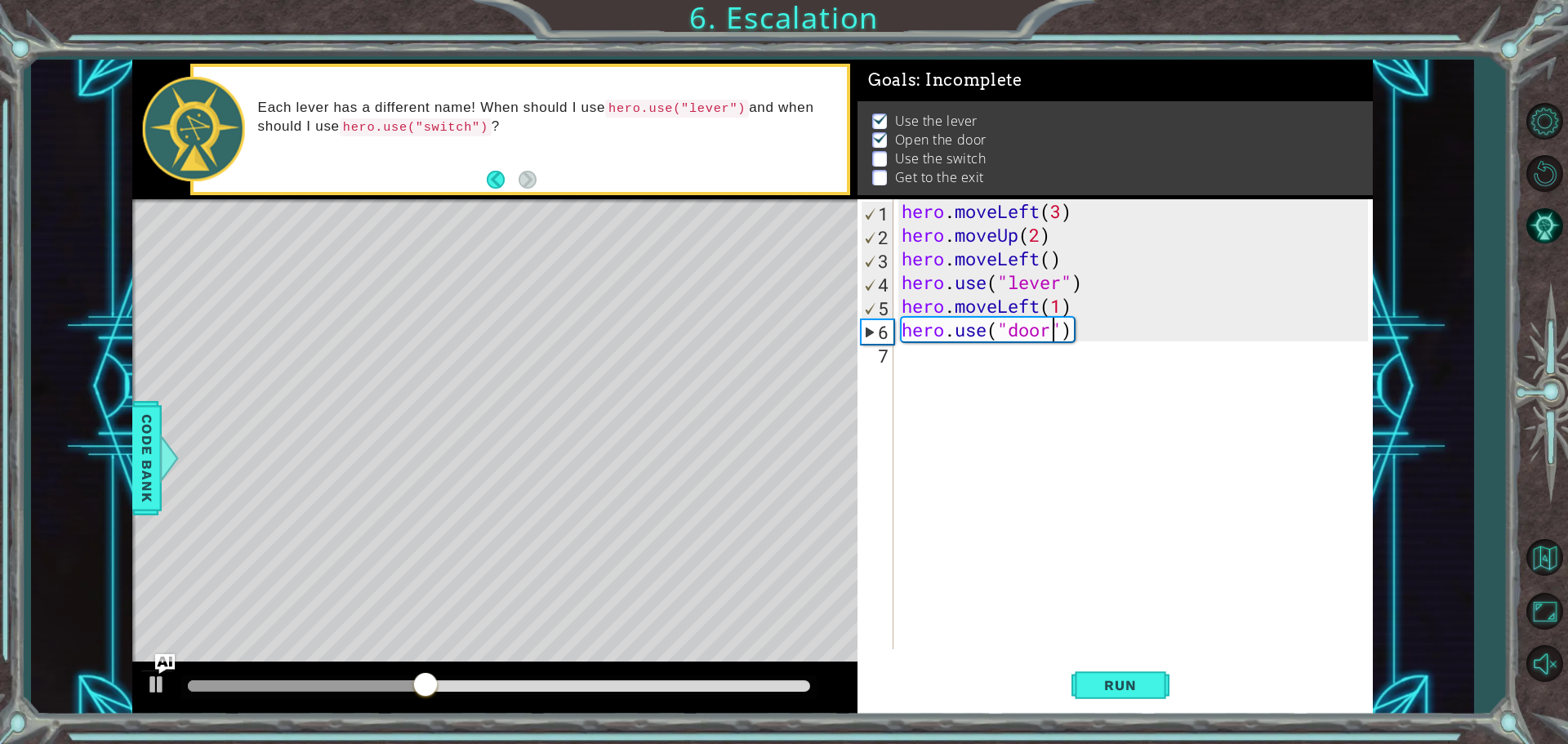
click at [904, 351] on div "hero . moveLeft ( 3 ) hero . moveUp ( 2 ) hero . moveLeft ( ) hero . use ( "lev…" at bounding box center [1137, 448] width 478 height 497
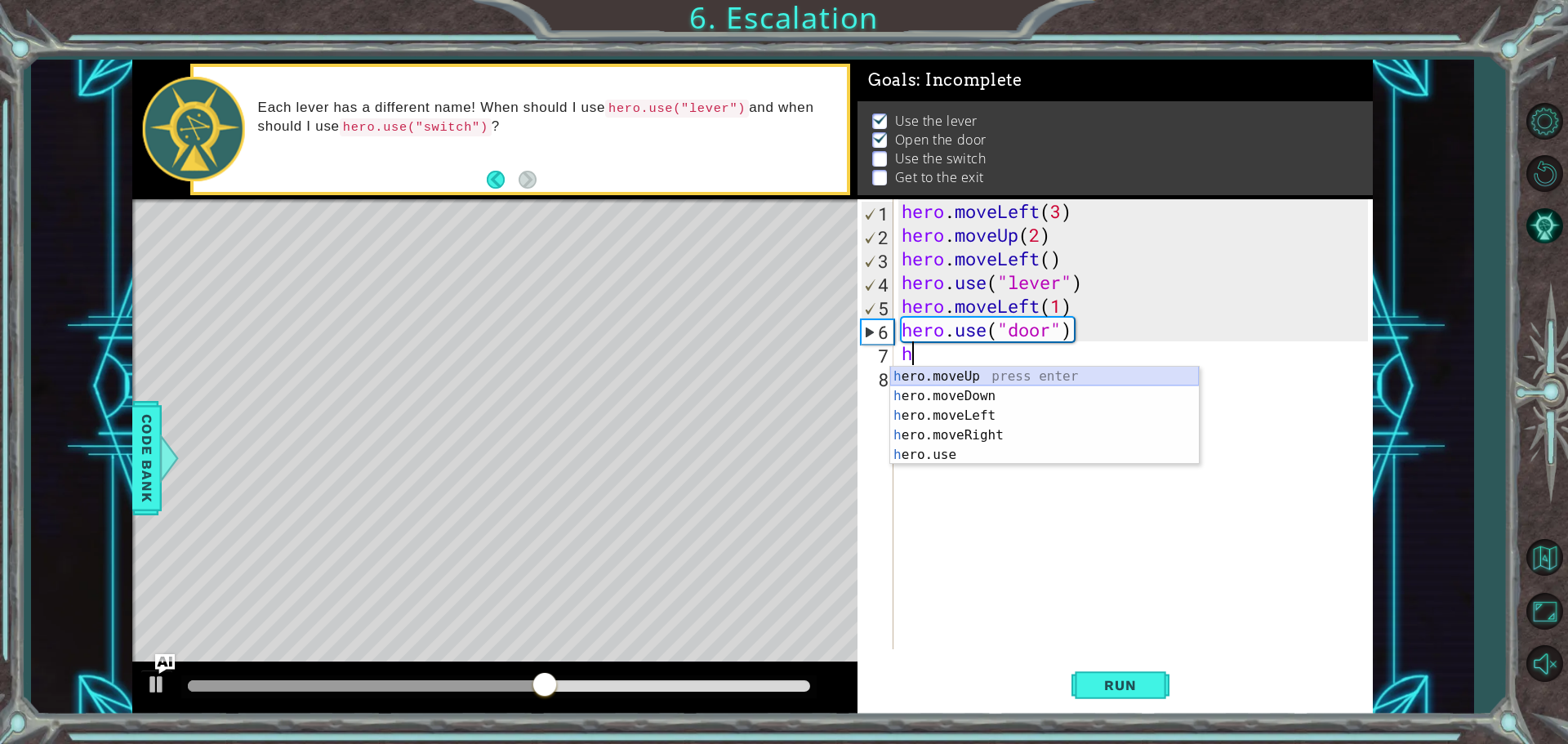
click at [955, 375] on div "h ero.moveUp press enter h ero.moveDown press enter h ero.moveLeft press enter …" at bounding box center [1044, 435] width 309 height 137
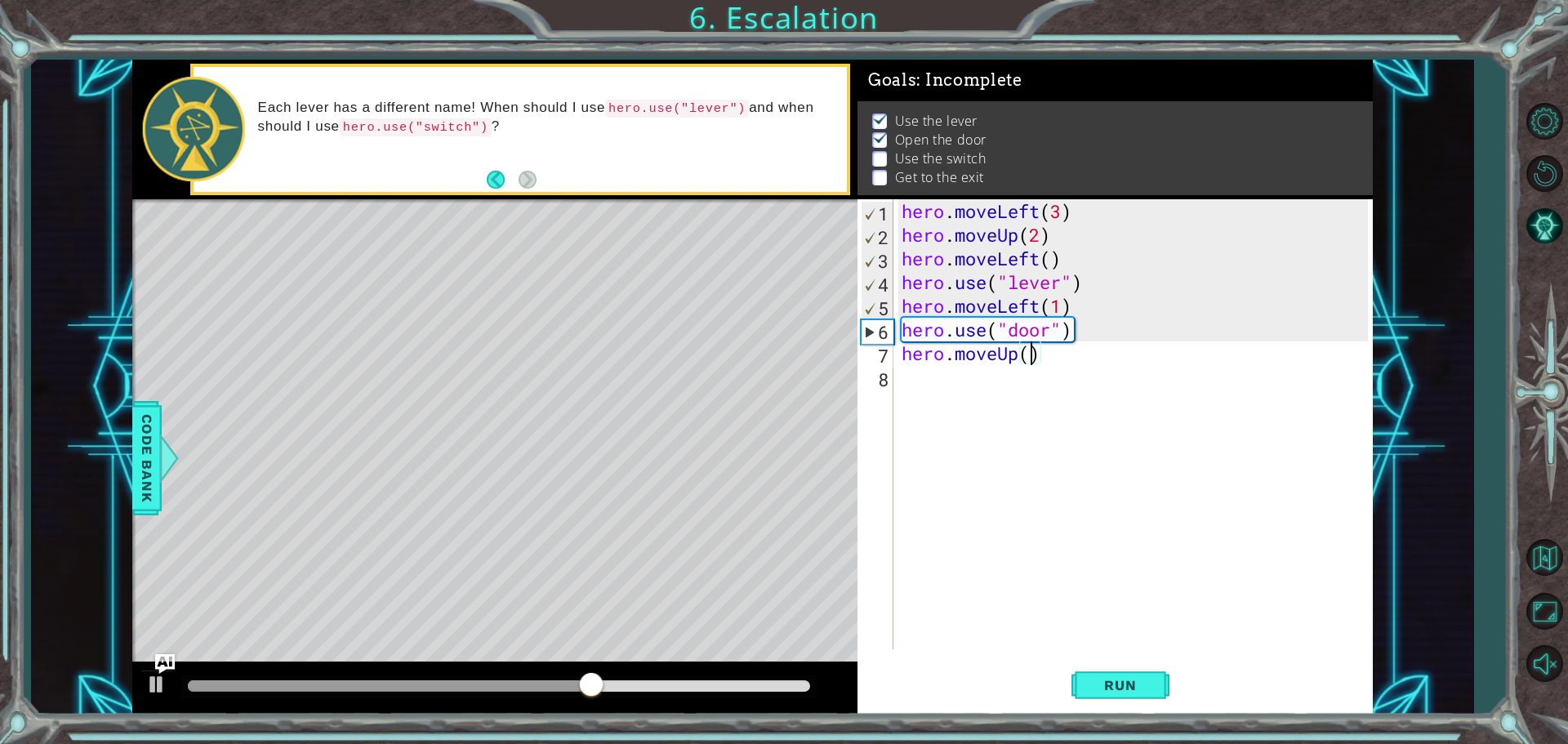
scroll to position [0, 5]
type textarea "hero.moveUp(2)"
click at [906, 376] on div "hero . moveLeft ( 3 ) hero . moveUp ( 2 ) hero . moveLeft ( ) hero . use ( "lev…" at bounding box center [1137, 448] width 478 height 497
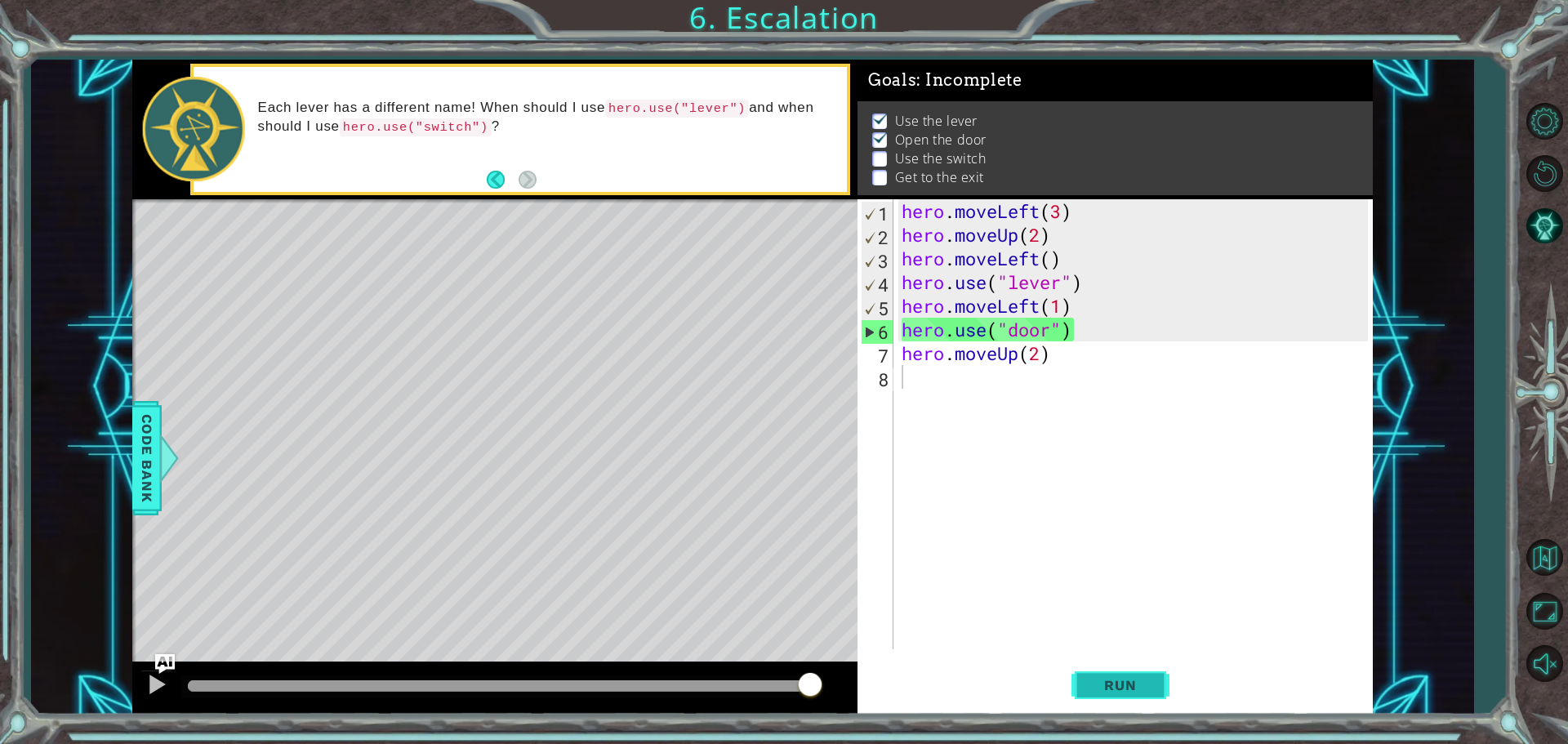
click at [1089, 686] on span "Run" at bounding box center [1120, 686] width 65 height 16
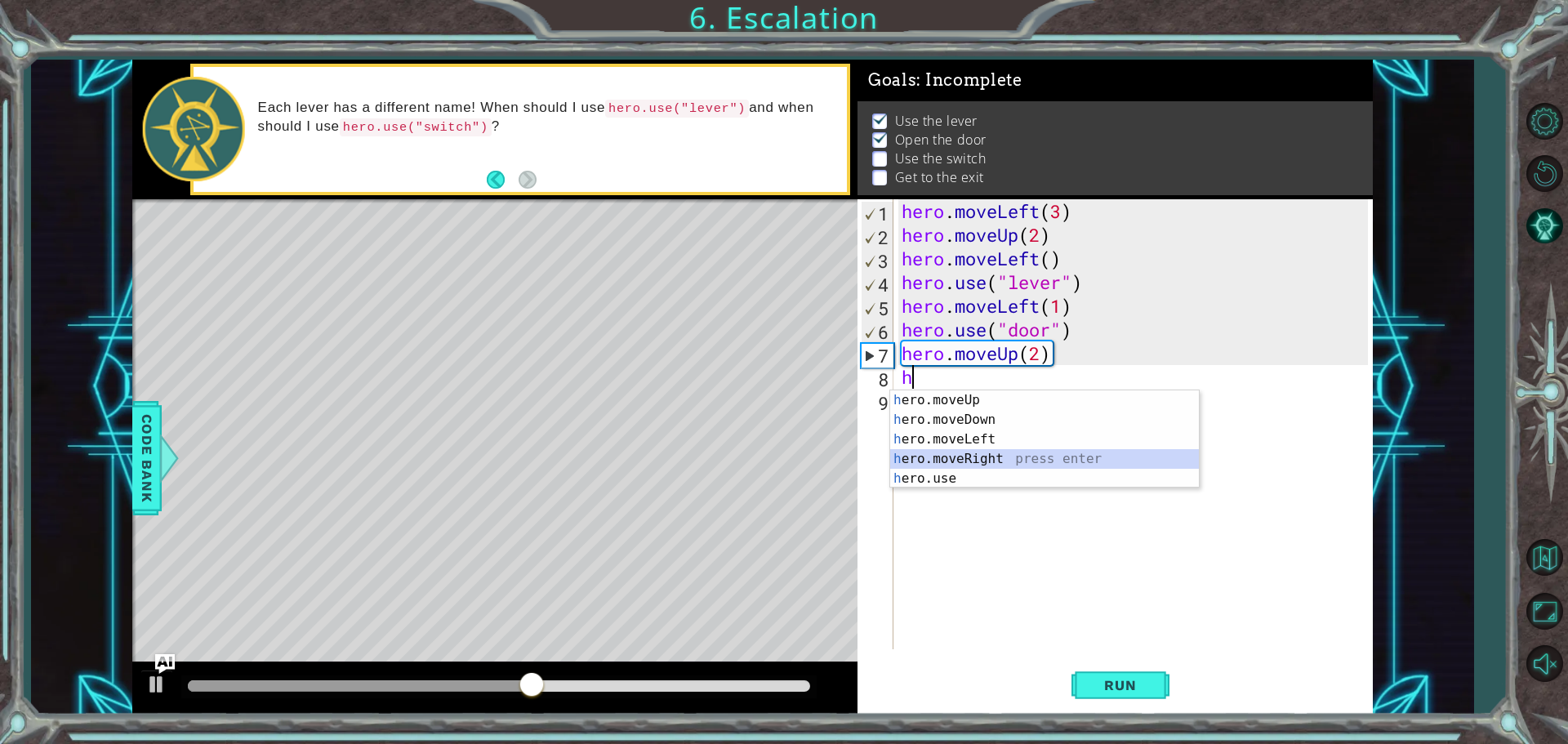
click at [996, 466] on div "h ero.moveUp press enter h ero.moveDown press enter h ero.moveLeft press enter …" at bounding box center [1044, 459] width 309 height 137
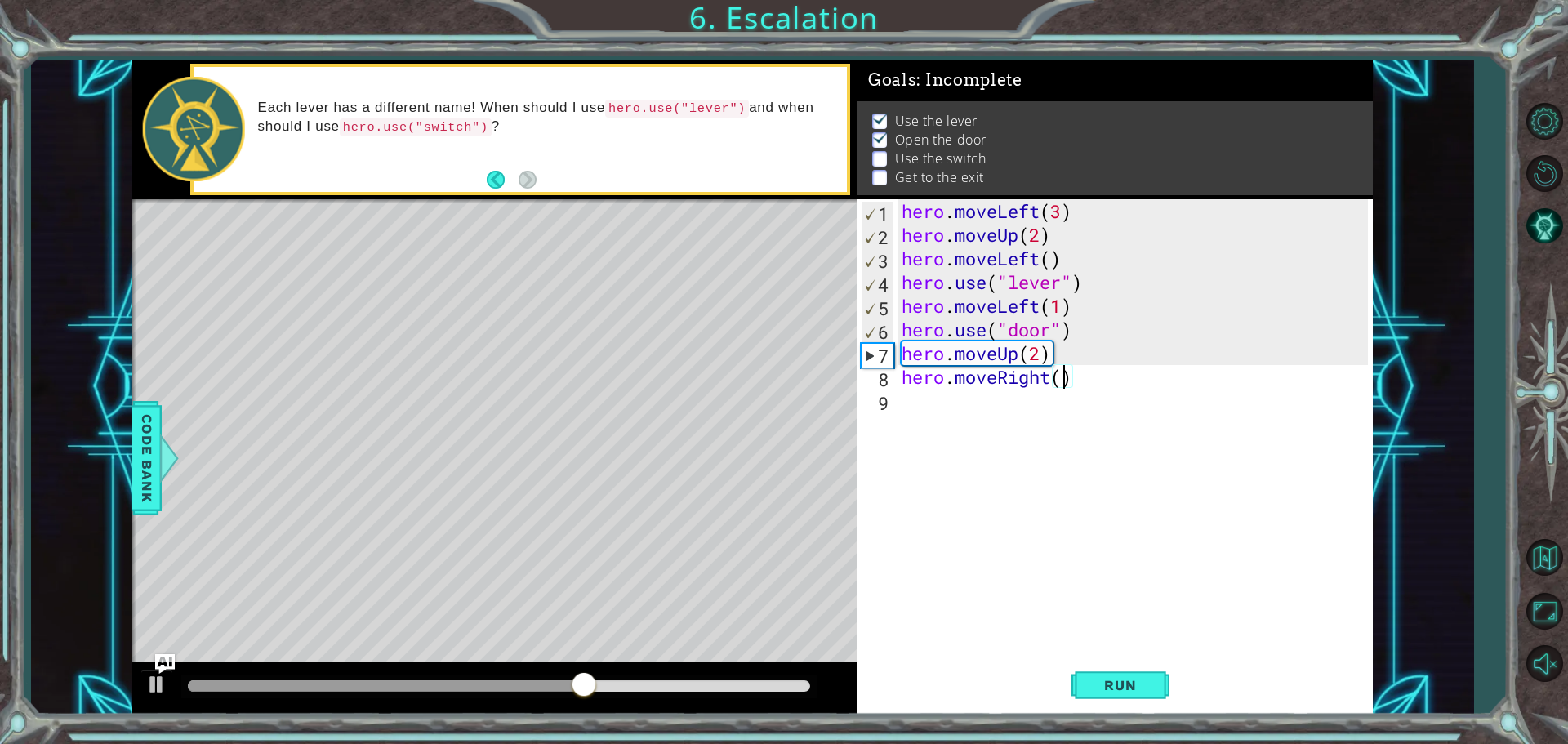
type textarea "hero.moveRight(2)"
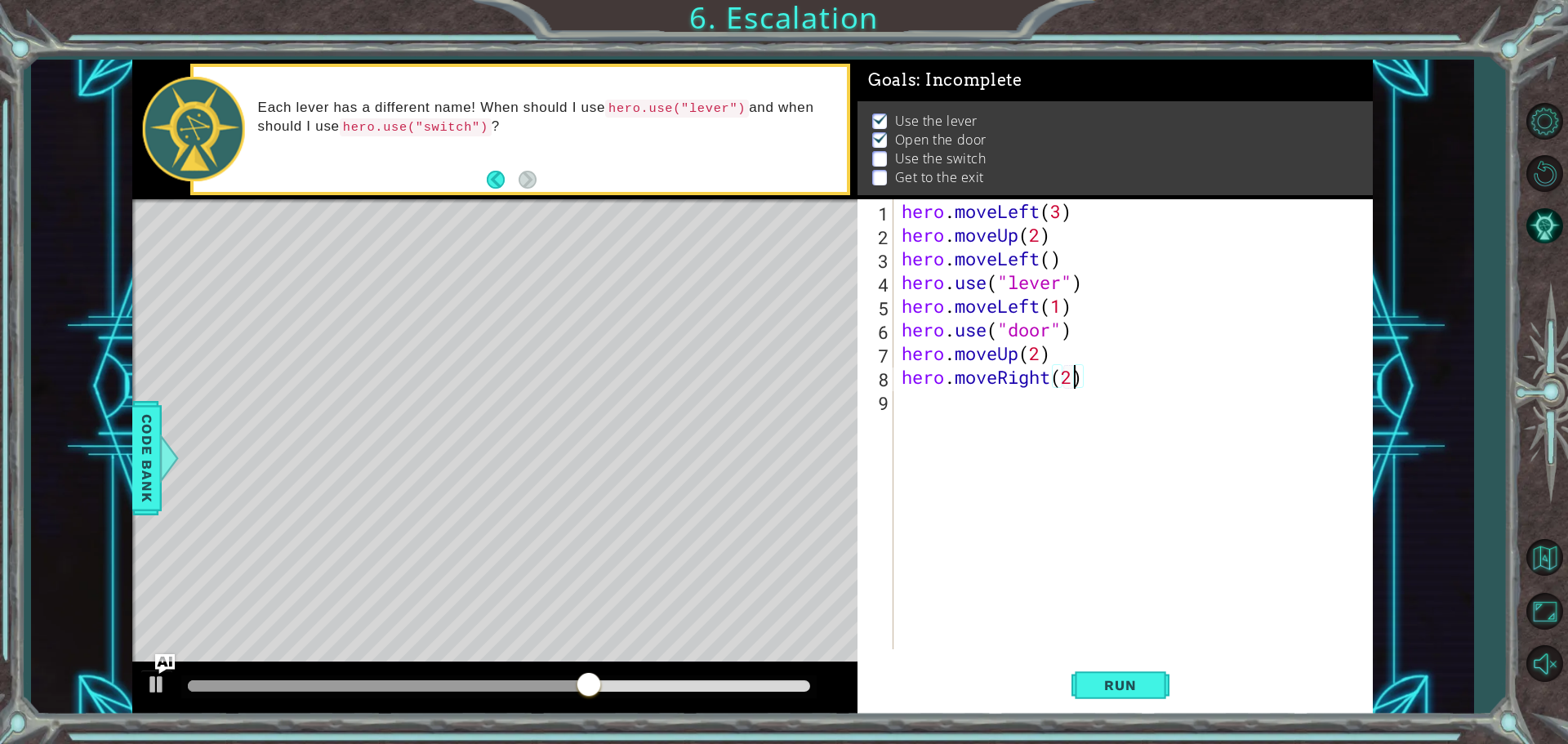
scroll to position [0, 7]
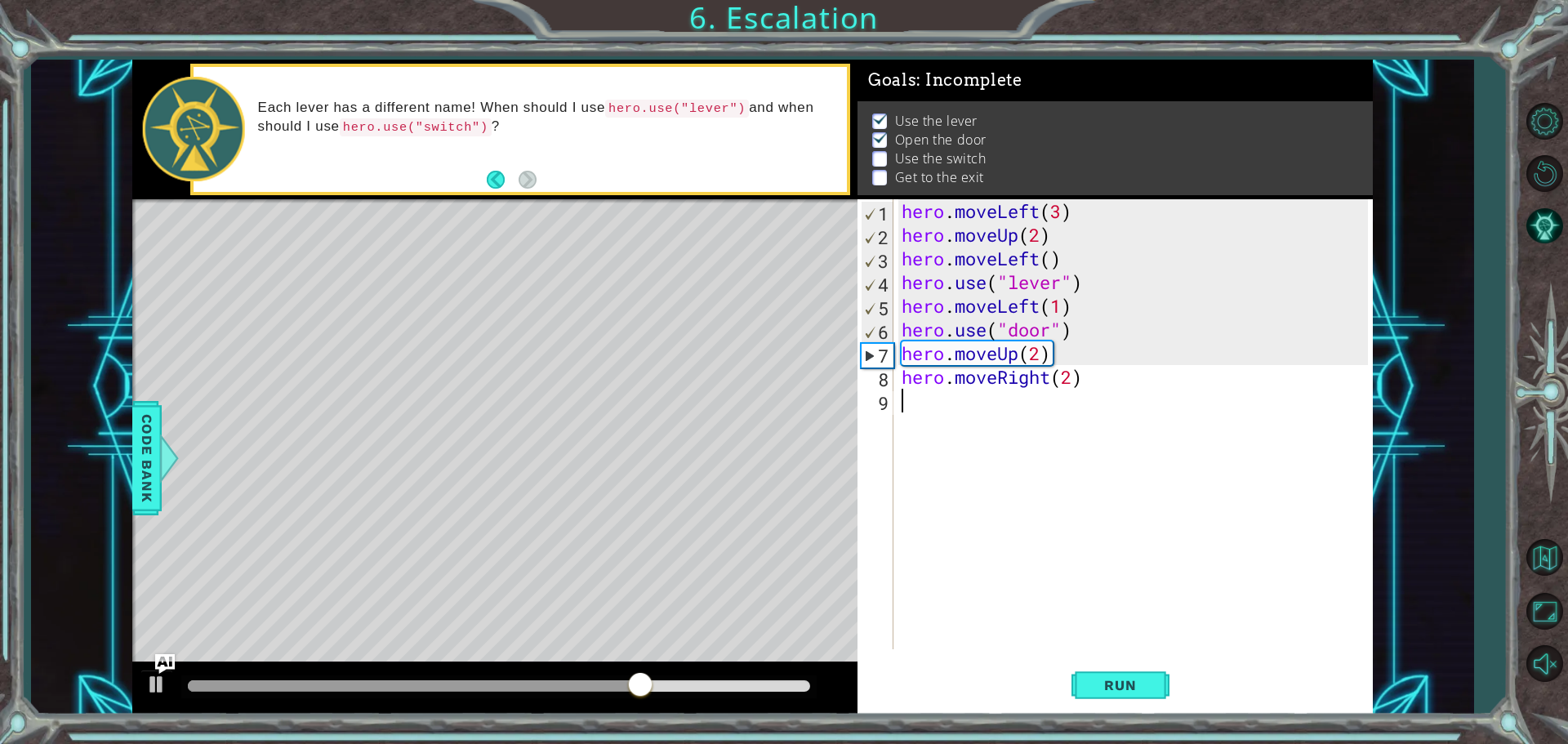
click at [916, 415] on div "hero . moveLeft ( 3 ) hero . moveUp ( 2 ) hero . moveLeft ( ) hero . use ( "lev…" at bounding box center [1137, 448] width 478 height 497
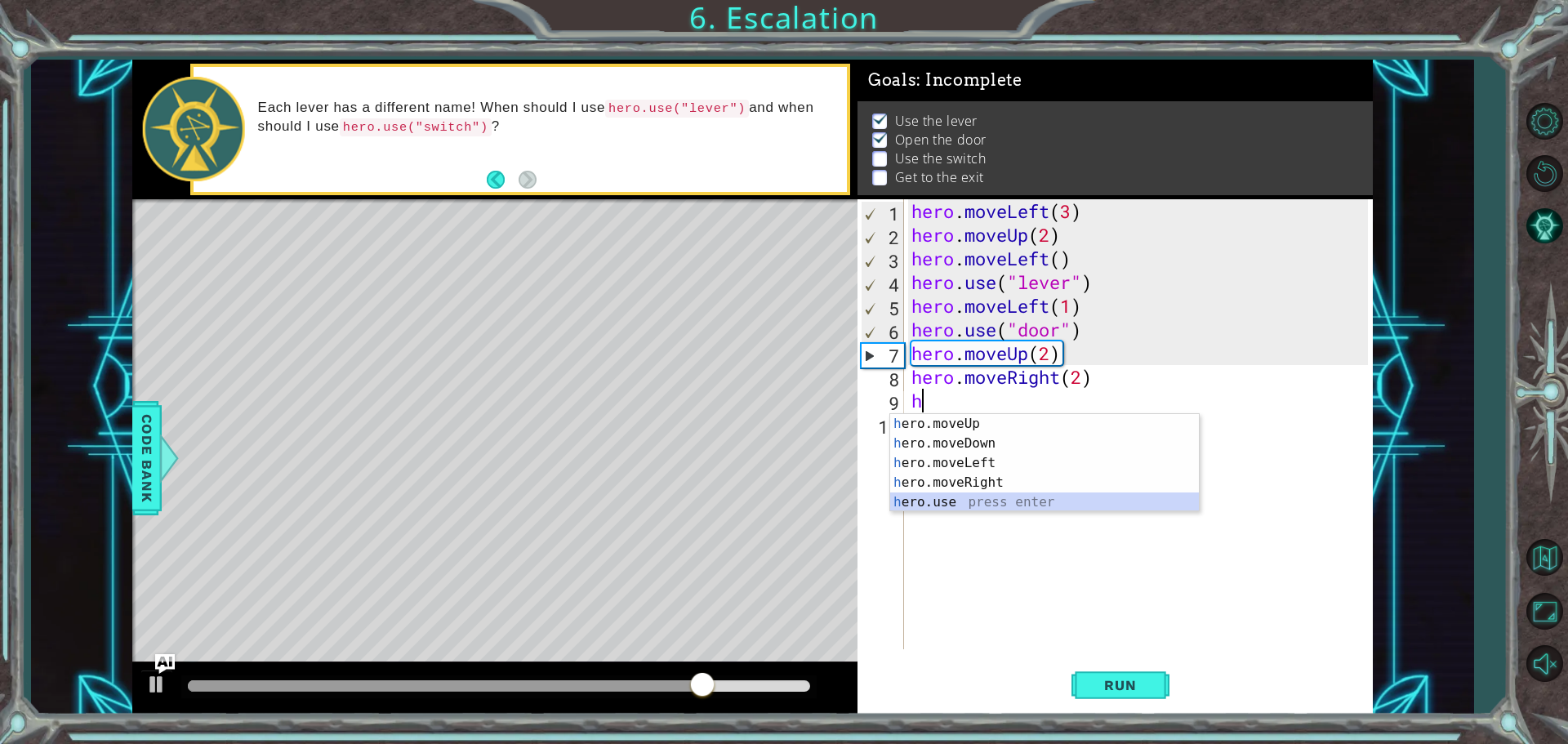
click at [933, 493] on div "h ero.moveUp press enter h ero.moveDown press enter h ero.moveLeft press enter …" at bounding box center [1044, 483] width 309 height 137
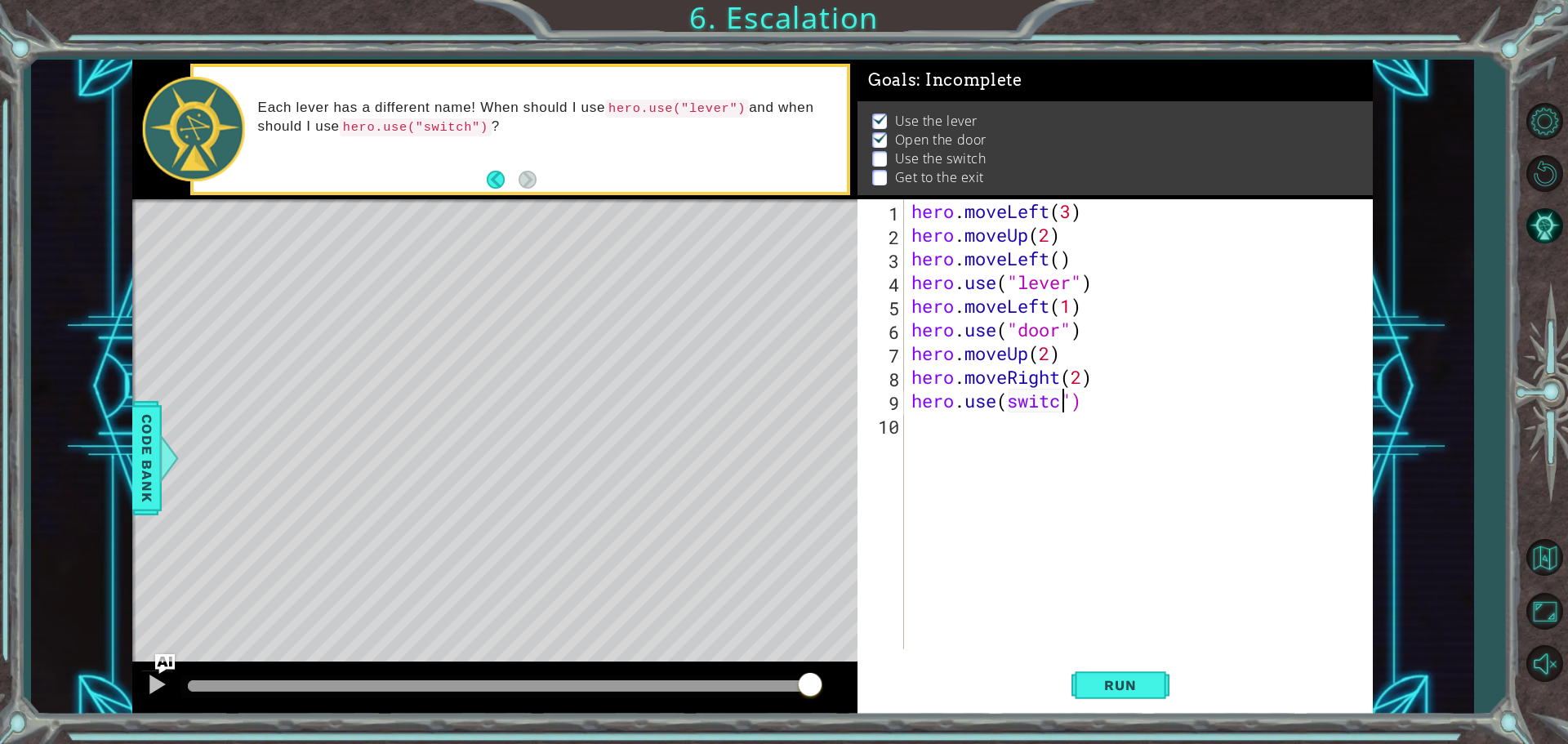
scroll to position [0, 7]
click at [1007, 399] on div "hero . moveLeft ( 3 ) hero . moveUp ( 2 ) hero . moveLeft ( ) hero . use ( "lev…" at bounding box center [1142, 448] width 468 height 497
click at [1082, 405] on div "hero . moveLeft ( 3 ) hero . moveUp ( 2 ) hero . moveLeft ( ) hero . use ( "lev…" at bounding box center [1142, 448] width 468 height 497
click at [1010, 404] on div "hero . moveLeft ( 3 ) hero . moveUp ( 2 ) hero . moveLeft ( ) hero . use ( "lev…" at bounding box center [1142, 448] width 468 height 497
type textarea "hero.use("switch")"
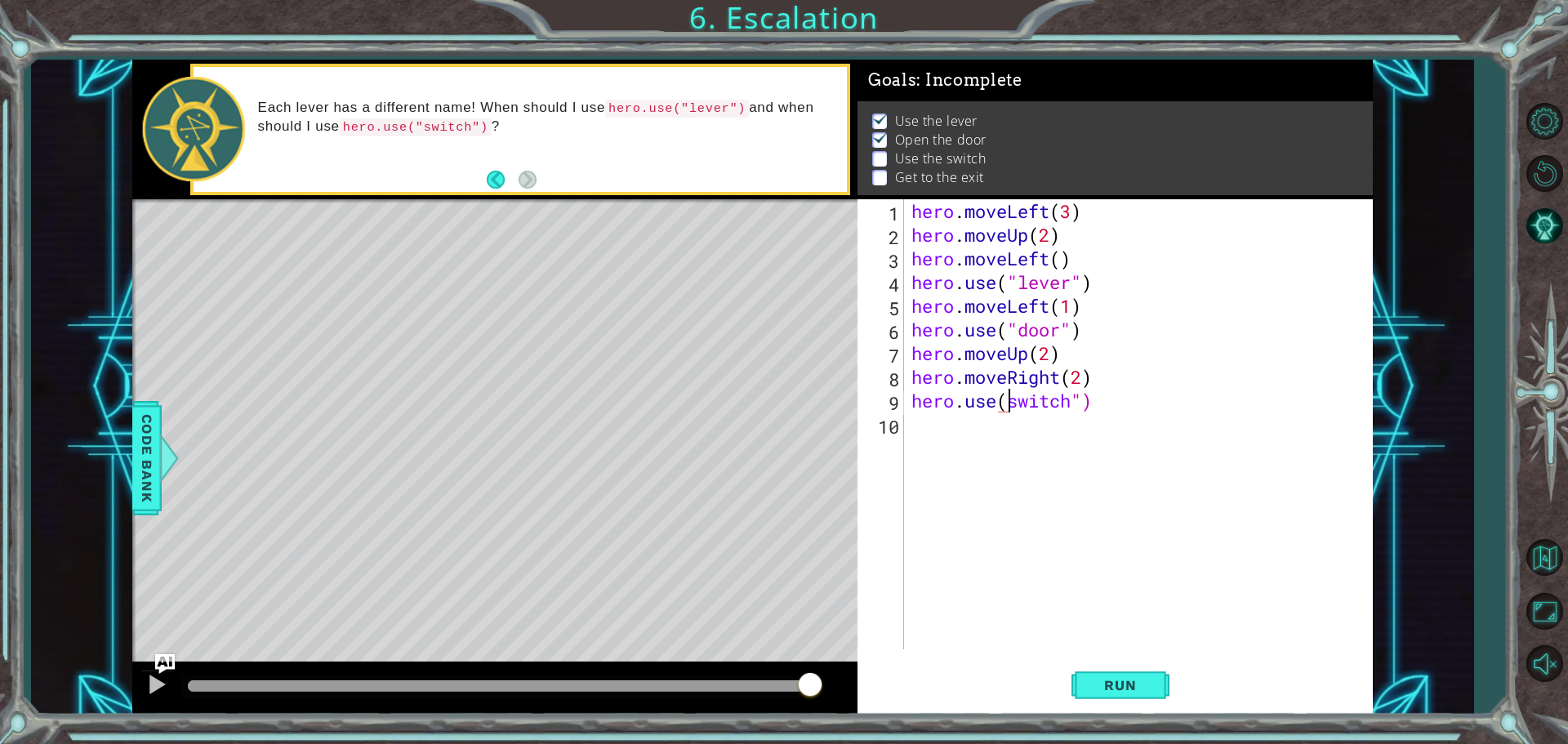
scroll to position [0, 5]
click at [938, 435] on div "hero . moveLeft ( 3 ) hero . moveUp ( 2 ) hero . moveLeft ( ) hero . use ( "lev…" at bounding box center [1142, 448] width 468 height 497
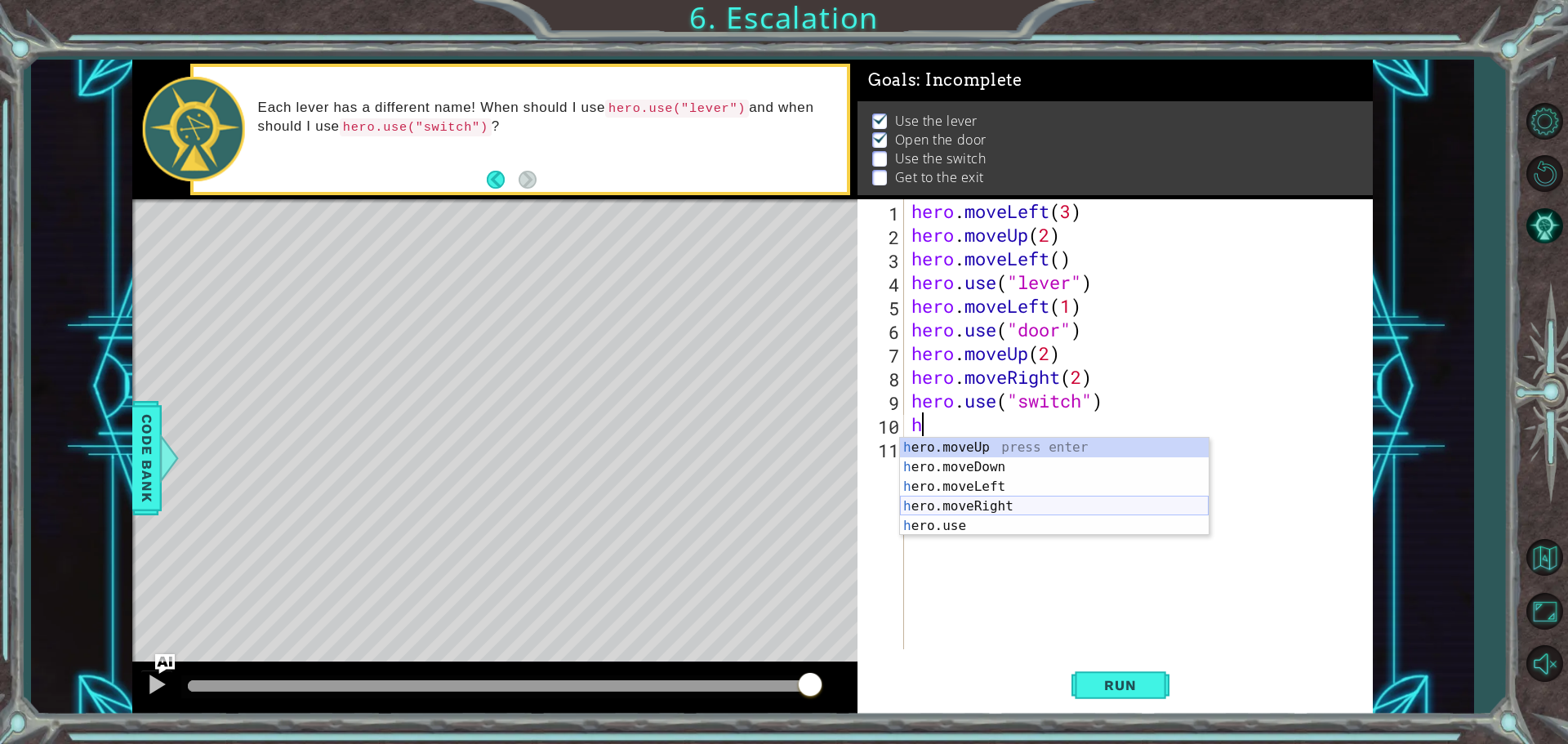
click at [978, 504] on div "h ero.moveUp press enter h ero.moveDown press enter h ero.moveLeft press enter …" at bounding box center [1054, 506] width 309 height 137
type textarea "hero.moveRight(1)"
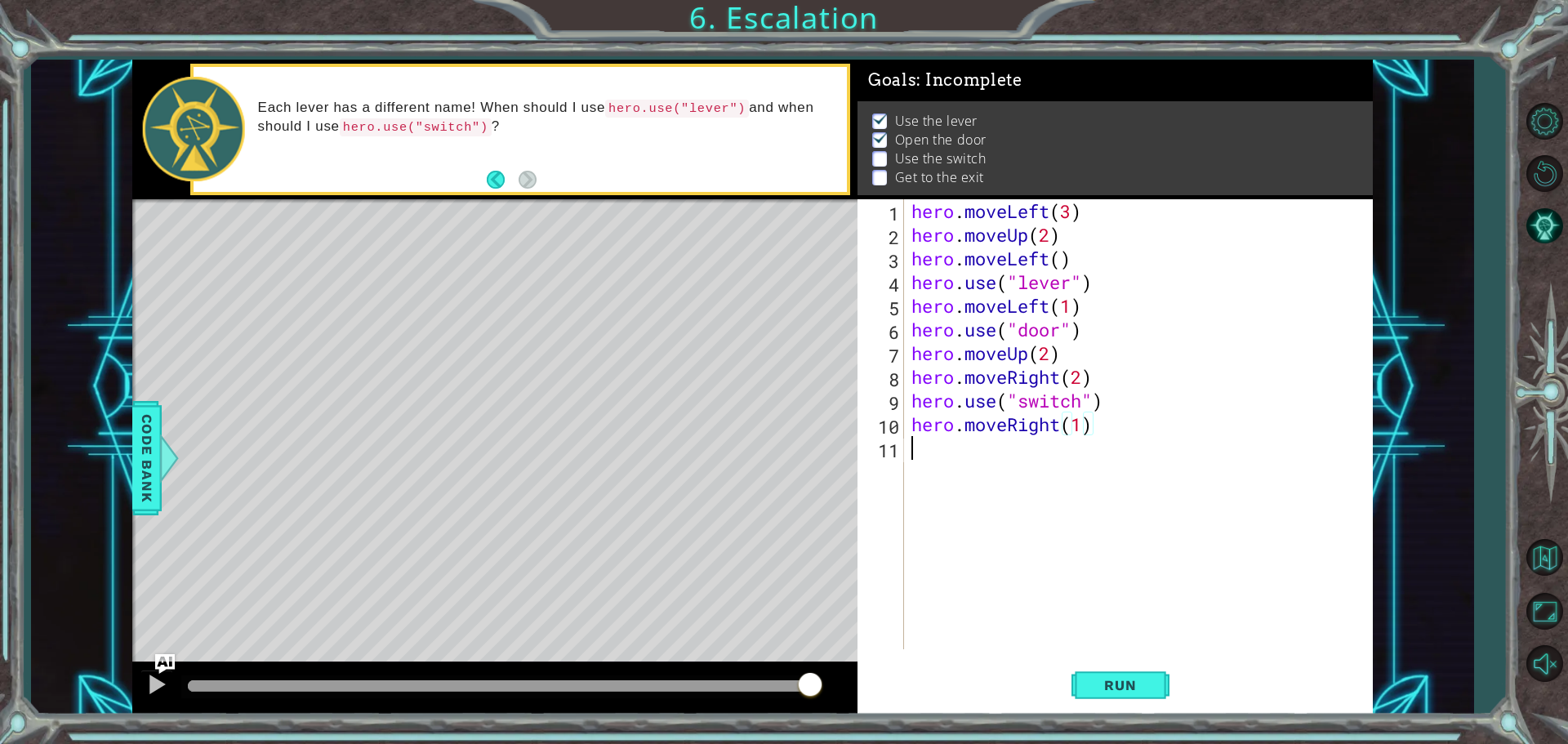
click at [938, 459] on div "hero . moveLeft ( 3 ) hero . moveUp ( 2 ) hero . moveLeft ( ) hero . use ( "lev…" at bounding box center [1142, 448] width 468 height 497
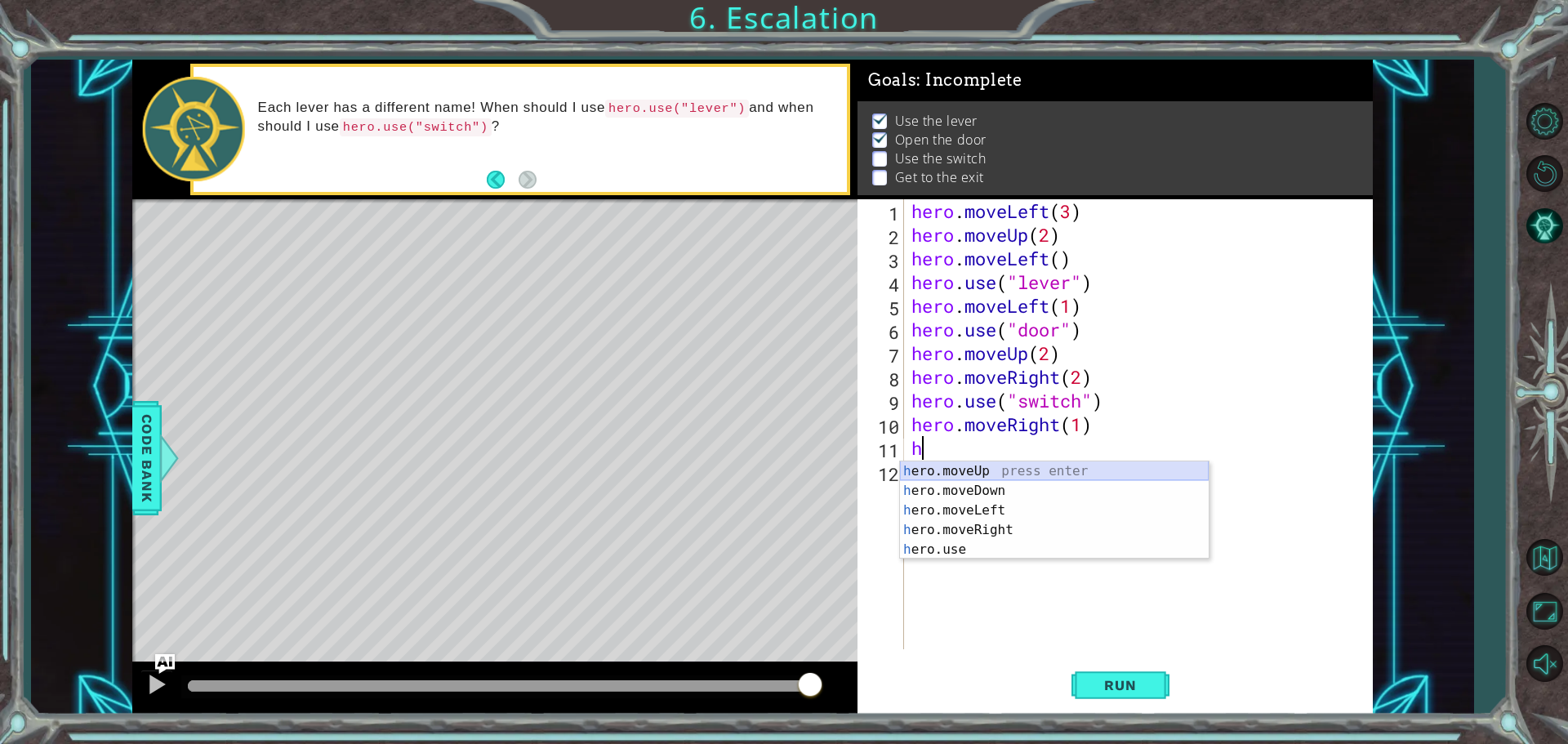
click at [943, 479] on div "h ero.moveUp press enter h ero.moveDown press enter h ero.moveLeft press enter …" at bounding box center [1054, 530] width 309 height 137
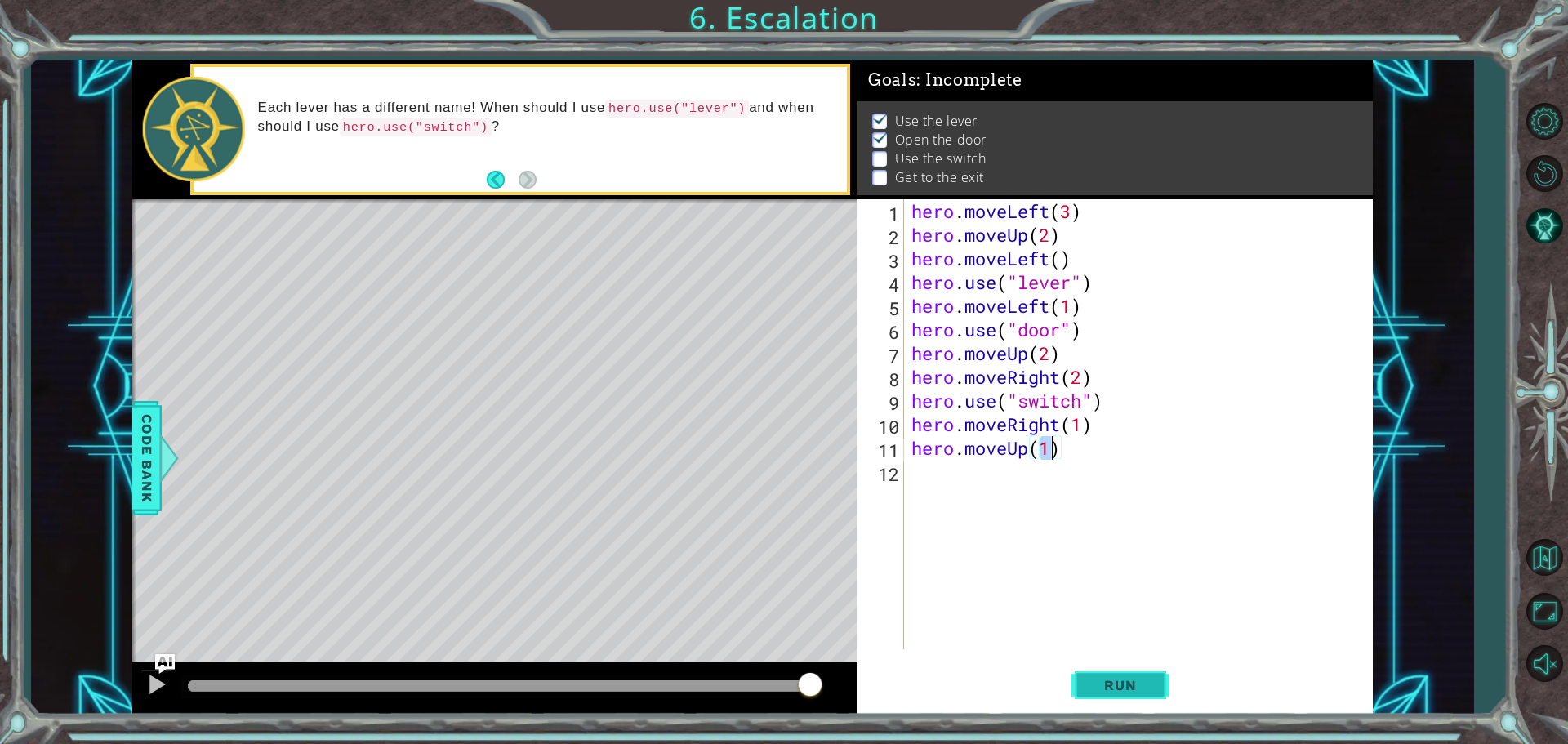
type textarea "hero.moveUp(1)"
click at [1088, 683] on button "Run" at bounding box center [1120, 685] width 98 height 51
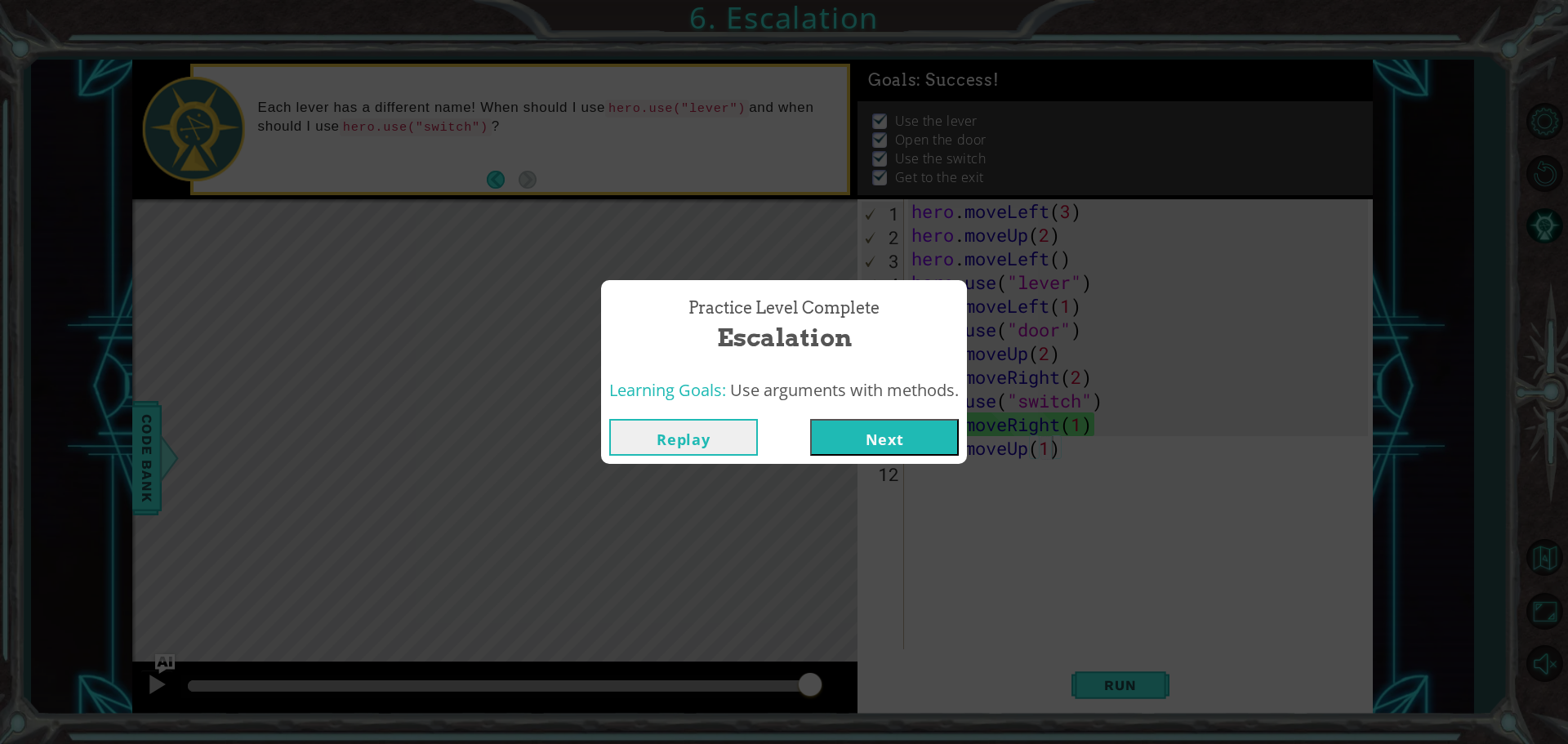
click at [900, 423] on button "Next" at bounding box center [885, 438] width 149 height 37
